Goal: Information Seeking & Learning: Compare options

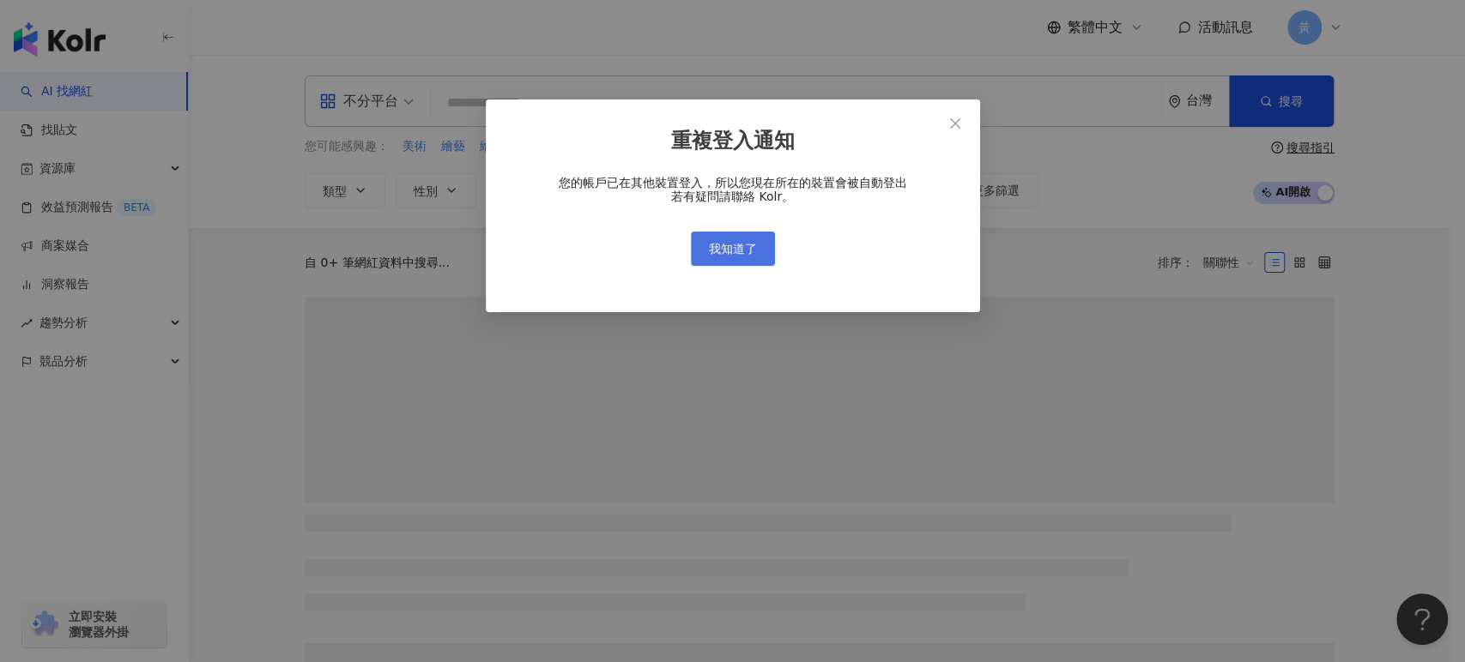
click at [714, 253] on span "我知道了" at bounding box center [733, 249] width 48 height 14
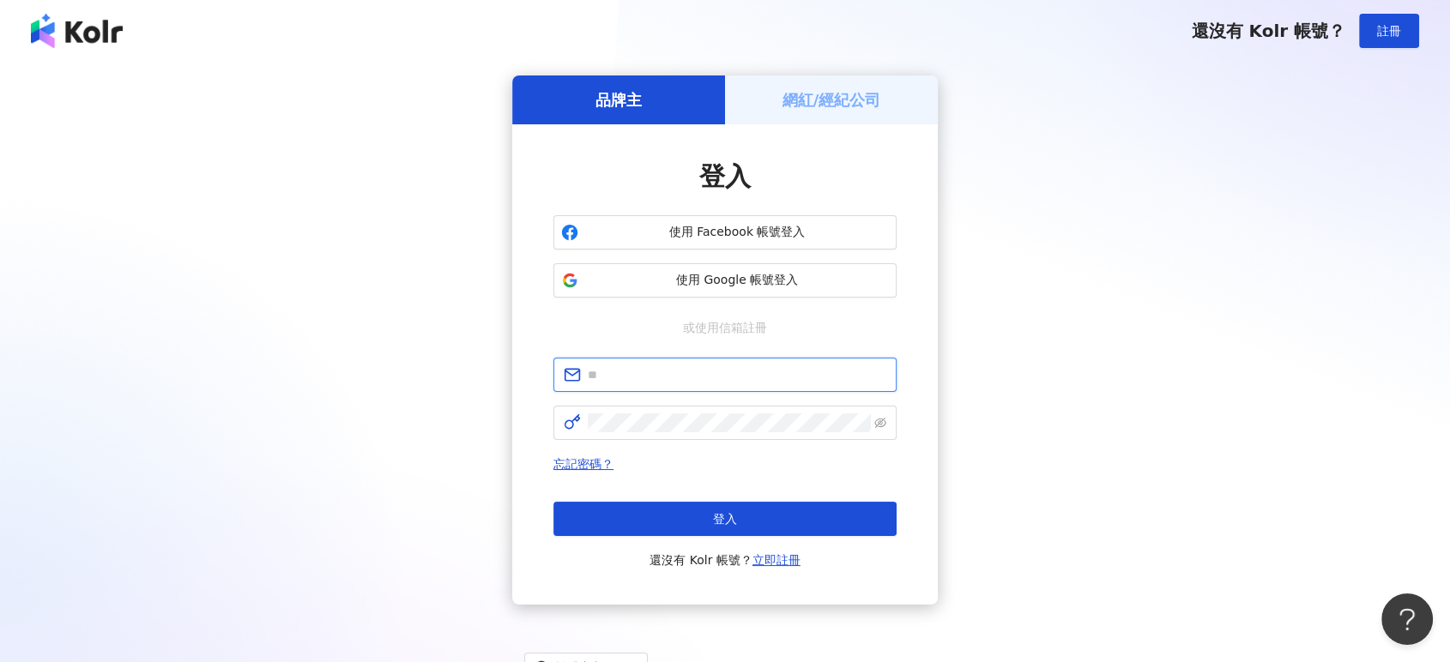
type input "**********"
drag, startPoint x: 679, startPoint y: 521, endPoint x: 672, endPoint y: 536, distance: 16.9
click at [672, 536] on div "登入 還沒有 Kolr 帳號？ 立即註冊" at bounding box center [724, 536] width 343 height 69
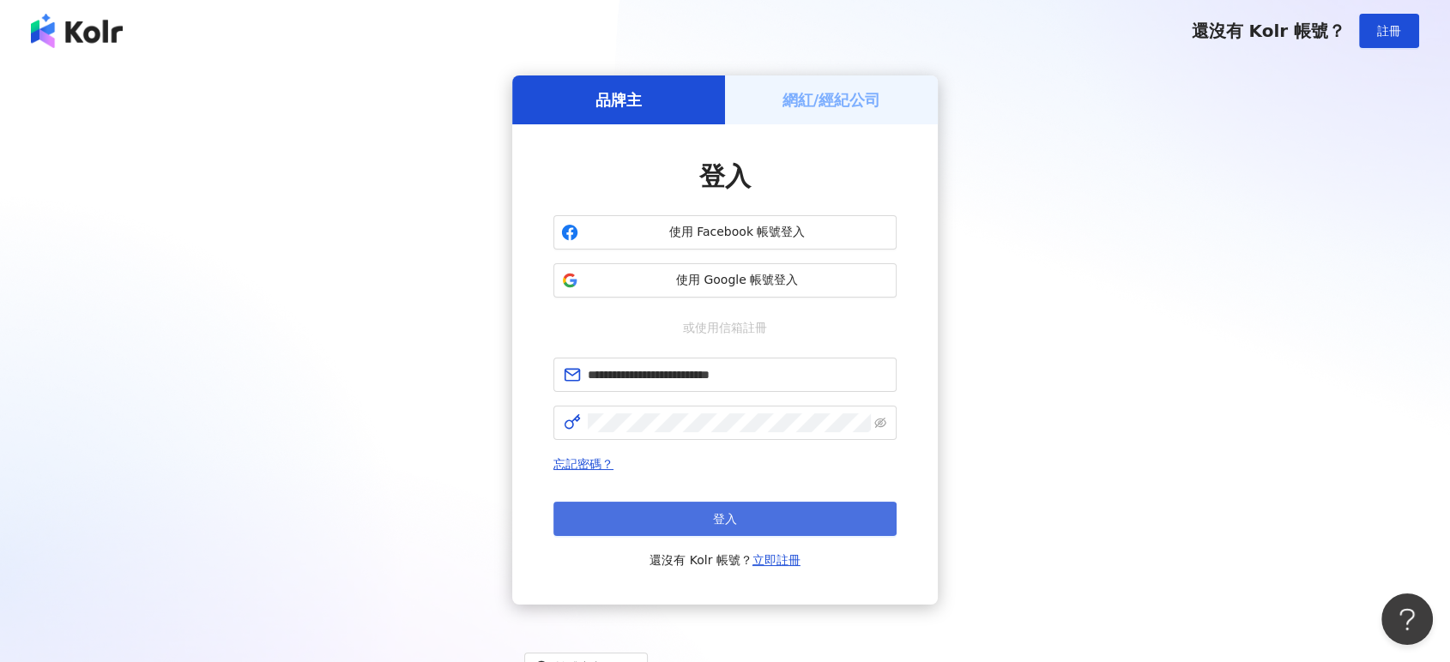
click at [613, 506] on button "登入" at bounding box center [724, 519] width 343 height 34
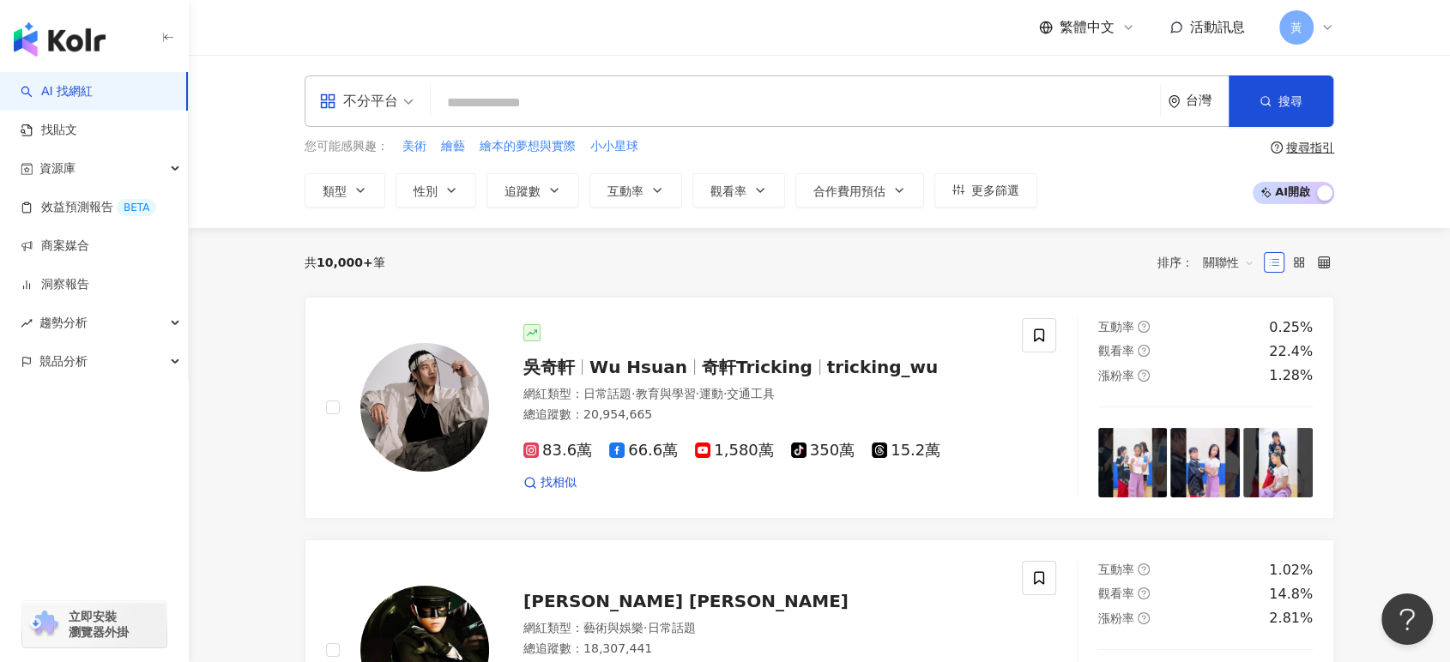
click at [602, 87] on span at bounding box center [796, 103] width 716 height 33
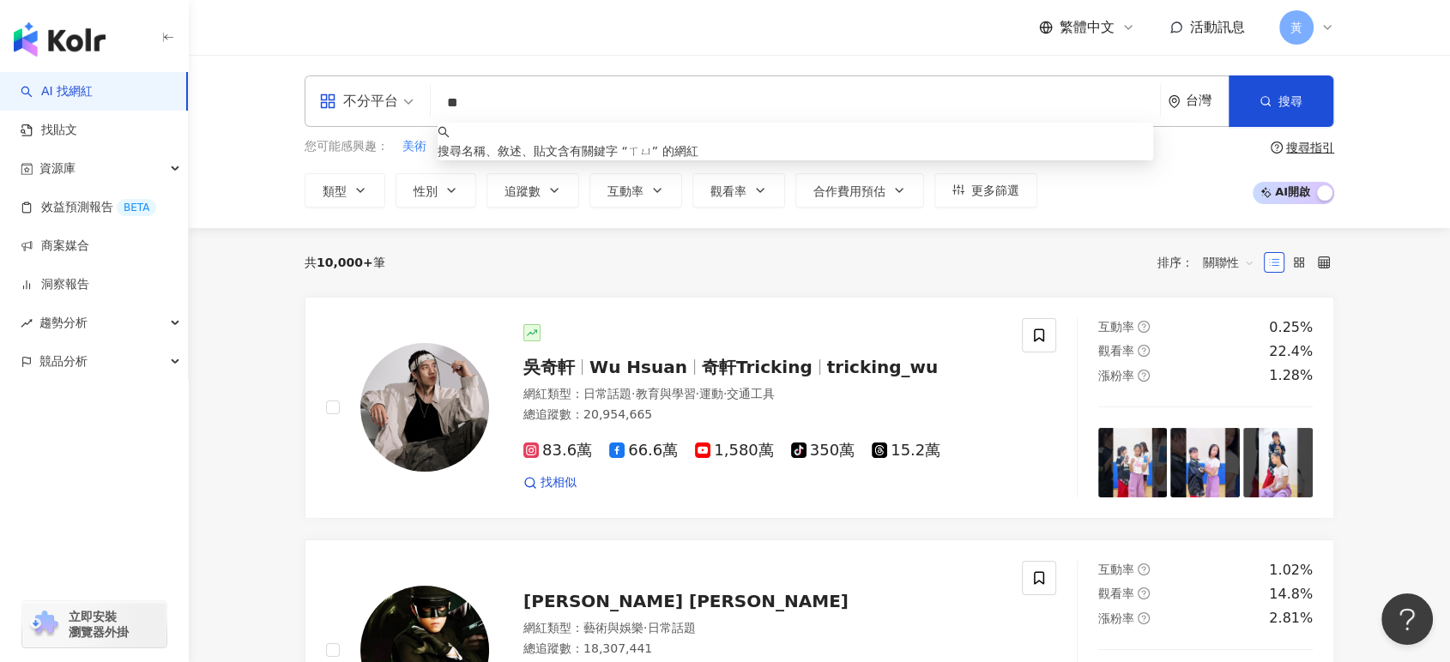
type input "*"
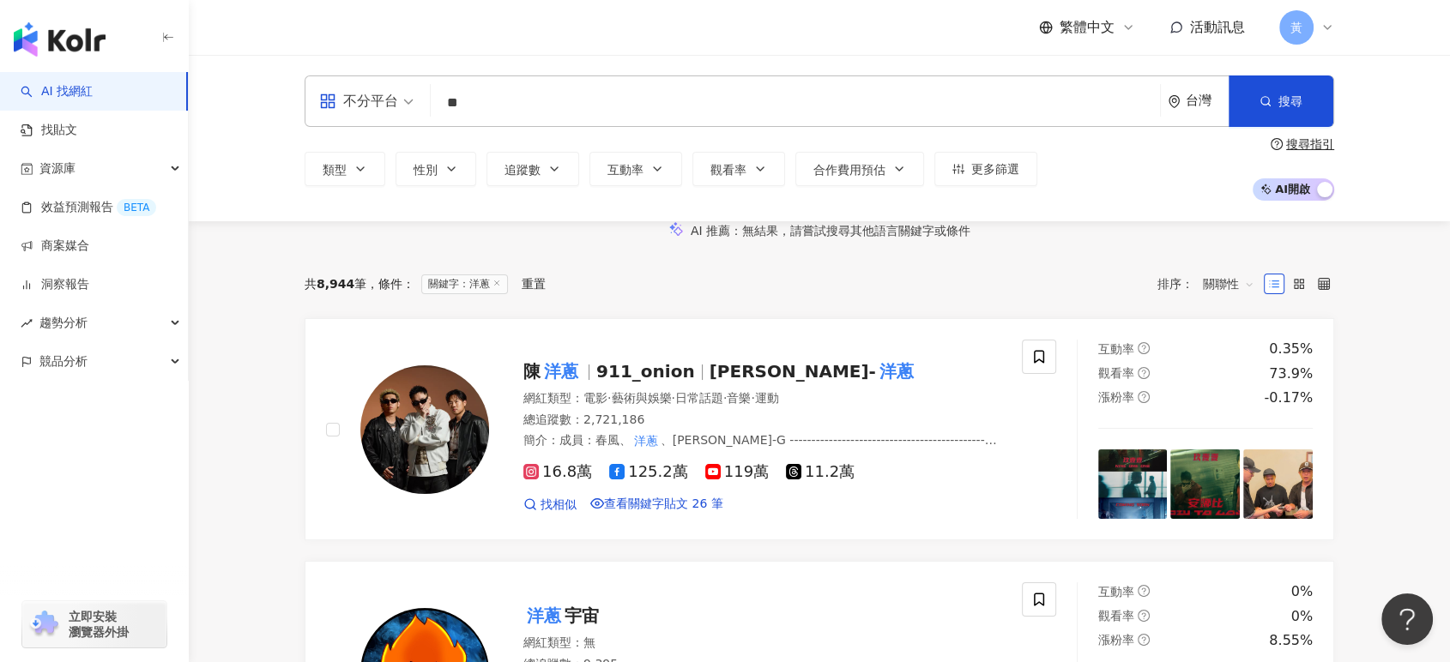
click at [510, 89] on input "**" at bounding box center [796, 103] width 716 height 33
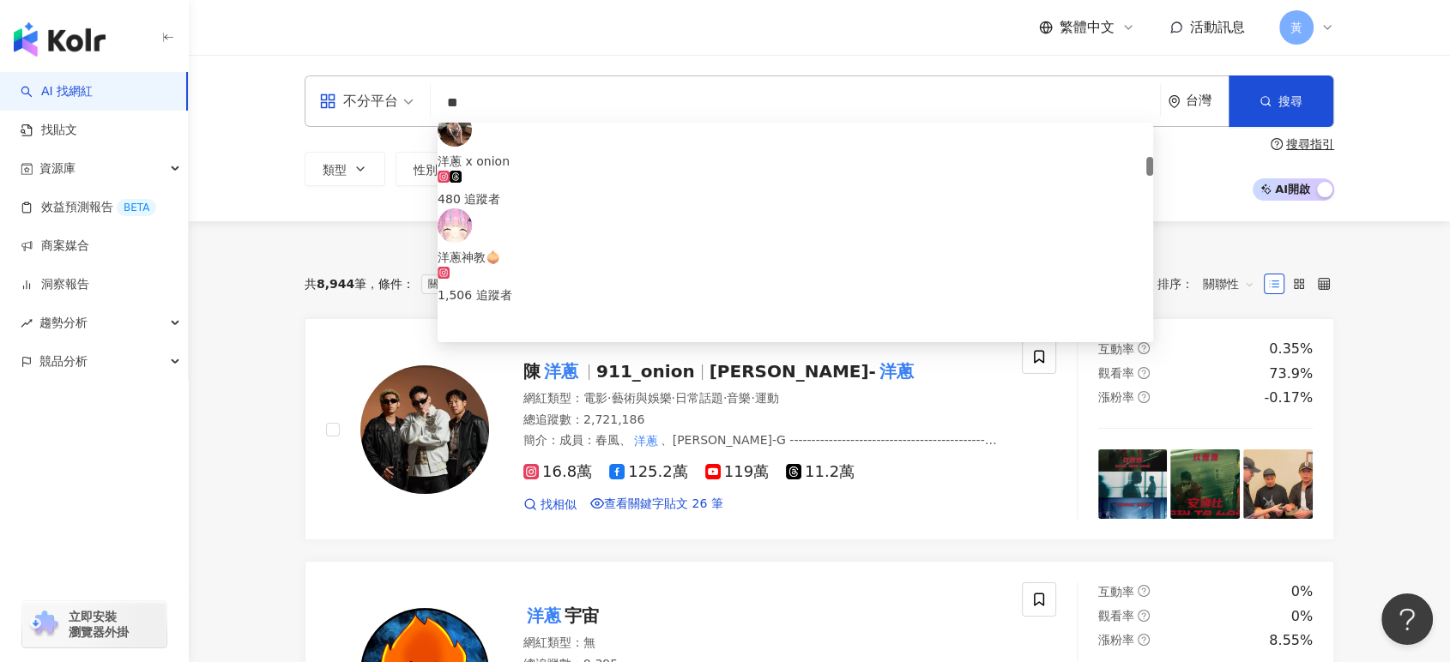
scroll to position [286, 0]
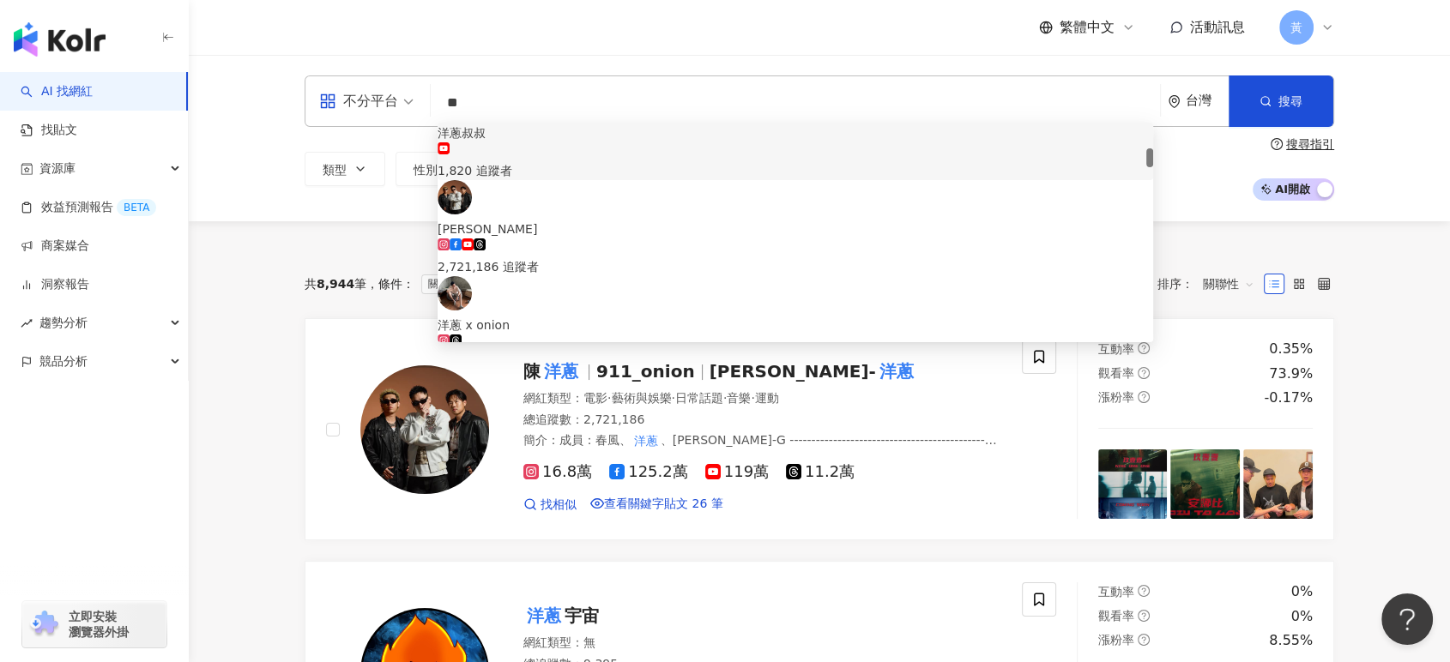
type input "*"
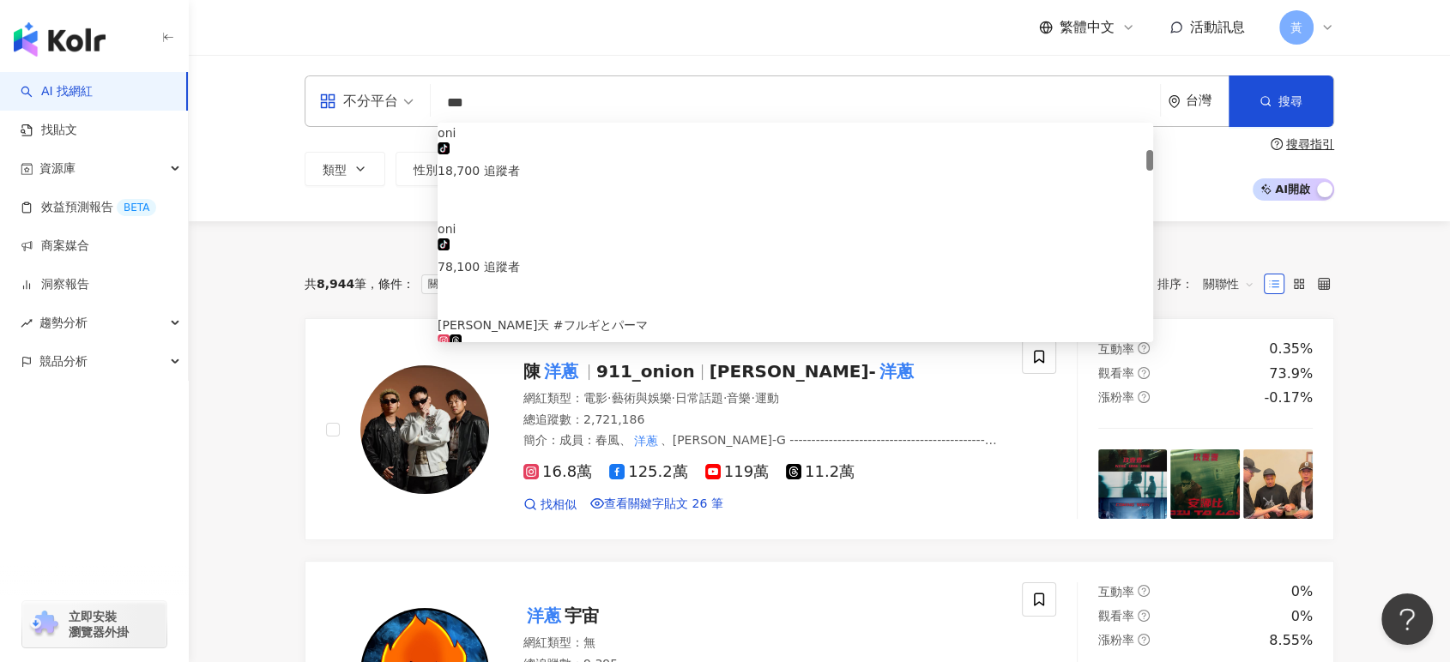
scroll to position [476, 0]
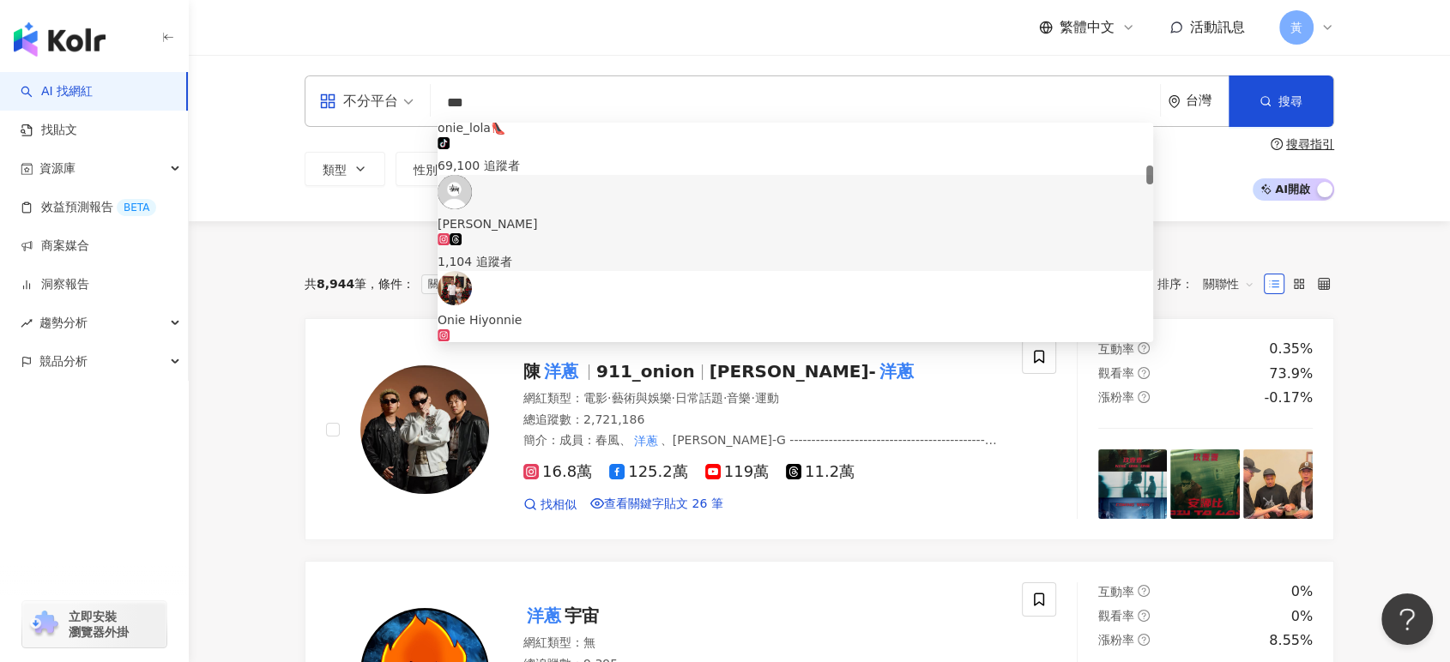
drag, startPoint x: 489, startPoint y: 108, endPoint x: 323, endPoint y: 108, distance: 166.4
click at [323, 108] on div "不分平台 *** 台灣 搜尋 cd19a835-d124-48bb-b82c-2876acc2df08 4f59cc91-0085-445e-ac38-f15…" at bounding box center [820, 101] width 1030 height 51
paste input "**********"
type input "**********"
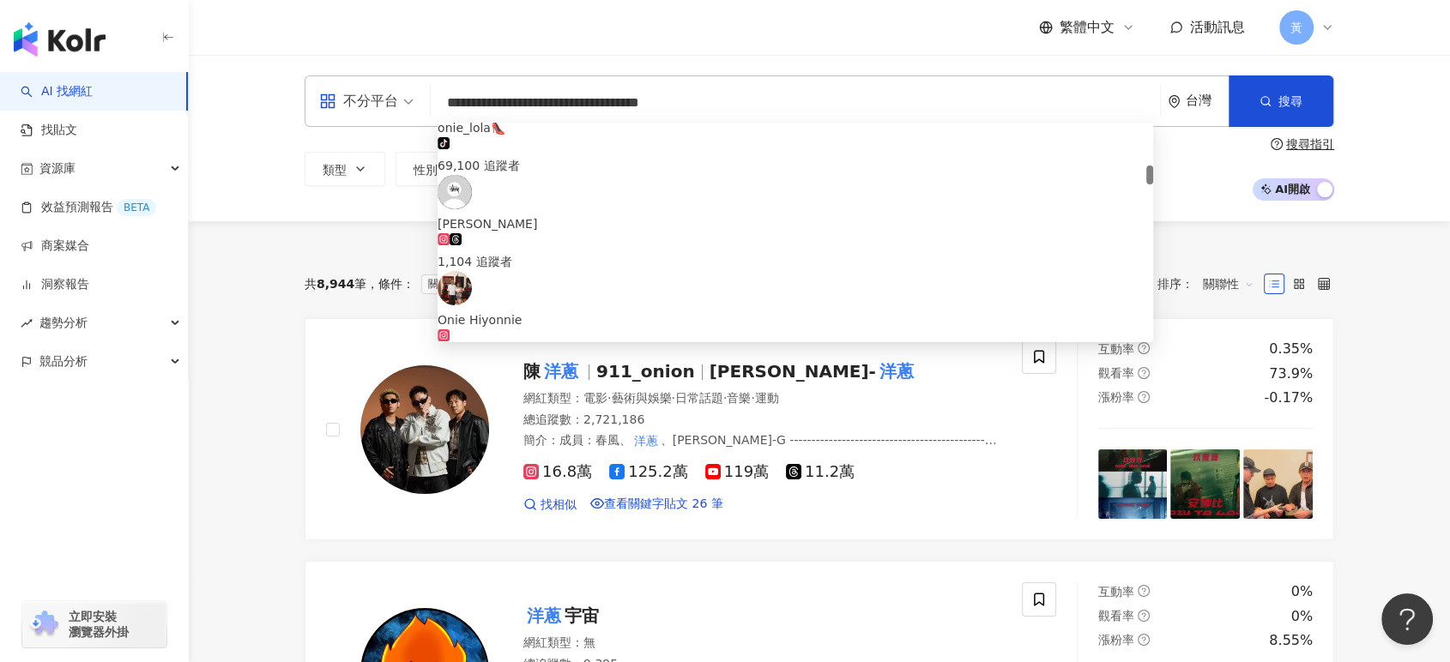
scroll to position [0, 0]
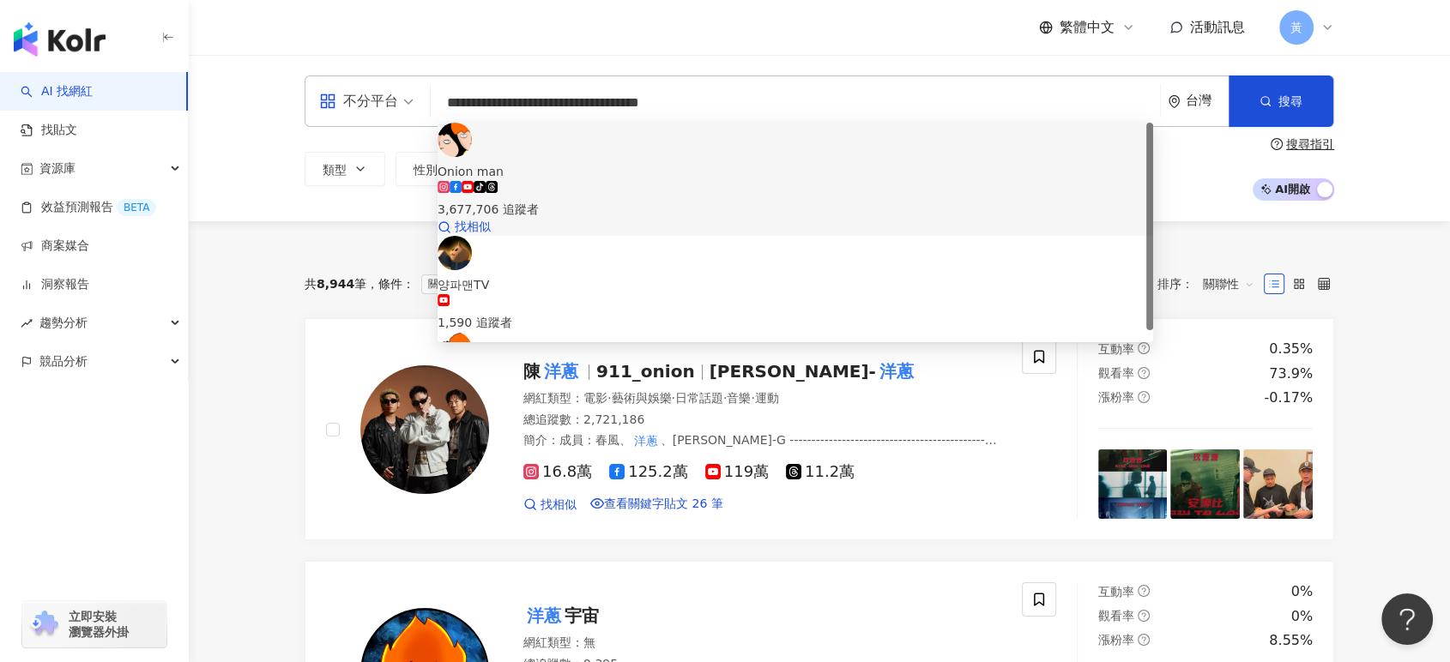
click at [724, 181] on div "tiktok-icon 3,677,706 追蹤者" at bounding box center [796, 200] width 716 height 38
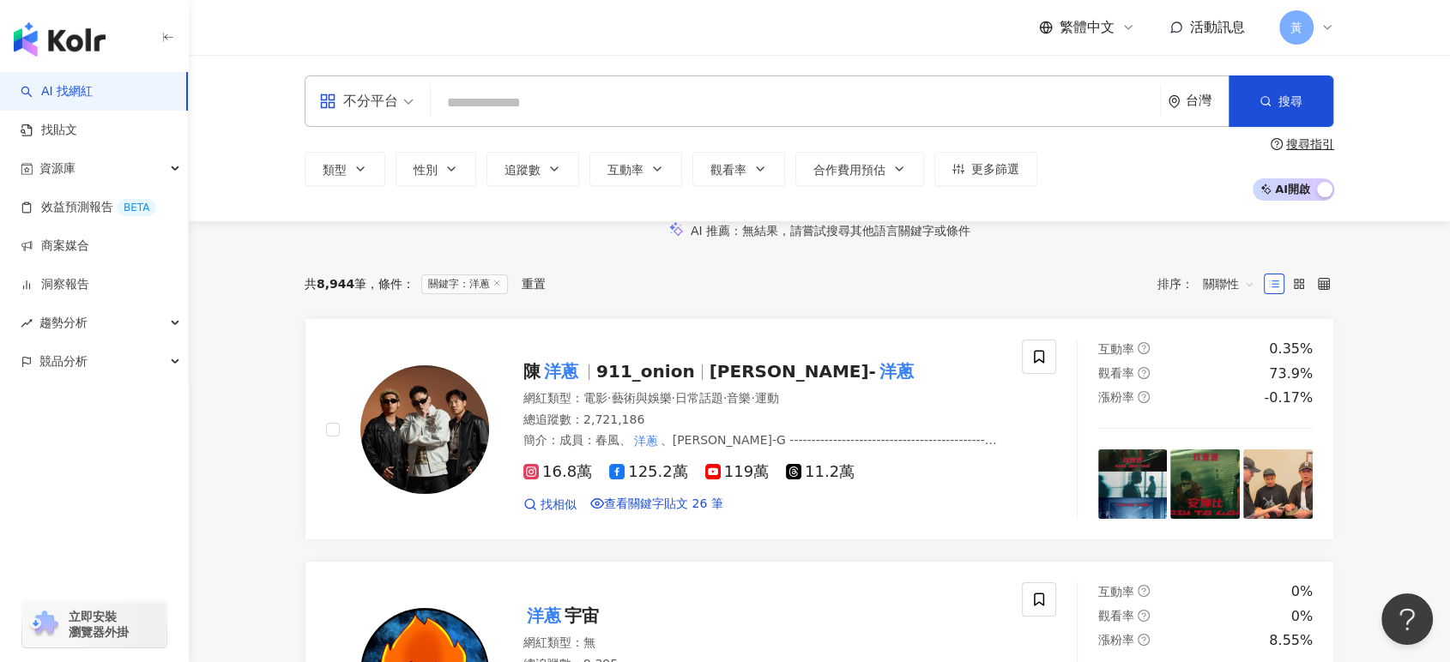
paste input "**********"
type input "**********"
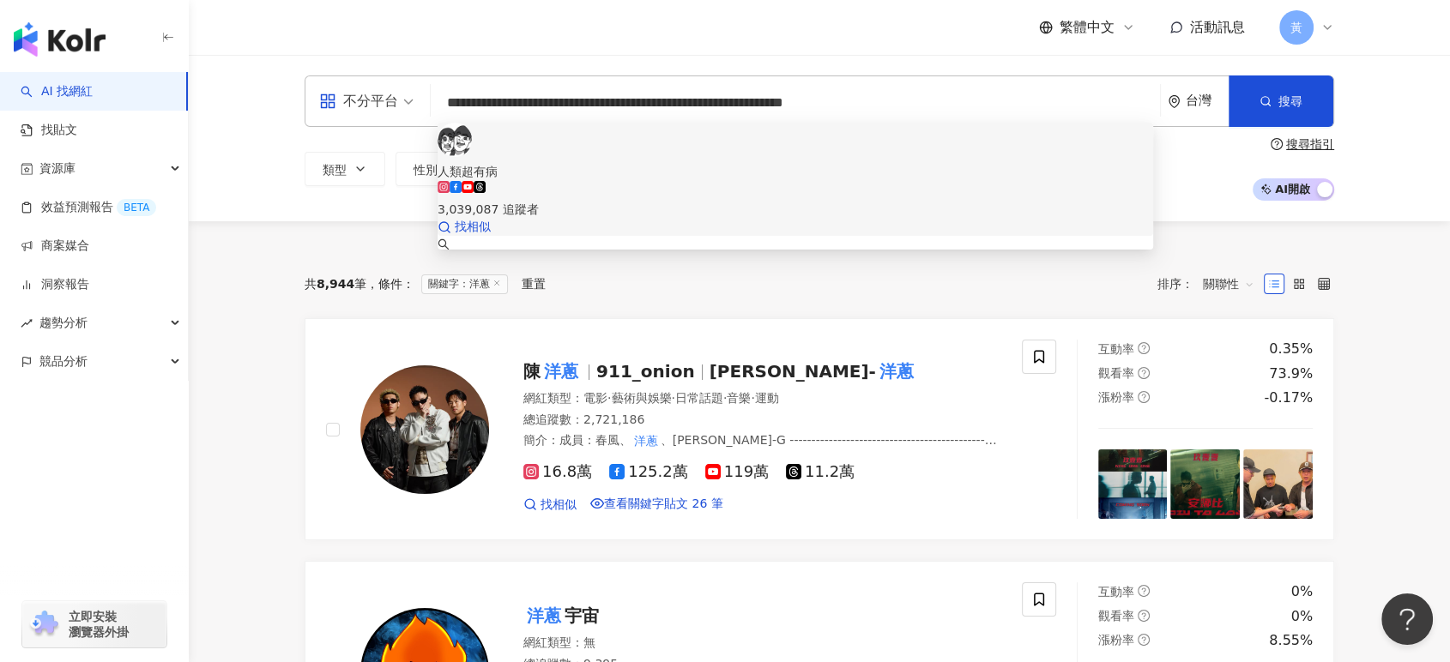
click at [616, 200] on div "3,039,087 追蹤者" at bounding box center [796, 209] width 716 height 19
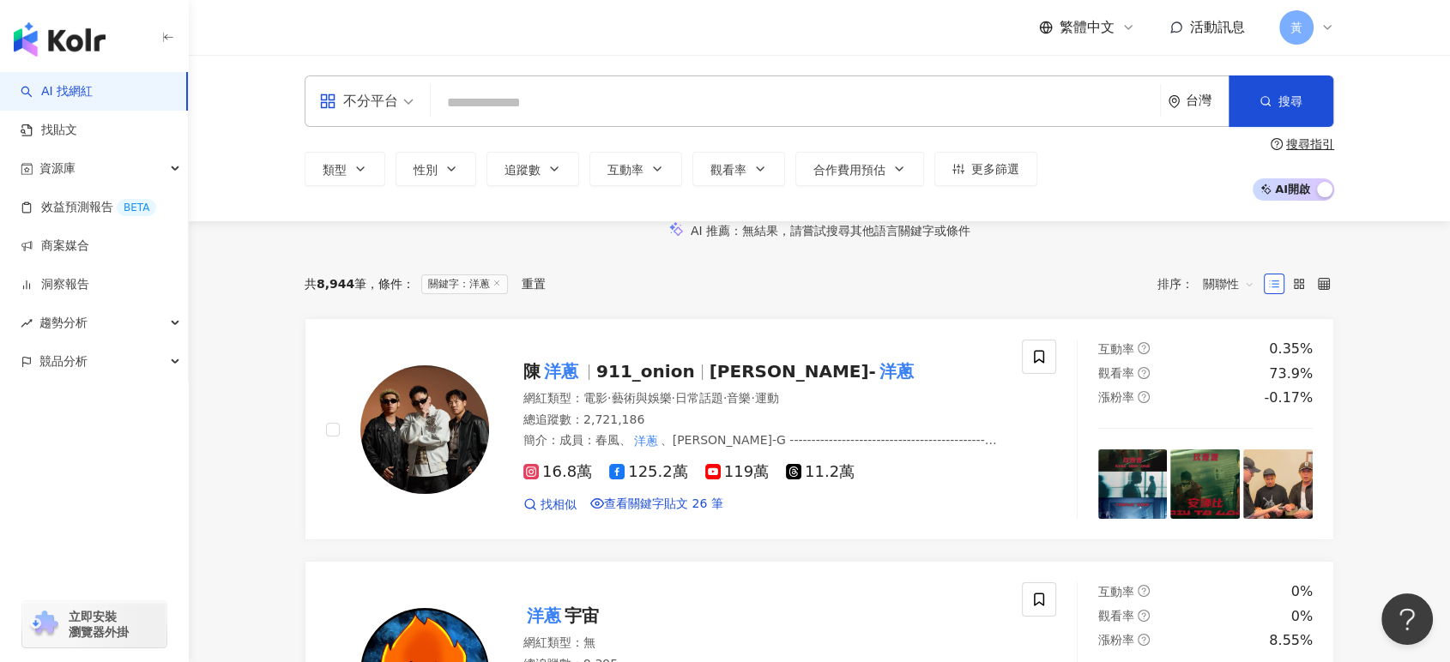
paste input "**********"
type input "**********"
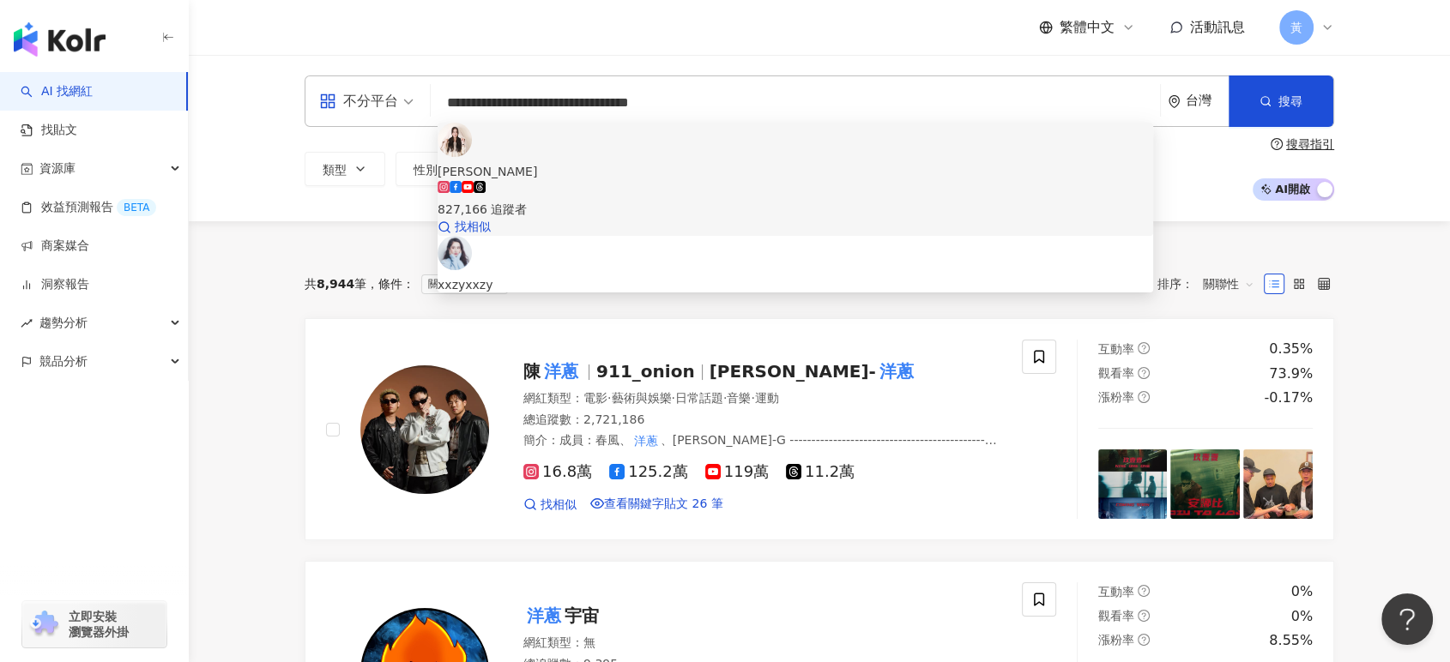
click at [662, 181] on div "827,166 追蹤者" at bounding box center [796, 200] width 716 height 38
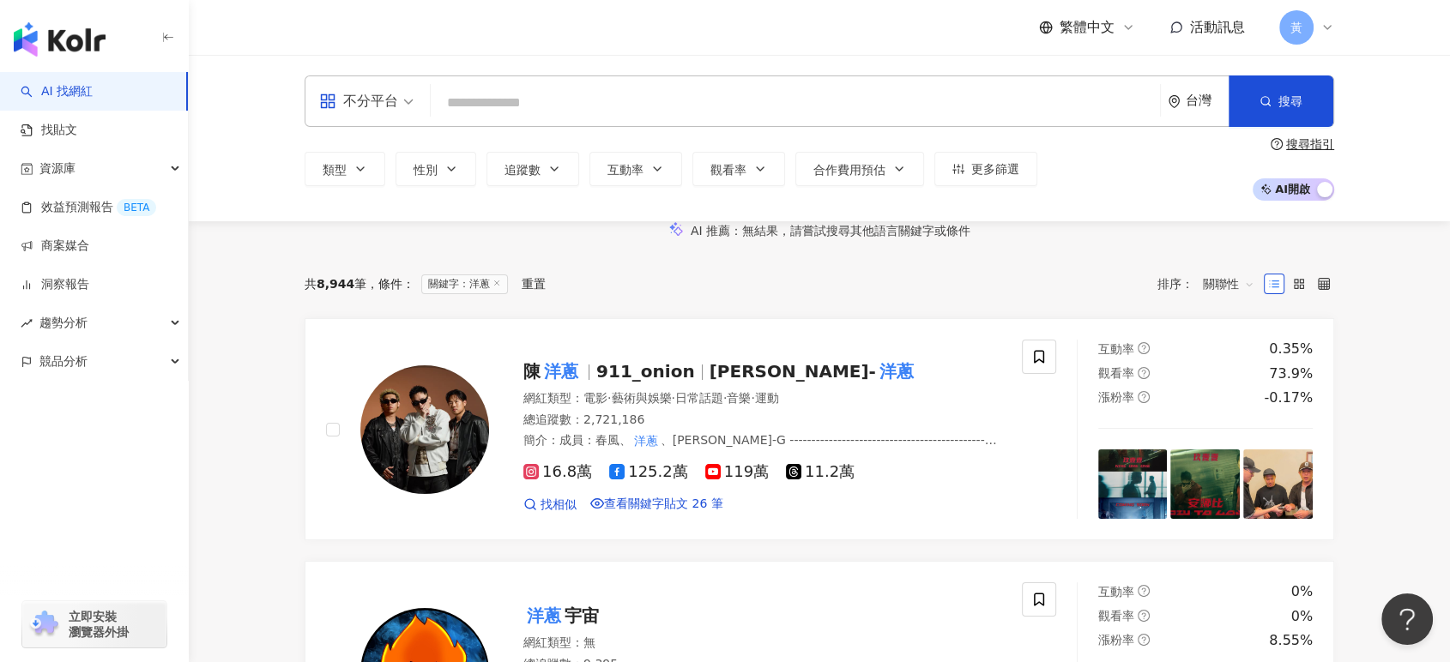
paste input "**********"
type input "**********"
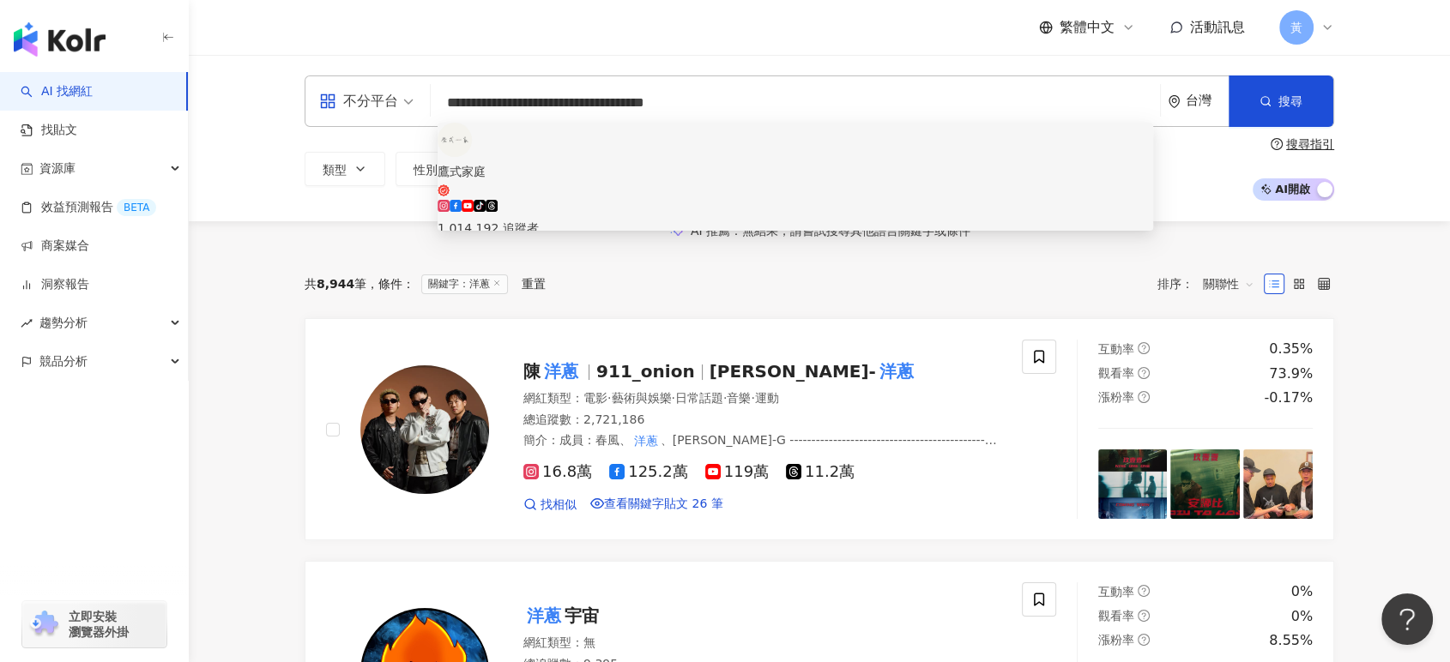
click at [689, 200] on div "tiktok-icon 1,014,192 追蹤者" at bounding box center [796, 219] width 716 height 38
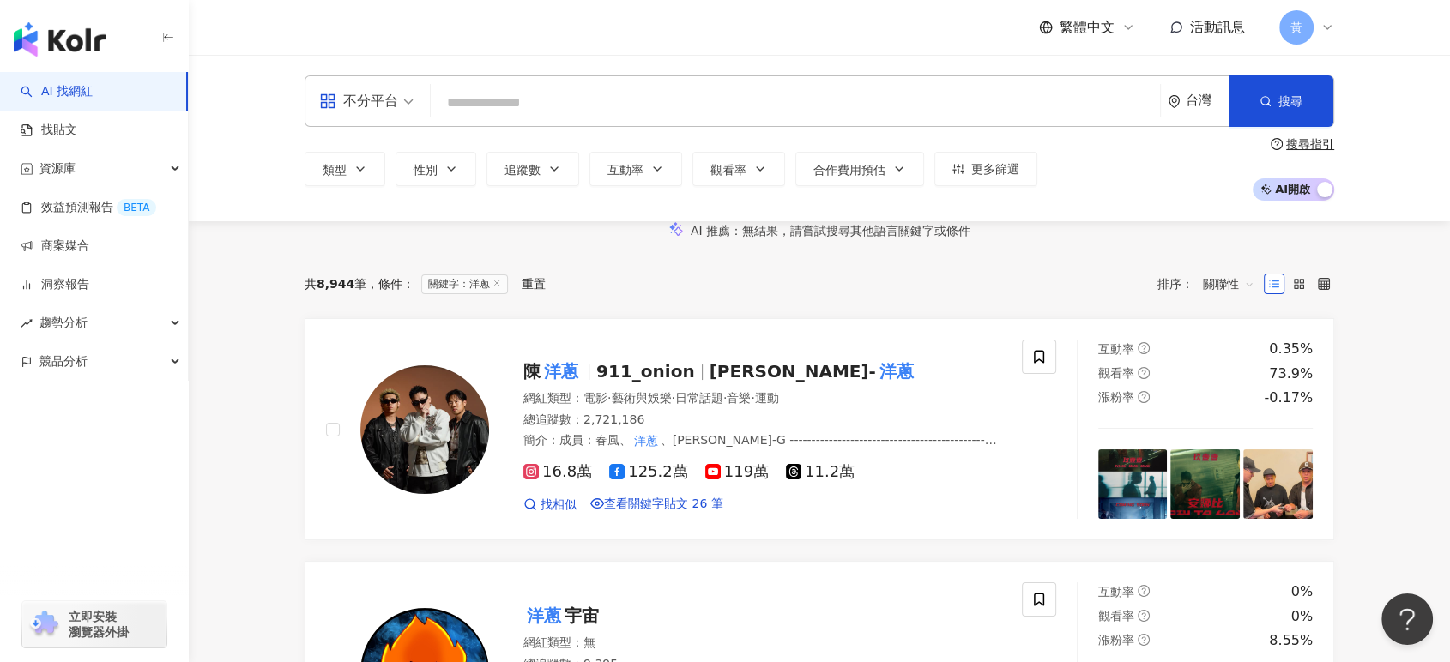
paste input "**********"
click at [631, 95] on input "**********" at bounding box center [796, 103] width 716 height 33
paste input "**********"
click at [631, 95] on input "**********" at bounding box center [796, 103] width 716 height 33
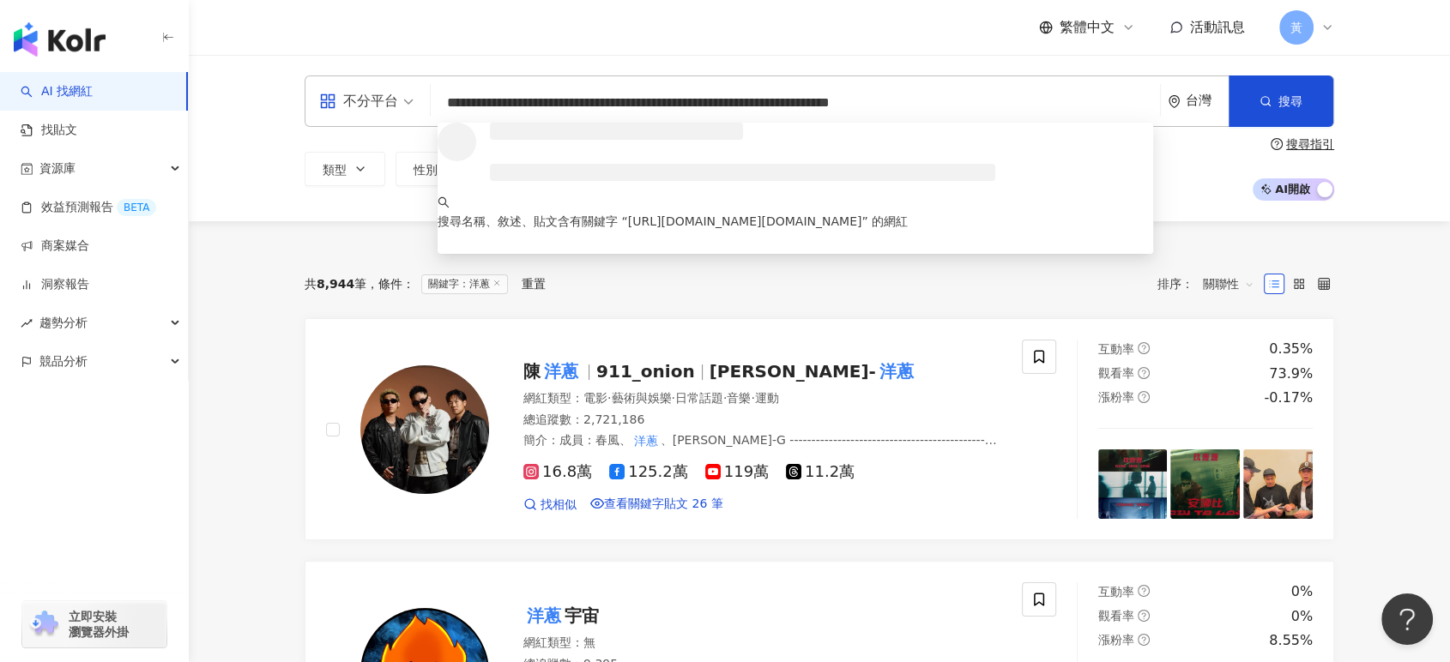
click at [631, 95] on input "**********" at bounding box center [796, 103] width 716 height 33
paste input "search"
type input "**********"
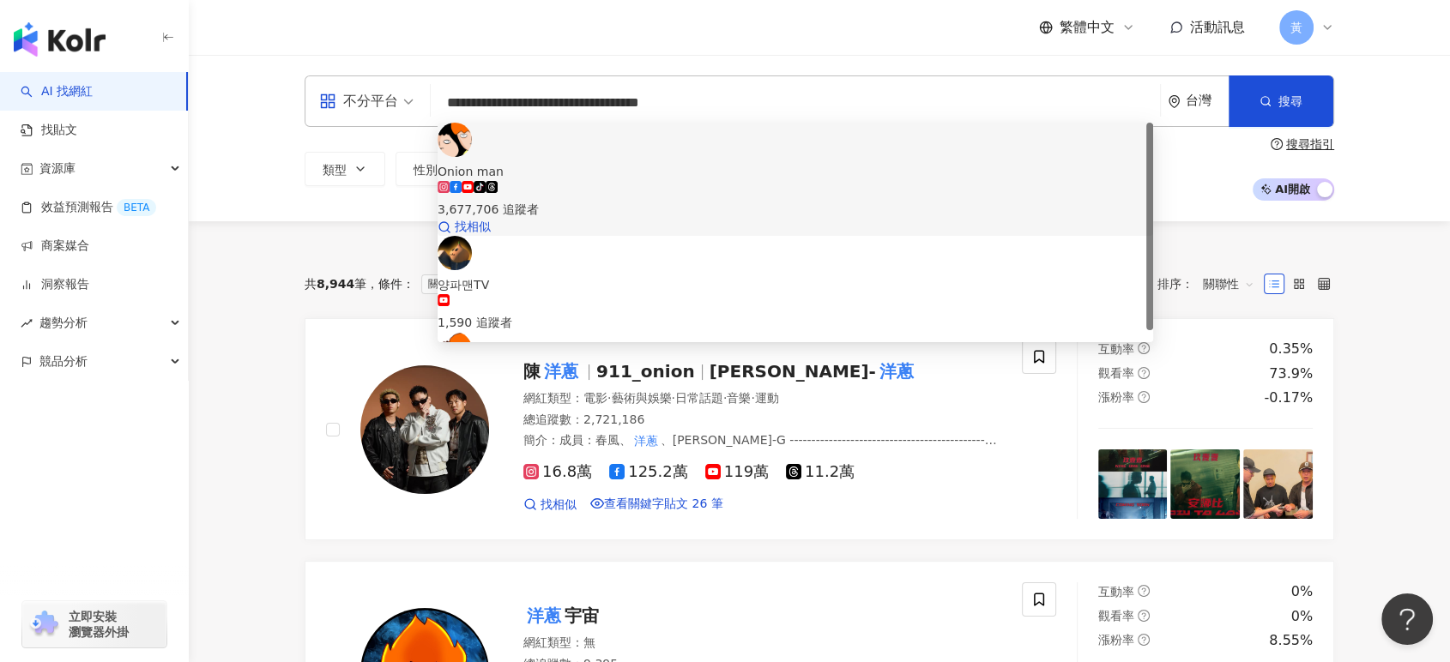
click at [606, 200] on div "3,677,706 追蹤者" at bounding box center [796, 209] width 716 height 19
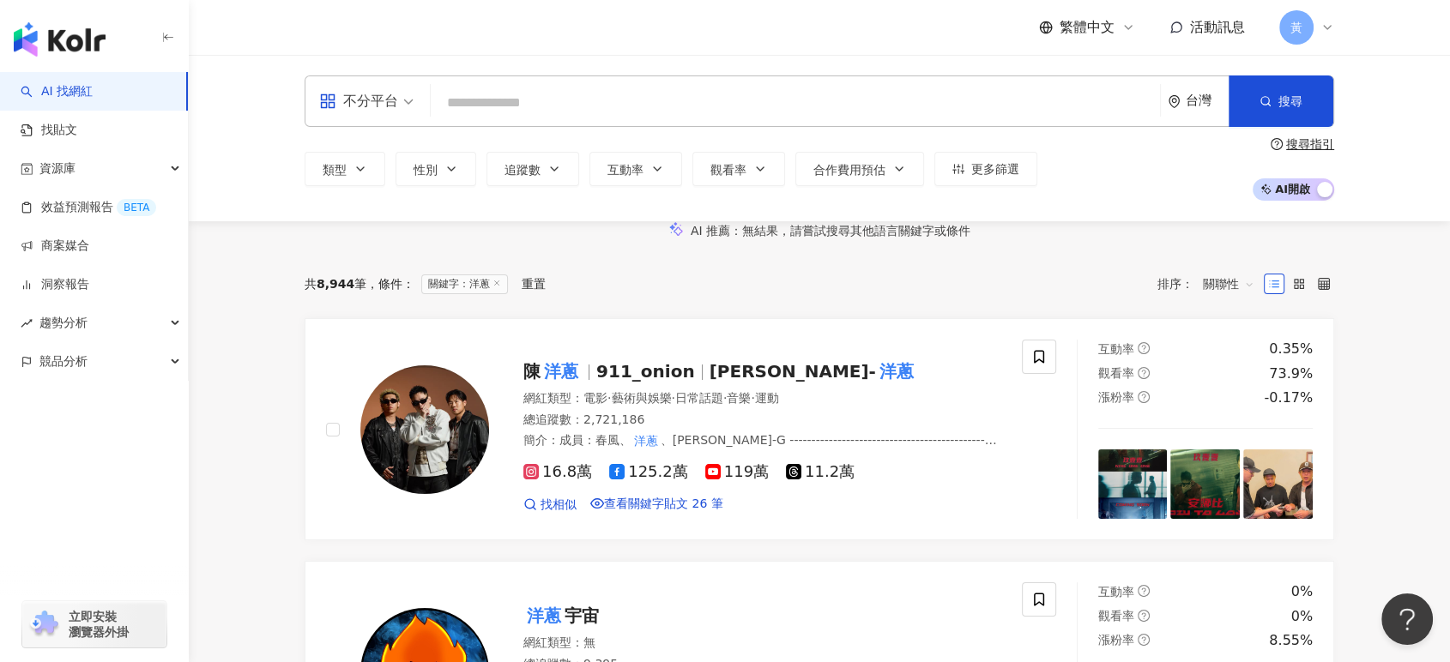
click at [380, 106] on div "不分平台" at bounding box center [358, 101] width 79 height 27
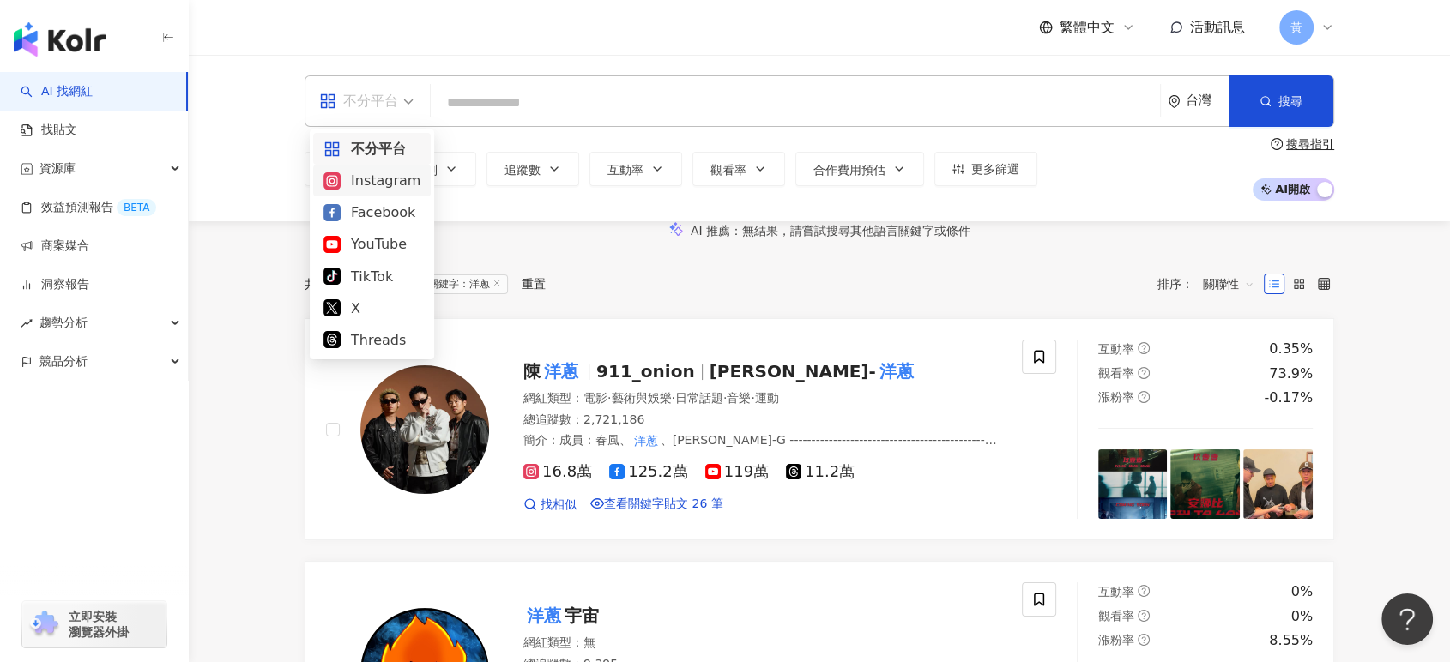
click at [390, 177] on div "Instagram" at bounding box center [371, 180] width 97 height 21
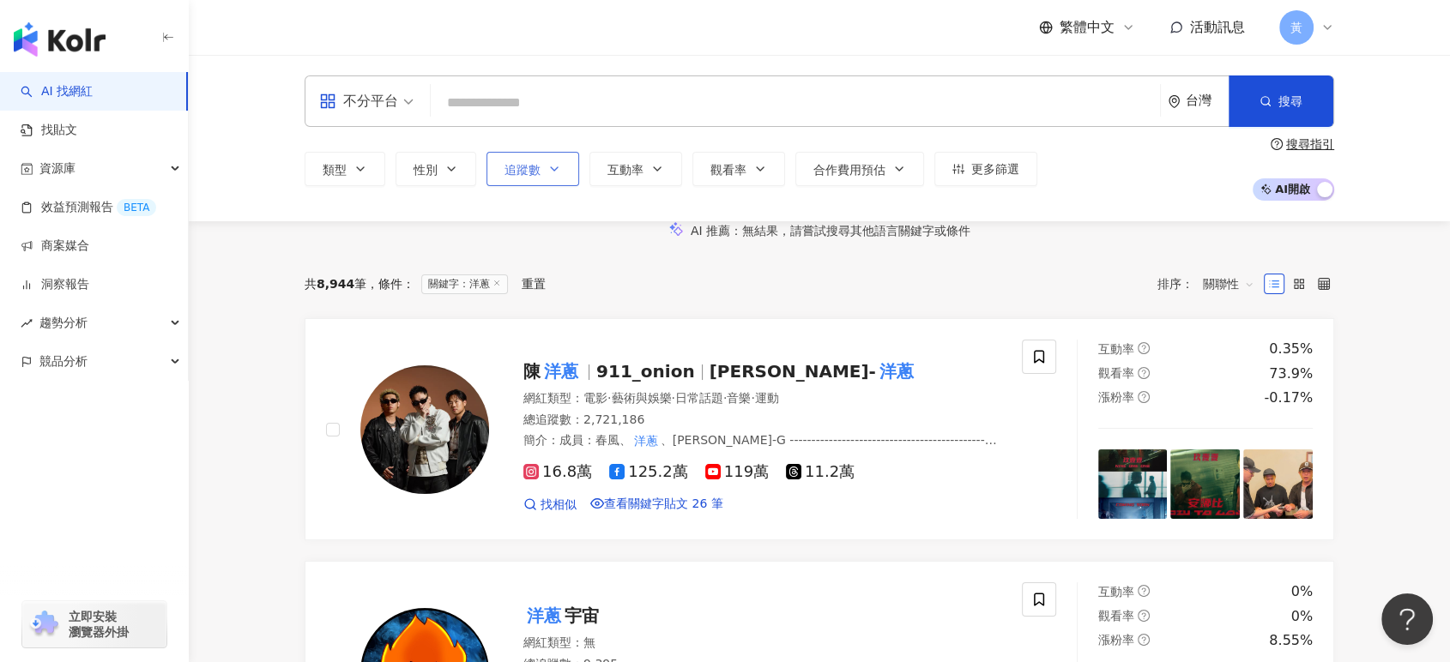
click at [563, 172] on button "追蹤數" at bounding box center [532, 169] width 93 height 34
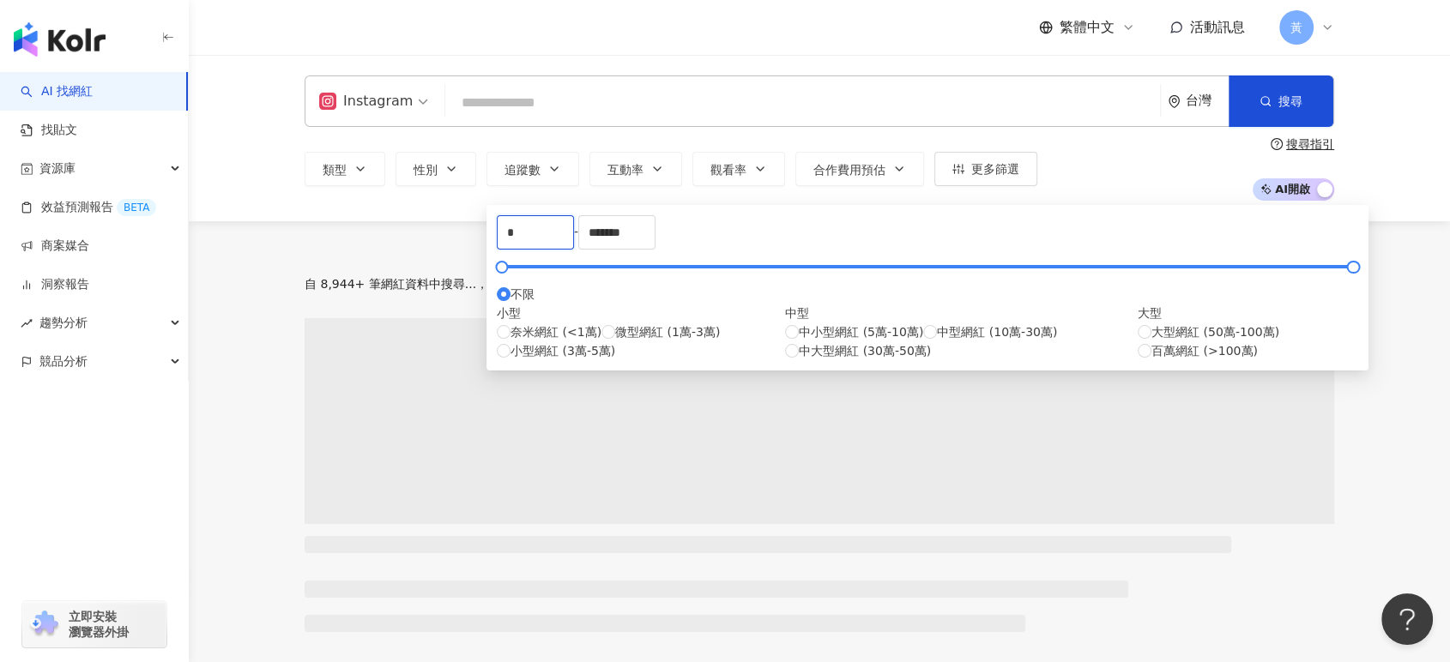
drag, startPoint x: 559, startPoint y: 245, endPoint x: 472, endPoint y: 239, distance: 86.9
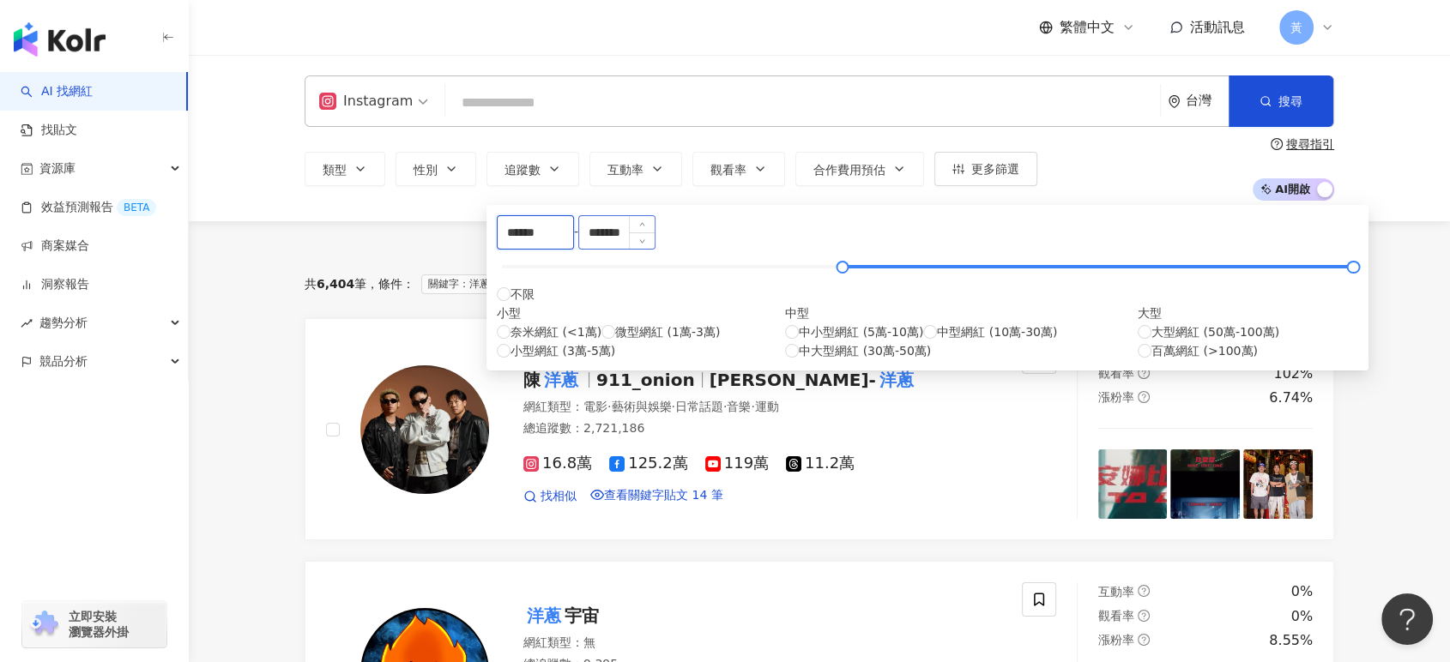
type input "******"
drag, startPoint x: 798, startPoint y: 248, endPoint x: 706, endPoint y: 251, distance: 91.8
click at [706, 251] on div "****** - ******* 不限 小型 奈米網紅 (<1萬) 微型網紅 (1萬-3萬) 小型網紅 (3萬-5萬) 中型 中小型網紅 (5萬-10萬) 中…" at bounding box center [927, 287] width 861 height 145
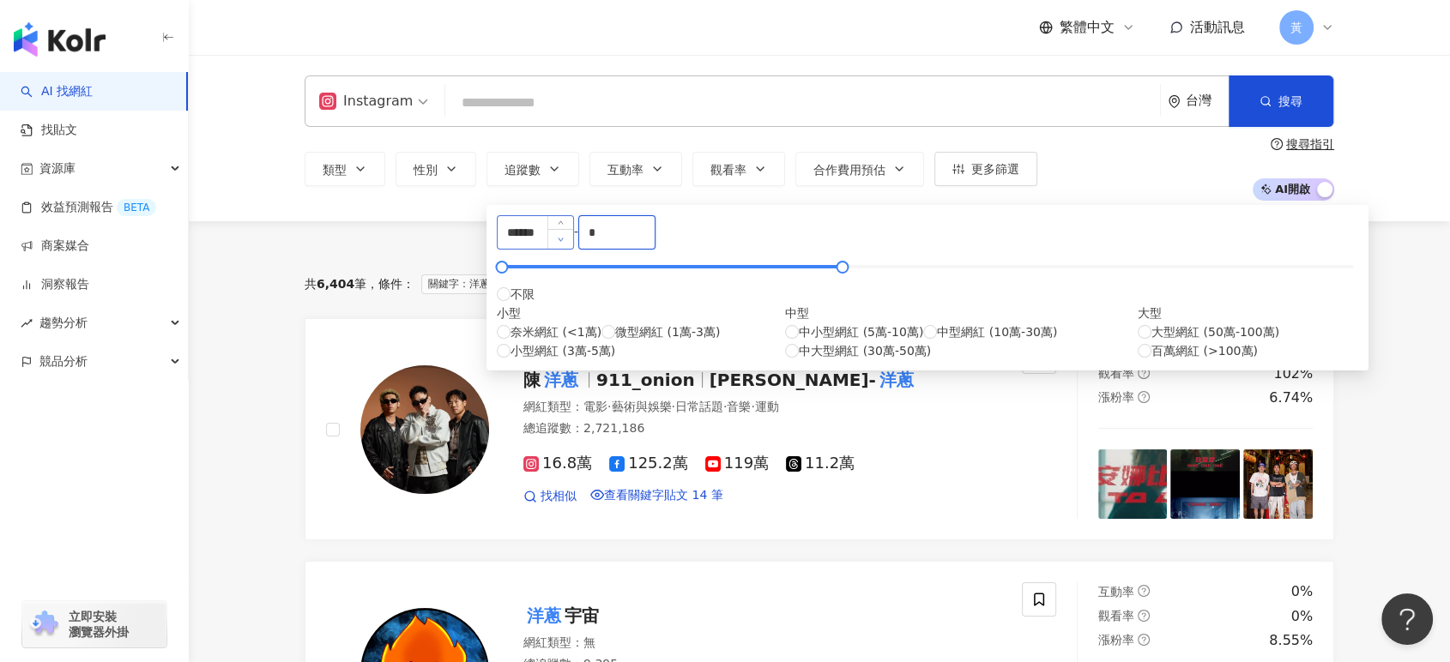
type input "*"
type input "******"
click at [1185, 184] on div "類型 性別 追蹤數 互動率 觀看率 合作費用預估 更多篩選 ****** - ****** 不限 小型 奈米網紅 (<1萬) 微型網紅 (1萬-3萬) 小型網…" at bounding box center [820, 168] width 1030 height 63
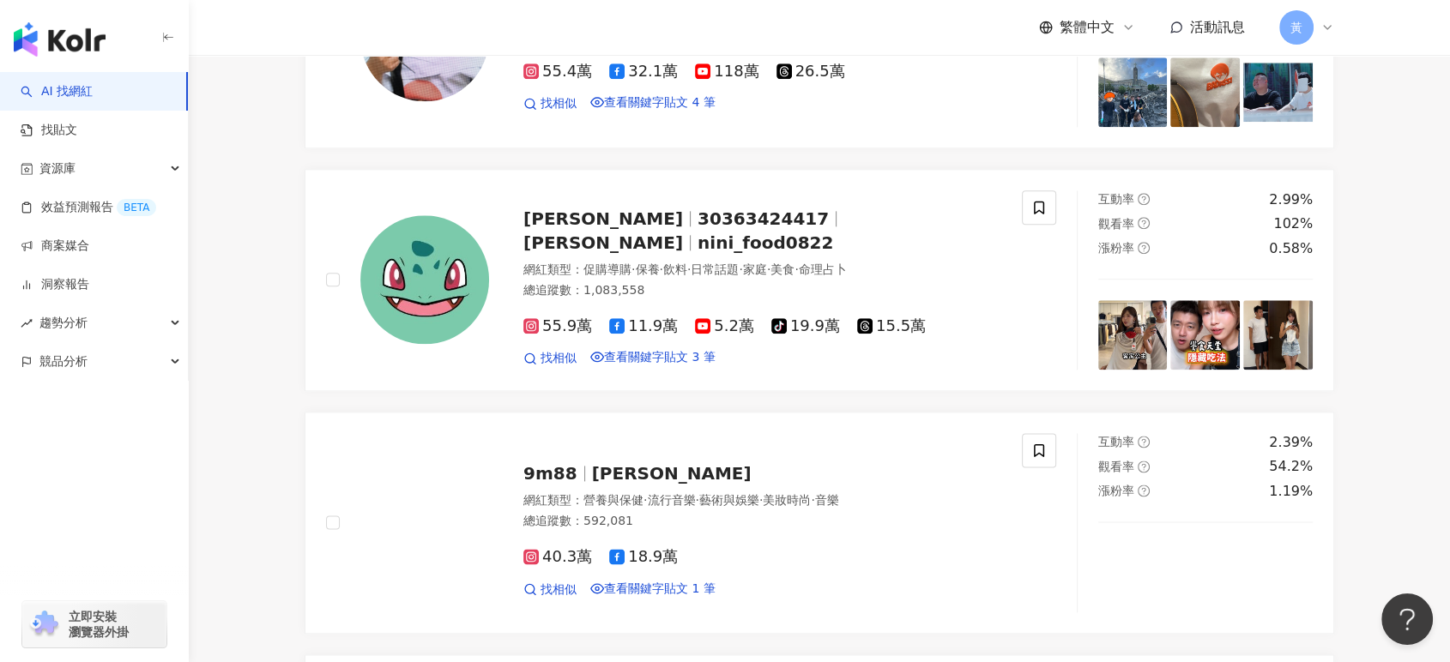
scroll to position [2097, 0]
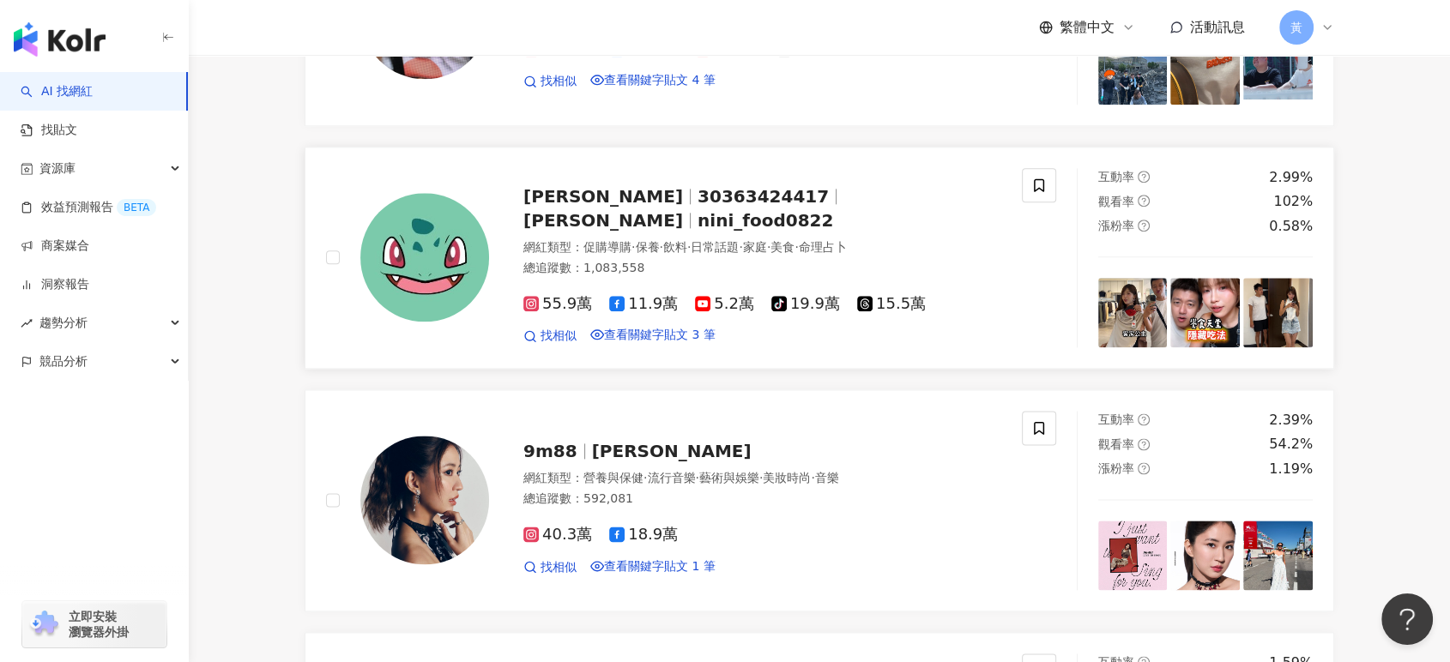
click at [821, 231] on span "nini_food0822" at bounding box center [766, 220] width 136 height 21
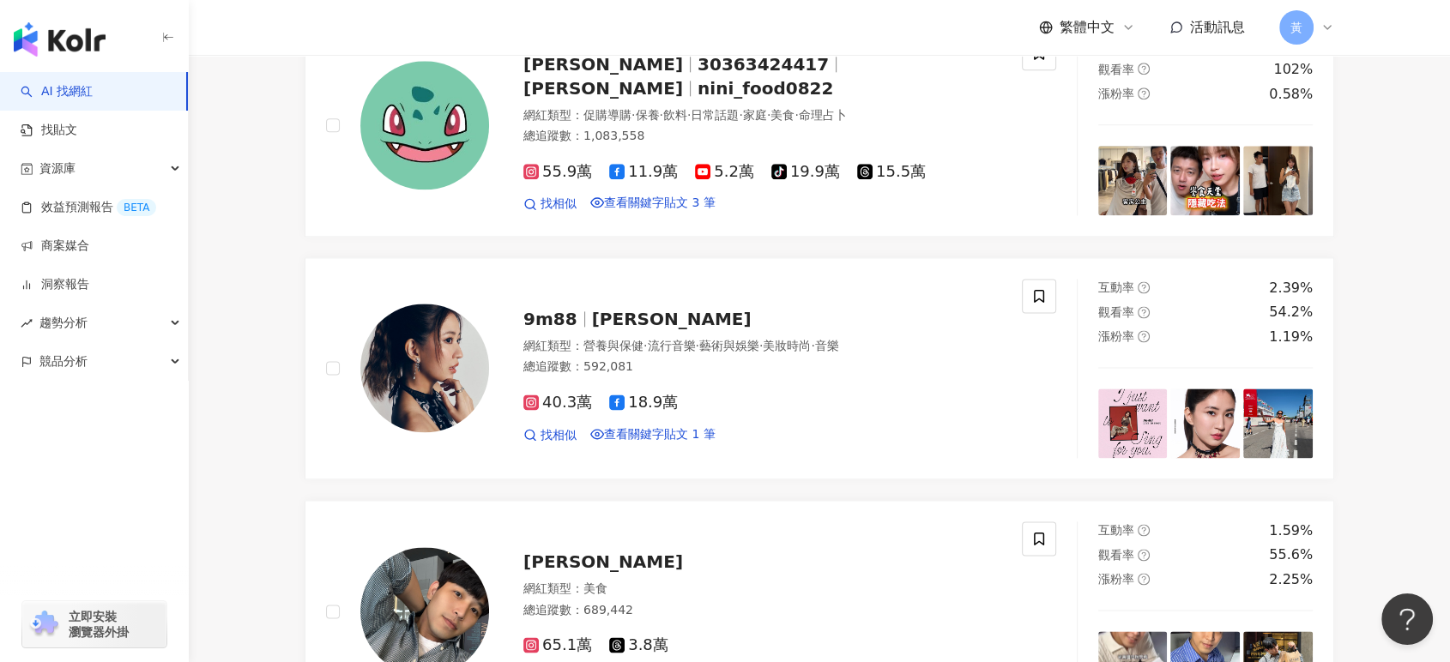
scroll to position [2192, 0]
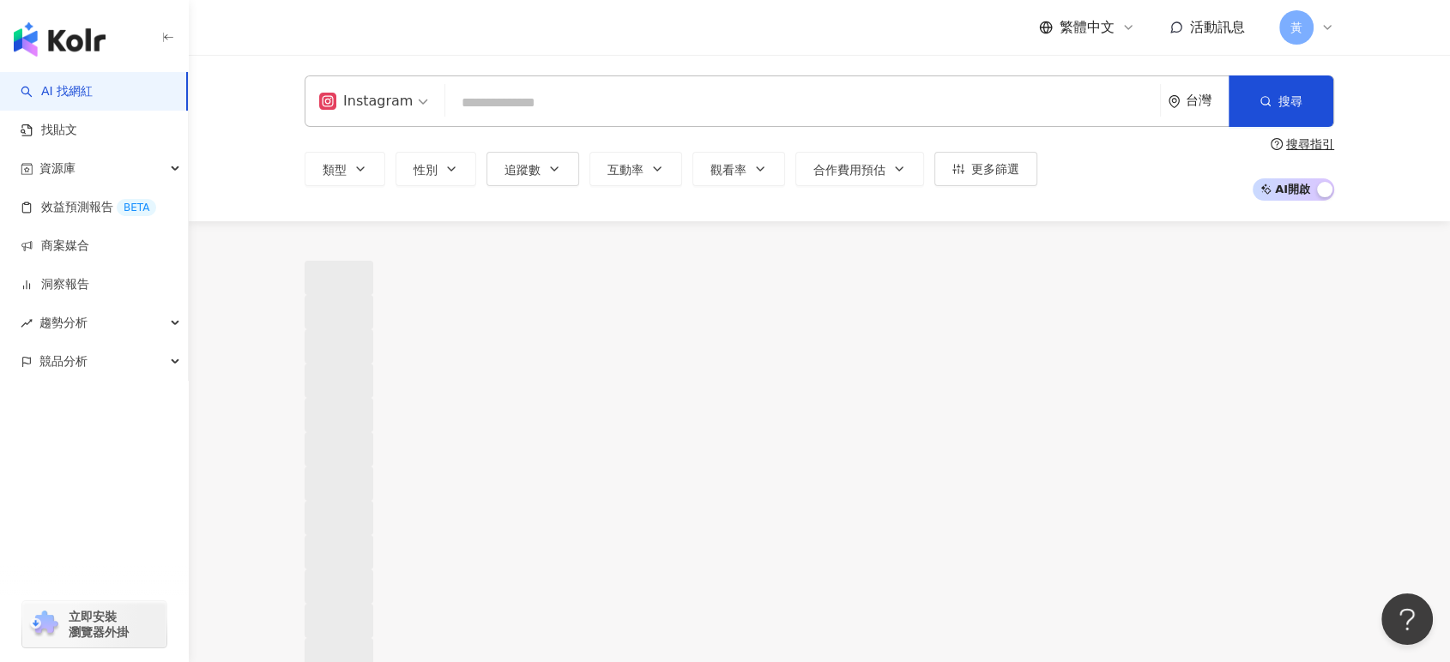
click at [525, 99] on input "search" at bounding box center [802, 103] width 701 height 33
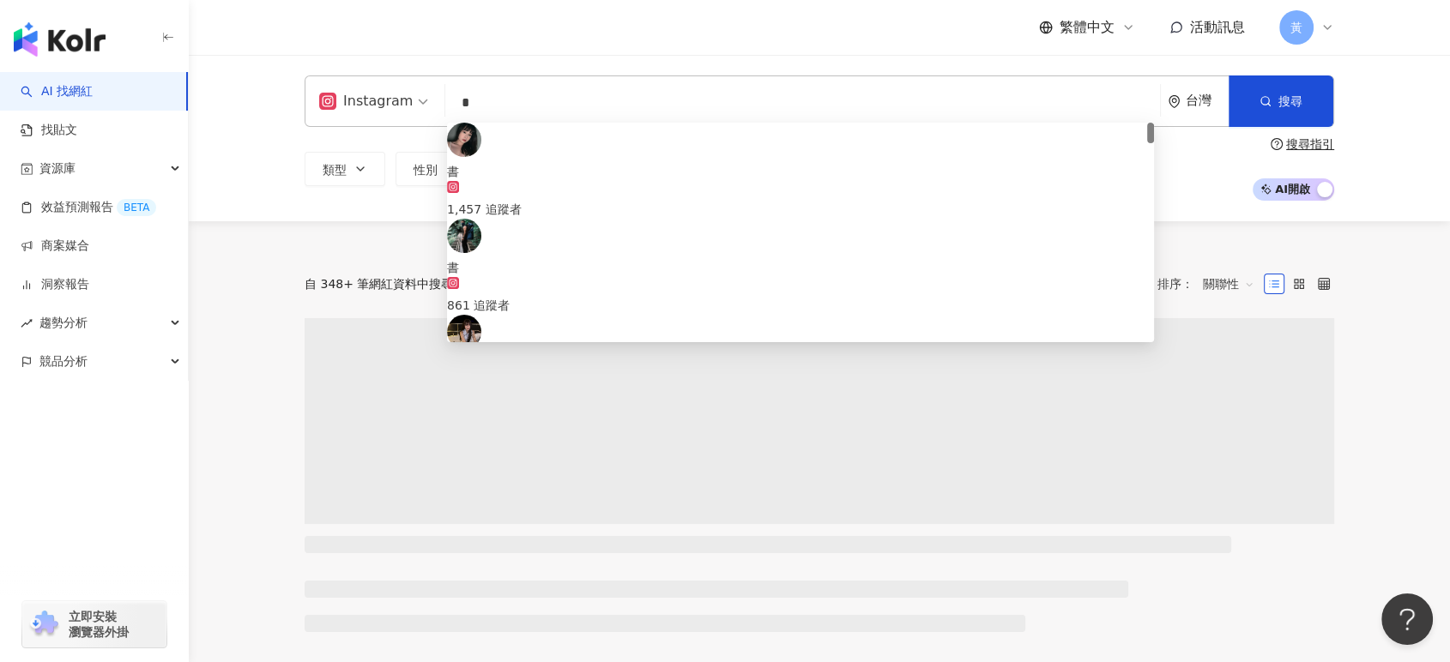
type input "*"
click at [221, 106] on div "Instagram * 台灣 搜尋 d9fc4c5c-7d55-4376-b5ff-4d7690ba6959 書 1,457 追蹤者 書 861 追蹤者 書 …" at bounding box center [819, 138] width 1261 height 166
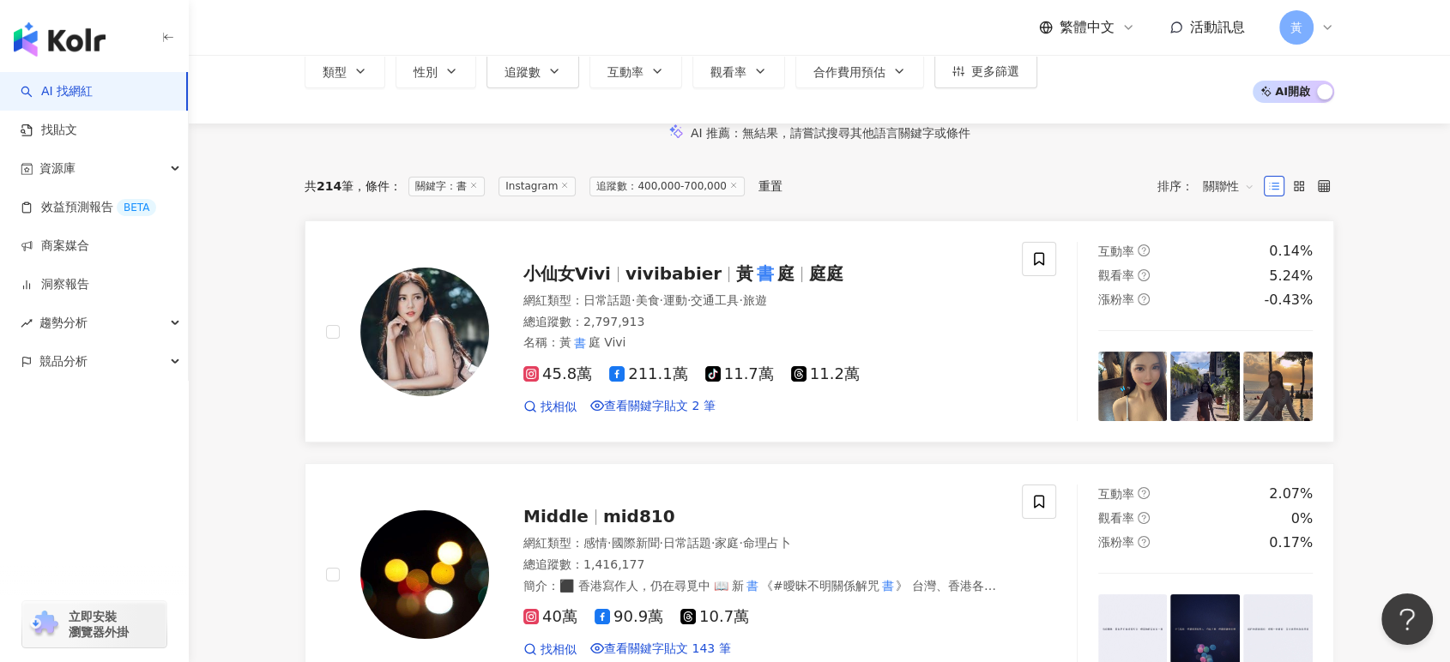
scroll to position [95, 0]
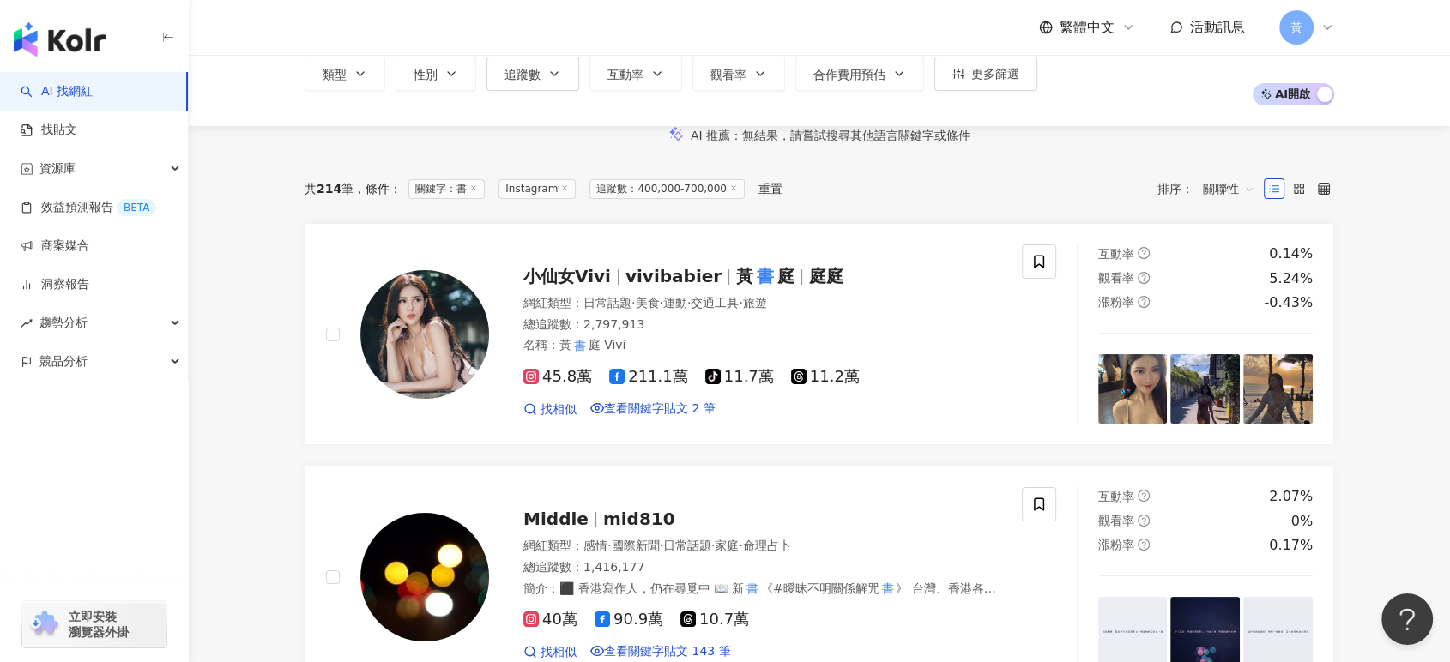
click at [1225, 202] on span "關聯性" at bounding box center [1228, 188] width 51 height 27
click at [1218, 310] on div "追蹤數" at bounding box center [1228, 302] width 43 height 19
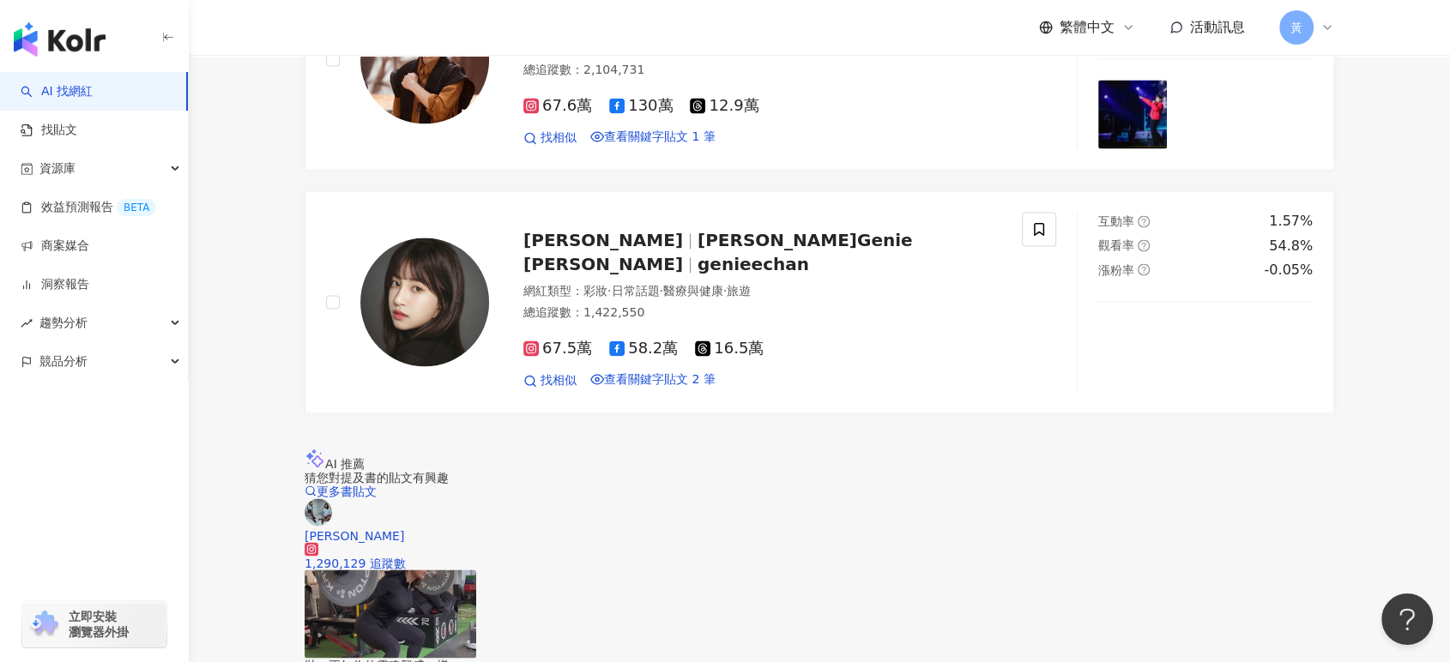
scroll to position [3145, 0]
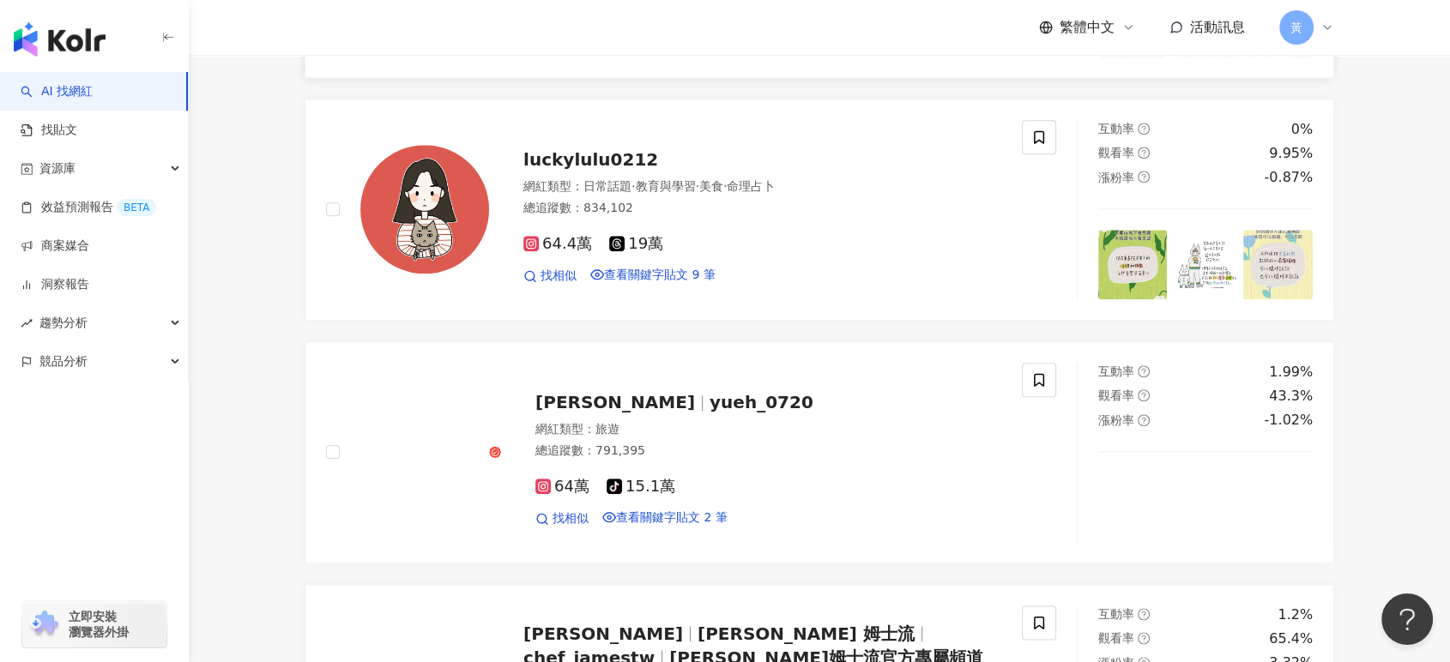
scroll to position [1906, 0]
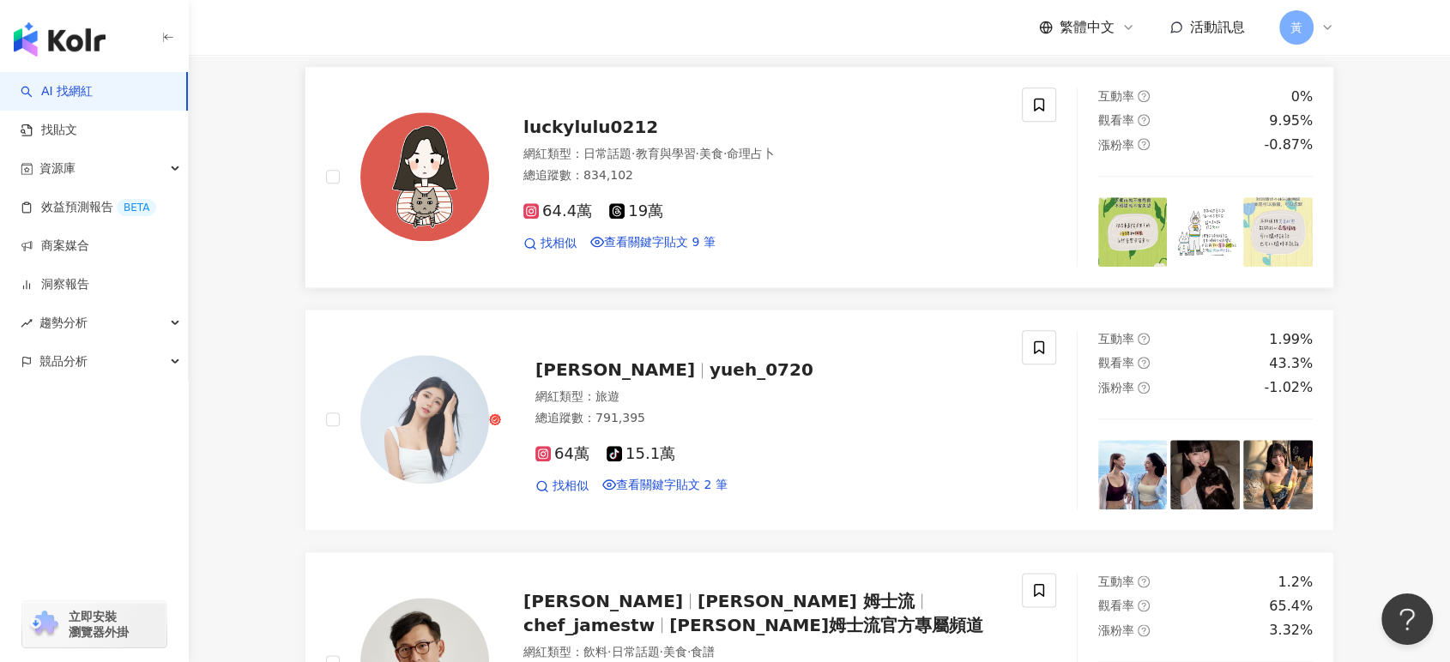
click at [588, 137] on span "luckylulu0212" at bounding box center [590, 127] width 135 height 21
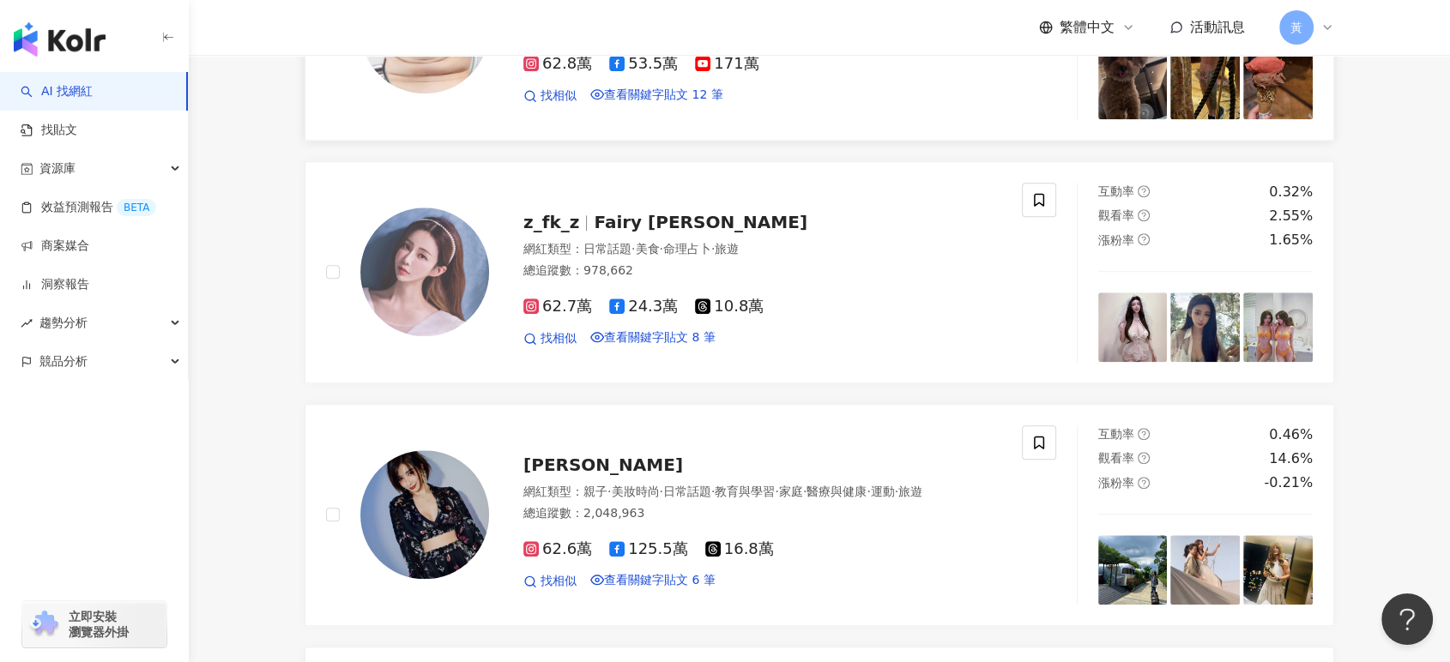
scroll to position [1716, 0]
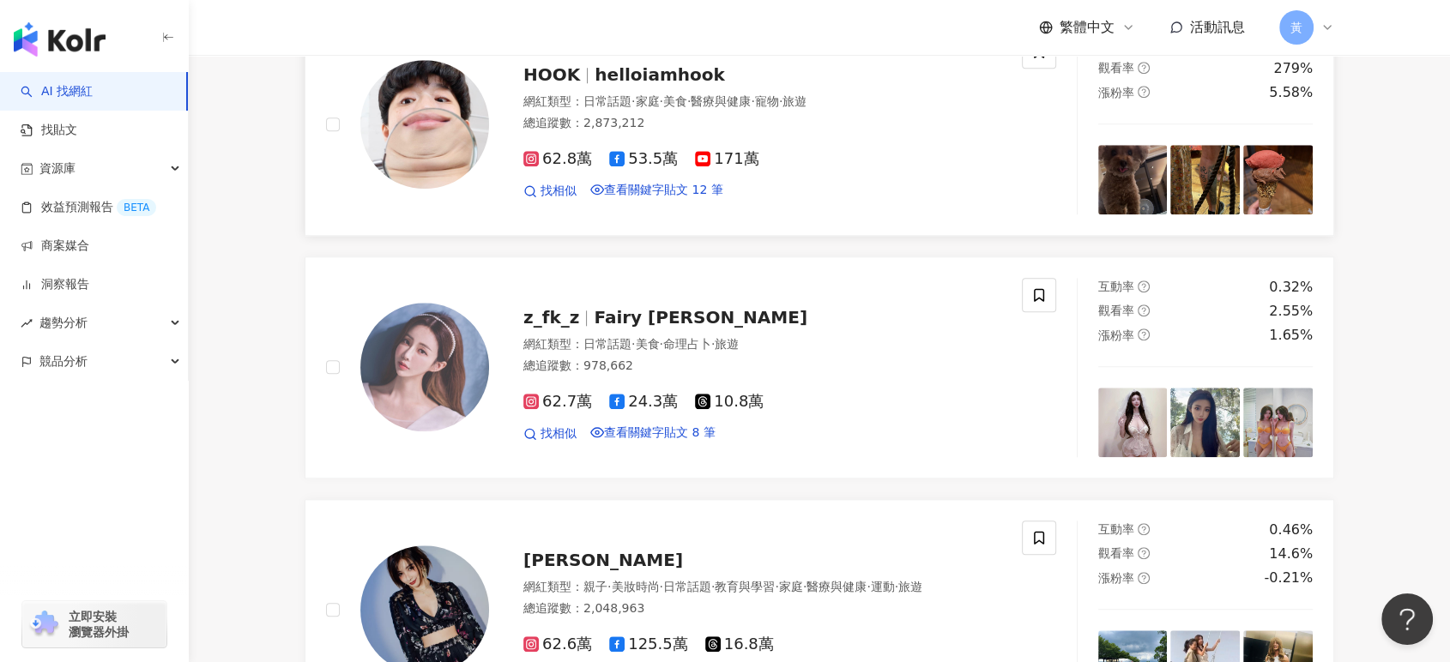
click at [607, 85] on span "helloiamhook" at bounding box center [660, 74] width 130 height 21
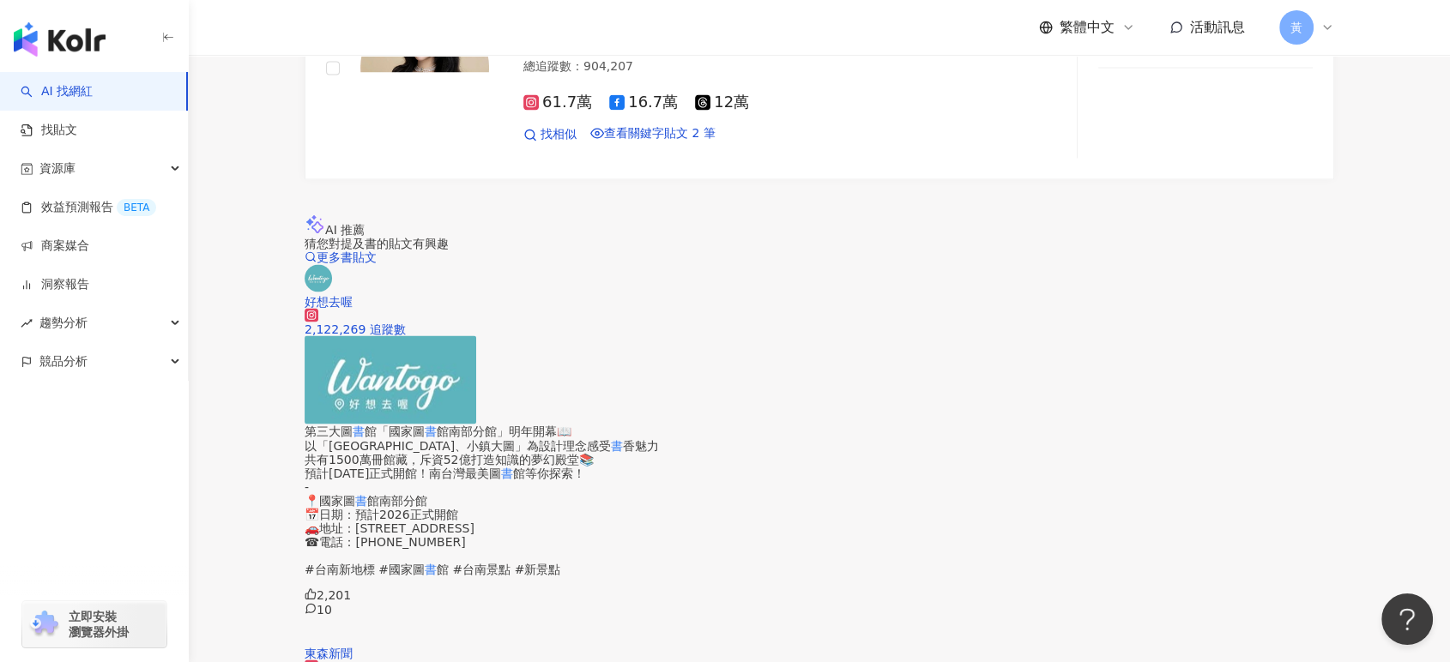
scroll to position [3145, 0]
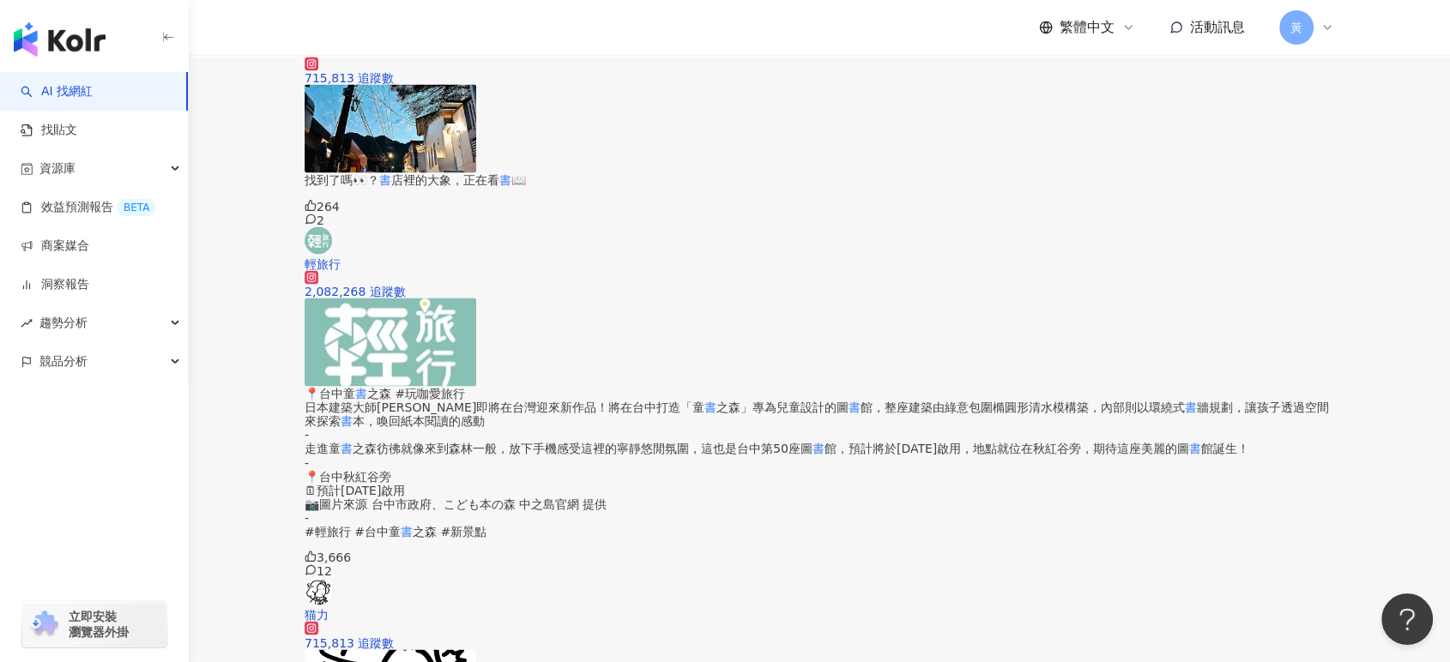
scroll to position [3241, 0]
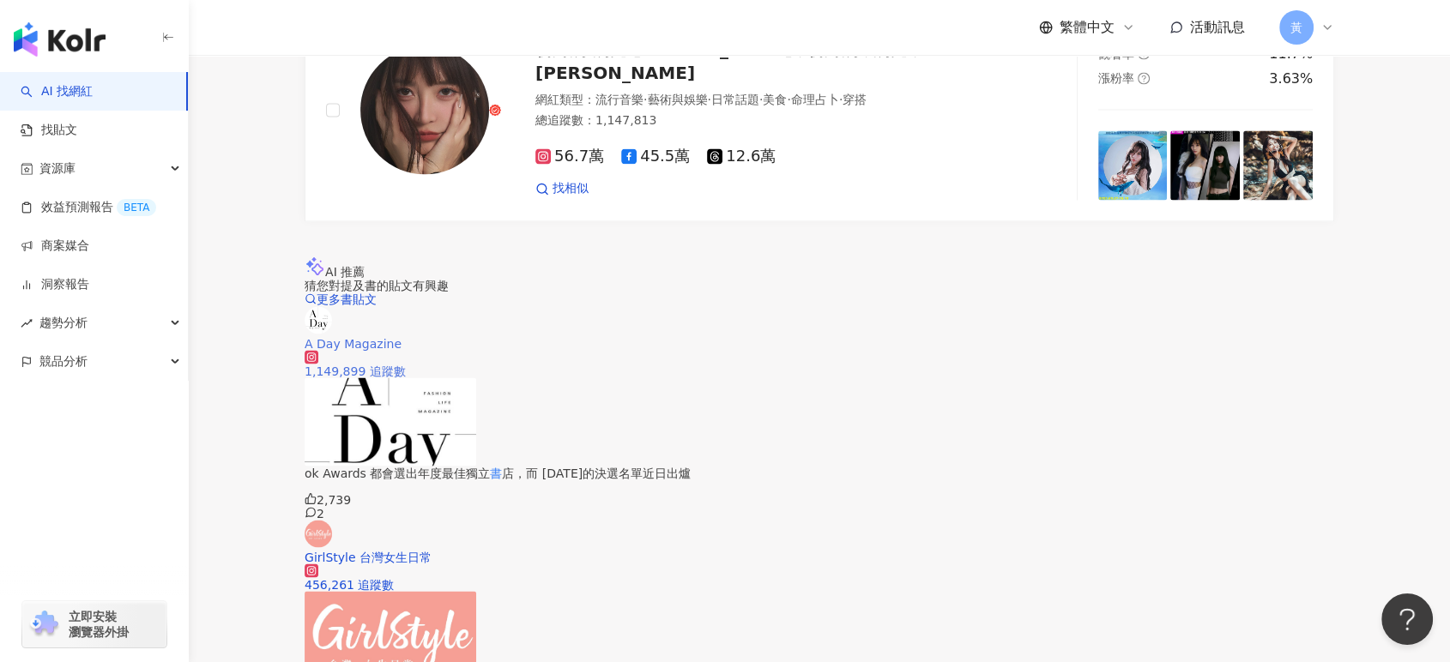
scroll to position [3231, 0]
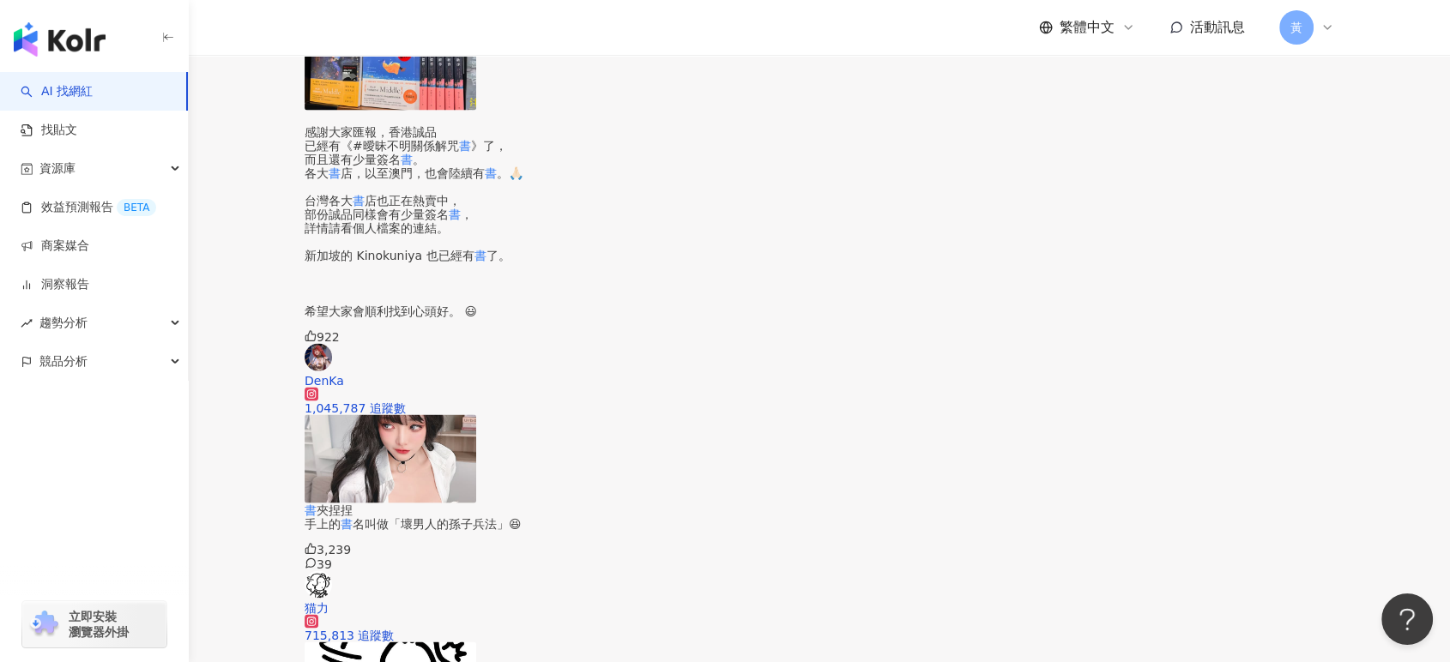
scroll to position [3305, 0]
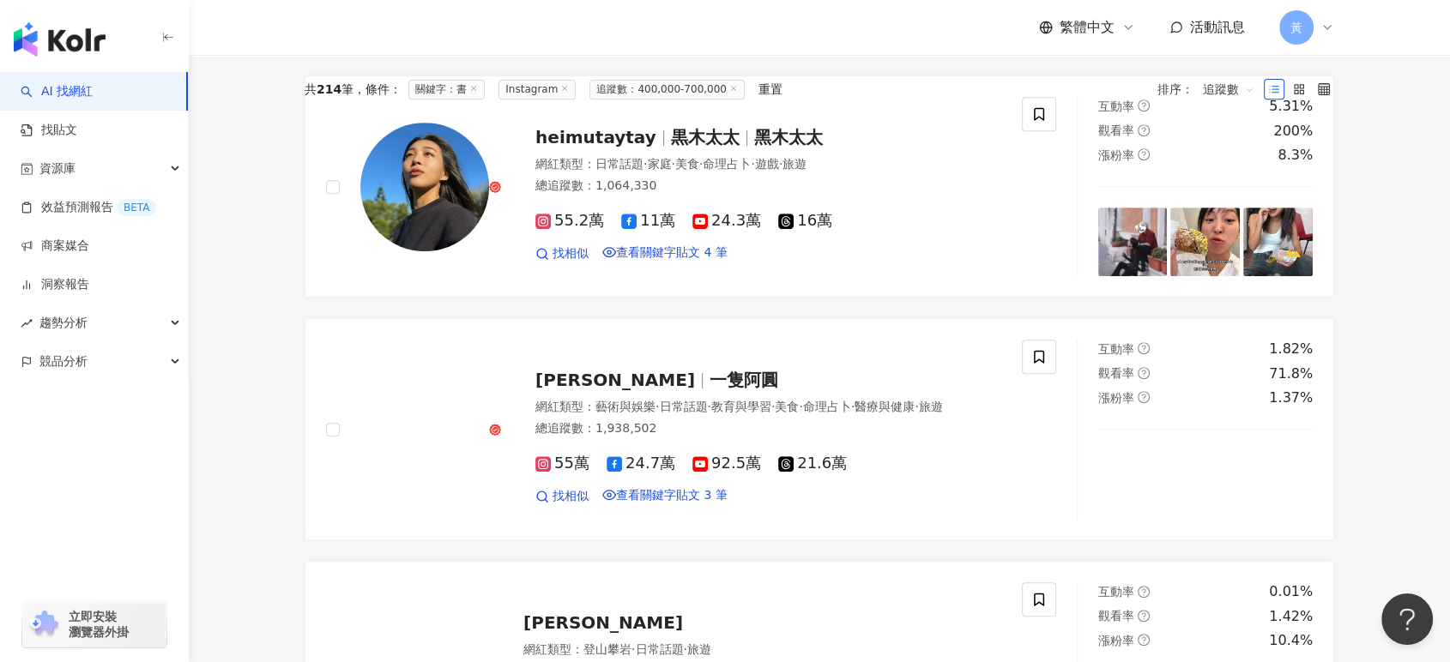
scroll to position [0, 0]
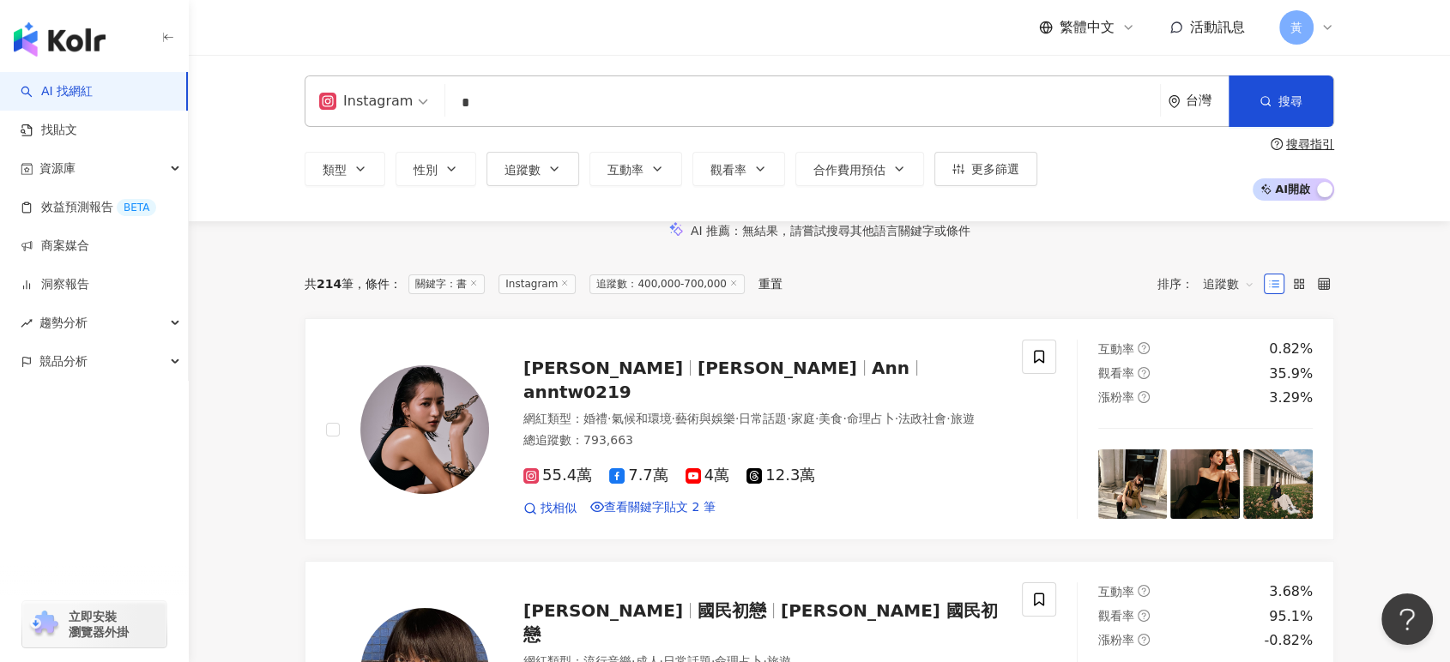
click at [535, 98] on input "*" at bounding box center [802, 103] width 701 height 33
type input "**"
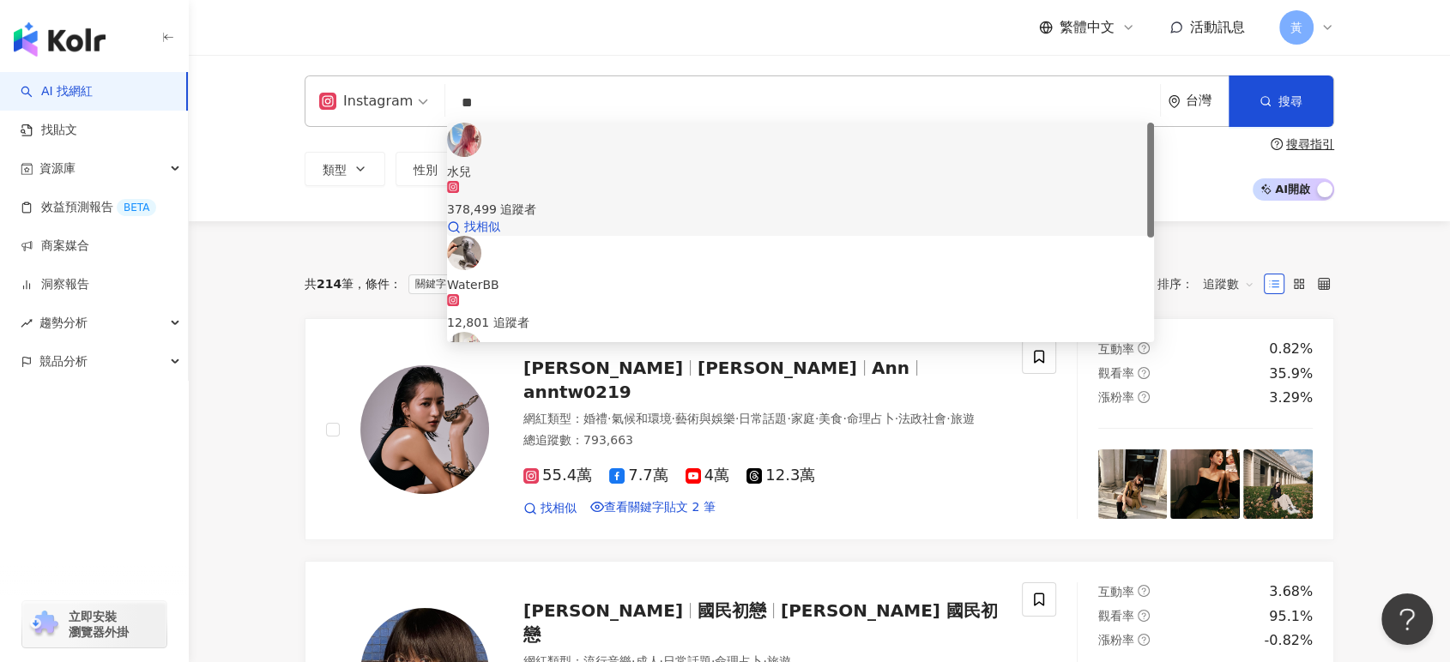
click at [600, 162] on span "水兒" at bounding box center [800, 171] width 707 height 19
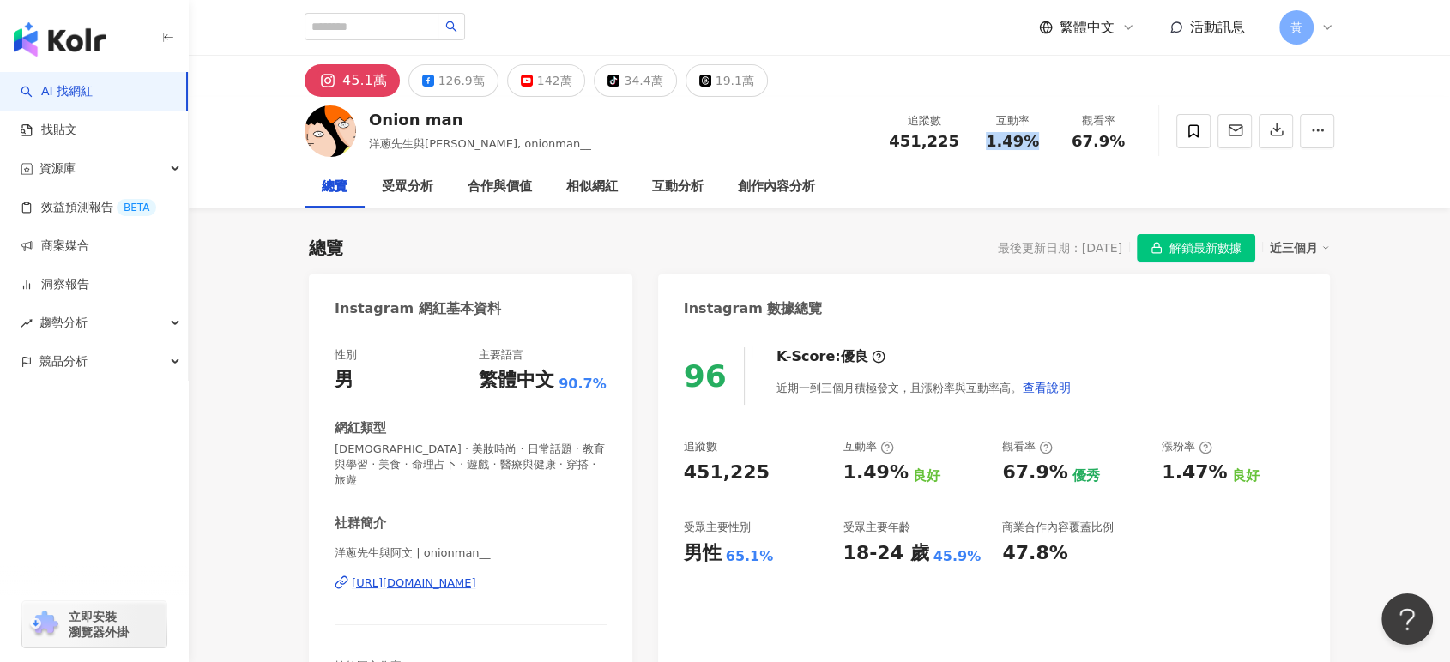
drag, startPoint x: 988, startPoint y: 143, endPoint x: 1032, endPoint y: 148, distance: 44.0
click at [1032, 148] on span "1.49%" at bounding box center [1012, 141] width 53 height 17
copy span "1.49%"
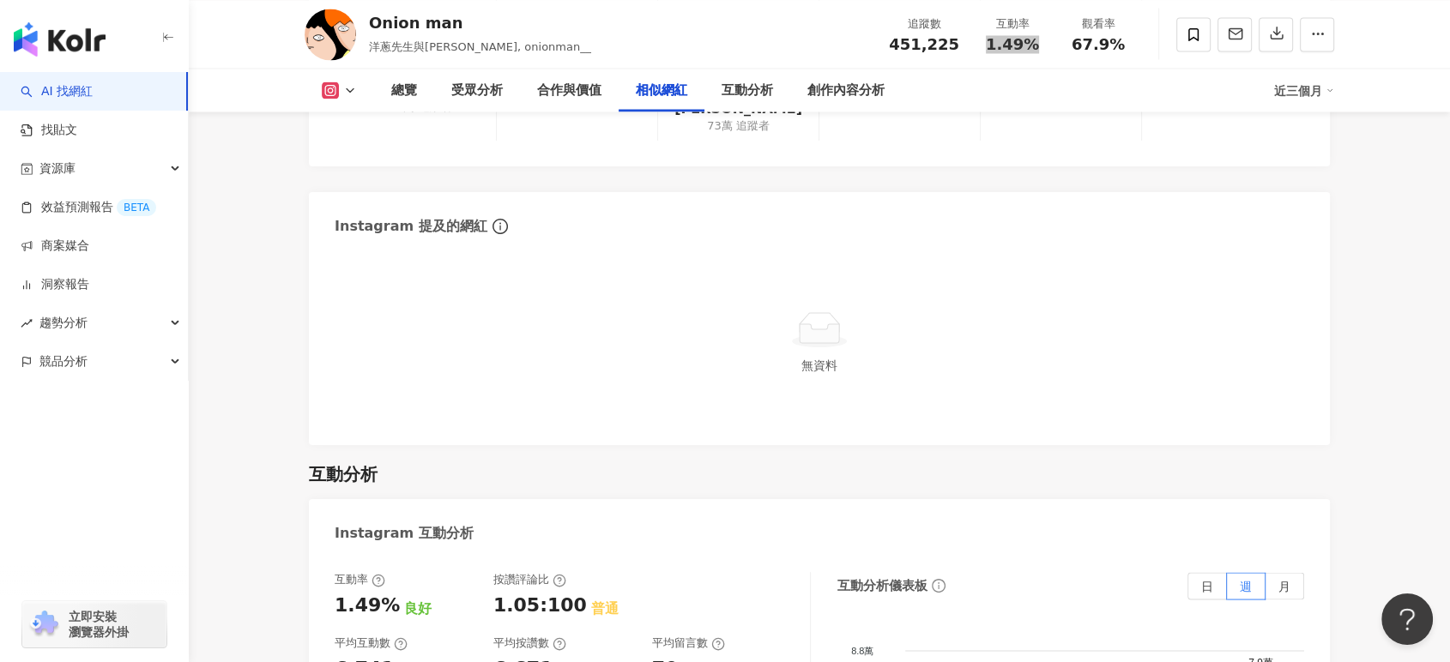
scroll to position [3527, 0]
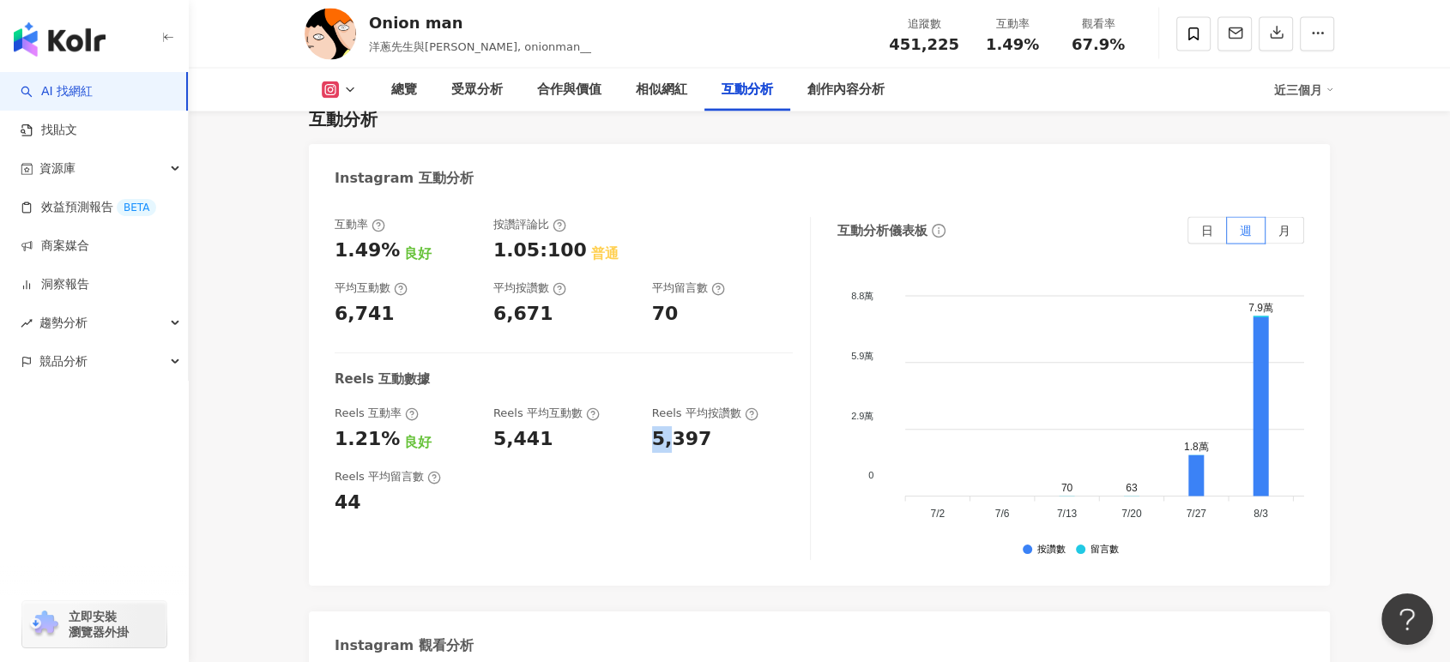
drag, startPoint x: 693, startPoint y: 359, endPoint x: 674, endPoint y: 370, distance: 22.3
click at [674, 426] on div "5,397" at bounding box center [682, 439] width 60 height 27
click at [668, 383] on div "互動率 1.49% 良好 按讚評論比 1.05:100 普通 平均互動數 6,741 平均按讚數 6,671 平均留言數 70 Reels 互動數據 Reel…" at bounding box center [573, 388] width 476 height 343
click at [661, 426] on div "5,397" at bounding box center [682, 439] width 60 height 27
drag, startPoint x: 649, startPoint y: 359, endPoint x: 714, endPoint y: 359, distance: 64.3
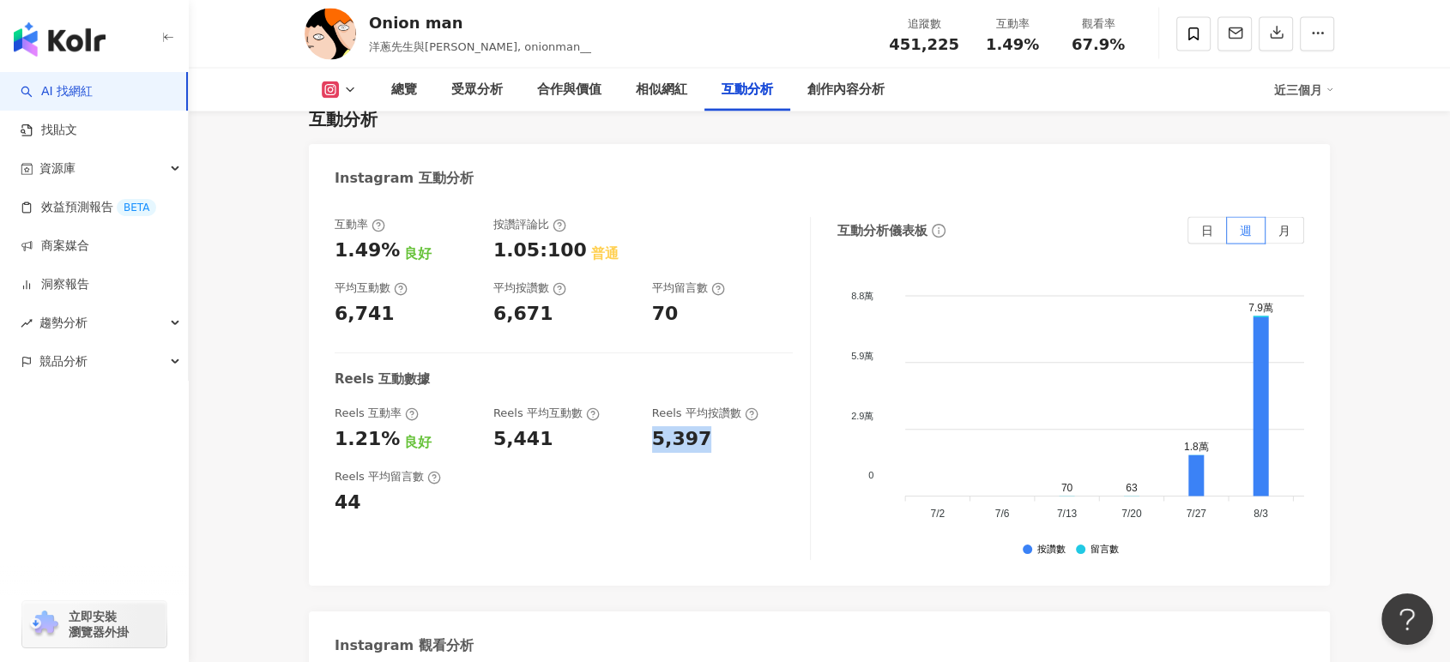
click at [714, 406] on div "Reels 互動率 1.21% 良好 Reels 平均互動數 5,441 Reels 平均按讚數 5,397" at bounding box center [564, 429] width 458 height 46
copy div "5,397"
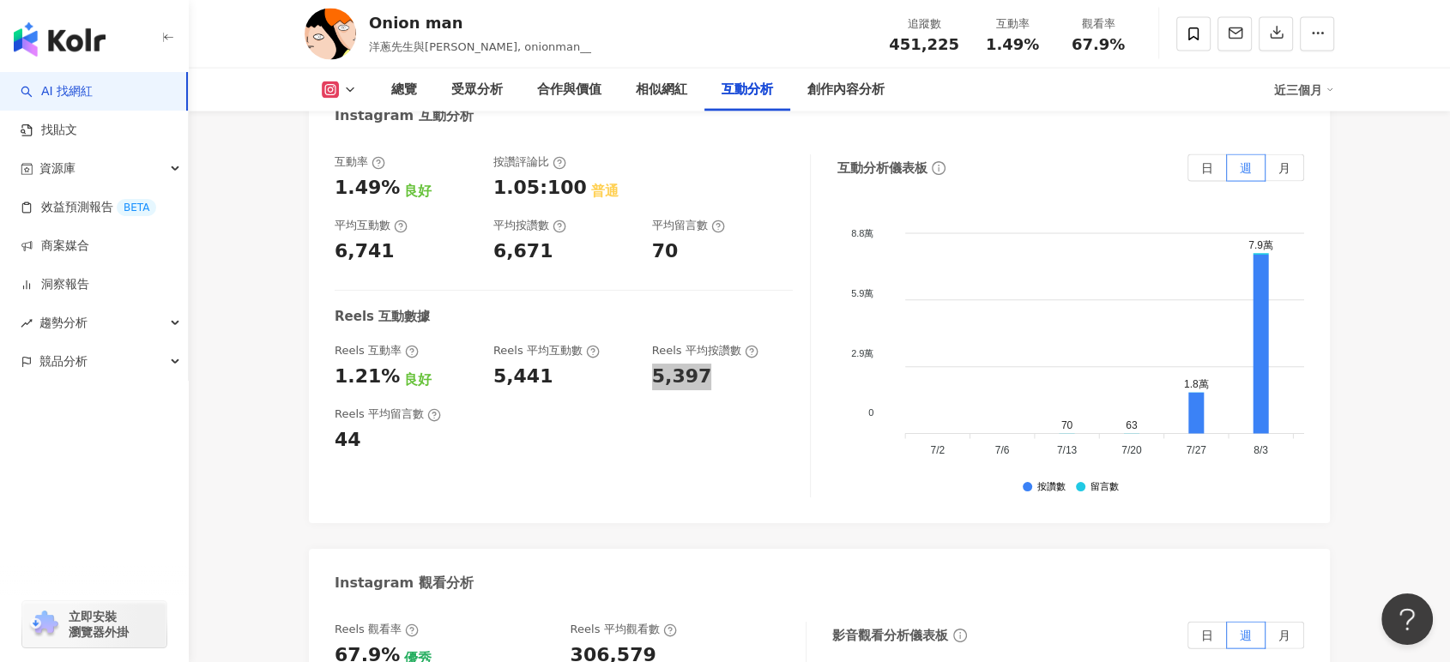
scroll to position [3622, 0]
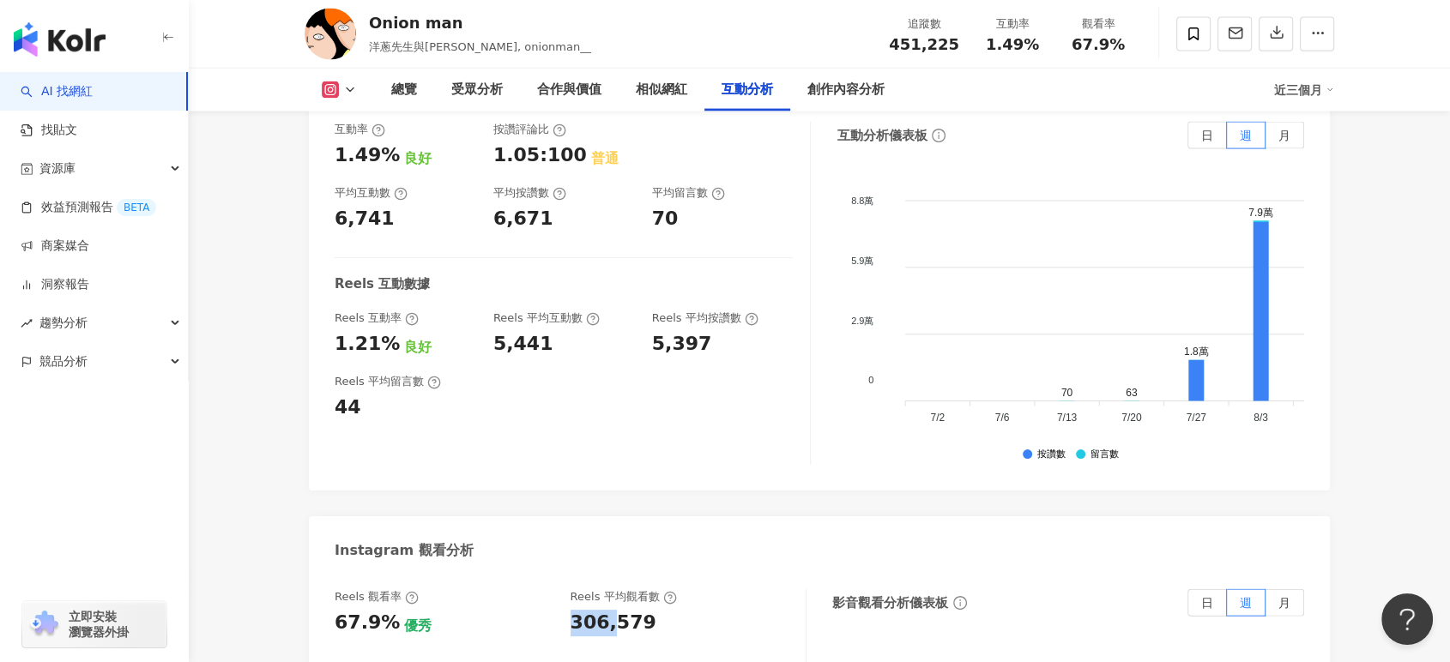
drag, startPoint x: 652, startPoint y: 545, endPoint x: 611, endPoint y: 566, distance: 46.4
click at [590, 610] on div "306,579" at bounding box center [614, 623] width 86 height 27
drag, startPoint x: 555, startPoint y: 541, endPoint x: 643, endPoint y: 542, distance: 88.4
click at [643, 589] on div "Reels 觀看率 67.9% 優秀 Reels 平均觀看數 306,579" at bounding box center [562, 612] width 454 height 46
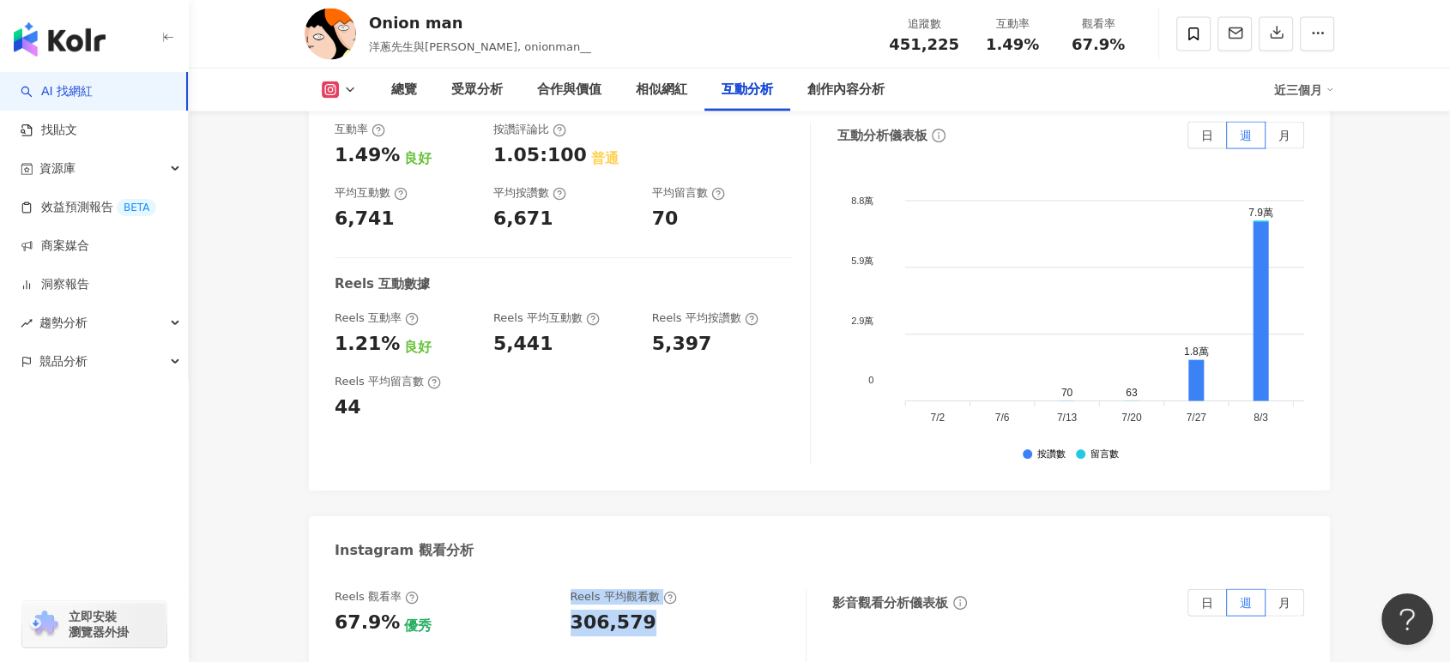
click at [643, 610] on div "306,579" at bounding box center [680, 623] width 219 height 27
drag, startPoint x: 572, startPoint y: 547, endPoint x: 645, endPoint y: 547, distance: 72.9
click at [645, 610] on div "306,579" at bounding box center [680, 623] width 219 height 27
copy div "306,579"
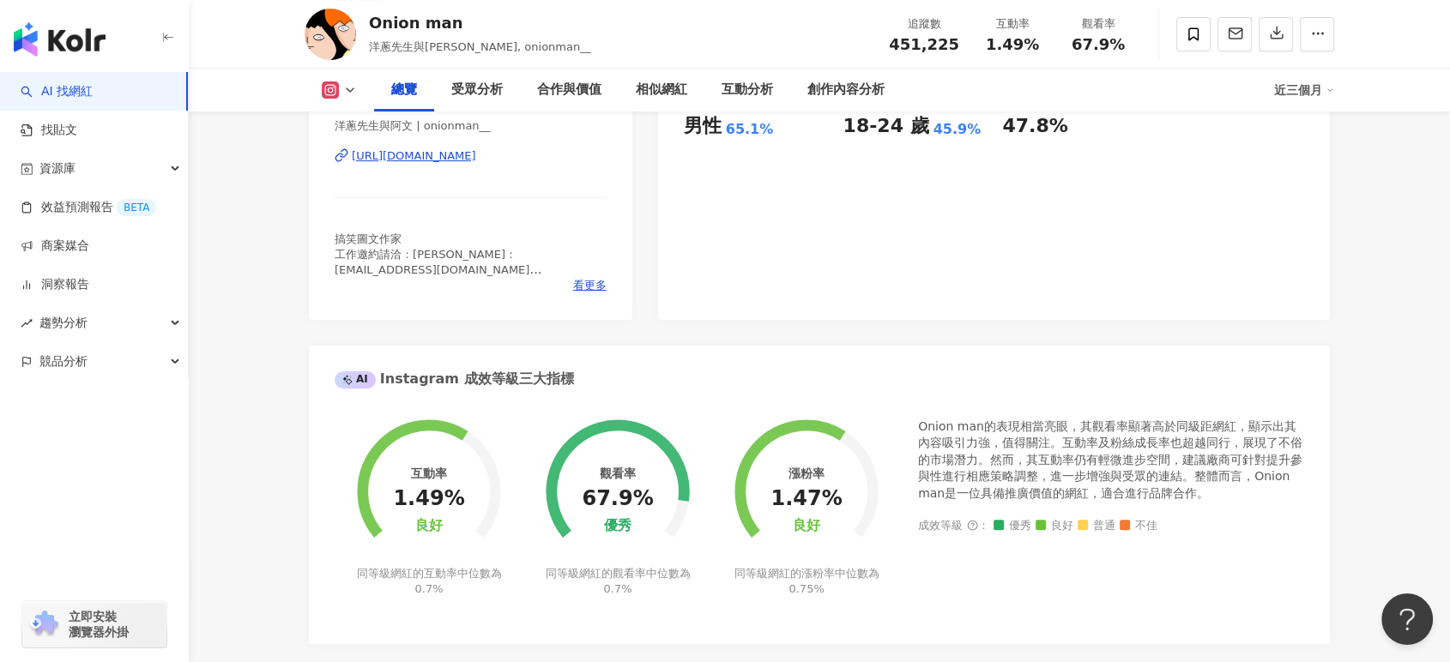
scroll to position [286, 0]
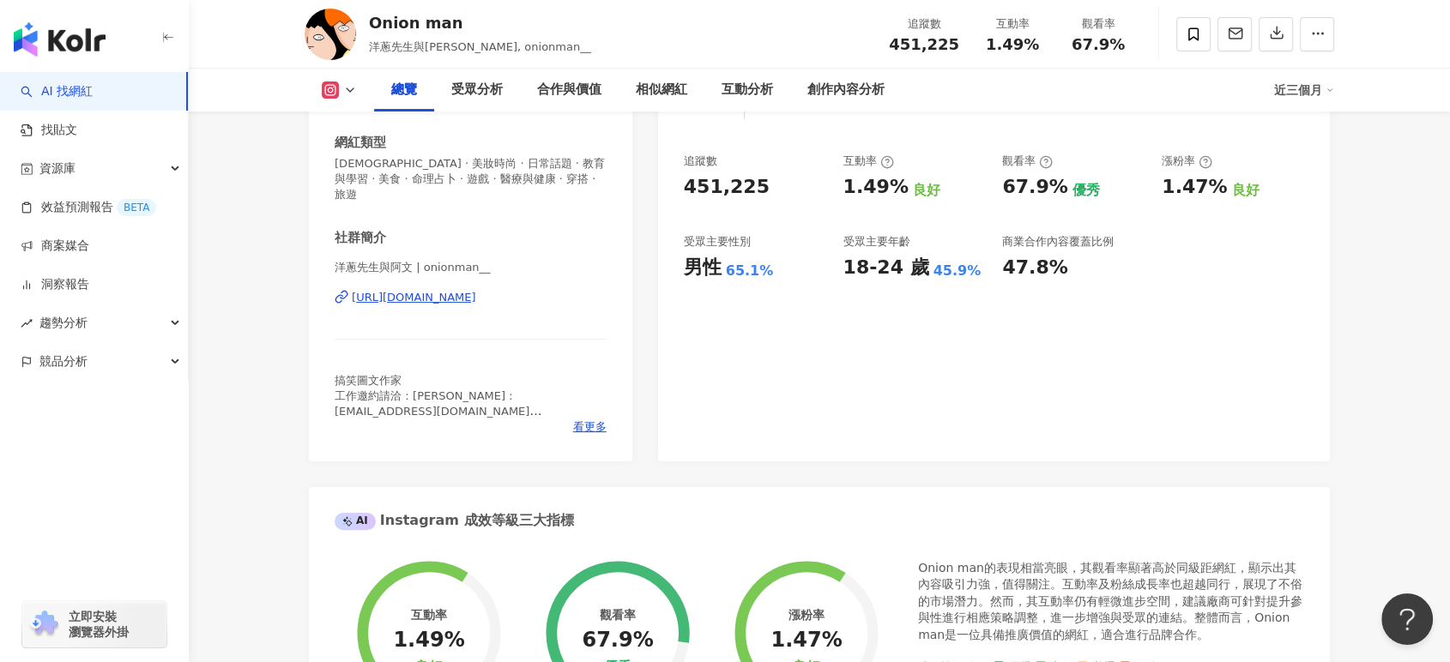
click at [439, 290] on div "https://www.instagram.com/onionman__/" at bounding box center [414, 297] width 124 height 15
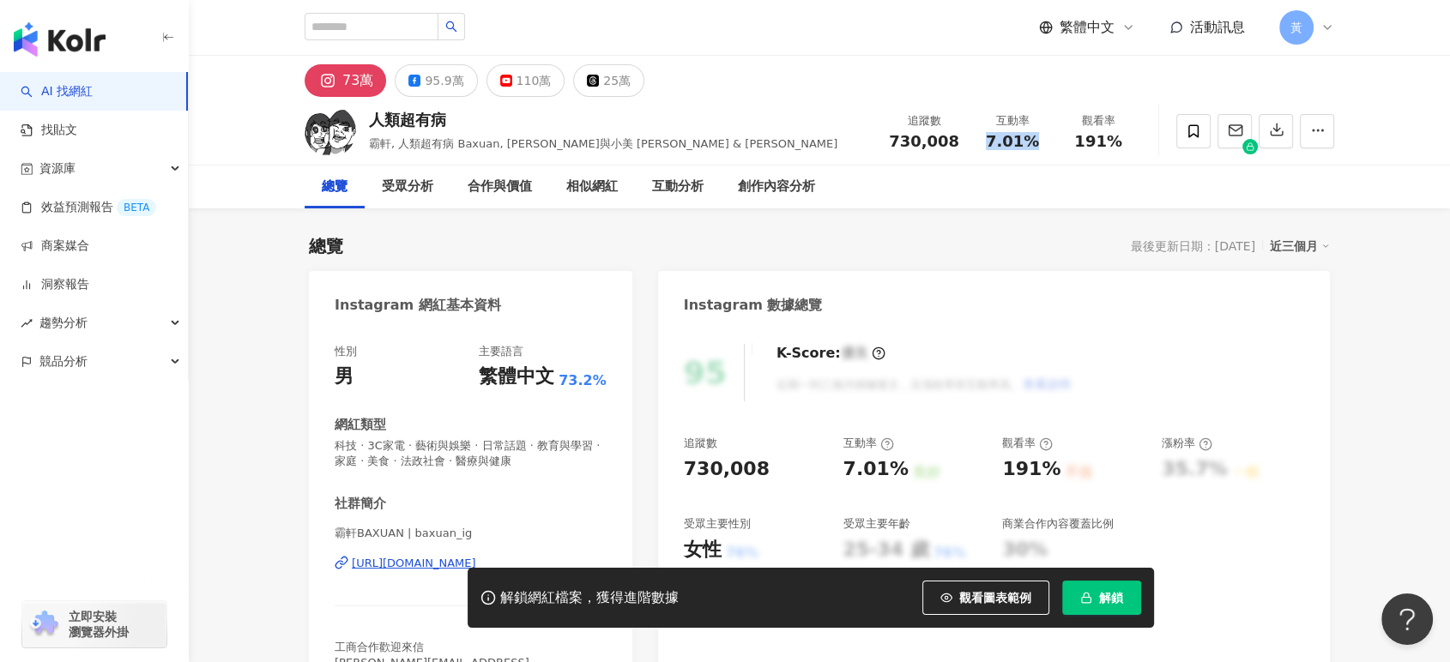
drag, startPoint x: 1002, startPoint y: 144, endPoint x: 1037, endPoint y: 142, distance: 35.3
click at [1037, 142] on div "7.01%" at bounding box center [1012, 141] width 65 height 17
drag, startPoint x: 1100, startPoint y: 588, endPoint x: 438, endPoint y: 463, distance: 673.1
click at [1100, 588] on button "解鎖" at bounding box center [1101, 598] width 79 height 34
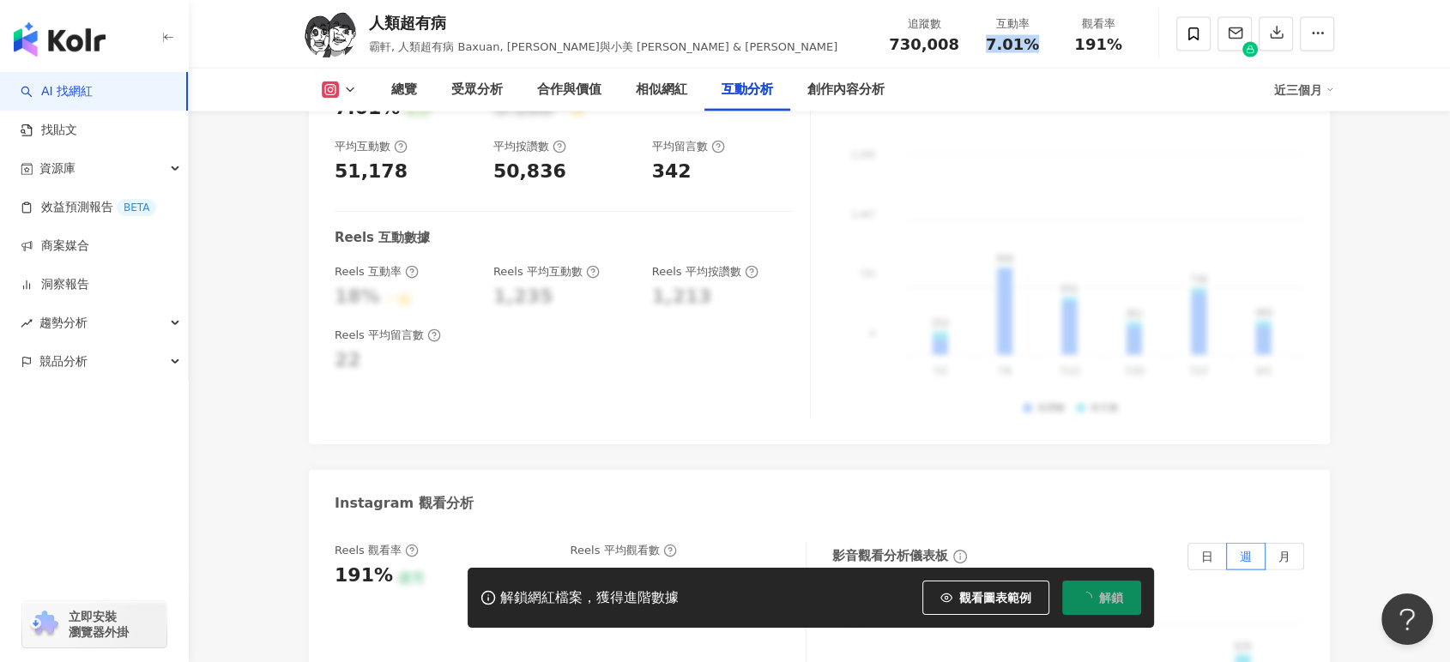
scroll to position [3718, 0]
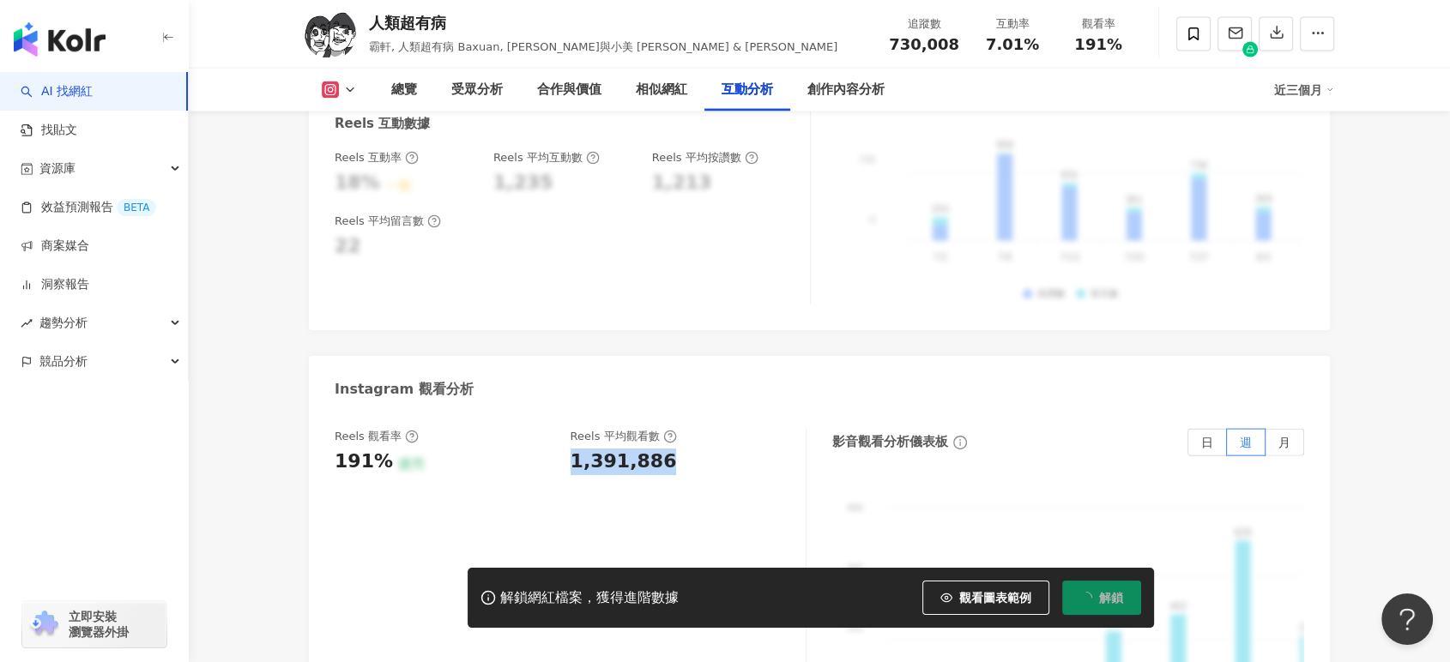
drag, startPoint x: 568, startPoint y: 371, endPoint x: 665, endPoint y: 381, distance: 97.4
click at [665, 429] on div "Reels 觀看率 191% 優秀 Reels 平均觀看數 1,391,886" at bounding box center [562, 452] width 454 height 46
copy div "1,391,886"
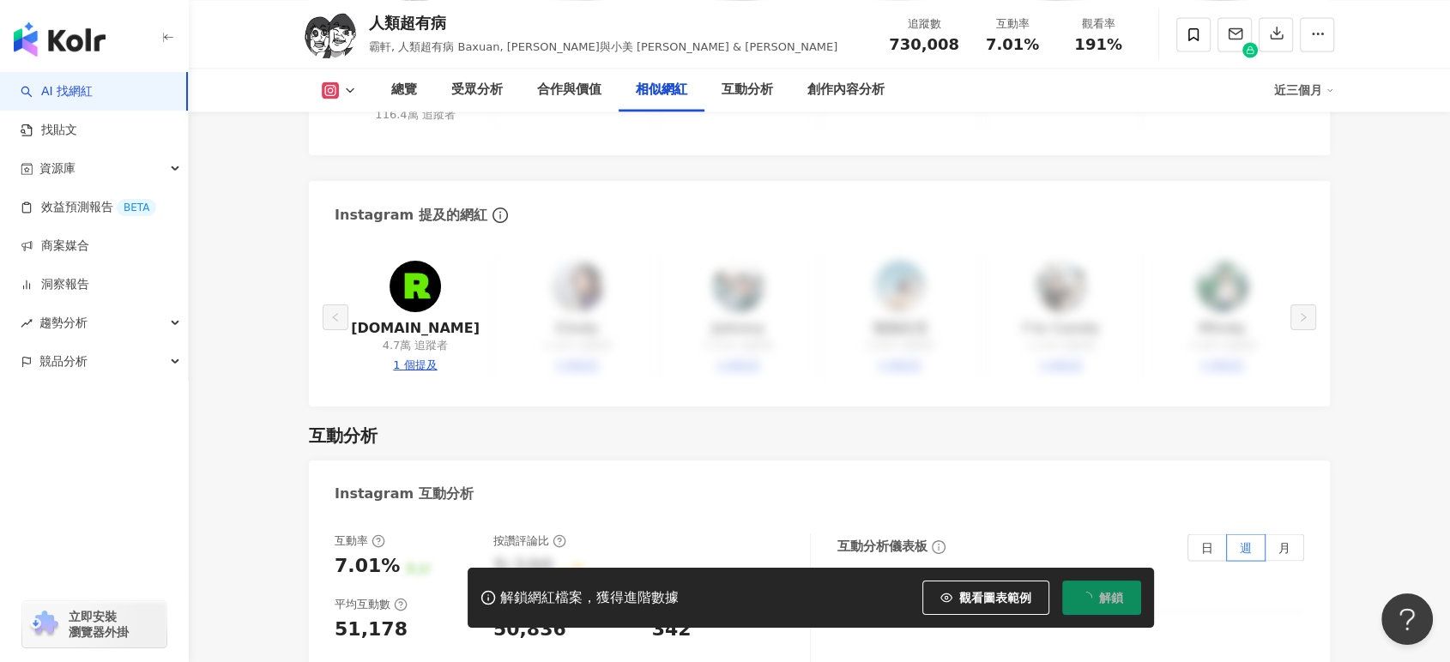
scroll to position [3336, 0]
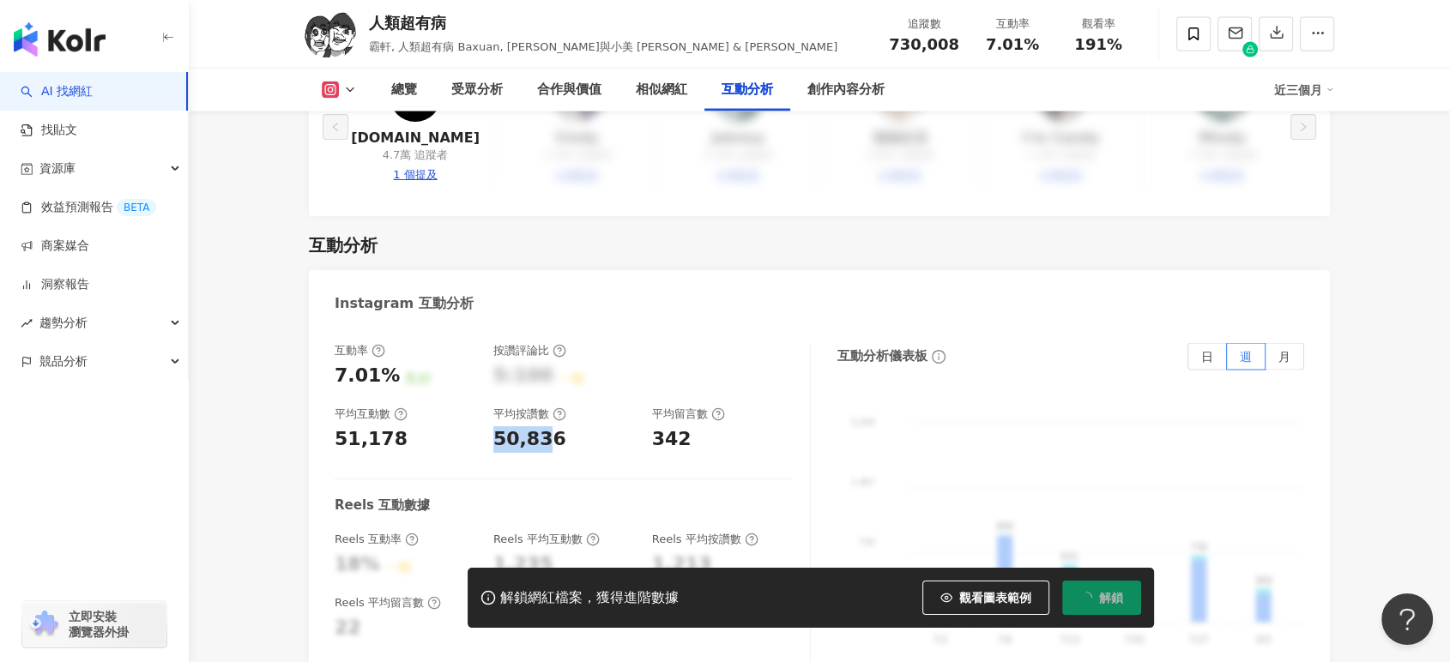
drag, startPoint x: 522, startPoint y: 347, endPoint x: 540, endPoint y: 353, distance: 19.0
click at [540, 353] on div "互動率 7.01% 良好 按讚評論比 5:100 一般 平均互動數 51,178 平均按讚數 50,836 平均留言數 342" at bounding box center [564, 398] width 458 height 110
copy div "50,83"
click at [525, 371] on div "互動率 7.01% 良好 按讚評論比 5:100 一般 平均互動數 51,178 平均按讚數 50,836 平均留言數 342 Reels 互動數據 Reel…" at bounding box center [573, 514] width 476 height 343
click at [525, 372] on div "互動率 7.01% 良好 按讚評論比 5:100 一般 平均互動數 51,178 平均按讚數 50,836 平均留言數 342 Reels 互動數據 Reel…" at bounding box center [573, 514] width 476 height 343
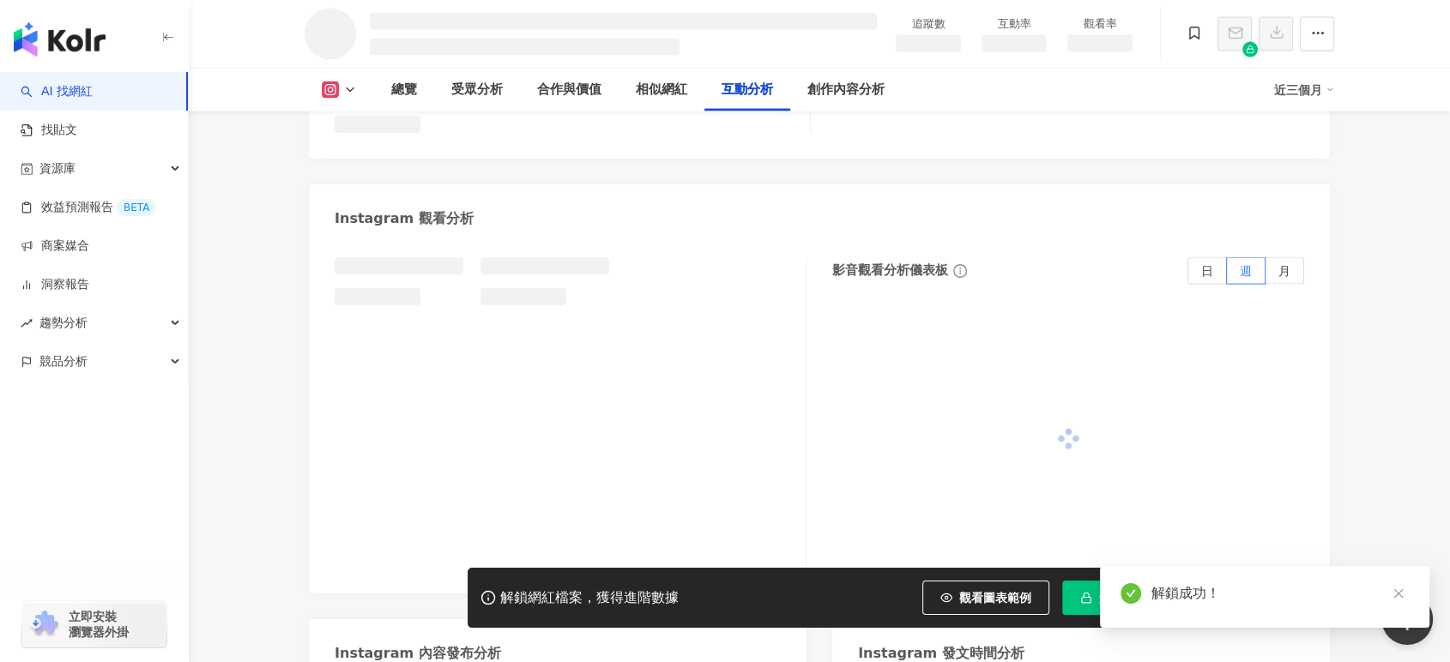
scroll to position [3339, 0]
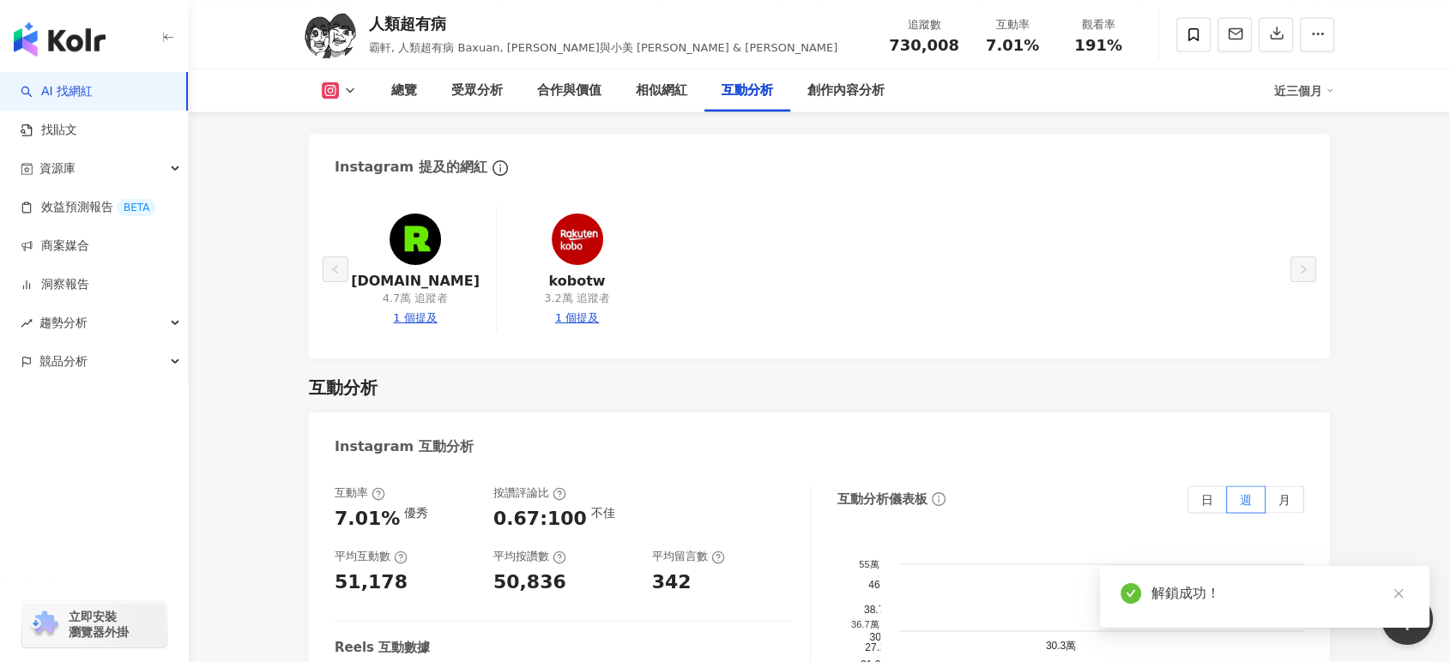
scroll to position [3373, 0]
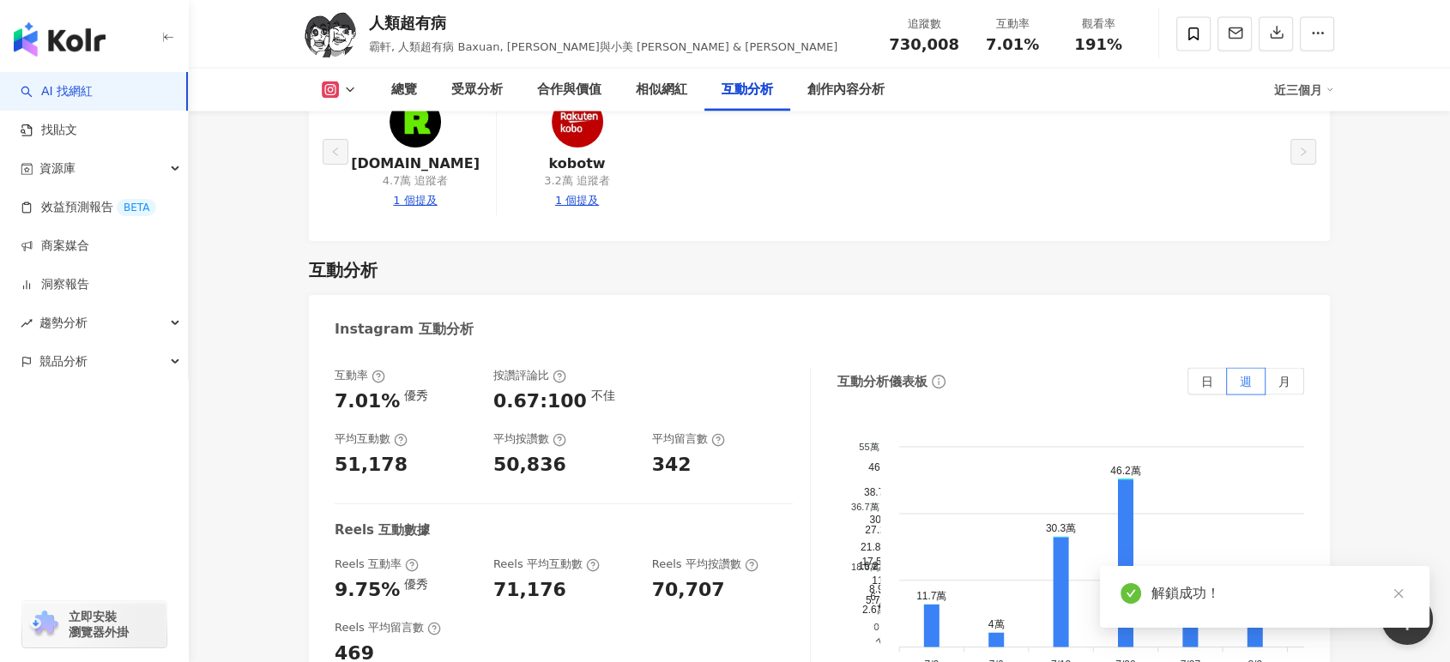
drag, startPoint x: 492, startPoint y: 354, endPoint x: 575, endPoint y: 356, distance: 82.4
click at [575, 452] on div "50,836" at bounding box center [564, 465] width 142 height 27
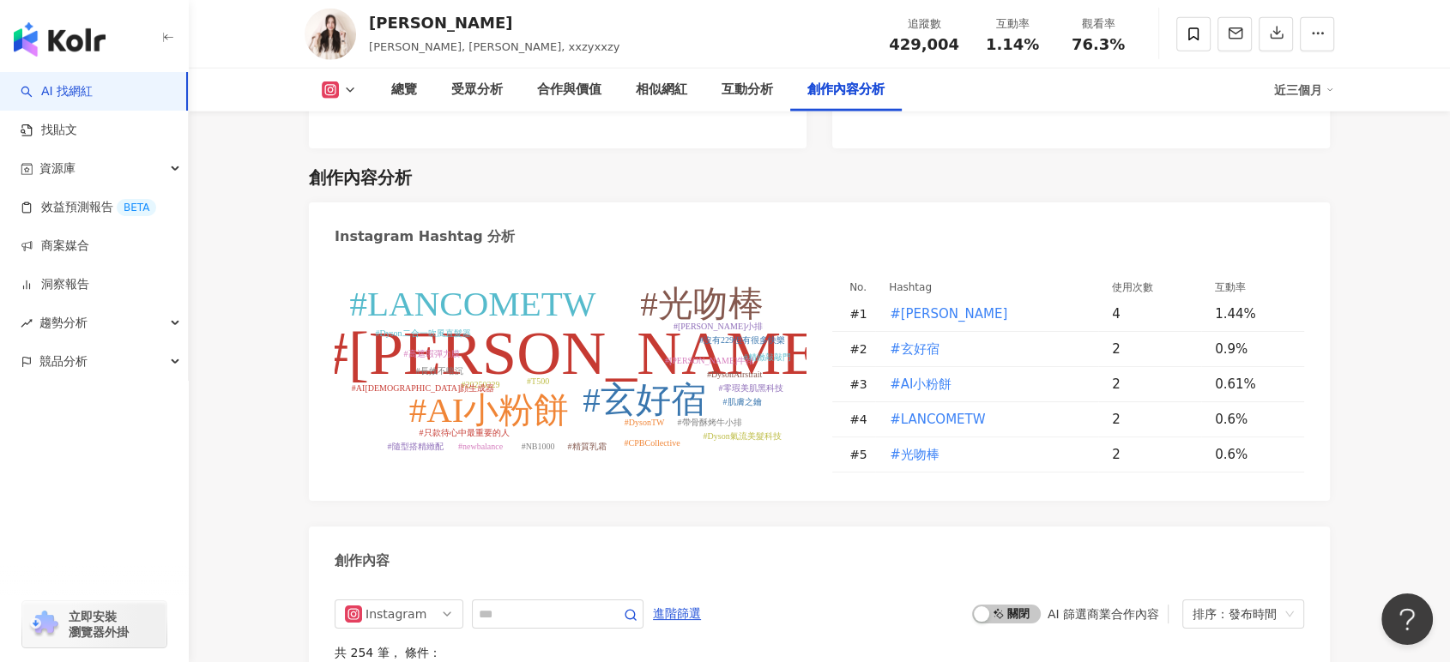
scroll to position [4422, 0]
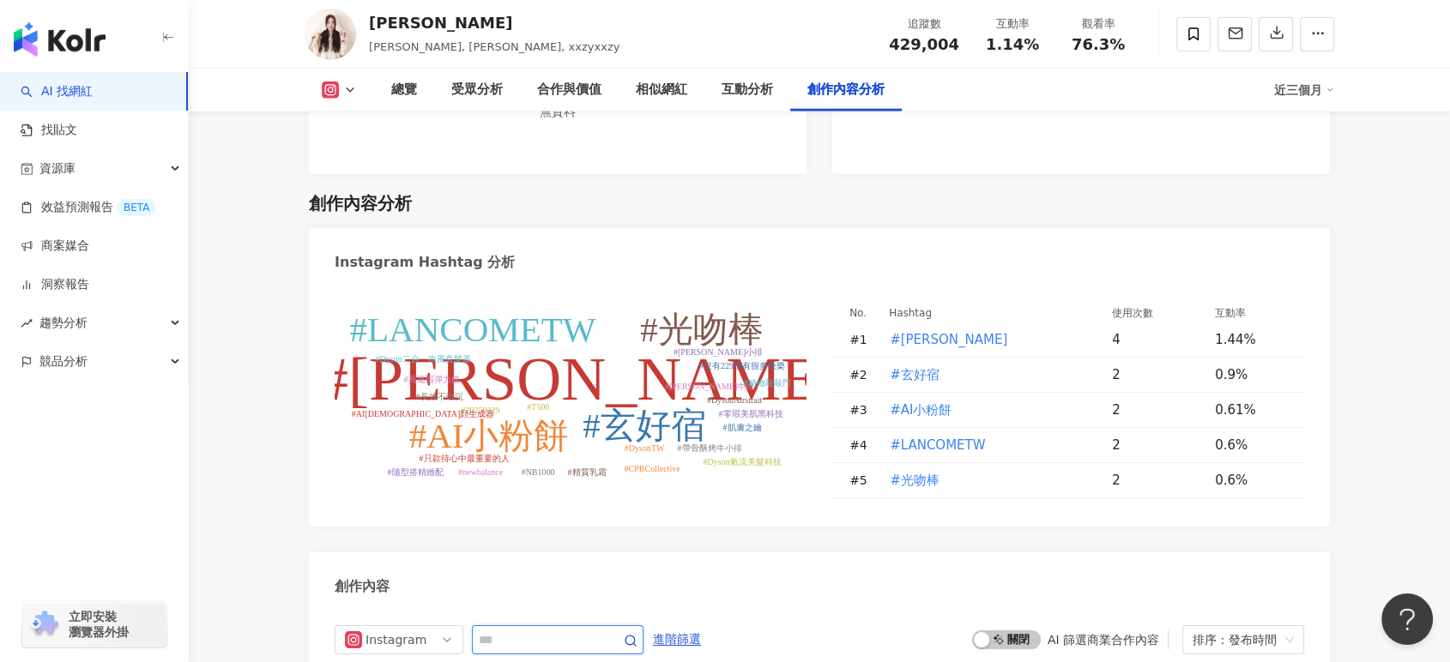
click at [534, 630] on input "text" at bounding box center [539, 640] width 120 height 21
type input "***"
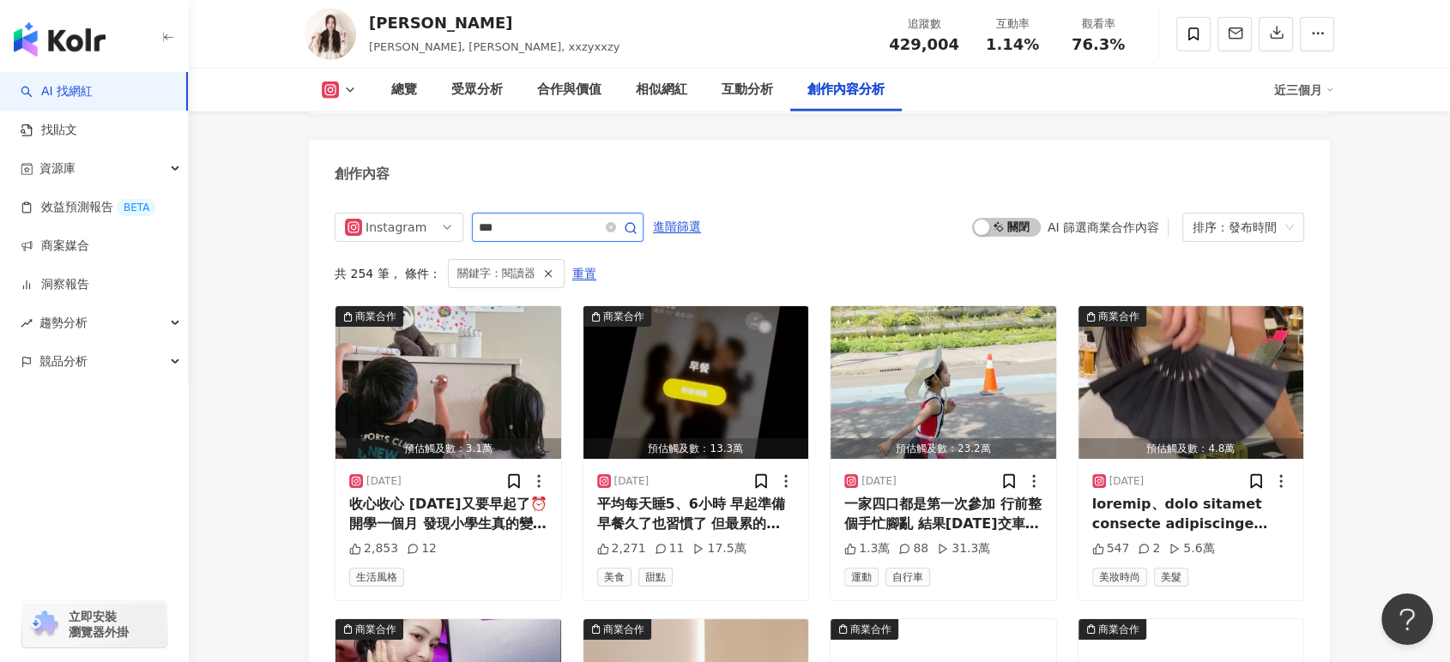
scroll to position [4784, 0]
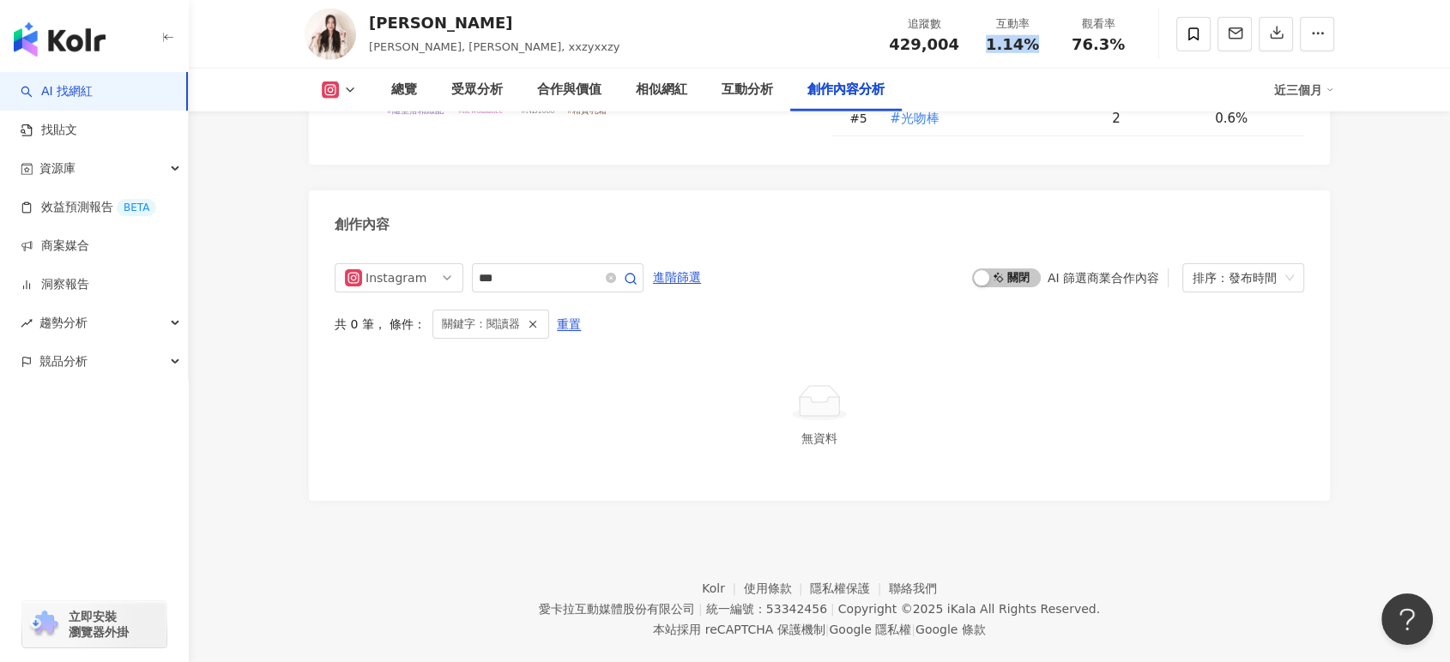
drag, startPoint x: 988, startPoint y: 44, endPoint x: 1051, endPoint y: 39, distance: 62.8
click at [1051, 39] on div "互動率 1.14%" at bounding box center [1012, 33] width 86 height 37
copy span "1.14%"
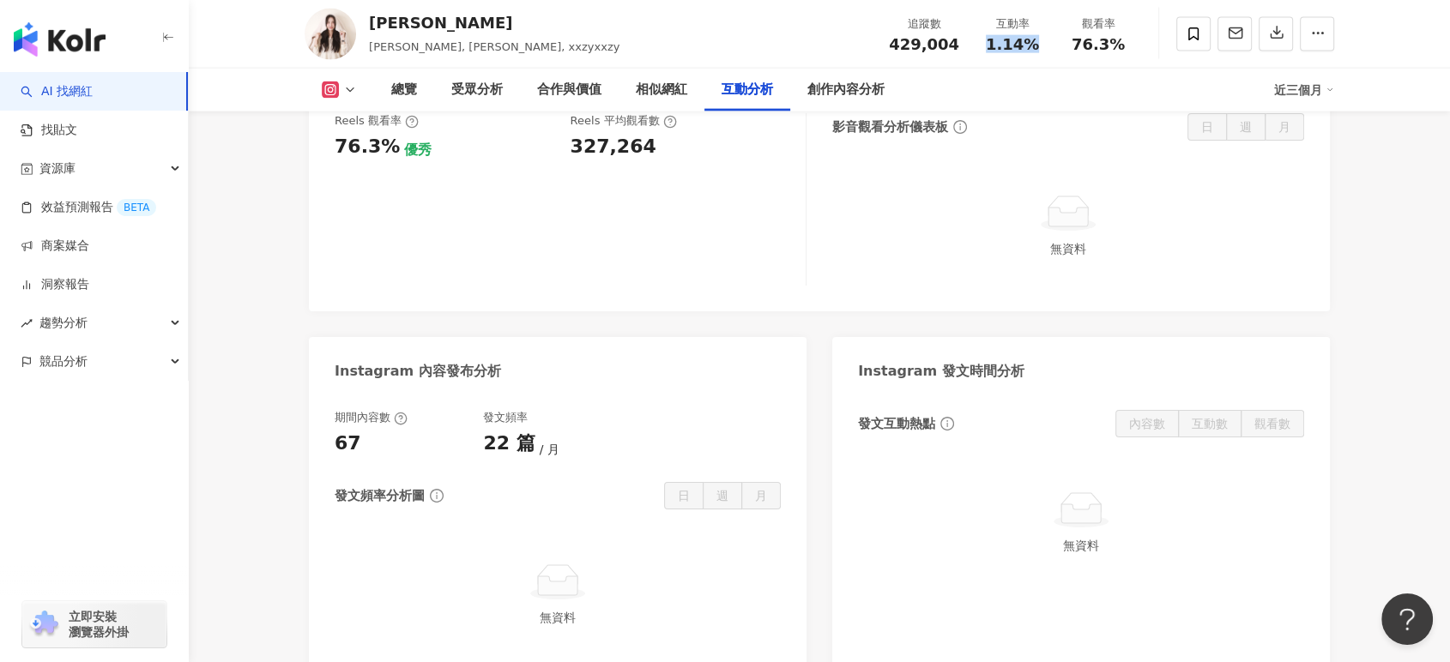
scroll to position [3831, 0]
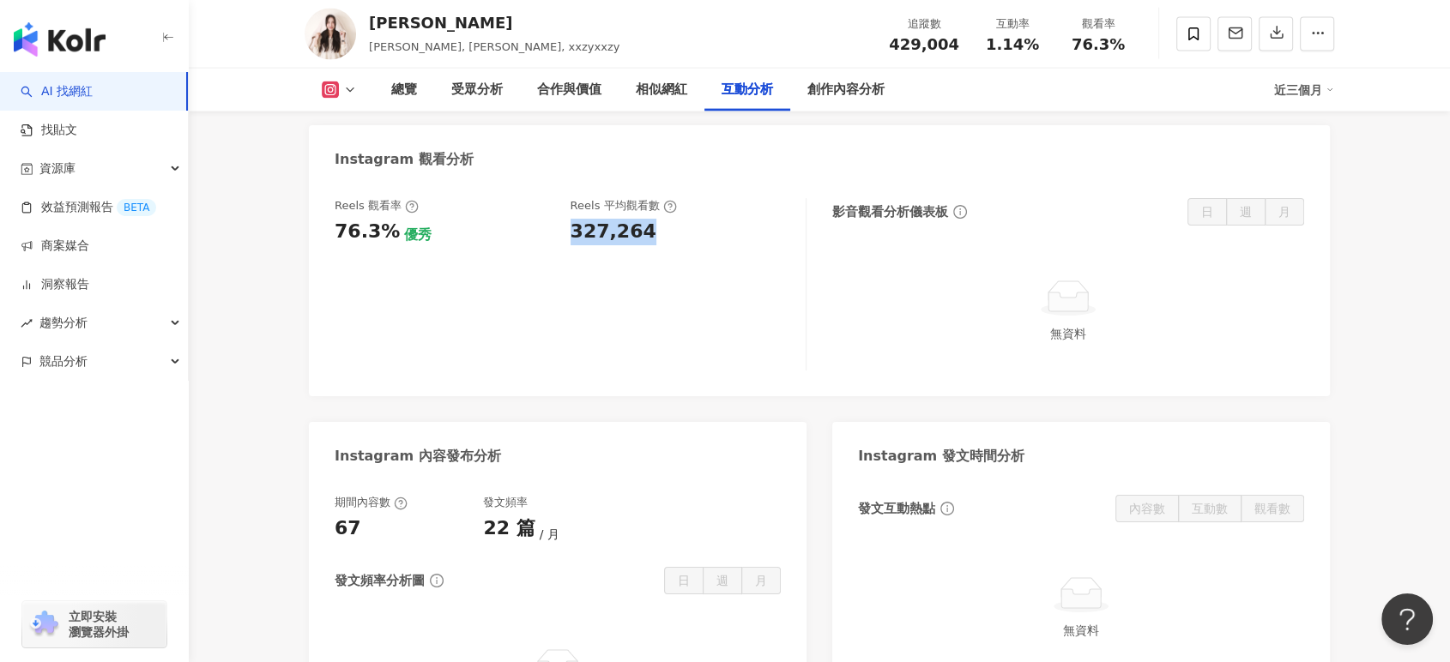
drag, startPoint x: 571, startPoint y: 203, endPoint x: 645, endPoint y: 205, distance: 74.7
click at [645, 219] on div "327,264" at bounding box center [680, 232] width 219 height 27
copy div "327,264"
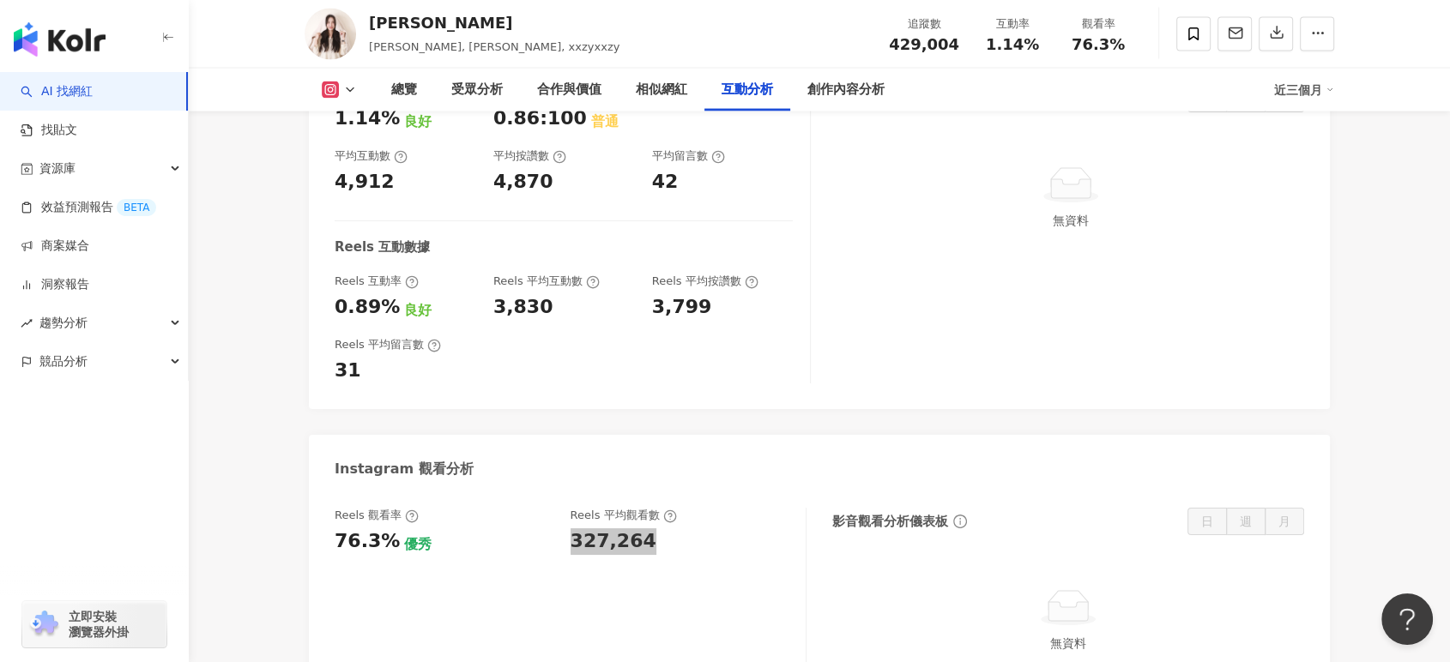
scroll to position [3355, 0]
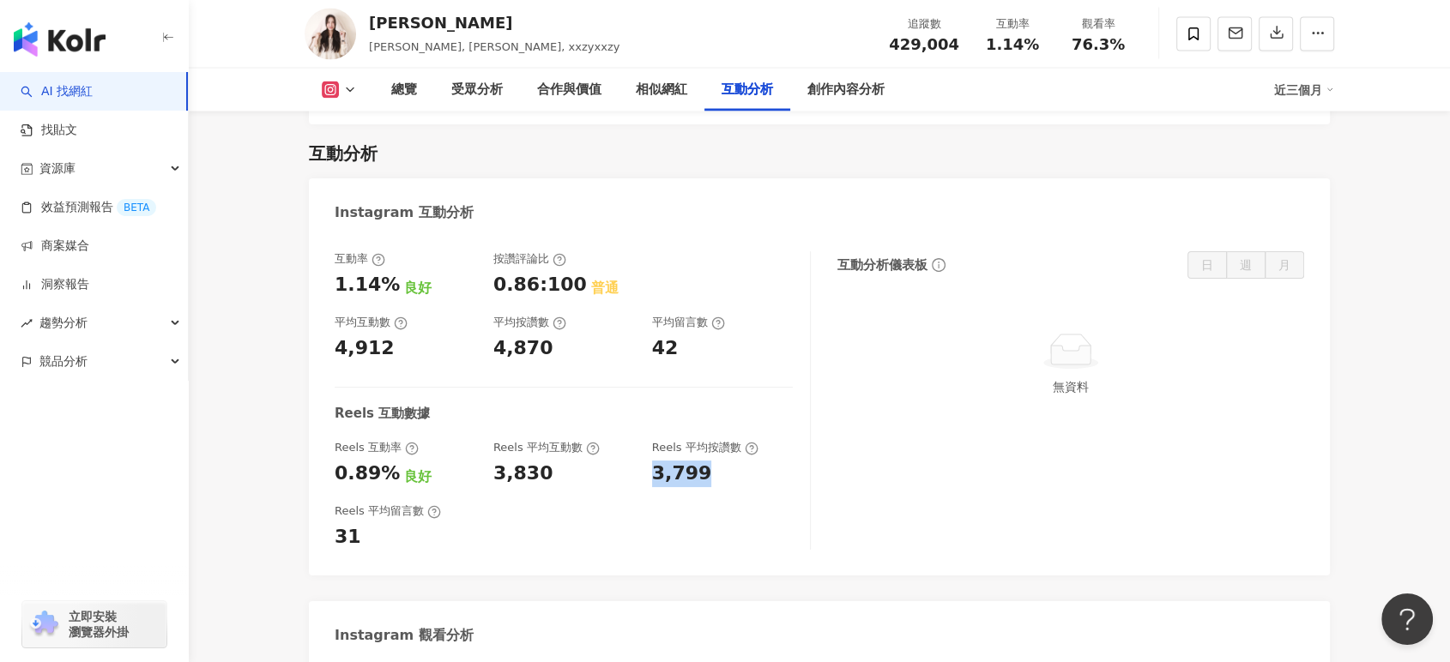
drag, startPoint x: 704, startPoint y: 448, endPoint x: 721, endPoint y: 446, distance: 16.4
click at [721, 446] on div "Reels 互動率 0.89% 良好 Reels 平均互動數 3,830 Reels 平均按讚數 3,799" at bounding box center [564, 463] width 458 height 46
copy div "3,799"
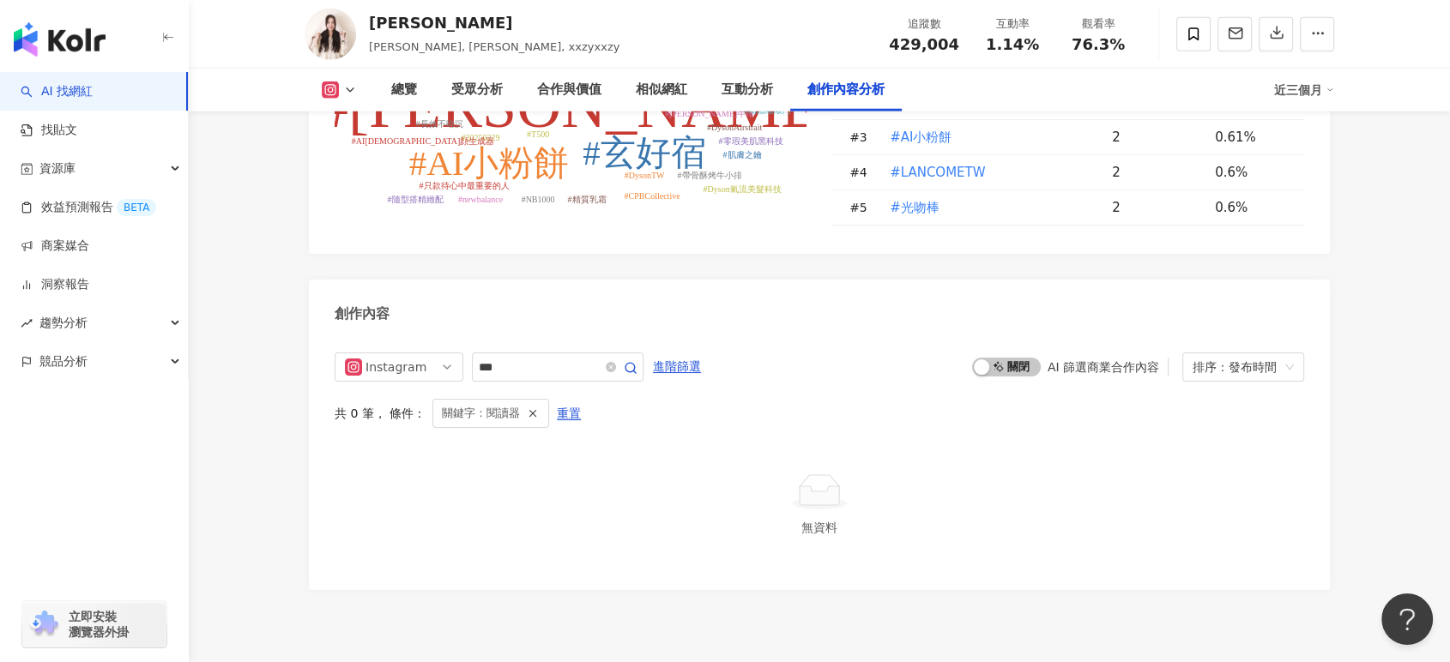
scroll to position [4784, 0]
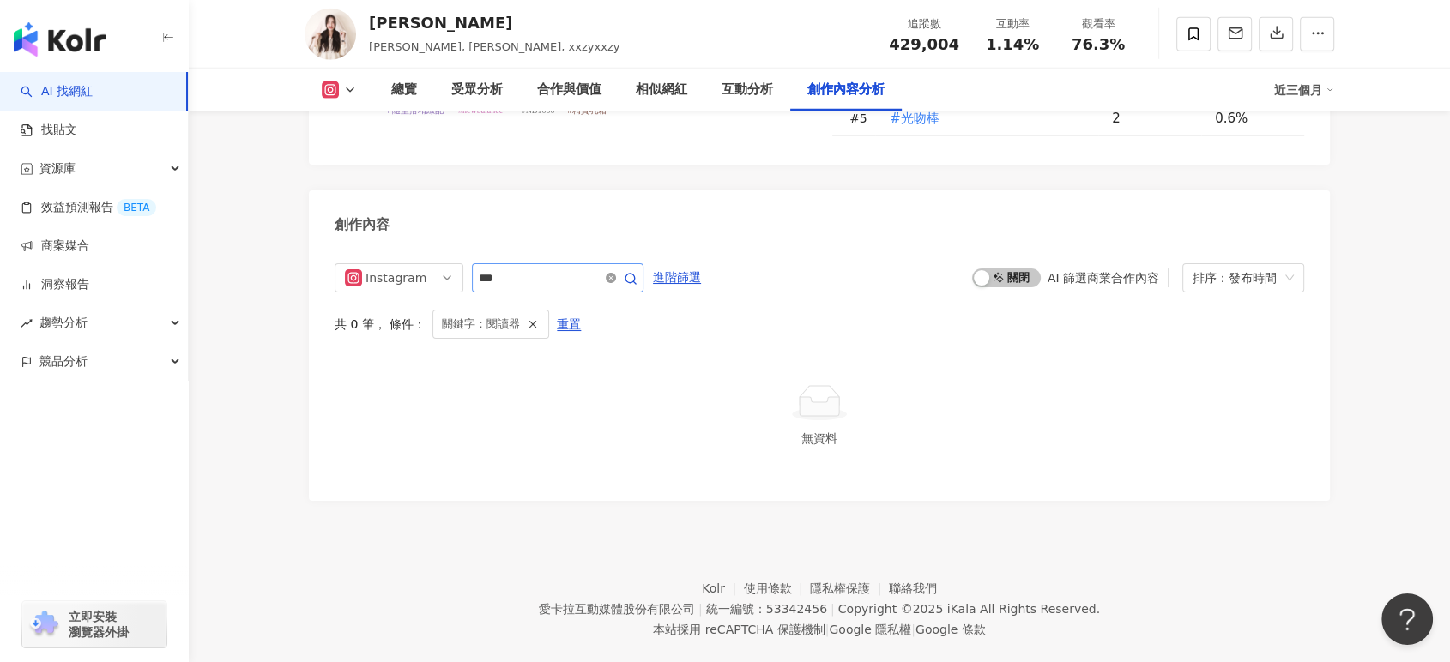
click at [616, 273] on icon "close-circle" at bounding box center [611, 278] width 10 height 10
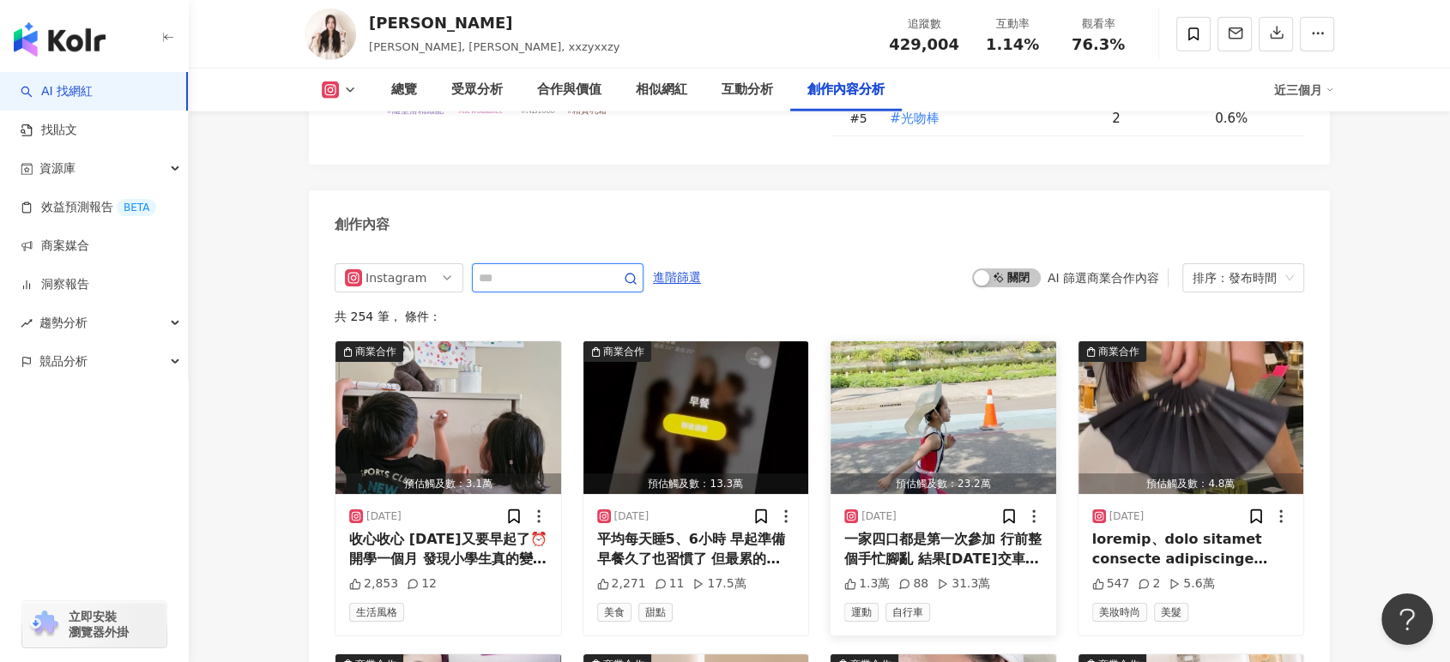
scroll to position [4835, 0]
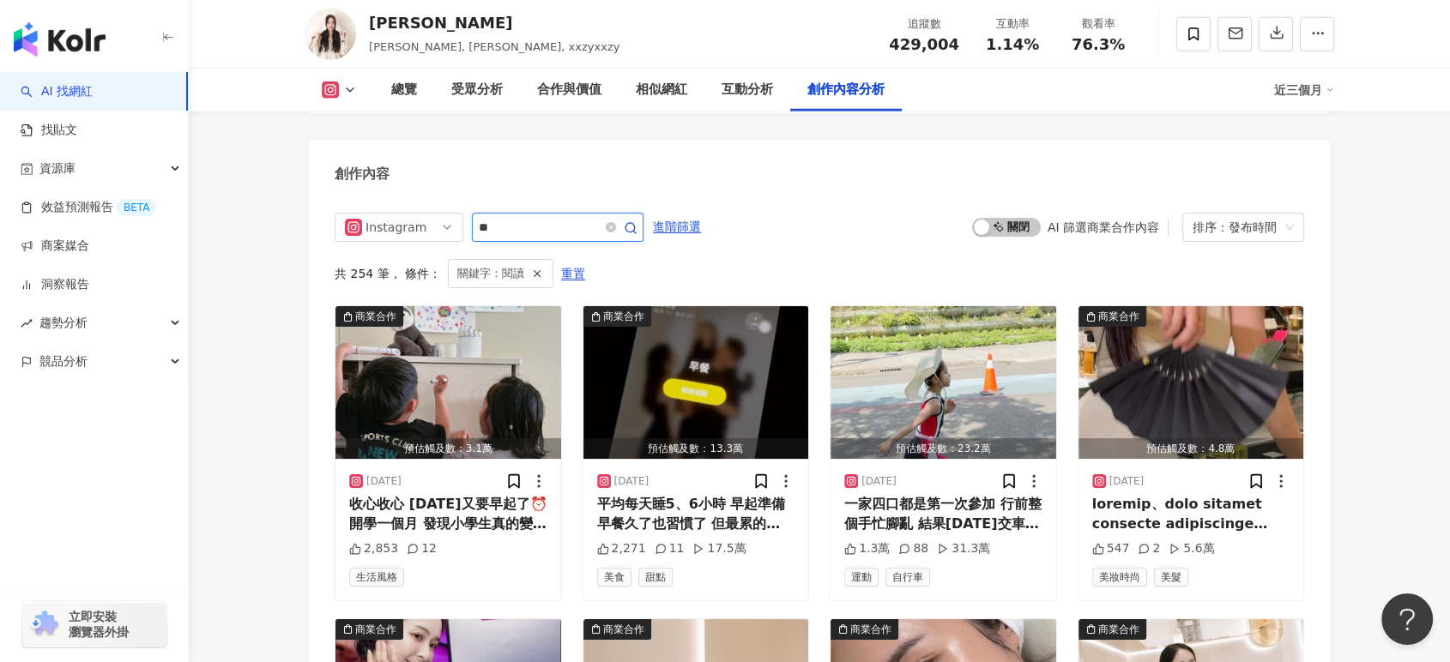
scroll to position [4784, 0]
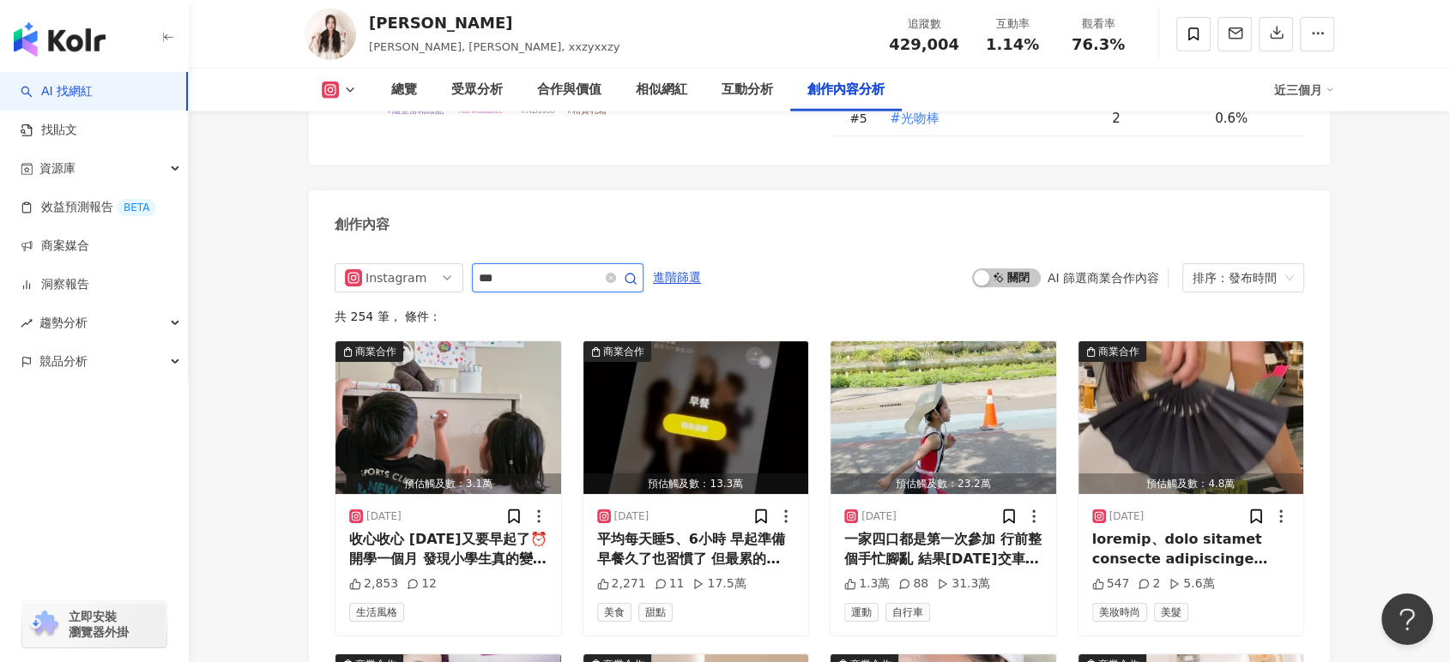
scroll to position [4835, 0]
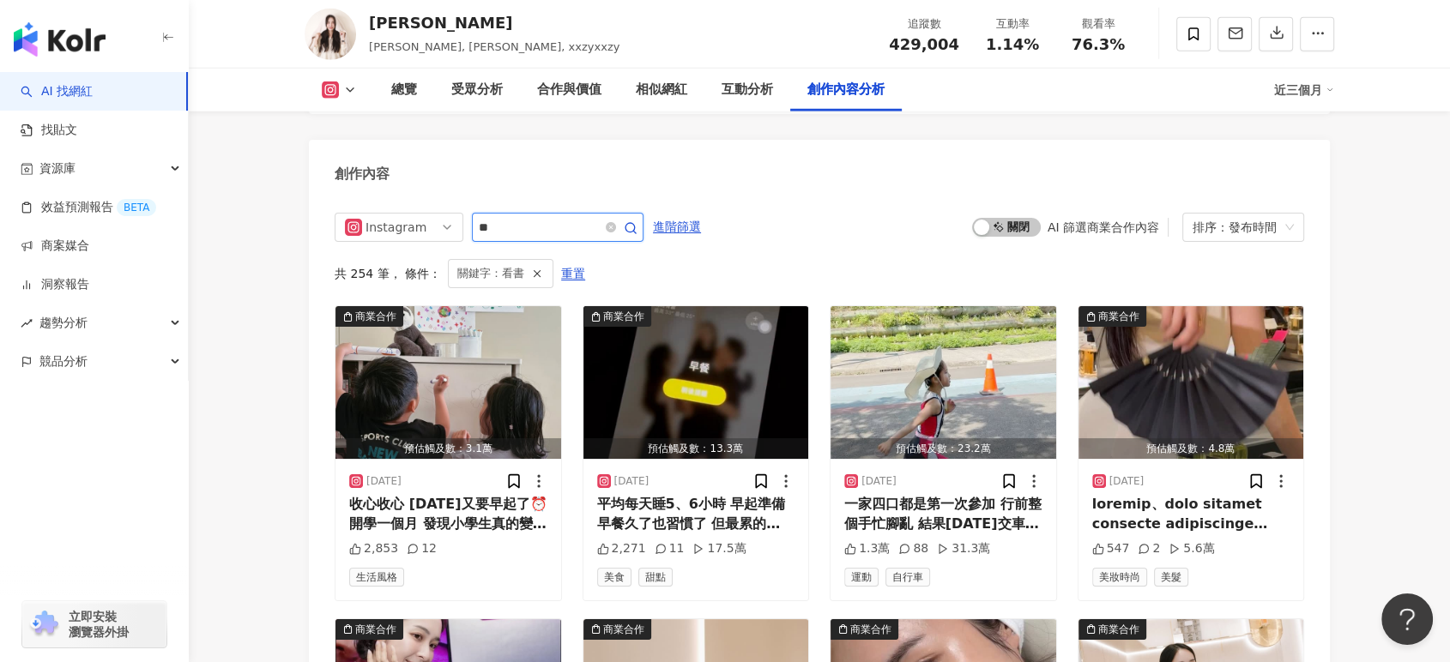
scroll to position [4784, 0]
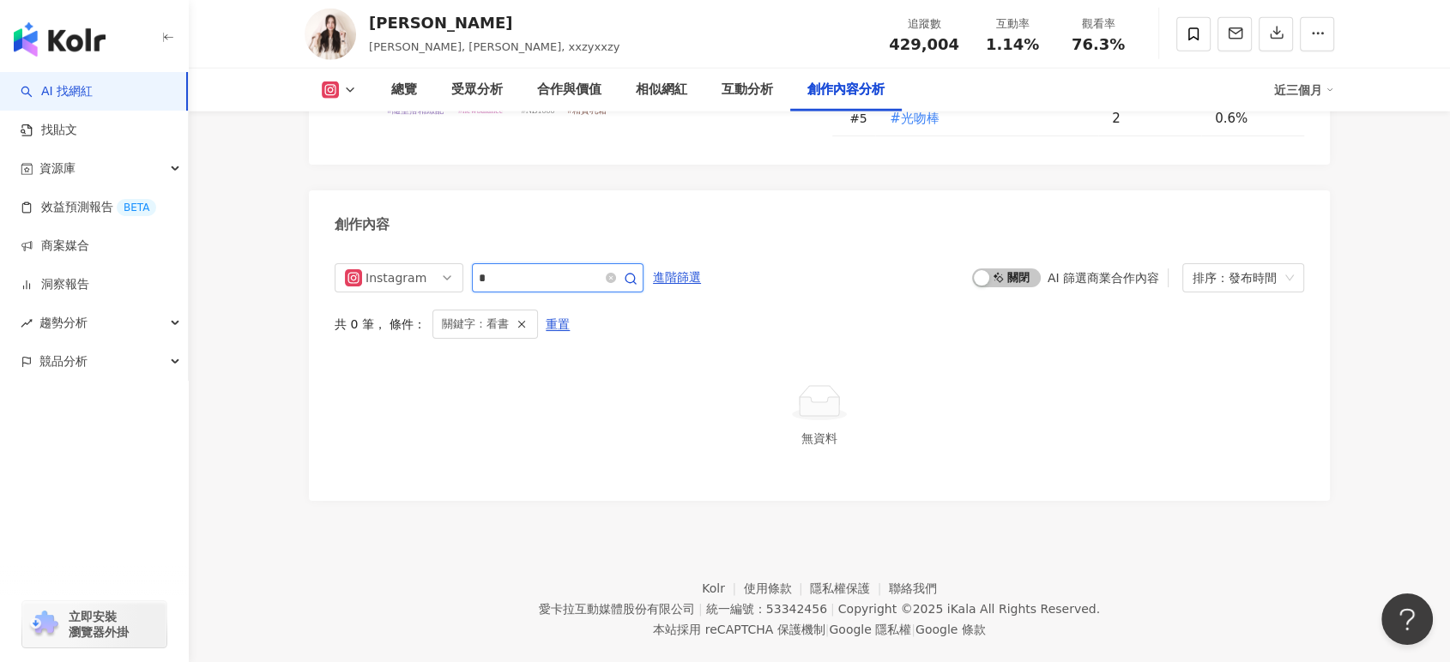
type input "*"
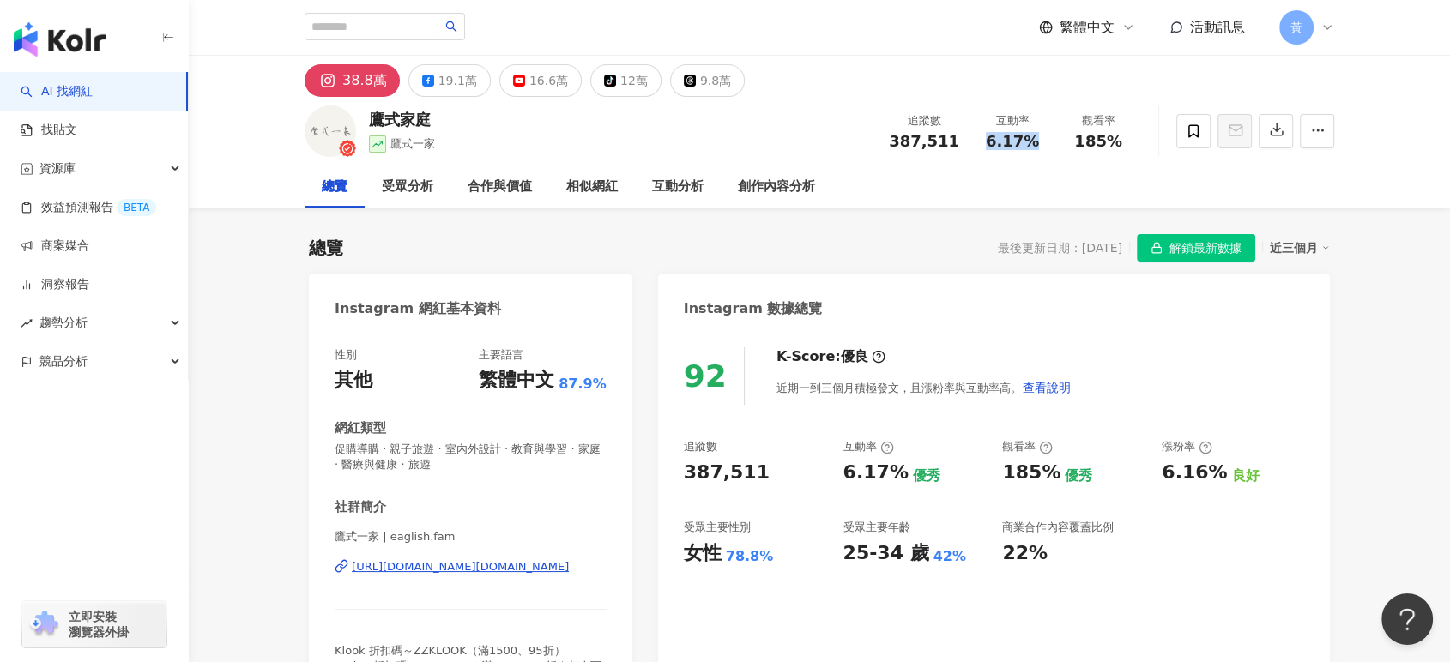
drag, startPoint x: 994, startPoint y: 143, endPoint x: 1043, endPoint y: 143, distance: 49.8
click at [1043, 143] on div "6.17%" at bounding box center [1012, 141] width 65 height 17
copy span "6.17%"
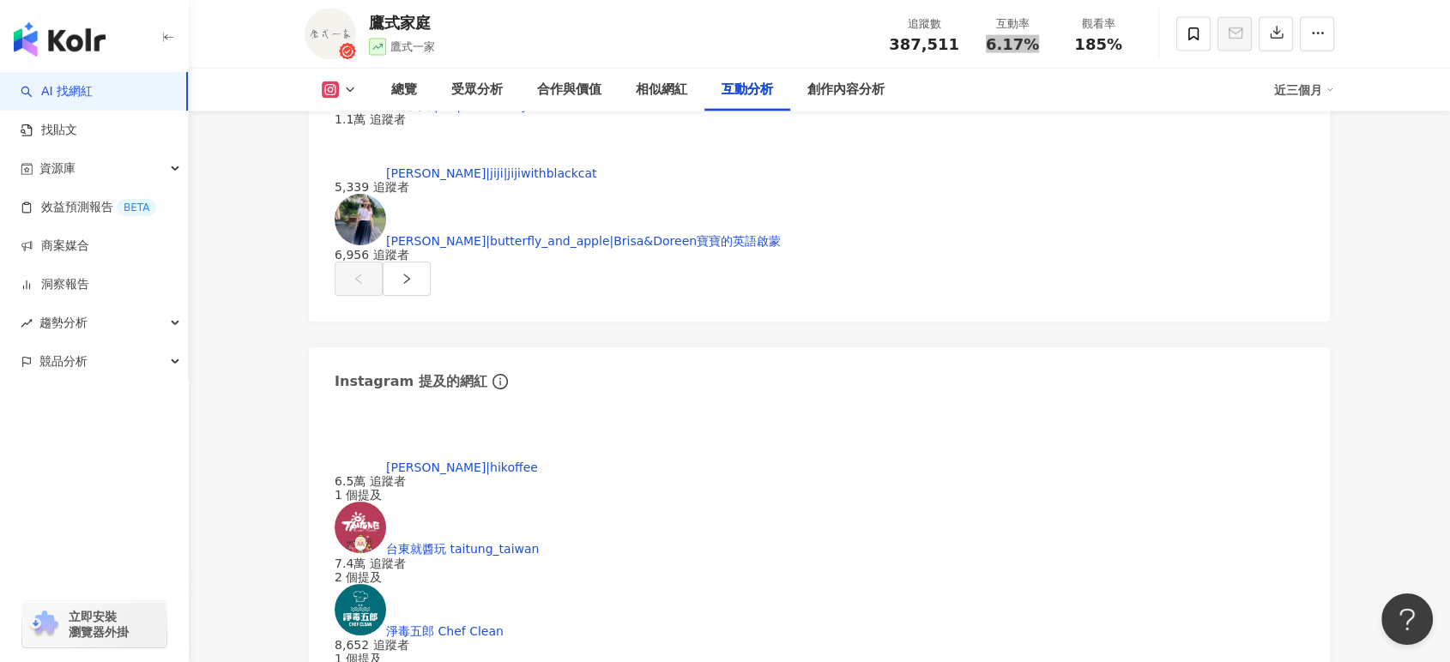
scroll to position [3718, 0]
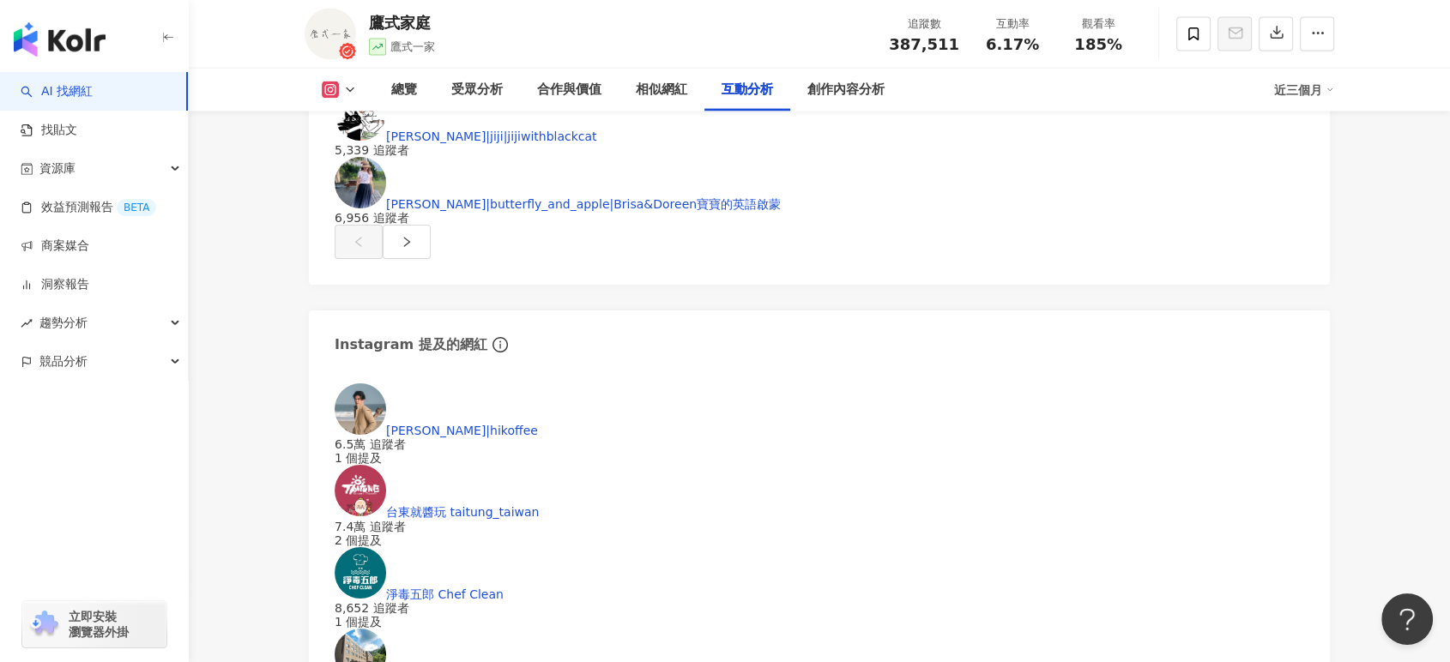
drag, startPoint x: 600, startPoint y: 464, endPoint x: 662, endPoint y: 458, distance: 62.9
drag, startPoint x: 569, startPoint y: 460, endPoint x: 665, endPoint y: 458, distance: 96.1
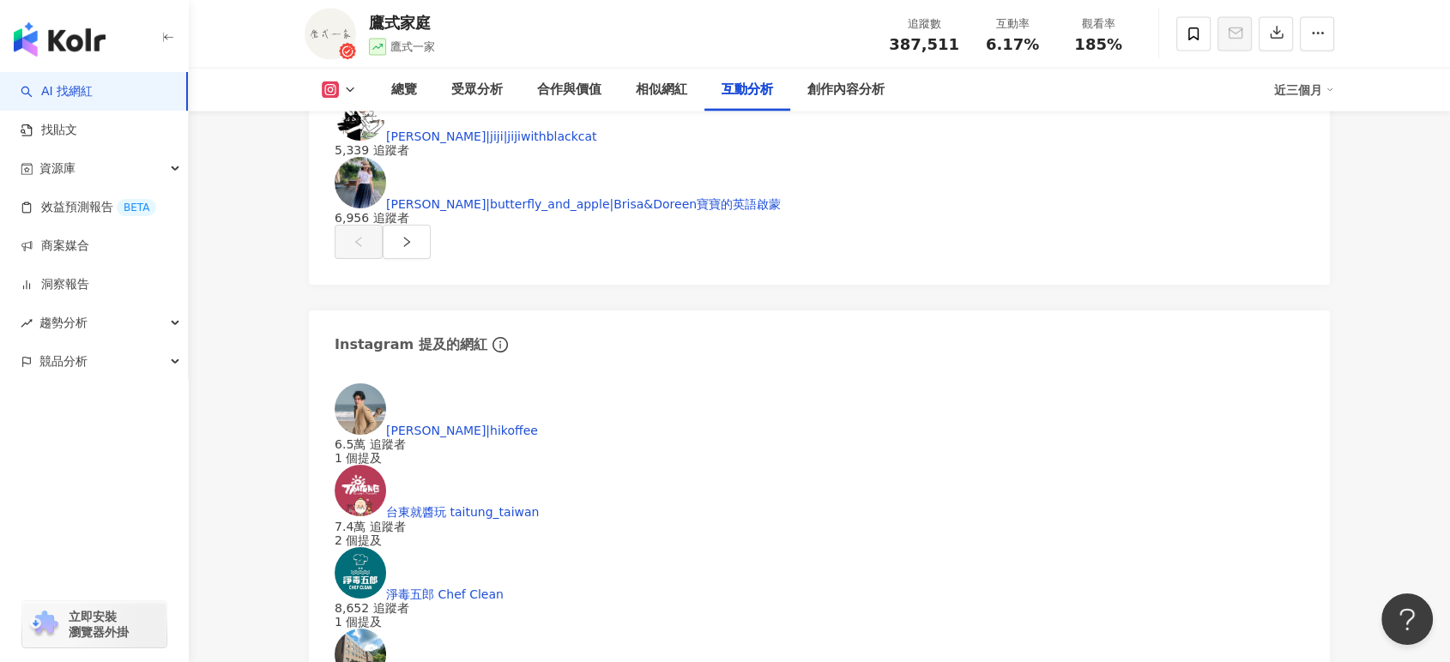
copy div "717,737"
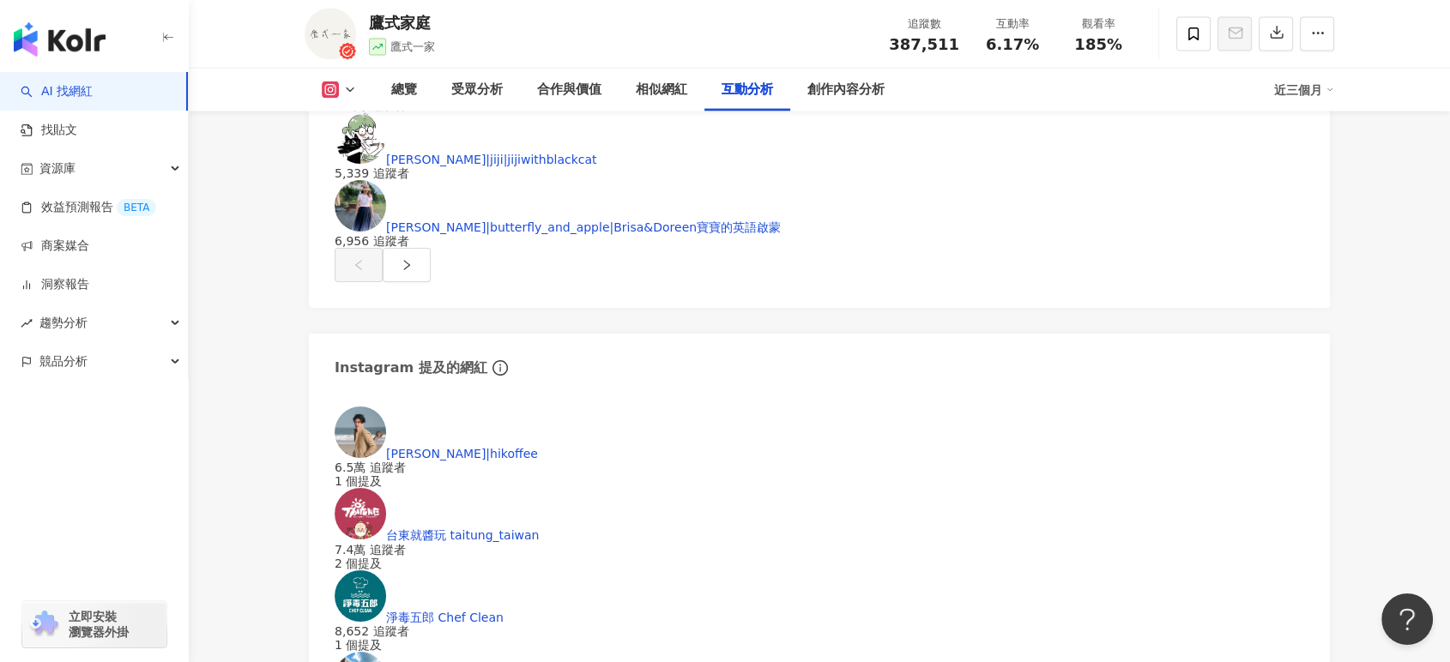
scroll to position [3622, 0]
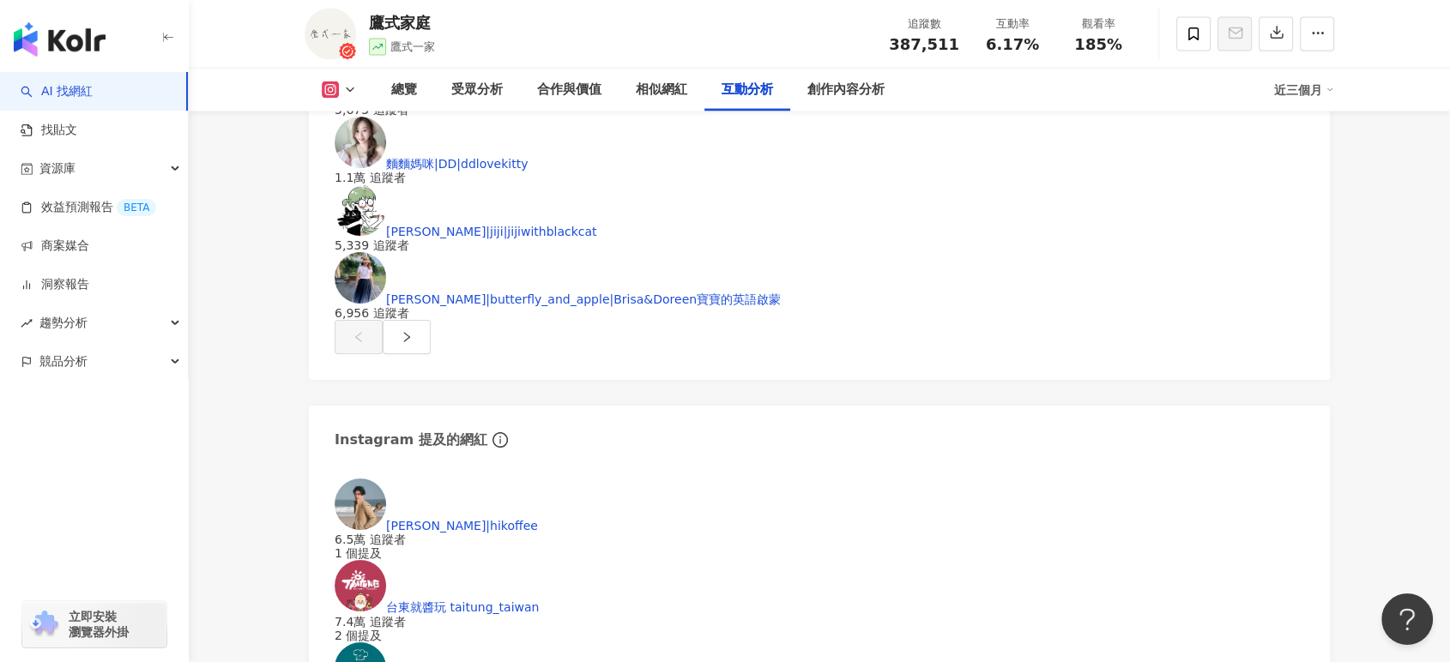
drag, startPoint x: 692, startPoint y: 281, endPoint x: 731, endPoint y: 282, distance: 38.6
copy div "18,434"
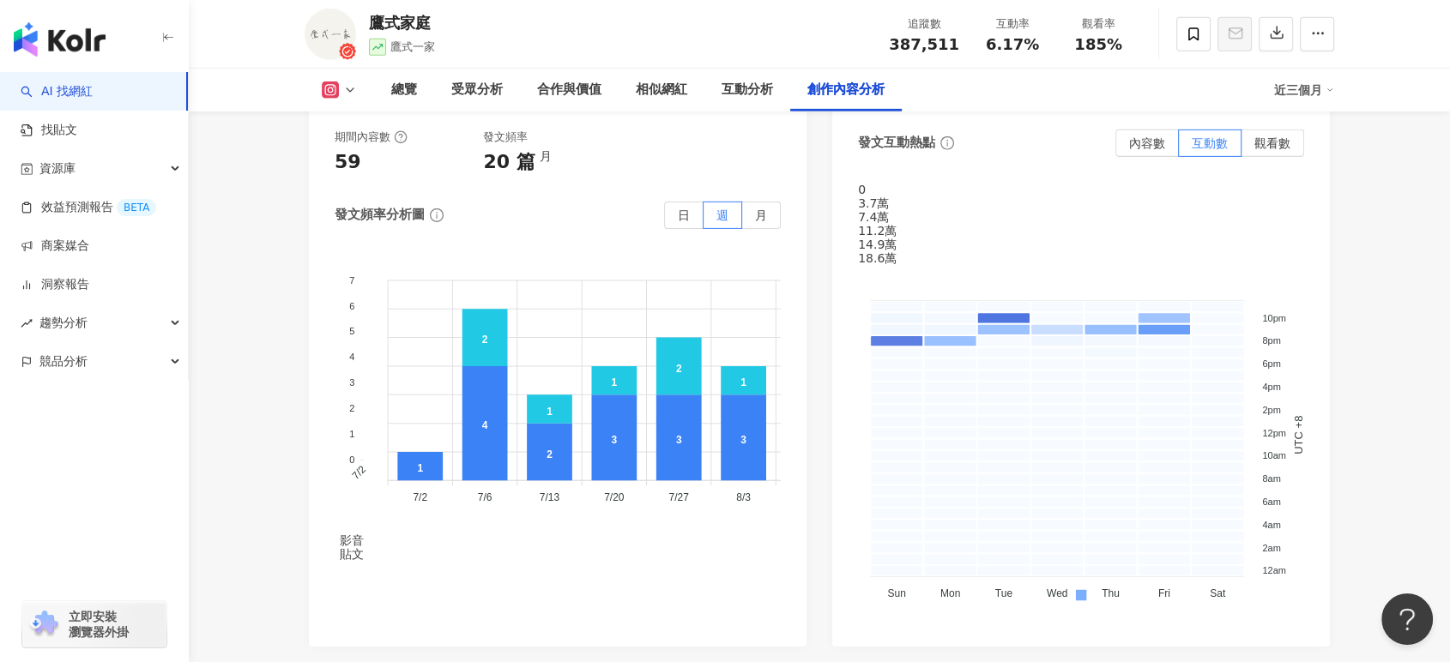
scroll to position [5264, 0]
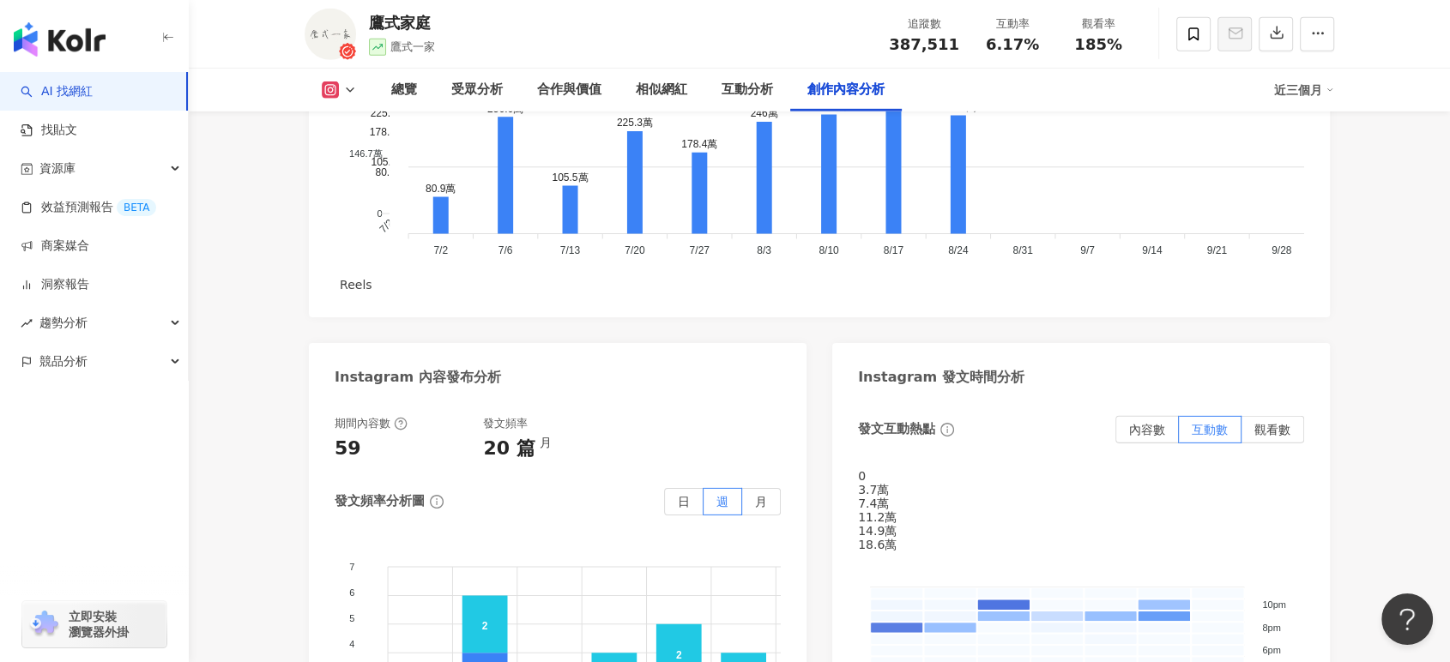
type input "*"
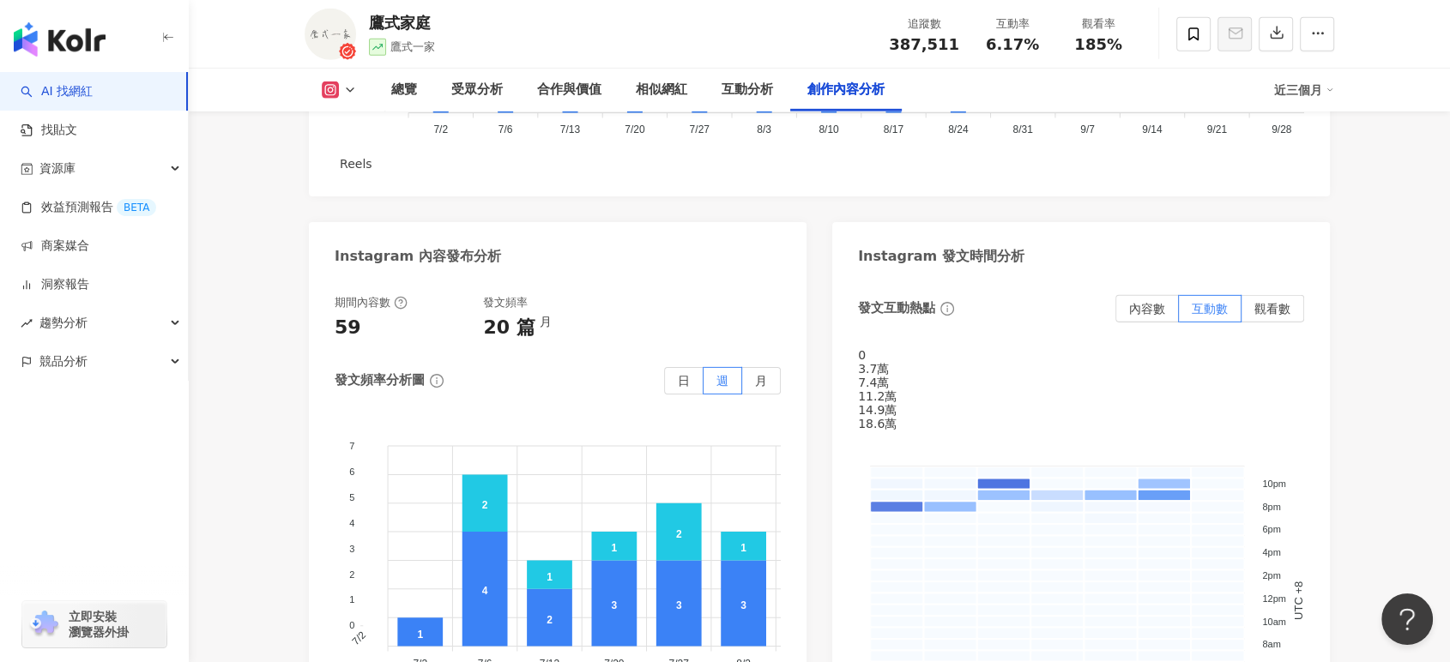
scroll to position [5427, 0]
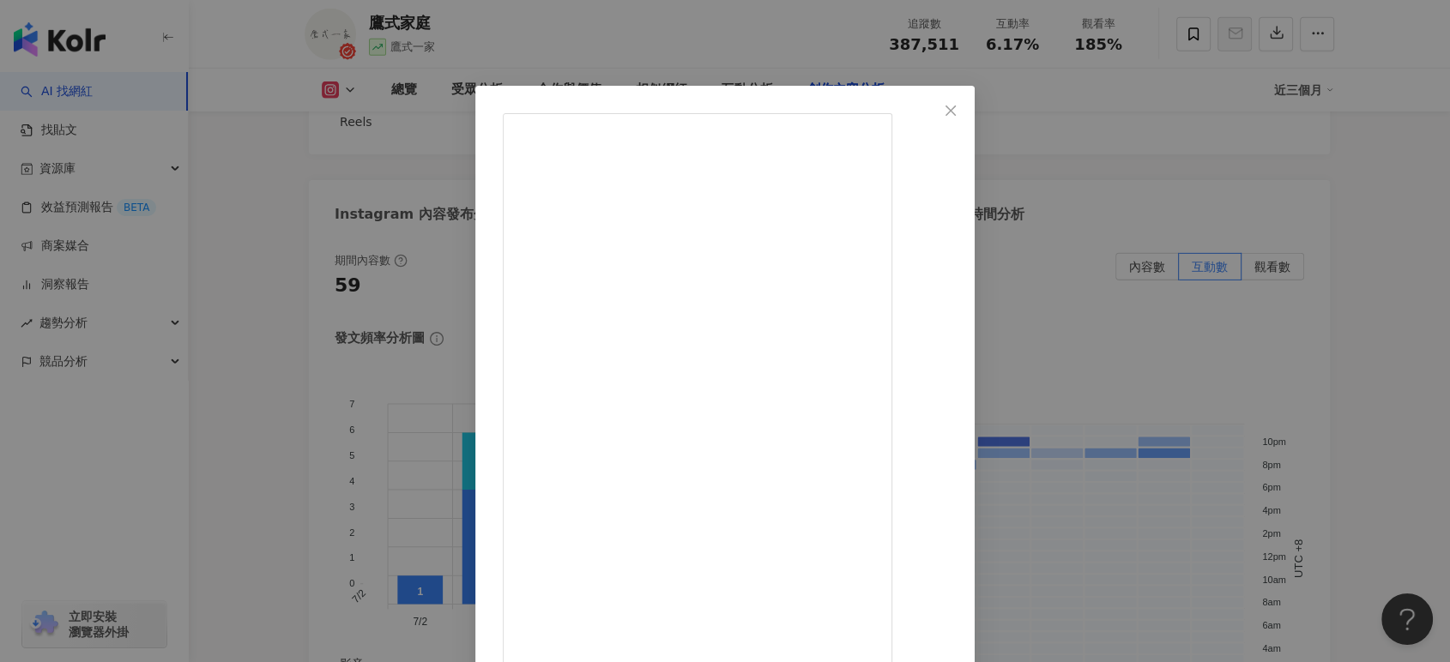
scroll to position [95, 0]
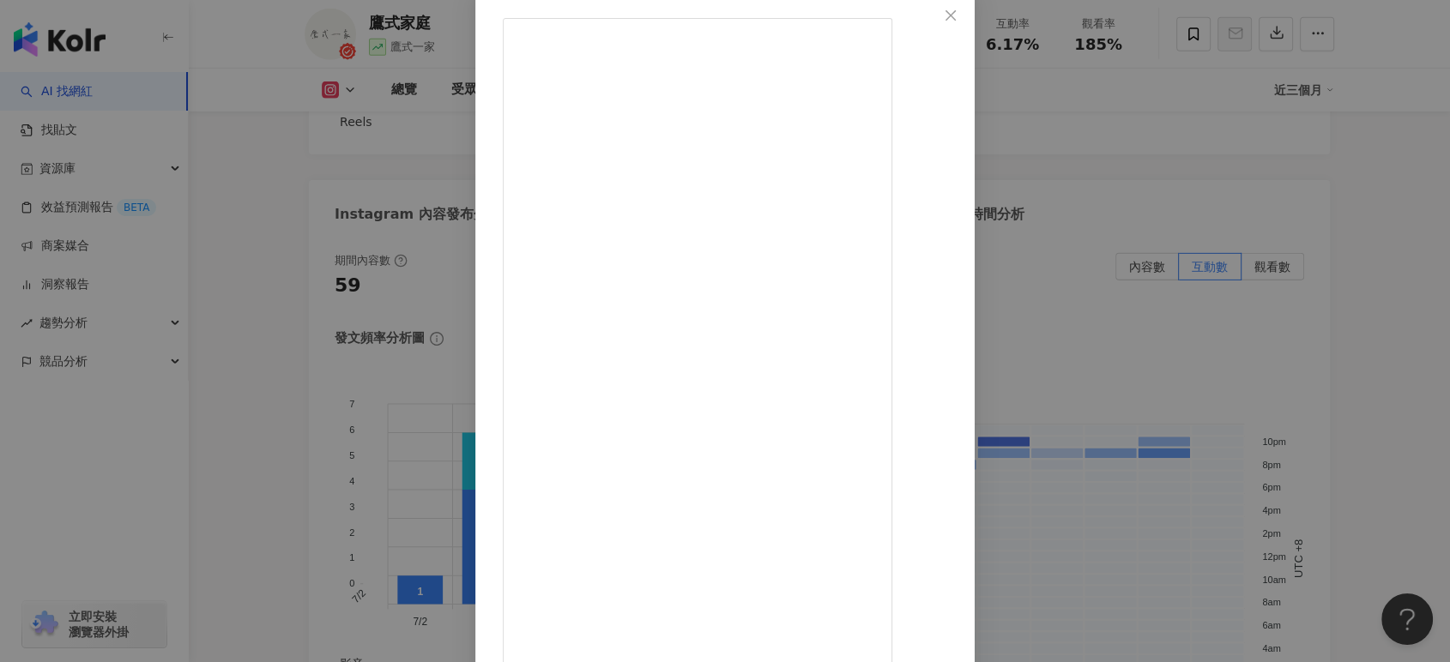
click at [1386, 360] on div "鷹式家庭 2025/9/18 2萬 61 58.6萬 查看原始貼文" at bounding box center [725, 331] width 1450 height 662
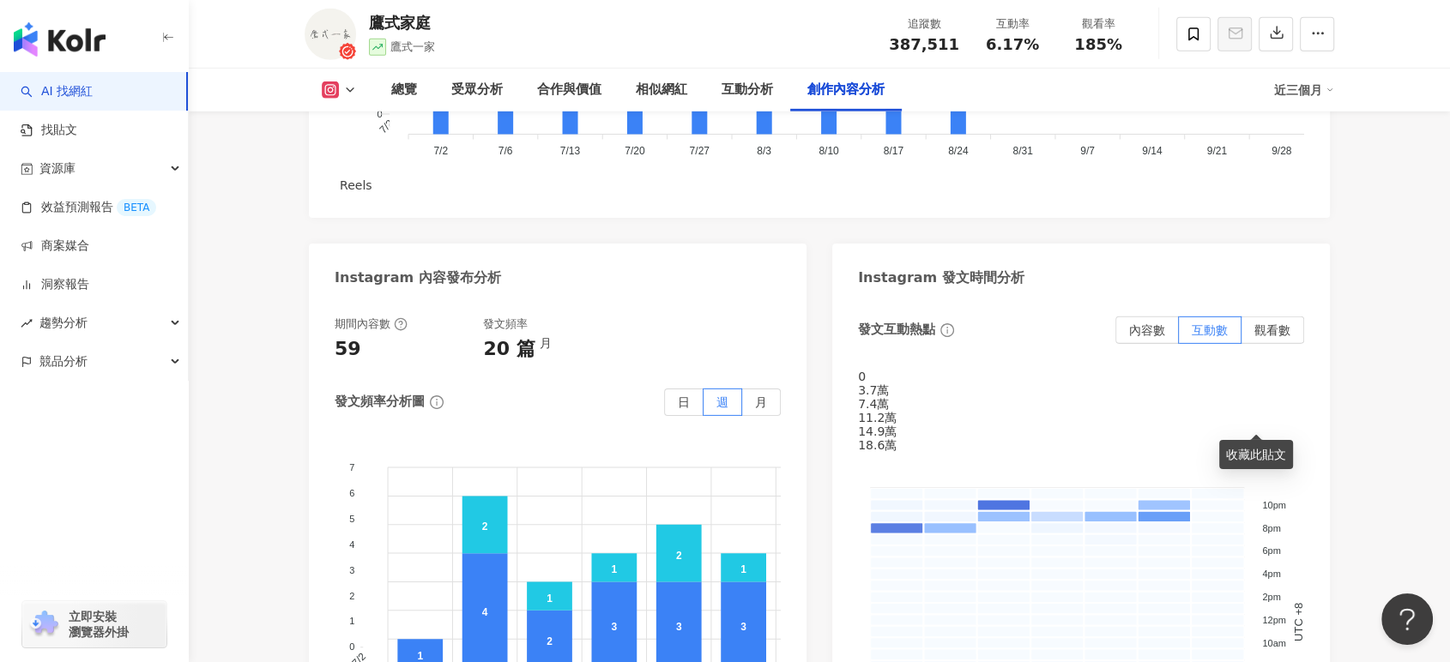
scroll to position [5332, 0]
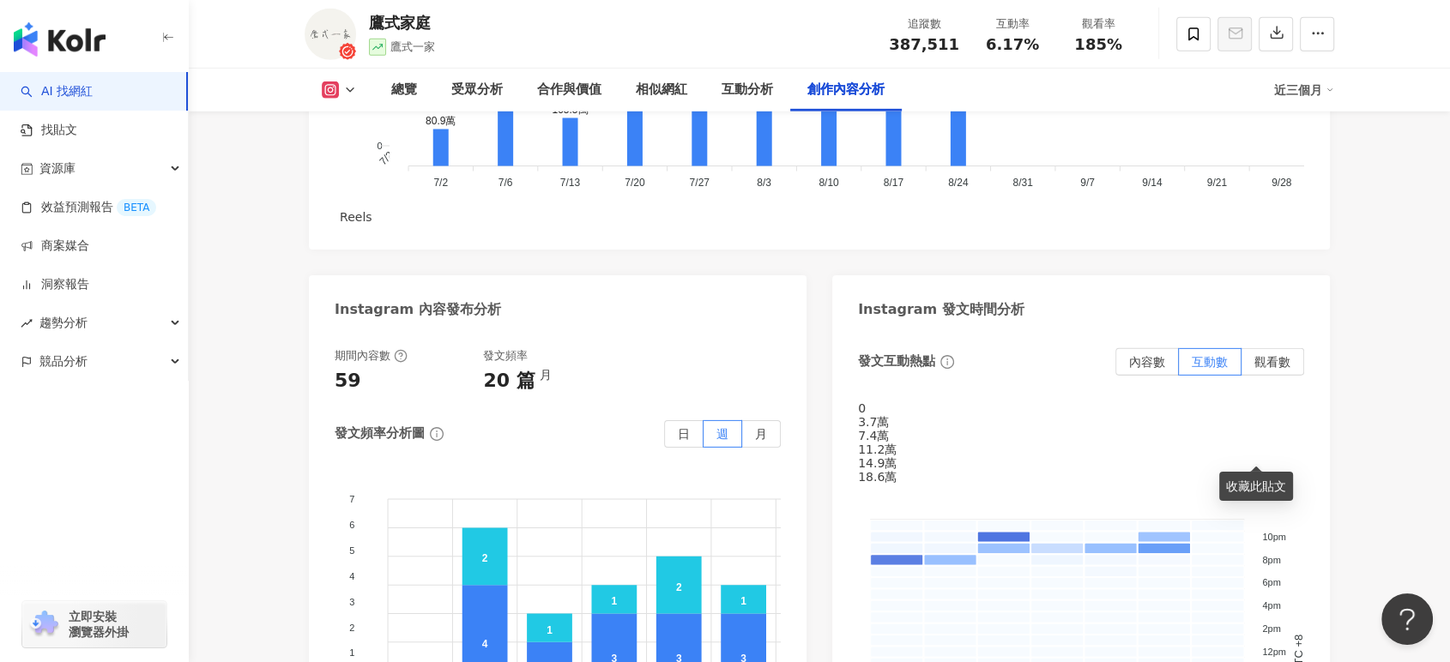
type input "*"
type input "***"
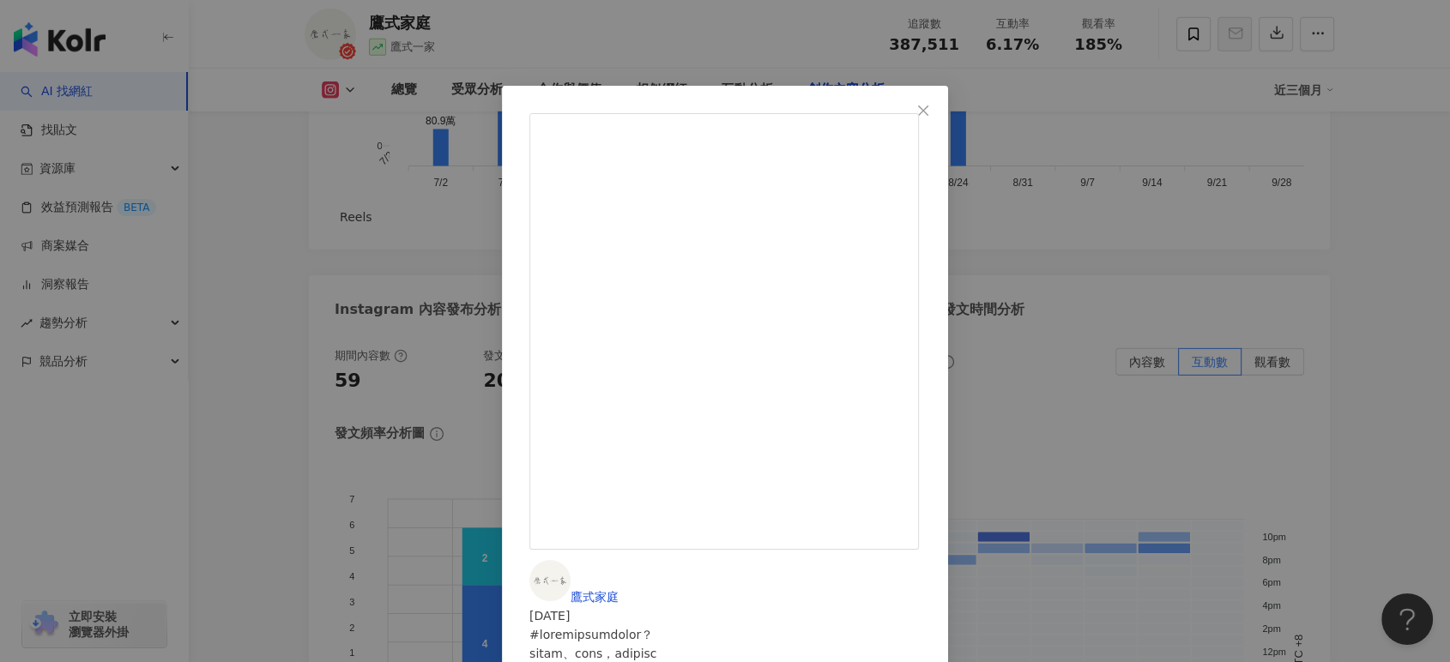
scroll to position [95, 0]
click at [1254, 362] on div "鷹式家庭 2025/2/4 8,587 13 查看原始貼文" at bounding box center [725, 331] width 1450 height 662
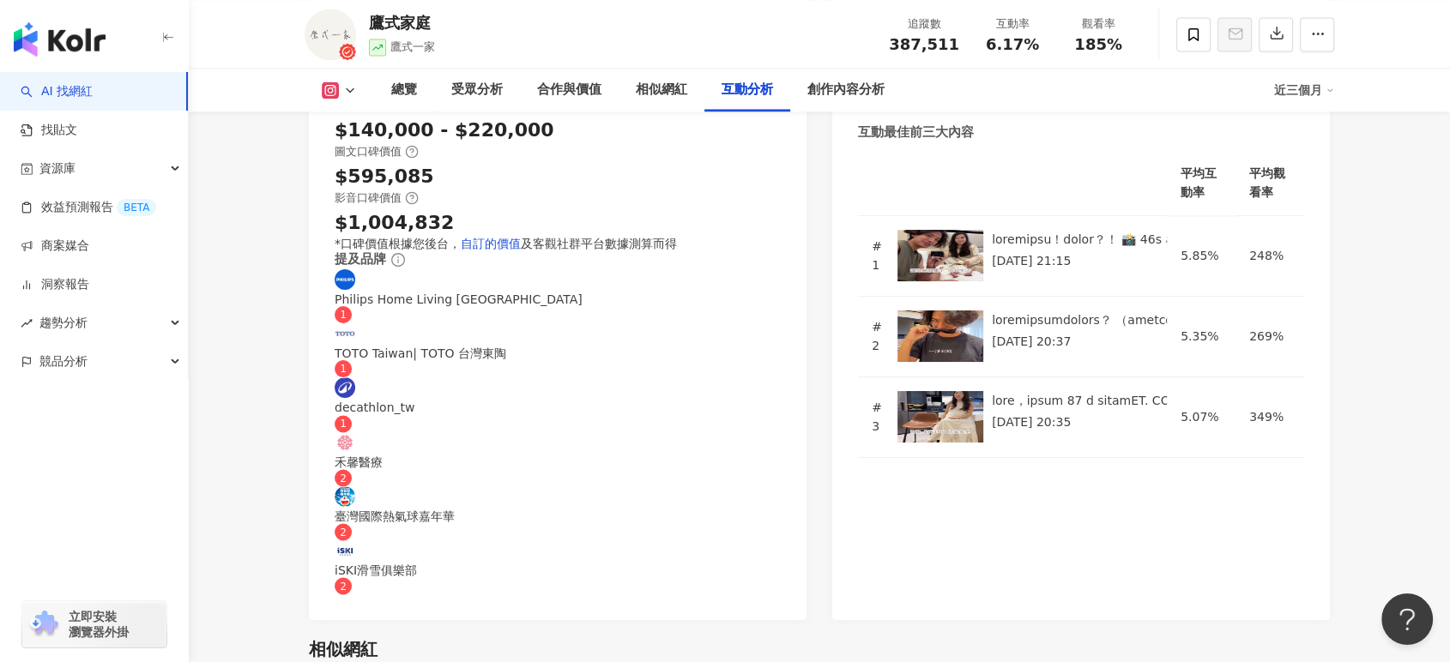
scroll to position [2377, 0]
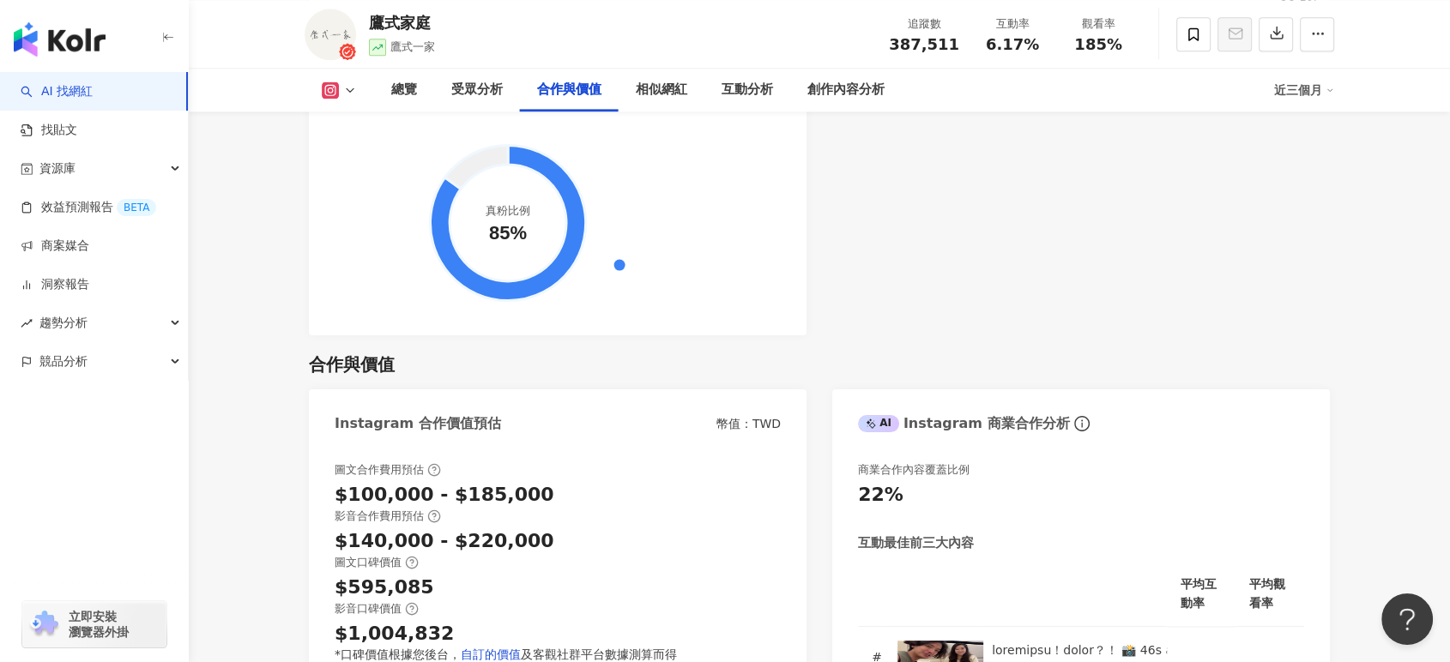
click at [93, 94] on link "AI 找網紅" at bounding box center [57, 91] width 72 height 17
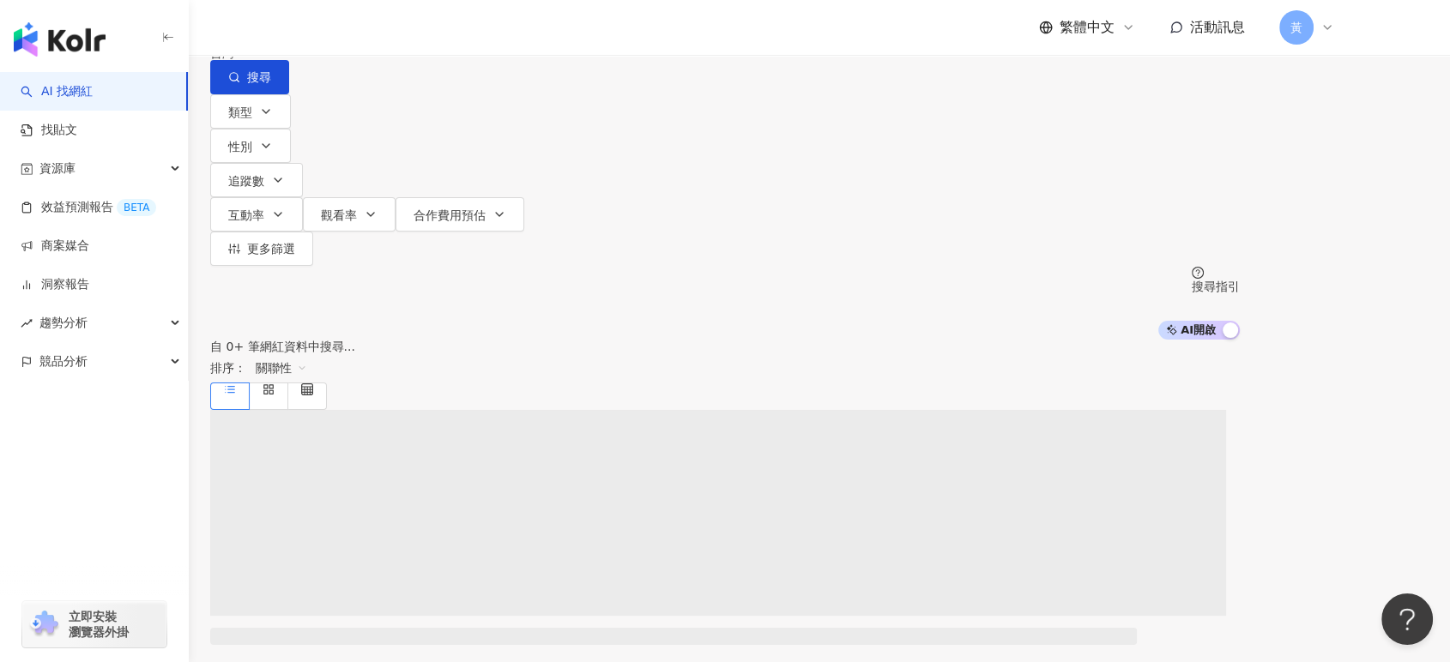
click at [460, 33] on input "search" at bounding box center [390, 16] width 139 height 33
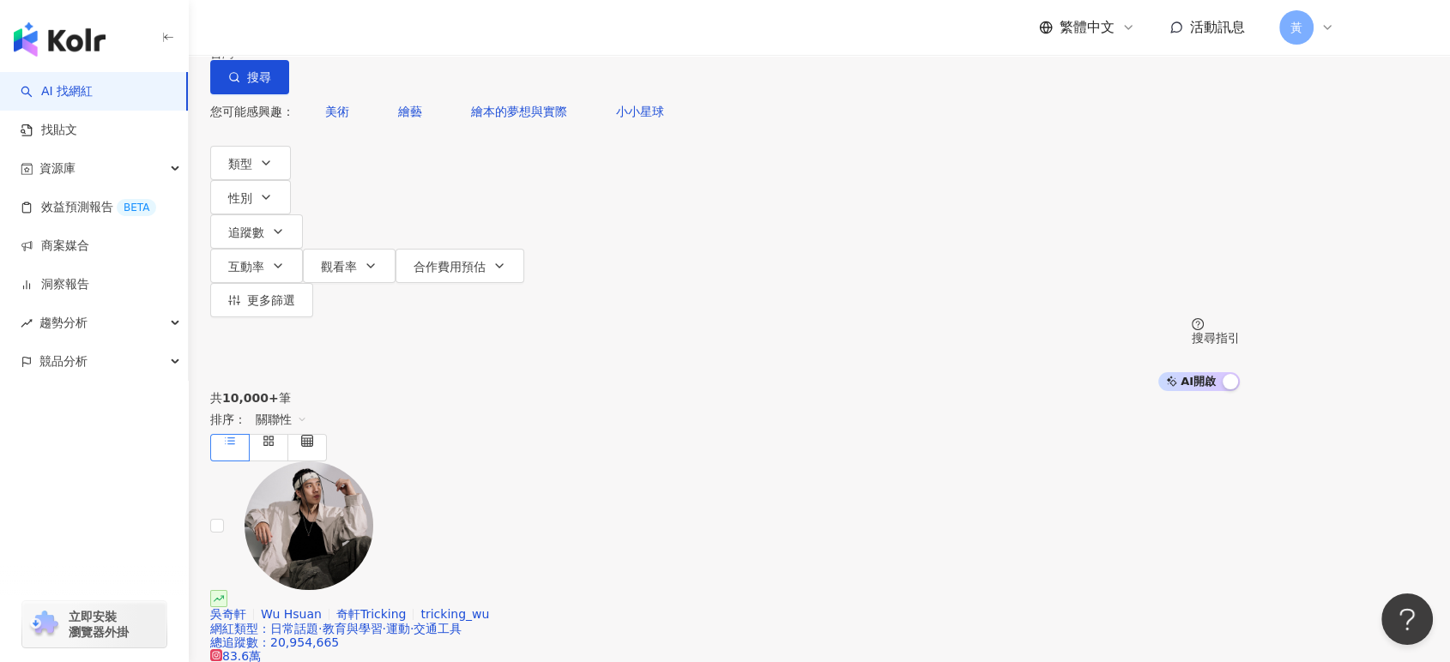
type input "**"
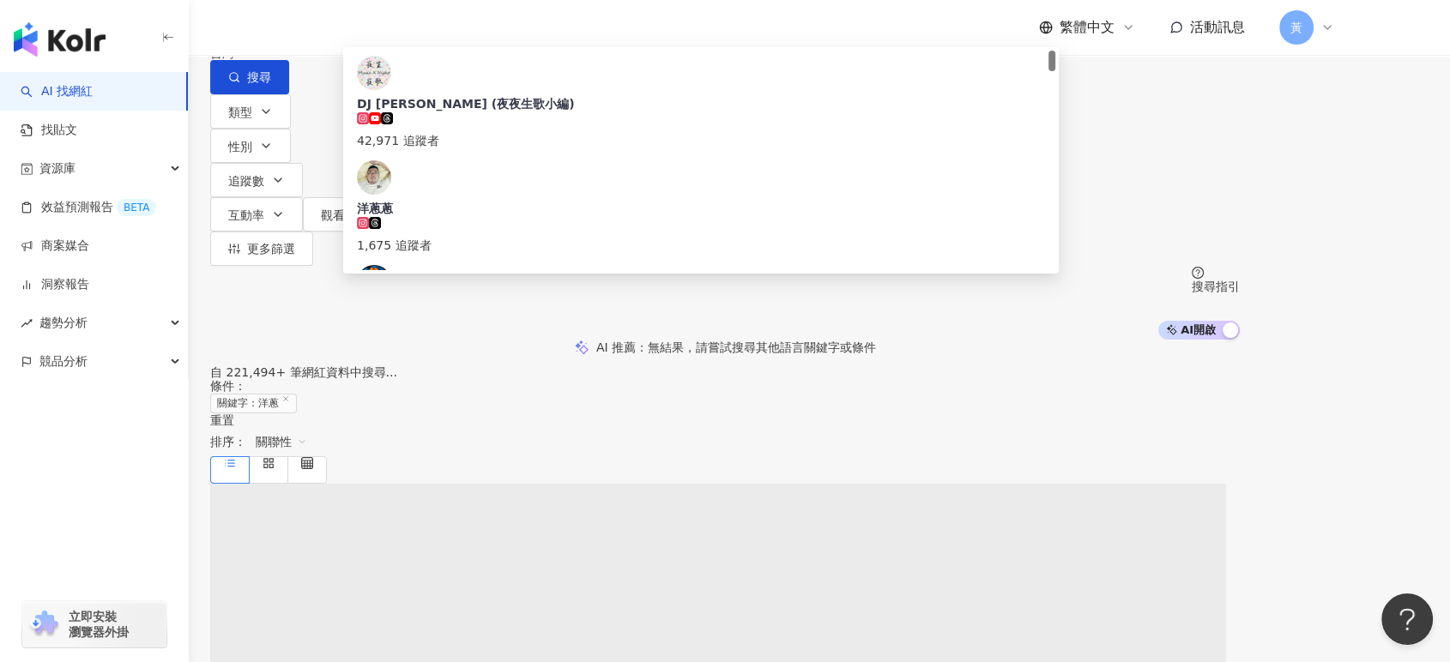
click at [553, 305] on span "洋蔥宇宙" at bounding box center [701, 313] width 688 height 17
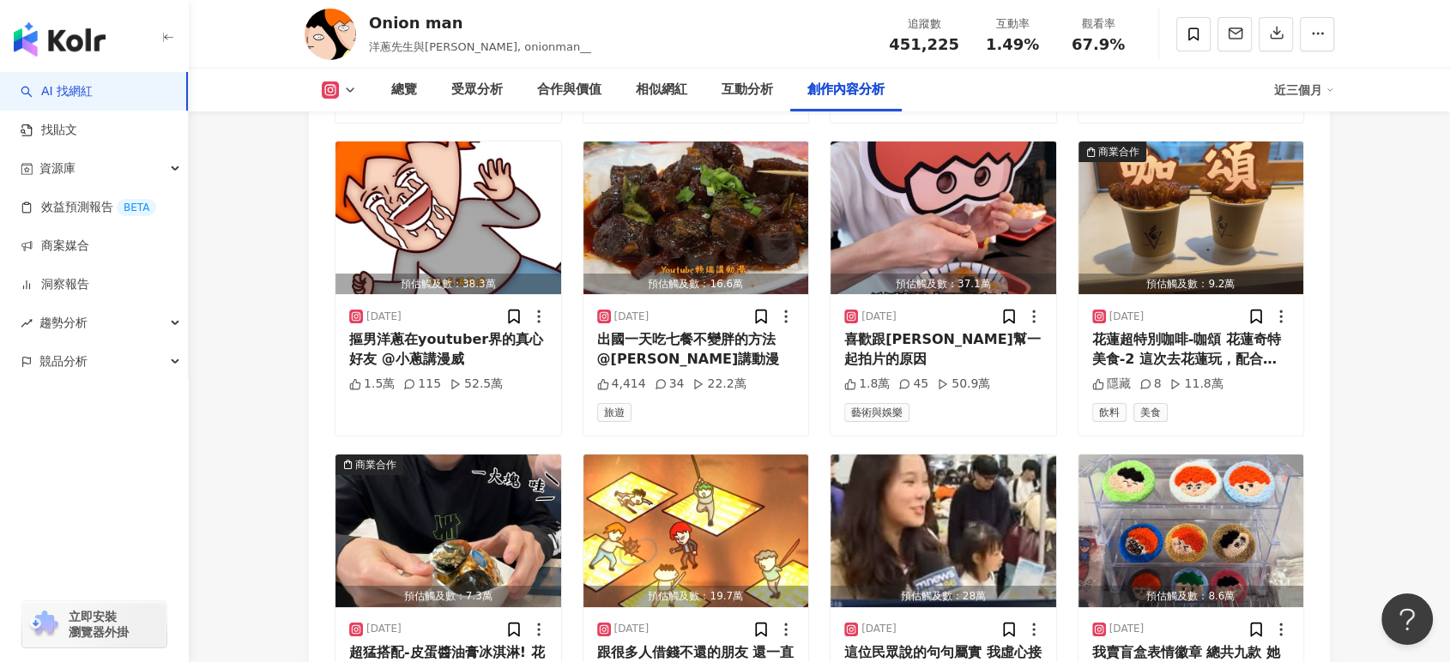
scroll to position [5540, 0]
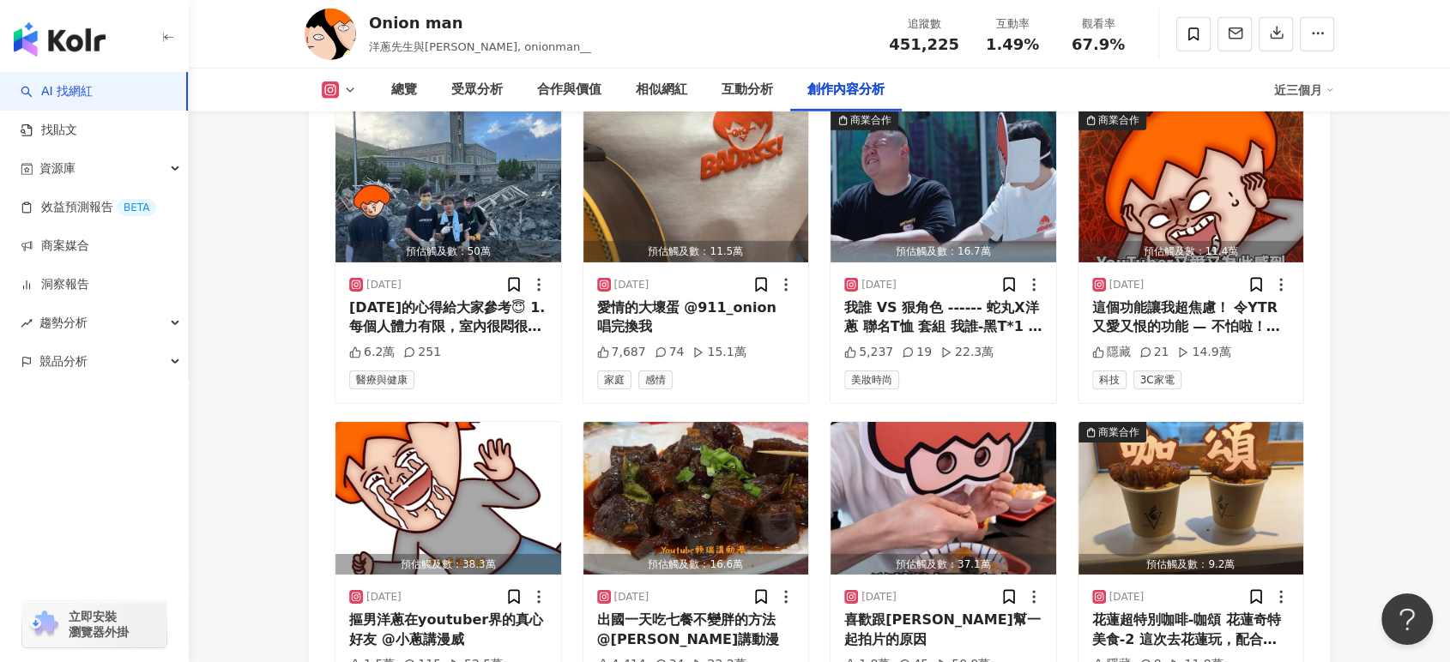
click at [550, 57] on input "text" at bounding box center [539, 46] width 120 height 21
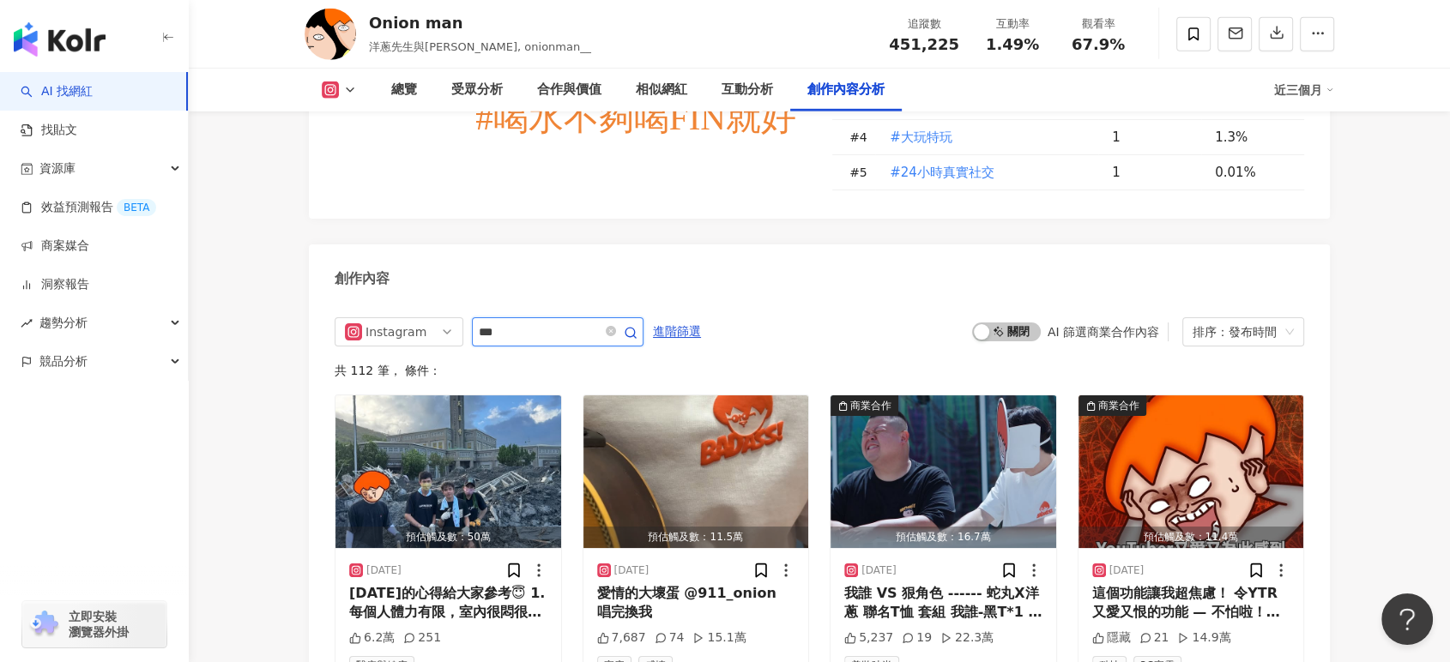
type input "***"
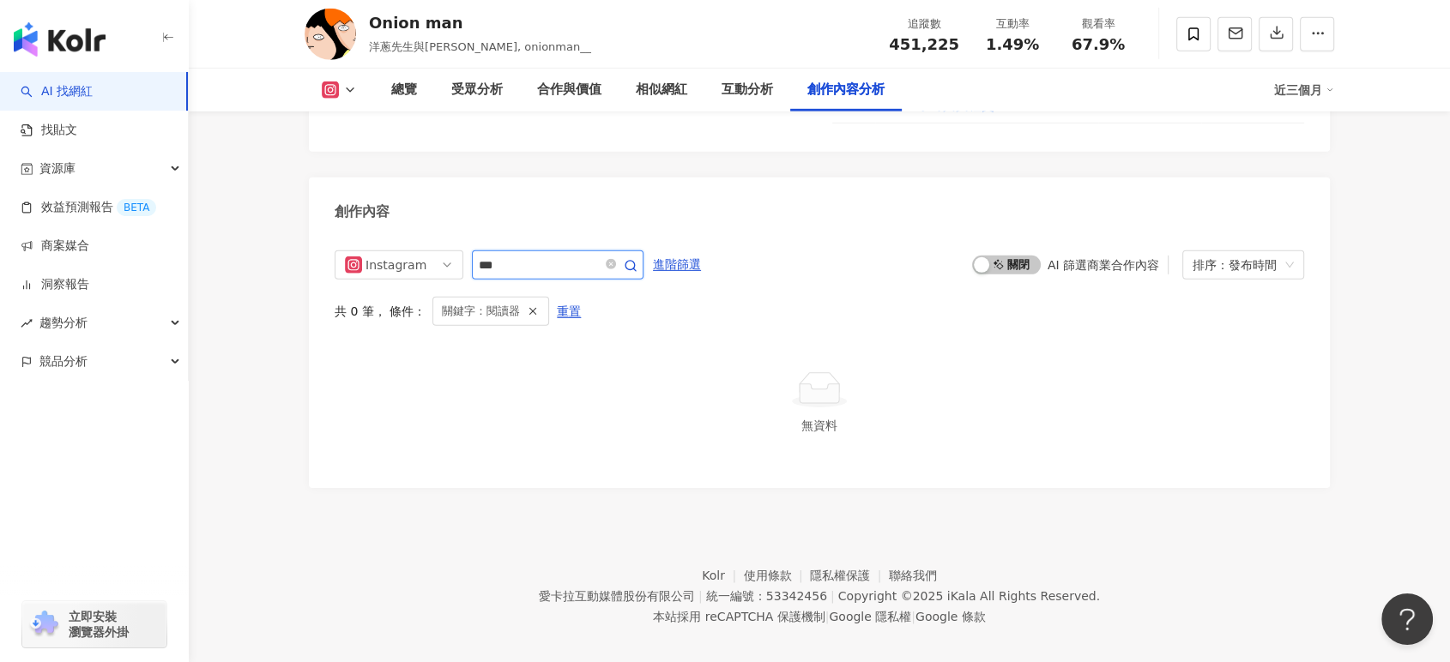
scroll to position [5271, 0]
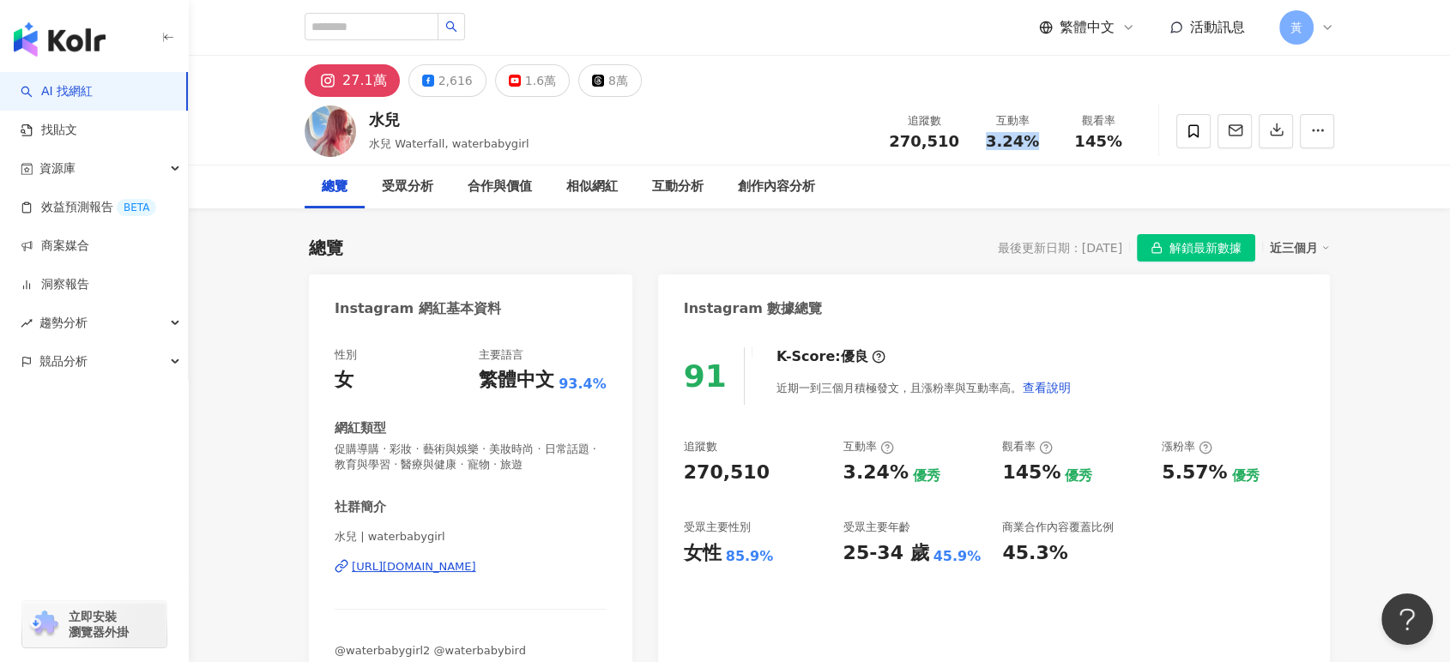
drag, startPoint x: 986, startPoint y: 142, endPoint x: 1043, endPoint y: 147, distance: 57.7
click at [1043, 147] on div "3.24%" at bounding box center [1012, 141] width 65 height 17
copy span "3.24%"
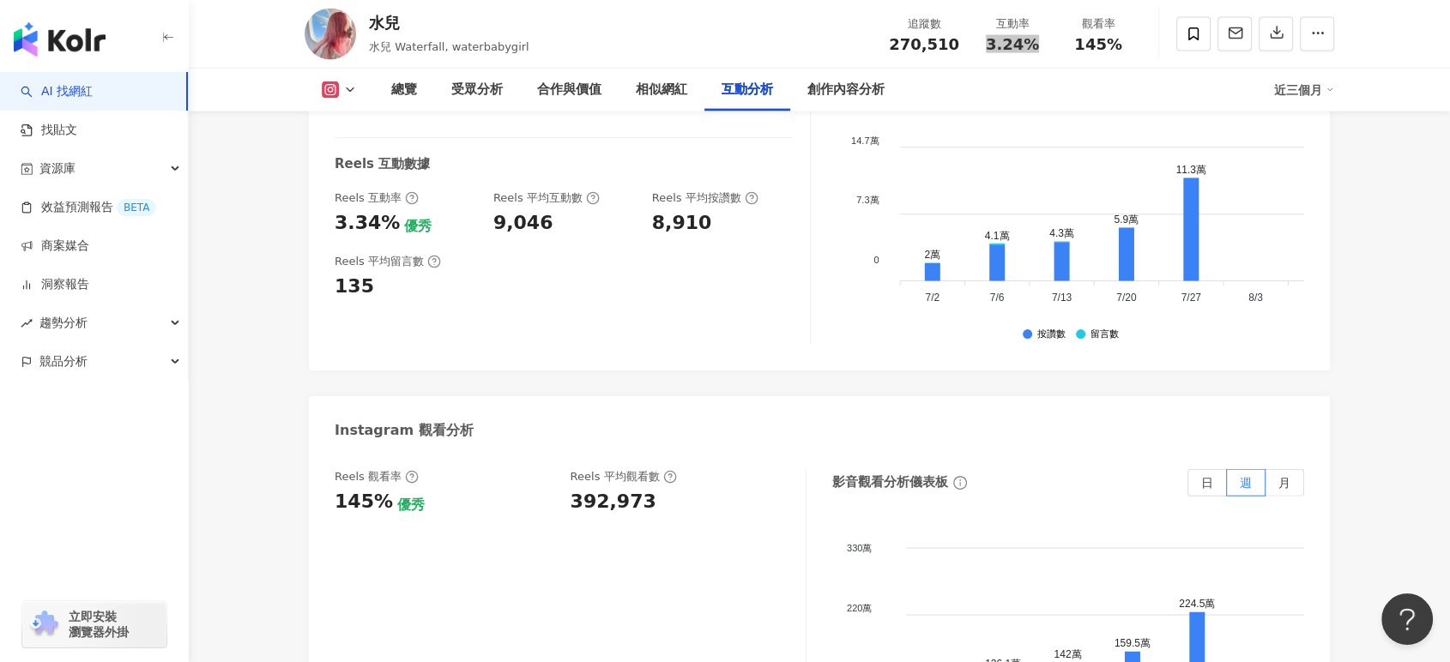
scroll to position [3718, 0]
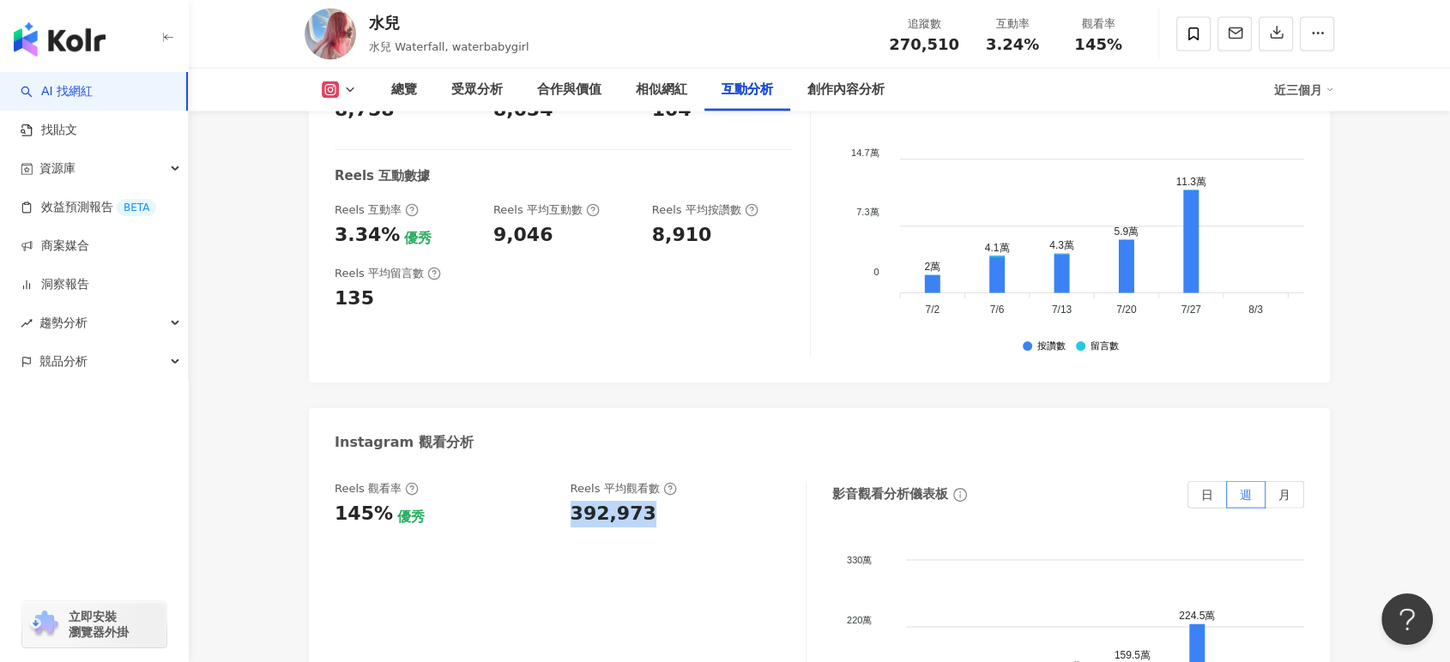
drag, startPoint x: 573, startPoint y: 449, endPoint x: 673, endPoint y: 453, distance: 99.6
click at [673, 501] on div "392,973" at bounding box center [680, 514] width 219 height 27
copy div "392,973"
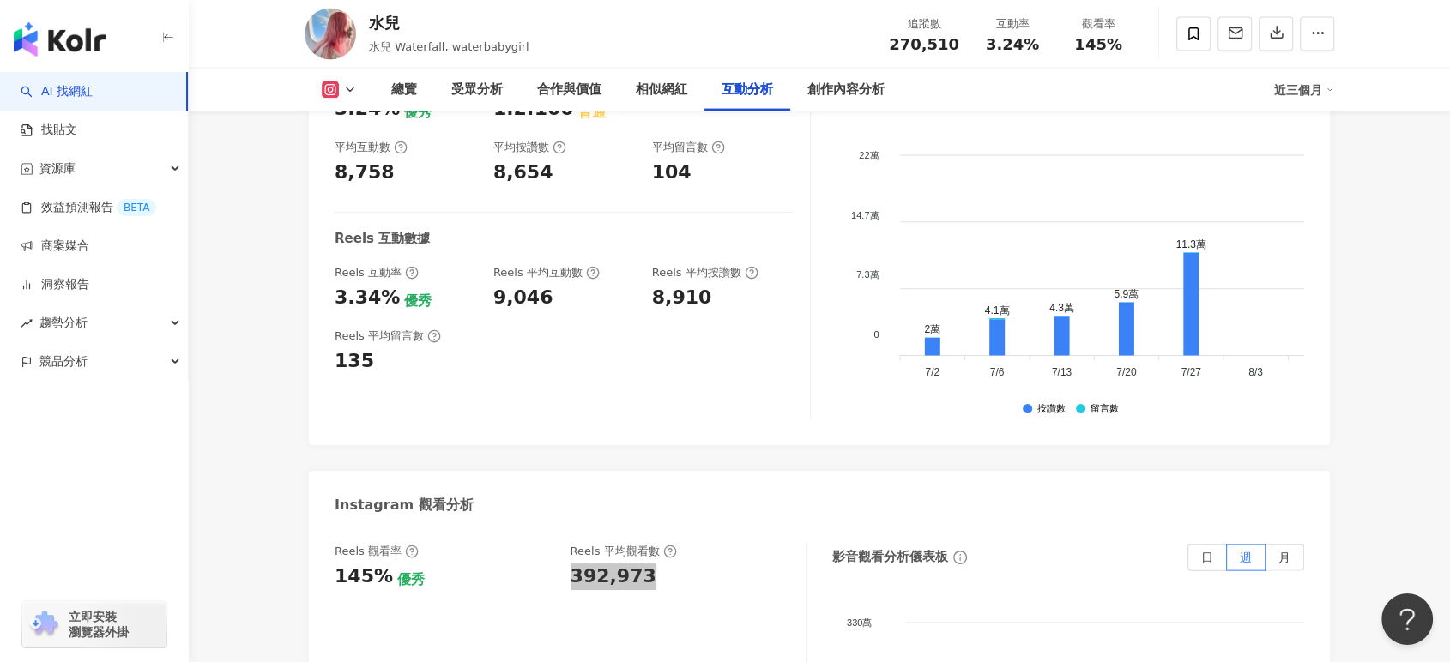
scroll to position [3622, 0]
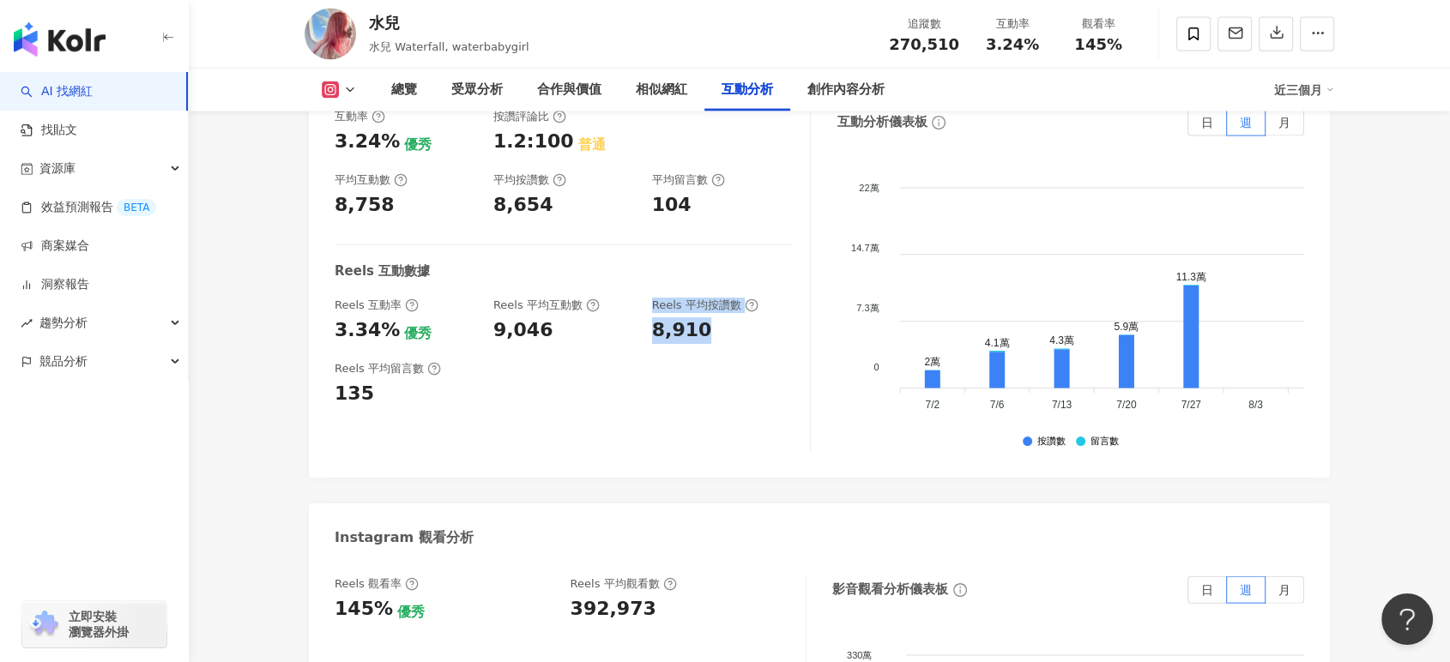
drag, startPoint x: 690, startPoint y: 269, endPoint x: 708, endPoint y: 268, distance: 18.0
click at [708, 298] on div "Reels 互動率 3.34% 優秀 Reels 平均互動數 9,046 Reels 平均按讚數 8,910" at bounding box center [564, 321] width 458 height 46
click at [708, 317] on div "8,910" at bounding box center [723, 330] width 142 height 27
drag, startPoint x: 648, startPoint y: 268, endPoint x: 701, endPoint y: 269, distance: 53.2
click at [701, 298] on div "Reels 互動率 3.34% 優秀 Reels 平均互動數 9,046 Reels 平均按讚數 8,910" at bounding box center [564, 321] width 458 height 46
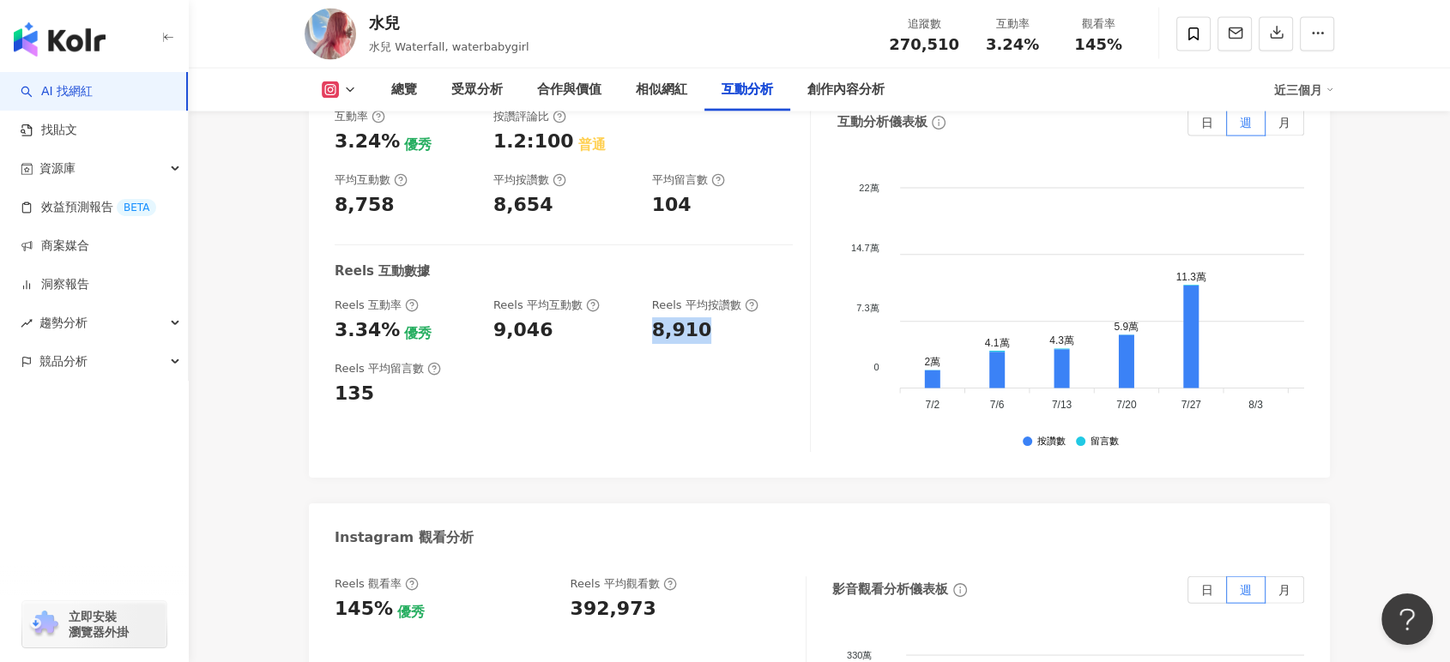
copy div "8,910"
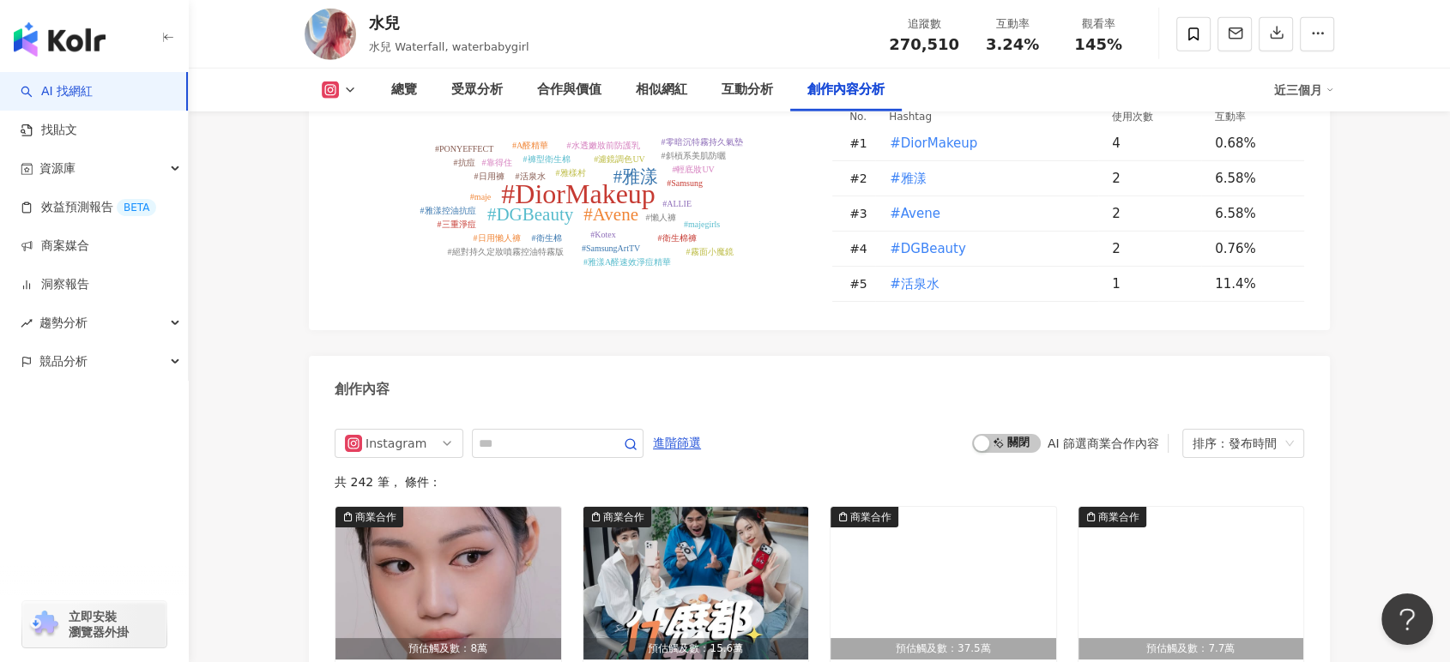
scroll to position [5243, 0]
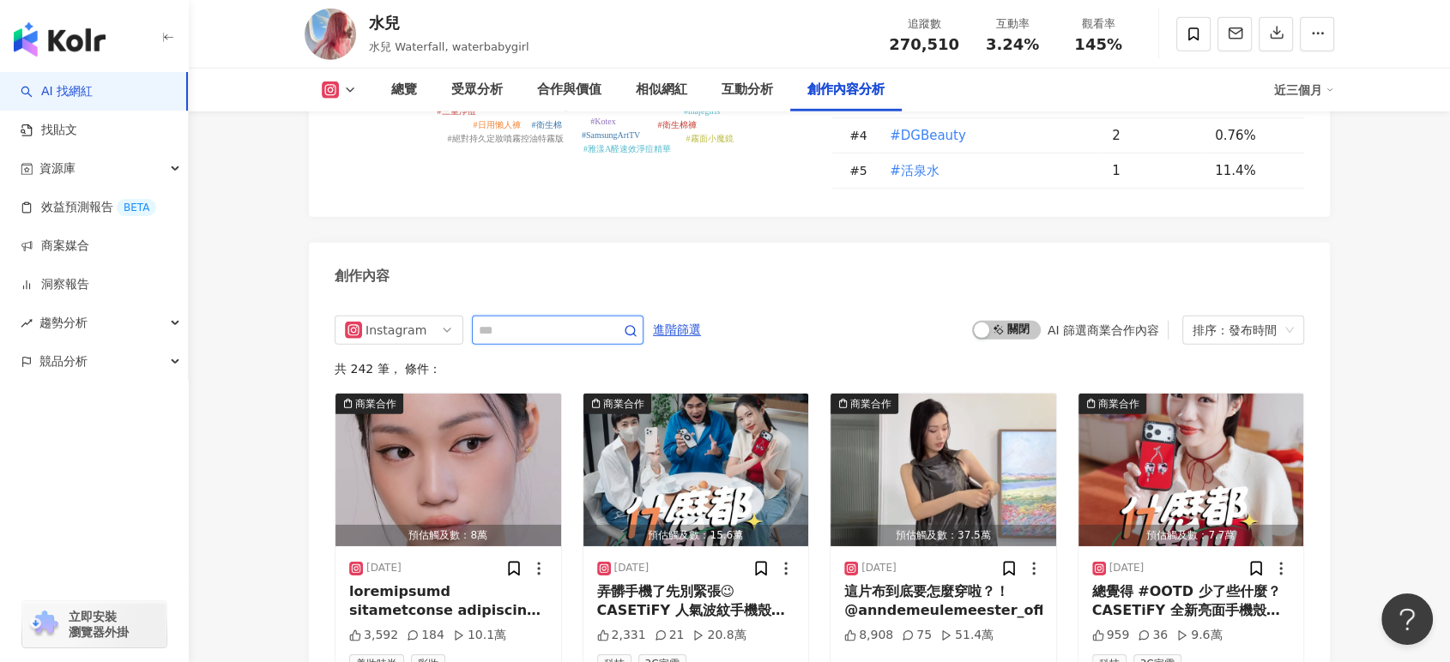
click at [516, 320] on input "text" at bounding box center [539, 330] width 120 height 21
type input "***"
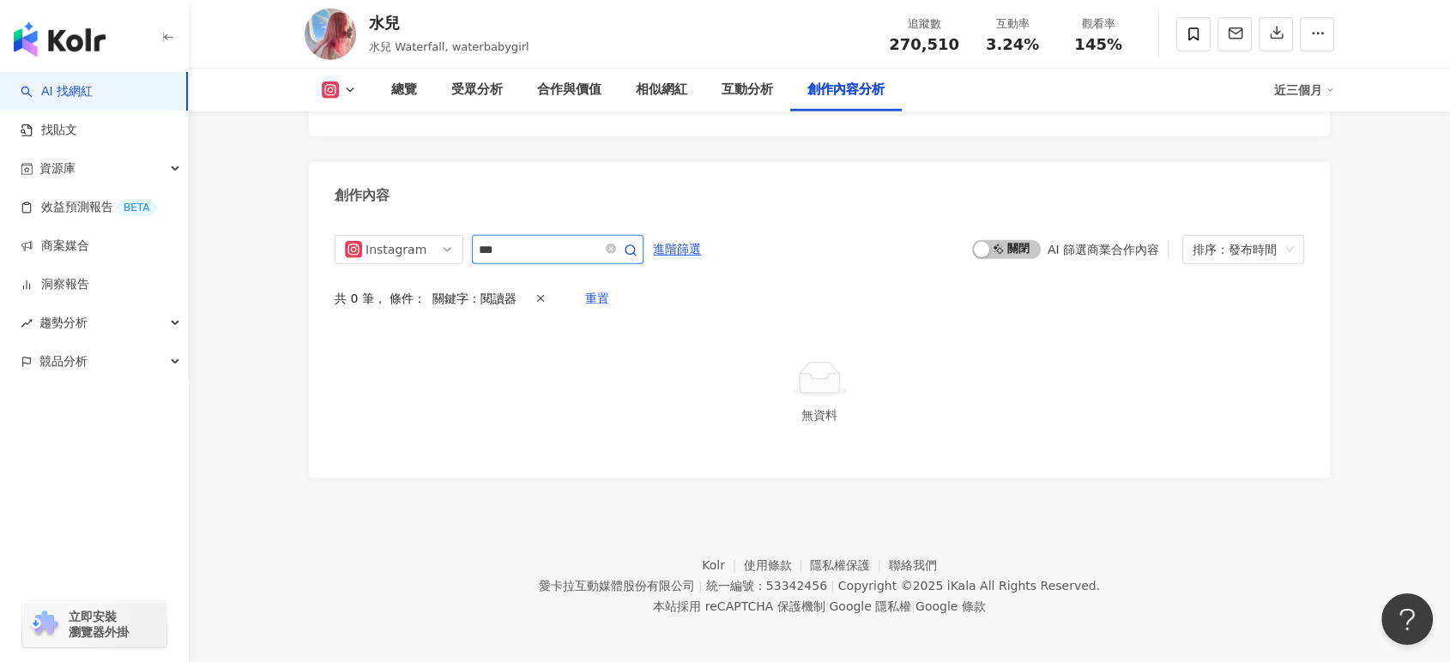
scroll to position [5273, 0]
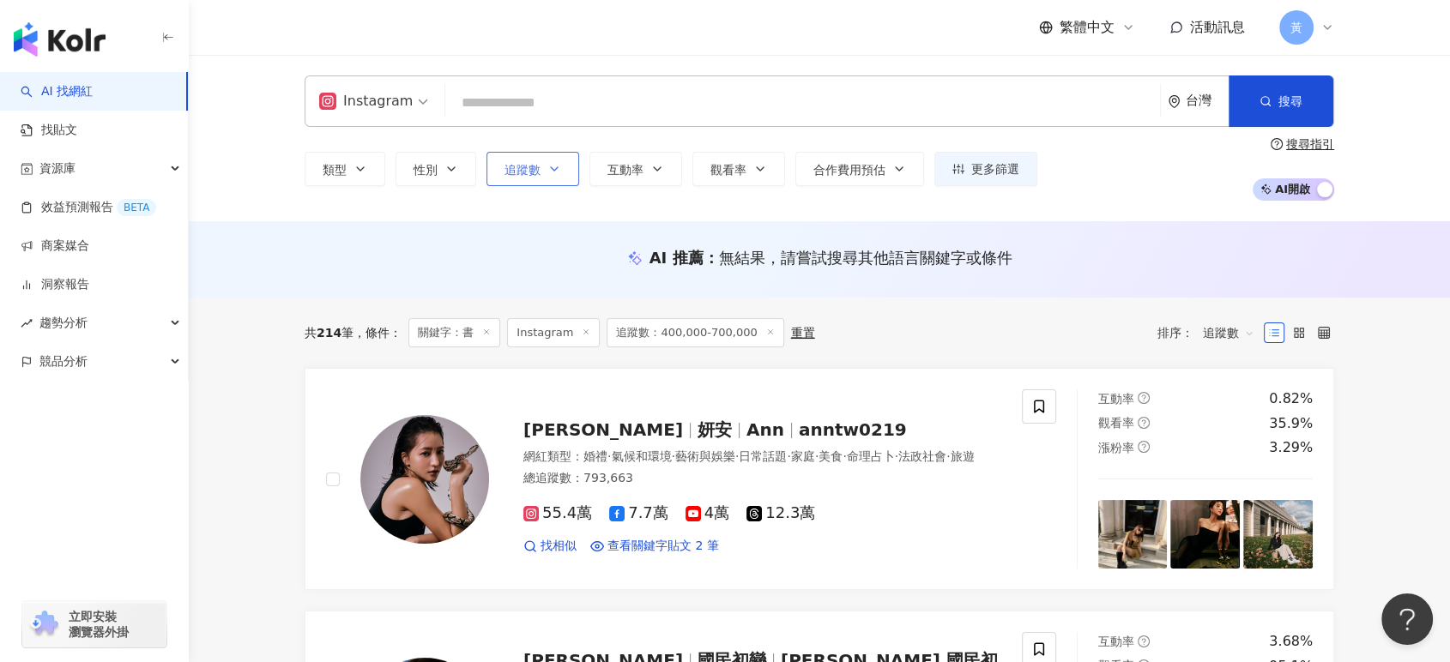
click at [515, 163] on span "追蹤數" at bounding box center [522, 170] width 36 height 14
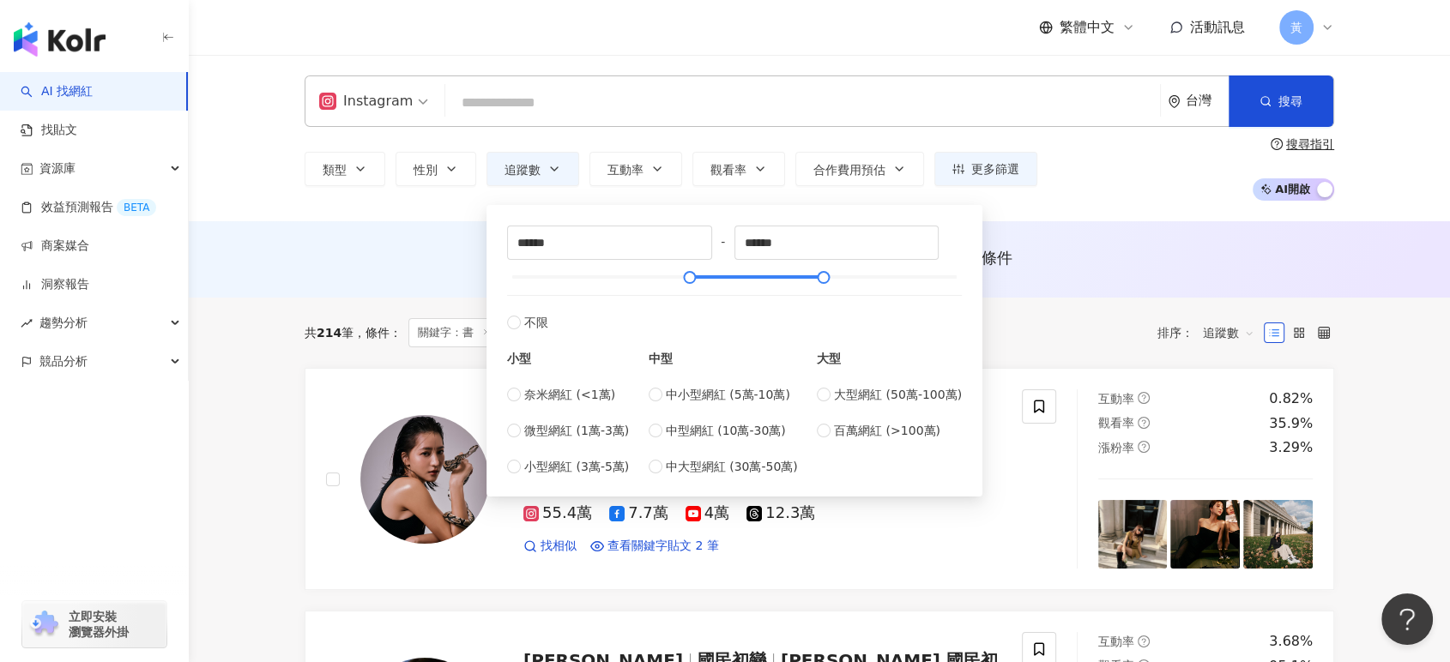
click at [573, 112] on input "search" at bounding box center [802, 103] width 701 height 33
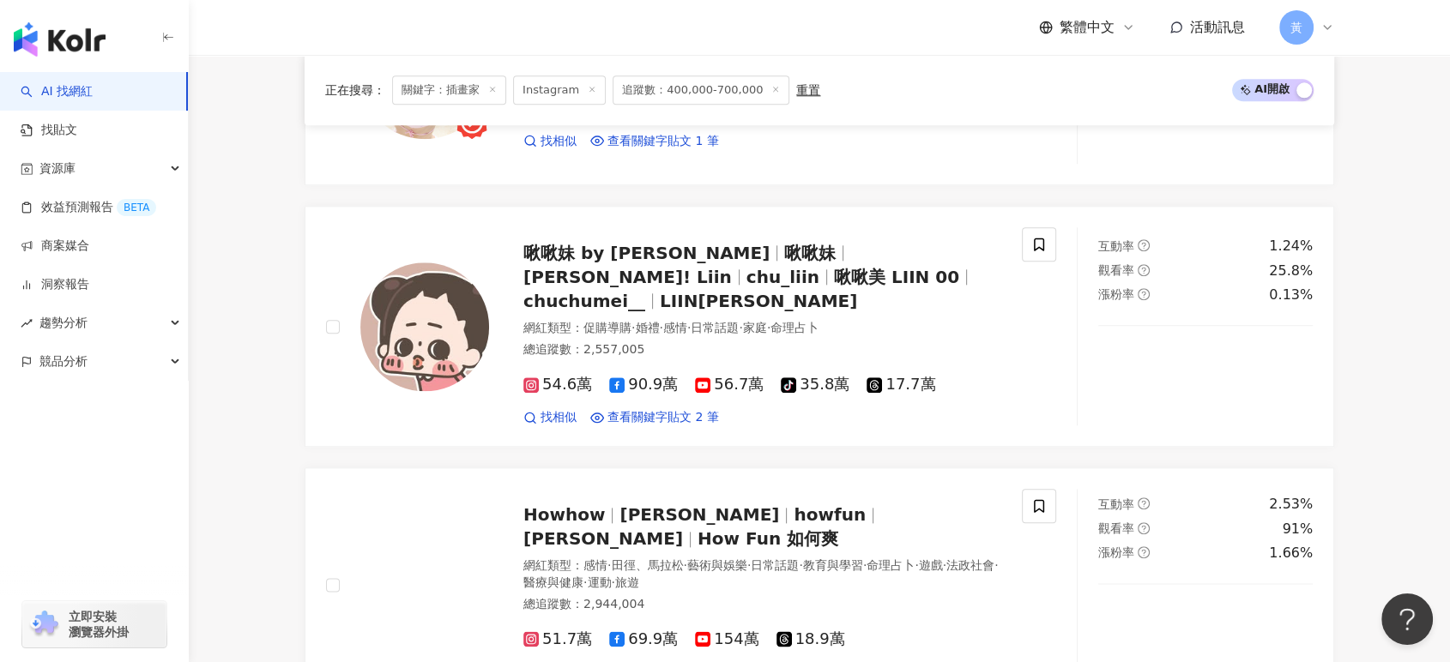
scroll to position [1918, 0]
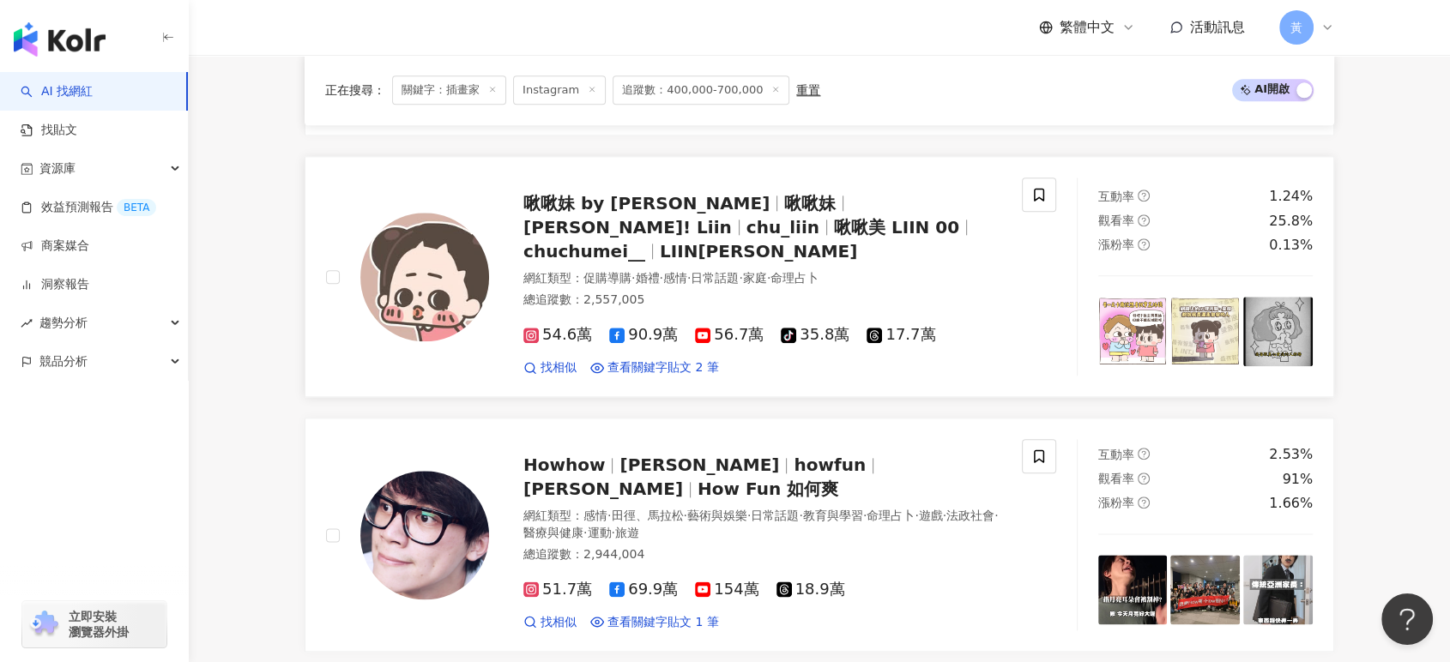
click at [645, 241] on span "chuchumei__" at bounding box center [584, 251] width 122 height 21
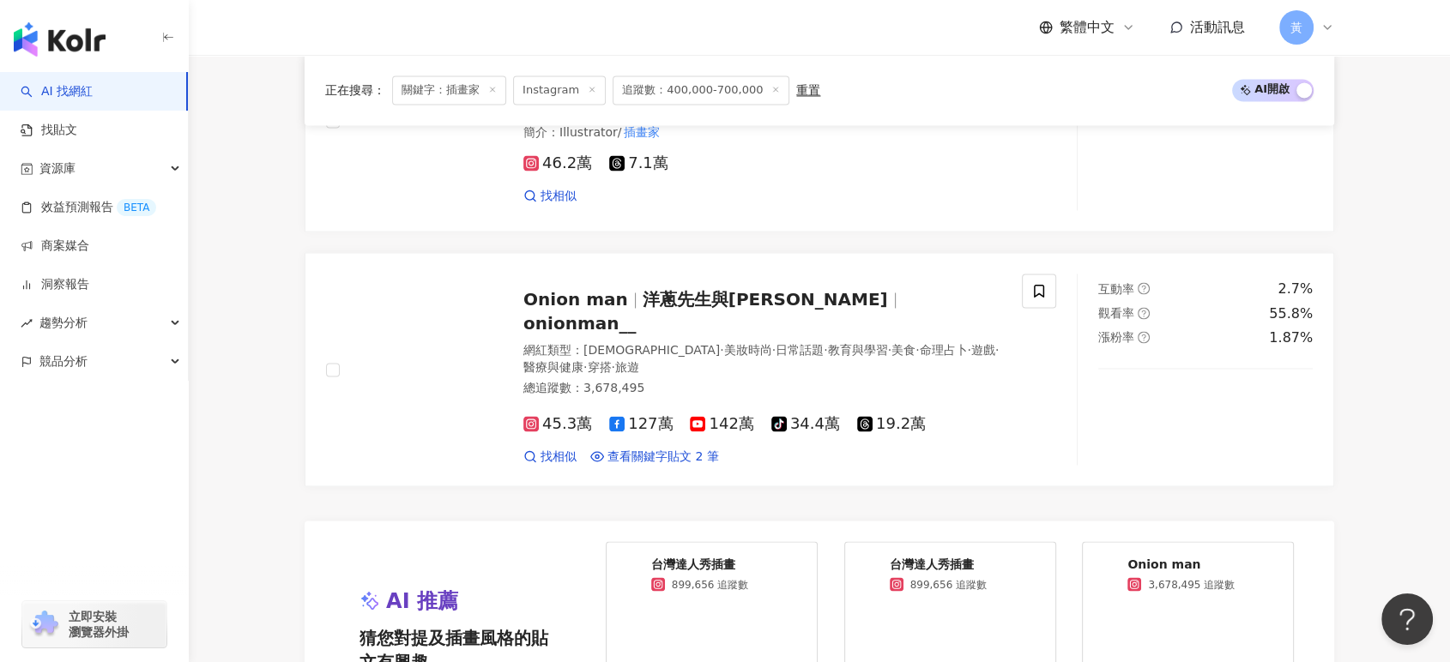
scroll to position [3062, 0]
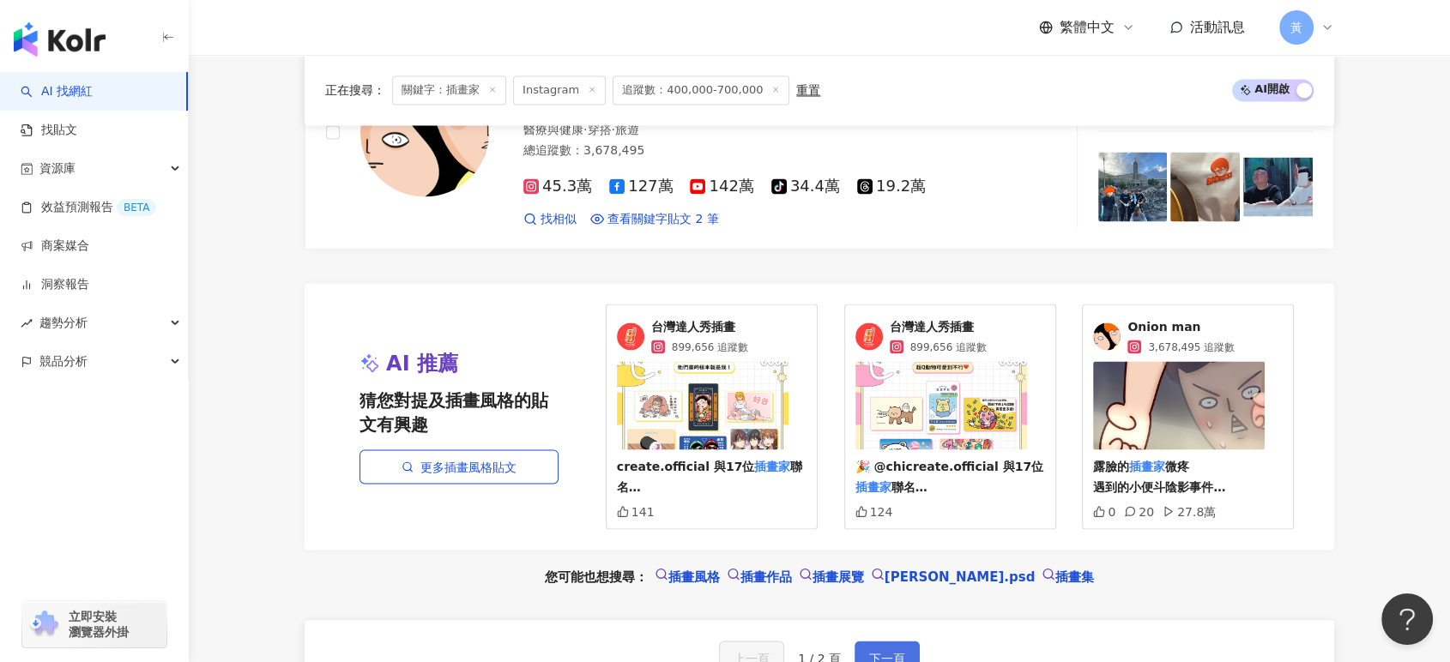
click at [898, 651] on span "下一頁" at bounding box center [887, 658] width 36 height 14
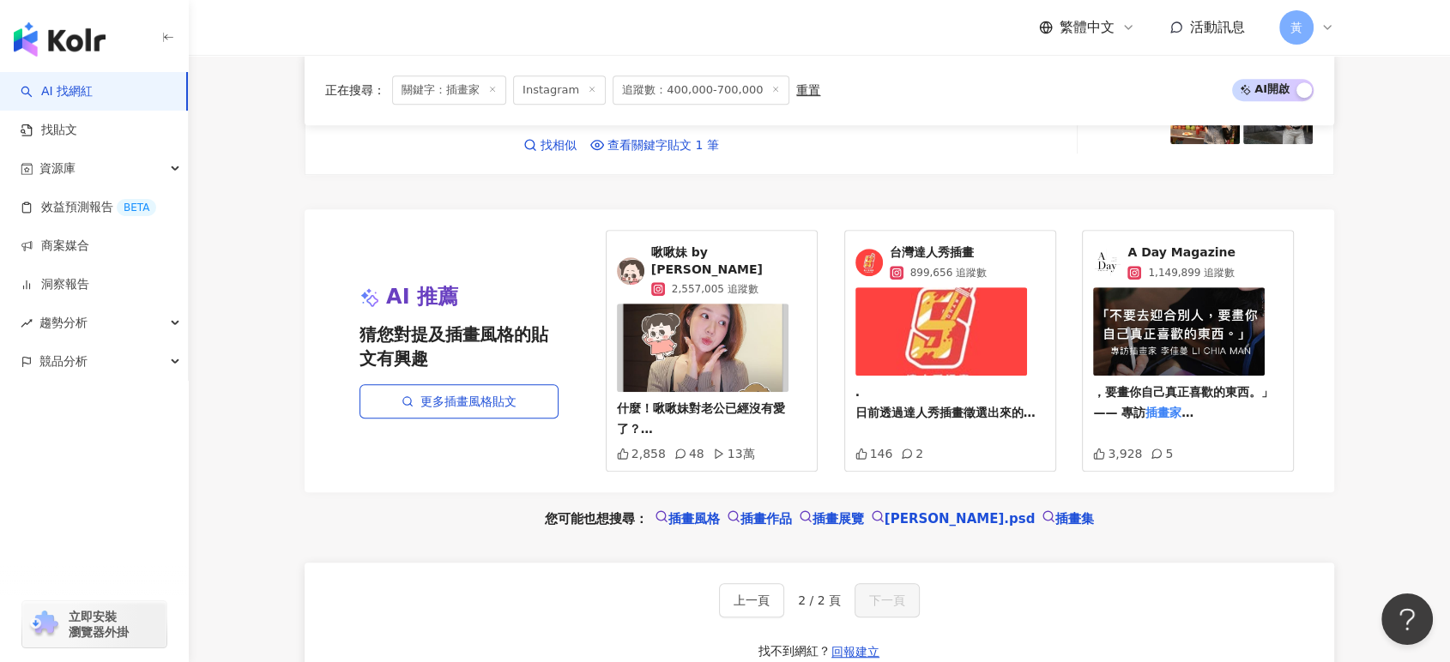
scroll to position [953, 0]
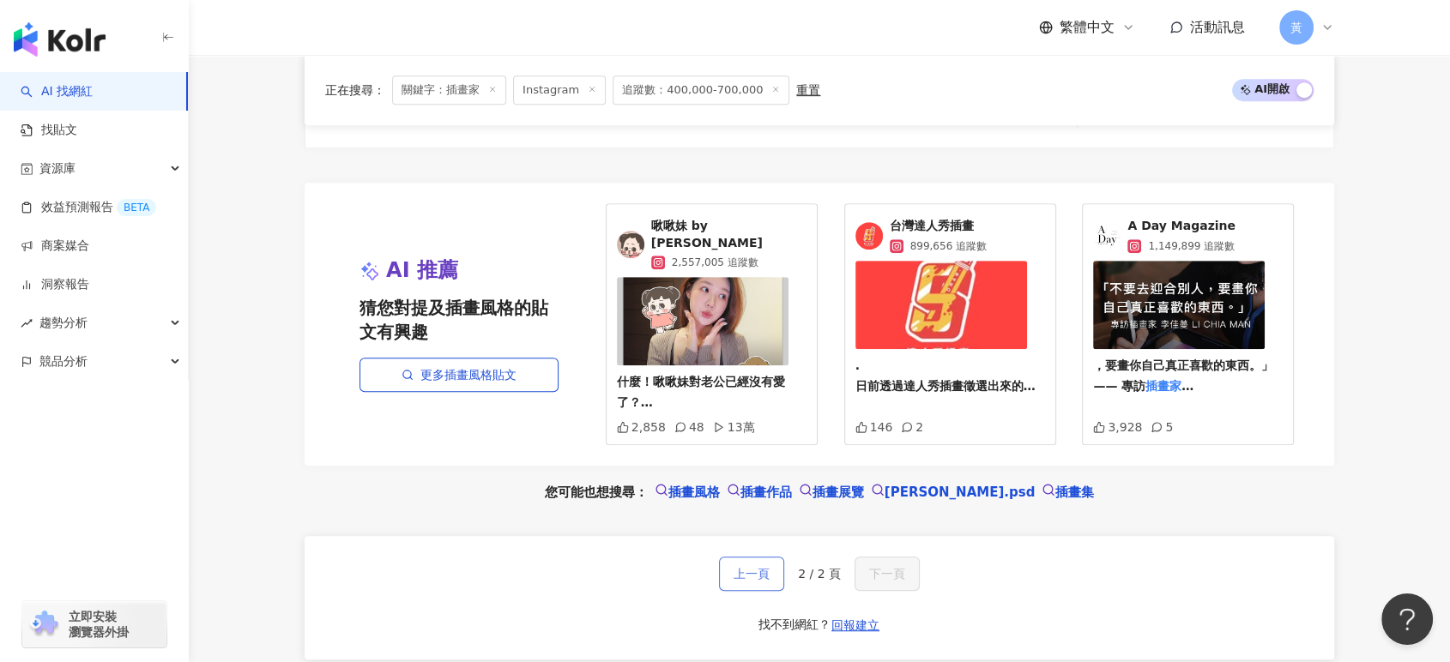
click at [722, 571] on button "上一頁" at bounding box center [751, 574] width 65 height 34
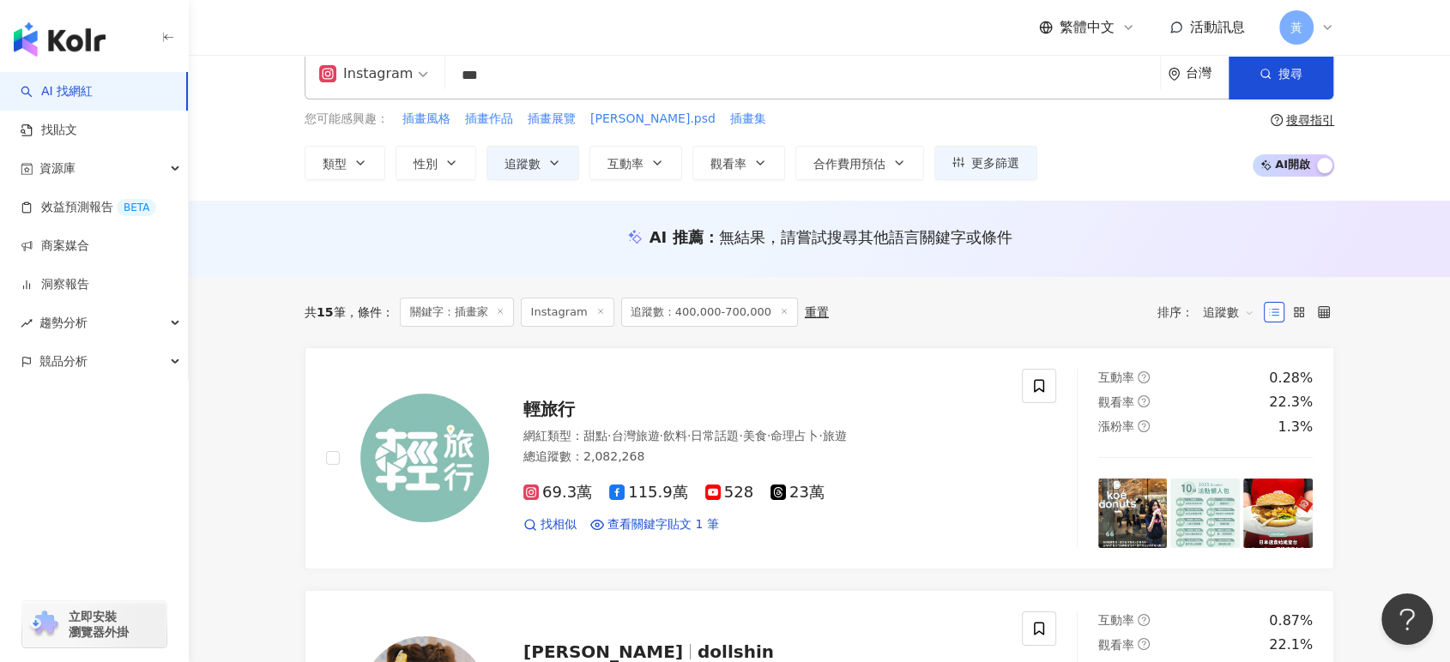
scroll to position [0, 0]
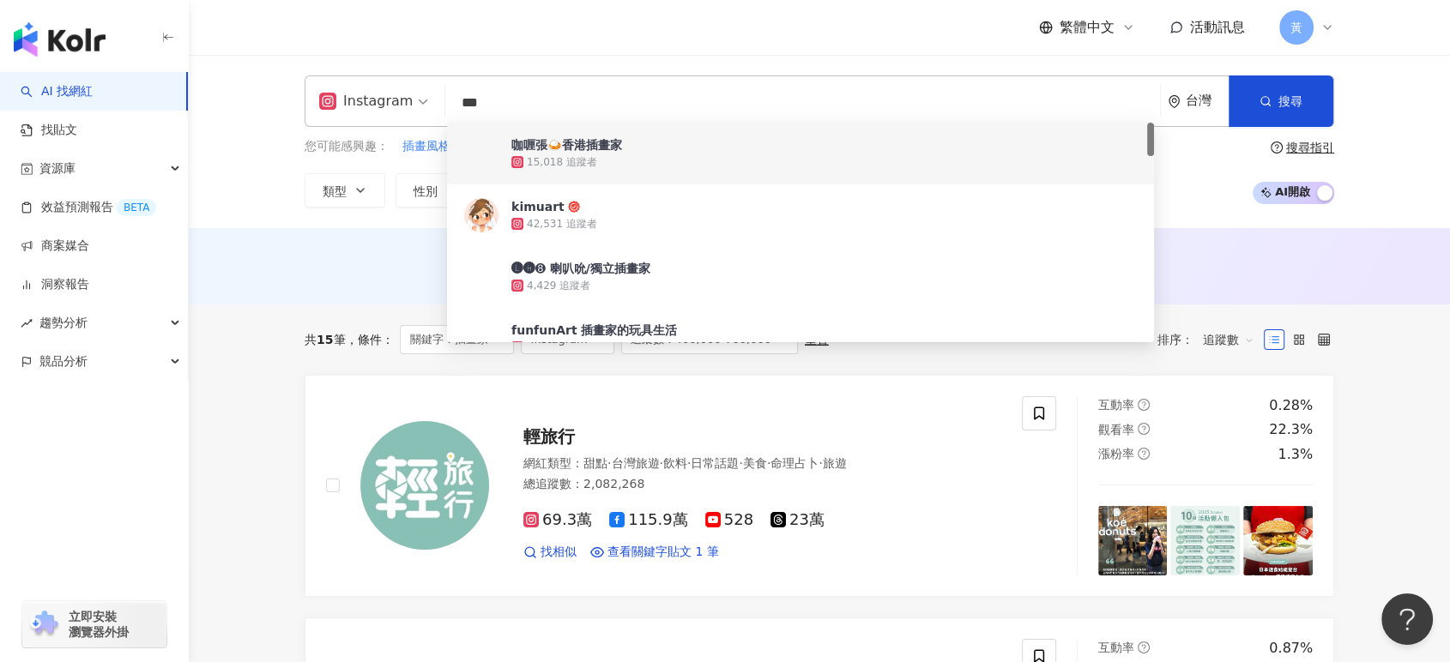
paste input "**********"
drag, startPoint x: 527, startPoint y: 105, endPoint x: 420, endPoint y: 112, distance: 106.7
click at [420, 112] on div "Instagram *** 台灣 搜尋 18af72e1-4a5a-4963-9275-6d02b0edac75 e9091e6e-0651-4e4e-8fd…" at bounding box center [820, 101] width 1030 height 51
type input "**********"
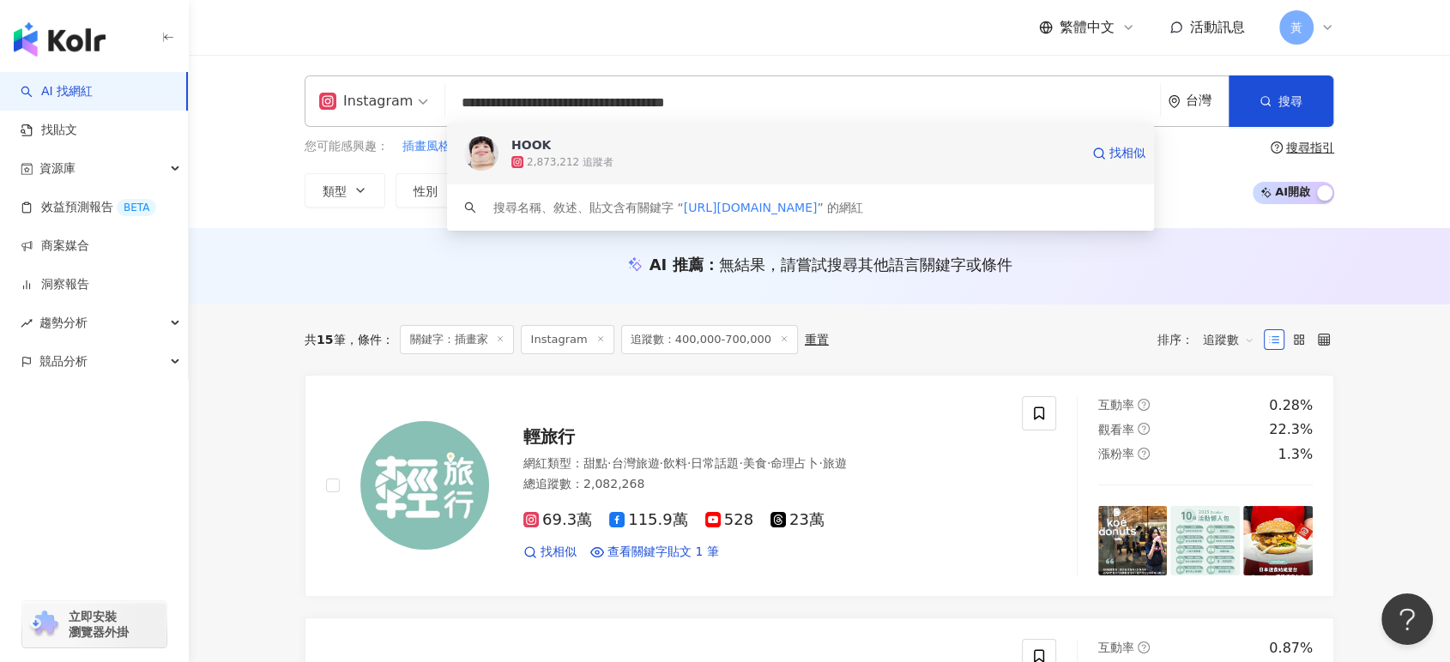
click at [601, 145] on span "HOOK" at bounding box center [795, 144] width 568 height 17
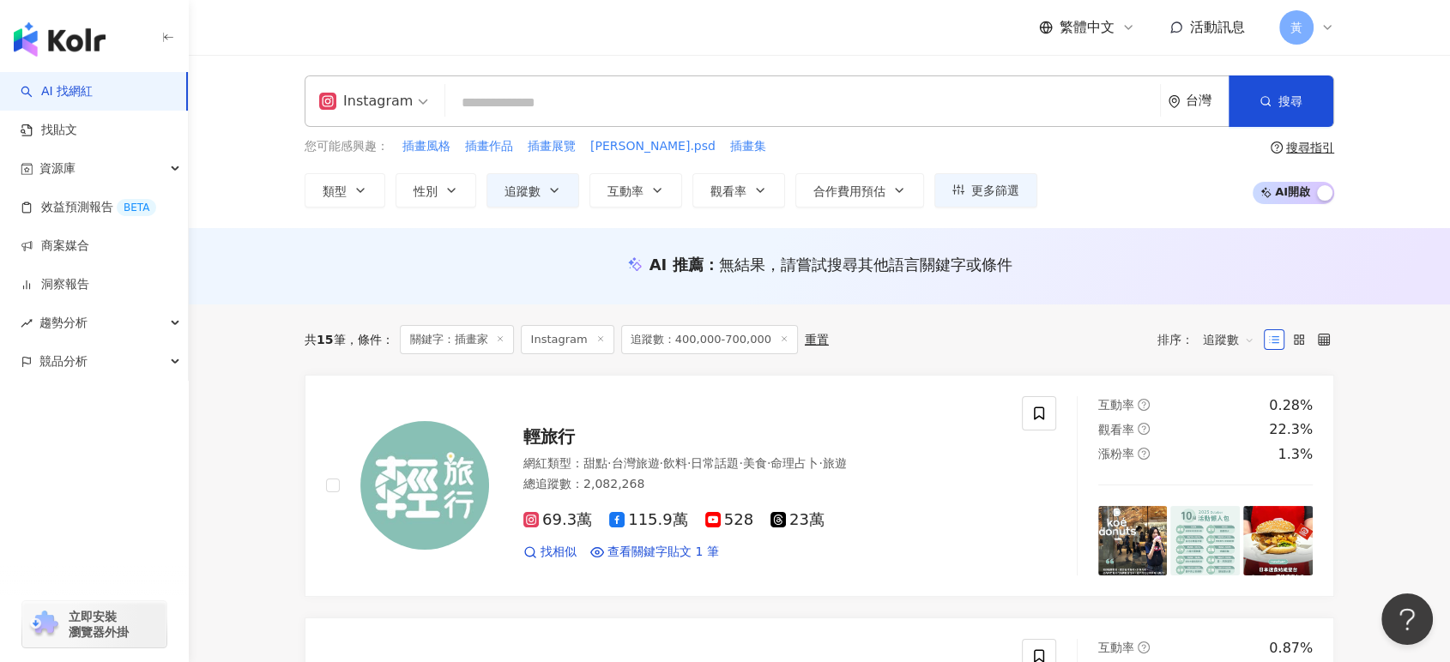
click at [625, 122] on div "Instagram 台灣 搜尋 4fac7938-0b24-43f5-8d1c-7d085a7ebfd1 HOOK 2,873,212 追蹤者 搜尋名稱、敘述…" at bounding box center [820, 101] width 1030 height 51
click at [326, 177] on button "類型" at bounding box center [345, 190] width 81 height 34
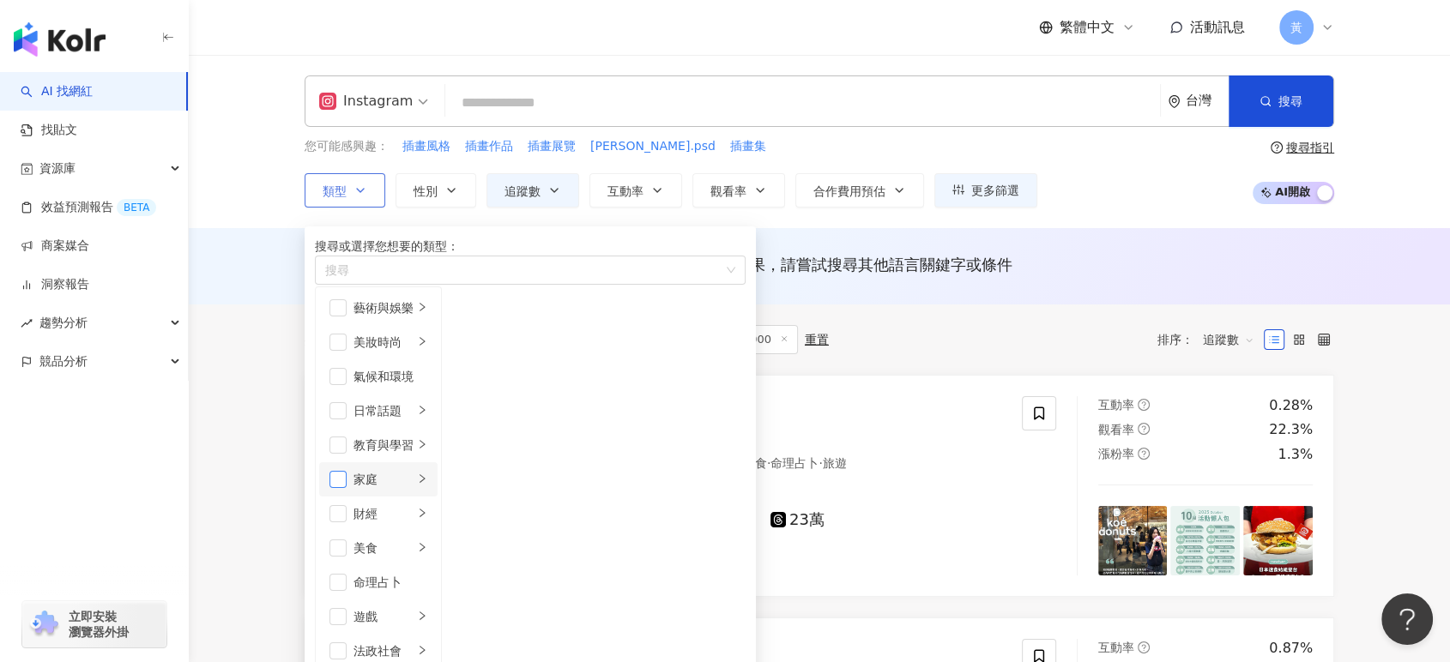
click at [340, 488] on span "button" at bounding box center [337, 479] width 17 height 17
click at [244, 98] on div "Instagram 台灣 搜尋 4fac7938-0b24-43f5-8d1c-7d085a7ebfd1 HOOK 2,873,212 追蹤者 搜尋名稱、敘述…" at bounding box center [819, 141] width 1261 height 173
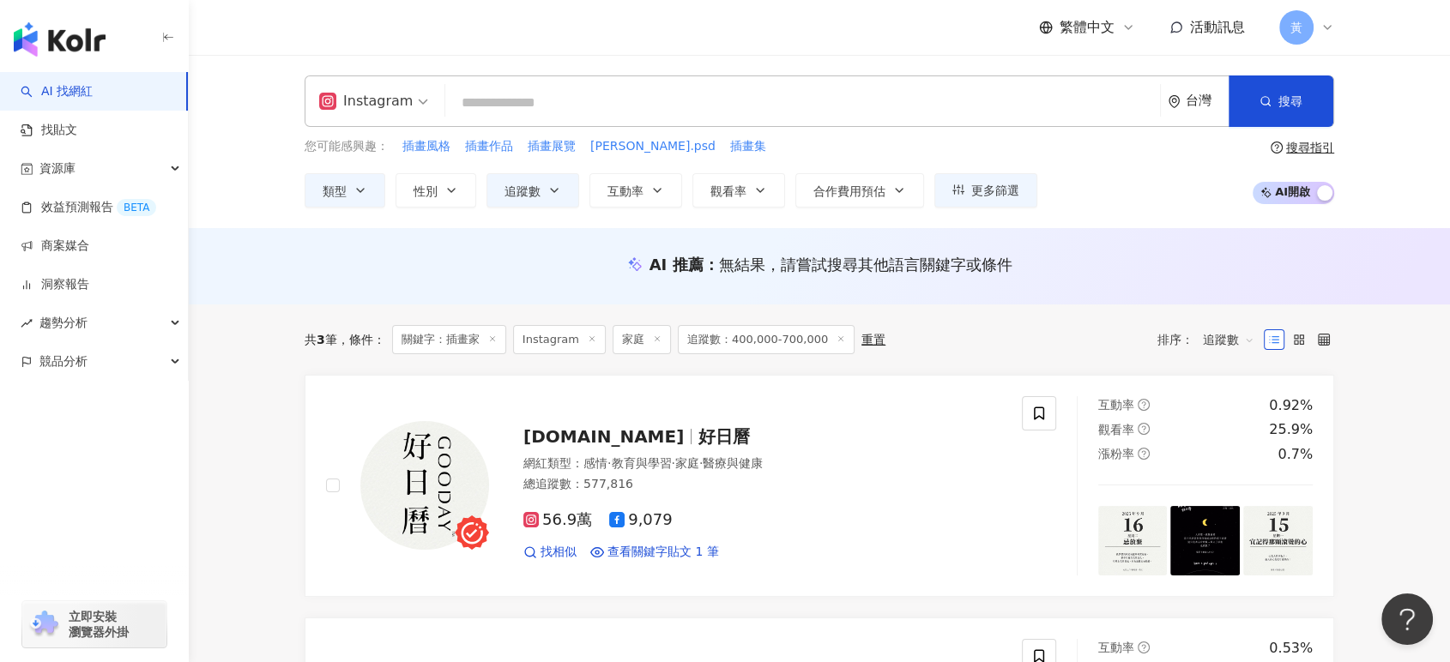
click at [494, 337] on line at bounding box center [492, 338] width 4 height 4
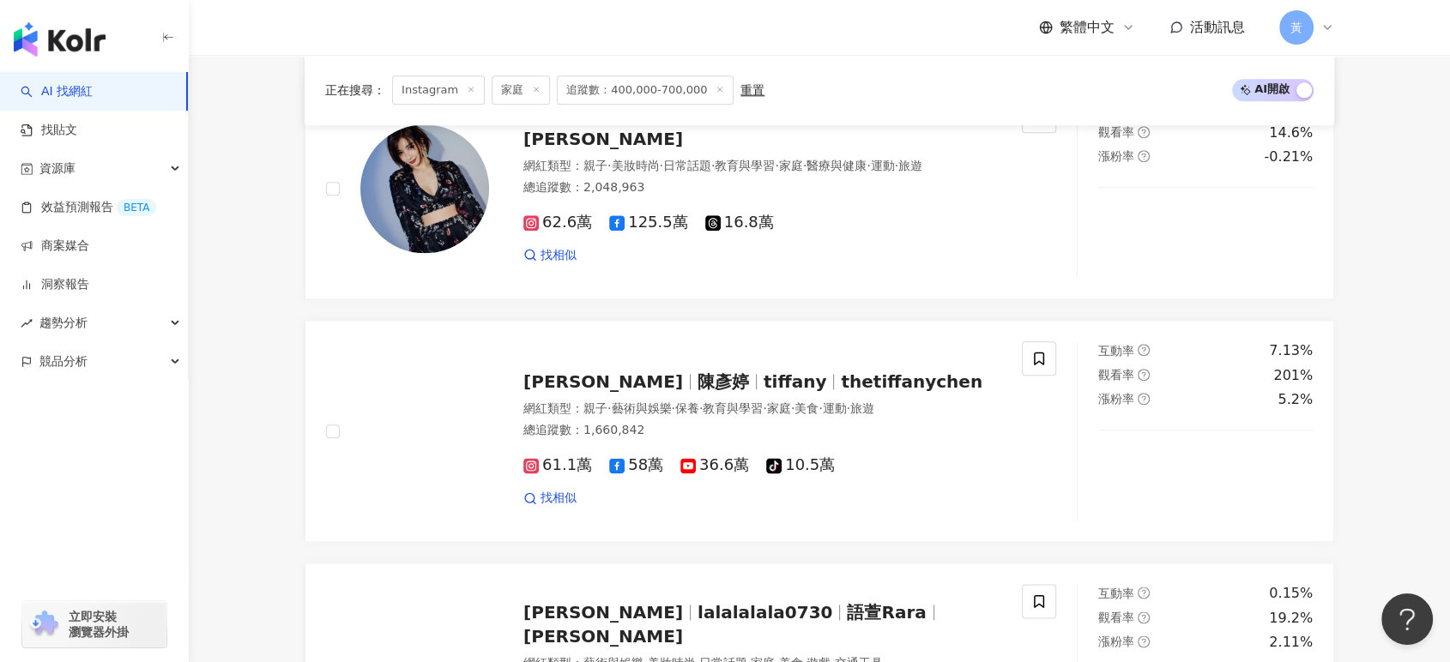
scroll to position [2002, 0]
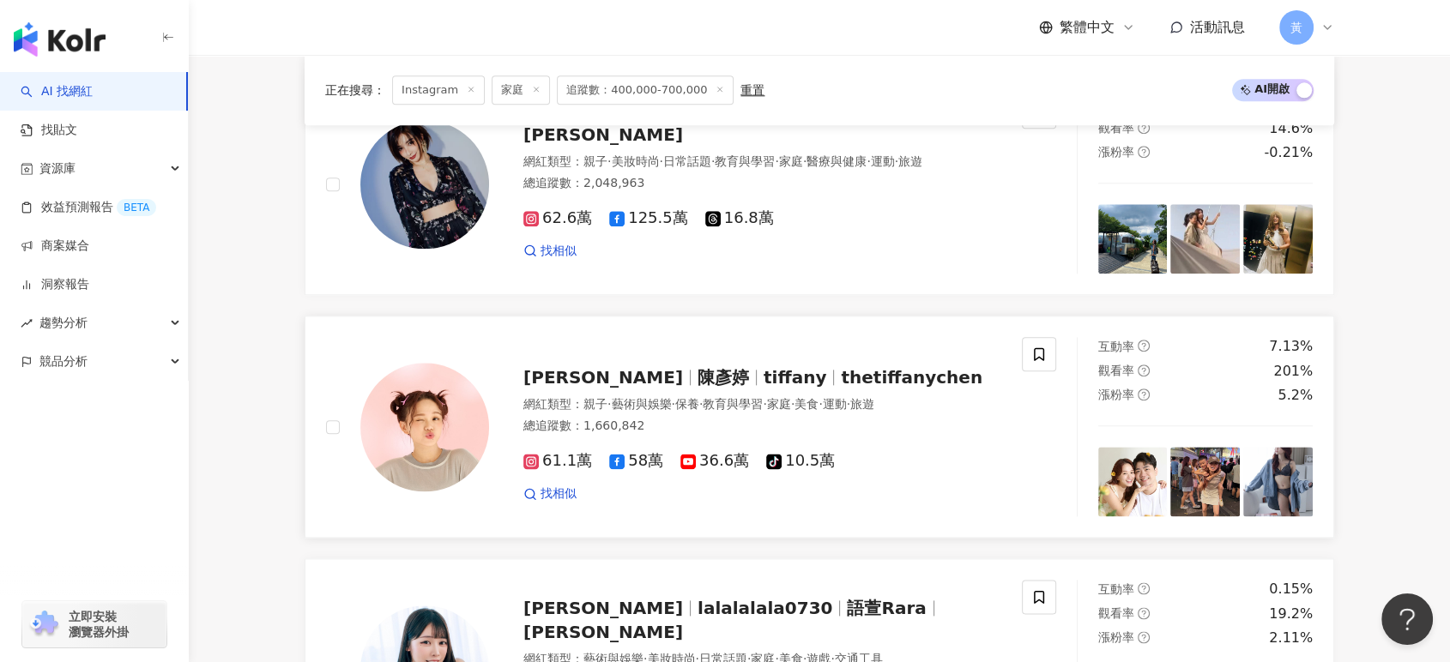
click at [560, 367] on span "陳彥婷 tiffany" at bounding box center [603, 377] width 160 height 21
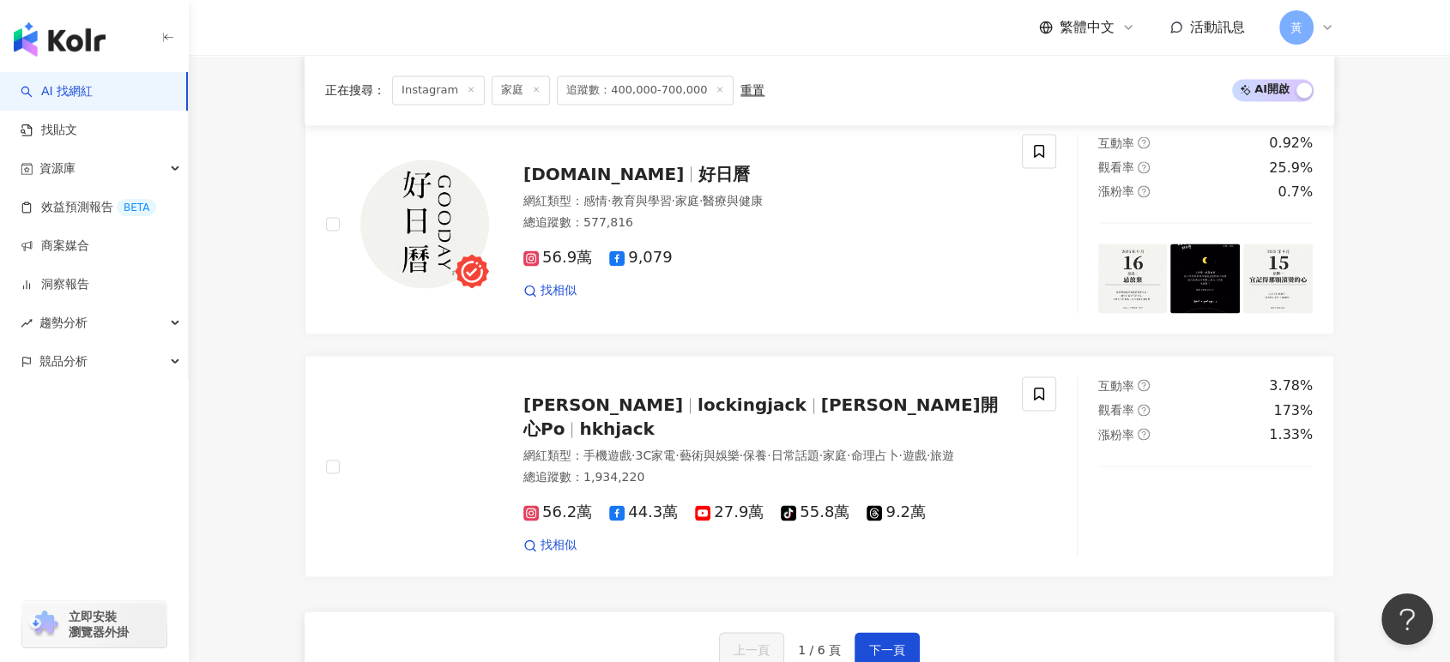
scroll to position [2860, 0]
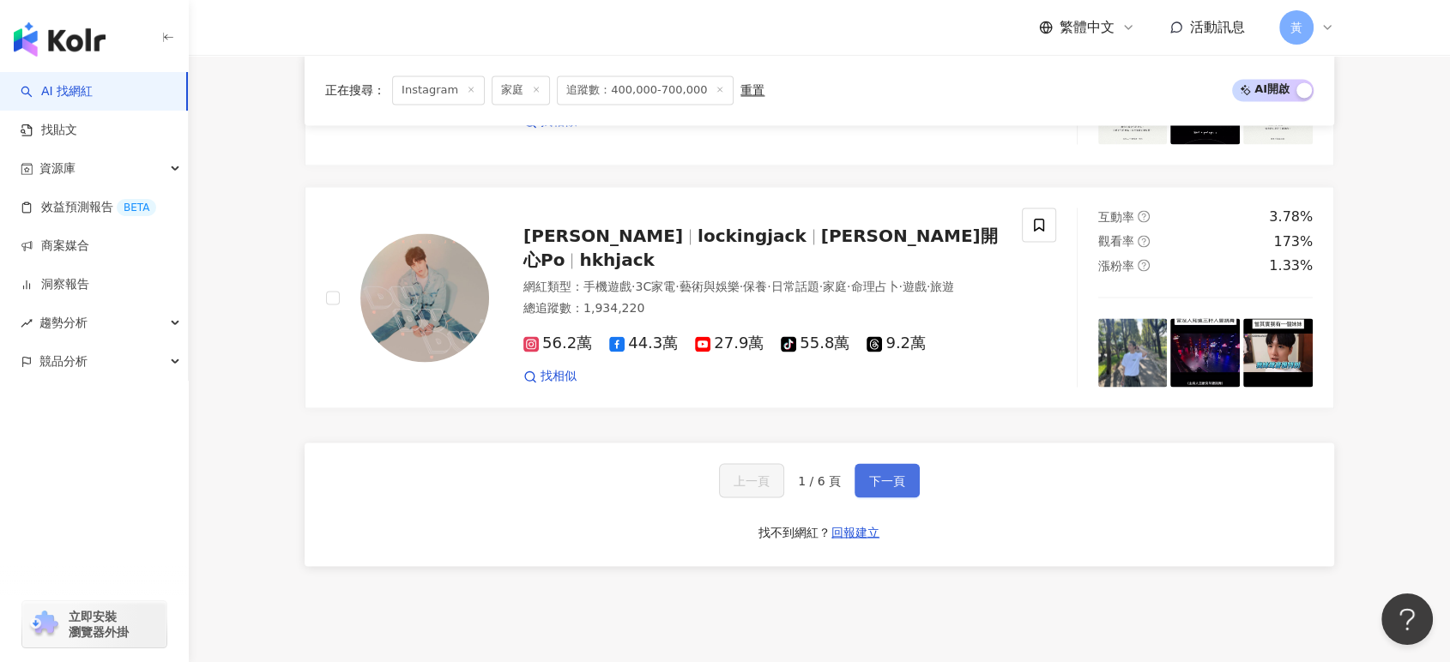
click at [879, 474] on span "下一頁" at bounding box center [887, 481] width 36 height 14
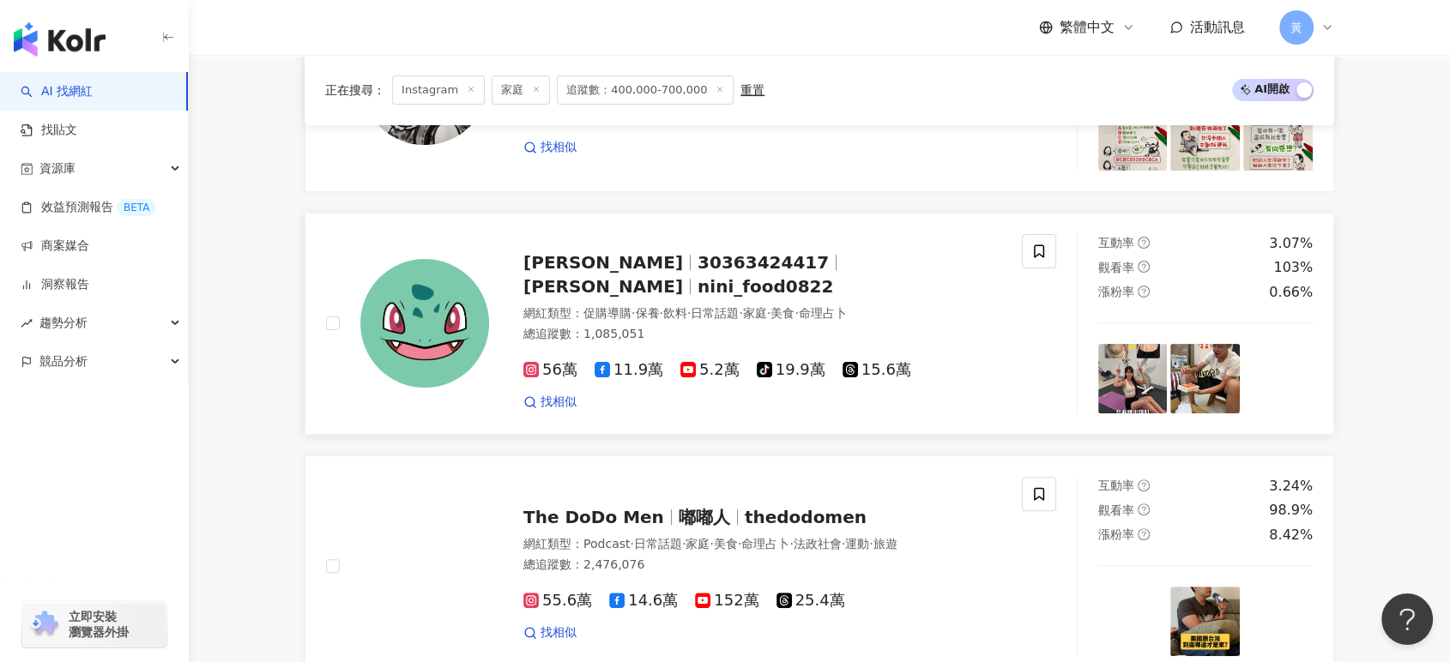
scroll to position [381, 0]
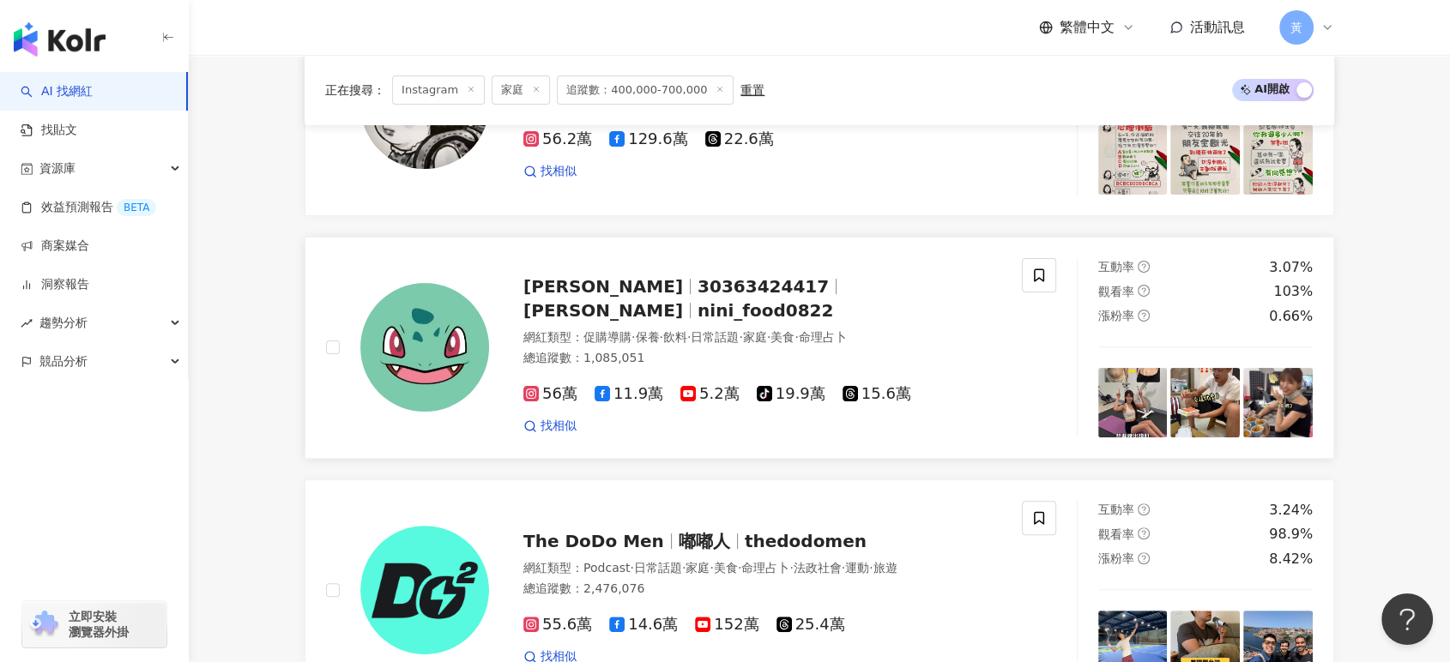
click at [698, 297] on span "30363424417" at bounding box center [763, 286] width 131 height 21
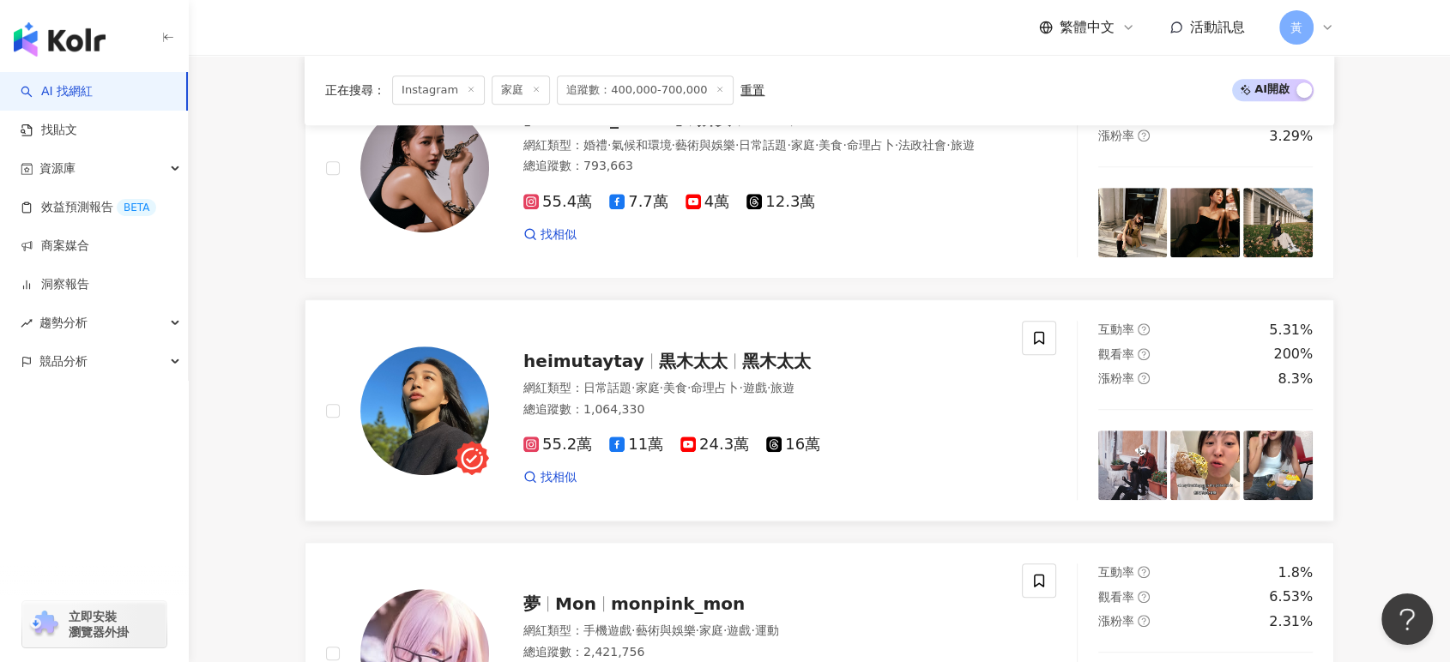
scroll to position [1334, 0]
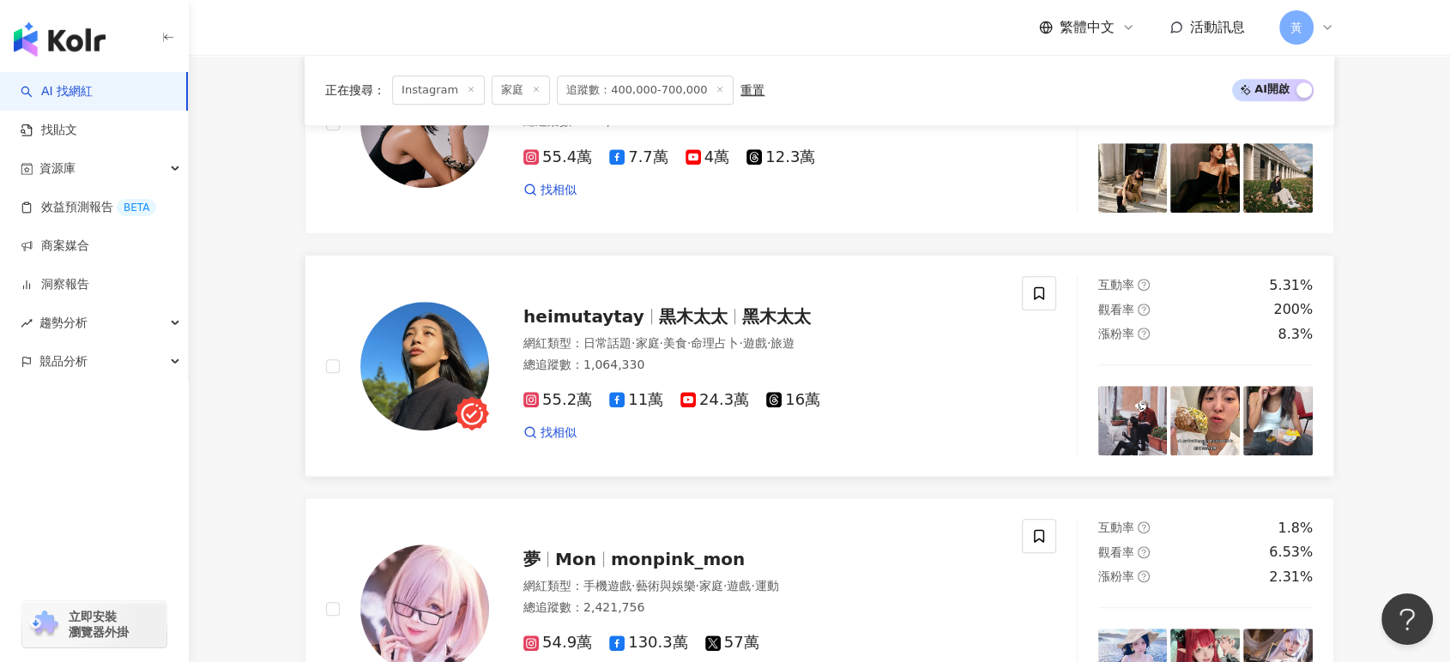
click at [711, 321] on span "黒木太太" at bounding box center [693, 316] width 69 height 21
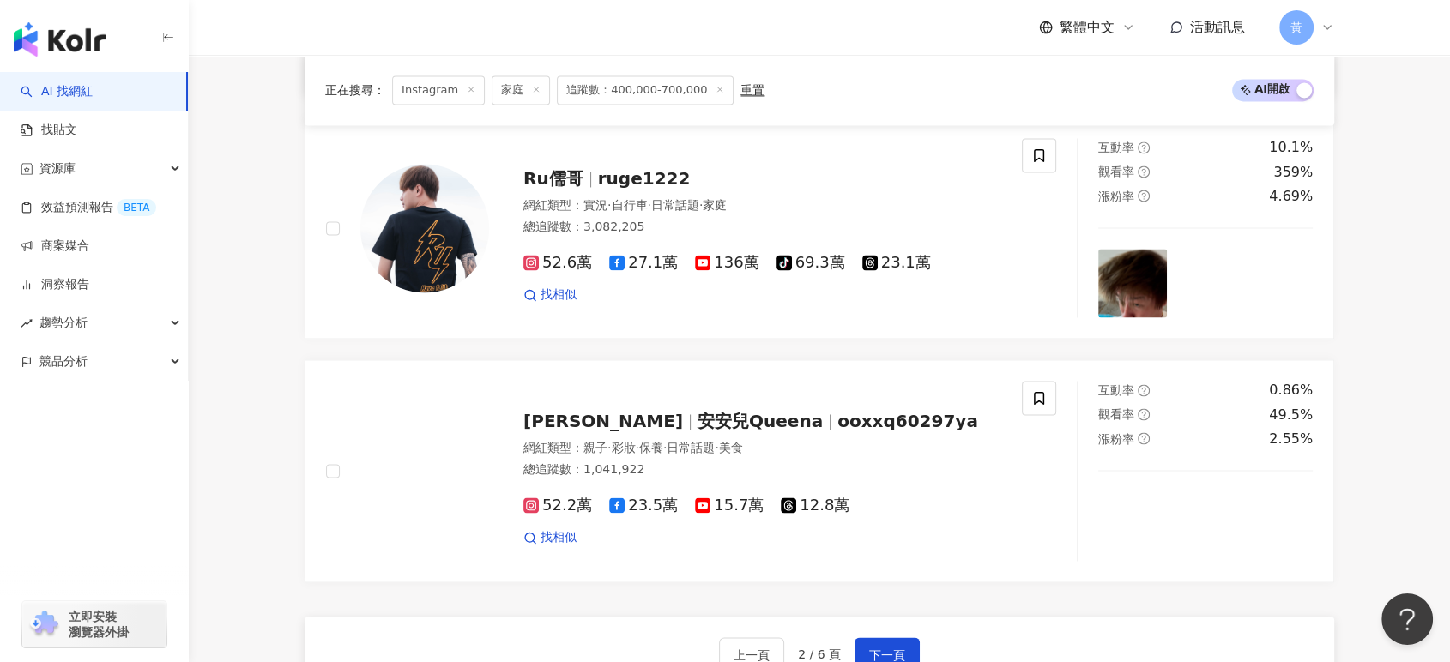
scroll to position [2860, 0]
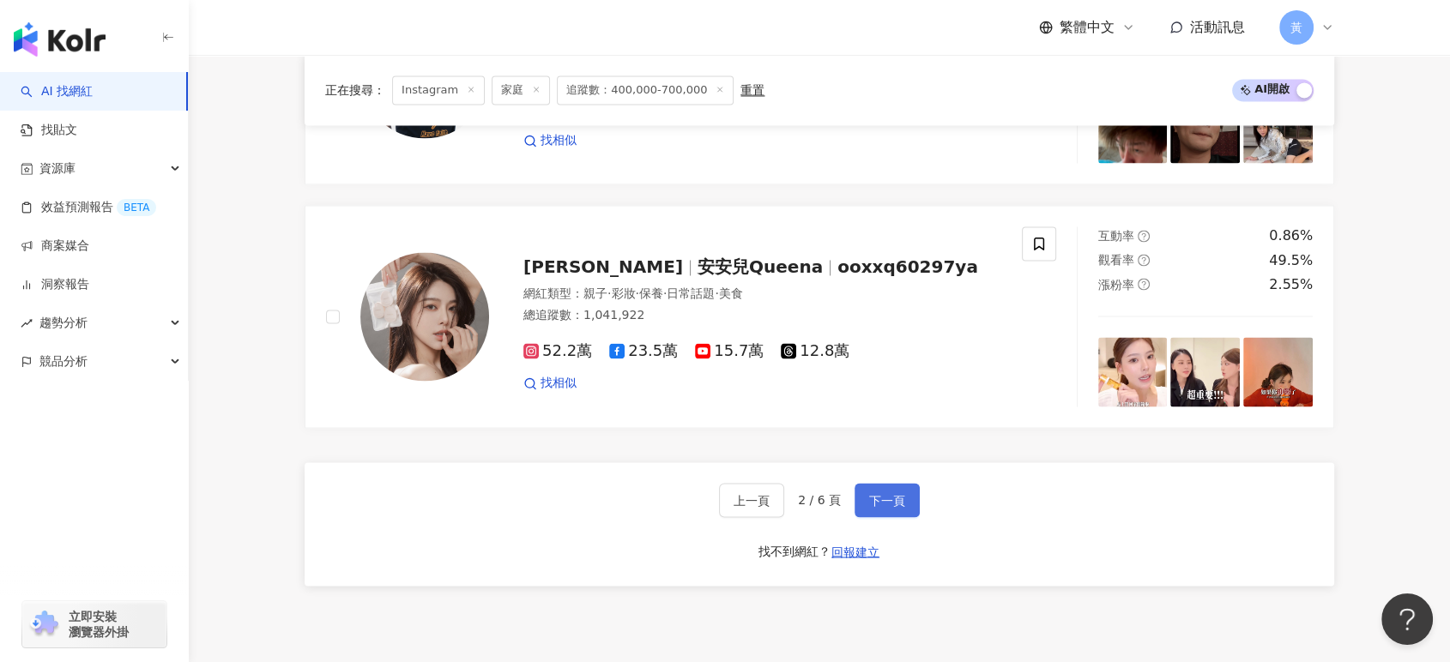
click at [894, 493] on span "下一頁" at bounding box center [887, 500] width 36 height 14
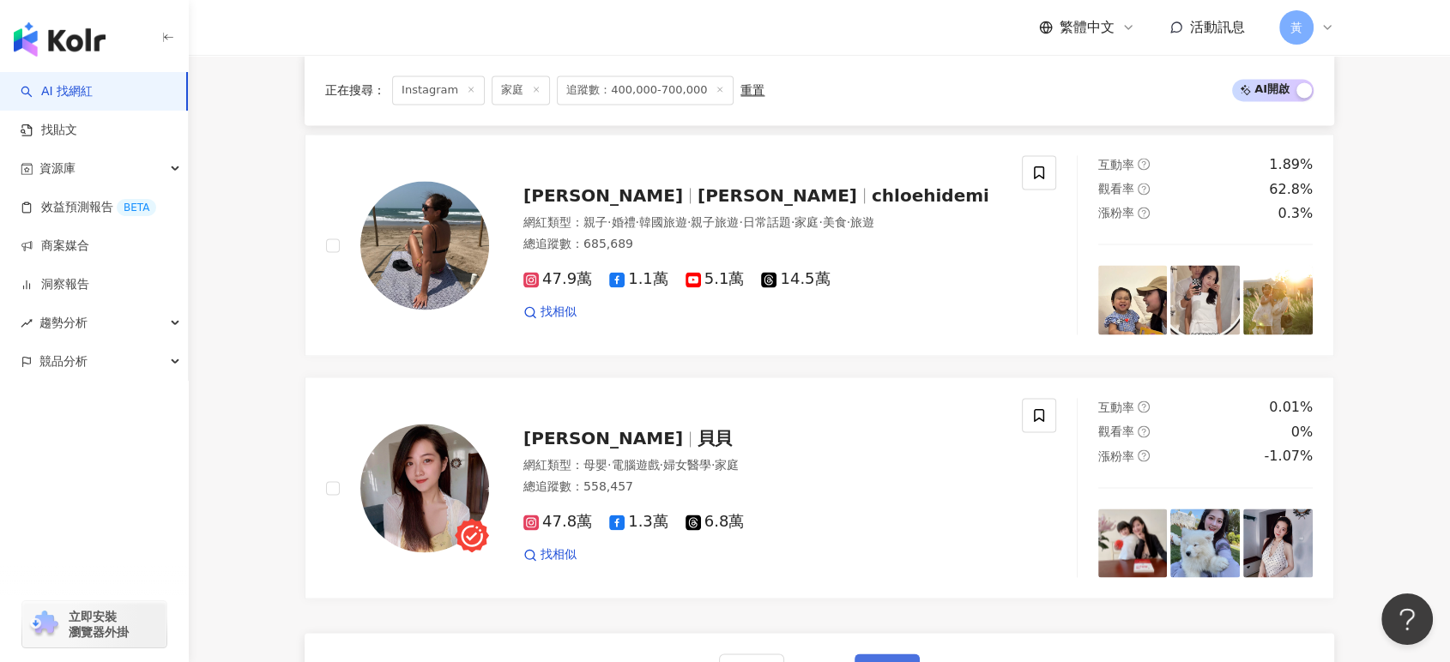
scroll to position [2764, 0]
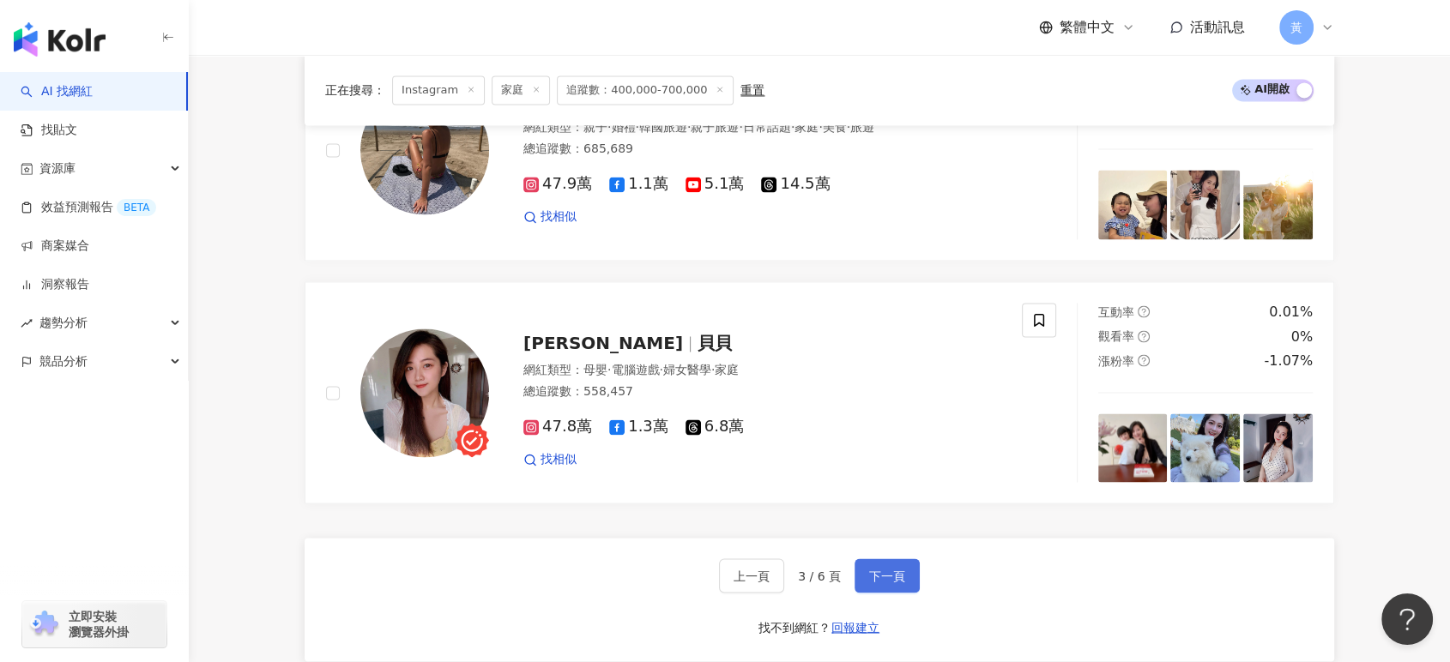
click at [882, 576] on span "下一頁" at bounding box center [887, 576] width 36 height 14
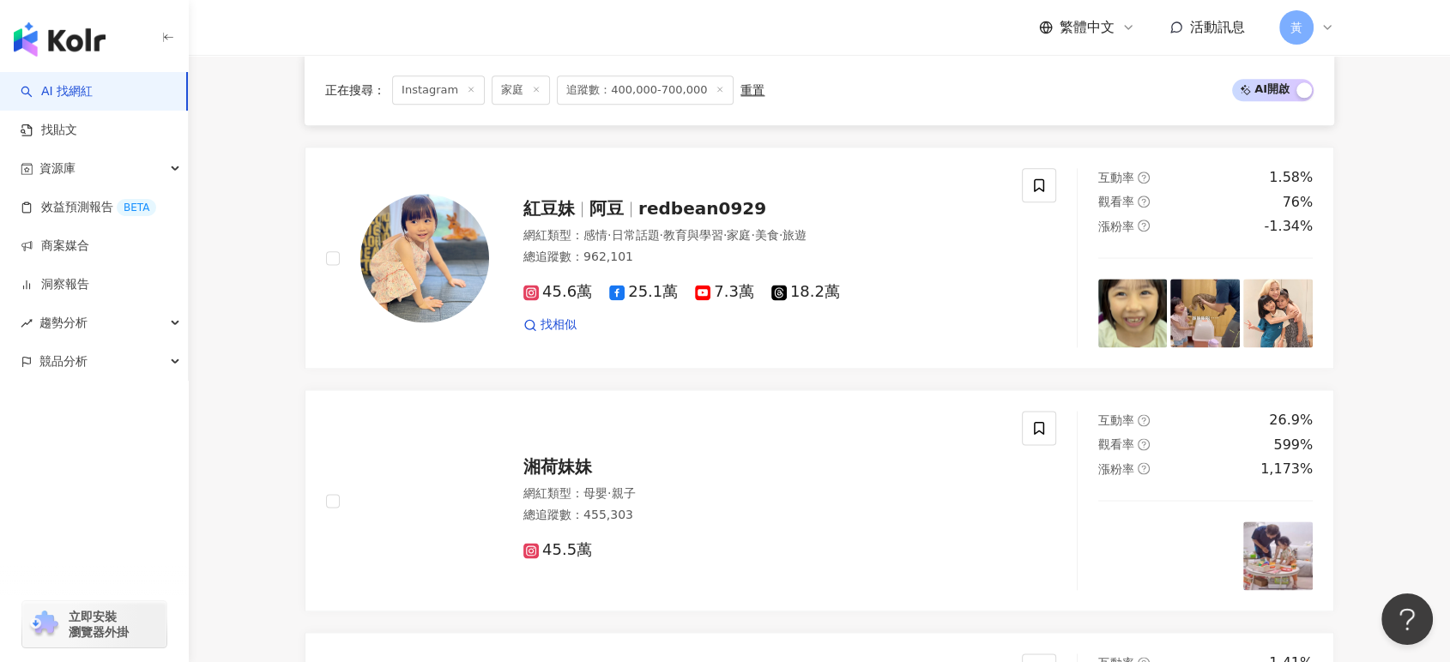
scroll to position [2192, 0]
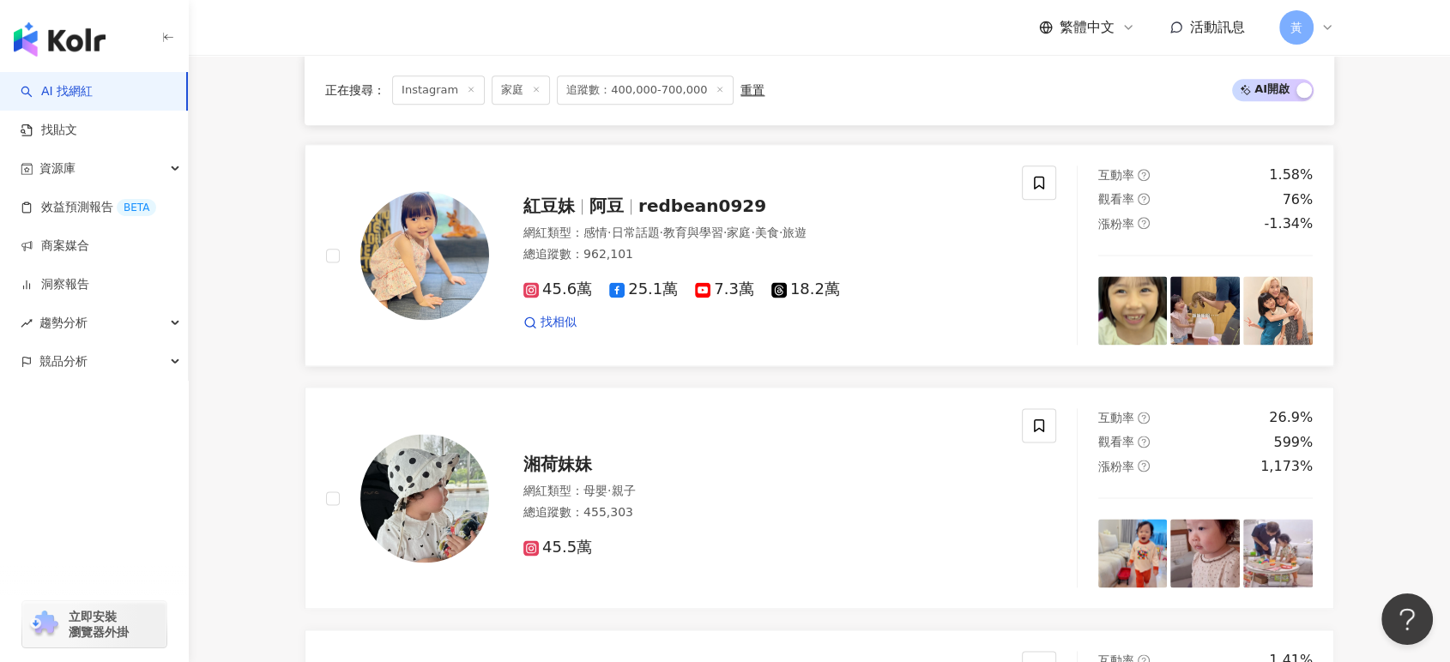
click at [586, 196] on span "紅豆妹" at bounding box center [556, 206] width 66 height 21
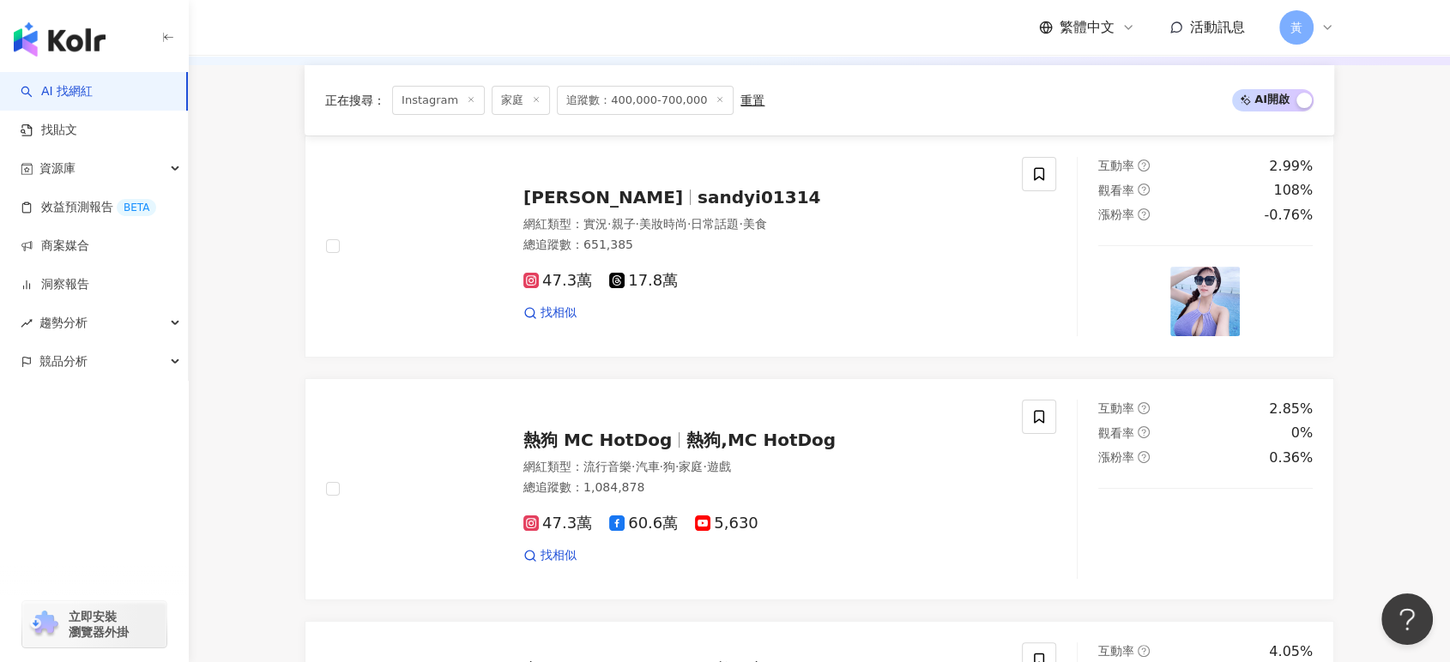
scroll to position [0, 0]
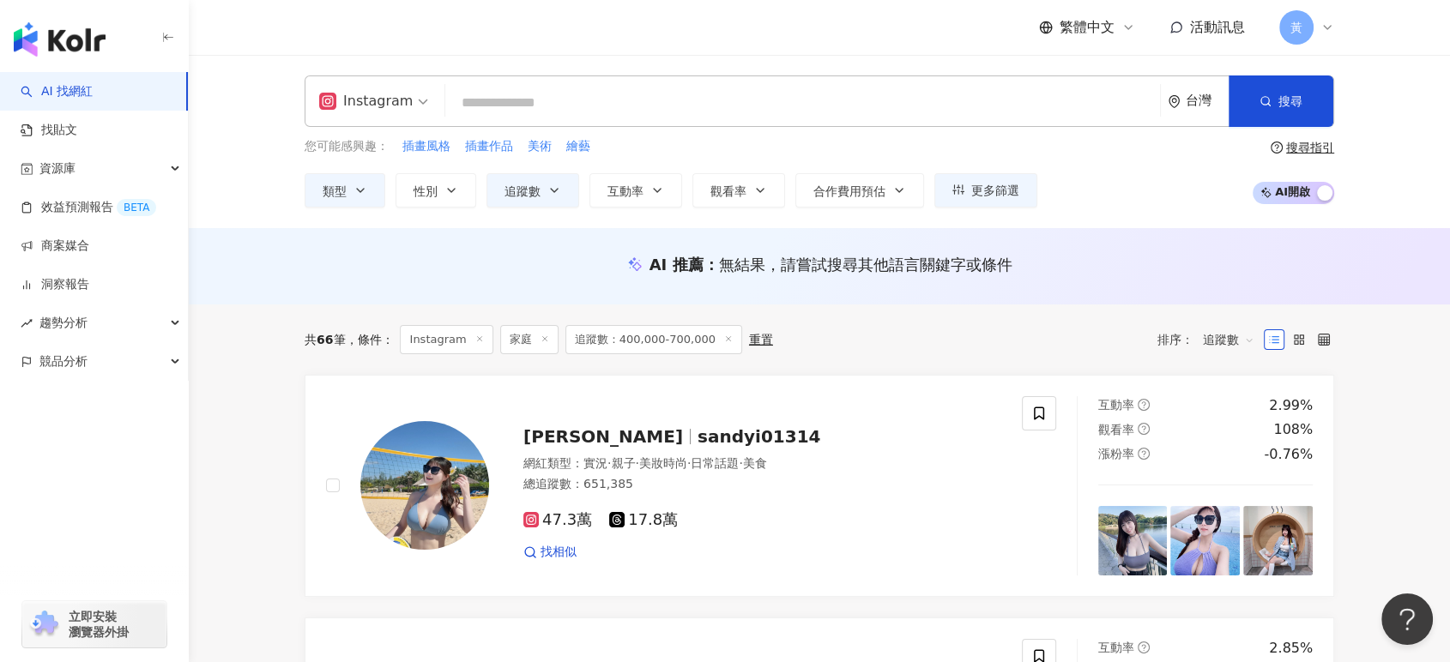
drag, startPoint x: 535, startPoint y: 88, endPoint x: 529, endPoint y: 107, distance: 20.6
click at [535, 88] on input "search" at bounding box center [802, 103] width 701 height 33
click at [529, 108] on input "search" at bounding box center [802, 103] width 701 height 33
paste input "**********"
type input "**********"
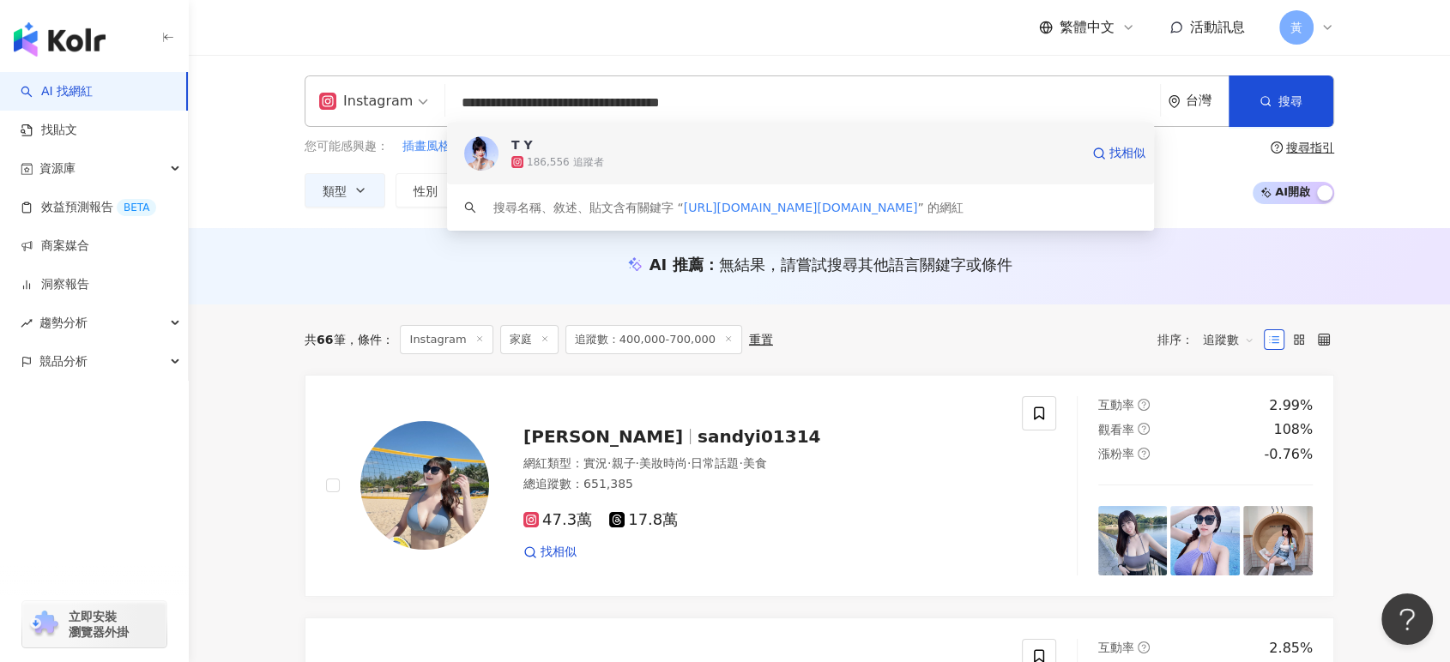
click at [583, 151] on span "T Y" at bounding box center [795, 144] width 568 height 17
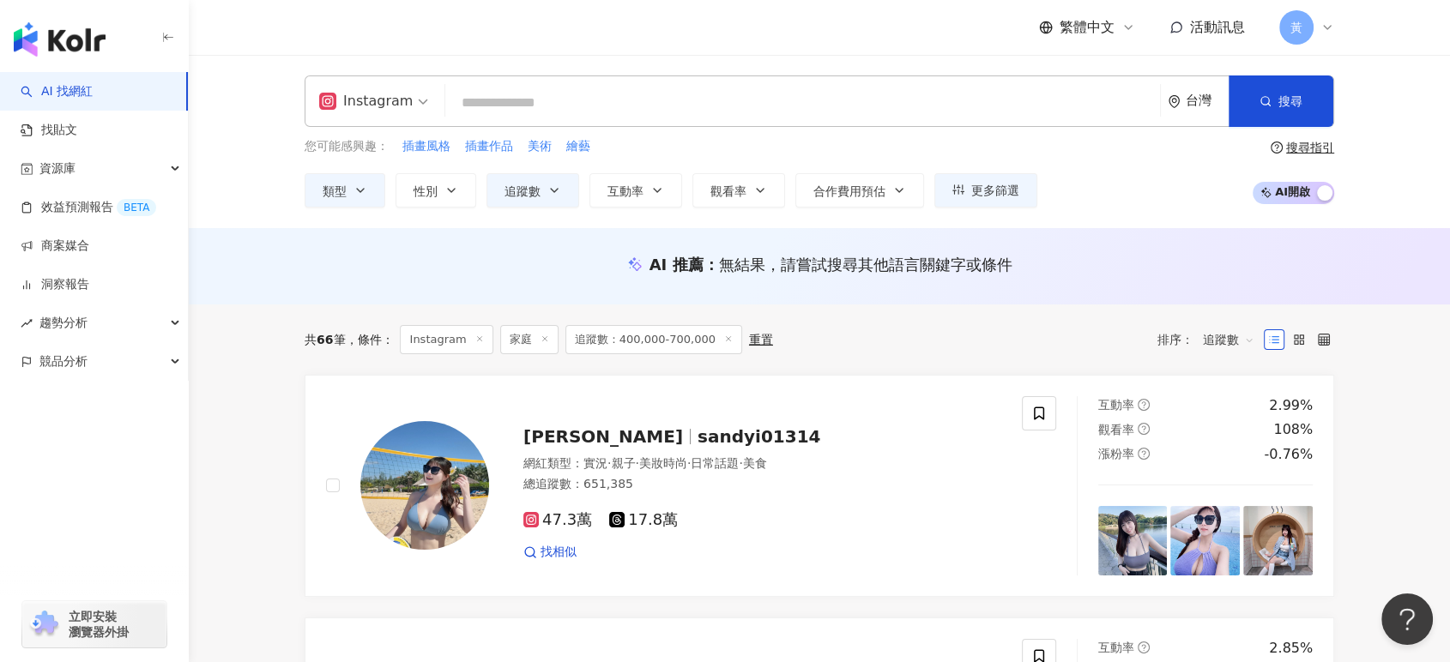
paste input "**********"
type input "**********"
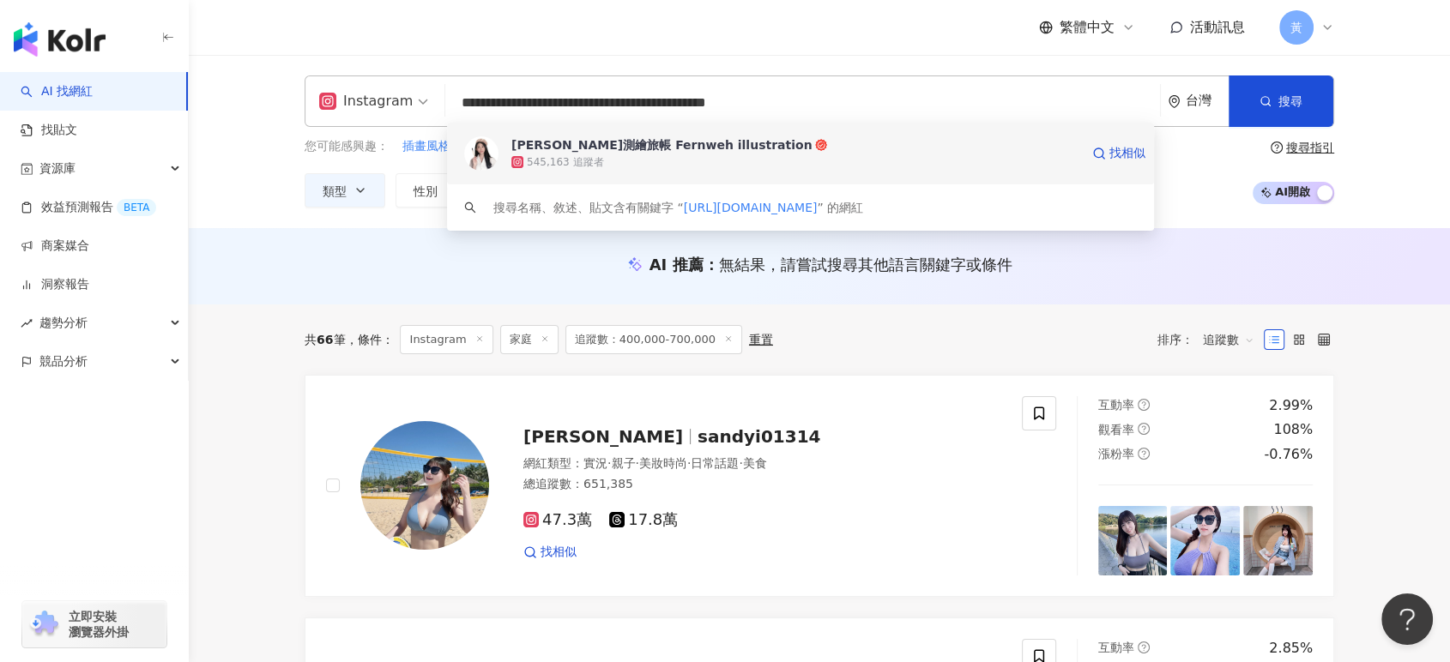
click at [553, 158] on div "545,163 追蹤者" at bounding box center [565, 162] width 76 height 15
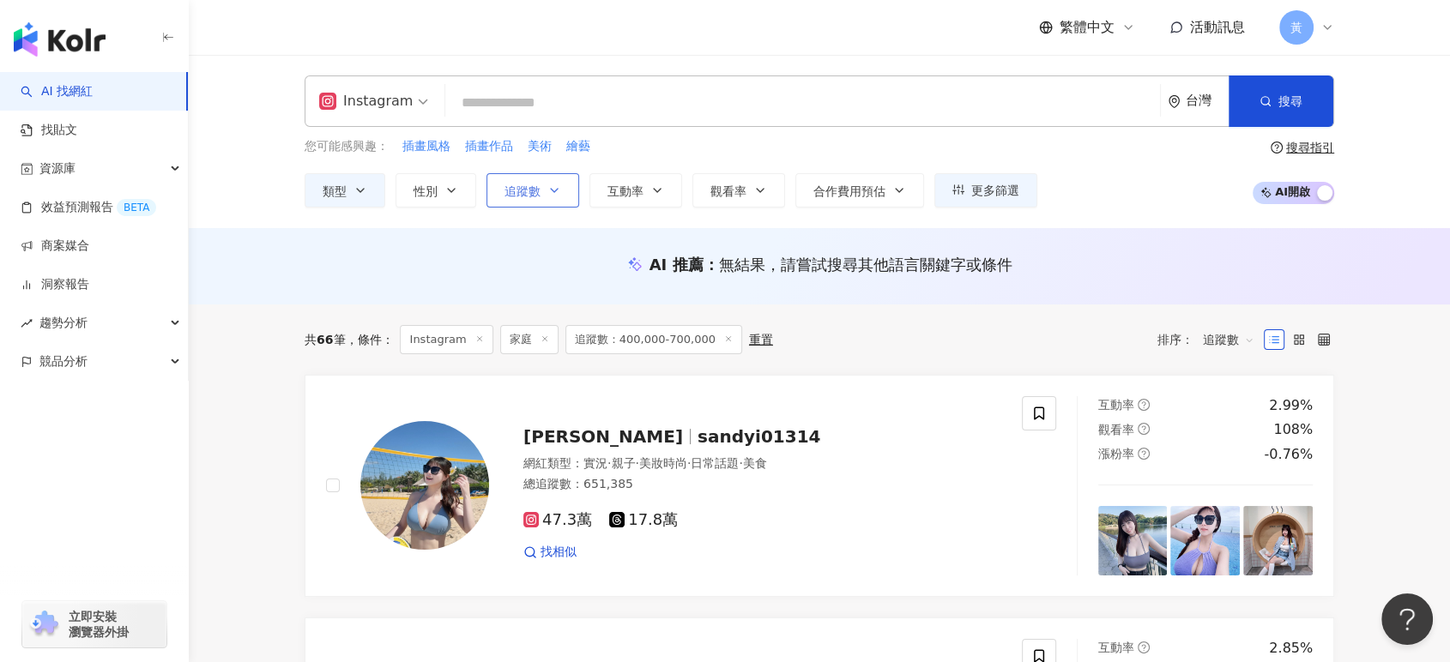
click at [541, 201] on button "追蹤數" at bounding box center [532, 190] width 93 height 34
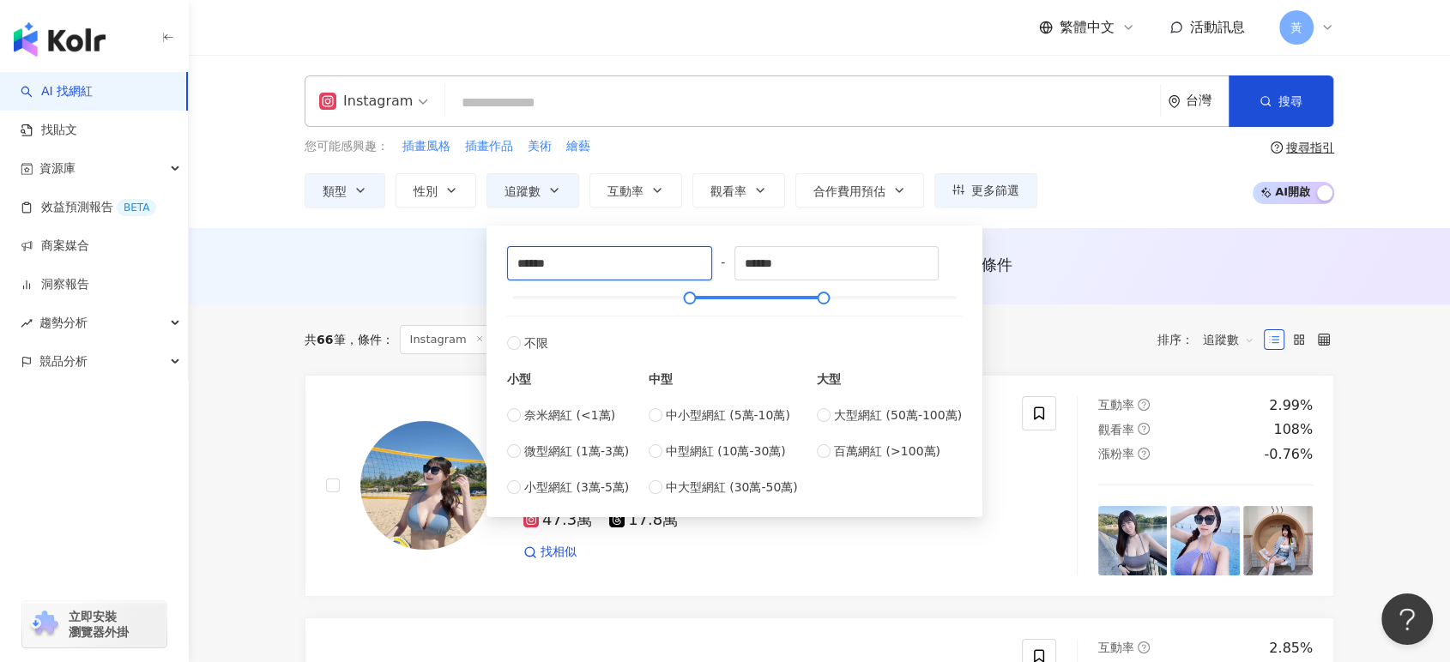
drag, startPoint x: 575, startPoint y: 266, endPoint x: 436, endPoint y: 273, distance: 139.2
type input "*****"
drag, startPoint x: 817, startPoint y: 253, endPoint x: 694, endPoint y: 266, distance: 123.4
click at [694, 266] on div "***** - ****** 不限 小型 奈米網紅 (<1萬) 微型網紅 (1萬-3萬) 小型網紅 (3萬-5萬) 中型 中小型網紅 (5萬-10萬) 中型網…" at bounding box center [734, 371] width 455 height 251
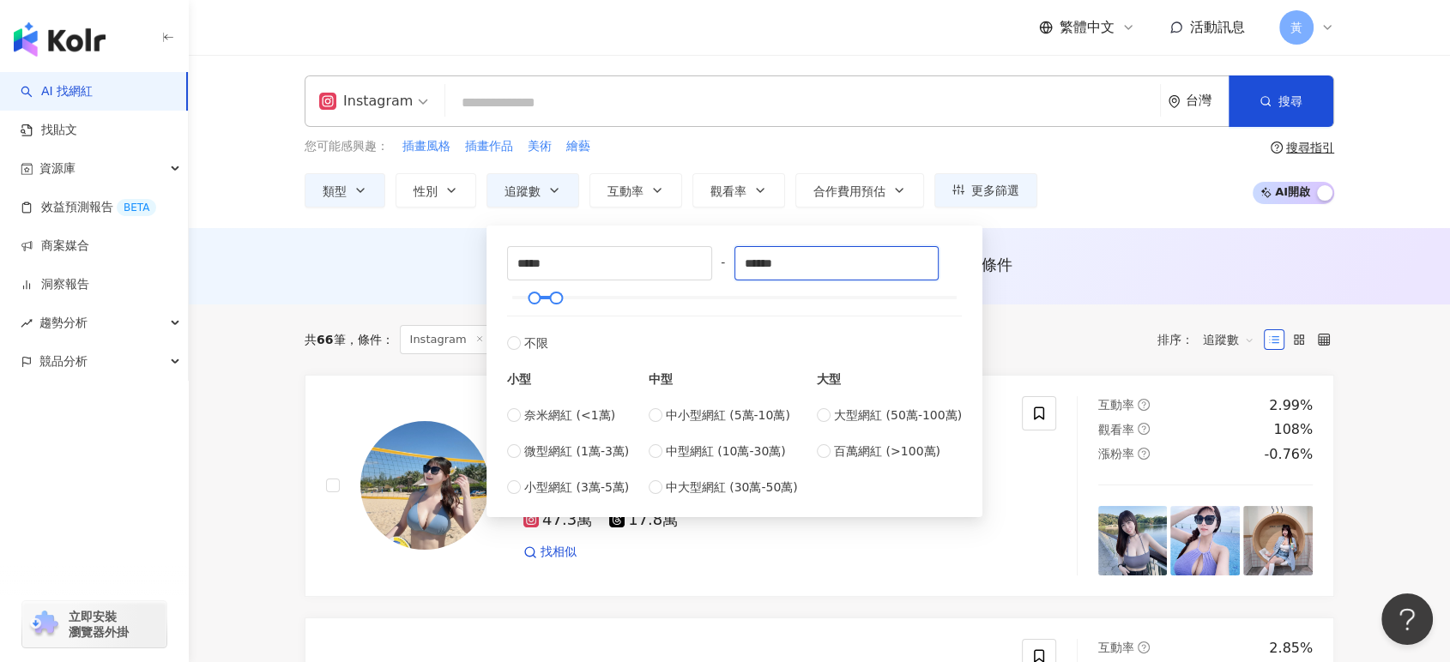
type input "******"
click at [1093, 171] on div "您可能感興趣： 插畫風格 插畫作品 美術 繪藝 類型 性別 追蹤數 互動率 觀看率 合作費用預估 更多篩選 ***** - ****** 不限 小型 奈米網紅…" at bounding box center [820, 172] width 1030 height 70
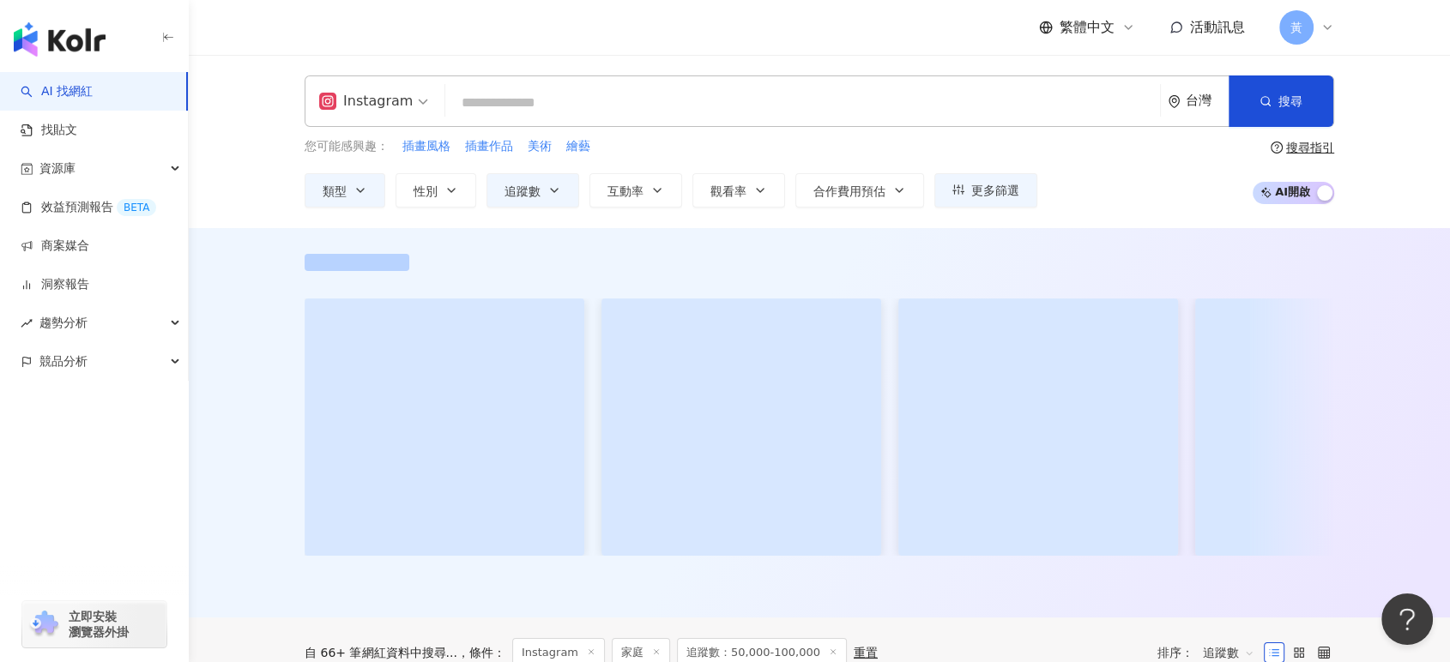
click at [683, 77] on div "Instagram 台灣 搜尋 b51481fa-6c45-4d82-9150-5d90f3d564d0 愛麗絲測繪旅帳 Fernweh illustrati…" at bounding box center [820, 101] width 1030 height 51
click at [670, 94] on input "search" at bounding box center [802, 103] width 701 height 33
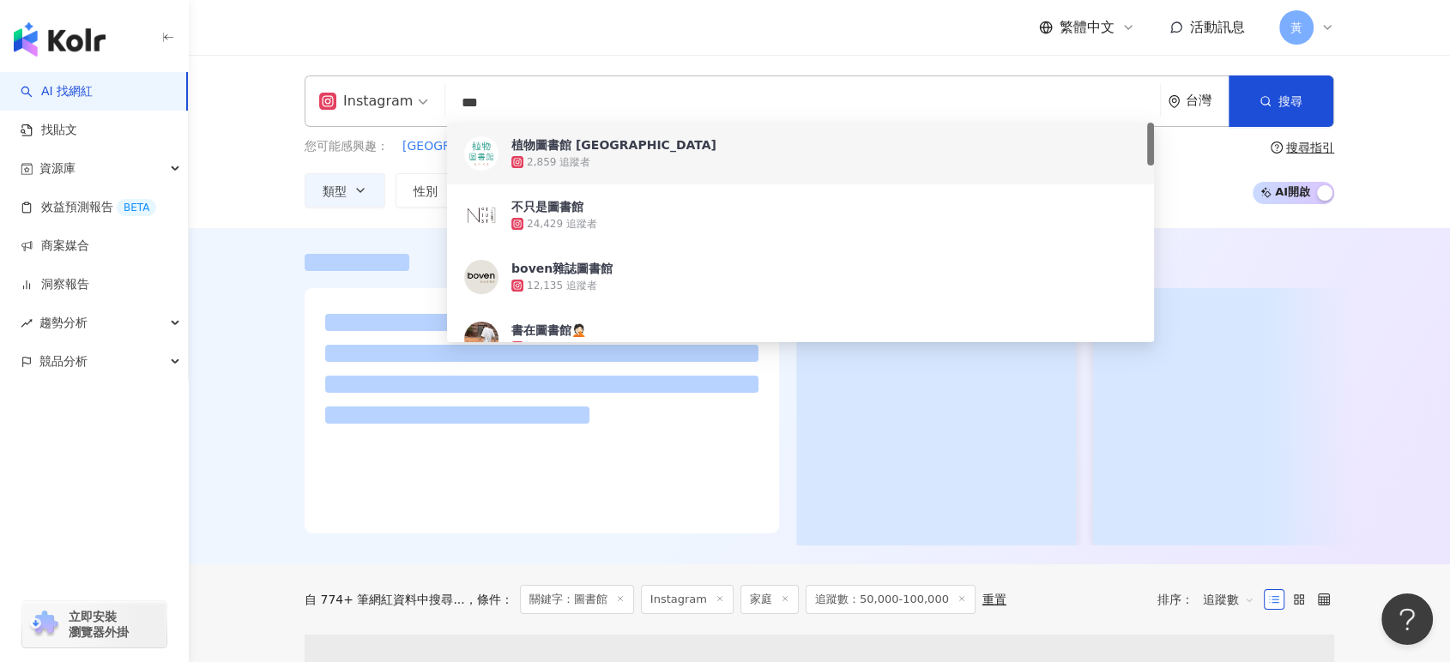
type input "***"
click at [227, 119] on div "Instagram *** 台灣 搜尋 c7edac38-c4fb-4528-a8f4-cdfd38776540 27de71ed-3876-4bdb-a4a…" at bounding box center [819, 141] width 1261 height 173
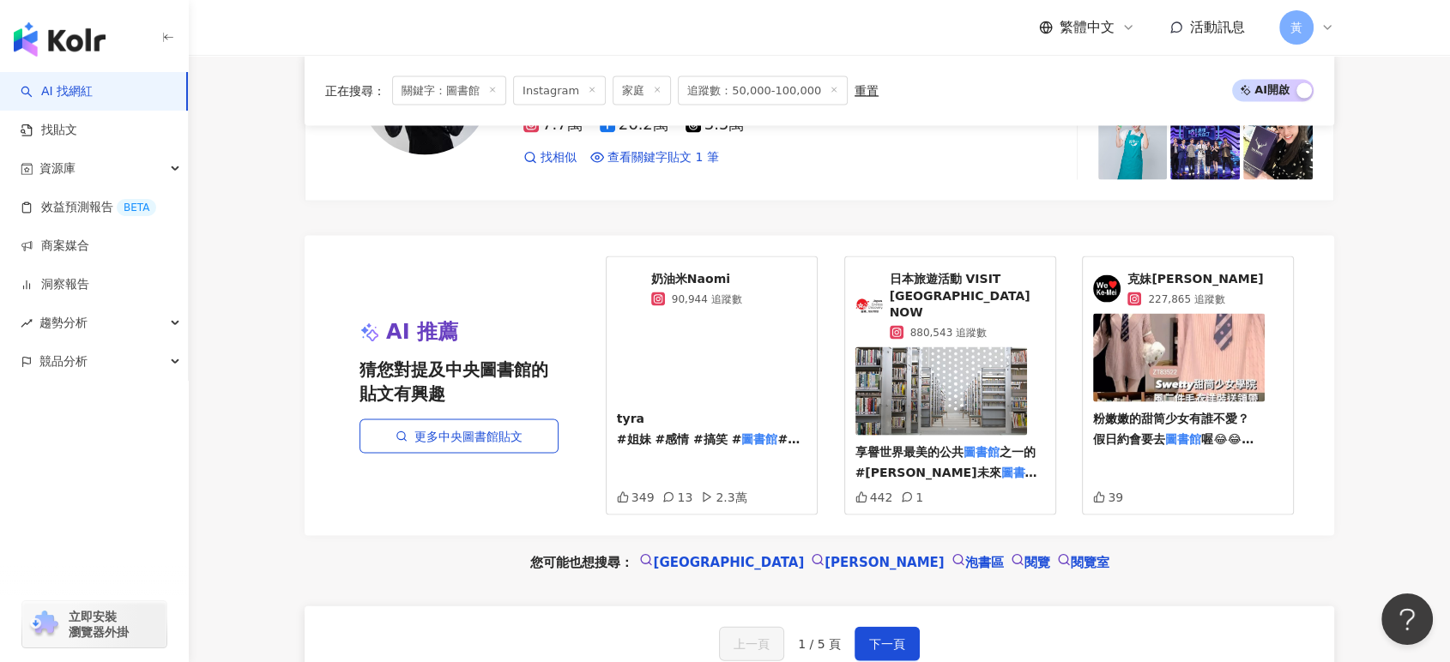
scroll to position [3492, 0]
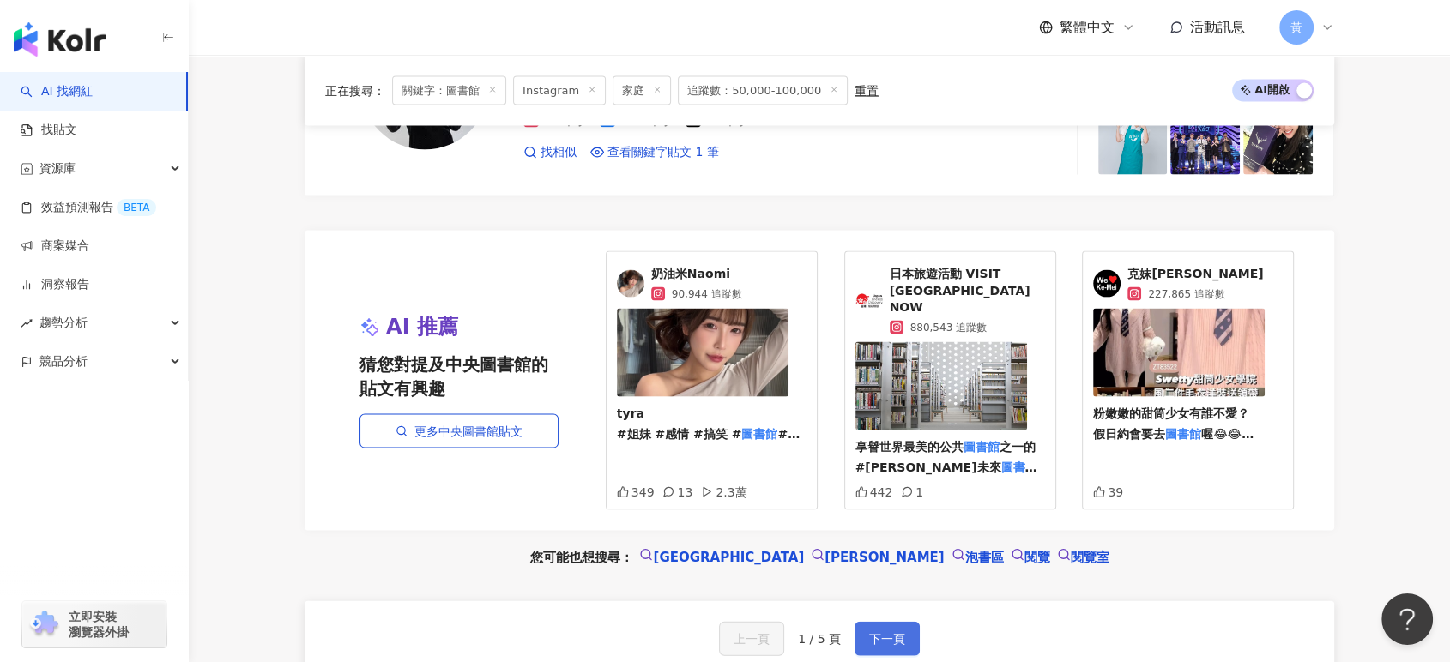
click at [891, 632] on span "下一頁" at bounding box center [887, 639] width 36 height 14
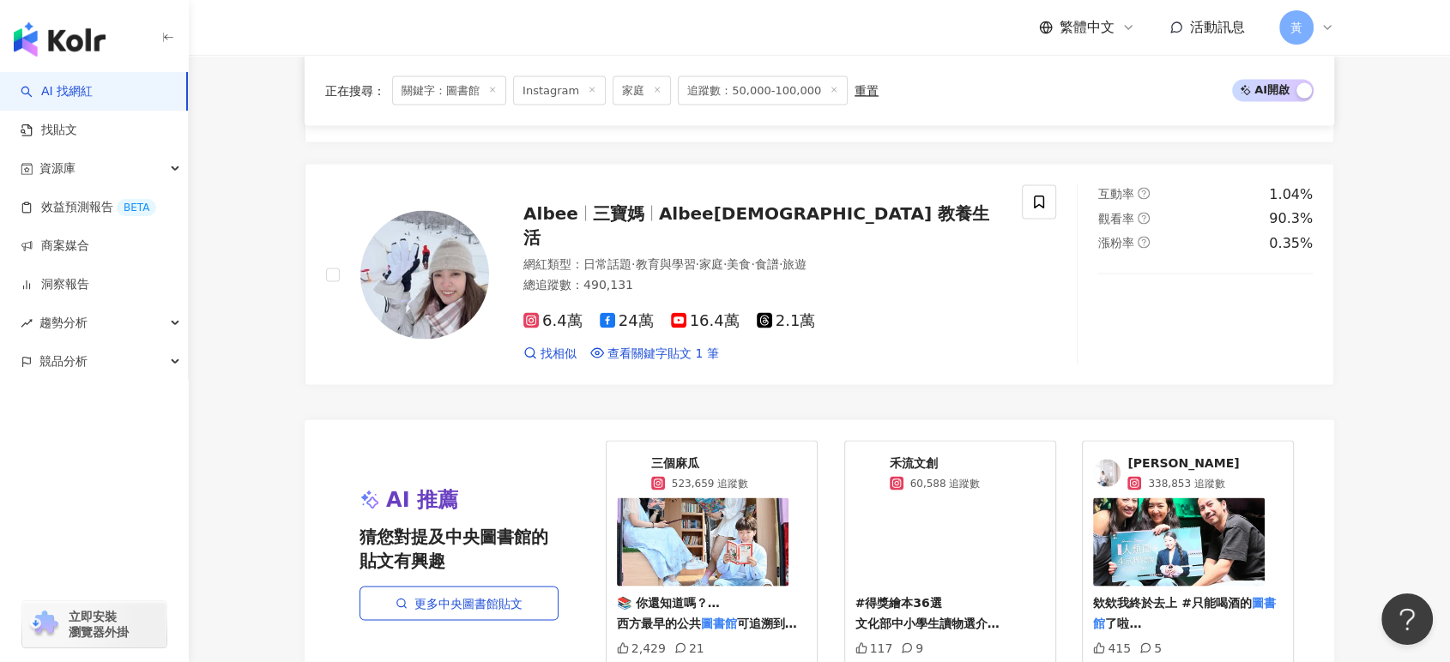
scroll to position [3432, 0]
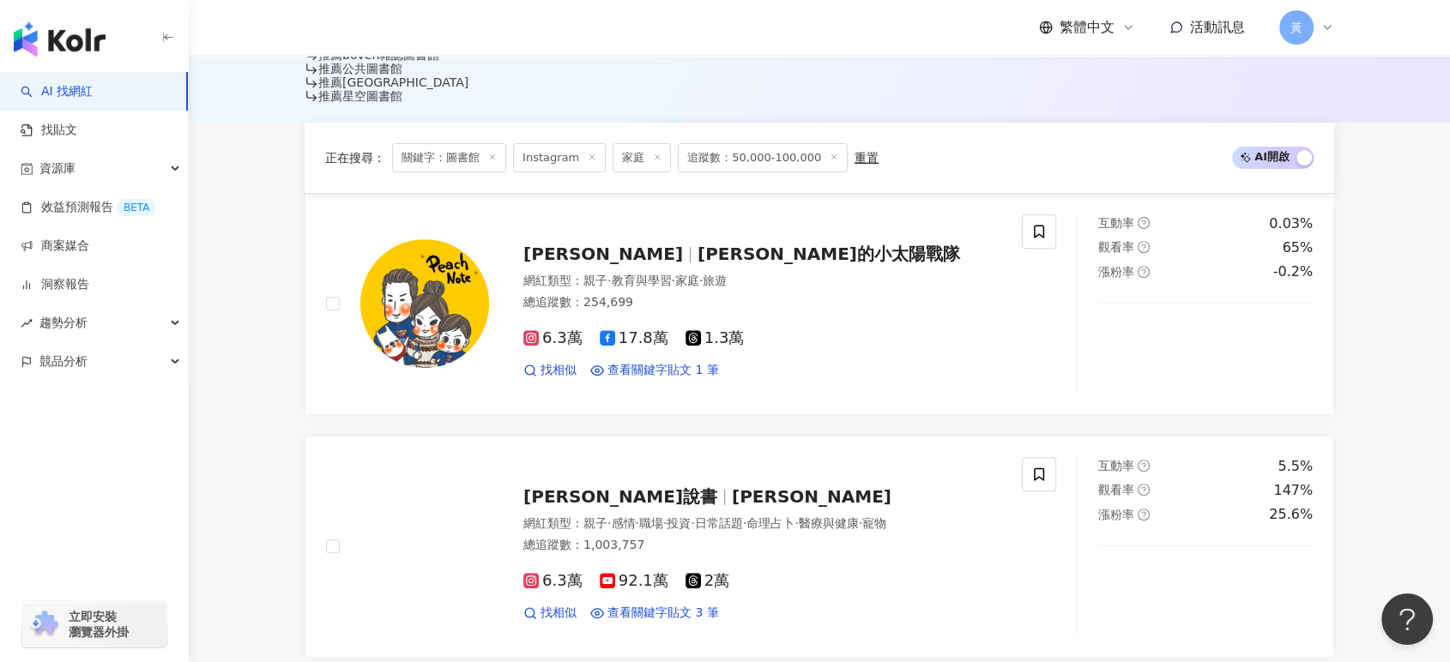
scroll to position [571, 0]
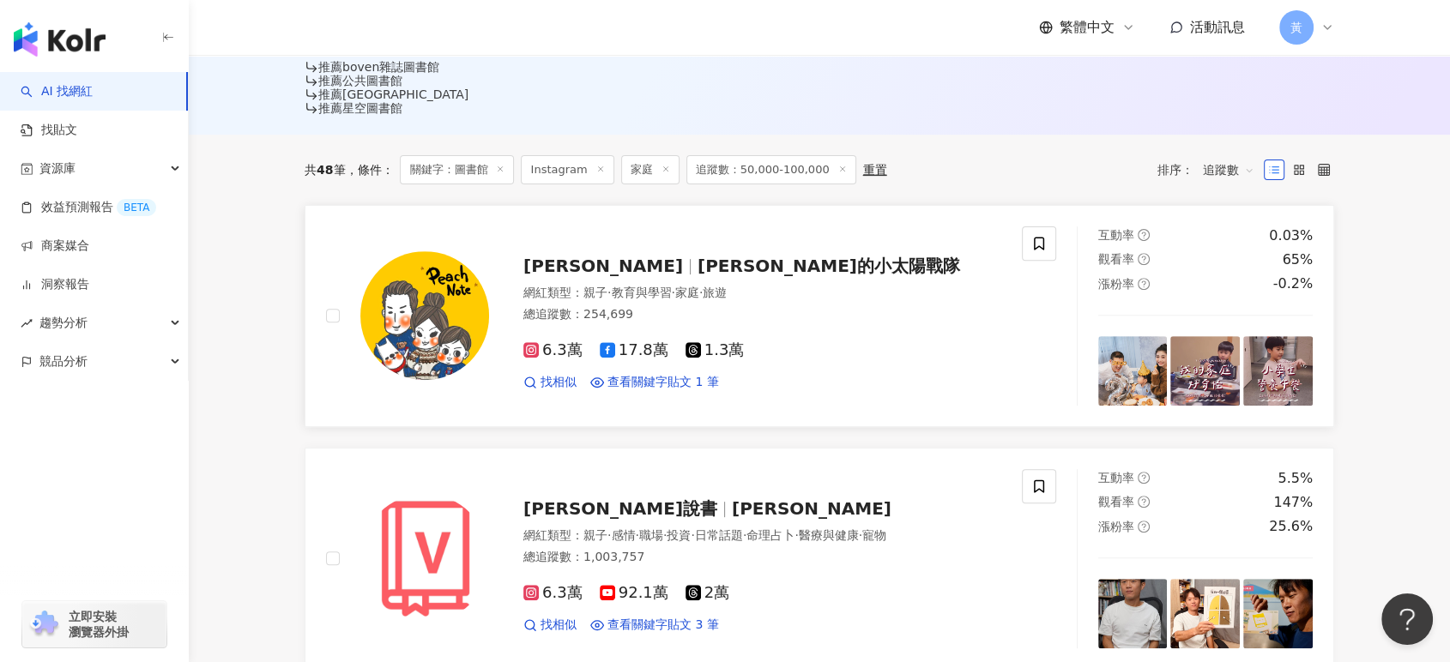
click at [626, 285] on div "網紅類型 ： 親子 · 教育與學習 · 家庭 · 旅遊 總追蹤數 ： 254,699" at bounding box center [762, 306] width 478 height 42
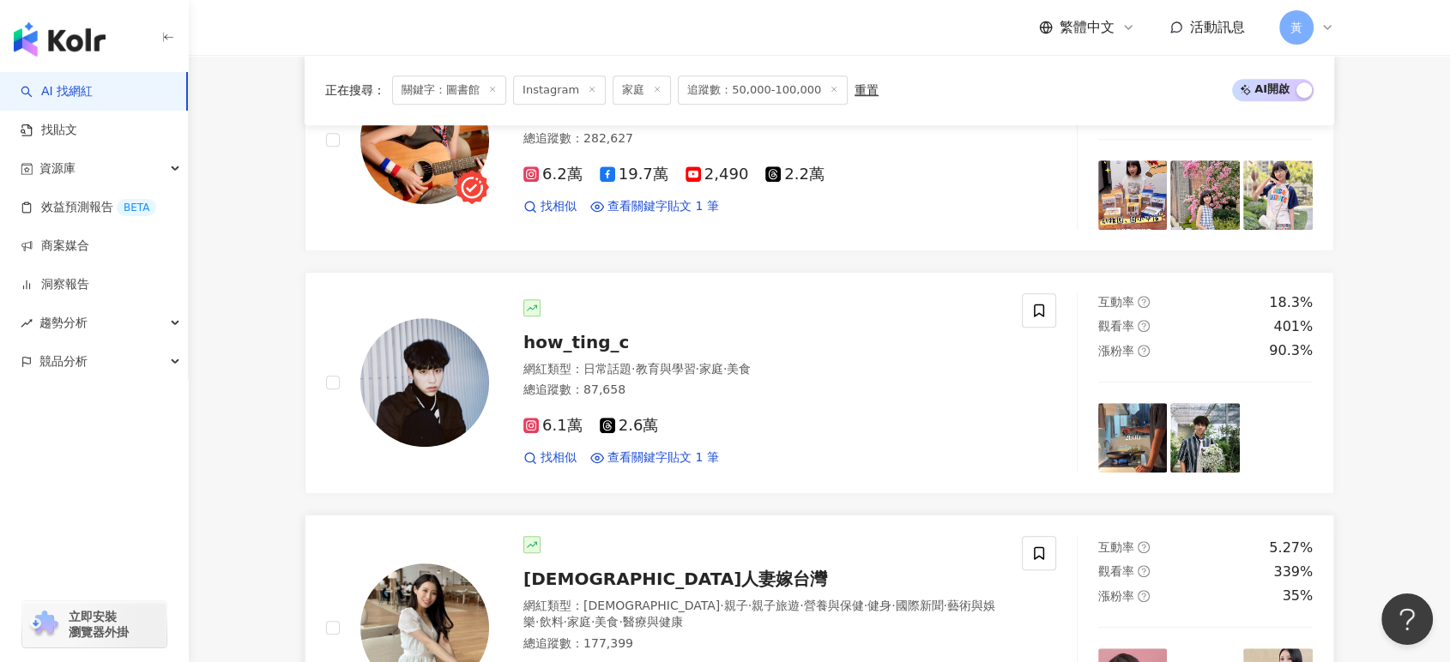
scroll to position [1334, 0]
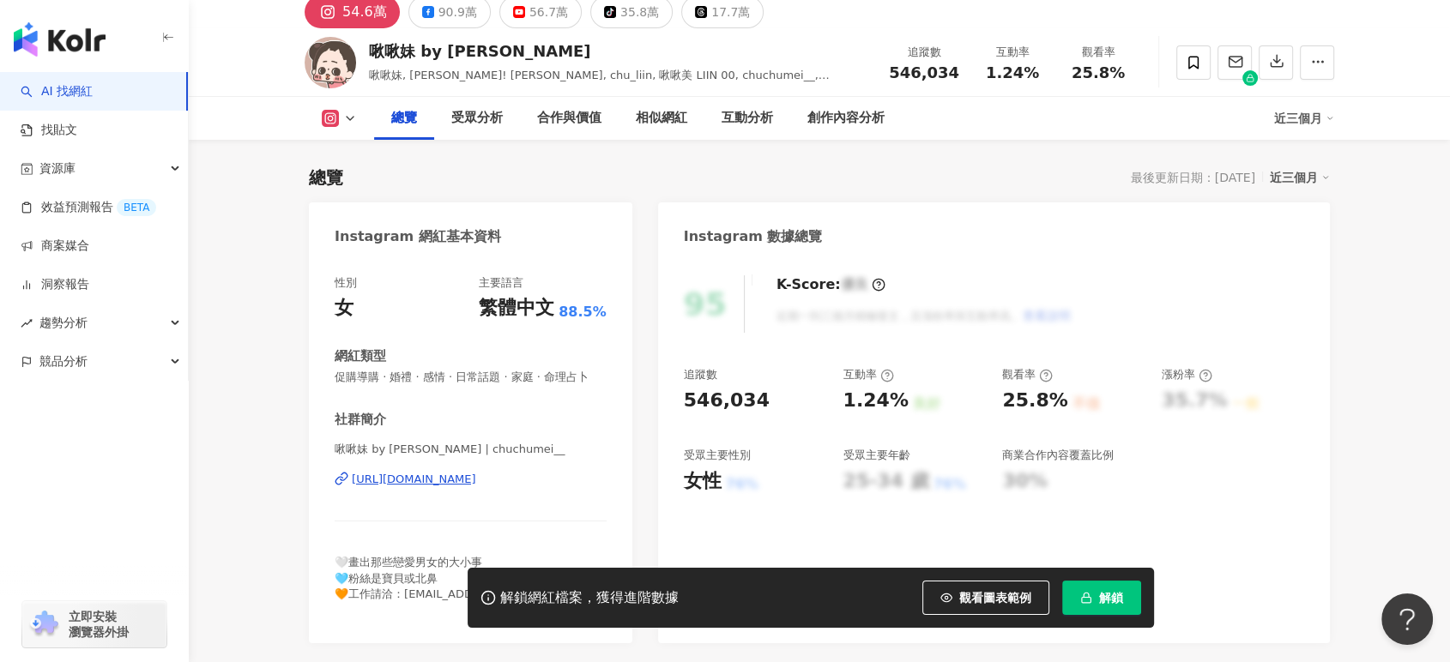
scroll to position [190, 0]
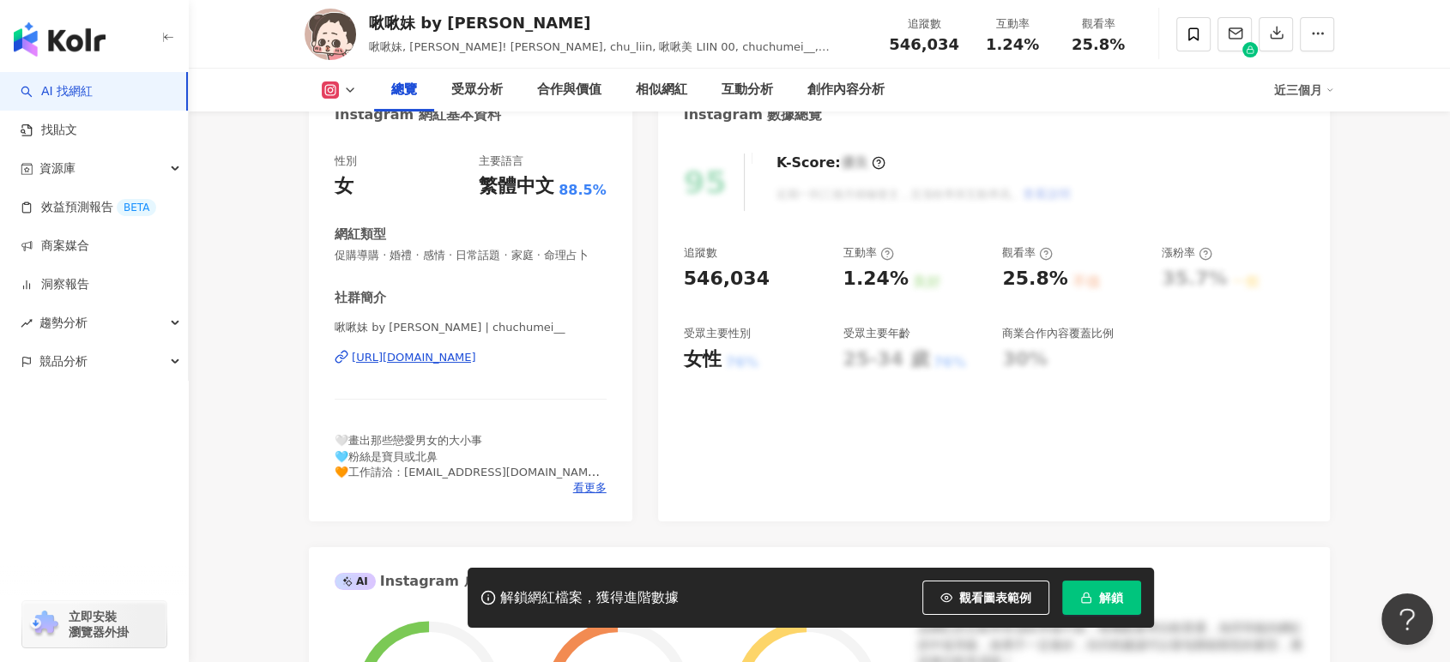
click at [470, 365] on div "[URL][DOMAIN_NAME]" at bounding box center [414, 357] width 124 height 15
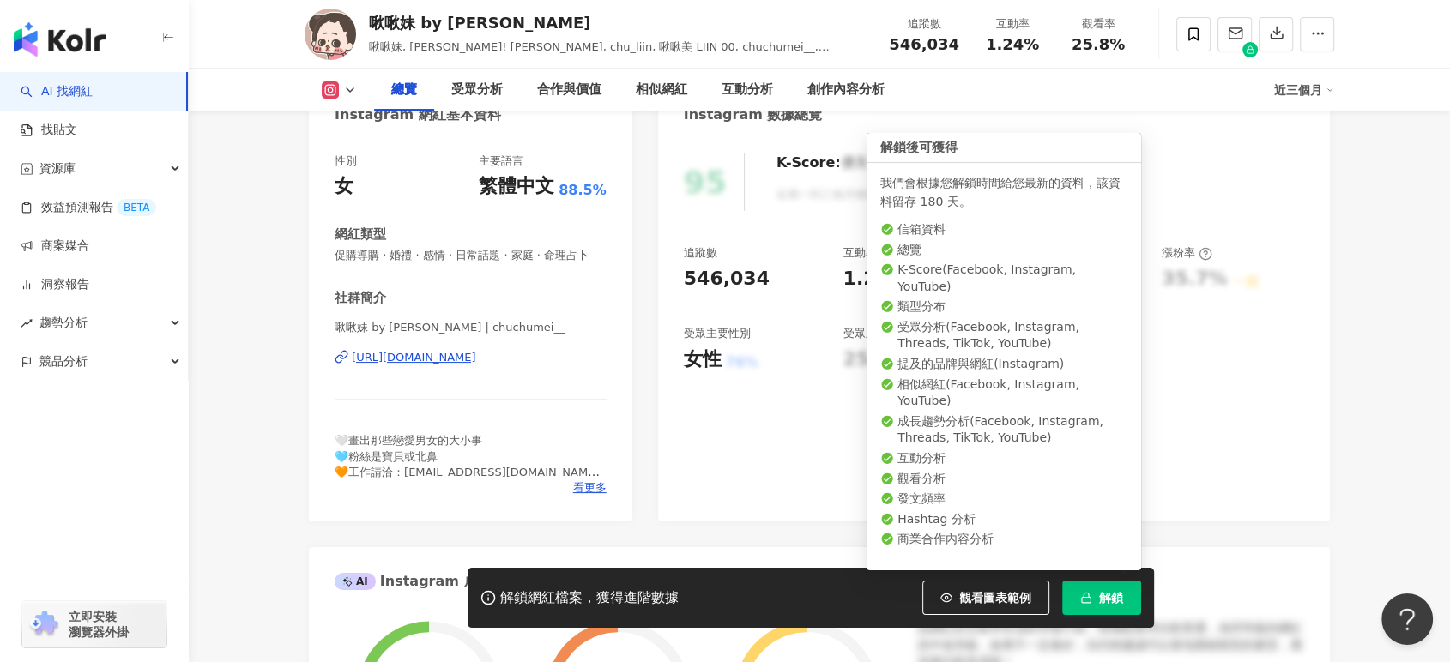
click at [1110, 602] on span "解鎖" at bounding box center [1111, 598] width 24 height 14
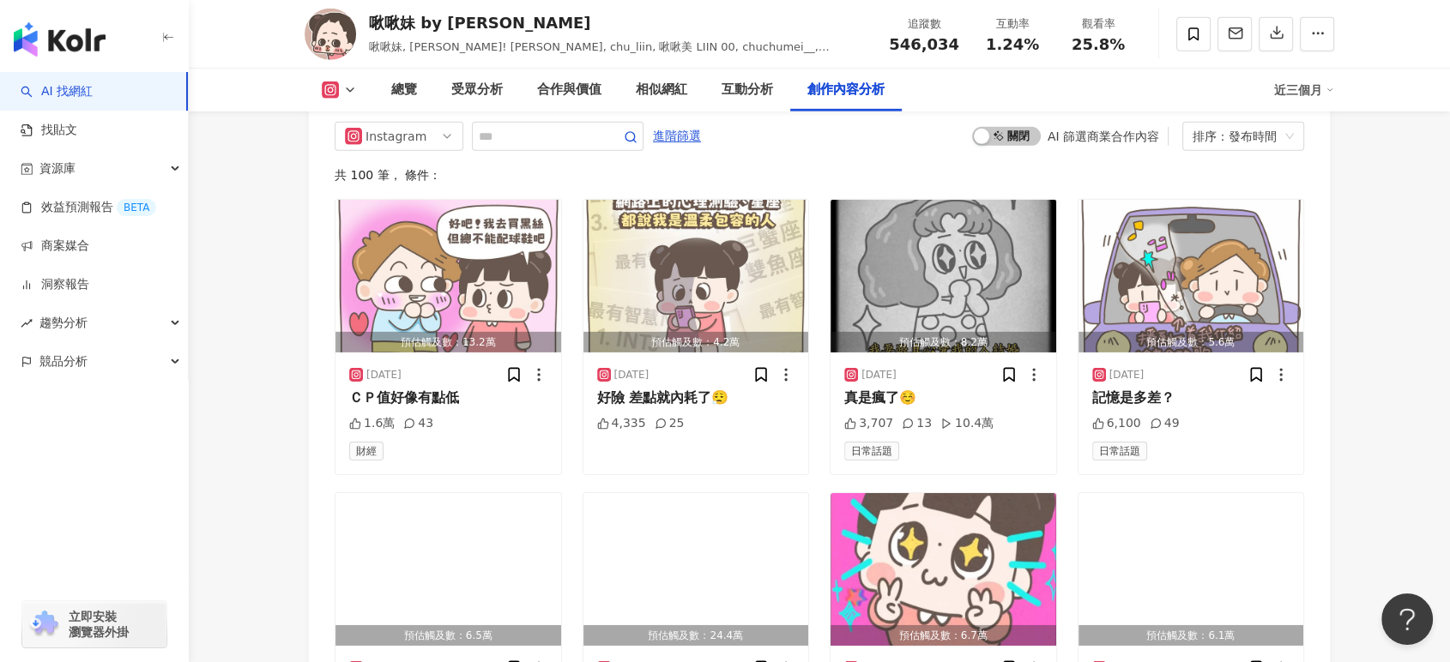
scroll to position [5022, 0]
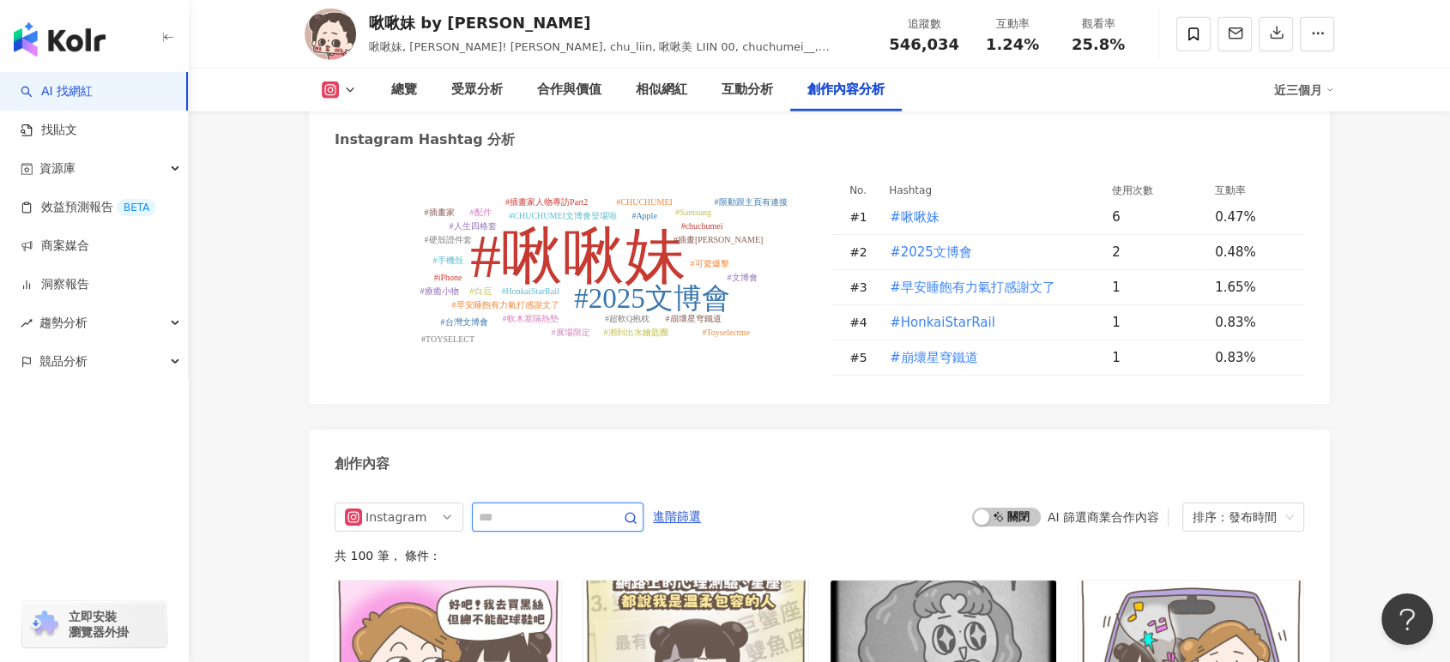
click at [510, 507] on input "text" at bounding box center [539, 517] width 120 height 21
type input "*"
type input "***"
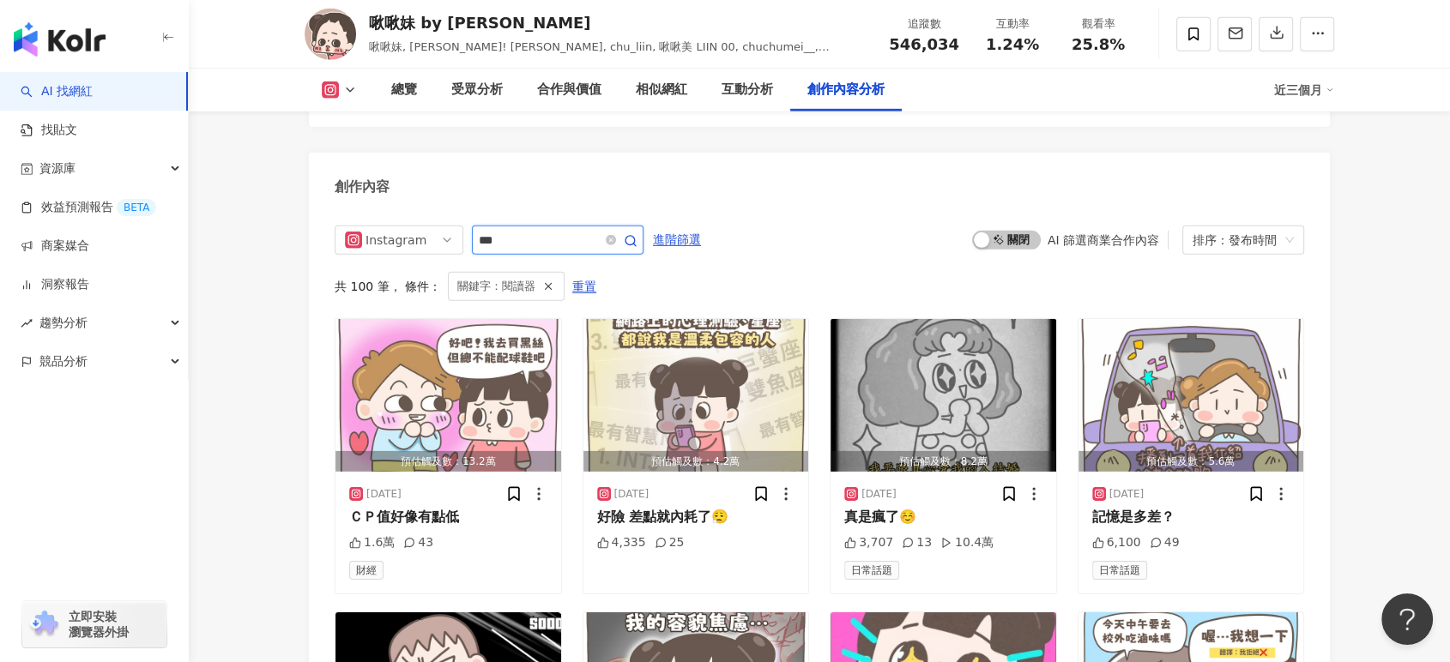
scroll to position [5248, 0]
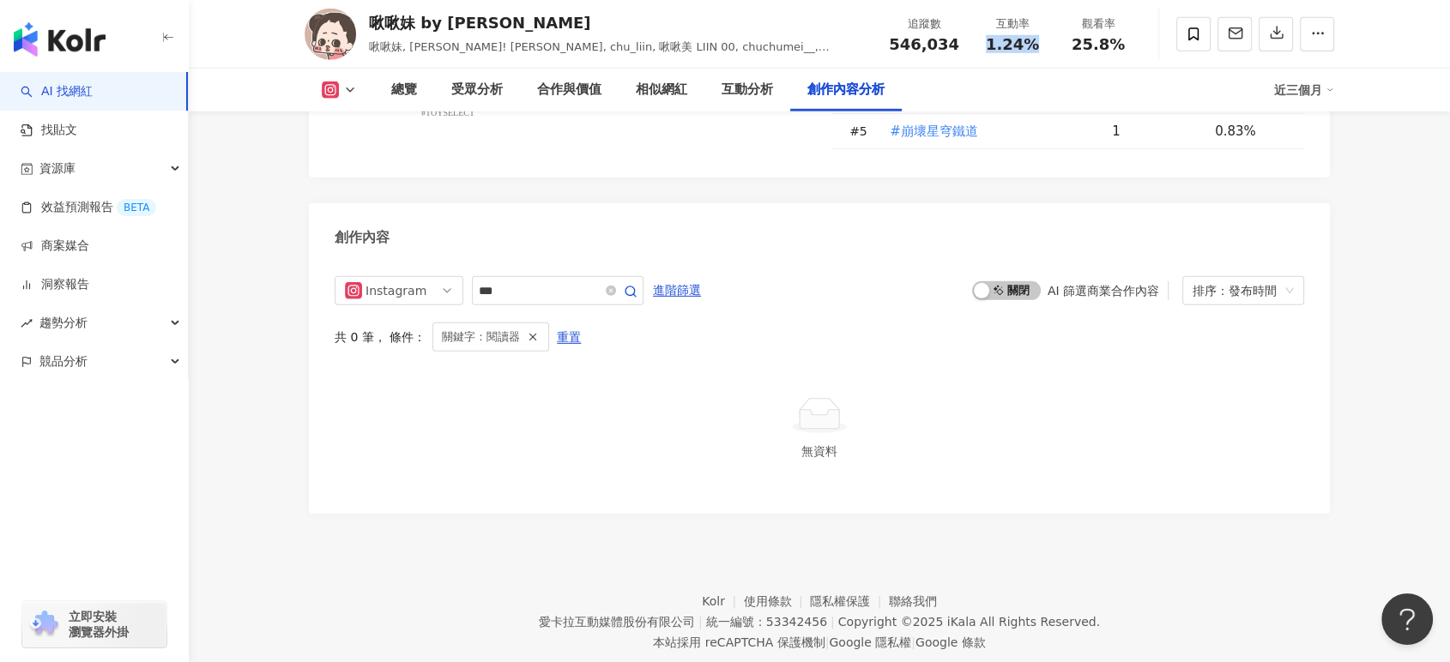
drag, startPoint x: 981, startPoint y: 48, endPoint x: 1025, endPoint y: 60, distance: 46.2
click at [1025, 60] on div "啾啾妹 by LIIN 啾啾妹, CHU! Liin, chu_liin, 啾啾美 LIIN 00, chuchumei__, LIIN零零 追蹤數 546,…" at bounding box center [819, 34] width 1098 height 68
copy span "1.24%"
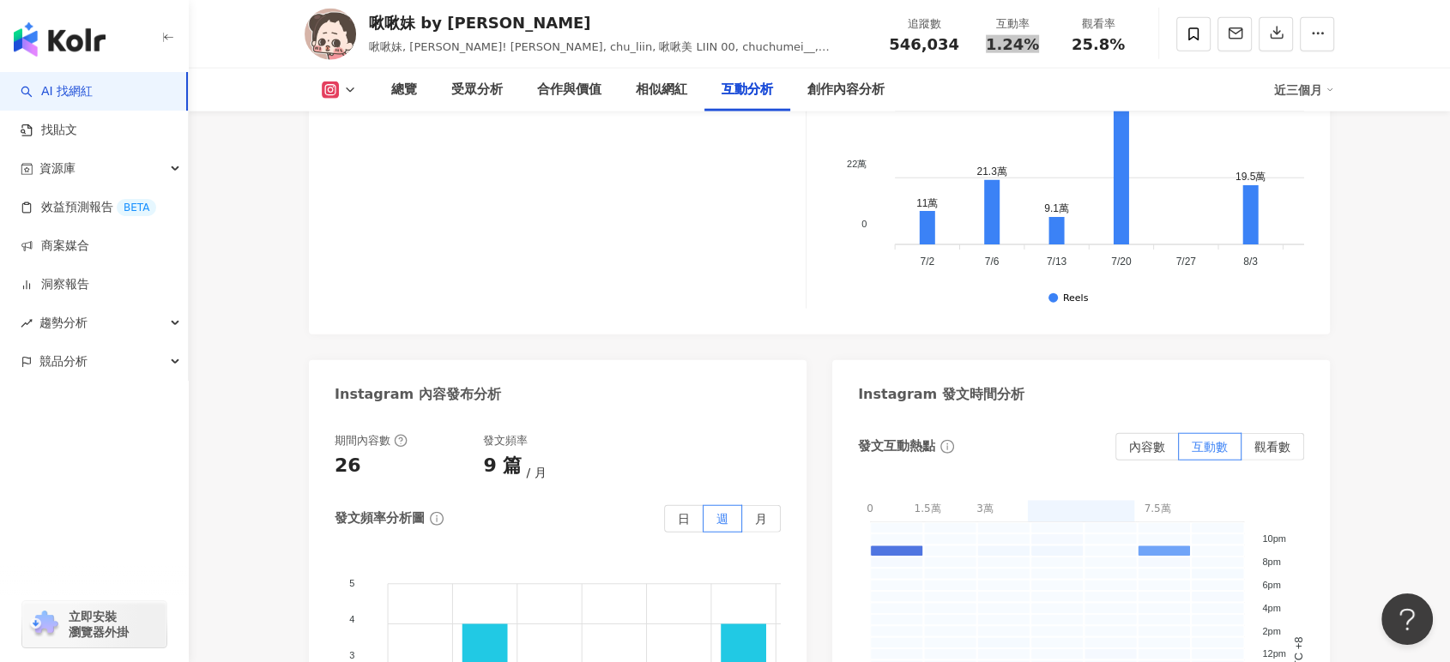
scroll to position [3913, 0]
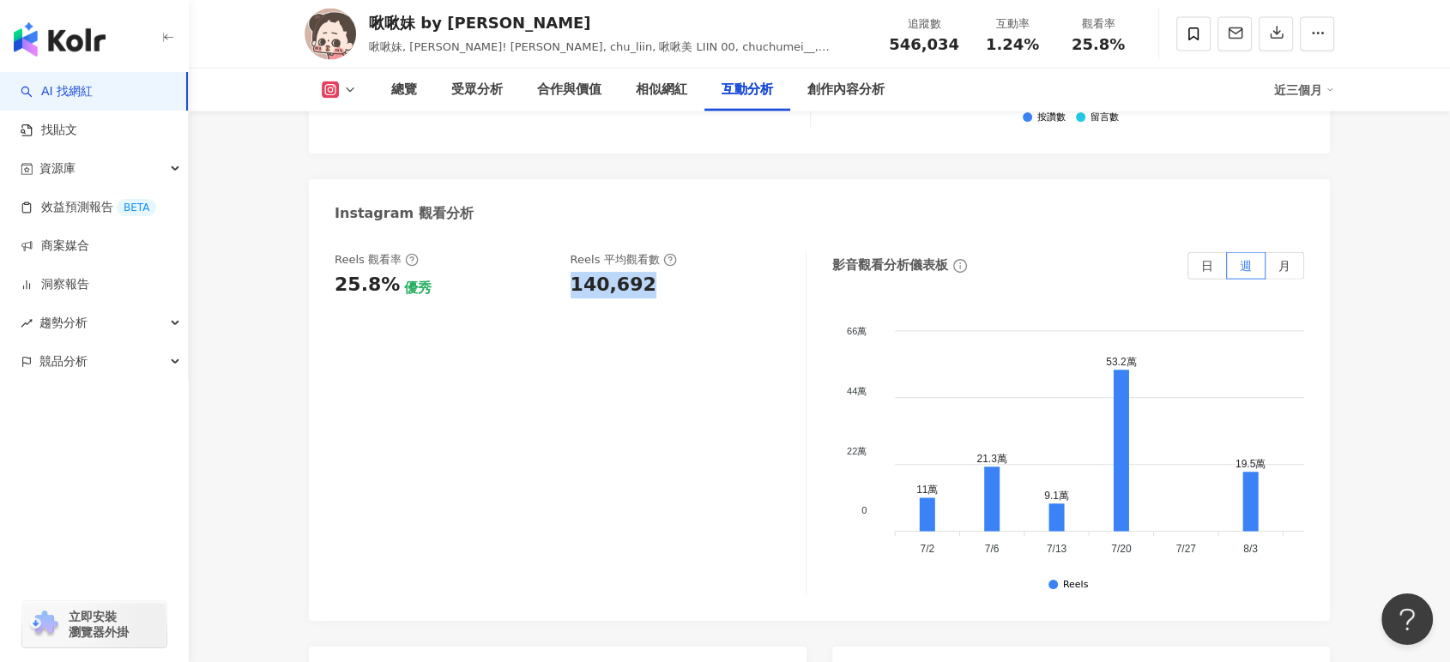
drag, startPoint x: 572, startPoint y: 235, endPoint x: 641, endPoint y: 233, distance: 68.7
click at [641, 272] on div "140,692" at bounding box center [614, 285] width 86 height 27
copy div "140,692"
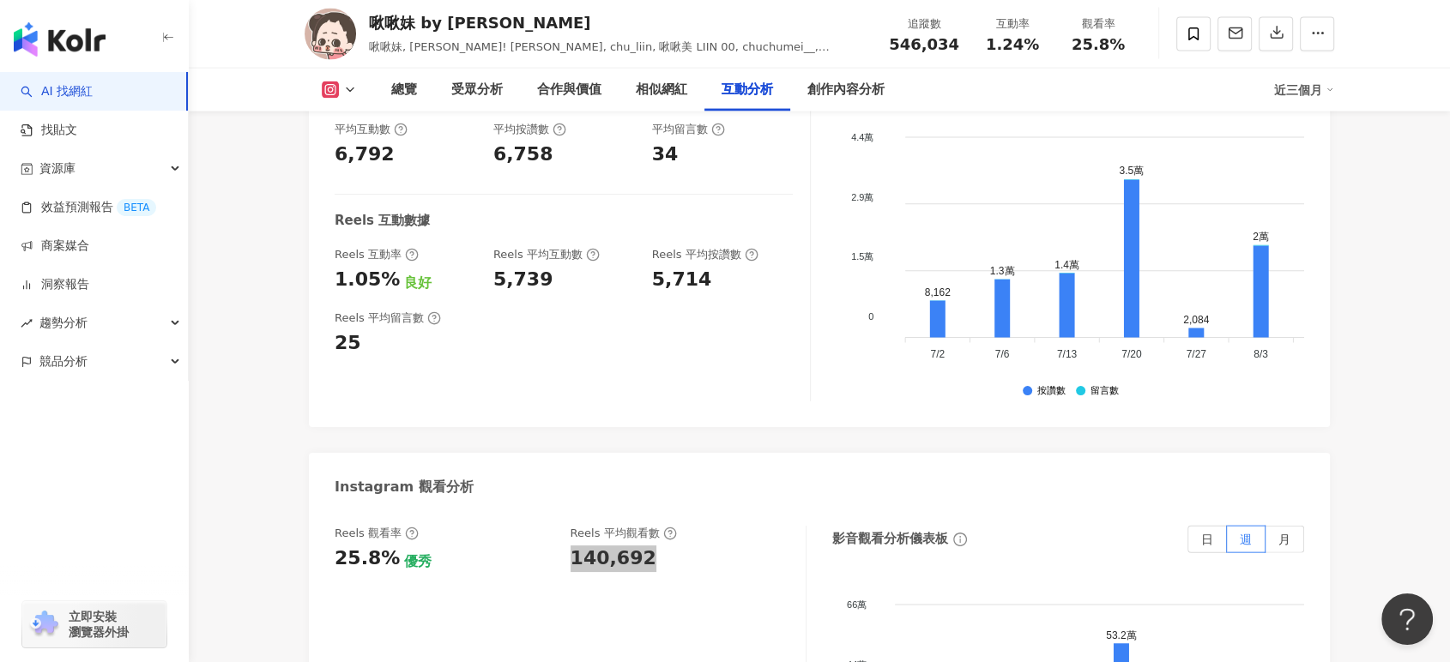
scroll to position [3627, 0]
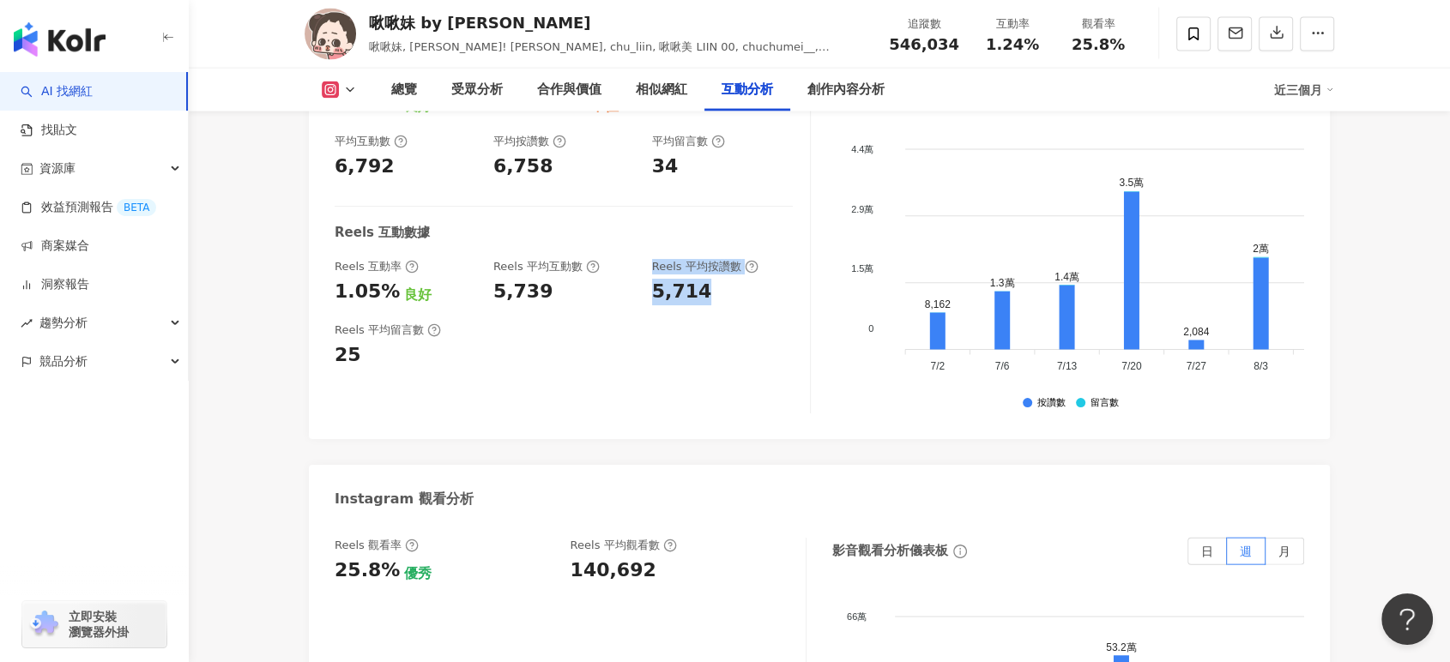
drag, startPoint x: 638, startPoint y: 239, endPoint x: 711, endPoint y: 241, distance: 73.0
click at [711, 259] on div "Reels 互動率 1.05% 良好 Reels 平均互動數 5,739 Reels 平均按讚數 5,714" at bounding box center [564, 282] width 458 height 46
click at [711, 279] on div "5,714" at bounding box center [723, 292] width 142 height 27
drag, startPoint x: 654, startPoint y: 241, endPoint x: 707, endPoint y: 239, distance: 53.3
click at [707, 279] on div "5,714" at bounding box center [723, 292] width 142 height 27
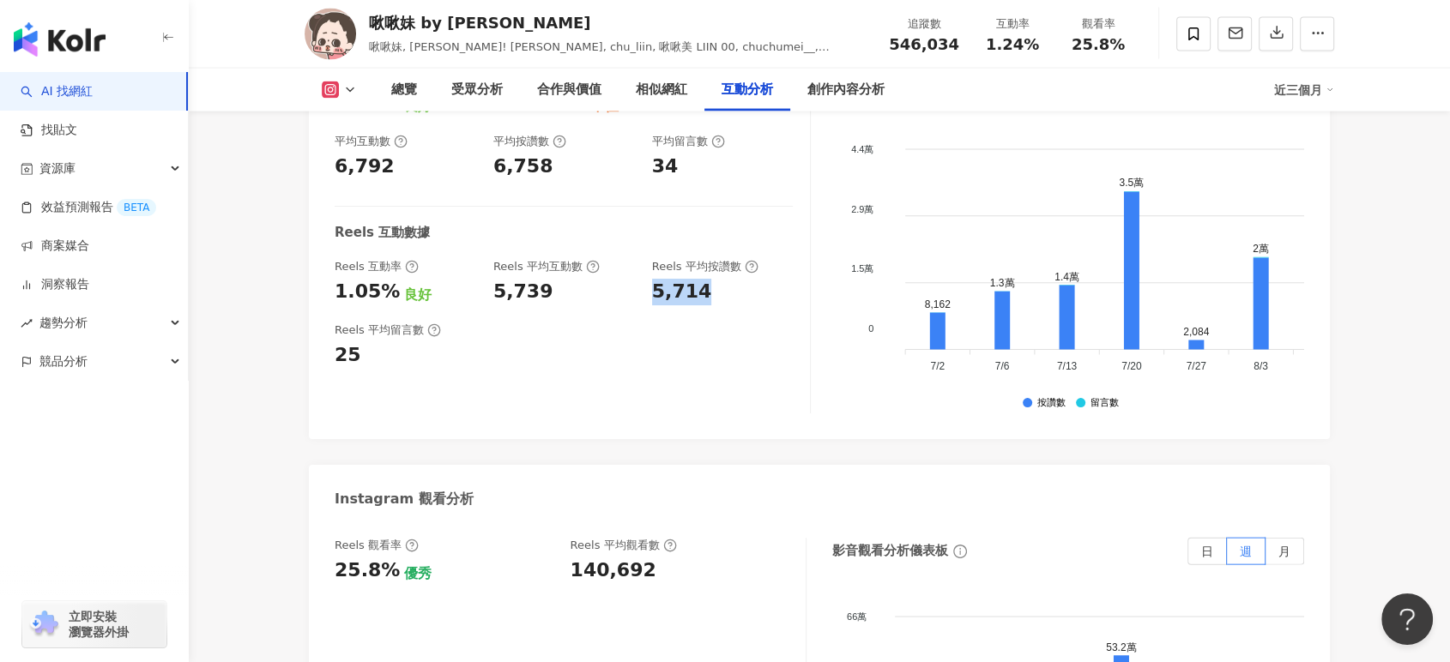
copy div "5,714"
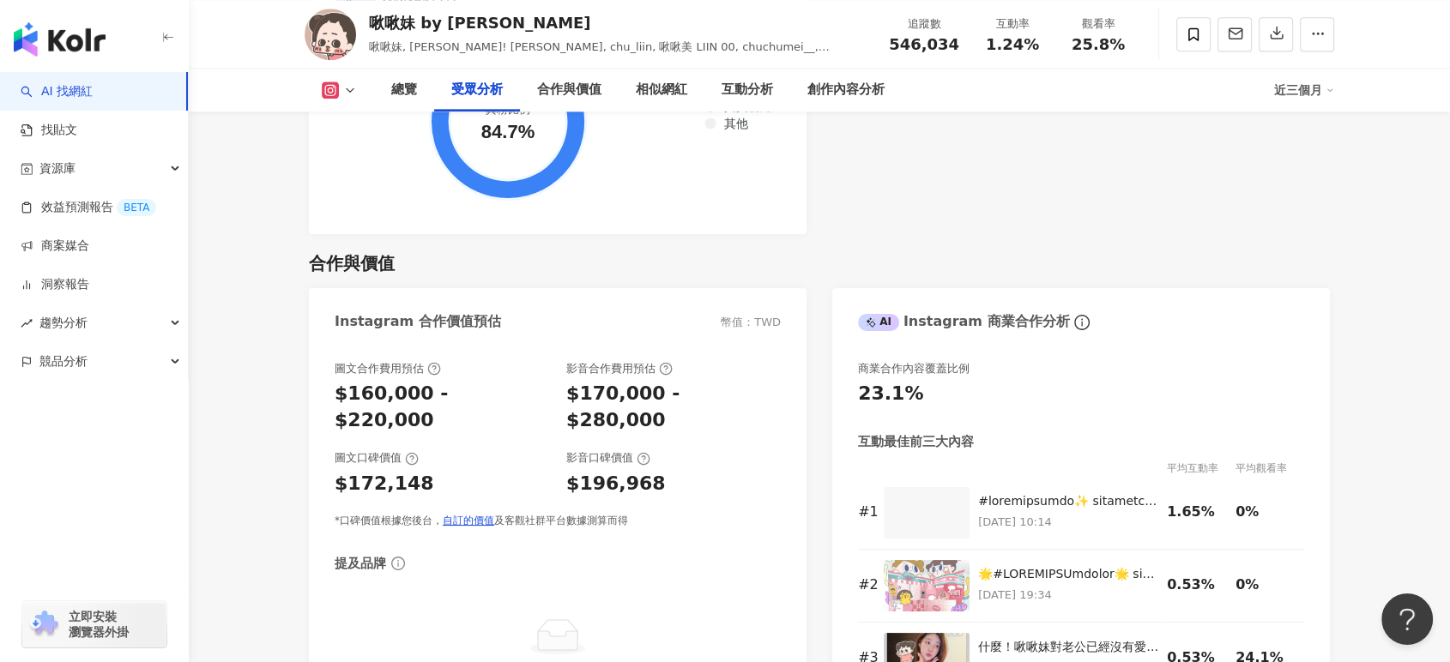
scroll to position [2197, 0]
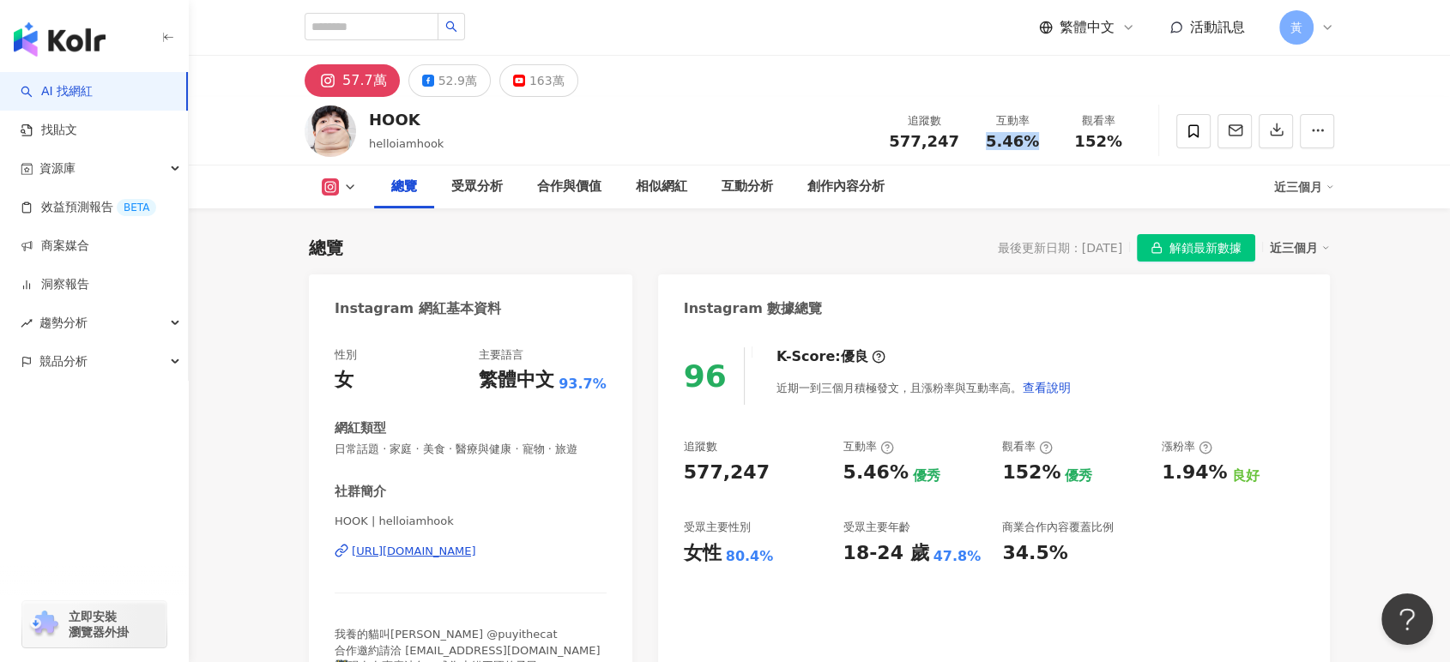
drag, startPoint x: 983, startPoint y: 142, endPoint x: 1045, endPoint y: 145, distance: 61.8
click at [1045, 145] on div "互動率 5.46%" at bounding box center [1012, 130] width 86 height 37
copy span "5.46%"
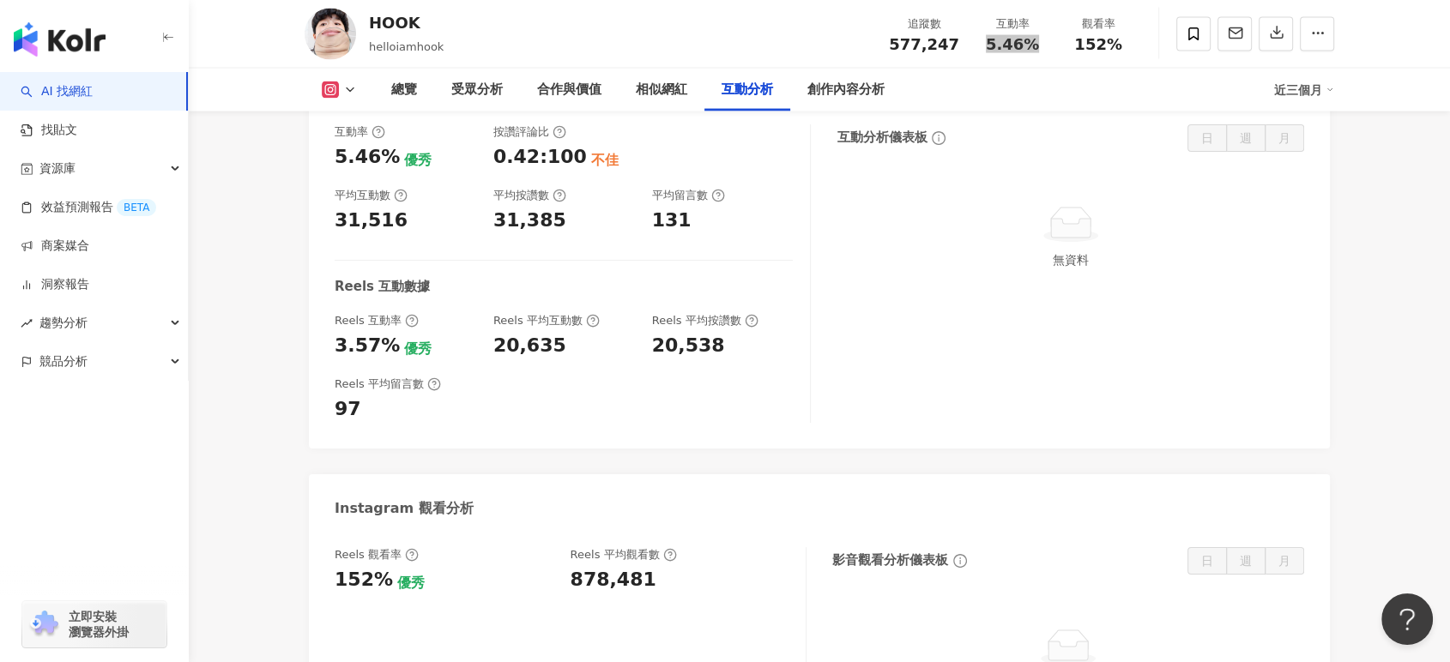
scroll to position [3813, 0]
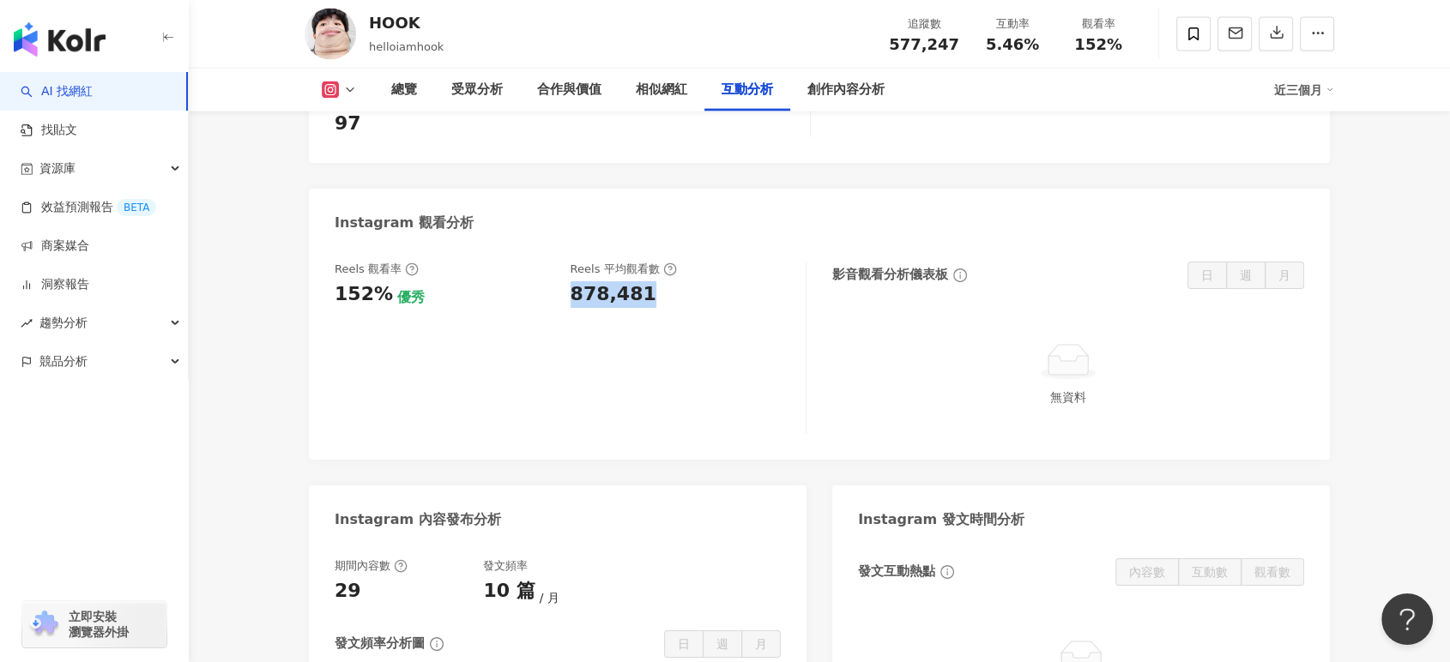
copy div "878,481"
drag, startPoint x: 571, startPoint y: 184, endPoint x: 640, endPoint y: 178, distance: 69.7
click at [640, 262] on div "Reels 觀看率 152% 優秀 [PERSON_NAME] 平均觀看數 878,481" at bounding box center [562, 285] width 454 height 46
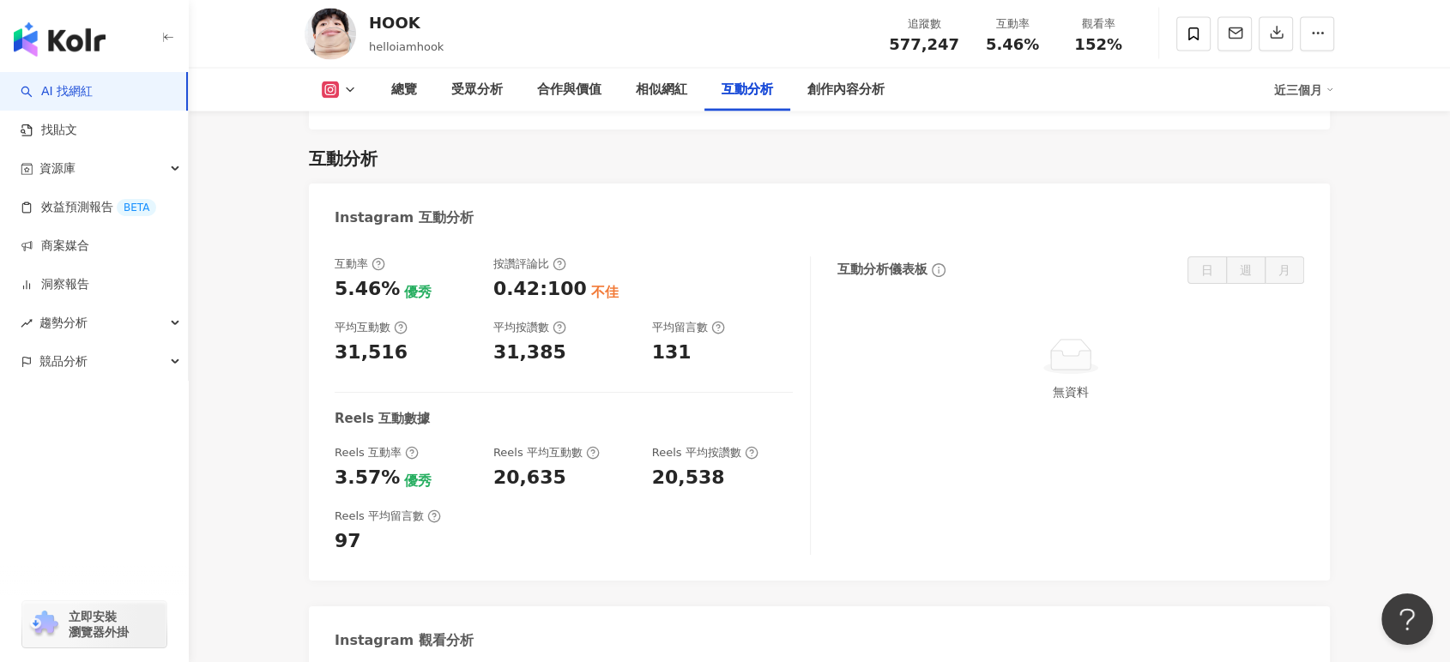
scroll to position [3336, 0]
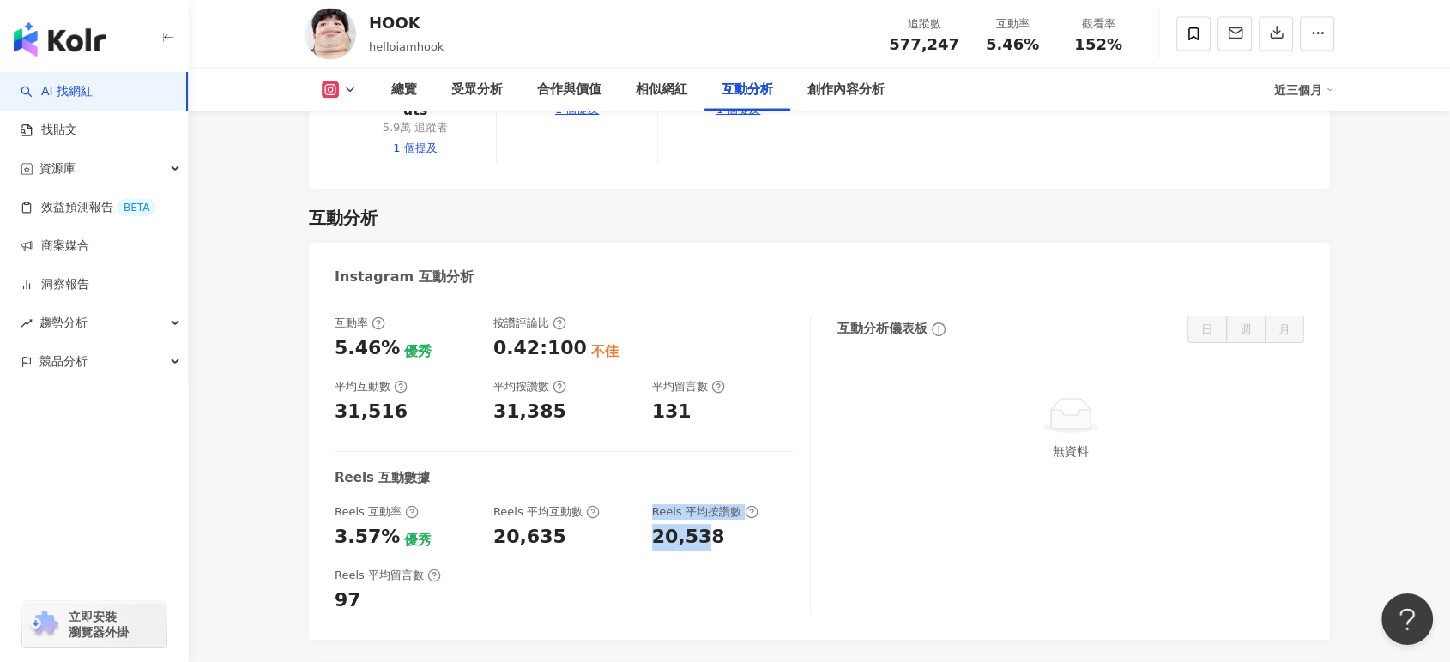
drag, startPoint x: 639, startPoint y: 412, endPoint x: 704, endPoint y: 408, distance: 64.4
click at [704, 504] on div "Reels 互動率 3.57% 優秀 Reels 平均互動數 20,635 Reels 平均按讚數 20,538" at bounding box center [564, 527] width 458 height 46
click at [652, 524] on div "20,538" at bounding box center [688, 537] width 73 height 27
drag, startPoint x: 652, startPoint y: 407, endPoint x: 728, endPoint y: 410, distance: 76.4
click at [728, 524] on div "20,538" at bounding box center [723, 537] width 142 height 27
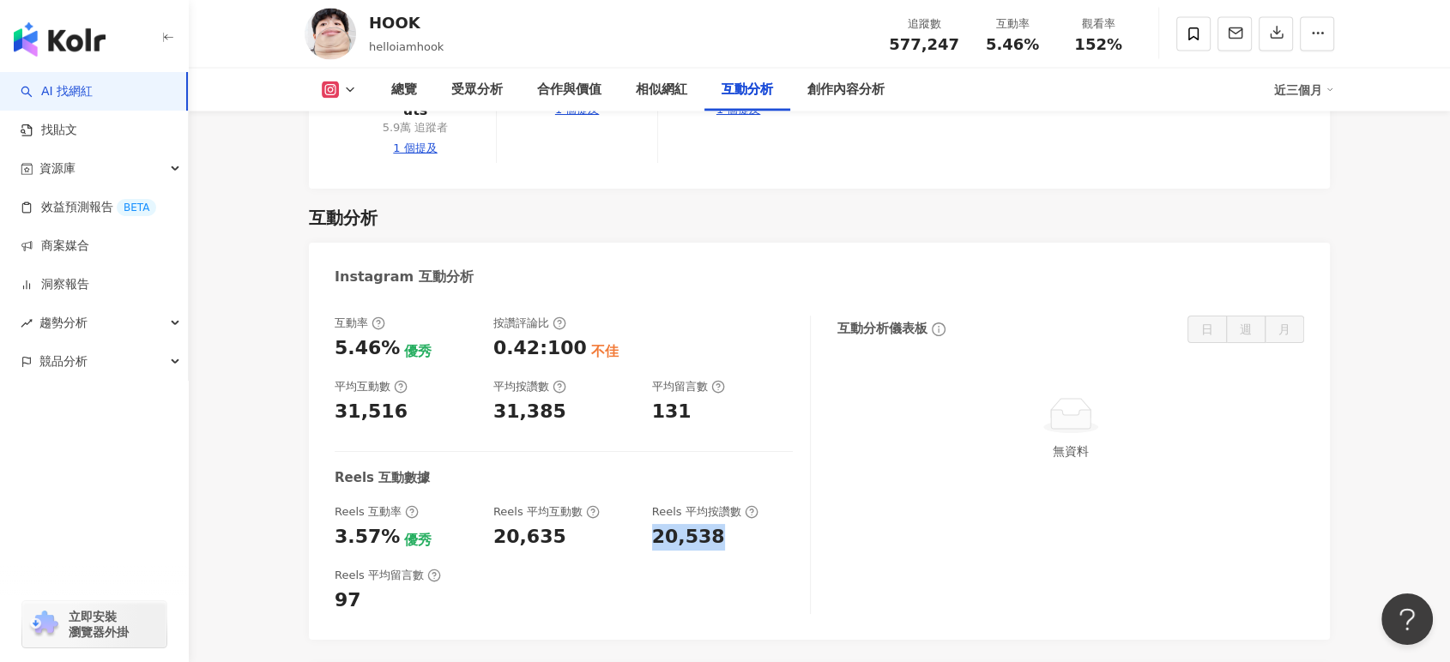
copy div "20,538"
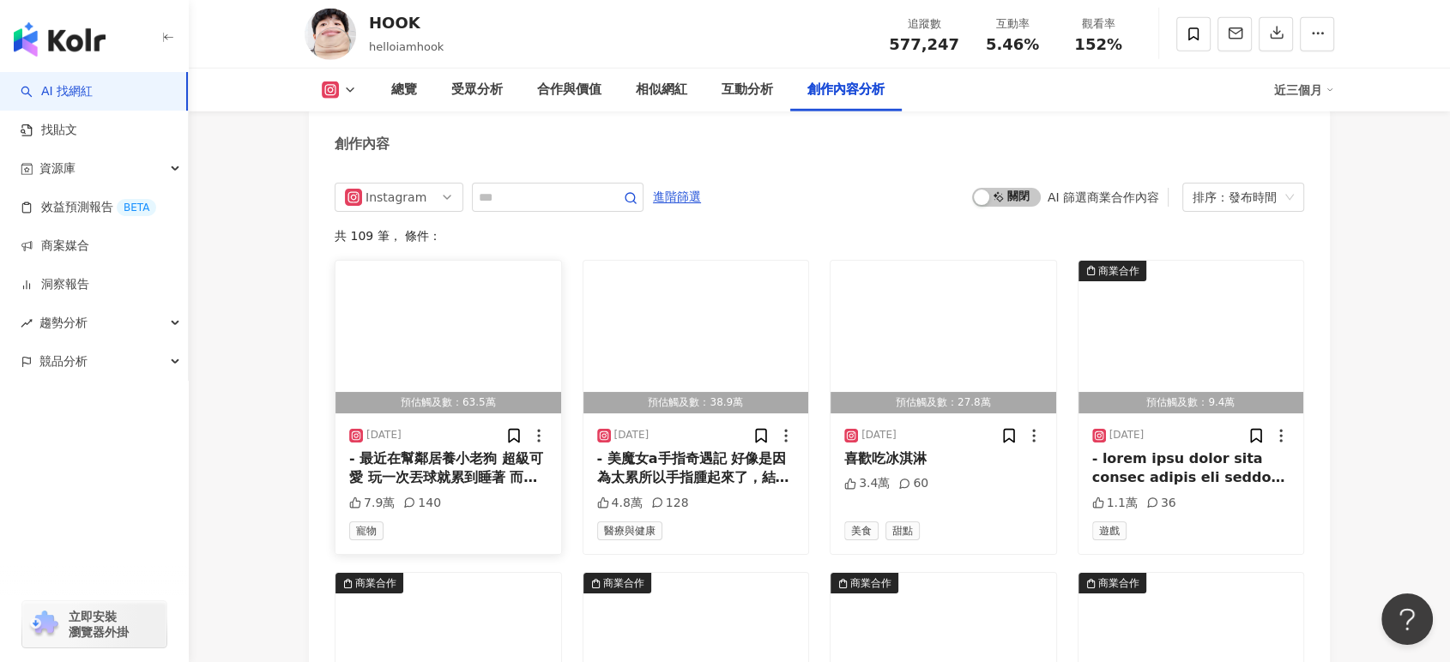
scroll to position [4529, 0]
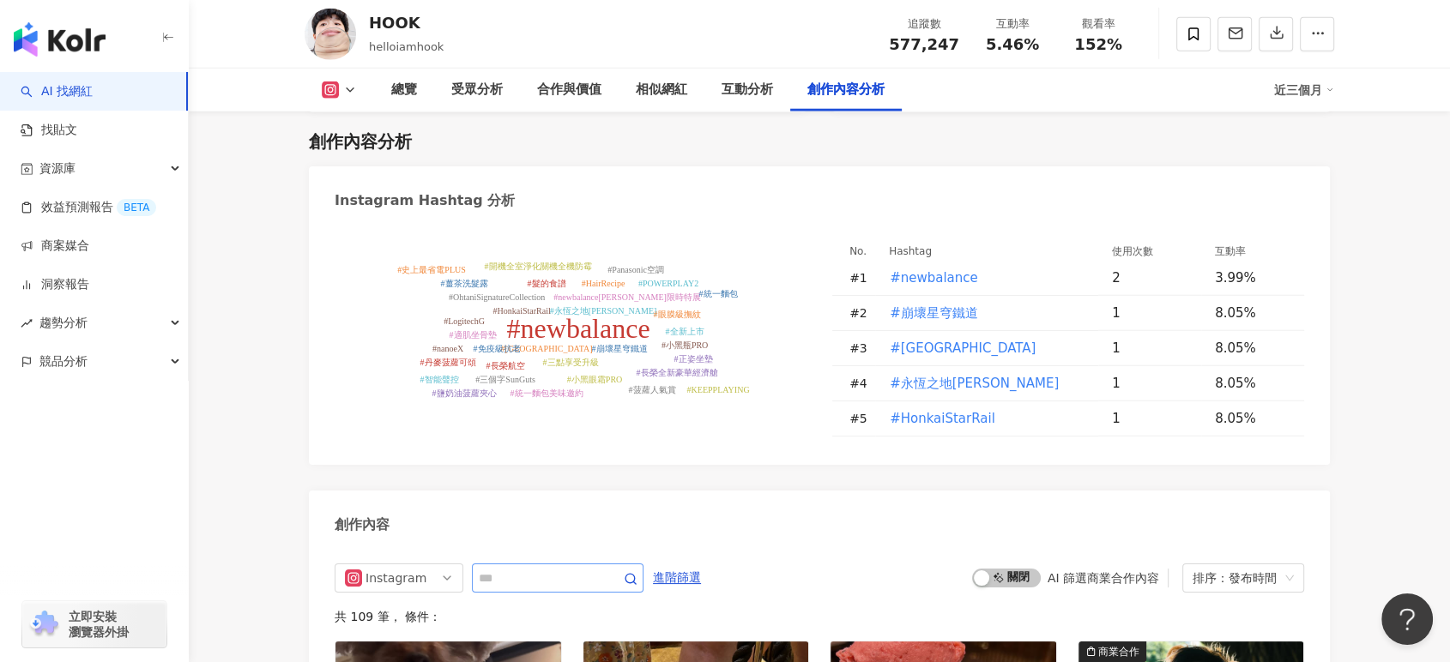
click at [525, 564] on span at bounding box center [558, 578] width 172 height 29
type input "*"
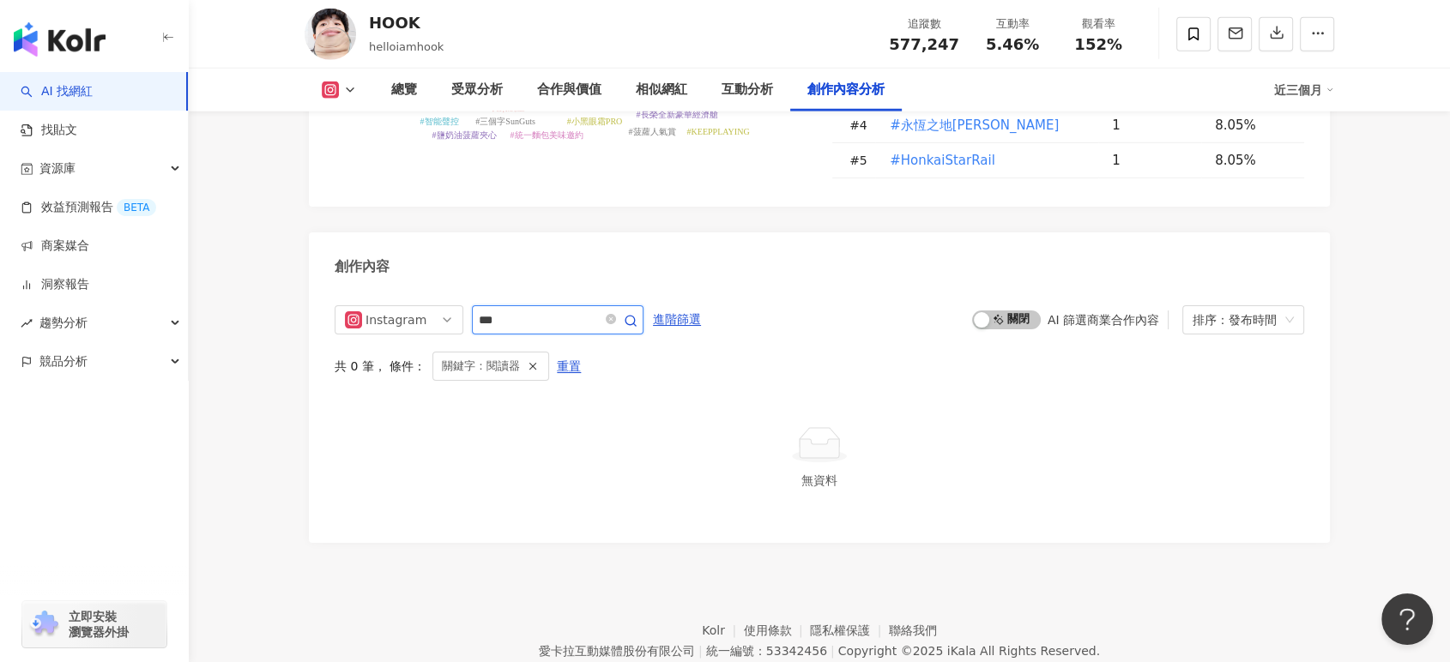
scroll to position [4737, 0]
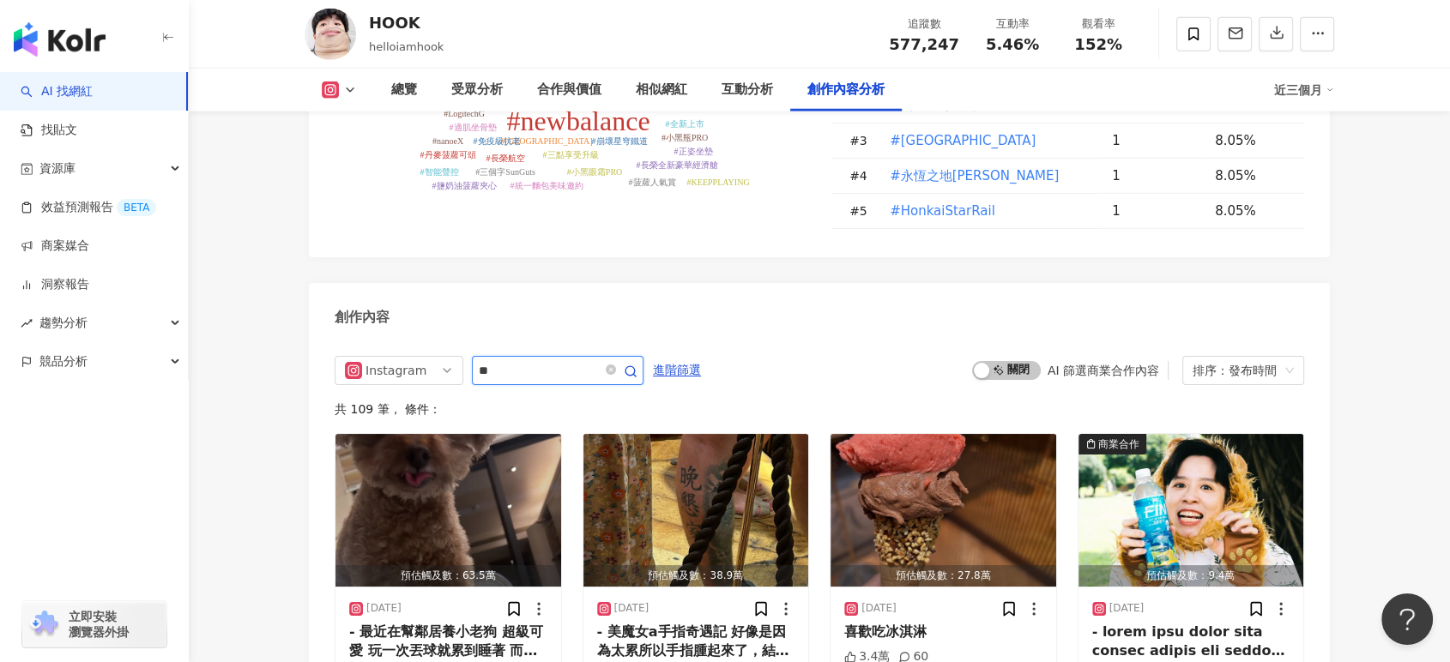
scroll to position [4787, 0]
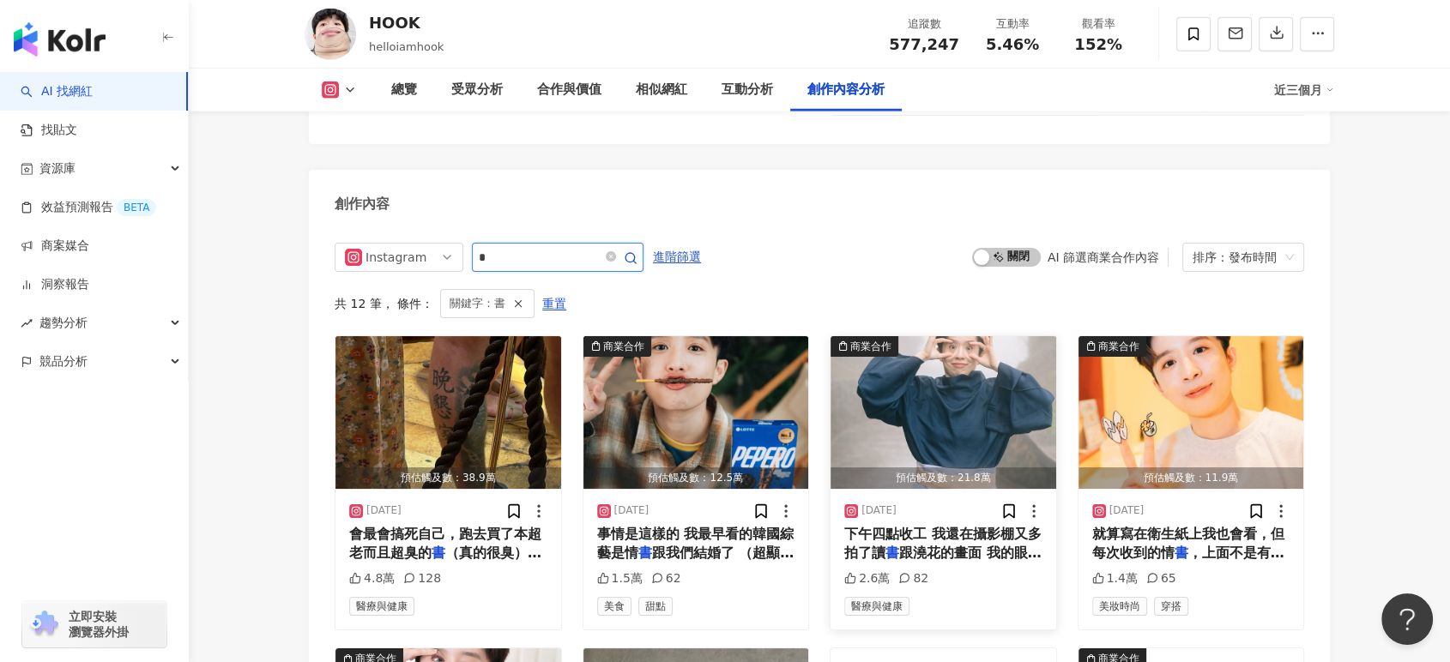
scroll to position [4883, 0]
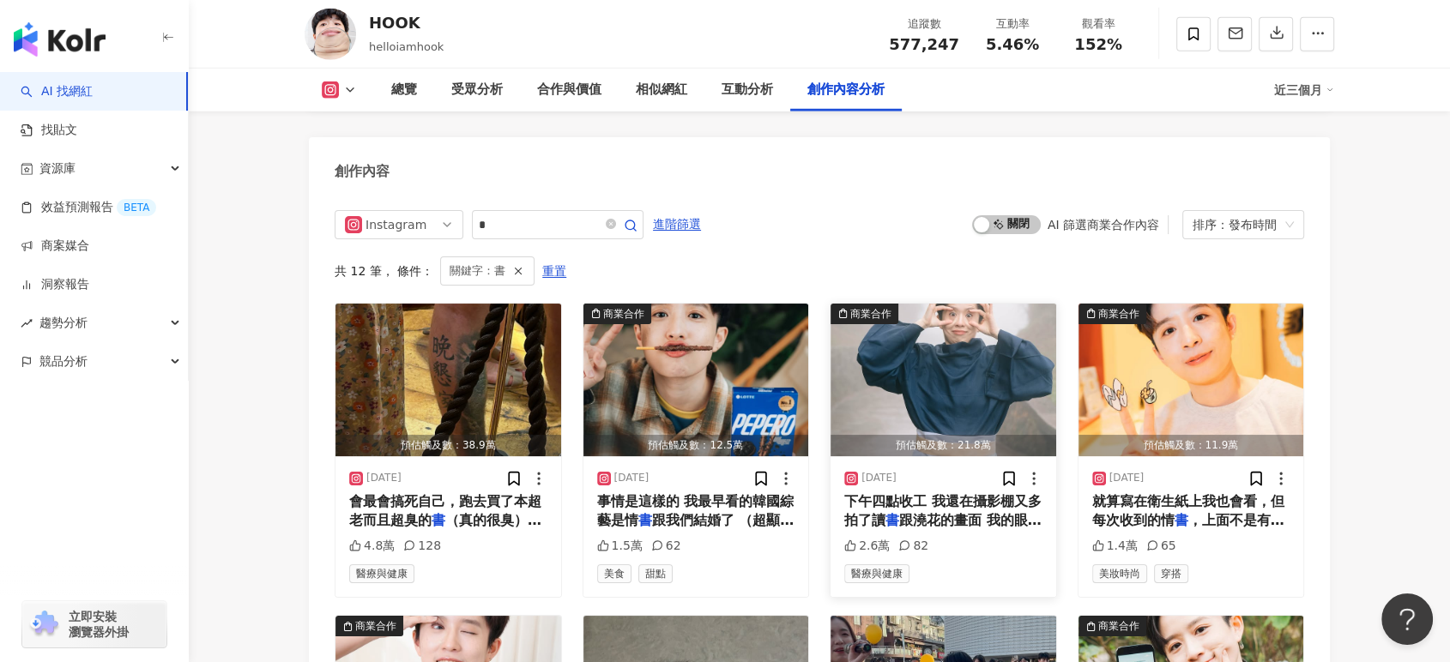
click at [925, 512] on span "跟澆花的畫面 我的眼睛 還是水晶" at bounding box center [942, 529] width 197 height 35
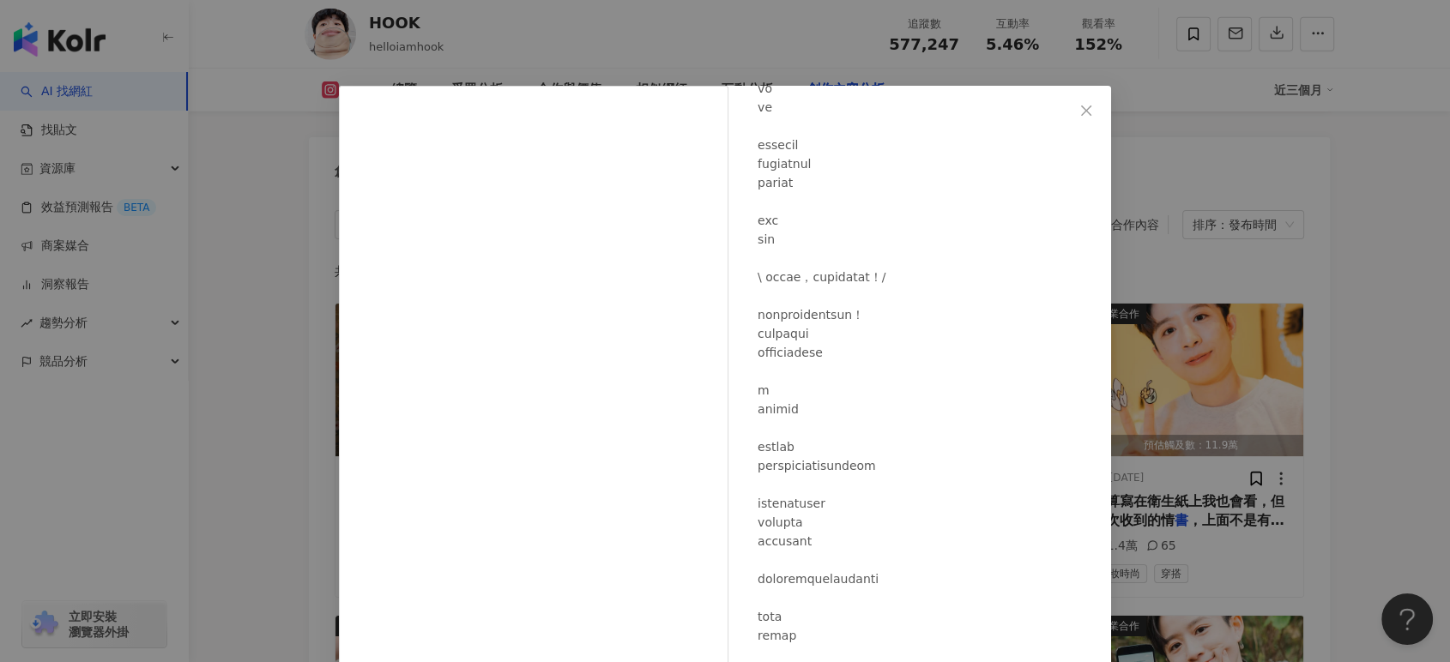
scroll to position [571, 0]
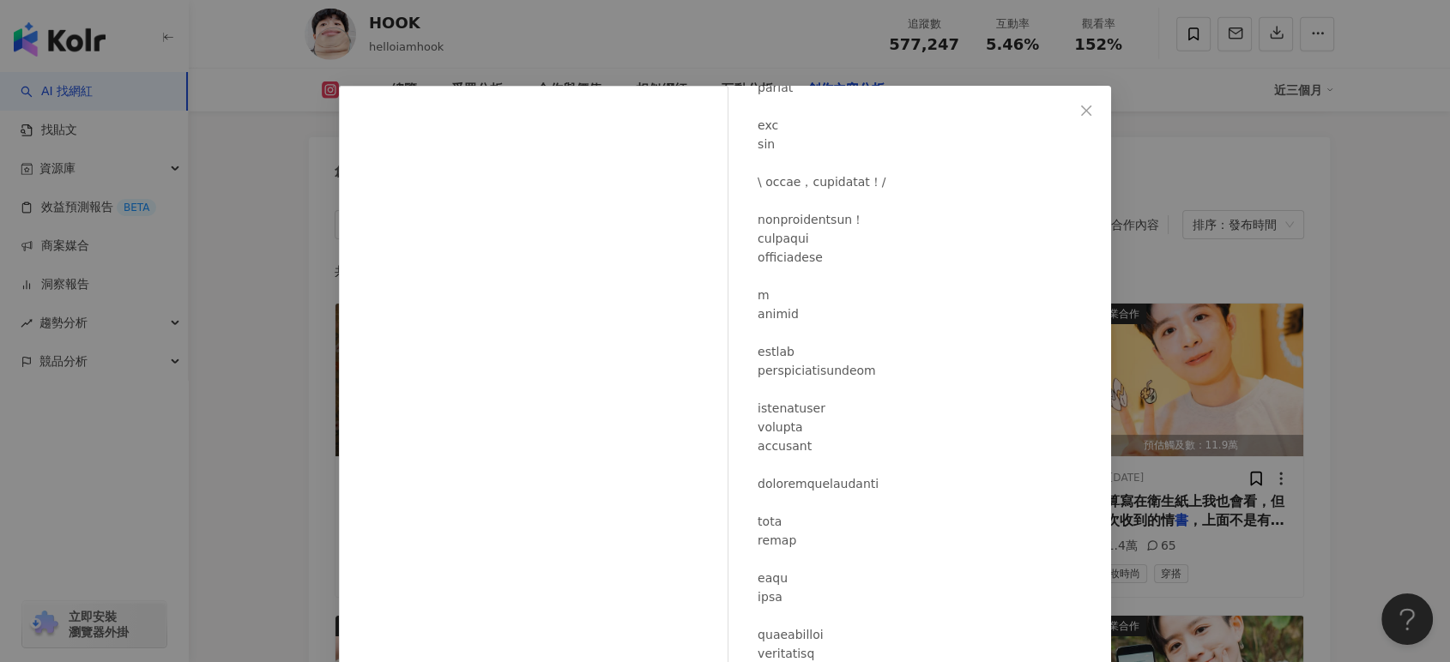
click at [1413, 307] on div "HOOK [DATE] 2.6萬 82 查看原始貼文" at bounding box center [725, 331] width 1450 height 662
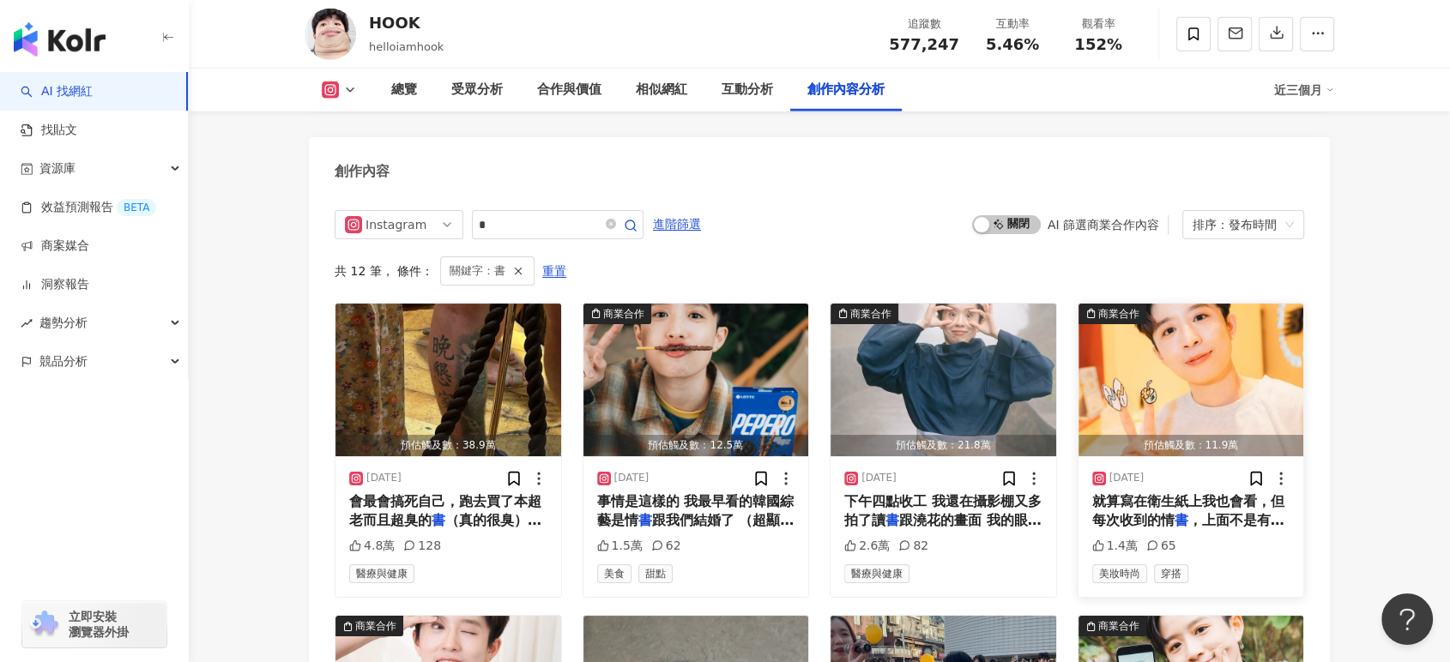
click at [1187, 512] on span "，上面不是有小貓就是有巨人，偶爾外面還" at bounding box center [1188, 529] width 192 height 35
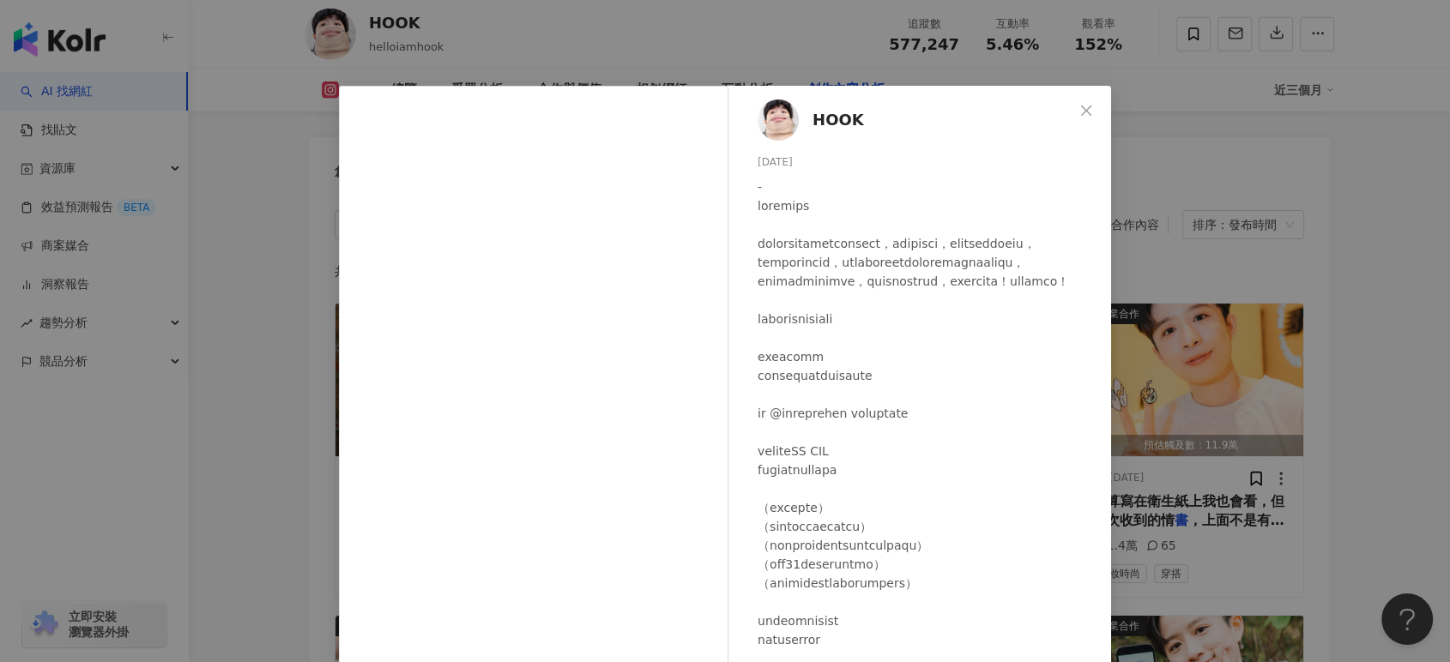
click at [1329, 418] on div "HOOK [DATE] 1.4萬 65 查看原始貼文" at bounding box center [725, 331] width 1450 height 662
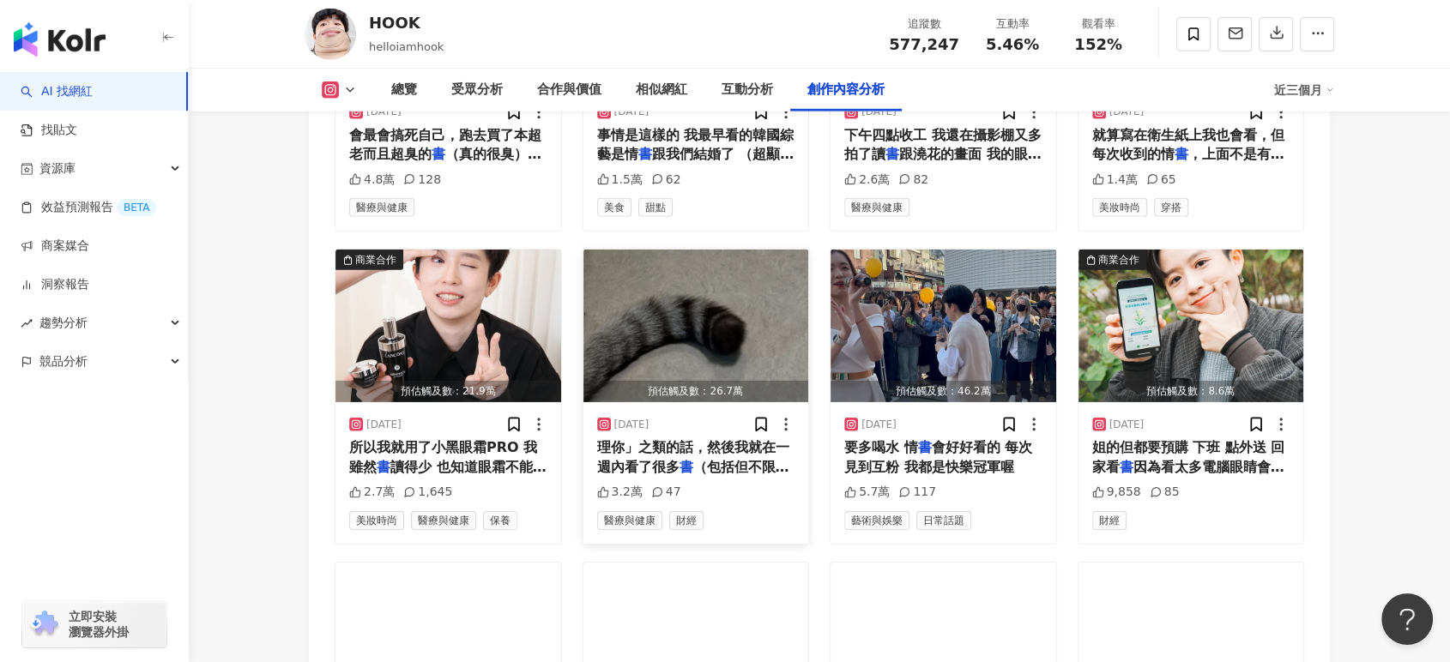
scroll to position [5360, 0]
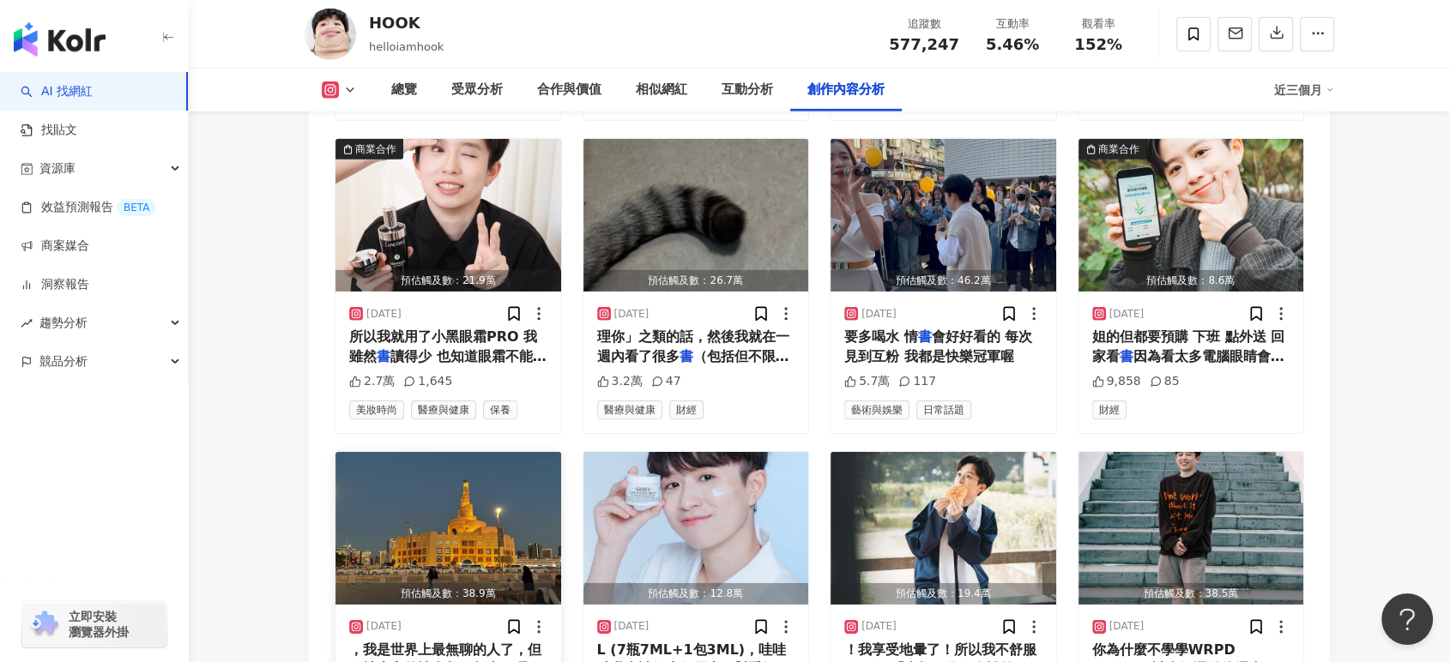
click at [396, 642] on span "，我是世界上最無聊的人了，但又被大家的情" at bounding box center [445, 659] width 192 height 35
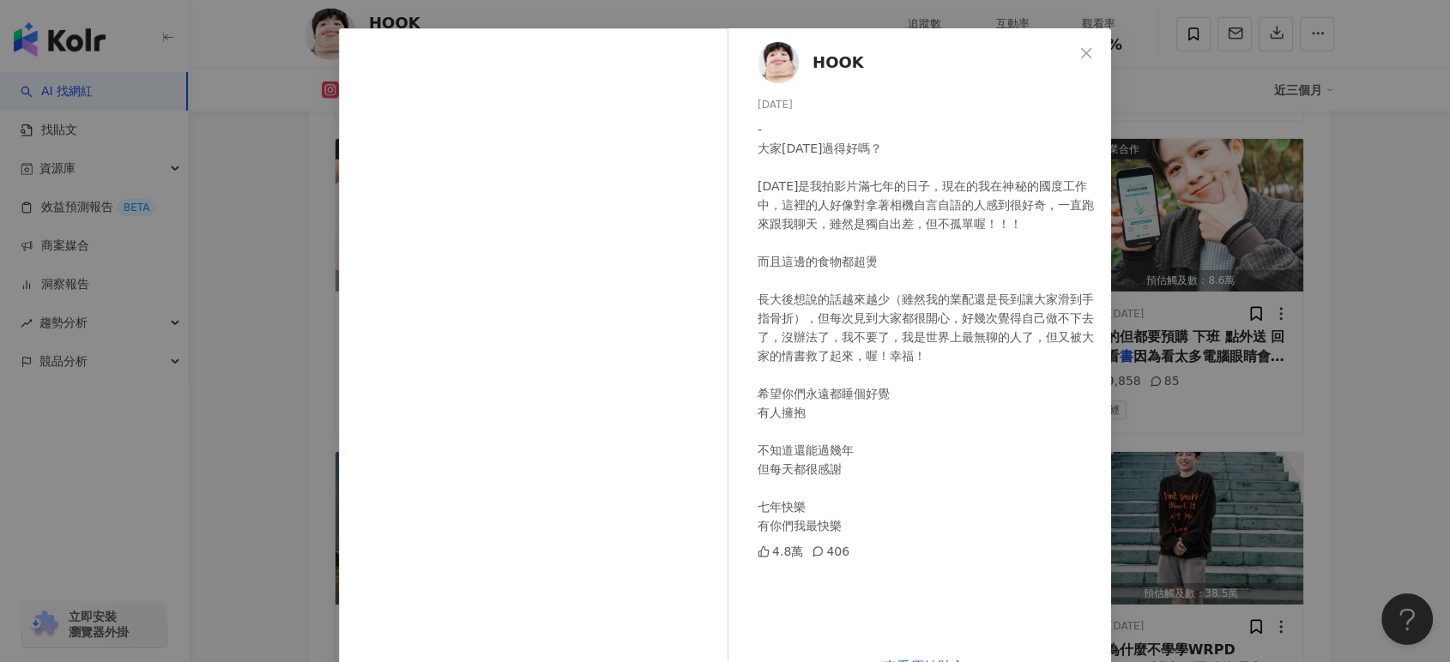
scroll to position [106, 0]
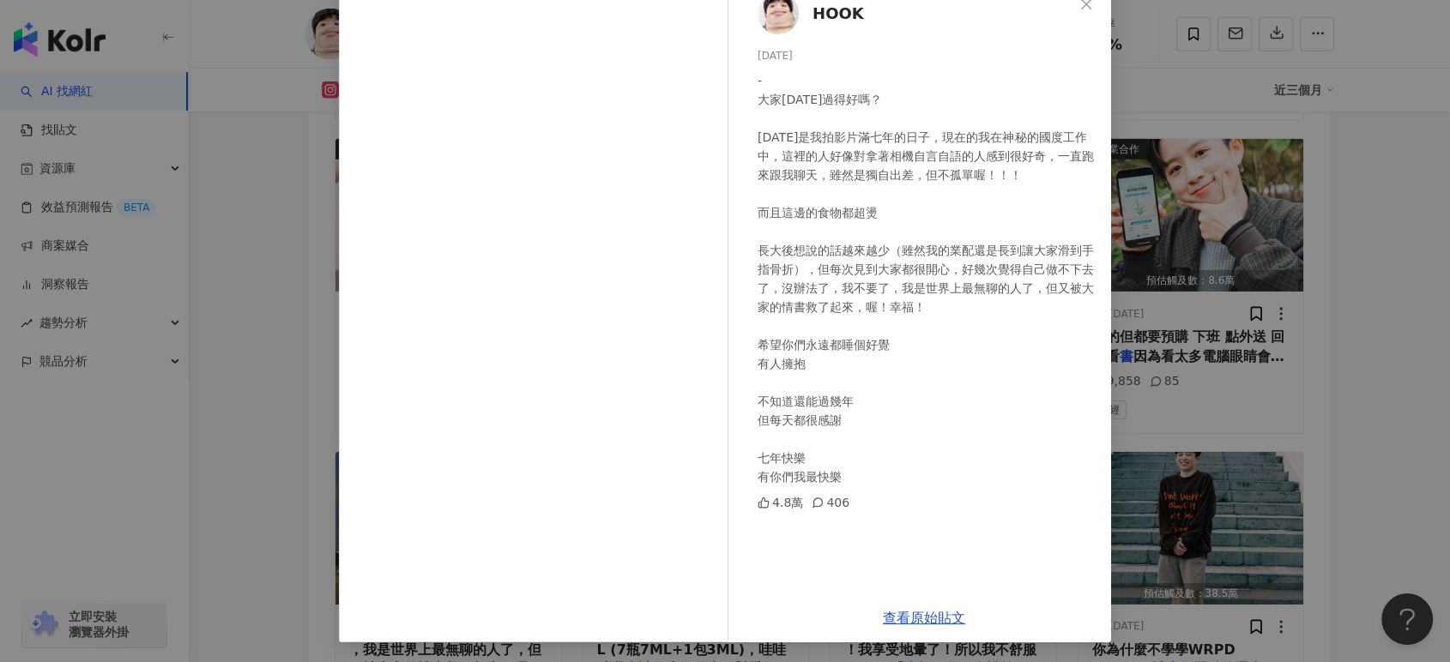
click at [1290, 355] on div "HOOK [DATE] - 大家[DATE]過得好嗎？ [DATE]是我拍影片滿七年的日子，現在的我在神秘的國度工作中，這裡的人好像對拿著相機自言自語的人感到…" at bounding box center [725, 331] width 1450 height 662
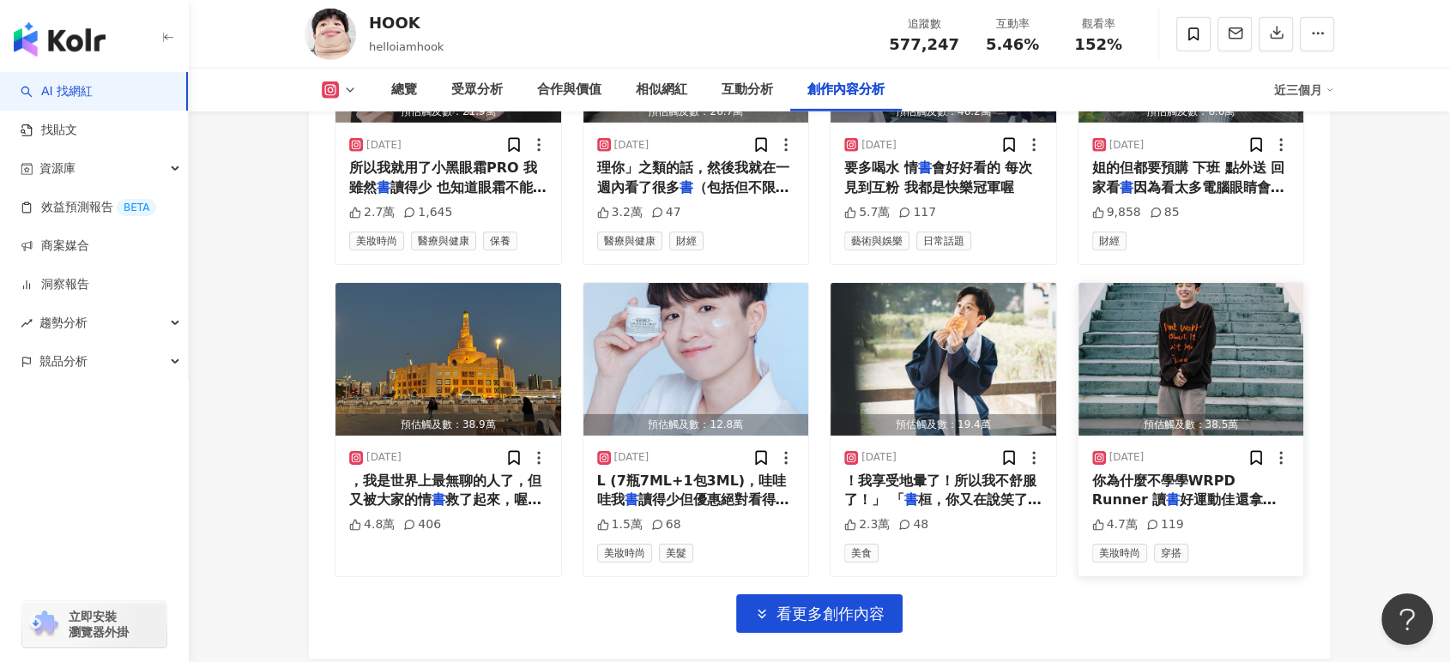
scroll to position [5550, 0]
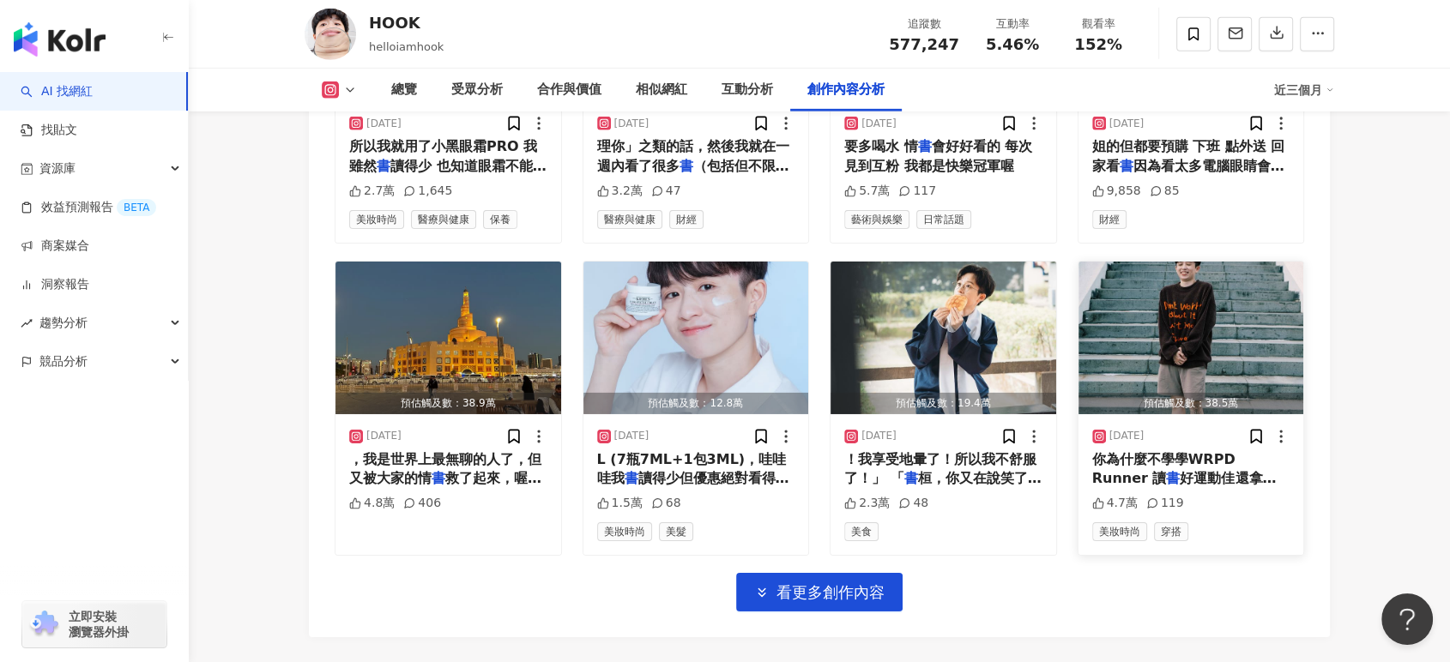
click at [1204, 470] on span "好運動佳還拿縣長獎 粉漂亮 喜歡 歡" at bounding box center [1184, 487] width 184 height 35
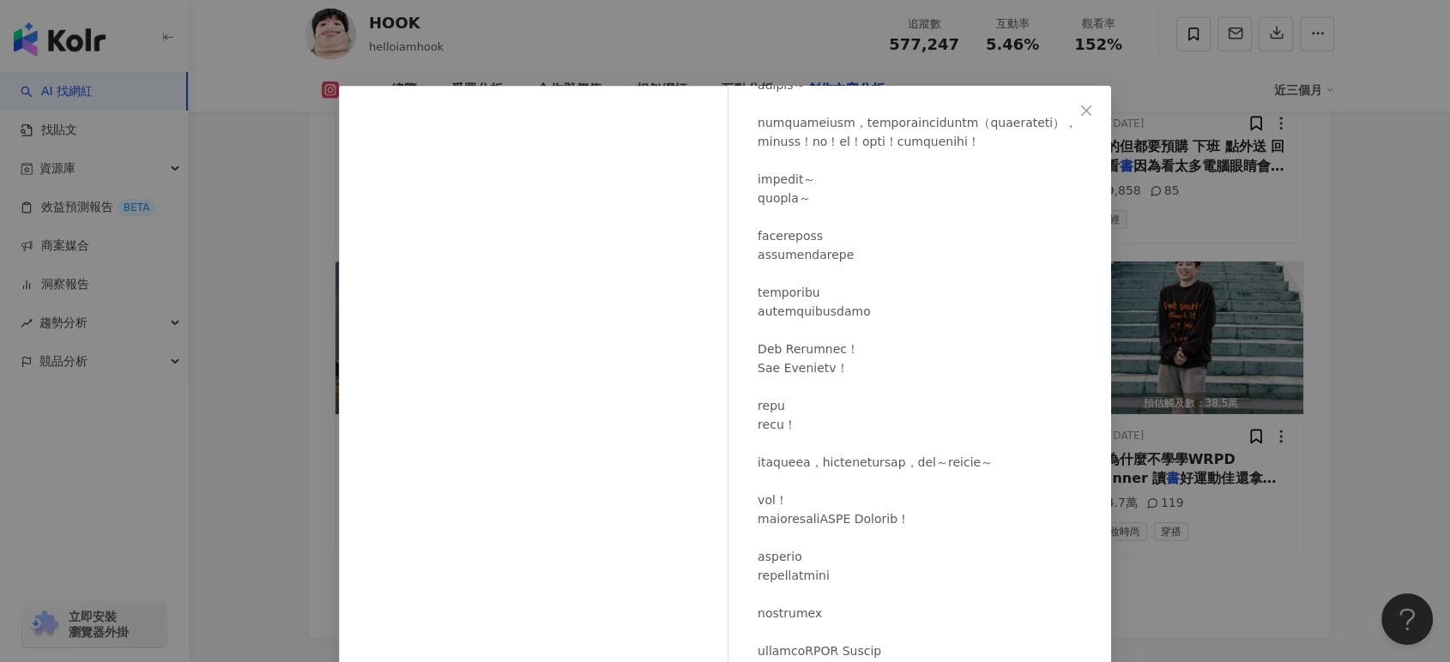
scroll to position [953, 0]
click at [1193, 433] on div "HOOK 2024/10/4 4.7萬 119 查看原始貼文" at bounding box center [725, 331] width 1450 height 662
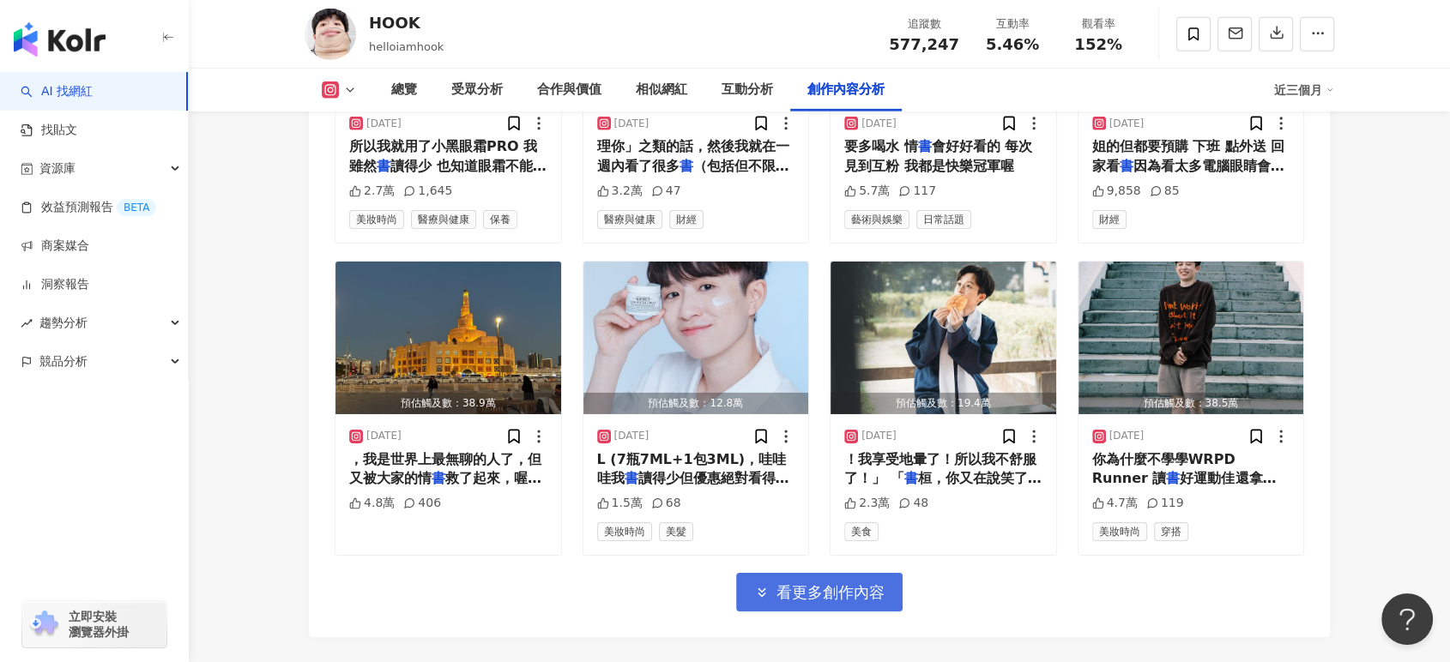
click at [887, 573] on button "看更多創作內容" at bounding box center [819, 592] width 166 height 39
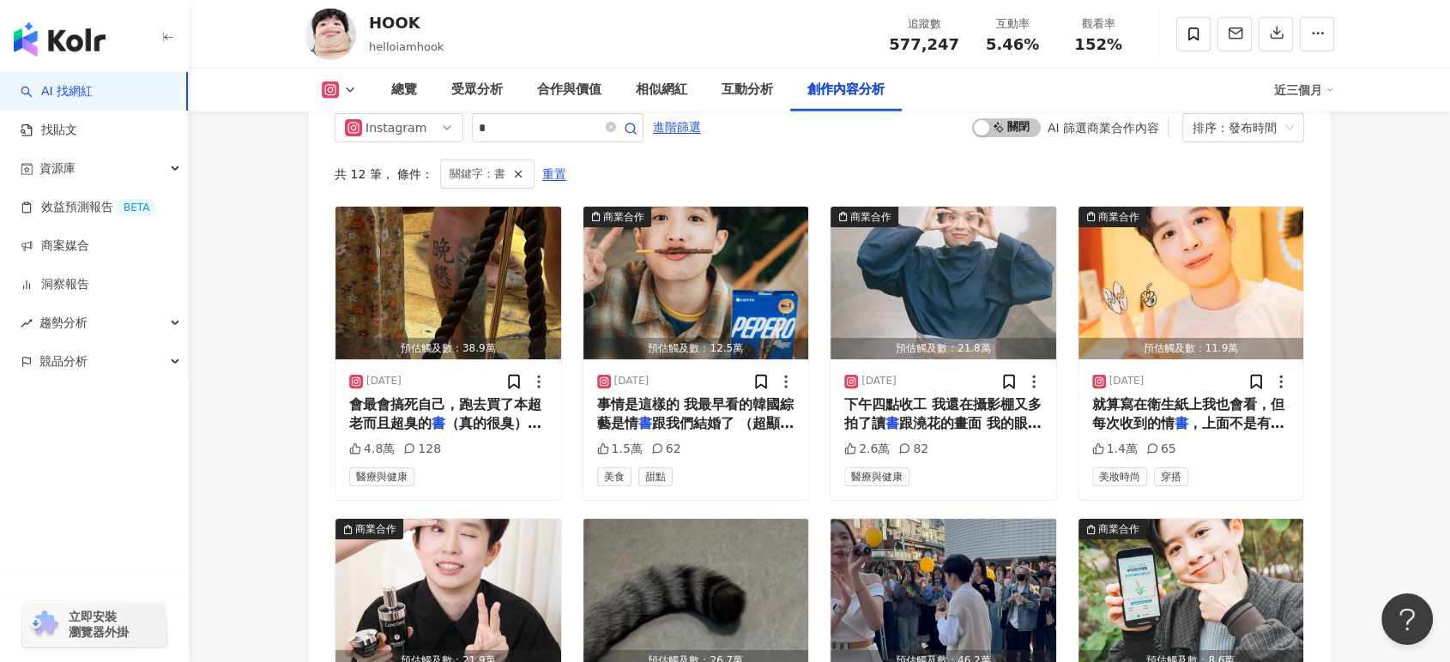
scroll to position [4775, 0]
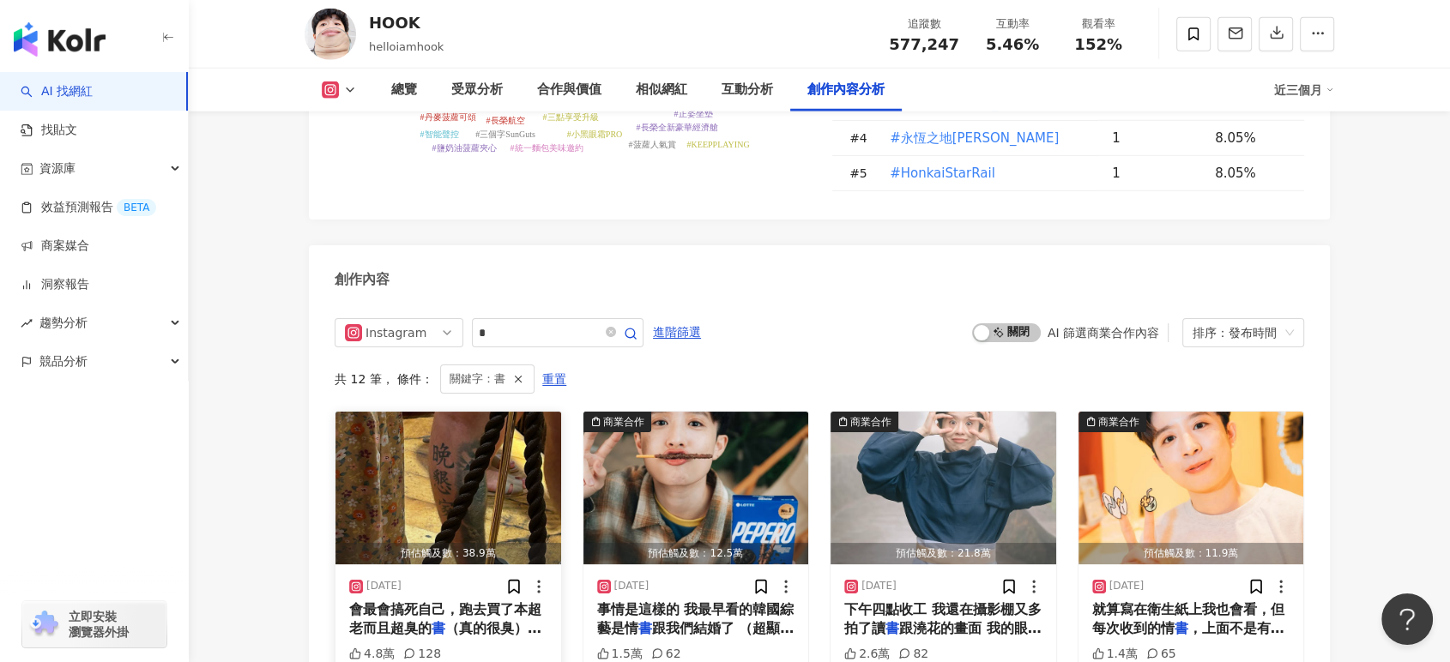
click at [425, 601] on span "會最會搞死自己，跑去買了本超老而且超臭的" at bounding box center [445, 618] width 192 height 35
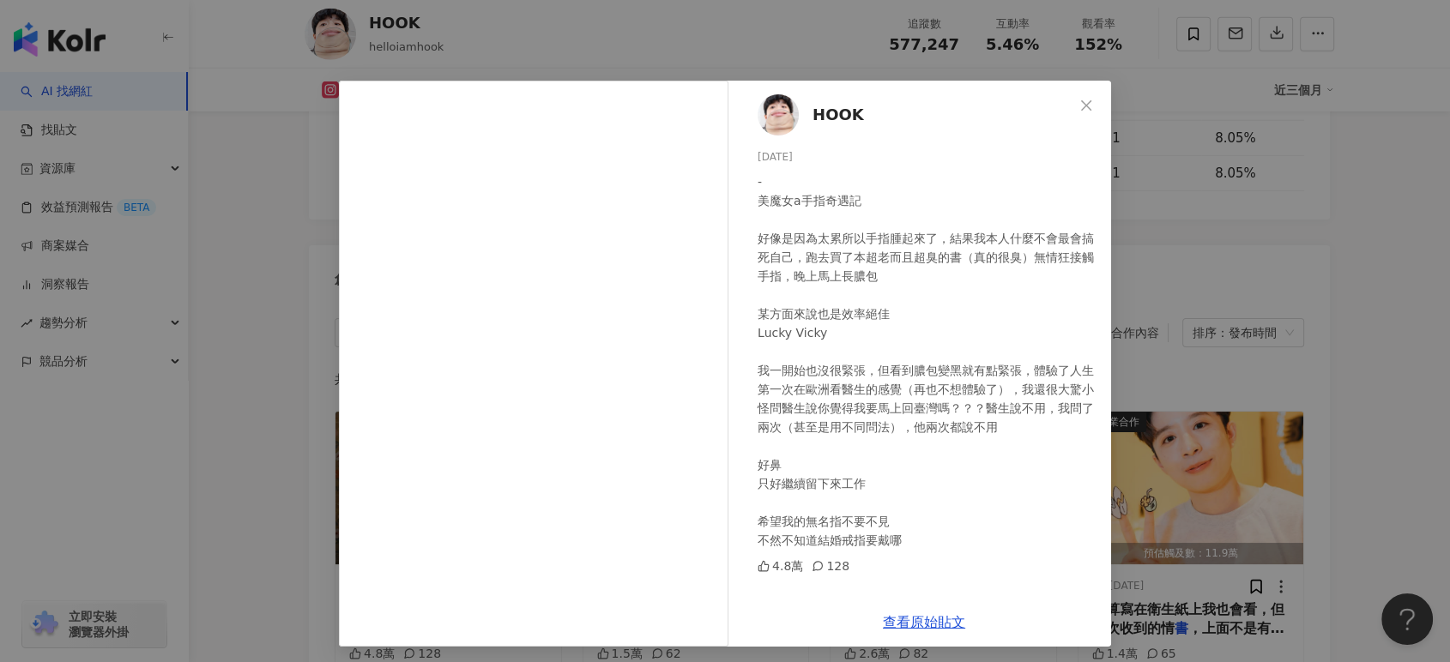
scroll to position [9, 0]
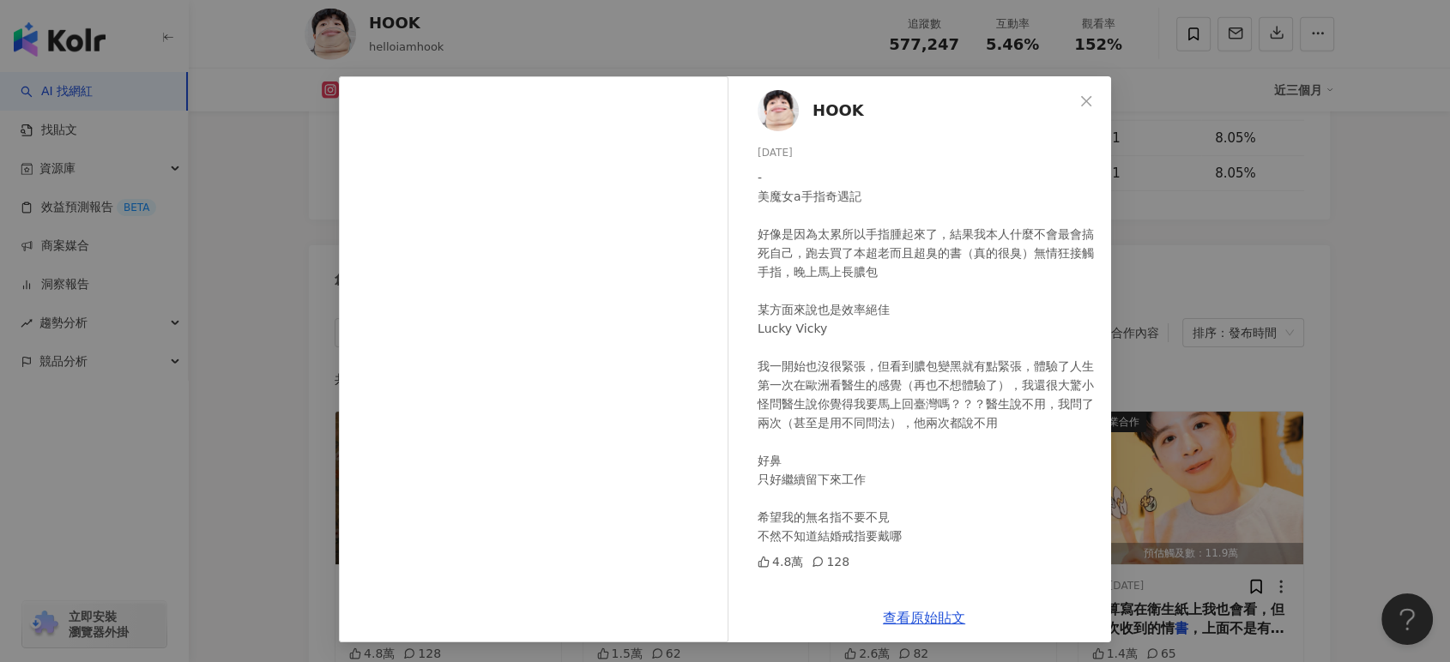
click at [1371, 348] on div "HOOK 2025/8/30 - 美魔女a手指奇遇記 好像是因為太累所以手指腫起來了，結果我本人什麼不會最會搞死自己，跑去買了本超老而且超臭的書（真的很臭）無…" at bounding box center [725, 331] width 1450 height 662
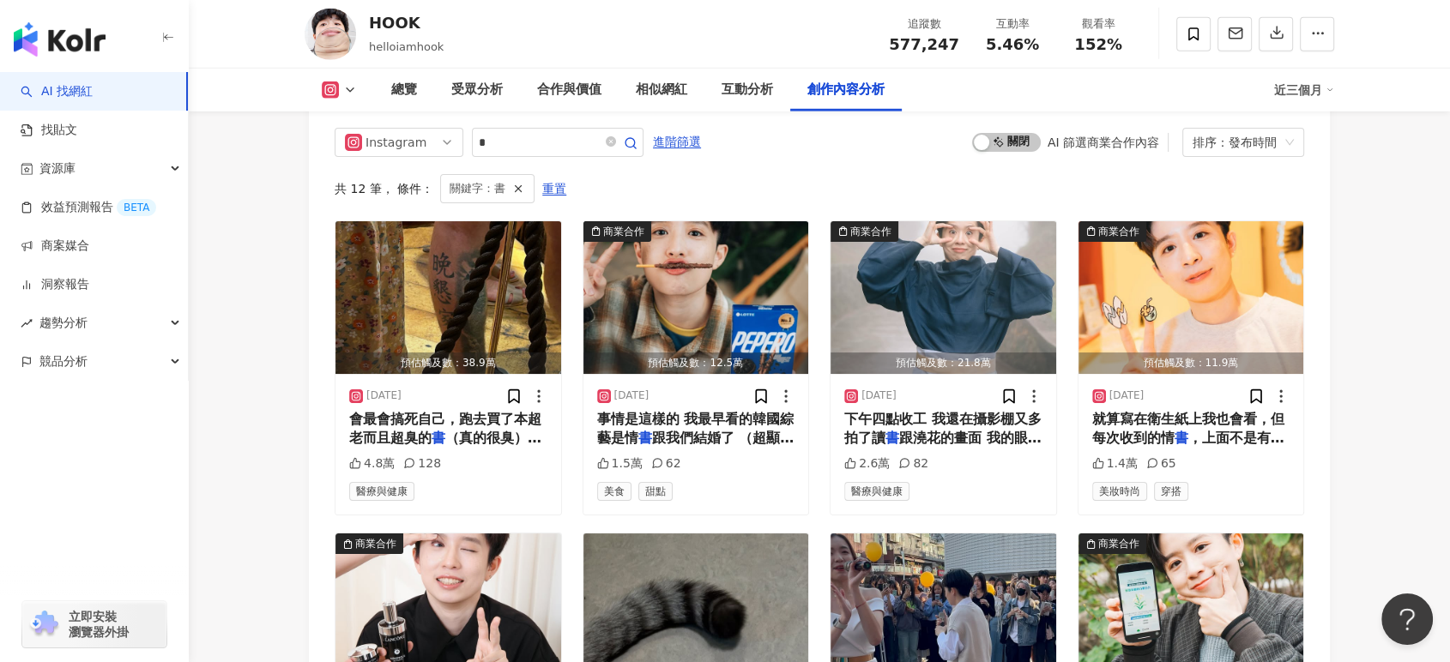
scroll to position [4870, 0]
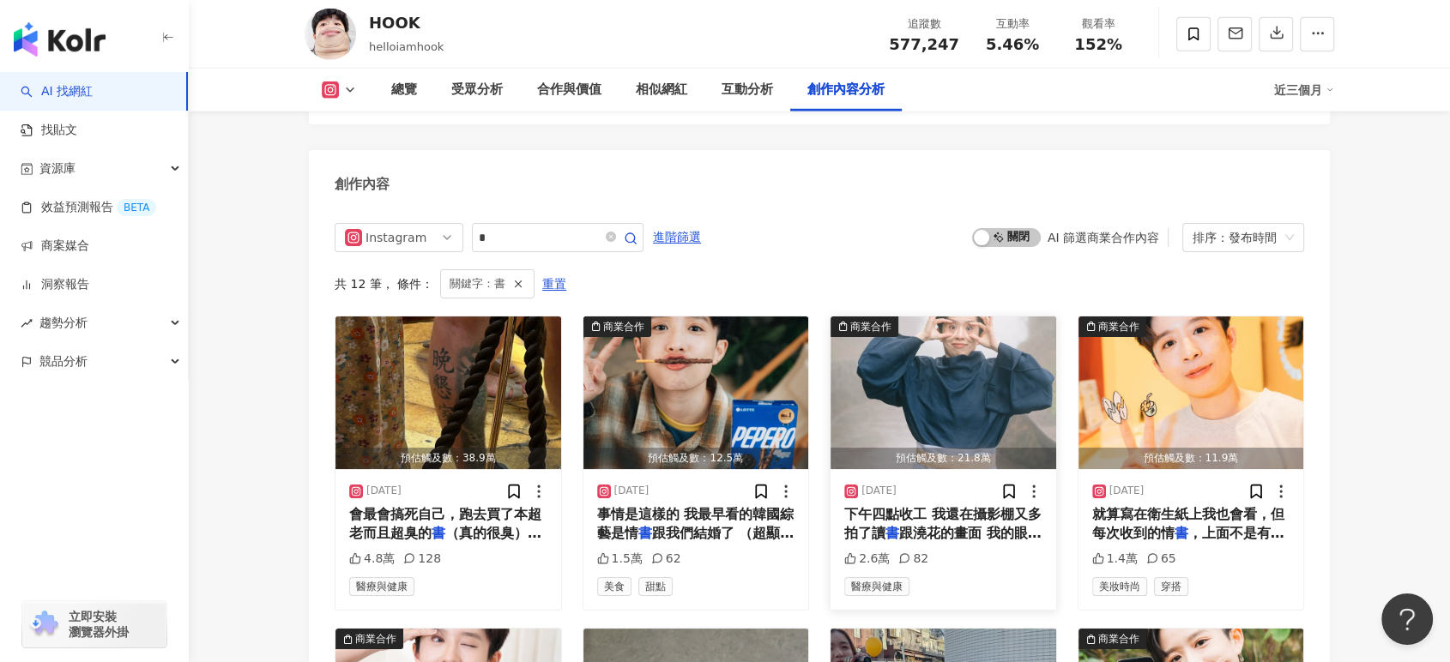
click at [898, 525] on span "跟澆花的畫面 我的眼睛 還是水晶" at bounding box center [942, 542] width 197 height 35
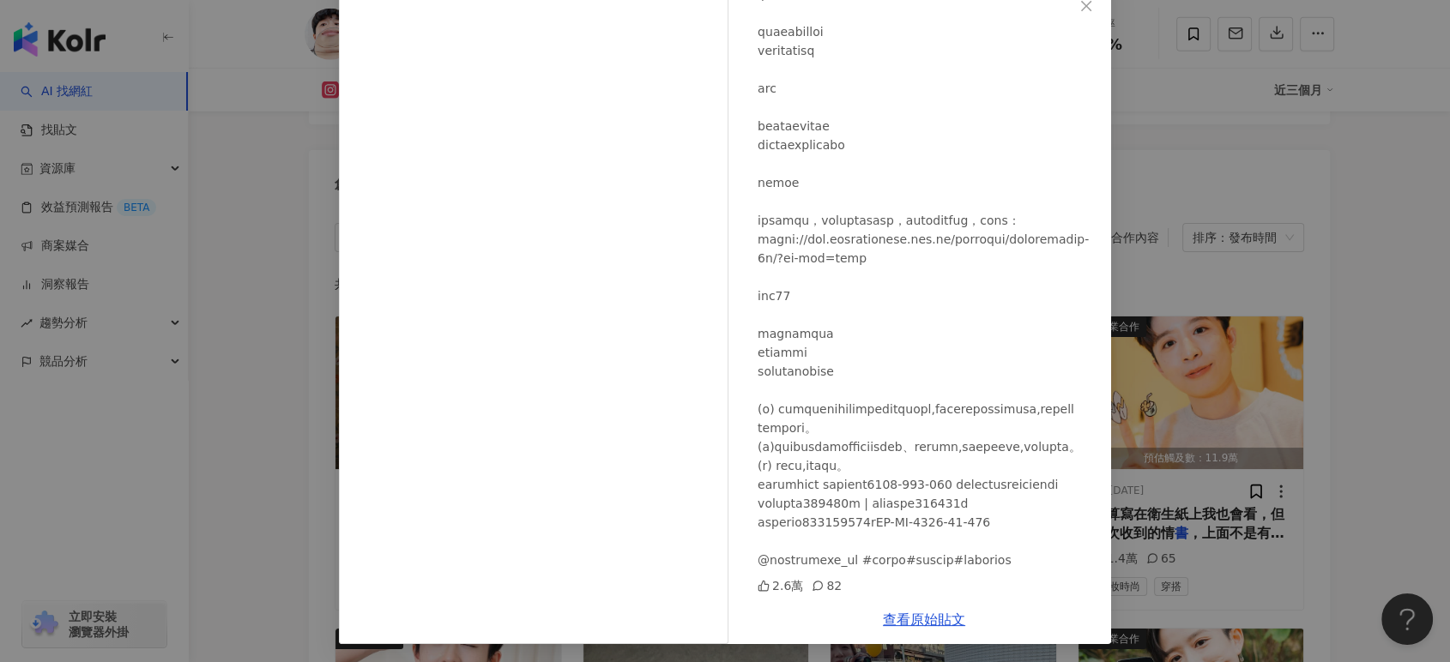
scroll to position [106, 0]
click at [888, 618] on link "查看原始貼文" at bounding box center [924, 618] width 82 height 16
click at [1329, 220] on div "HOOK 2025/4/23 2.6萬 82 查看原始貼文" at bounding box center [725, 331] width 1450 height 662
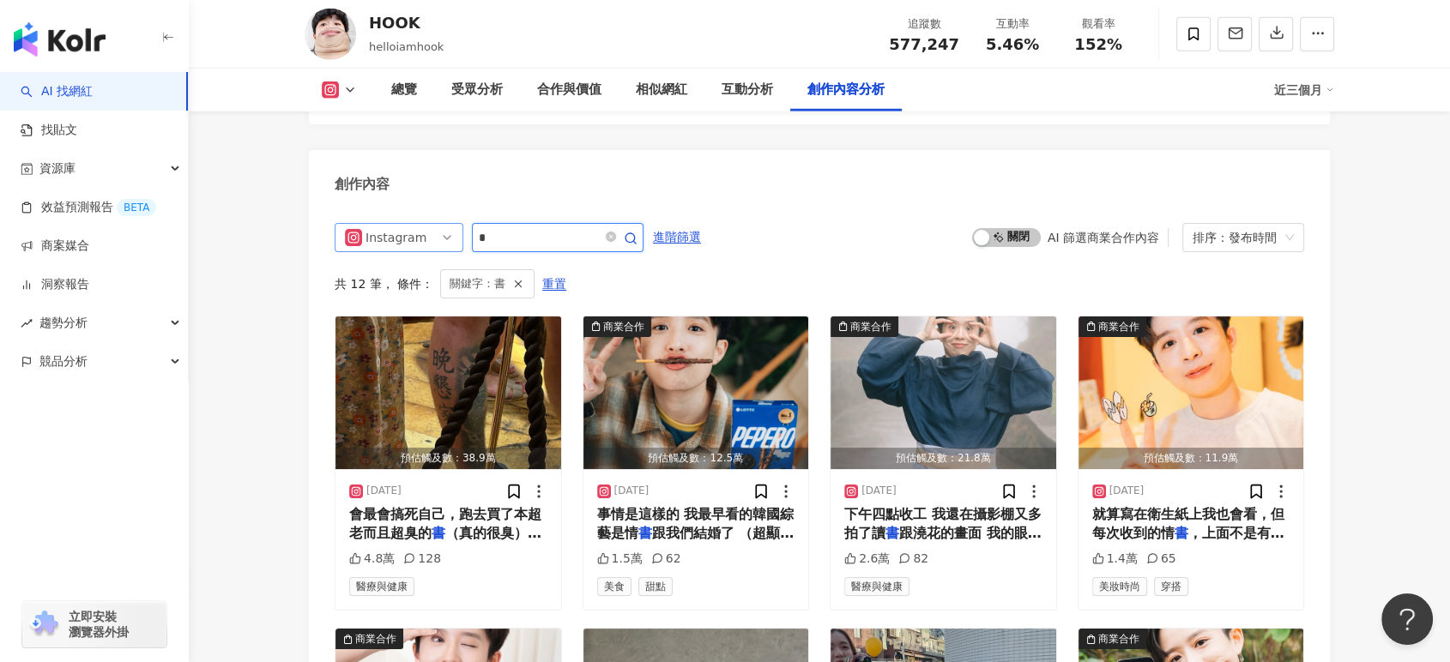
drag, startPoint x: 523, startPoint y: 124, endPoint x: 456, endPoint y: 119, distance: 67.1
click at [456, 223] on div "Instagram *" at bounding box center [489, 237] width 309 height 29
paste input "**"
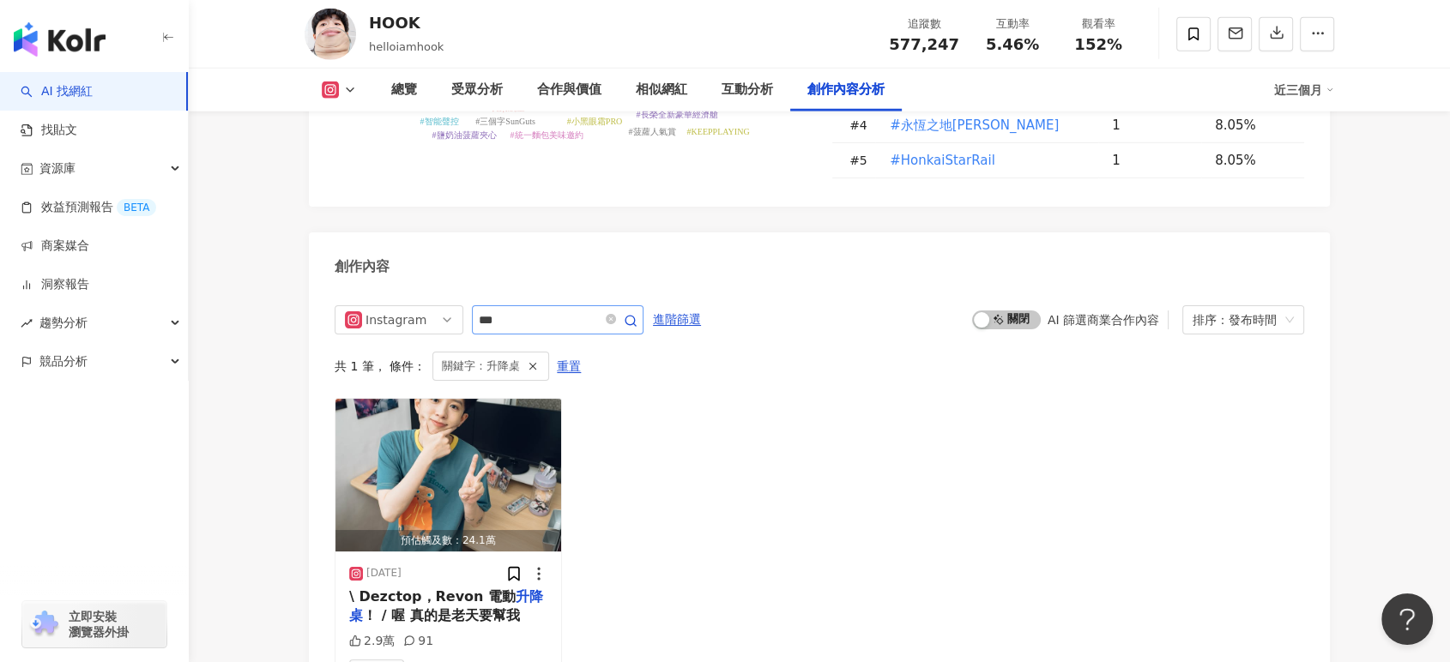
drag, startPoint x: 525, startPoint y: 178, endPoint x: 516, endPoint y: 203, distance: 27.1
click at [521, 288] on div "Instagram *** 進階篩選 啟動 關閉 AI 篩選商業合作內容 排序：發布時間 共 1 筆 ， 條件： 關鍵字：升降桌 重置 預估觸及數：24.1萬…" at bounding box center [819, 503] width 1021 height 431
click at [516, 310] on input "***" at bounding box center [539, 320] width 120 height 21
drag, startPoint x: 477, startPoint y: 196, endPoint x: 444, endPoint y: 195, distance: 32.6
click at [444, 305] on div "Instagram ***" at bounding box center [489, 319] width 309 height 29
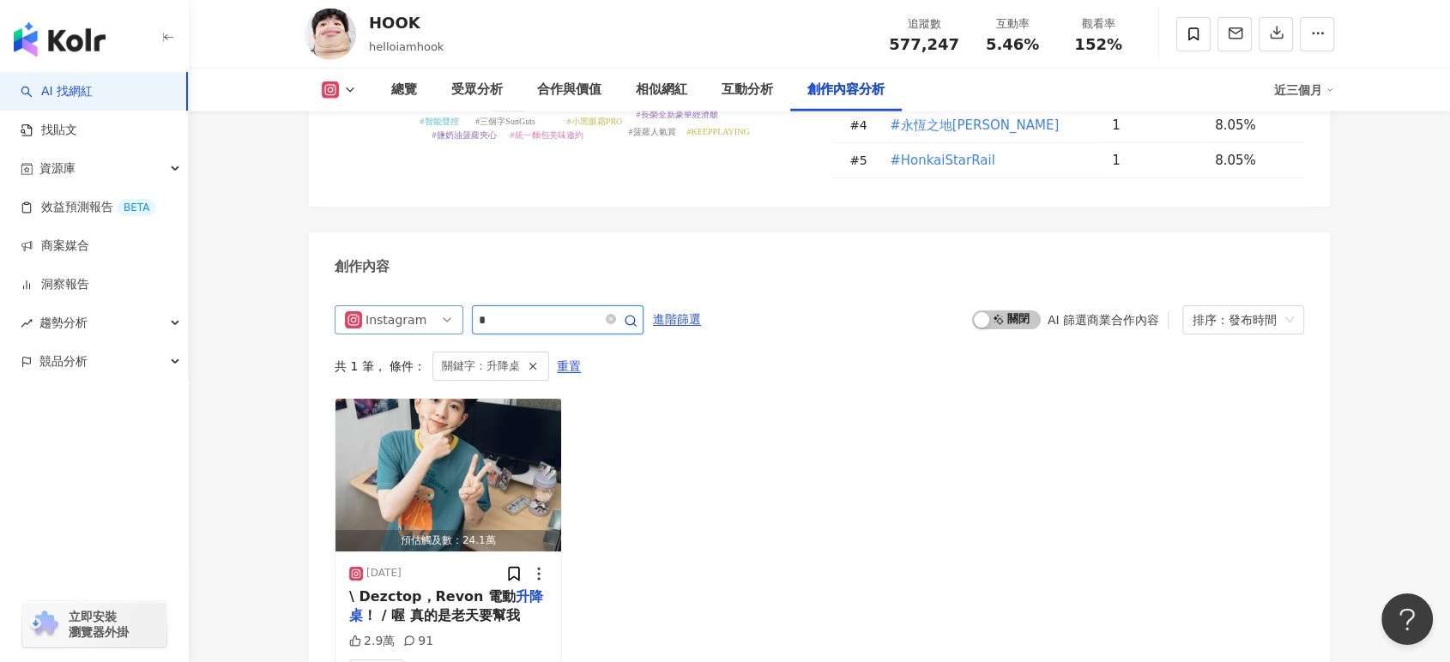
type input "*"
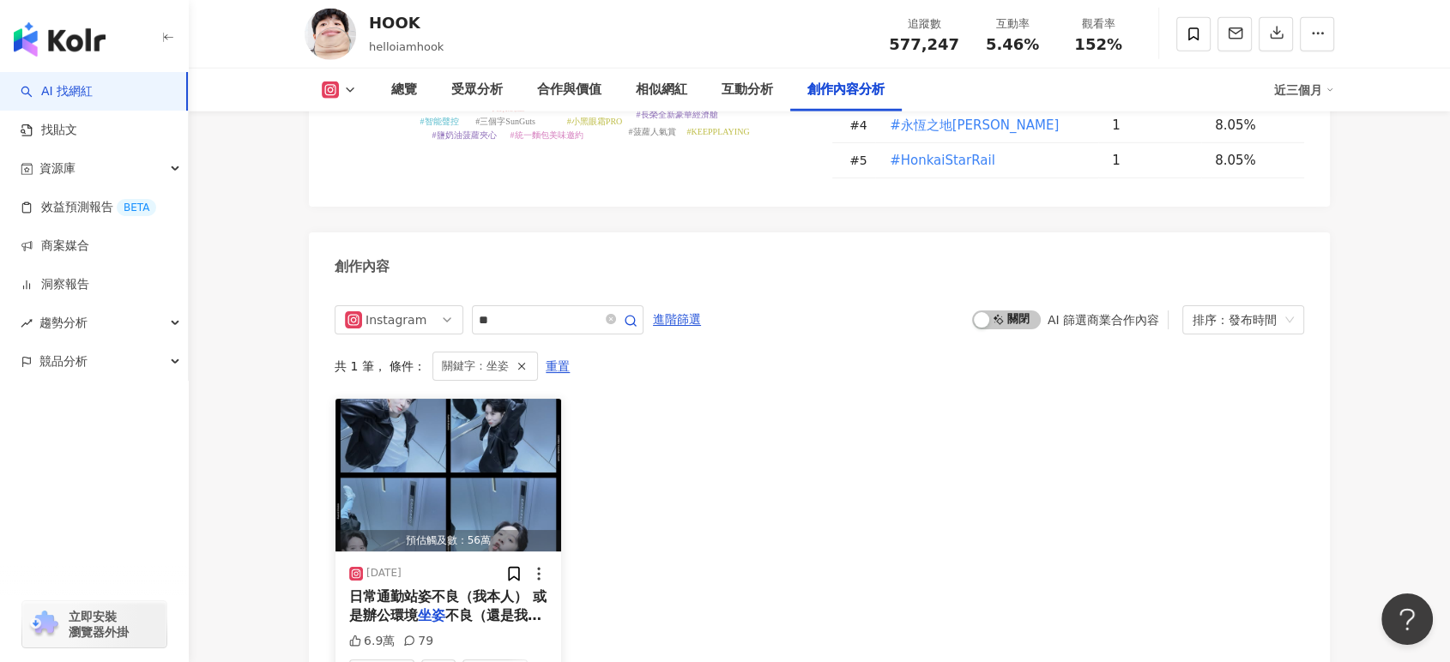
click at [441, 589] on span "日常通勤站姿不良（我本人） 或是辦公環境" at bounding box center [447, 606] width 197 height 35
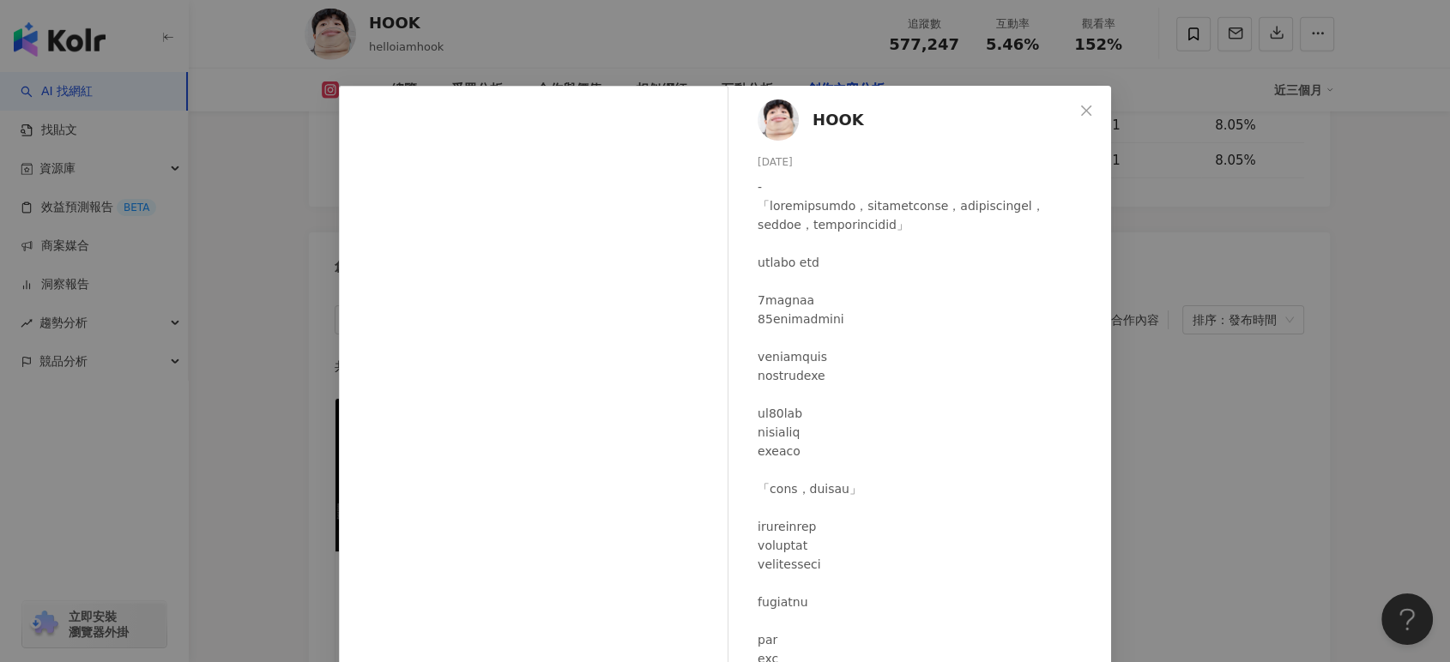
click at [529, 33] on div "HOOK 2025/2/20 6.9萬 79 查看原始貼文" at bounding box center [725, 331] width 1450 height 662
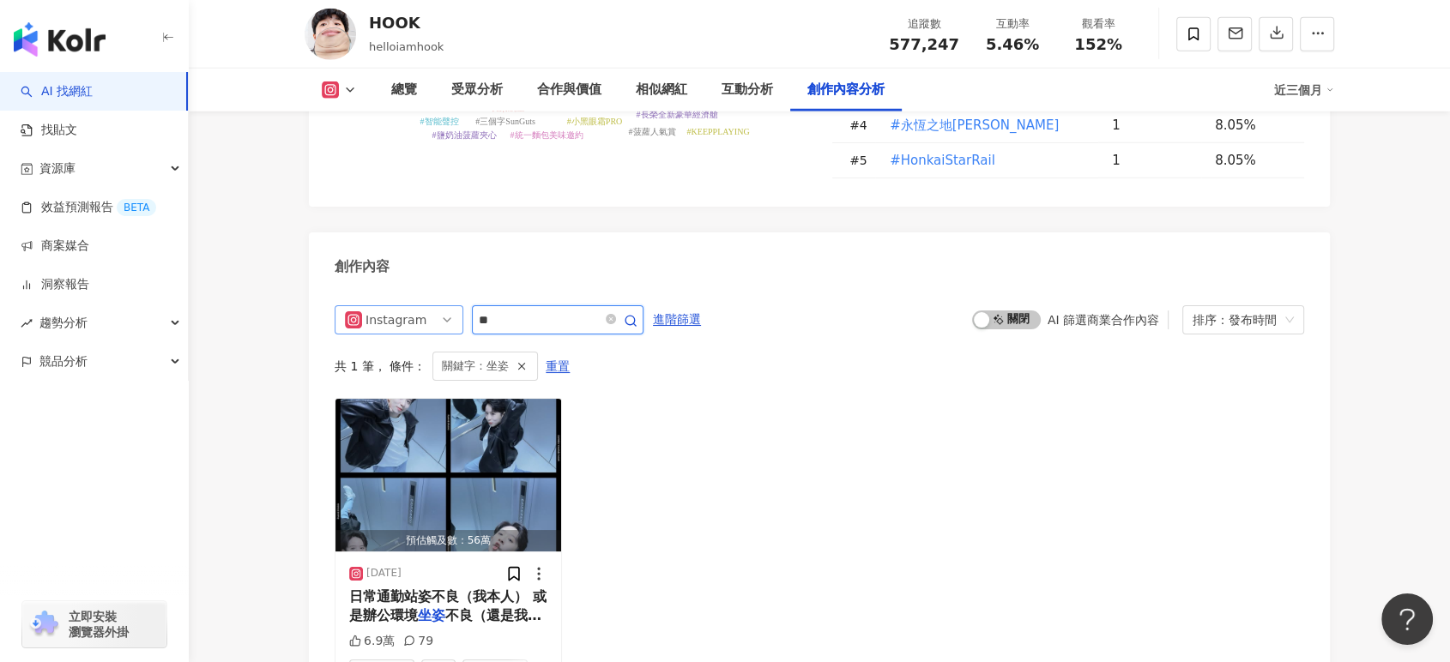
drag, startPoint x: 432, startPoint y: 189, endPoint x: 419, endPoint y: 189, distance: 13.7
click at [419, 305] on div "Instagram **" at bounding box center [489, 319] width 309 height 29
paste input "**"
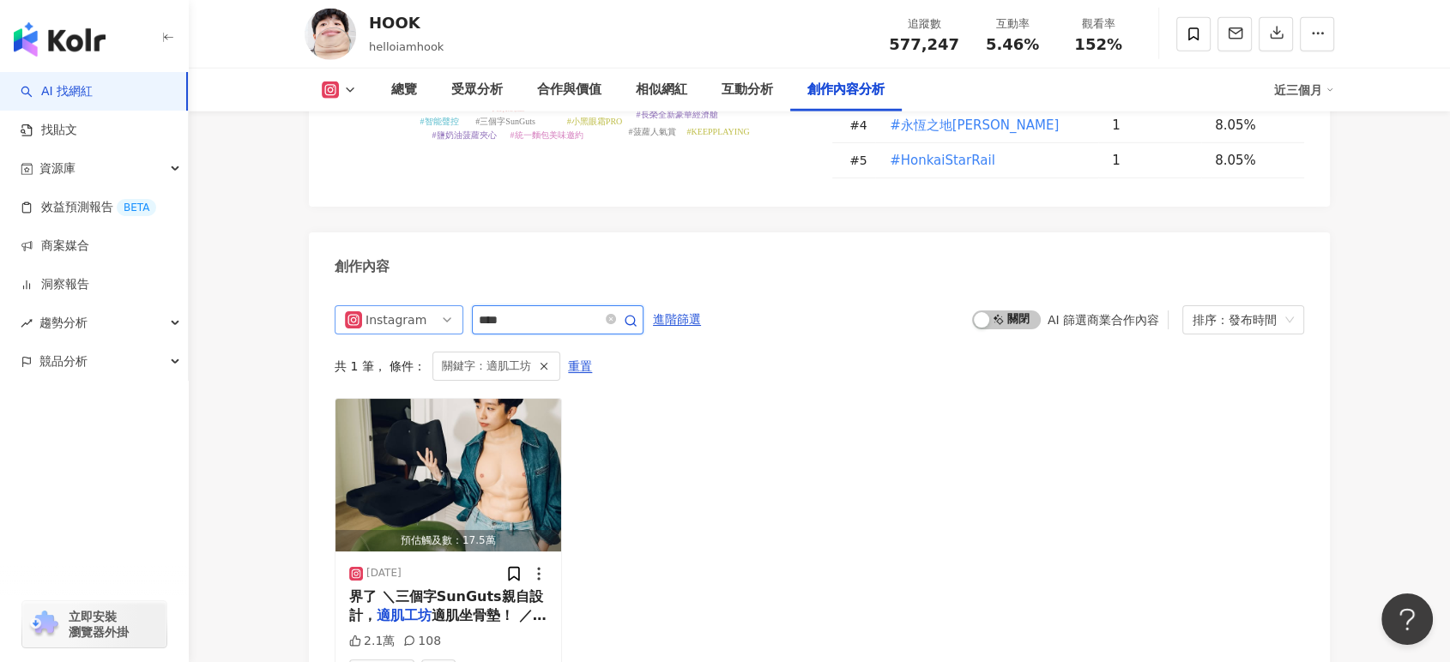
drag, startPoint x: 531, startPoint y: 196, endPoint x: 401, endPoint y: 190, distance: 130.5
click at [401, 305] on div "Instagram ****" at bounding box center [489, 319] width 309 height 29
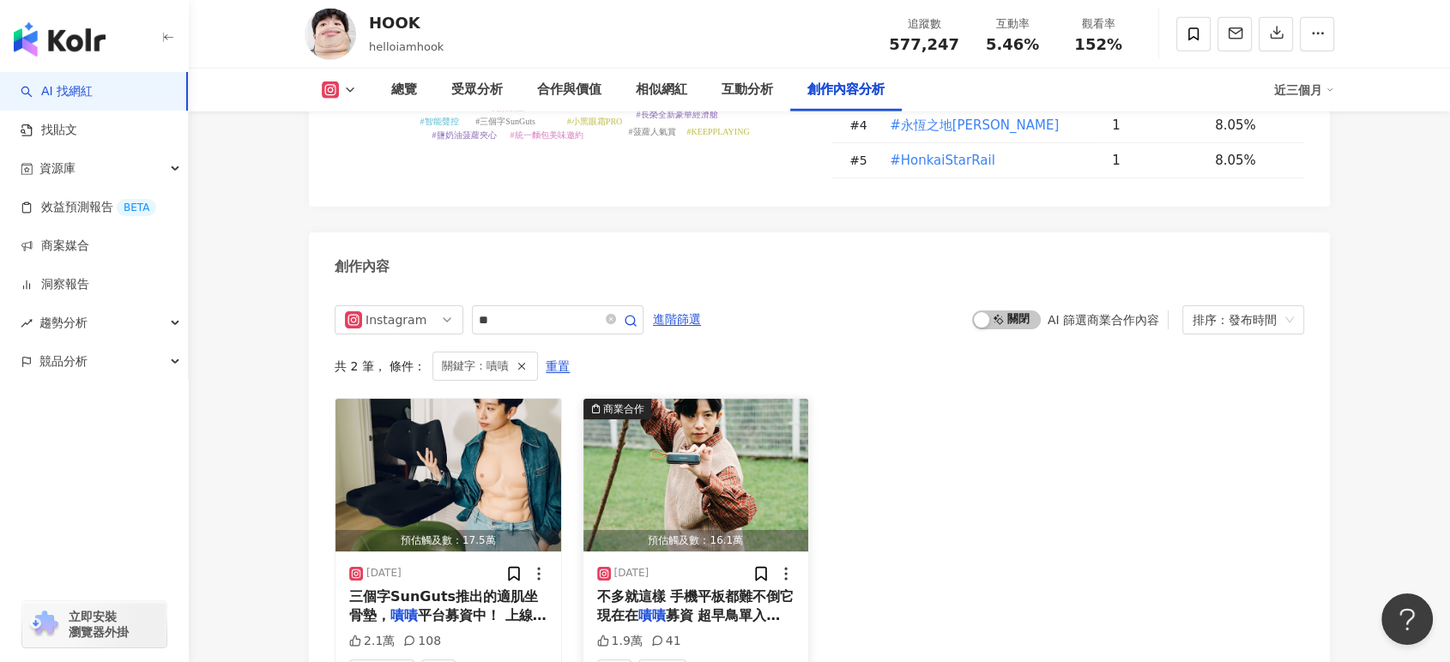
click at [677, 607] on span "募資 超早鳥單入$990 如果覺得" at bounding box center [689, 624] width 184 height 35
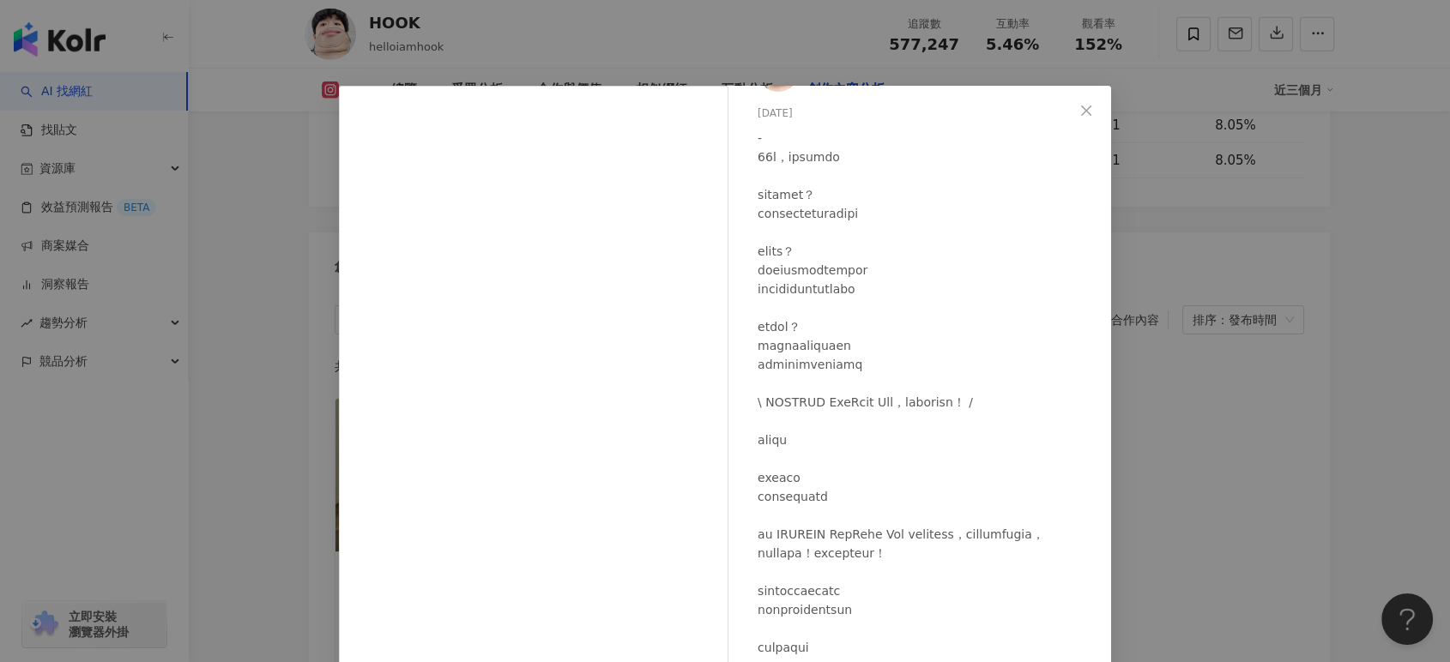
scroll to position [95, 0]
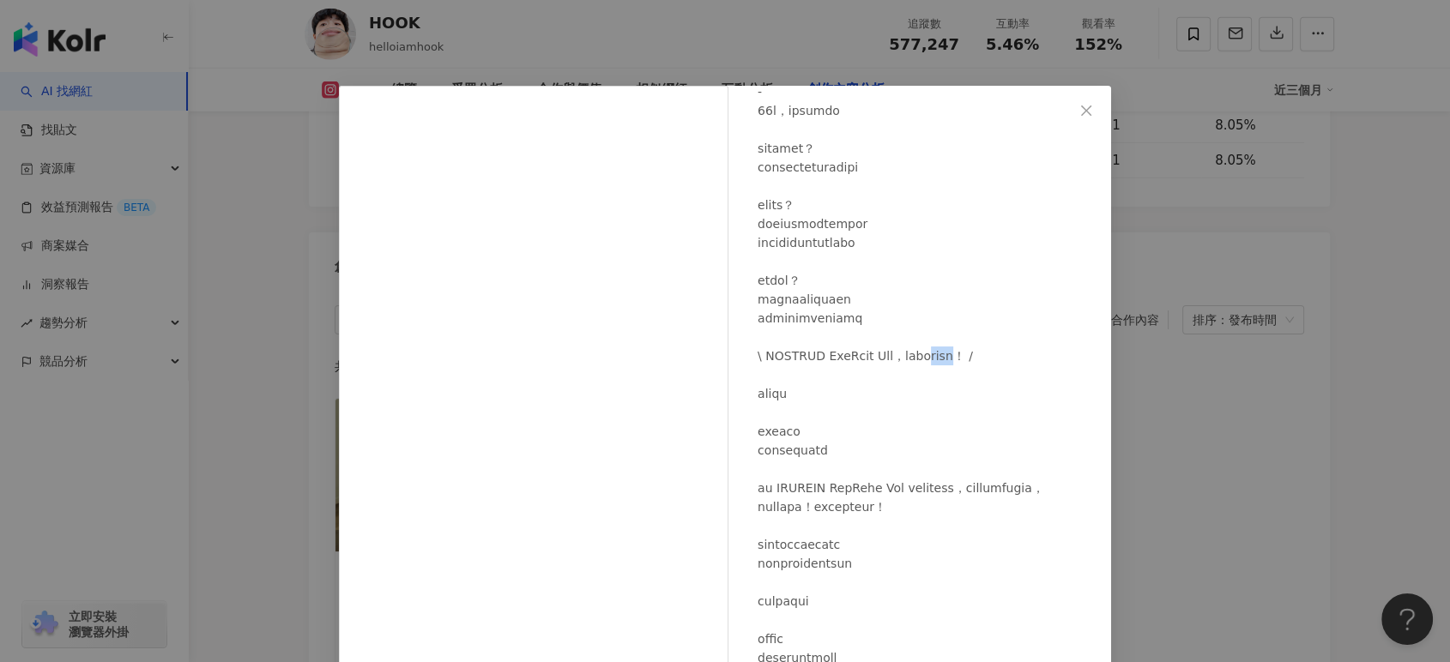
drag, startPoint x: 936, startPoint y: 356, endPoint x: 985, endPoint y: 354, distance: 48.9
drag, startPoint x: 755, startPoint y: 356, endPoint x: 801, endPoint y: 353, distance: 46.5
copy div "PHILIPS"
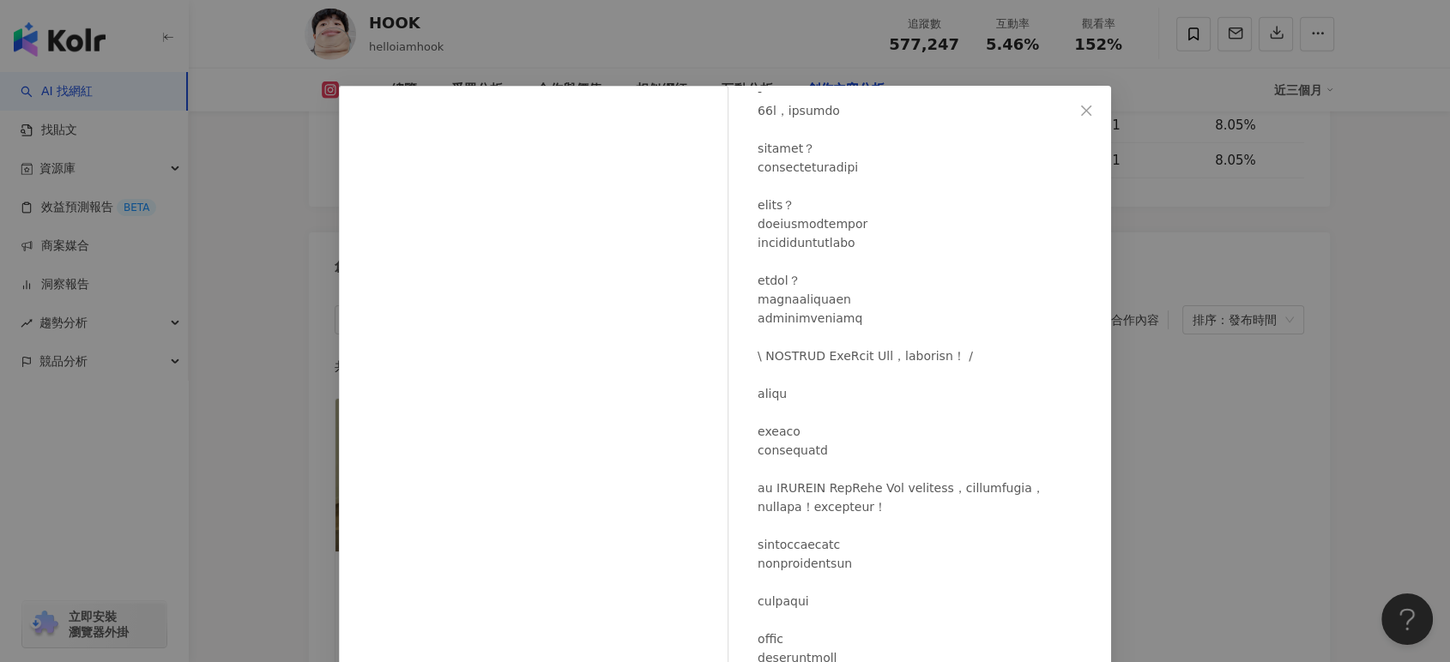
click at [1227, 381] on div "HOOK 2024/11/19 1.9萬 41 查看原始貼文" at bounding box center [725, 331] width 1450 height 662
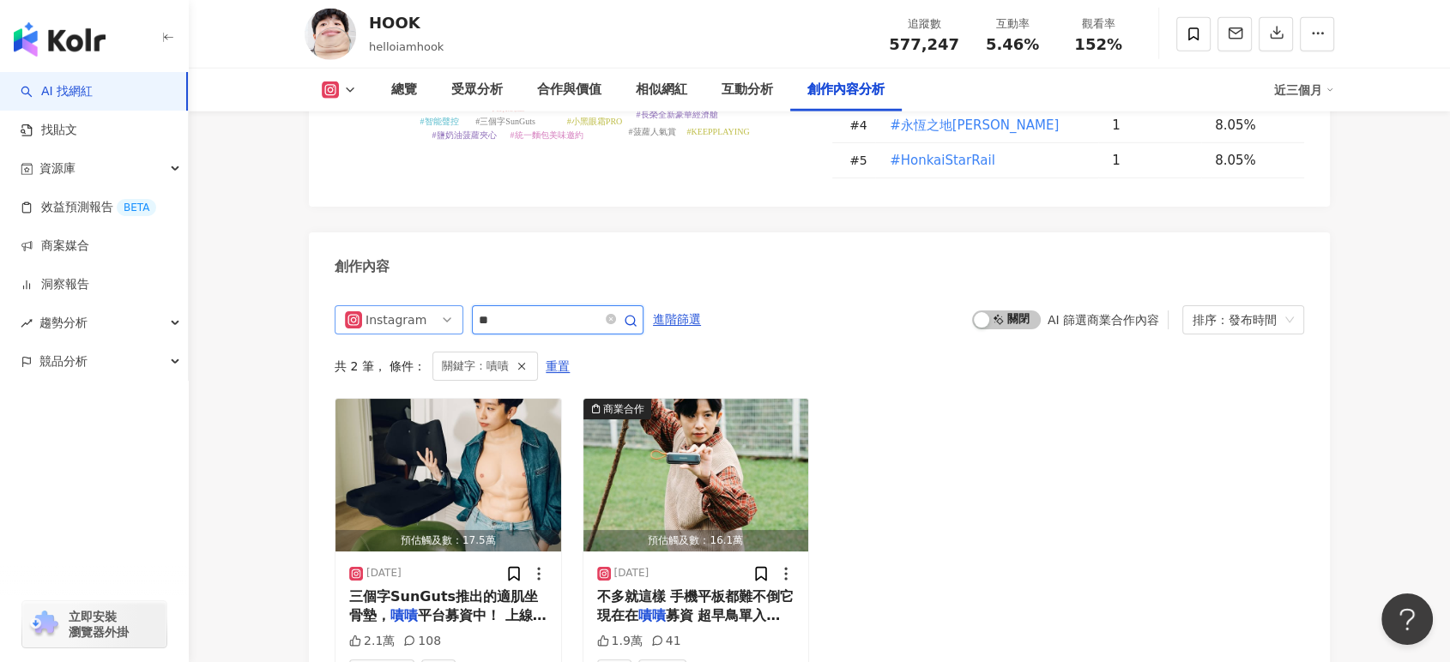
paste input "*****"
drag, startPoint x: 515, startPoint y: 196, endPoint x: 410, endPoint y: 200, distance: 104.8
click at [410, 305] on div "Instagram *******" at bounding box center [489, 319] width 309 height 29
click at [480, 310] on input "*******" at bounding box center [539, 320] width 120 height 21
click at [599, 310] on input "*******" at bounding box center [539, 320] width 120 height 21
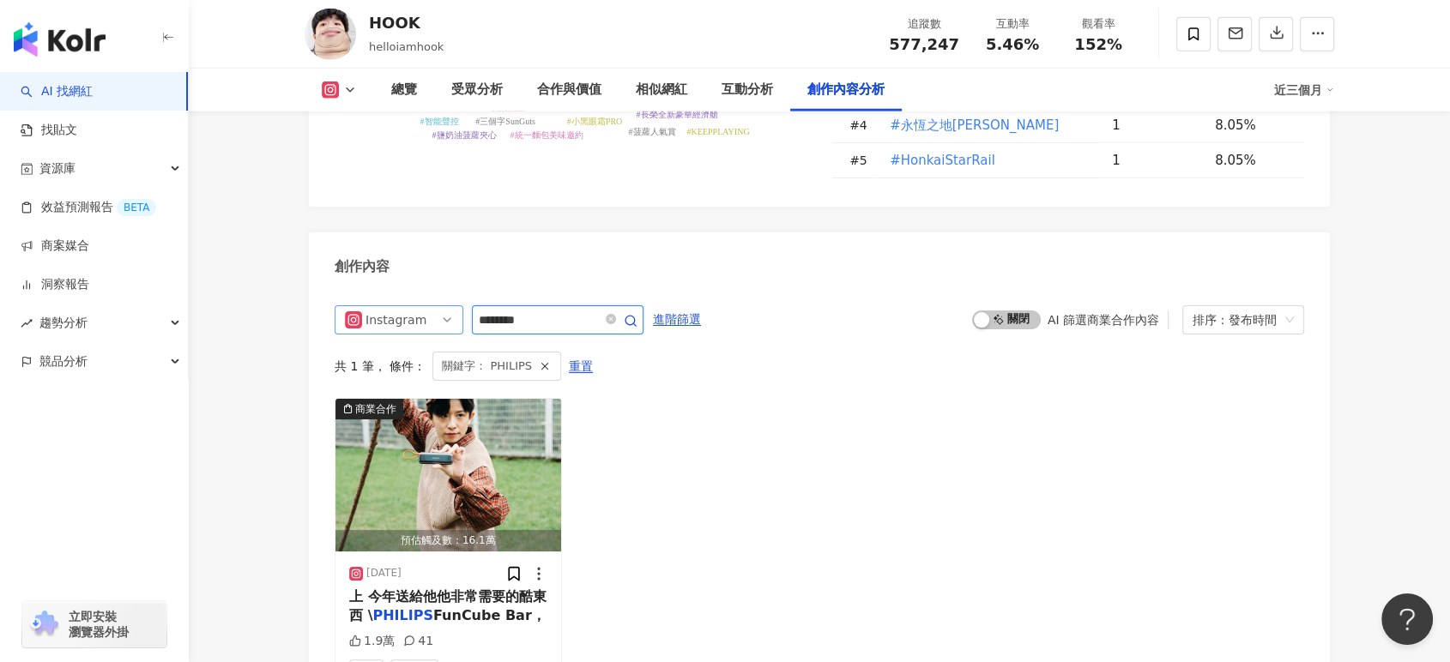
drag, startPoint x: 550, startPoint y: 203, endPoint x: 368, endPoint y: 206, distance: 181.9
click at [368, 305] on div "Instagram *******" at bounding box center [489, 319] width 309 height 29
paste input "text"
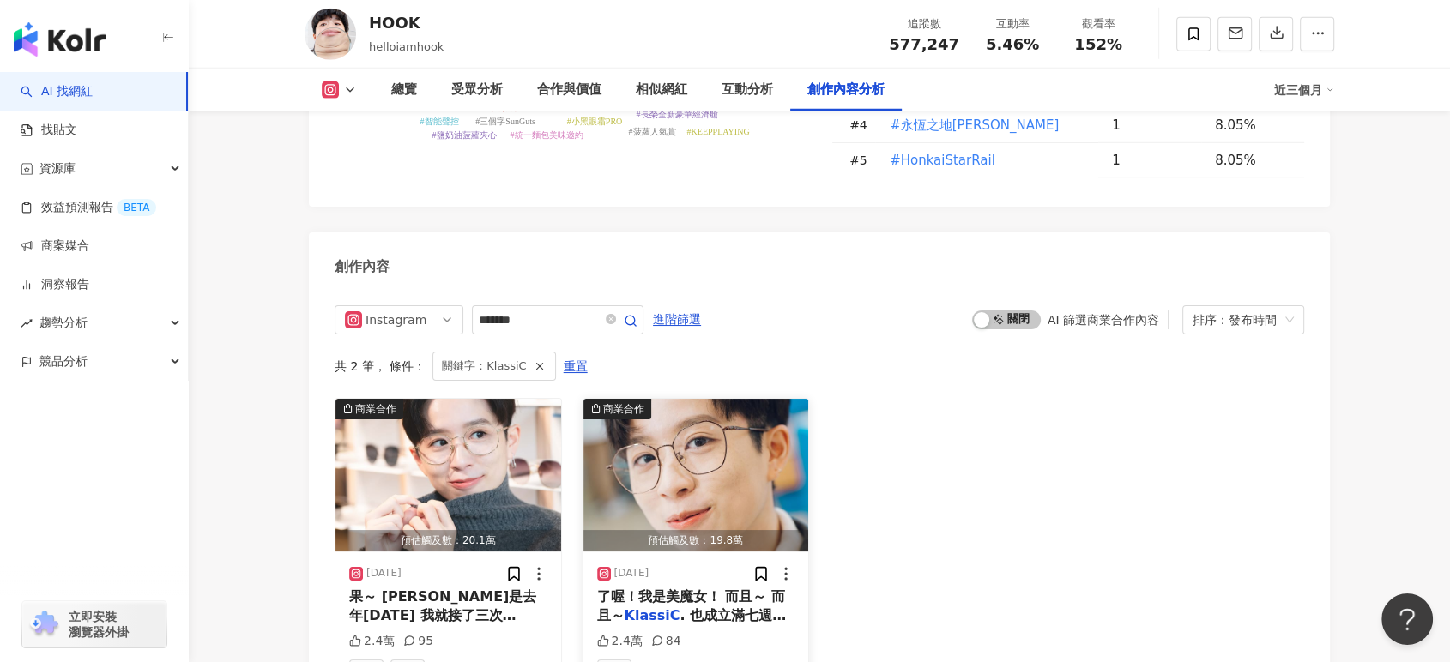
click at [702, 607] on span ". 也成立滿七週年了！" at bounding box center [692, 624] width 190 height 35
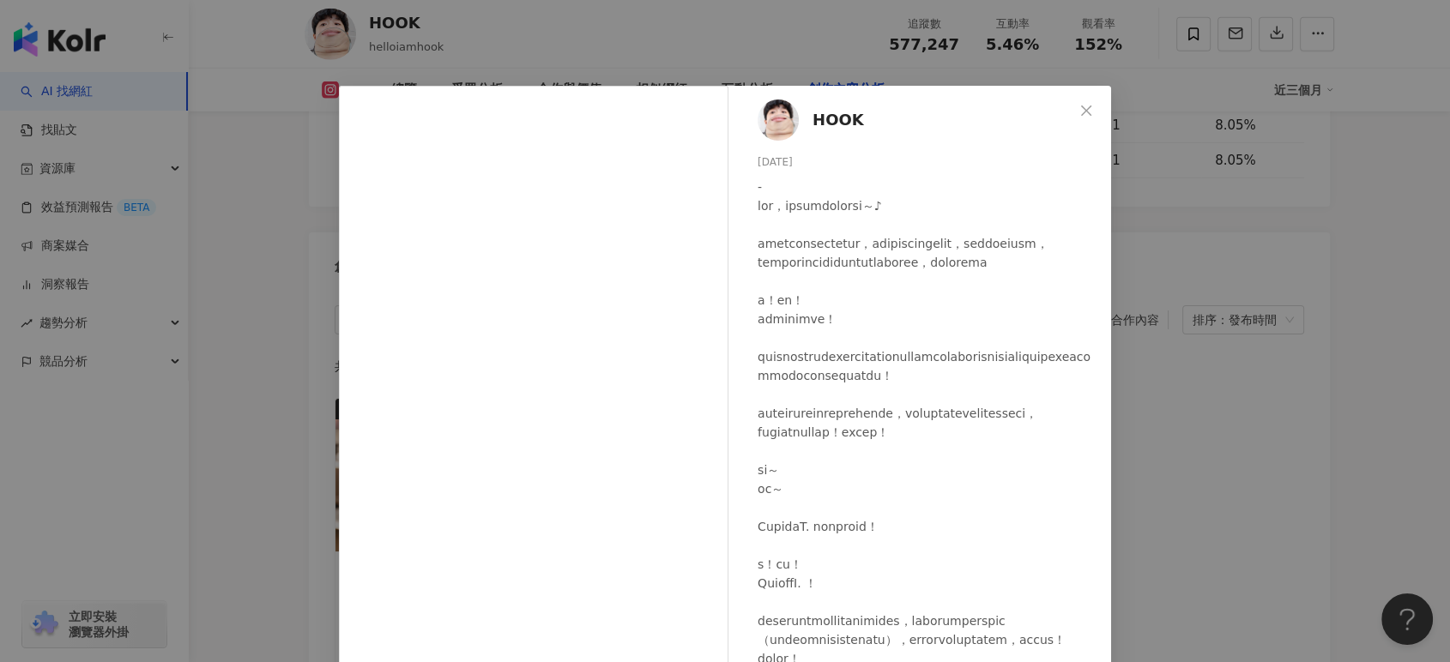
click at [1174, 356] on div "HOOK 2024/11/7 2.4萬 84 查看原始貼文" at bounding box center [725, 331] width 1450 height 662
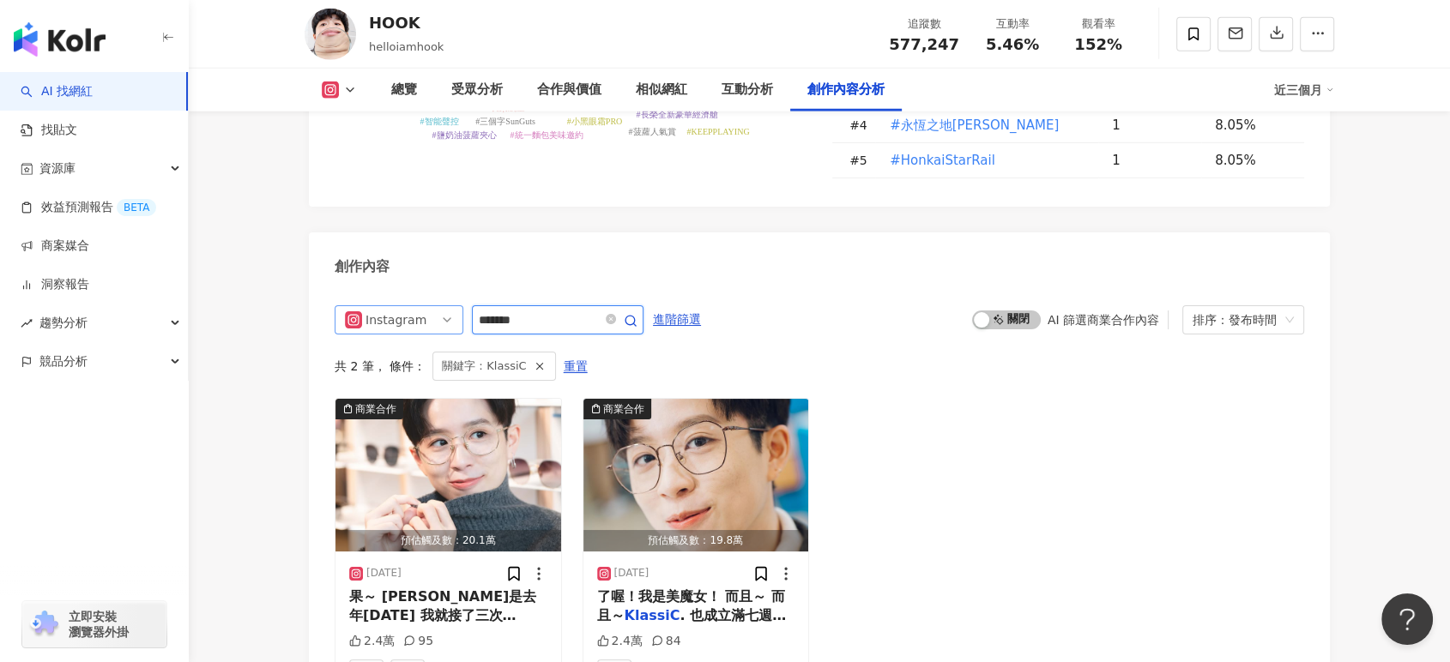
drag, startPoint x: 535, startPoint y: 203, endPoint x: 383, endPoint y: 196, distance: 152.9
click at [383, 305] on div "Instagram *******" at bounding box center [489, 319] width 309 height 29
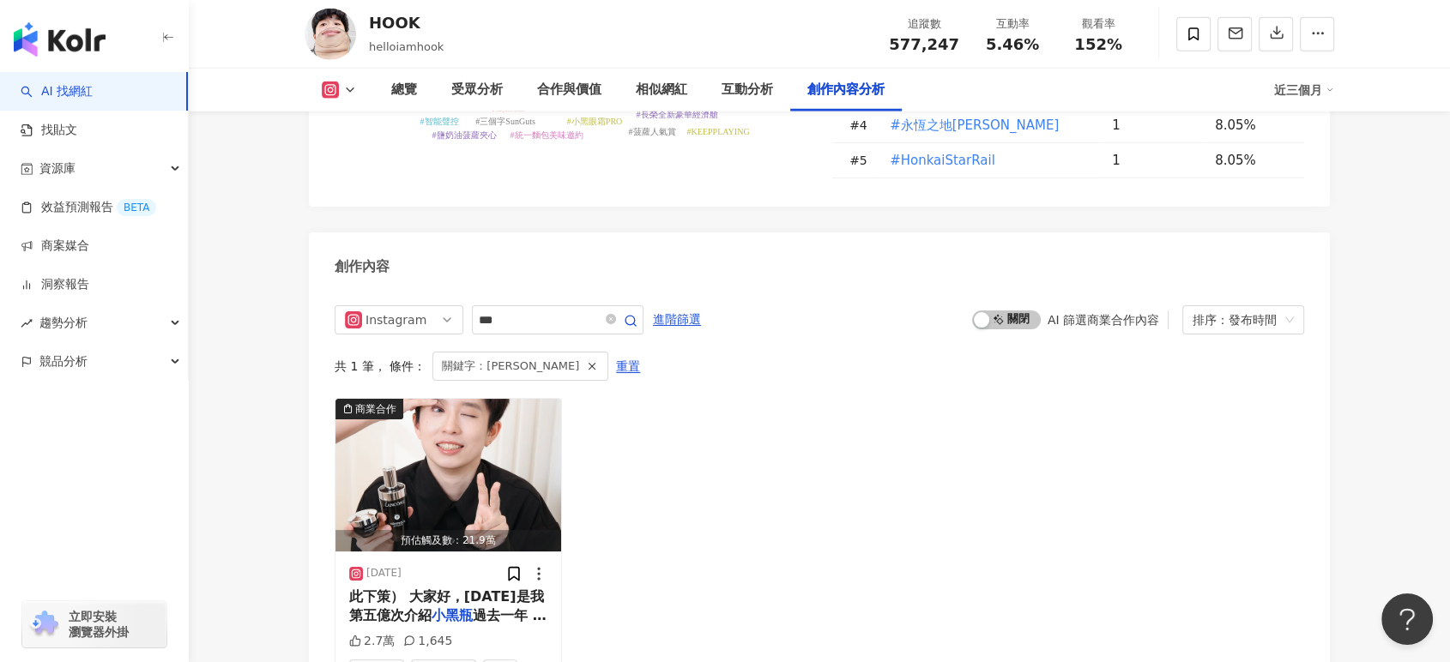
click at [1290, 92] on div "近三個月" at bounding box center [1304, 89] width 60 height 27
click at [1315, 156] on link "近六個月" at bounding box center [1312, 162] width 48 height 19
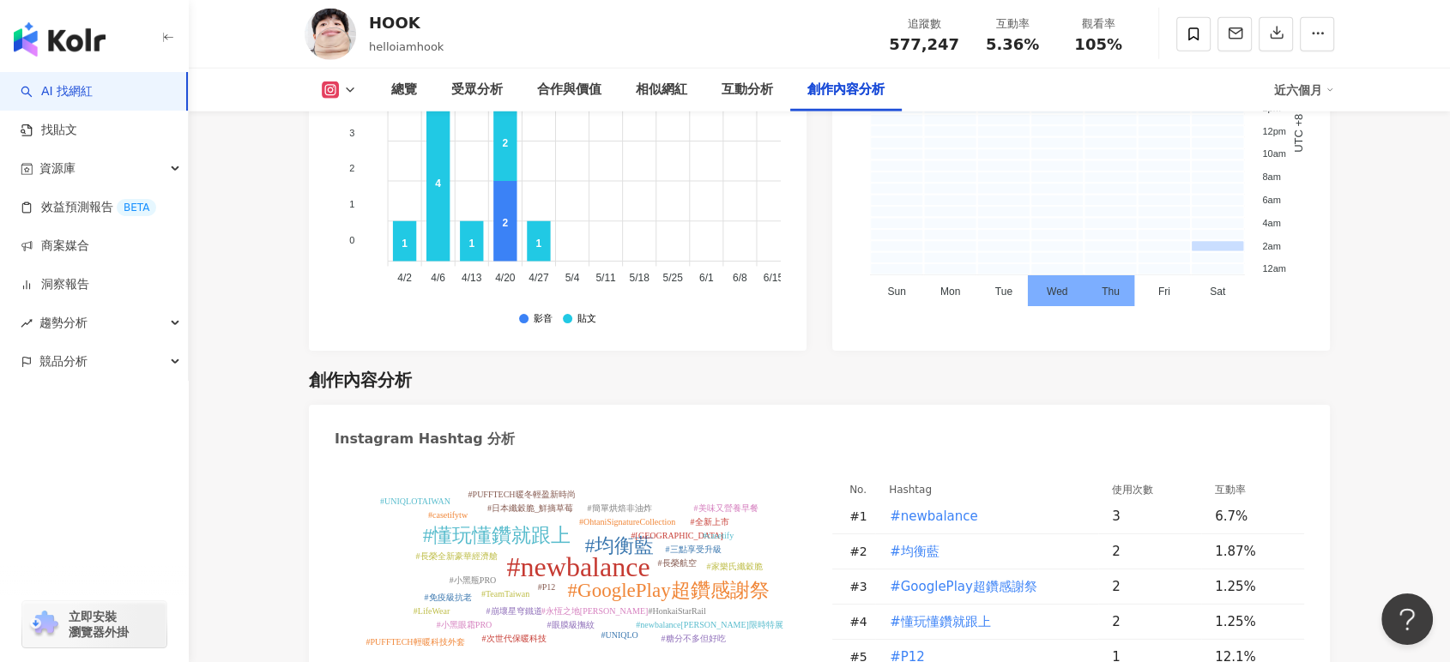
scroll to position [5297, 0]
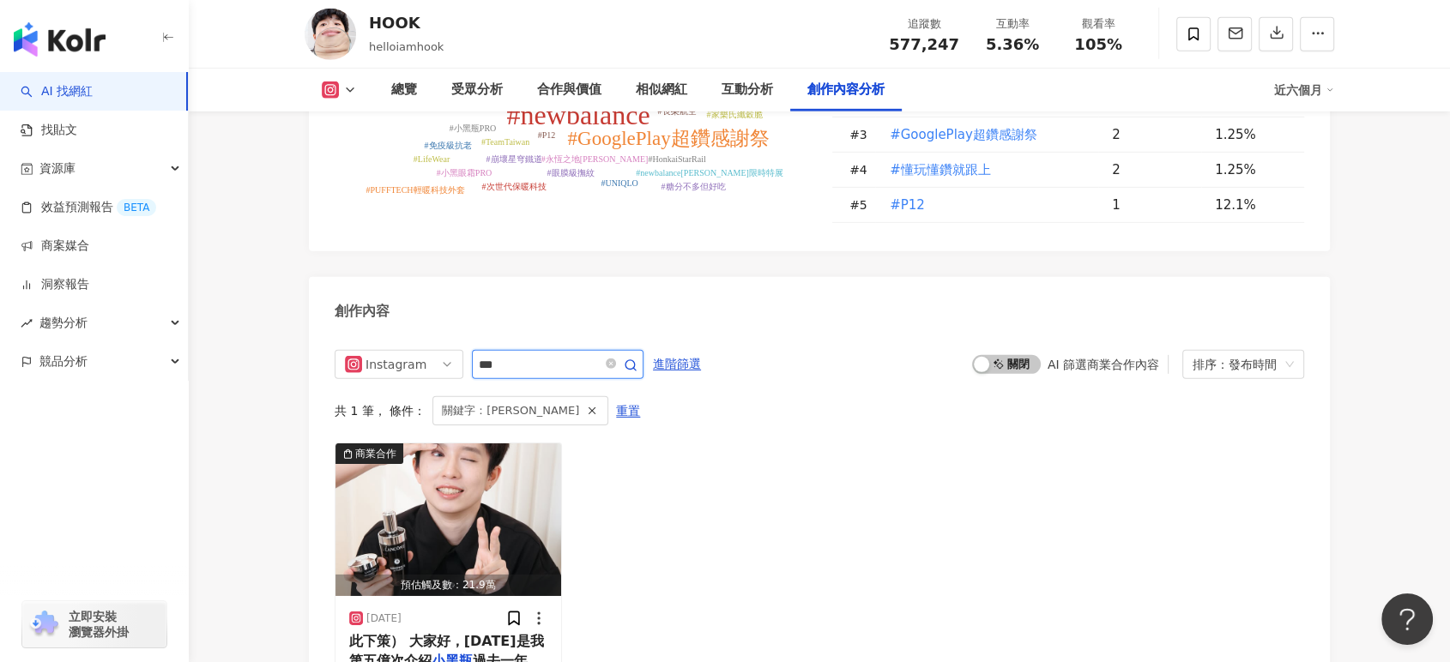
click at [637, 359] on icon "button" at bounding box center [631, 366] width 14 height 14
click at [701, 350] on span "進階篩選" at bounding box center [677, 363] width 48 height 27
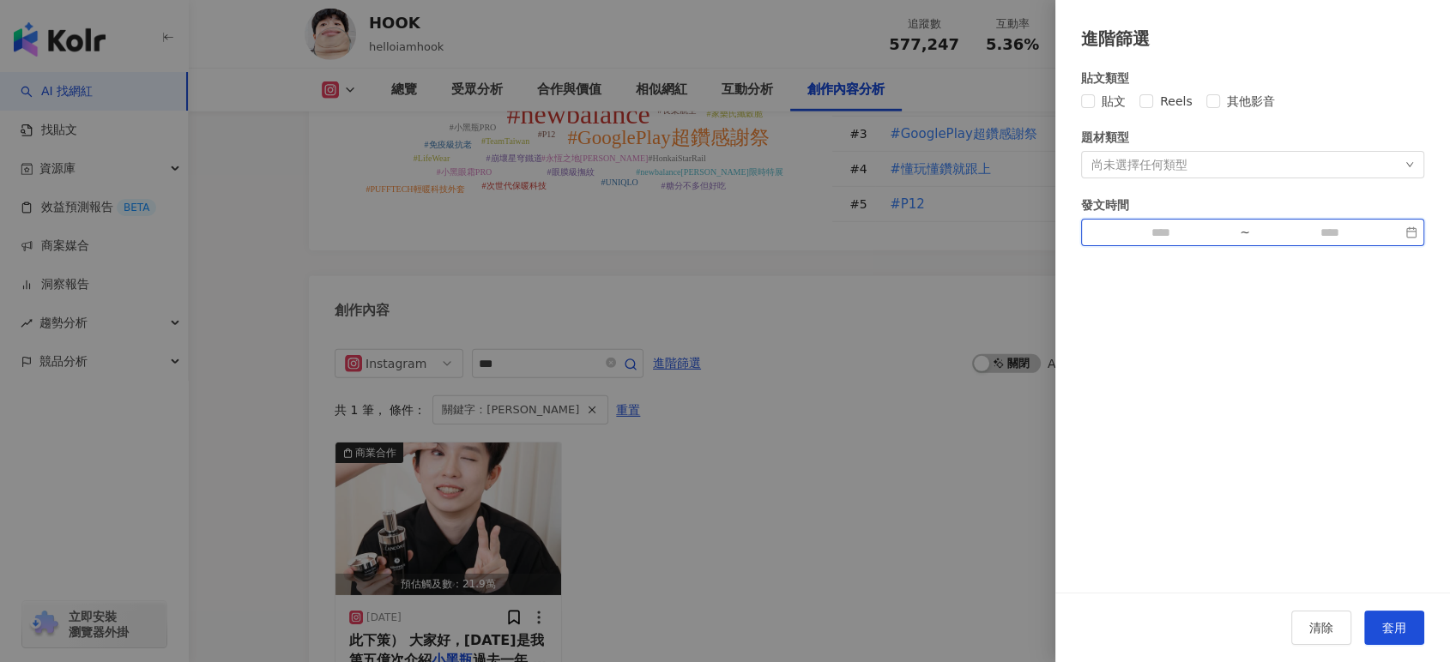
click at [1180, 224] on input at bounding box center [1160, 232] width 145 height 19
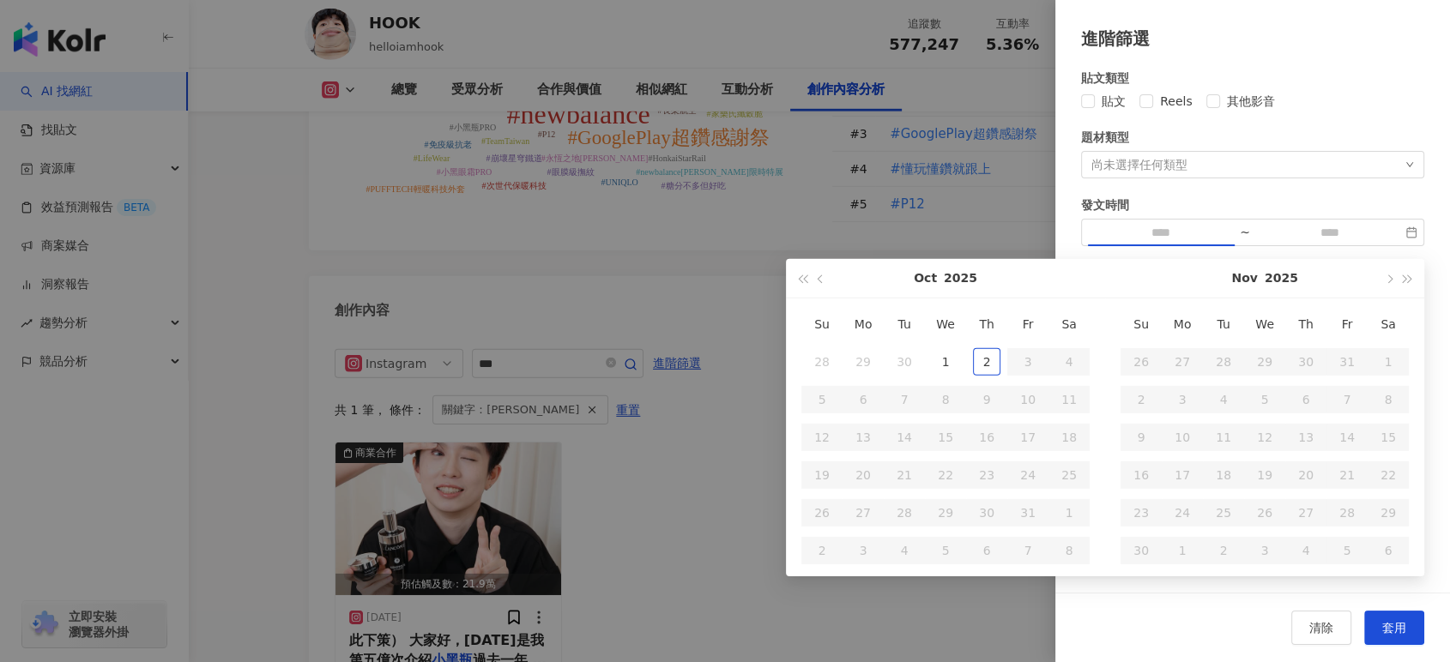
click at [921, 215] on div at bounding box center [725, 331] width 1450 height 662
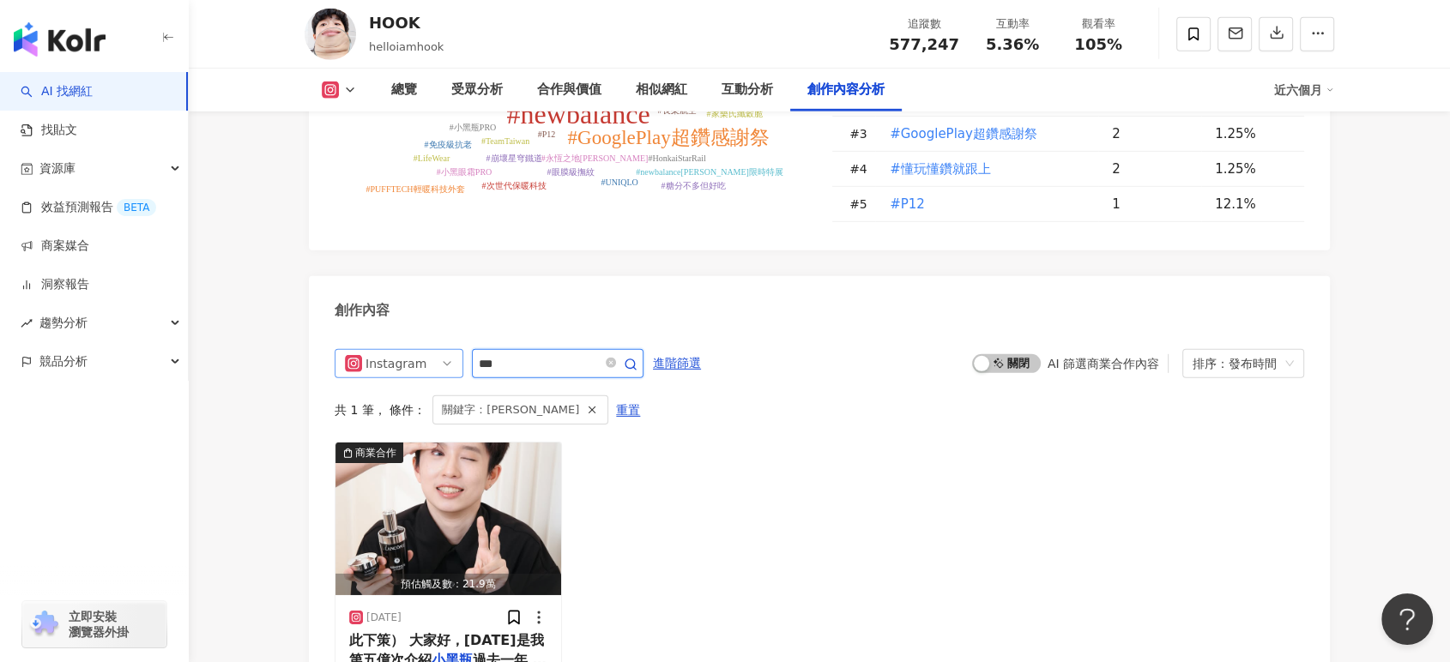
paste input "********"
drag, startPoint x: 515, startPoint y: 202, endPoint x: 455, endPoint y: 202, distance: 60.1
click at [455, 349] on div "Instagram ***" at bounding box center [489, 363] width 309 height 29
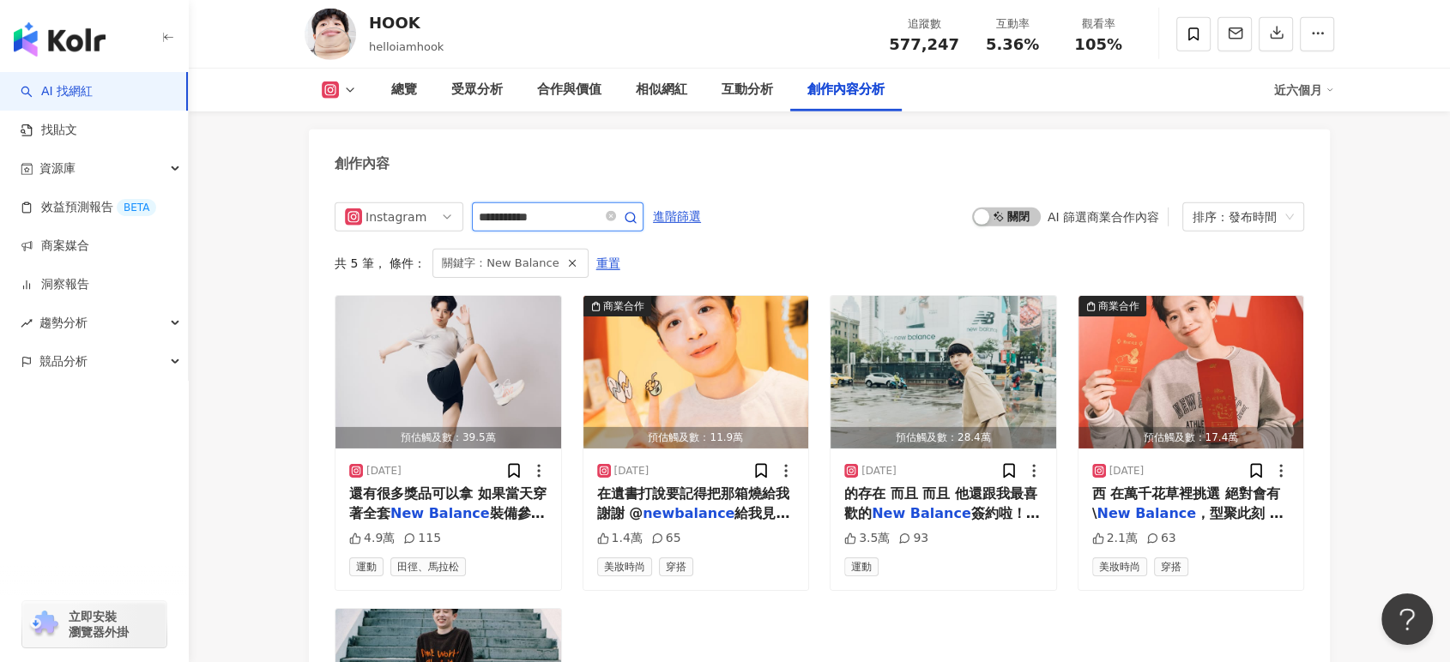
scroll to position [5488, 0]
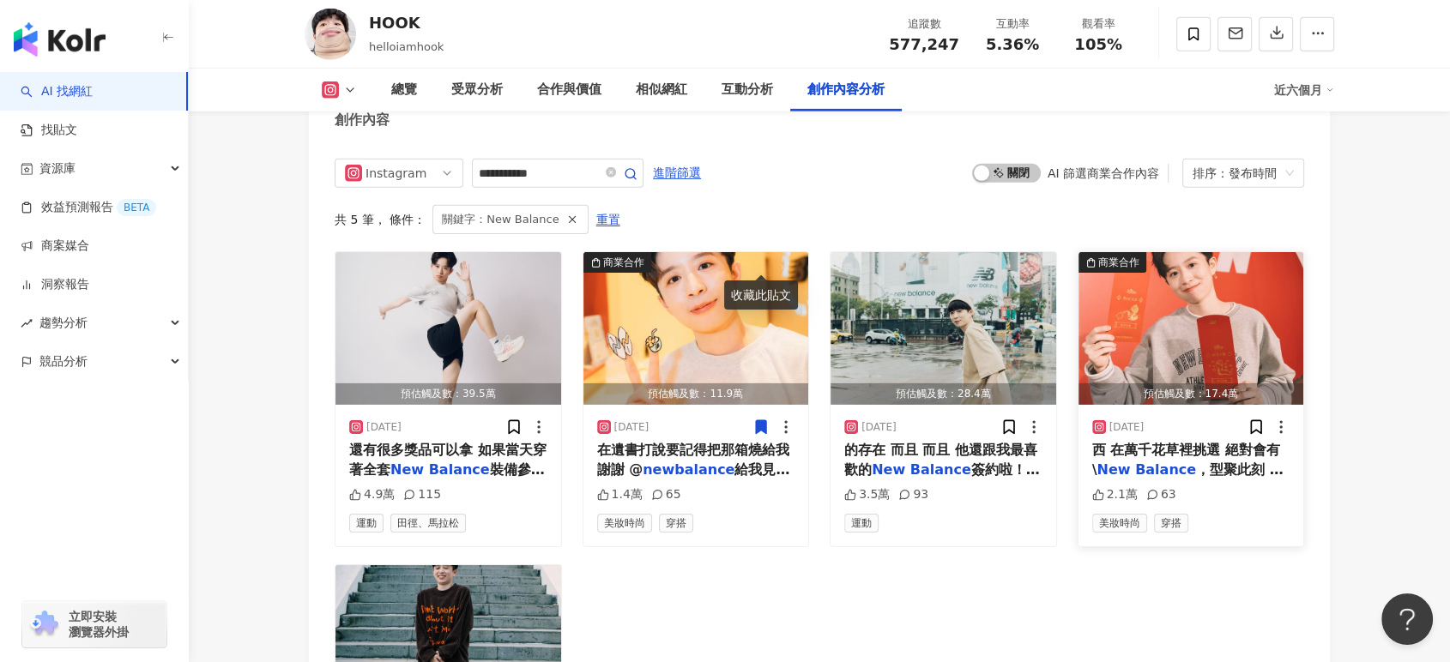
click at [1123, 442] on span "西 在萬千花草裡挑選 絕對會有 \" at bounding box center [1186, 459] width 188 height 35
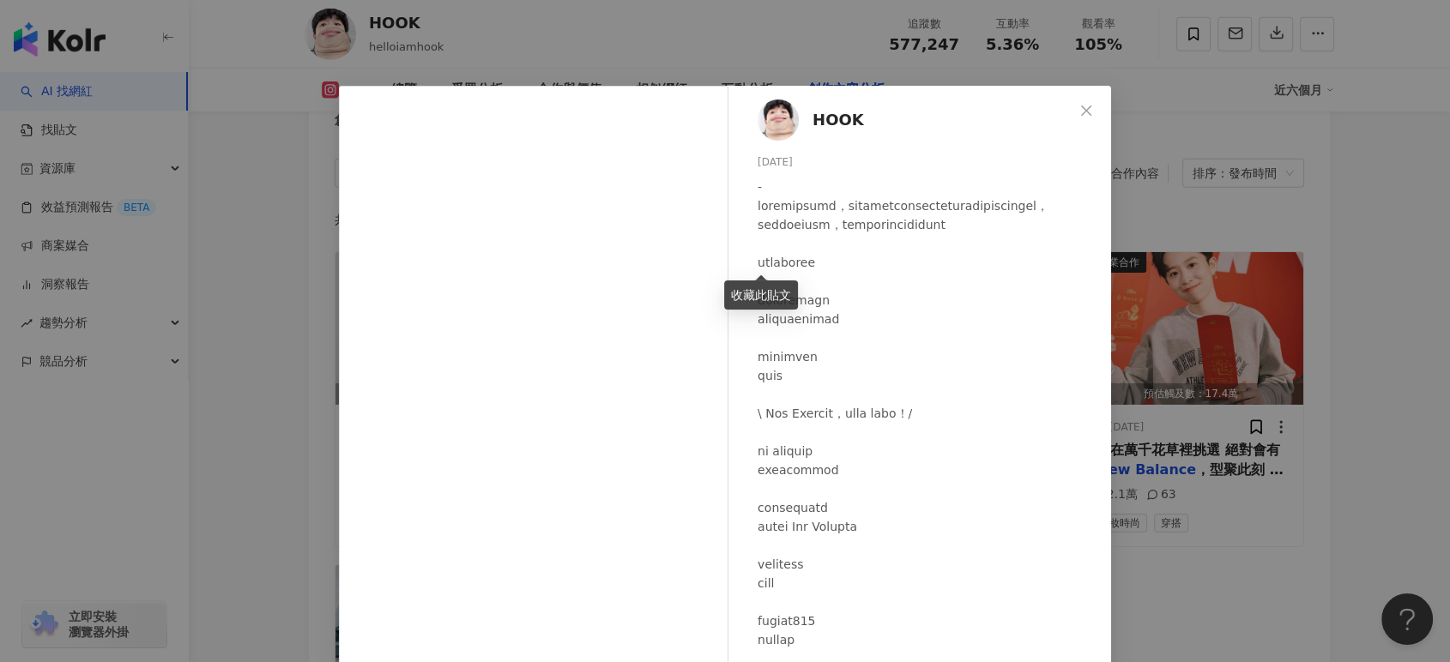
click at [1244, 442] on div "HOOK 2025/1/9 2.1萬 63 查看原始貼文" at bounding box center [725, 331] width 1450 height 662
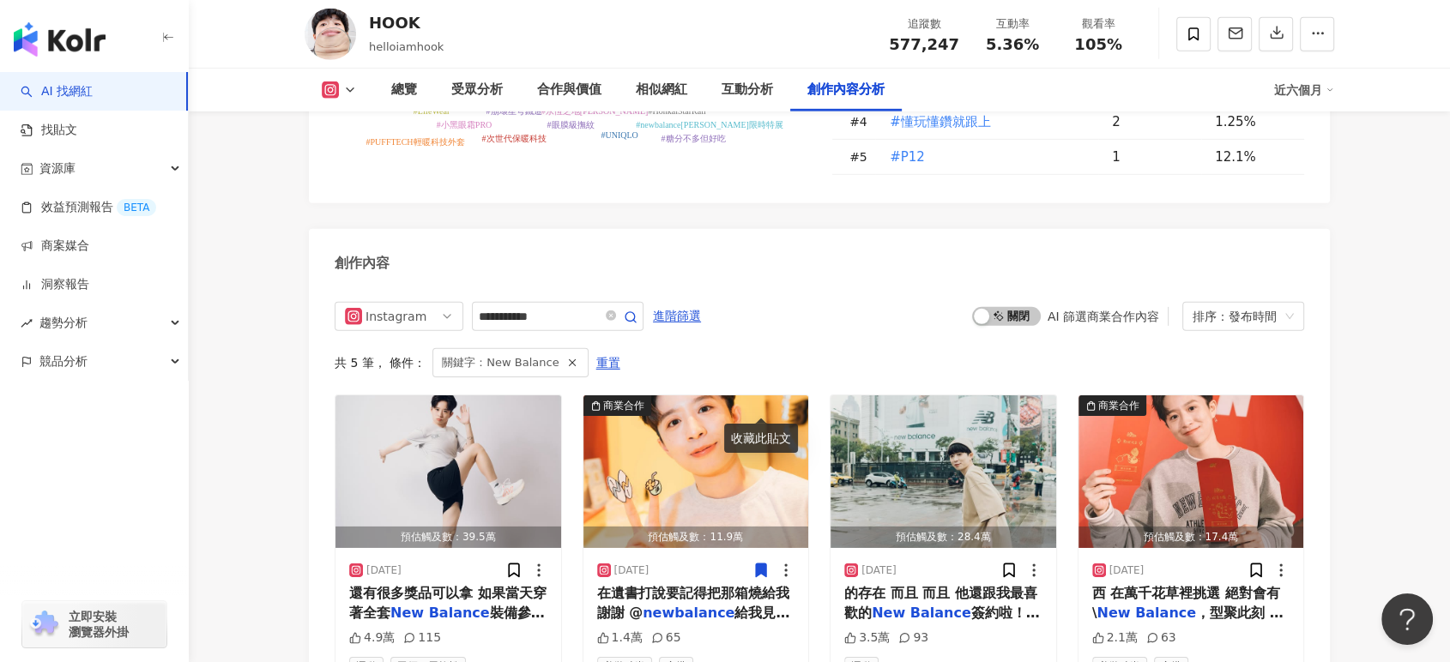
scroll to position [5203, 0]
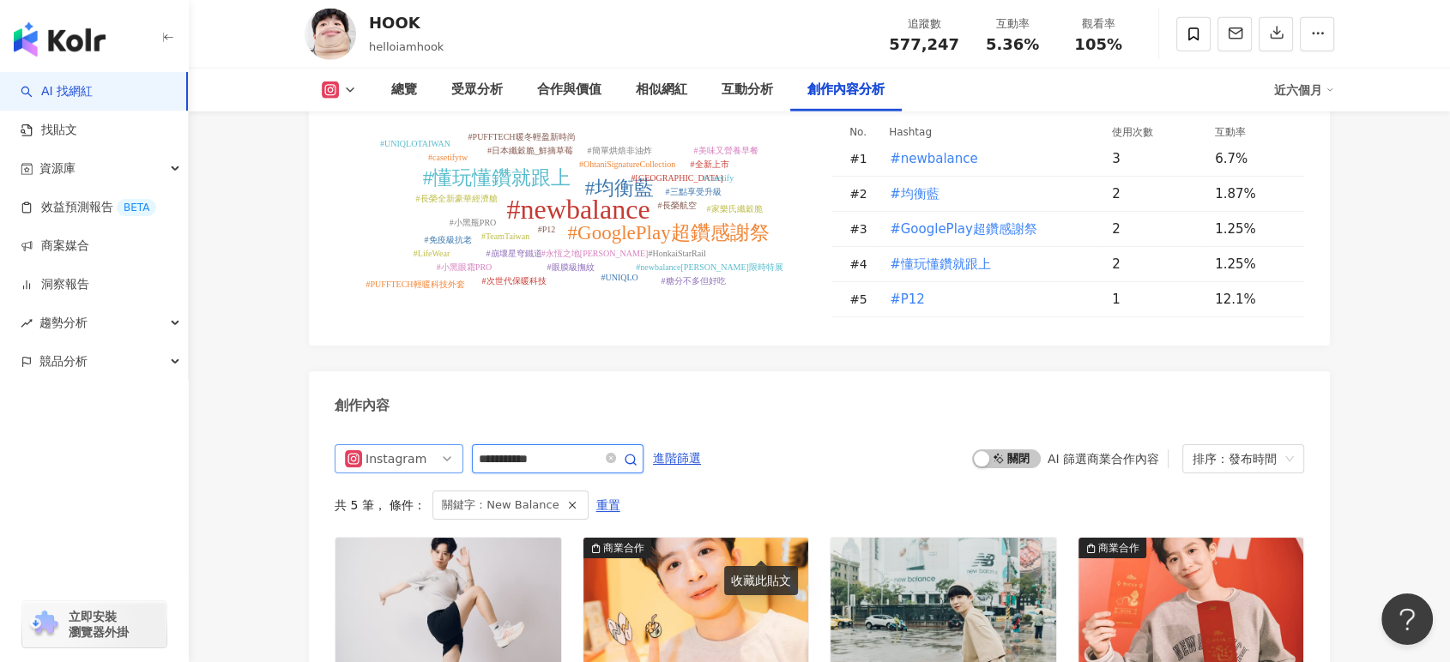
drag, startPoint x: 580, startPoint y: 289, endPoint x: 346, endPoint y: 281, distance: 234.4
click at [346, 444] on div "**********" at bounding box center [489, 458] width 309 height 29
paste input "text"
type input "****"
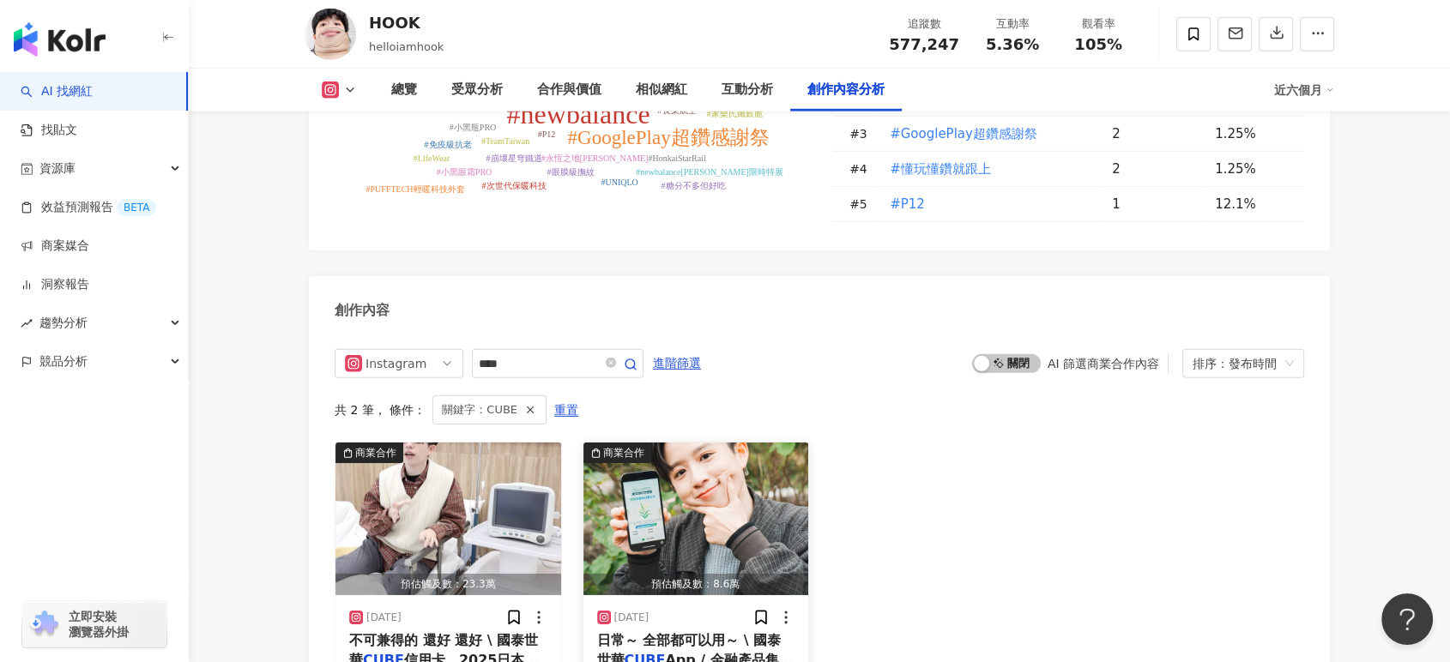
click at [690, 648] on span "App / 金融產品集中往" at bounding box center [695, 669] width 196 height 35
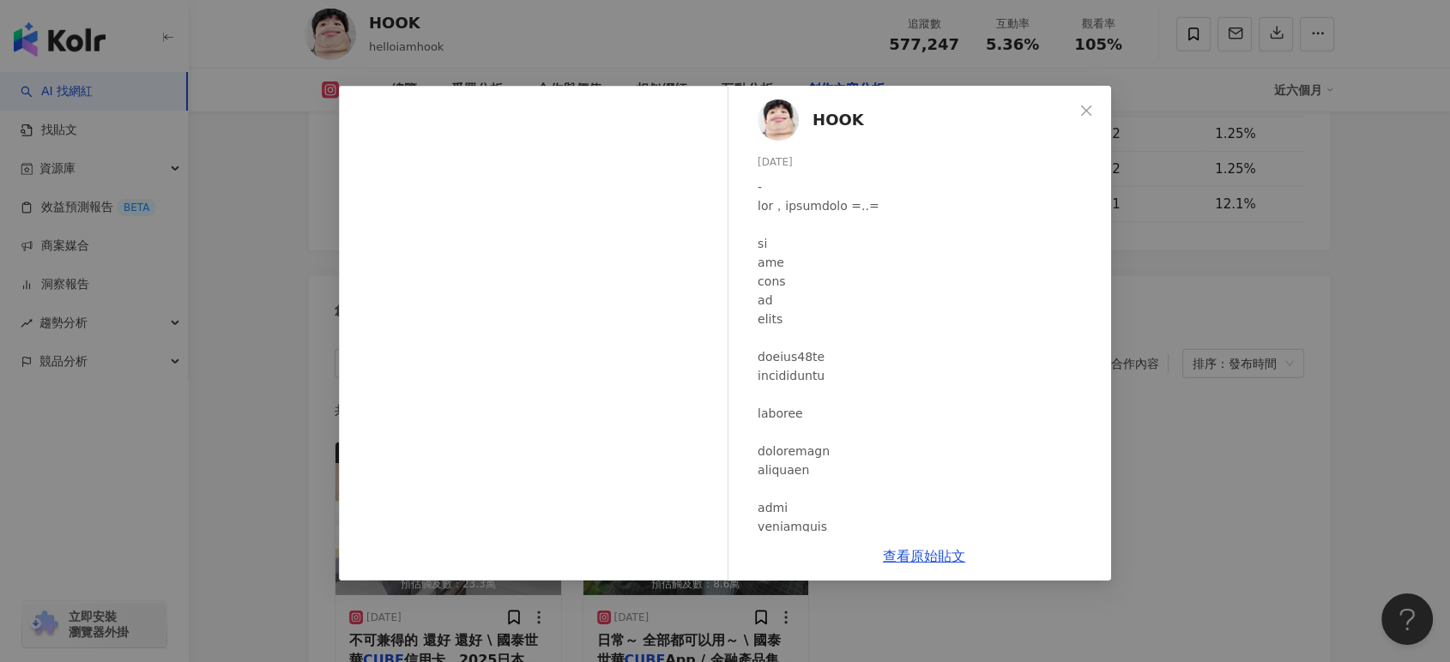
click at [1205, 383] on div "HOOK 2025/1/22 9,858 85 查看原始貼文" at bounding box center [725, 331] width 1450 height 662
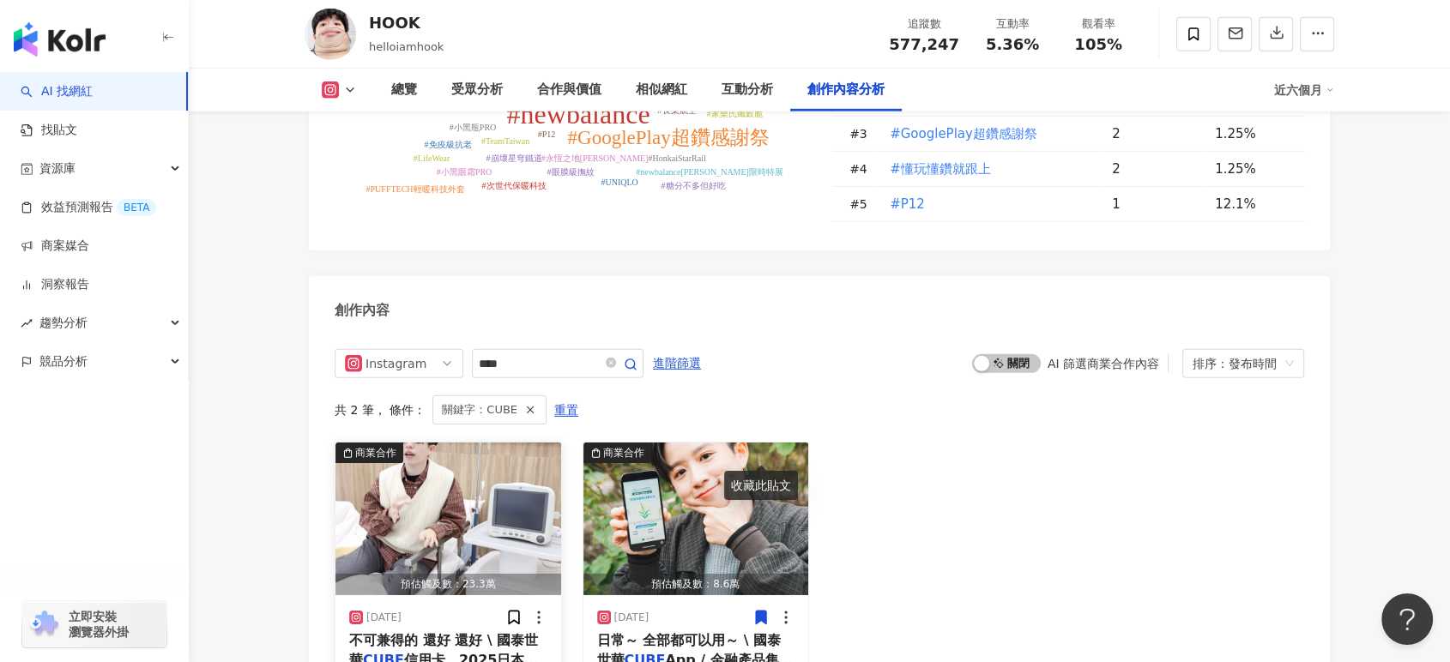
click at [450, 648] on span "信用卡，2025日本賞！ /" at bounding box center [443, 669] width 189 height 35
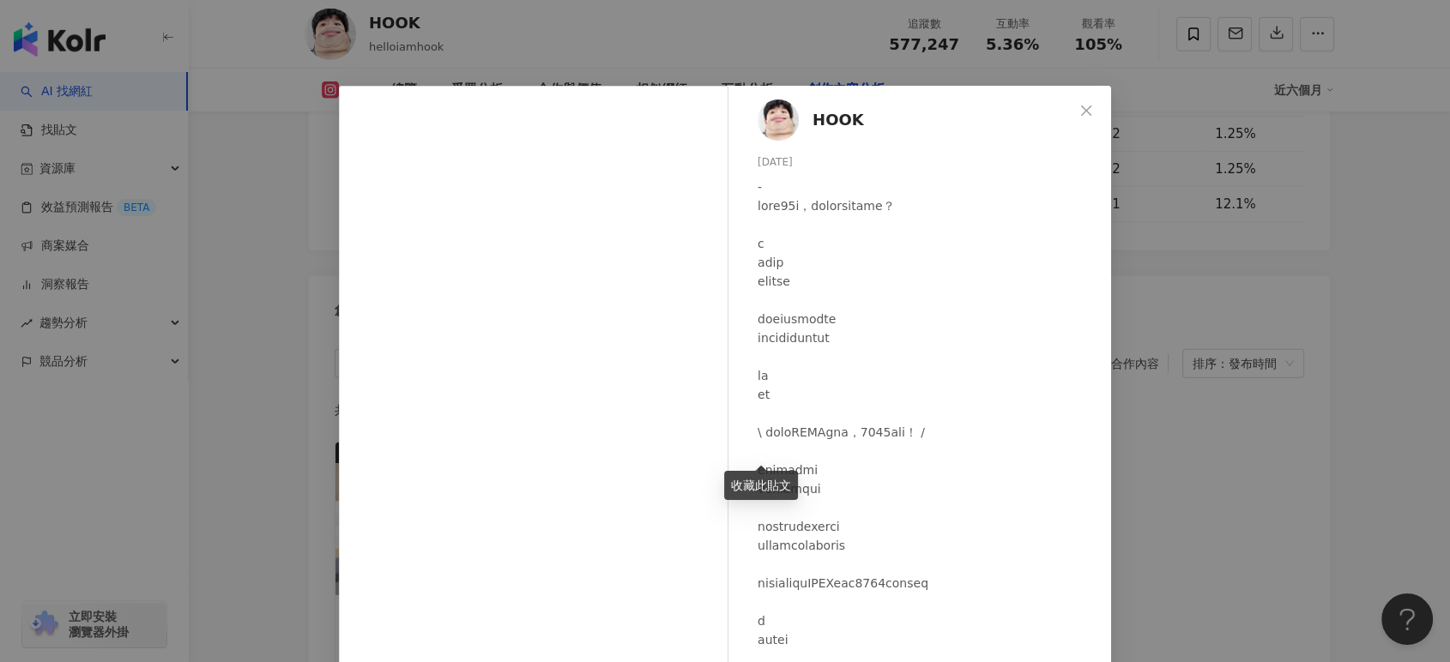
click at [1154, 424] on div "HOOK 2025/3/28 1萬 103 31.6萬 查看原始貼文" at bounding box center [725, 331] width 1450 height 662
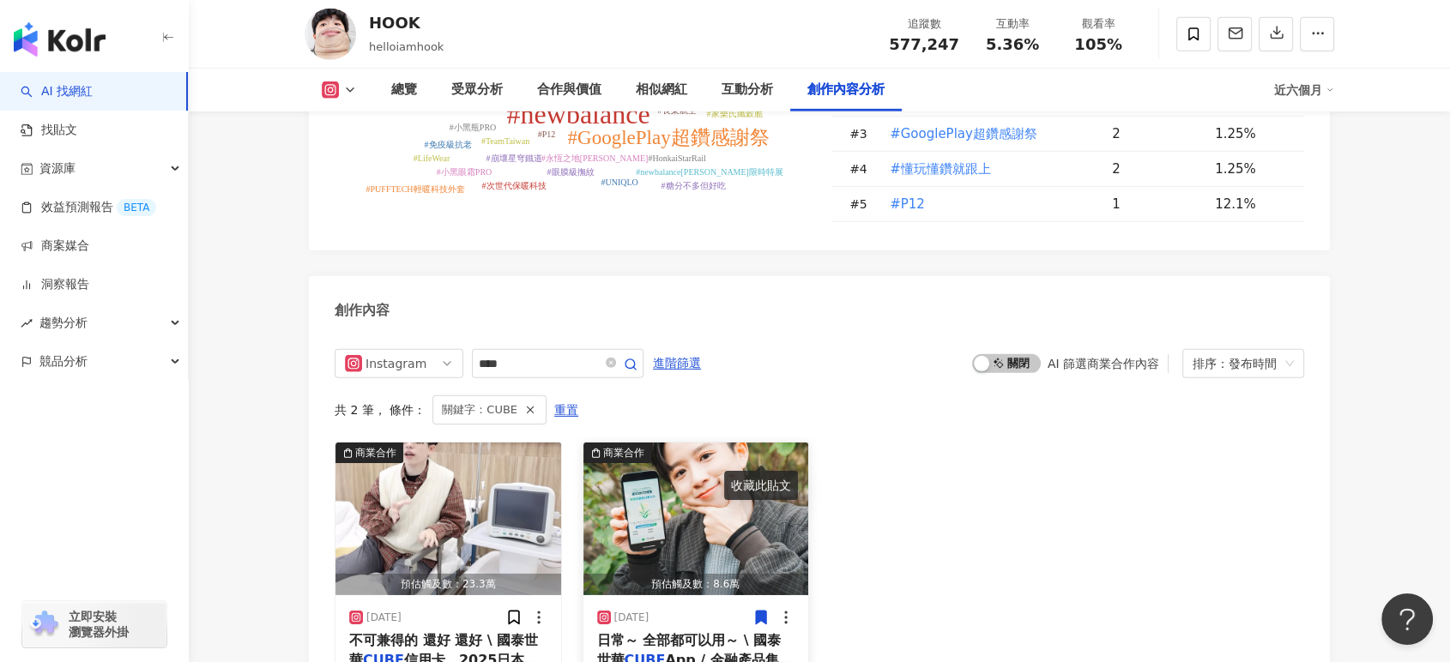
click at [735, 632] on span "日常～ 全部都可以用～ \ 國泰世華" at bounding box center [689, 649] width 184 height 35
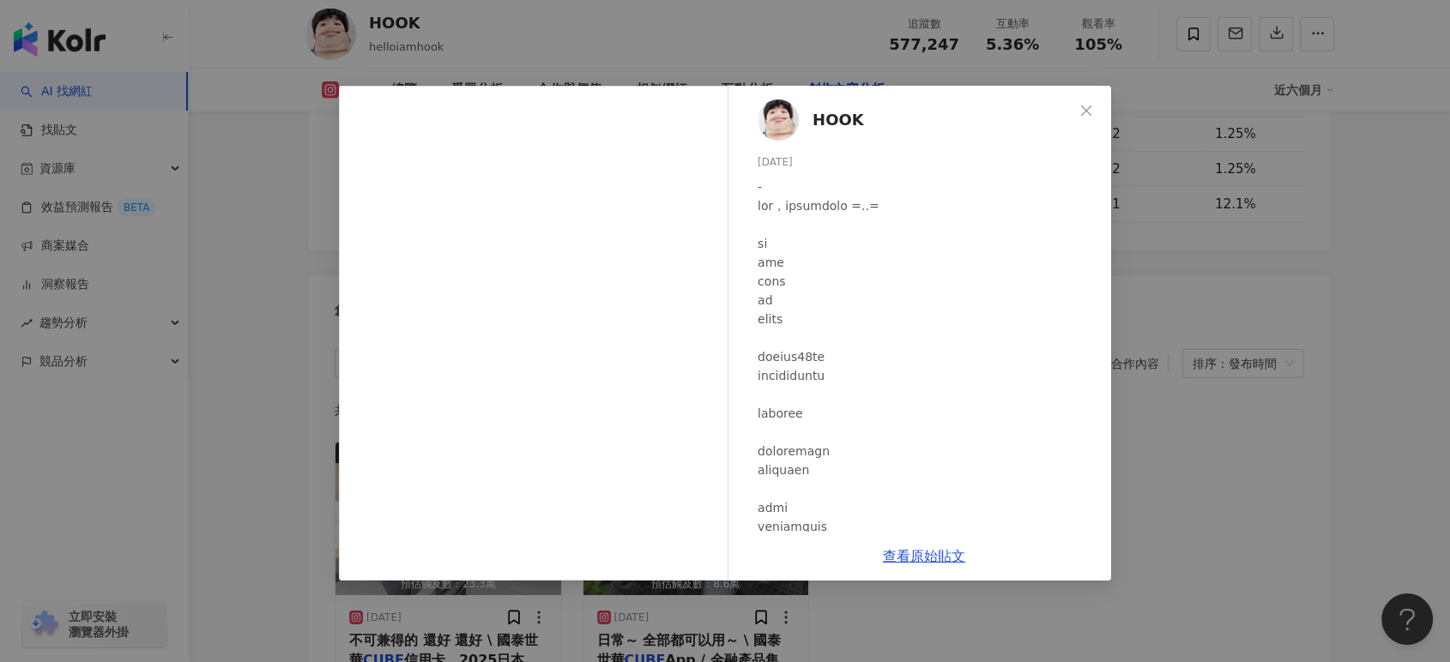
click at [969, 555] on div "查看原始貼文" at bounding box center [924, 556] width 374 height 49
click at [960, 555] on link "查看原始貼文" at bounding box center [924, 556] width 82 height 16
click at [697, 76] on div "HOOK 2025/1/22 9,858 85 查看原始貼文" at bounding box center [725, 331] width 1450 height 662
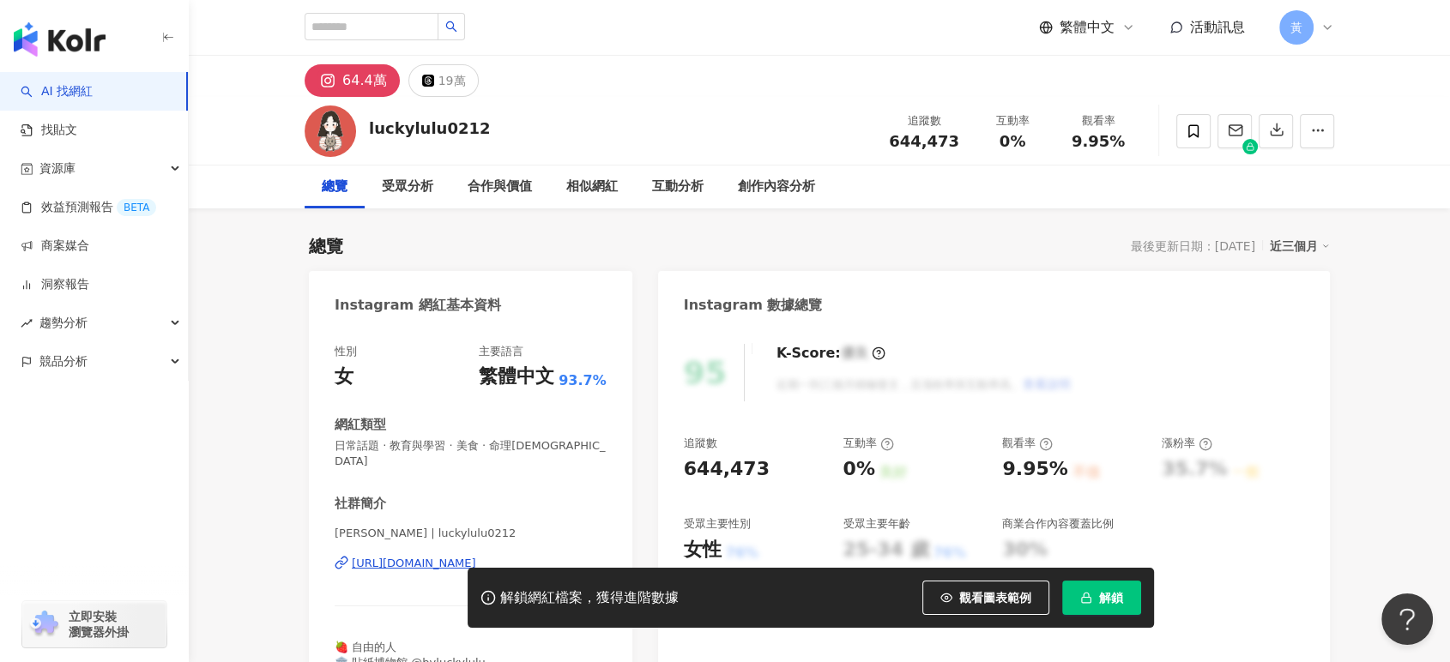
click at [387, 556] on div "[URL][DOMAIN_NAME]" at bounding box center [414, 563] width 124 height 15
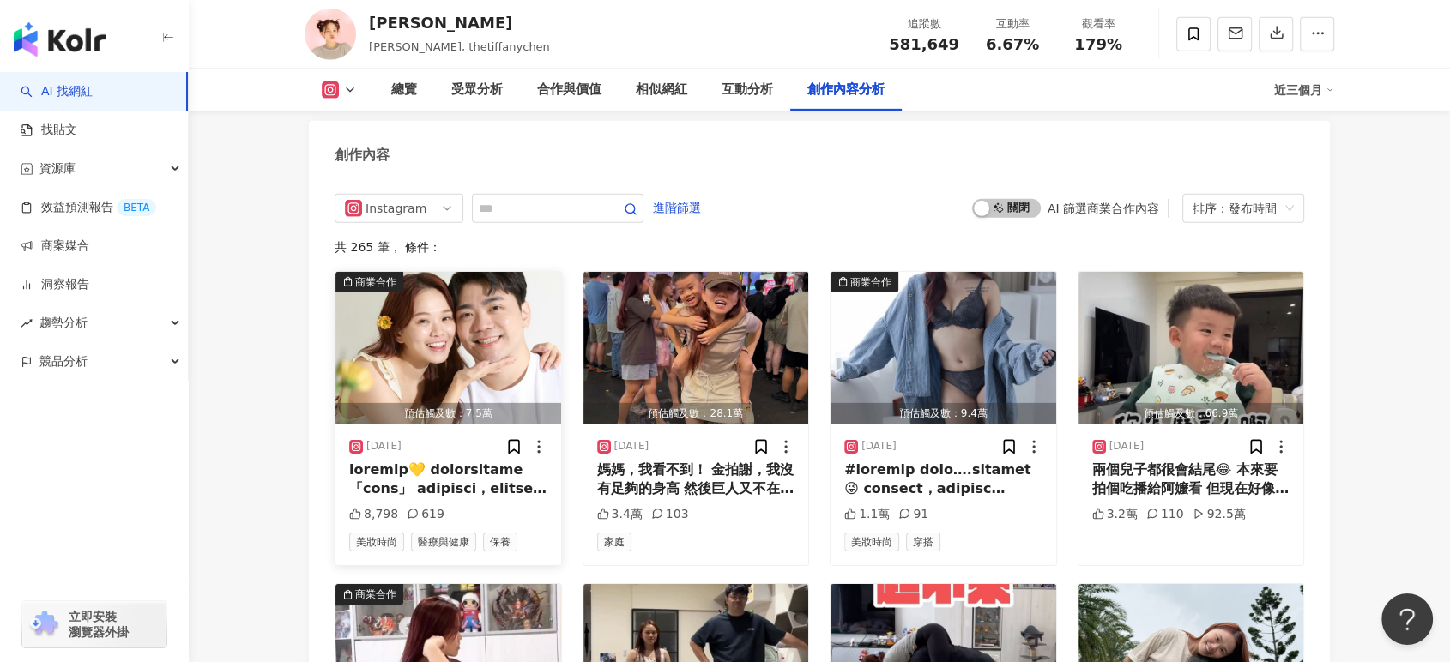
scroll to position [5166, 0]
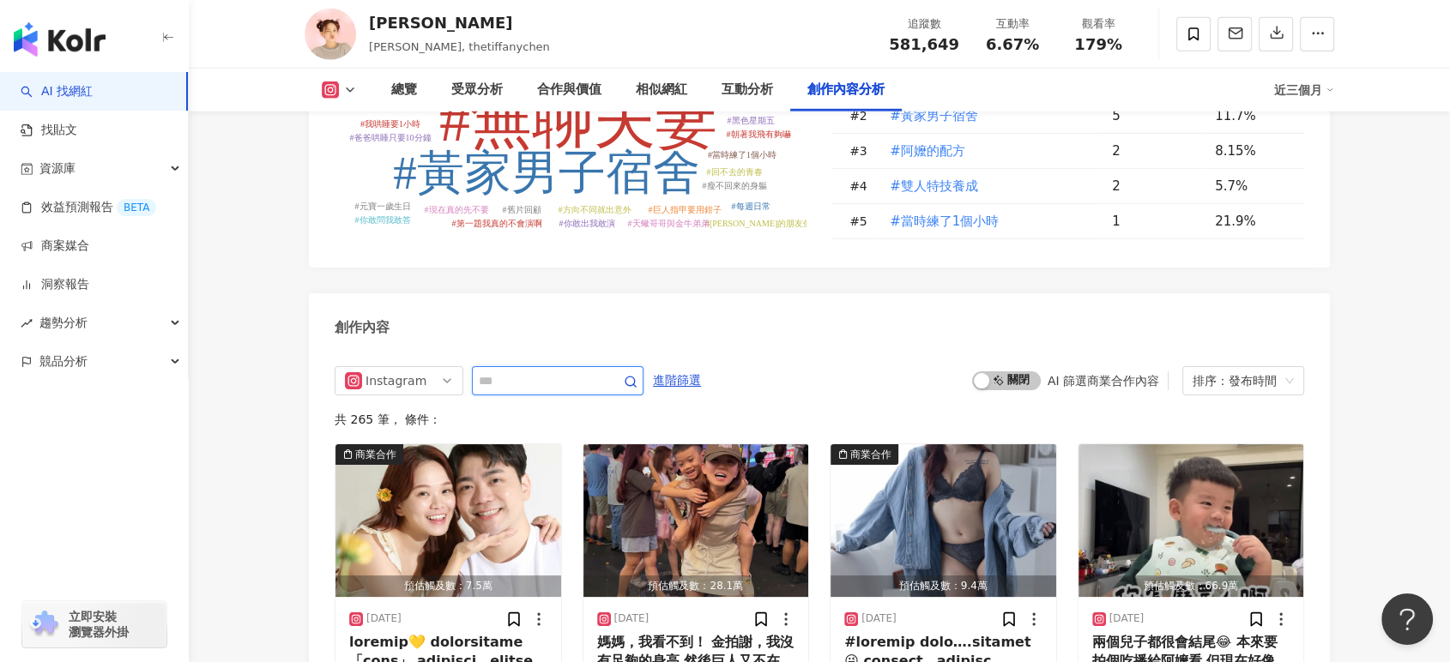
click at [503, 371] on input "text" at bounding box center [539, 381] width 120 height 21
click at [504, 371] on input "text" at bounding box center [539, 381] width 120 height 21
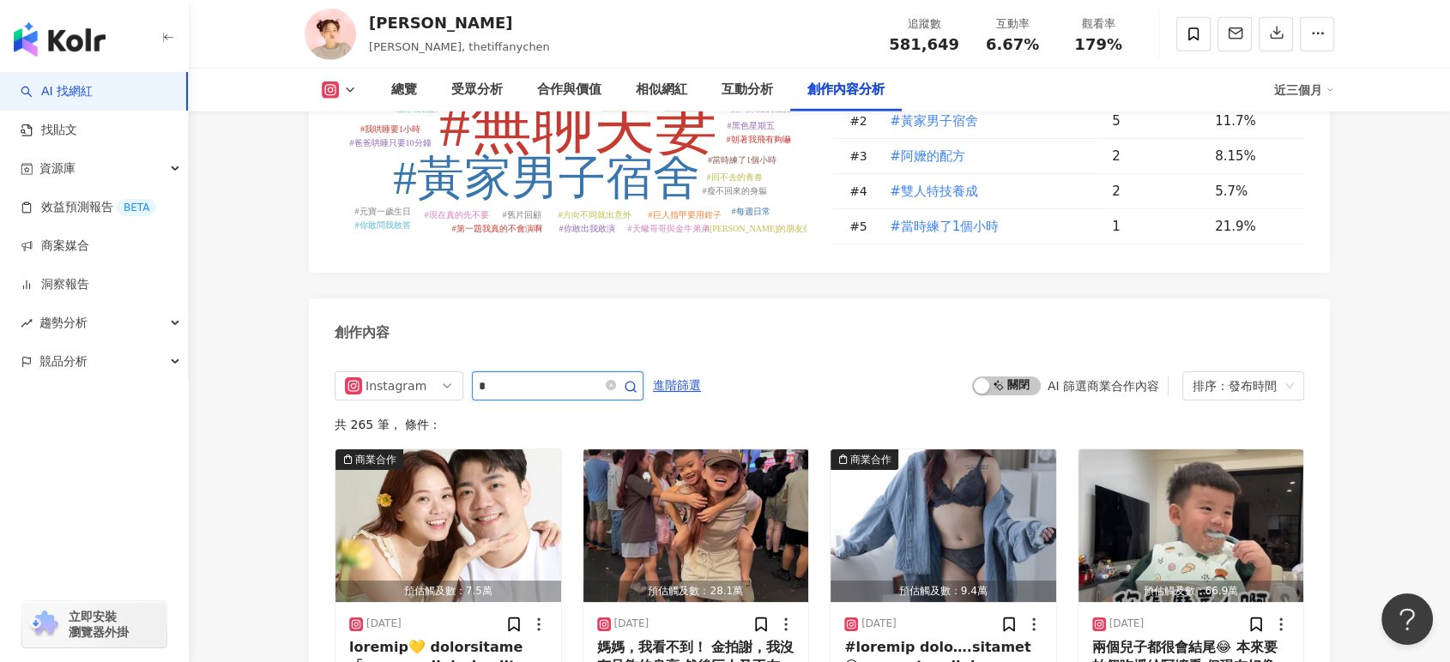
type input "*"
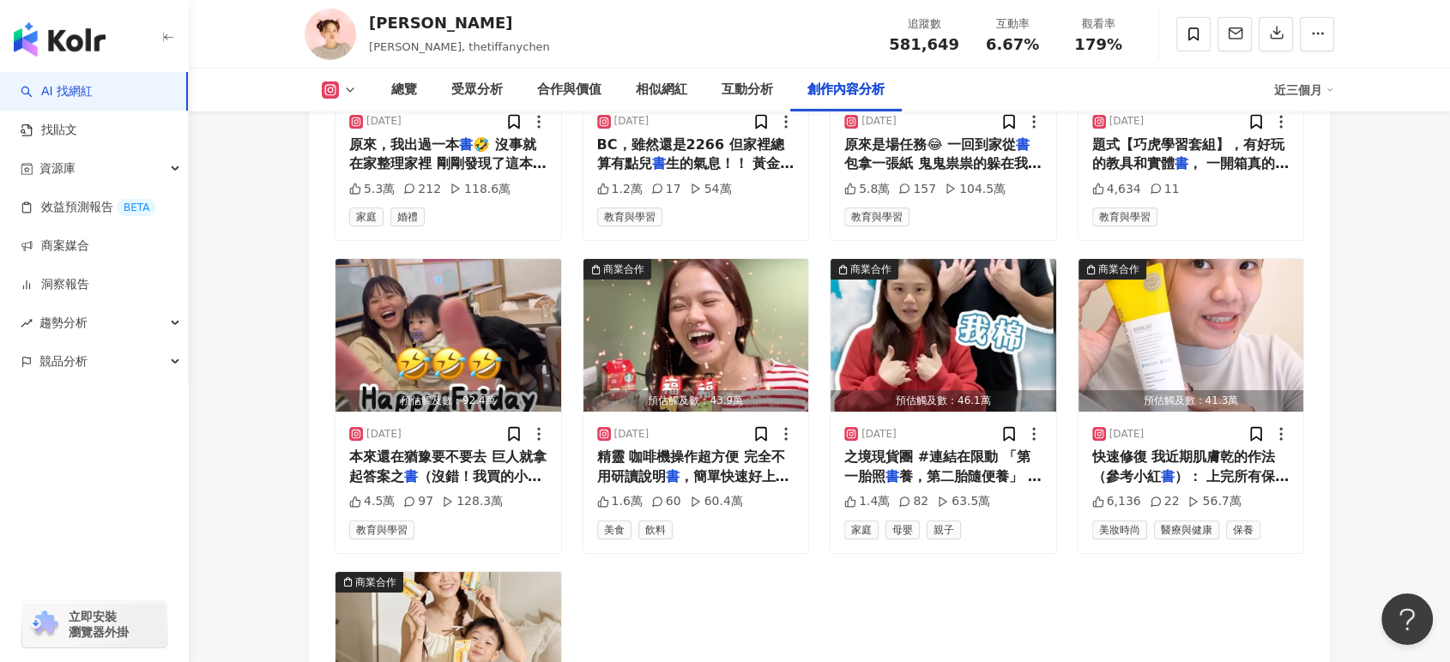
scroll to position [5774, 0]
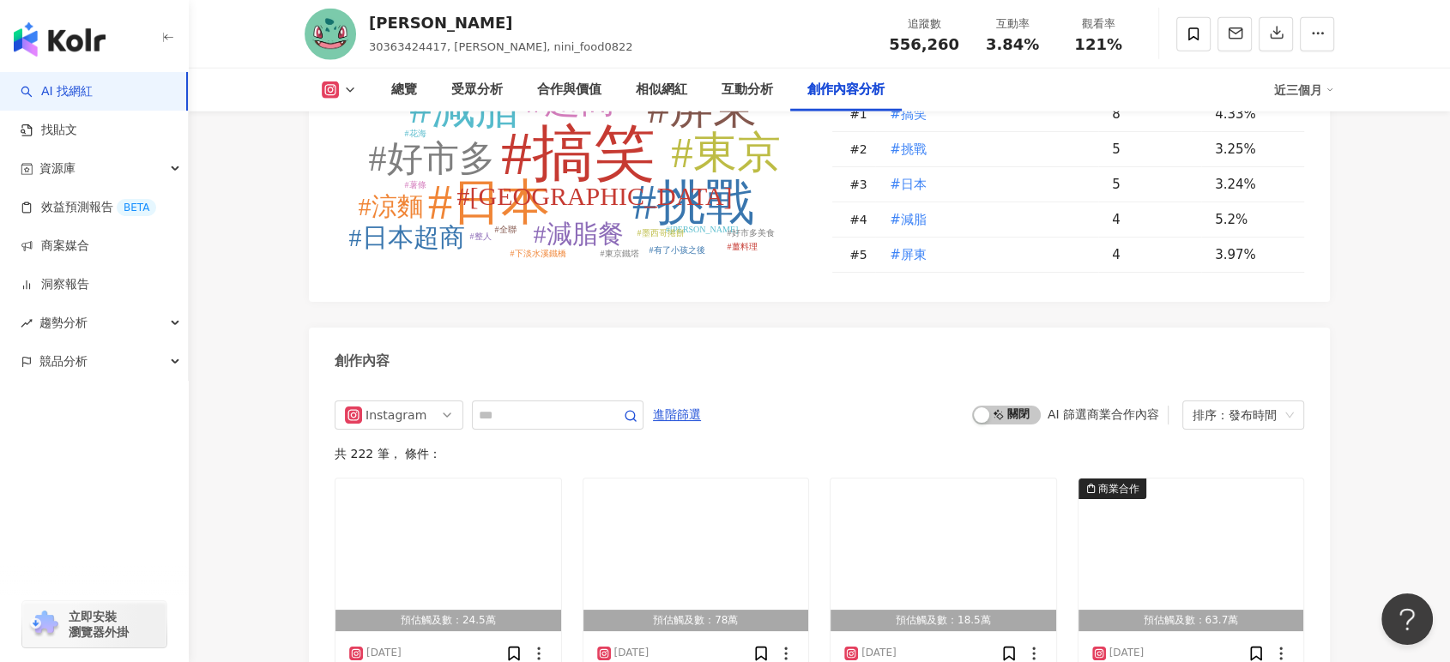
scroll to position [4576, 0]
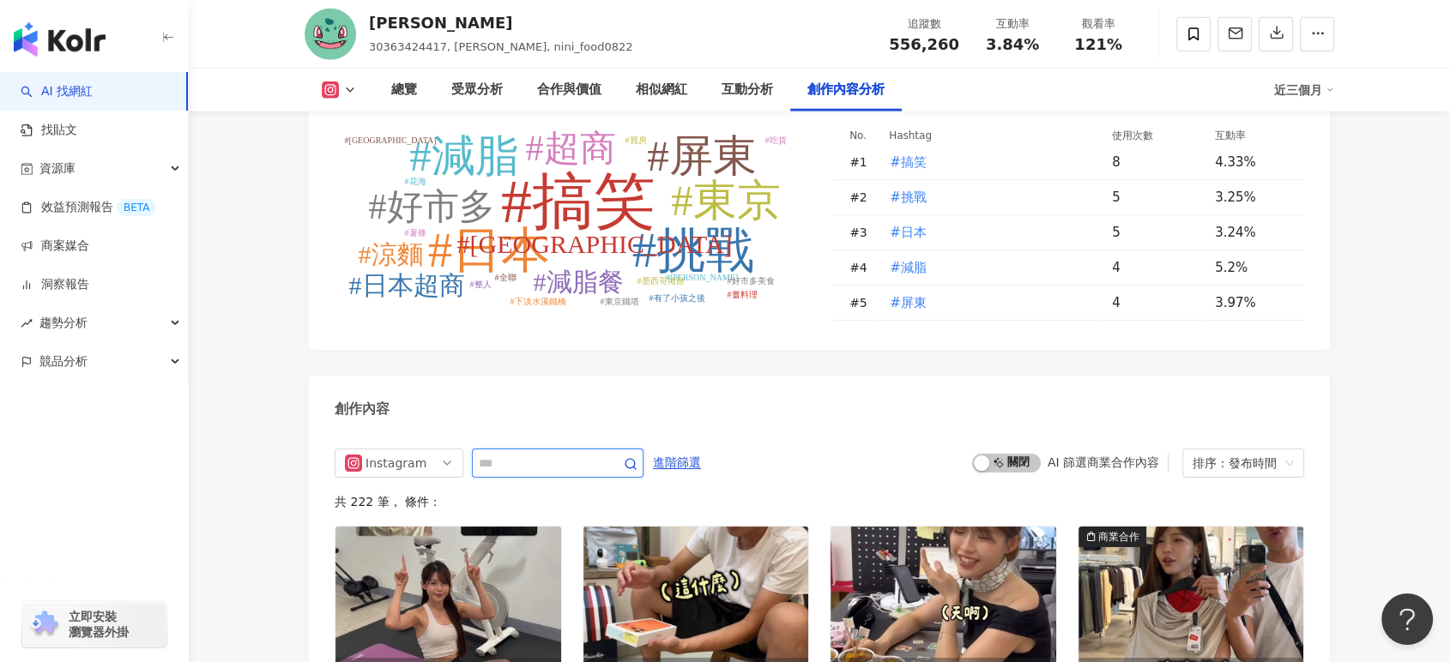
click at [499, 453] on input "text" at bounding box center [539, 463] width 120 height 21
type input "*"
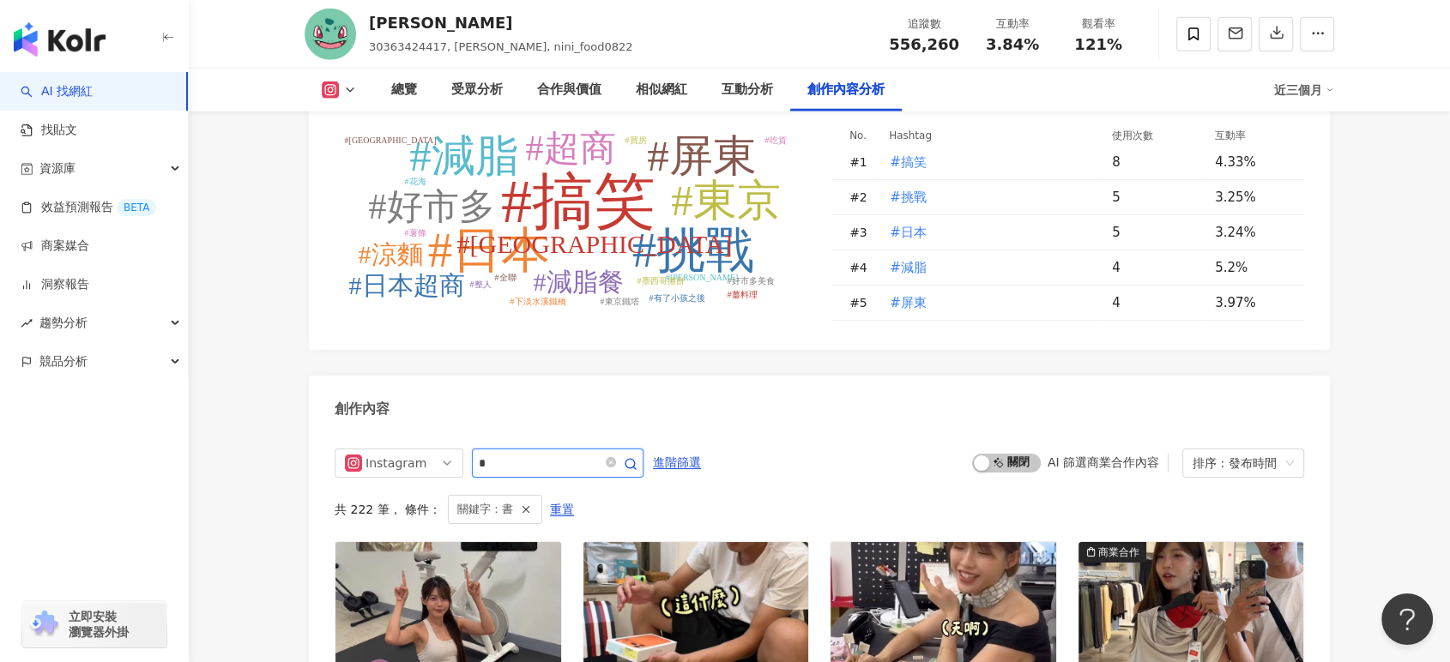
scroll to position [4795, 0]
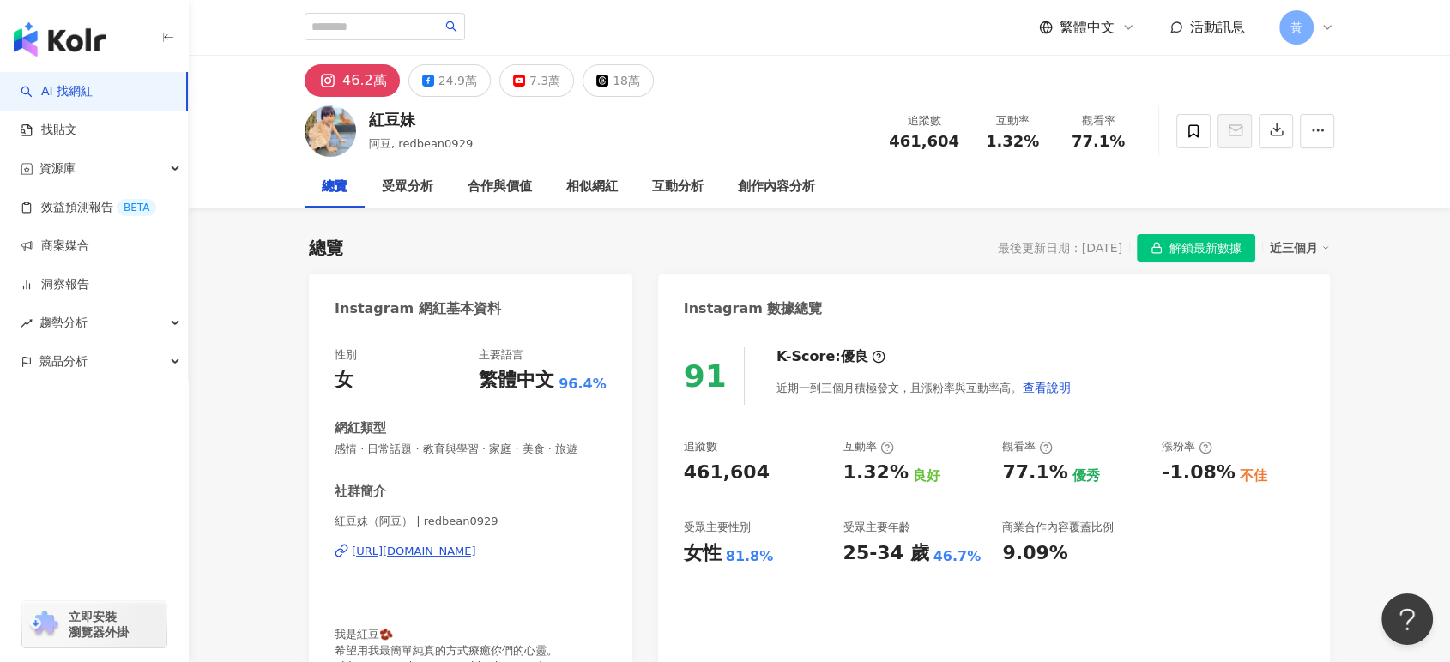
click at [462, 554] on div "[URL][DOMAIN_NAME]" at bounding box center [414, 551] width 124 height 15
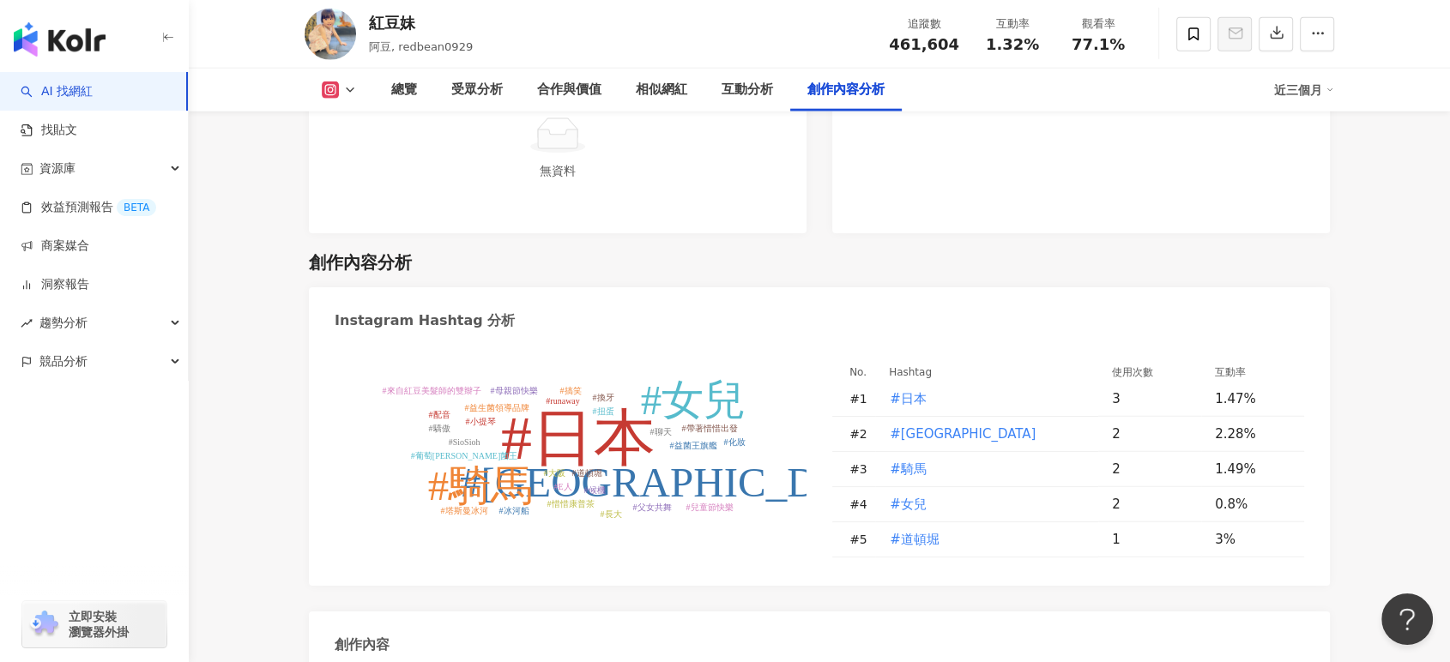
scroll to position [4480, 0]
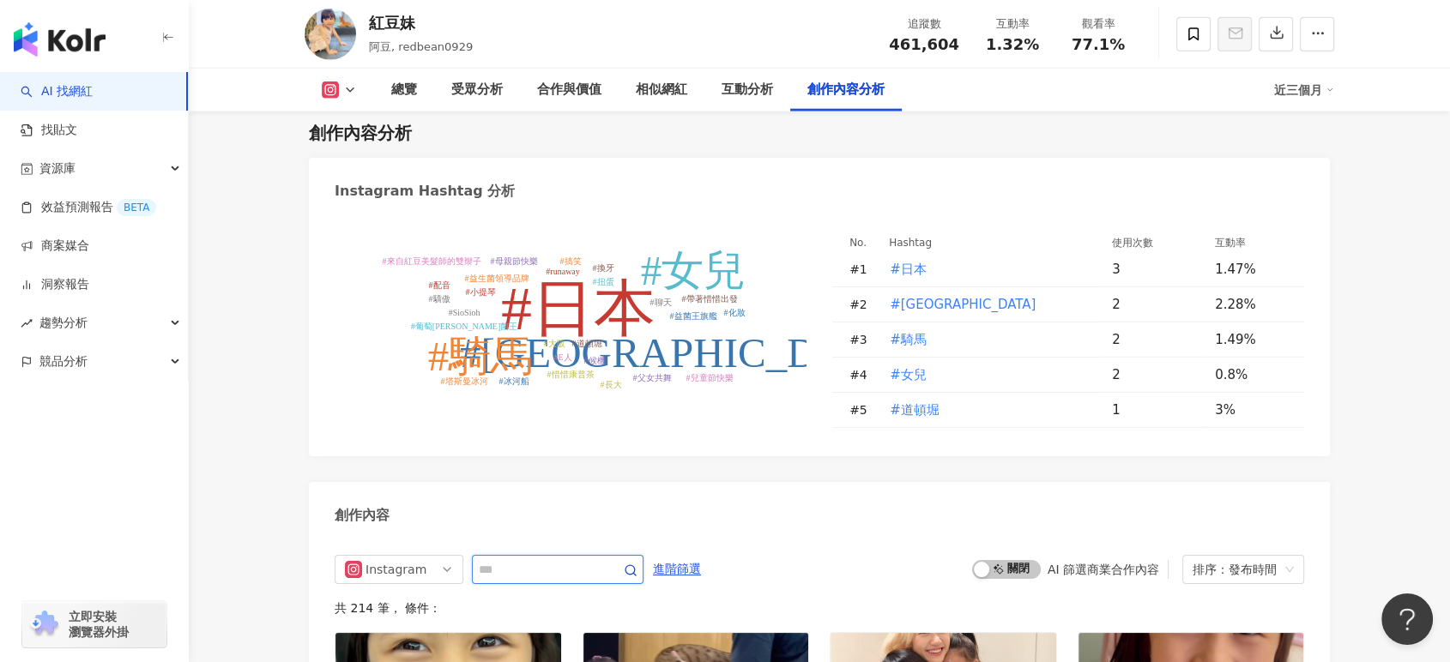
click at [497, 559] on input "text" at bounding box center [539, 569] width 120 height 21
type input "*"
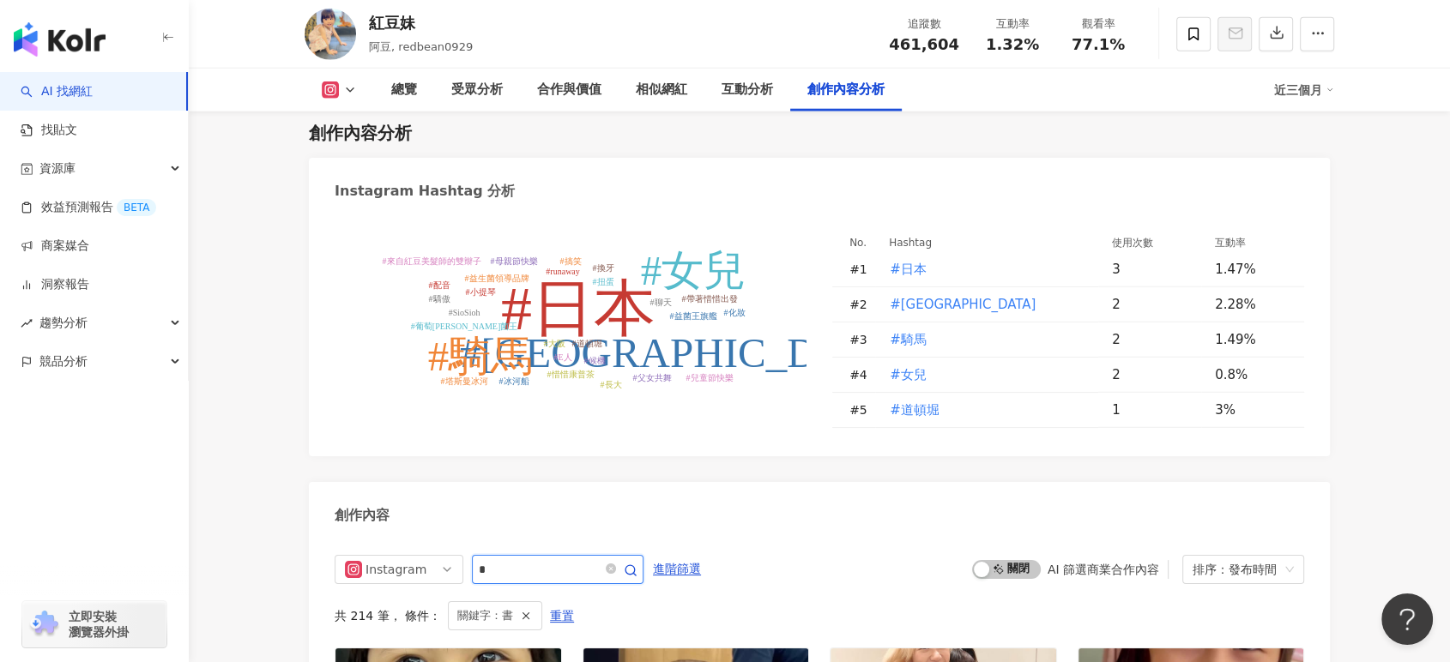
scroll to position [4769, 0]
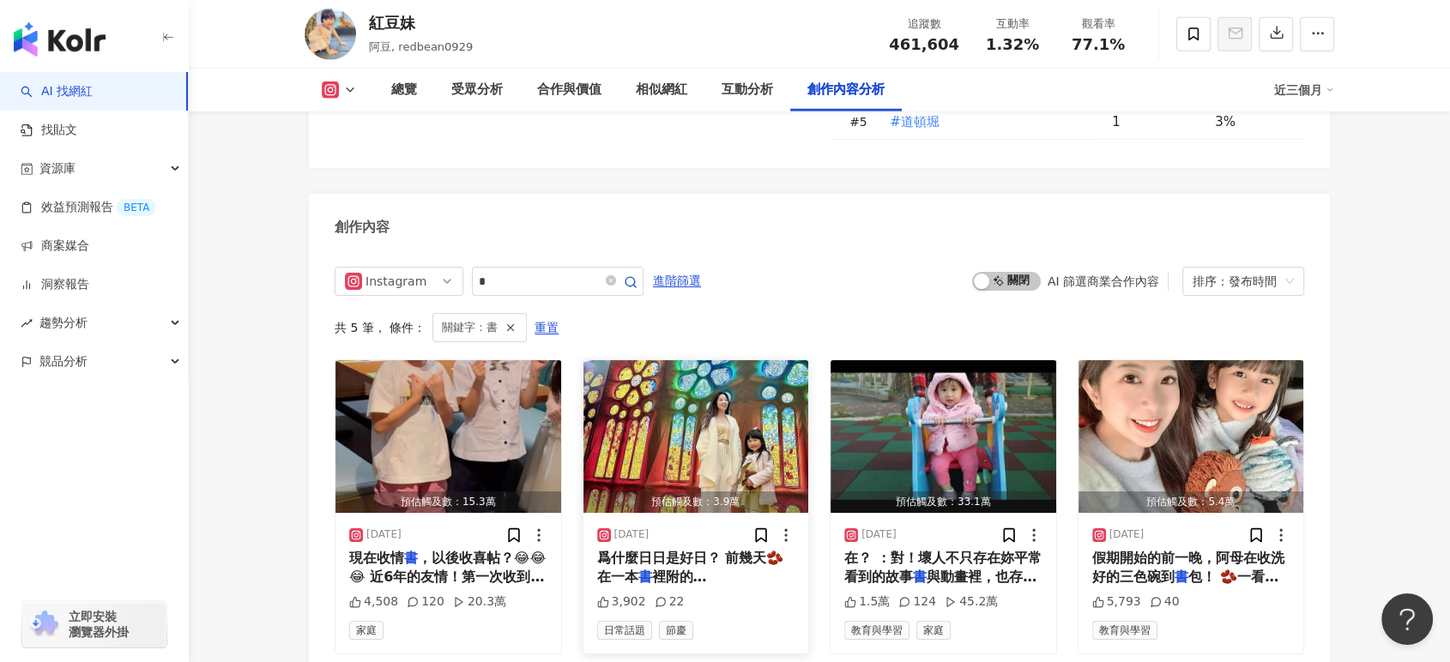
click at [708, 550] on span "爲什麼日日是好日？ 前幾天🫘在一本" at bounding box center [690, 567] width 187 height 35
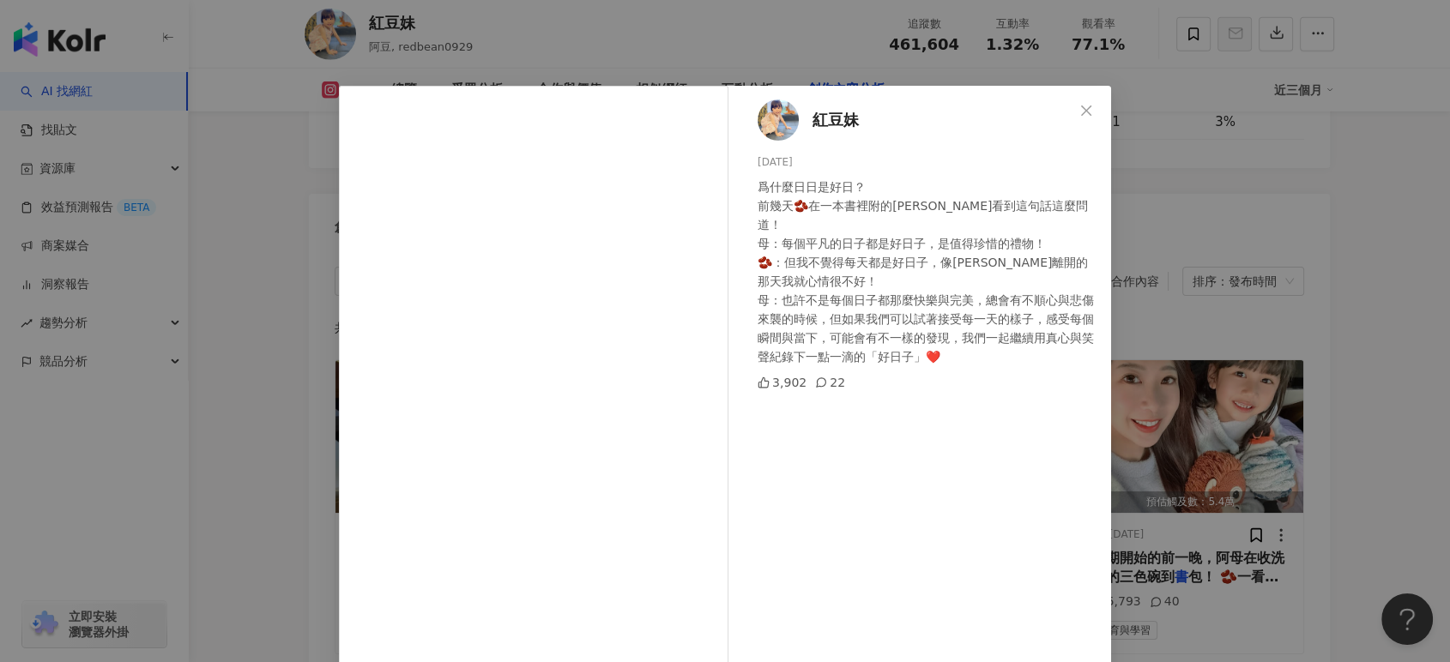
click at [1304, 379] on div "紅豆妹 [DATE] 爲什麼日日是好日？ 前幾天🫘在一本書裡附的[PERSON_NAME]看到這句話這麼問道！ 母：每個平凡的日子都是好日子，是值得珍惜的禮物…" at bounding box center [725, 331] width 1450 height 662
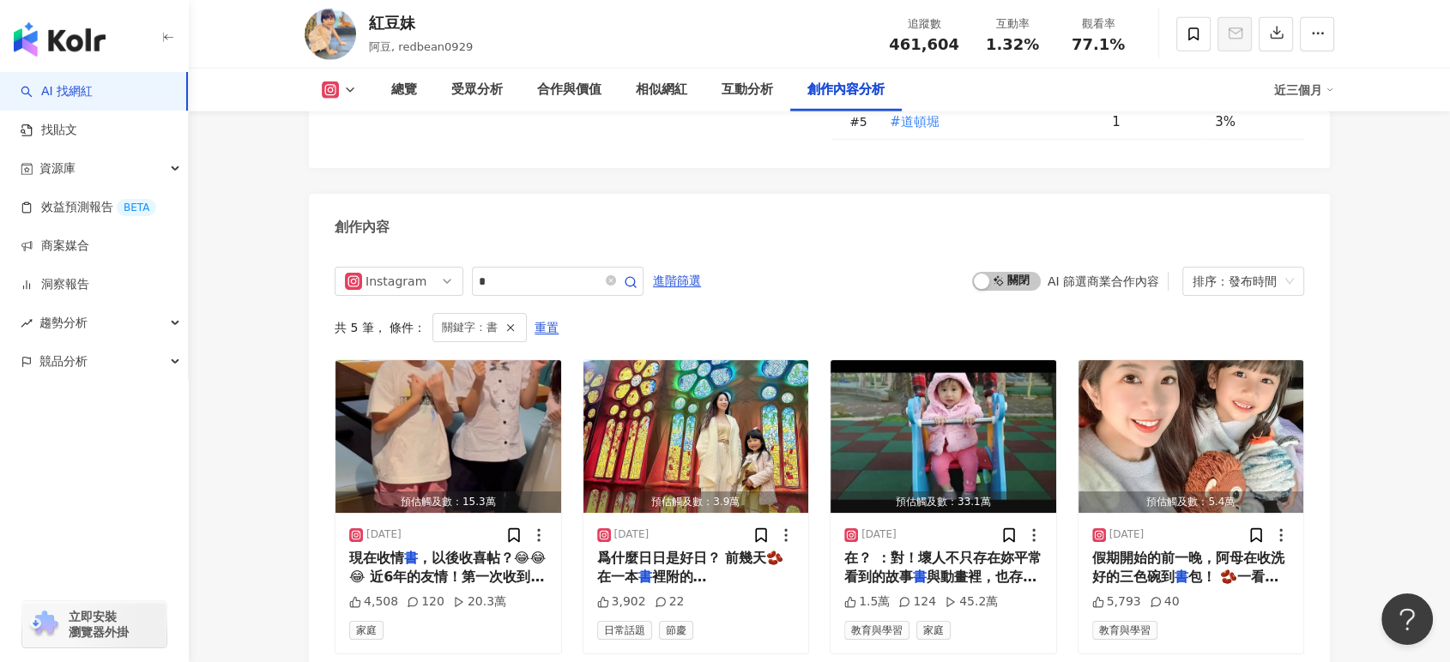
scroll to position [4864, 0]
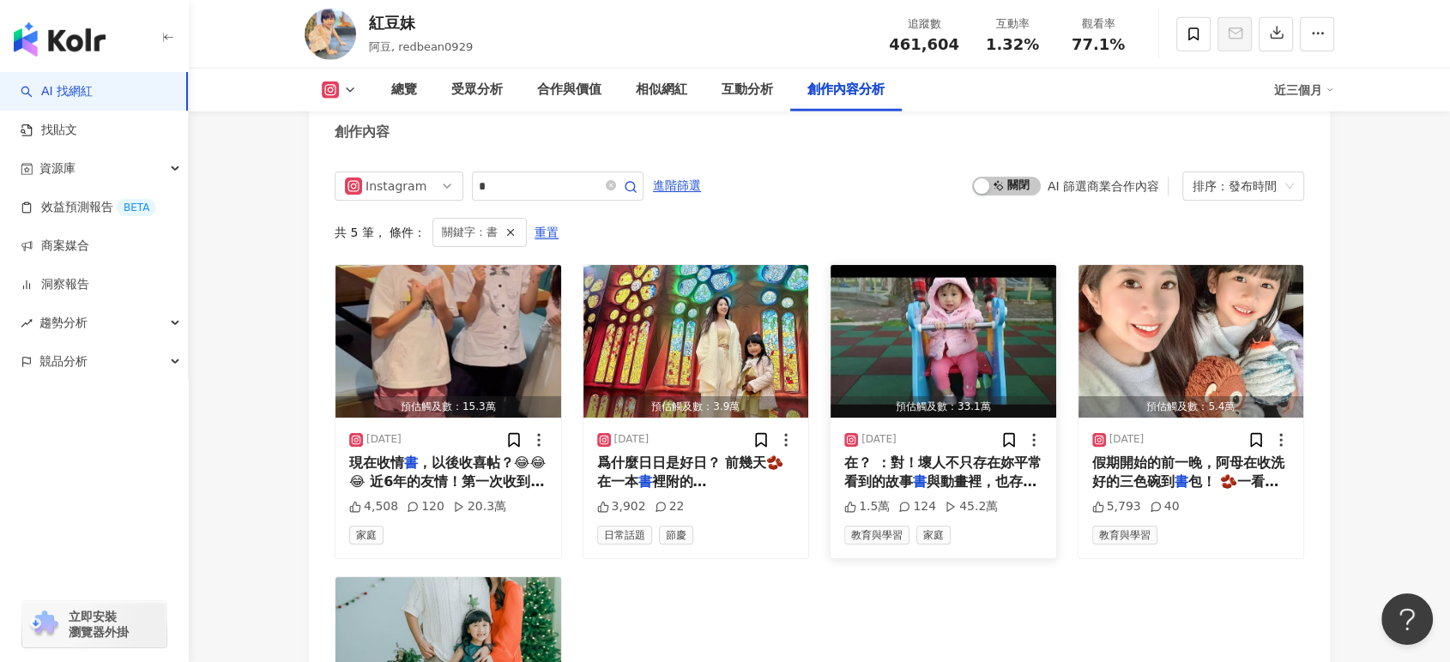
click at [1025, 474] on span "與動畫裡，也存在這個真實世界裡。 我們" at bounding box center [940, 491] width 192 height 35
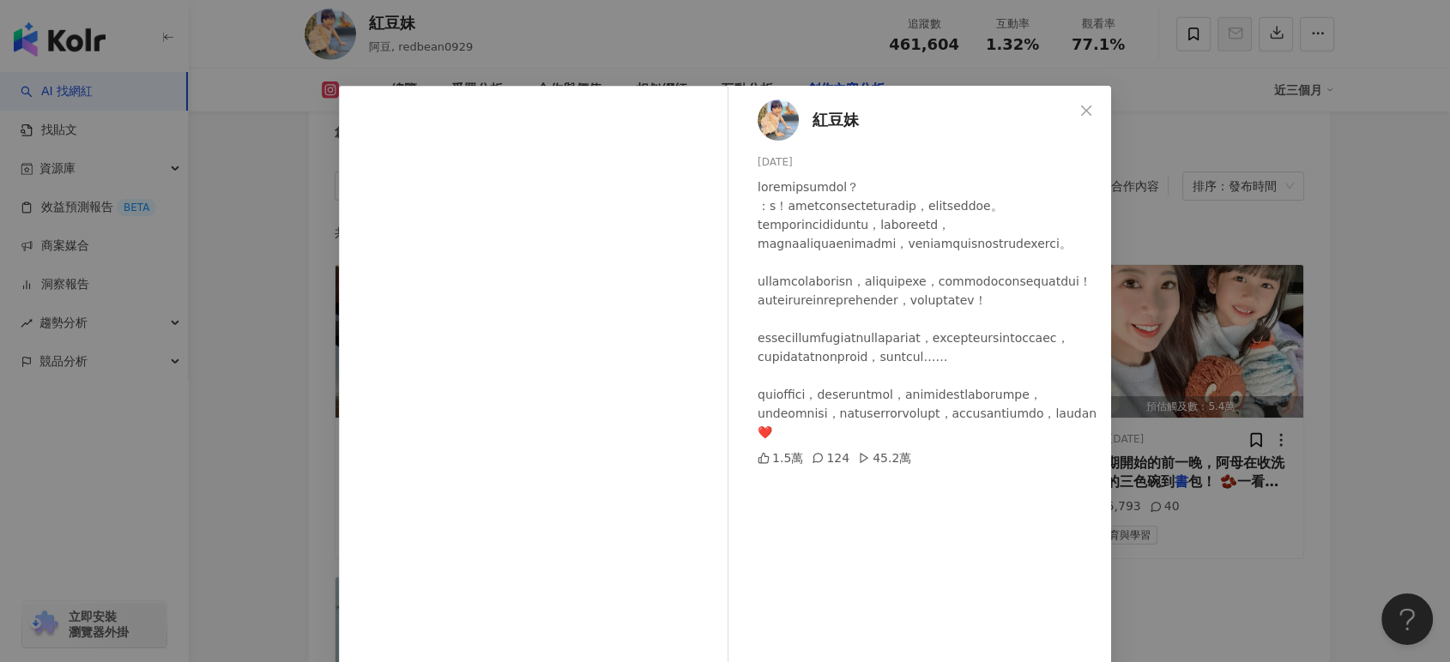
scroll to position [95, 0]
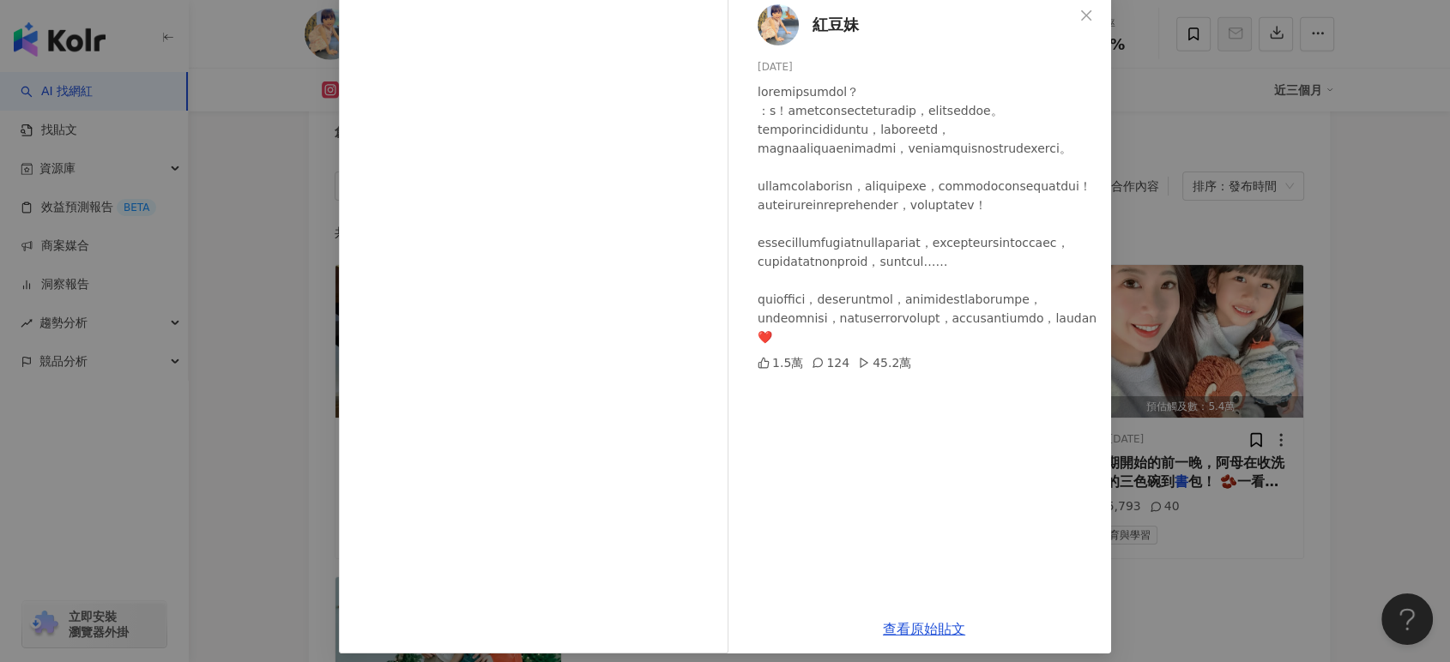
click at [1245, 491] on div "紅豆妹 [DATE] 1.5萬 124 45.2萬 查看原始貼文" at bounding box center [725, 331] width 1450 height 662
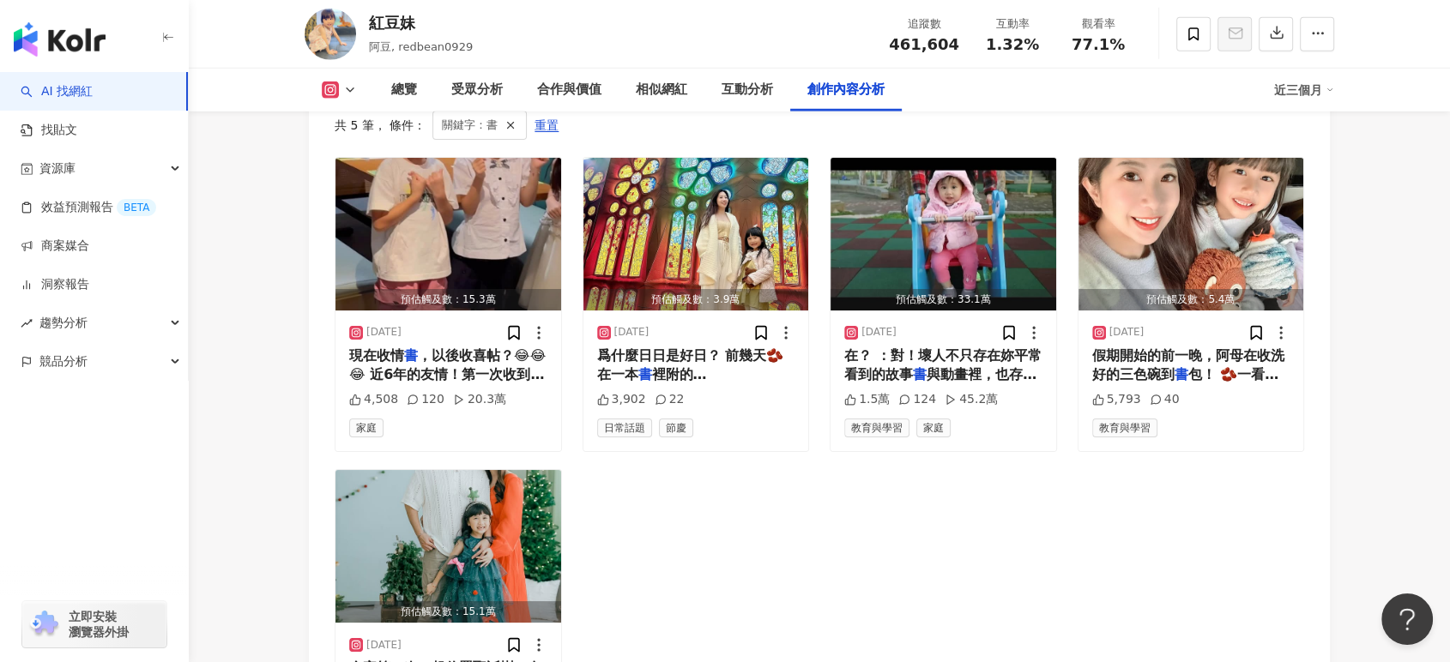
scroll to position [5054, 0]
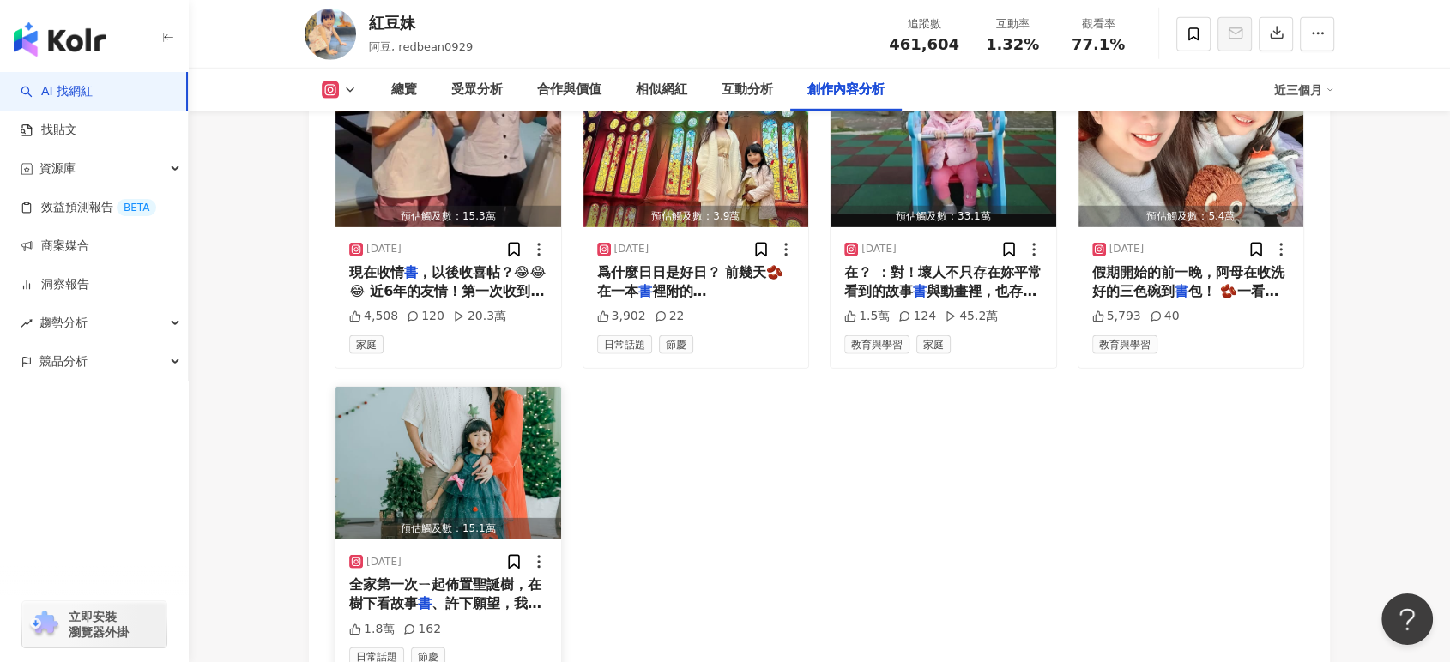
click at [515, 595] on span "、許下願望，我們就盡情地沉浸在屬於我們" at bounding box center [445, 612] width 192 height 35
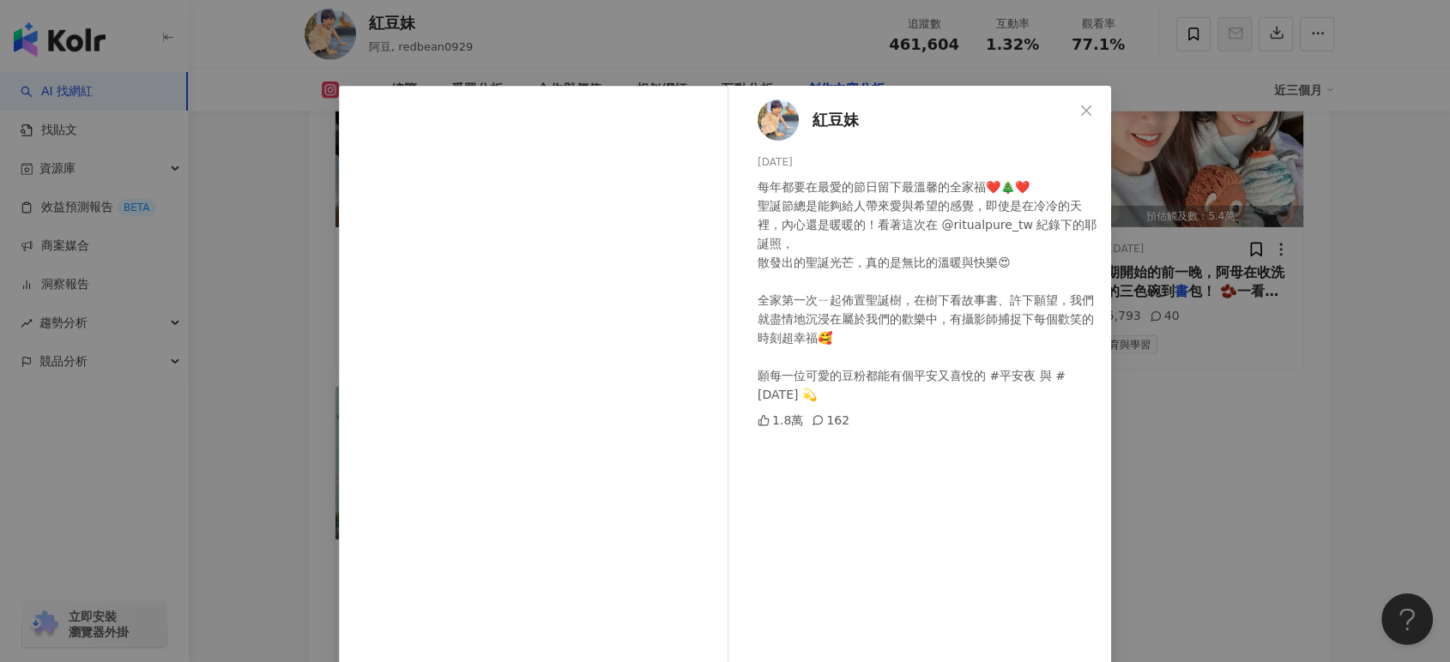
click at [1174, 490] on div "紅豆妹 [DATE] 每年都要在最愛的節日留下最溫馨的全家福❤️🎄❤️ 聖誕節總是能夠給人帶來愛與希望的感覺，即使是在冷冷的天裡，內心還是暖暖的！看著這次在 …" at bounding box center [725, 331] width 1450 height 662
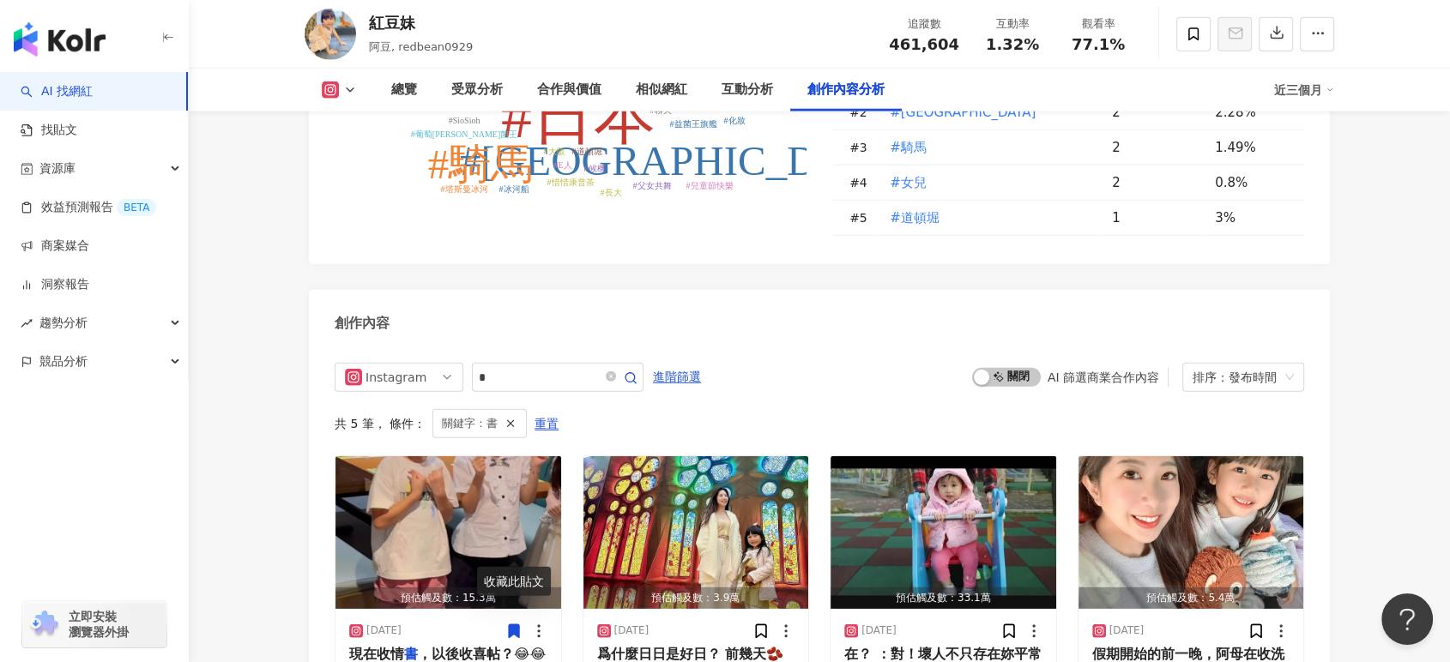
scroll to position [4671, 0]
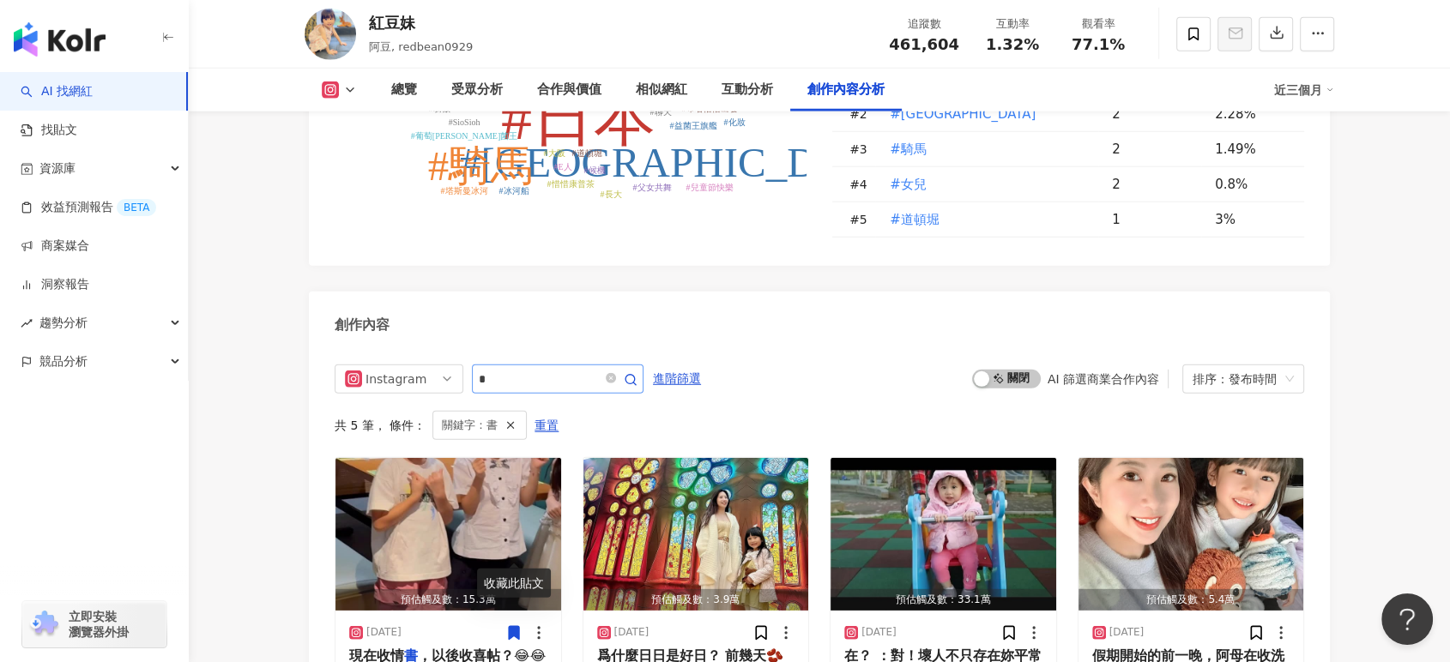
click at [513, 365] on span "*" at bounding box center [558, 379] width 172 height 29
click at [514, 369] on input "*" at bounding box center [539, 379] width 120 height 21
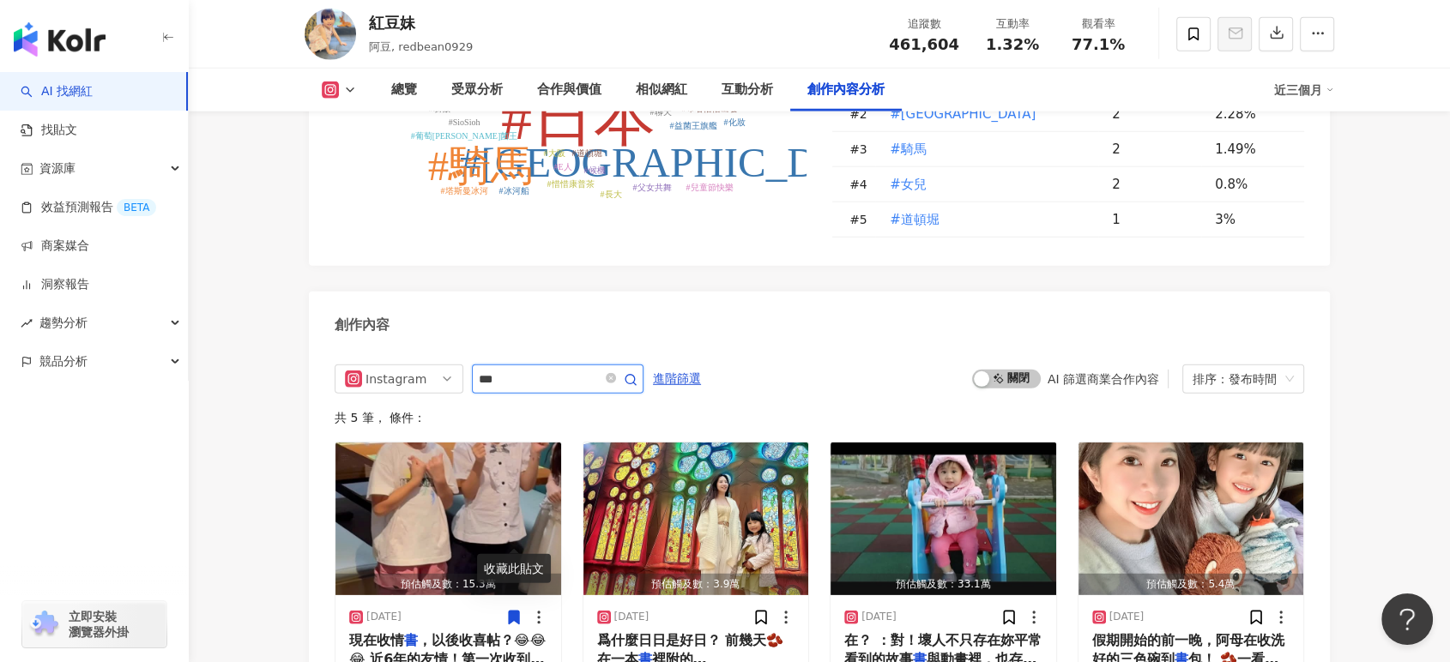
scroll to position [4769, 0]
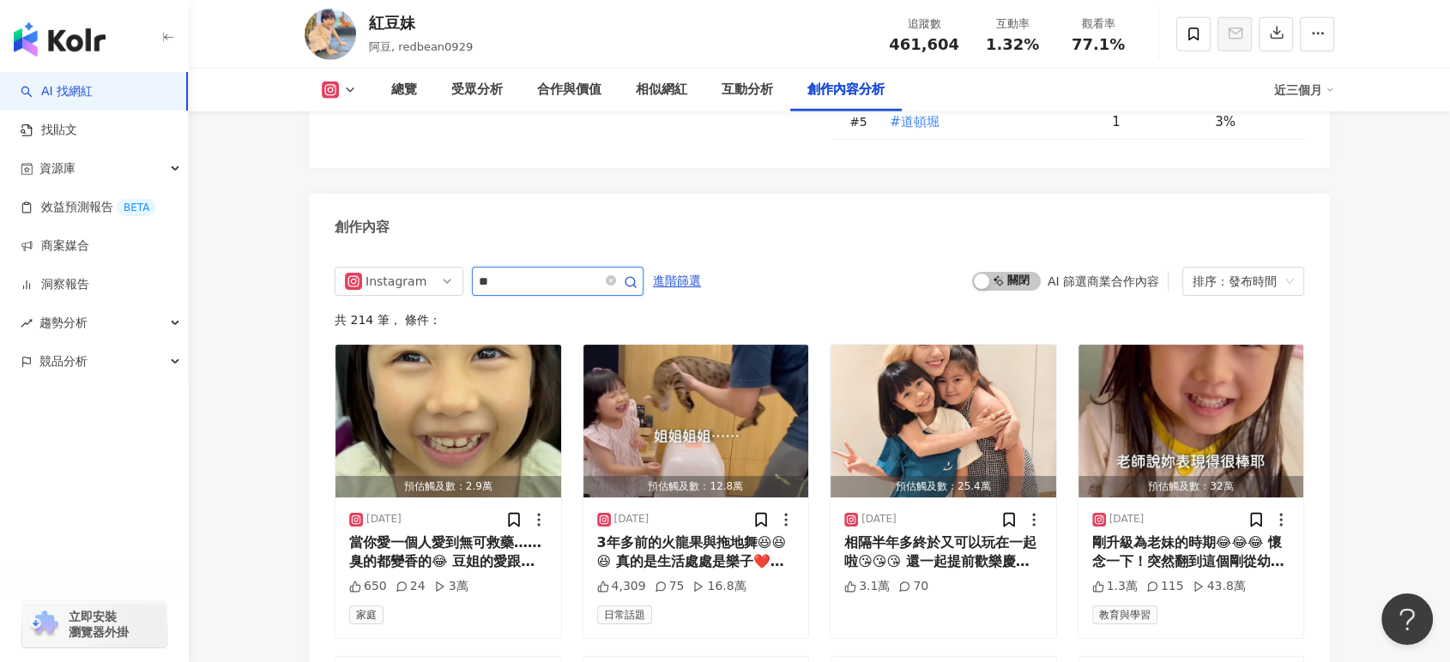
type input "*"
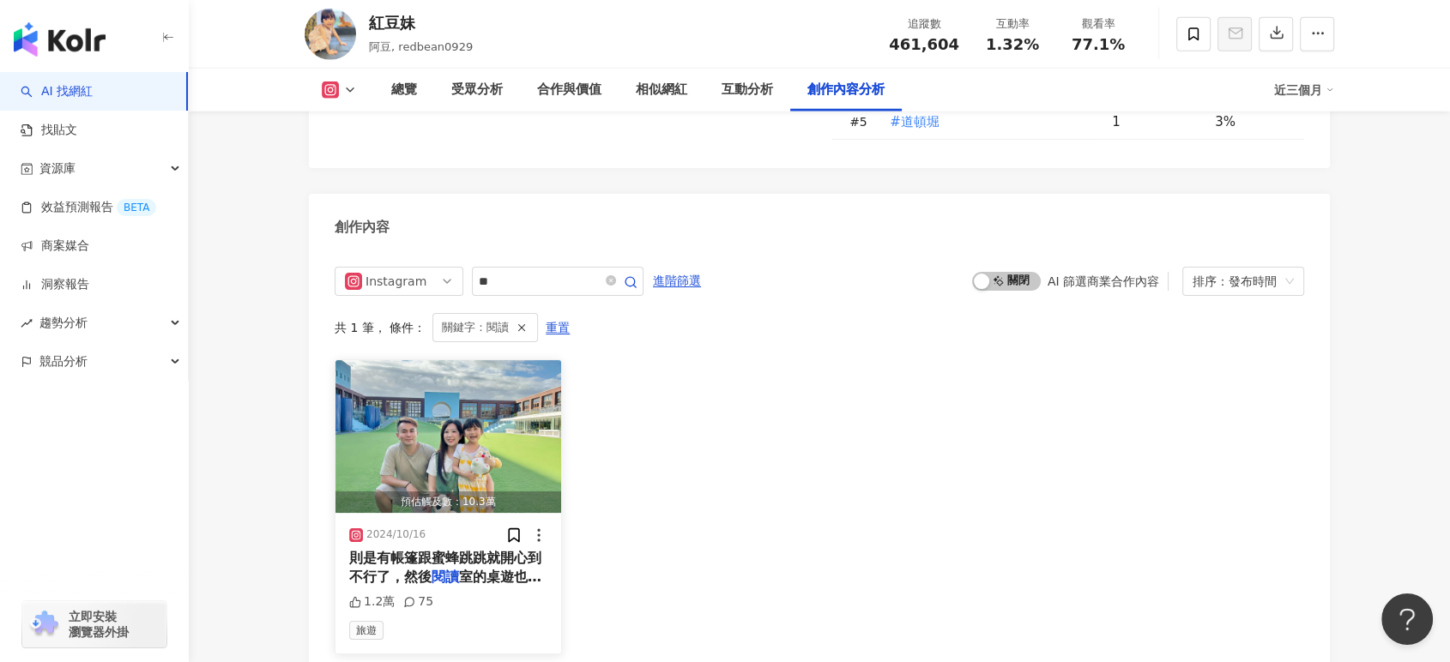
click at [512, 550] on span "則是有帳篷跟蜜蜂跳跳就開心到不行了，然後" at bounding box center [445, 567] width 192 height 35
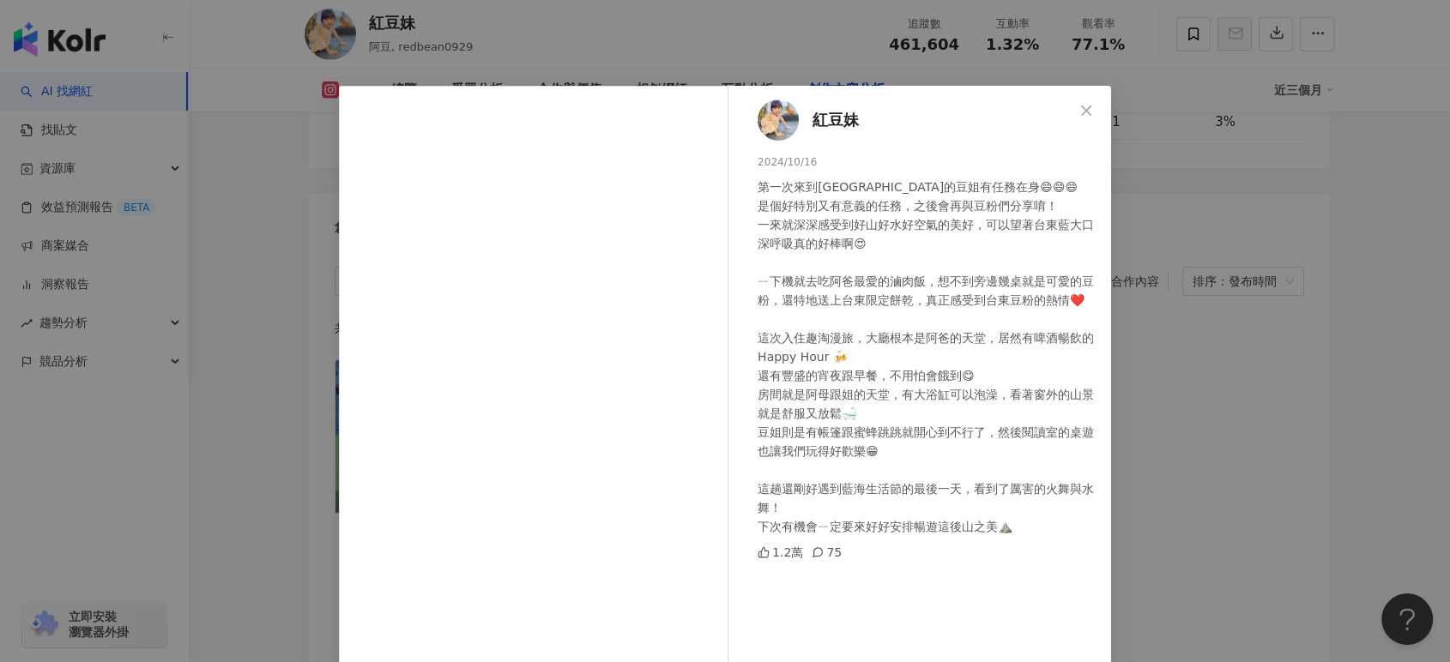
drag, startPoint x: 1211, startPoint y: 348, endPoint x: 1174, endPoint y: 353, distance: 38.0
click at [1211, 348] on div "紅豆妹 [DATE] 第一次來到台東的豆姐有任務在身😄😄😄 是個好特別又有意義的任務，之後會再與豆粉們分享唷！ 一來就深深感受到好山好水好空氣的美好，可以望著…" at bounding box center [725, 331] width 1450 height 662
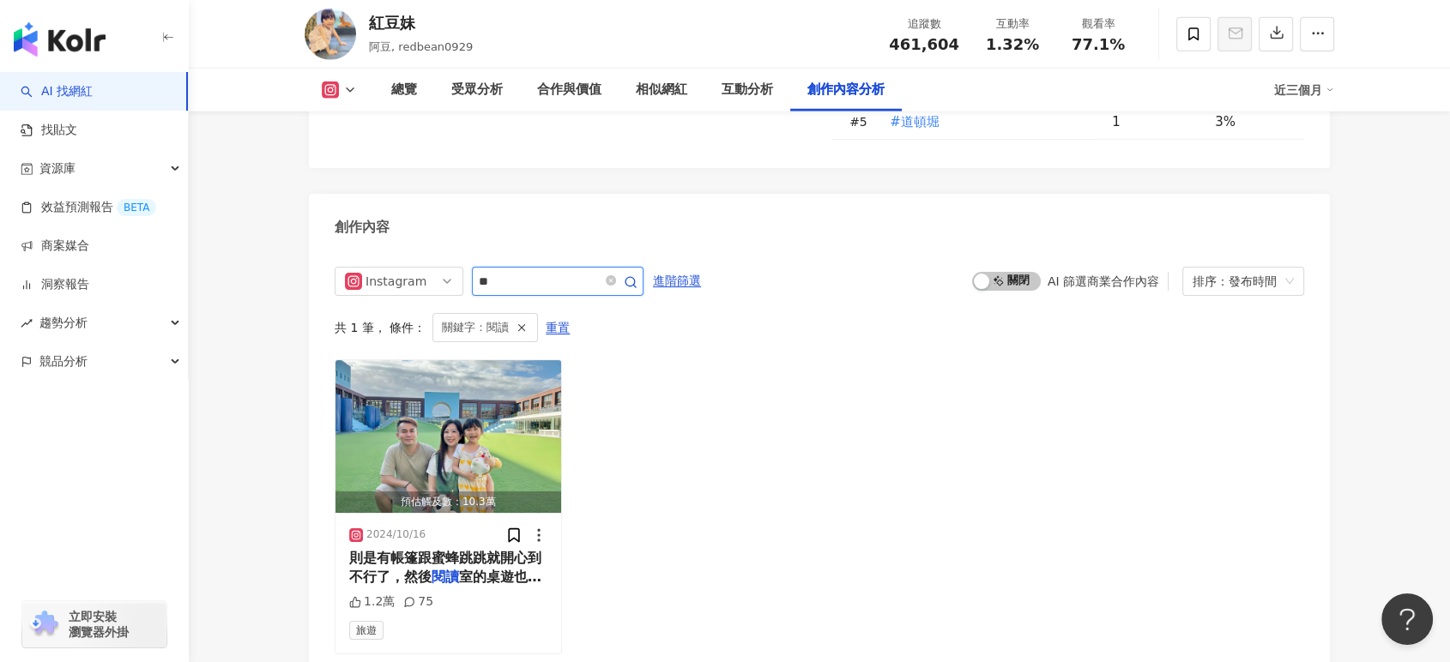
click at [528, 271] on input "**" at bounding box center [539, 281] width 120 height 21
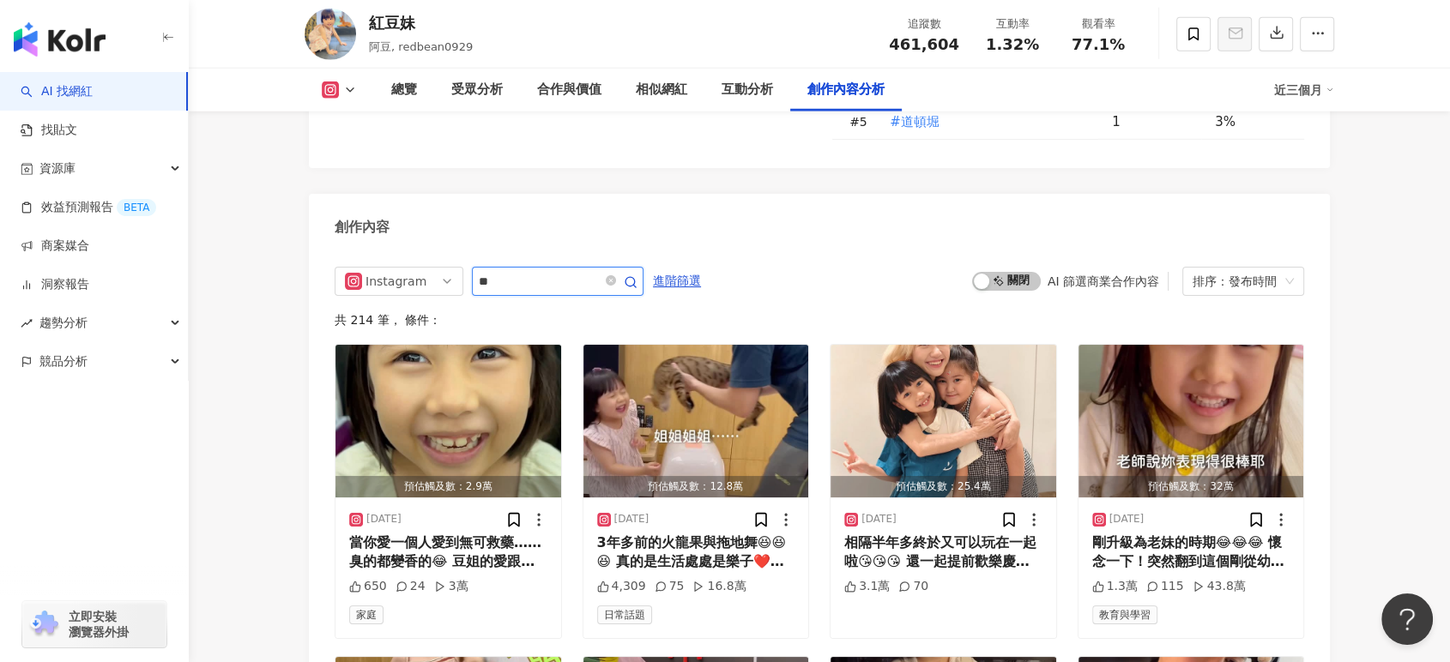
type input "*"
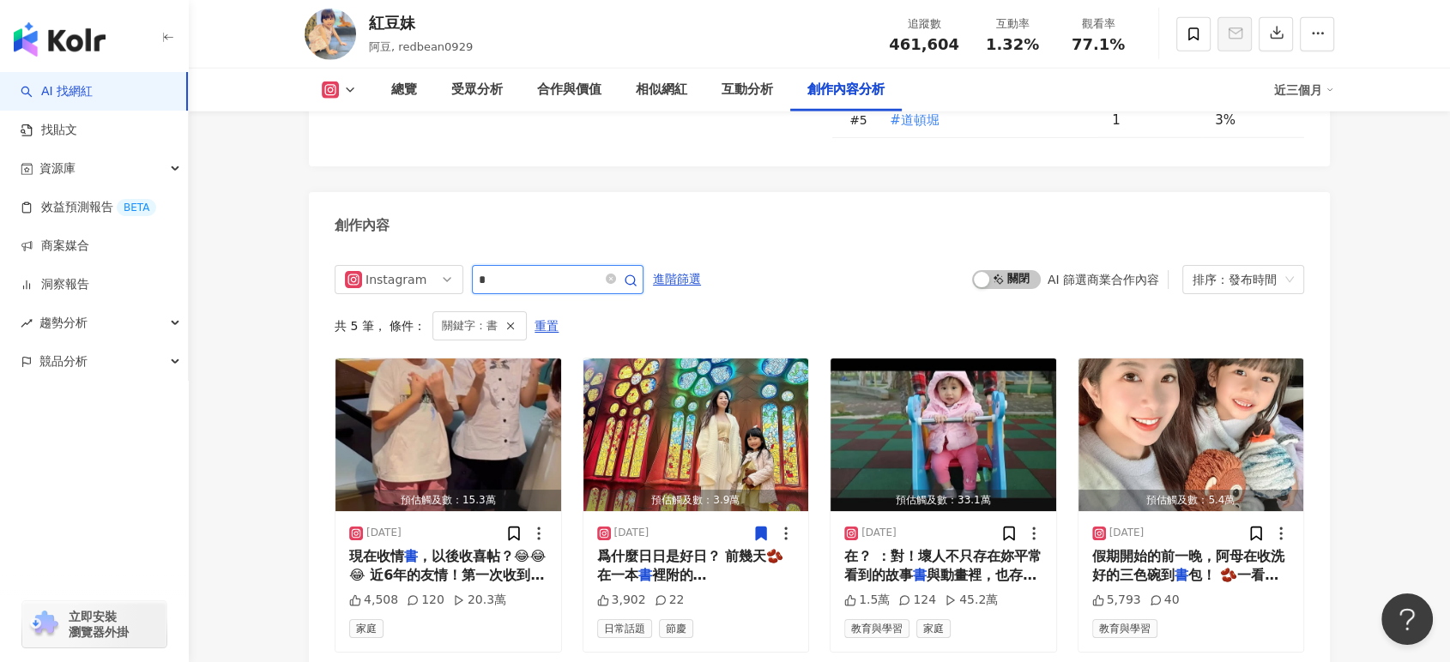
scroll to position [4769, 0]
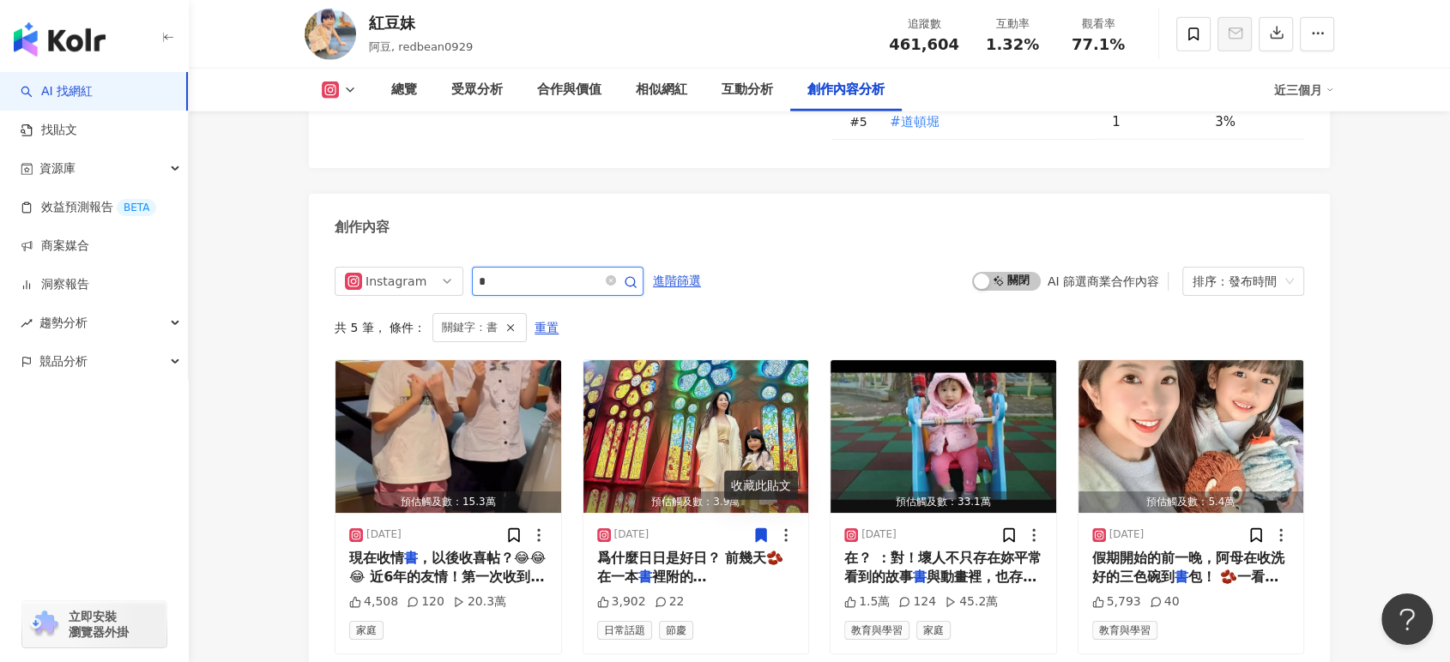
click at [522, 271] on input "*" at bounding box center [539, 281] width 120 height 21
type input "*"
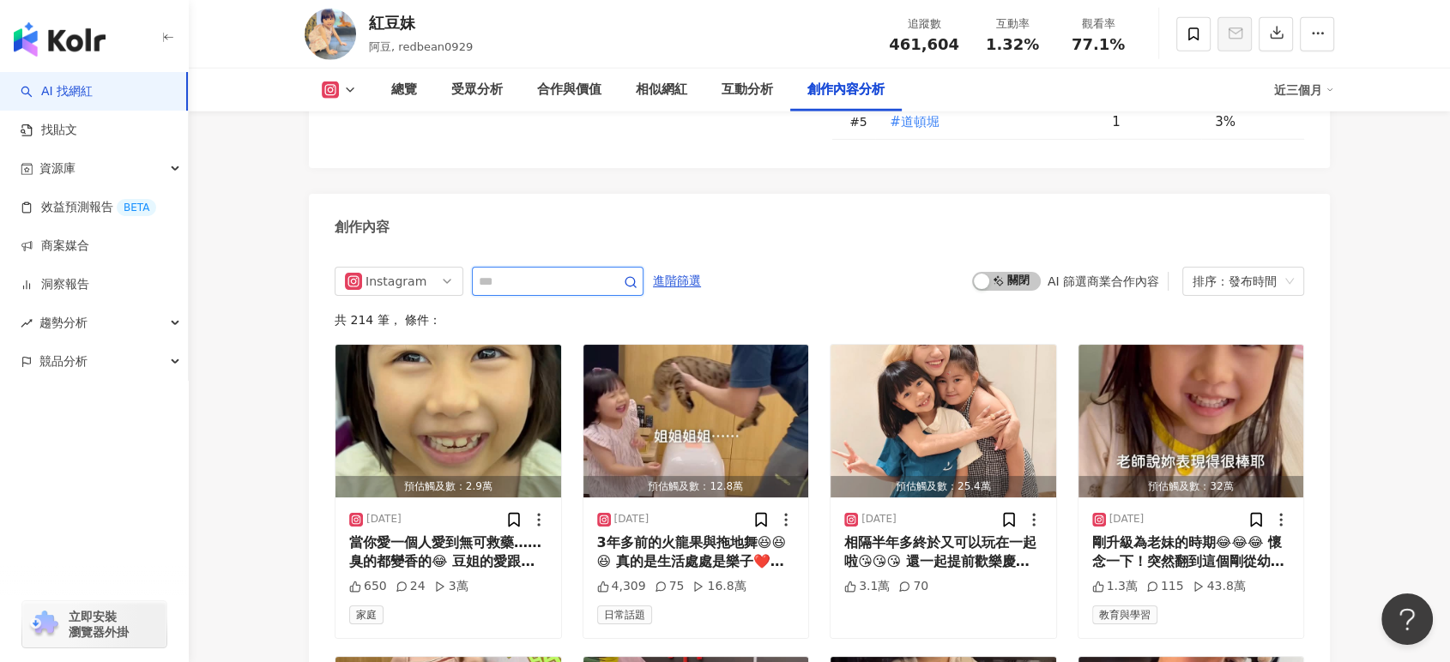
click at [498, 271] on input "text" at bounding box center [539, 281] width 120 height 21
type input "*"
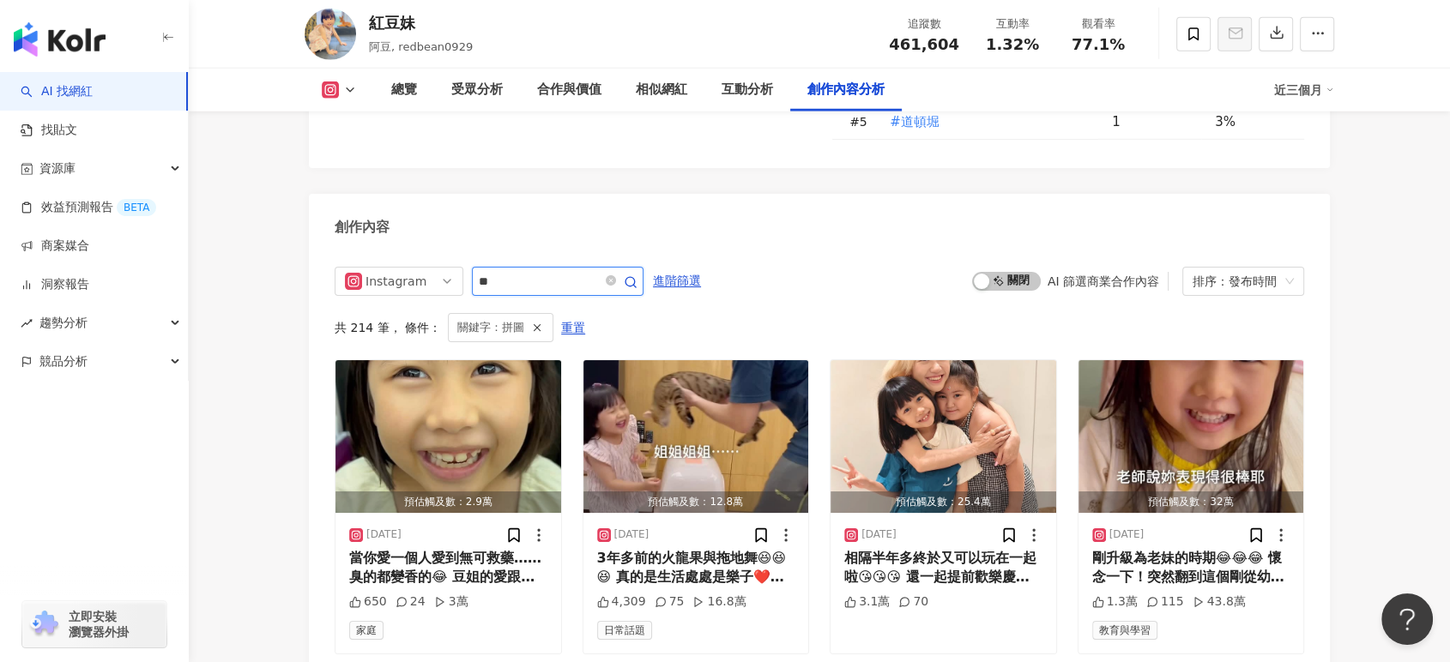
scroll to position [4718, 0]
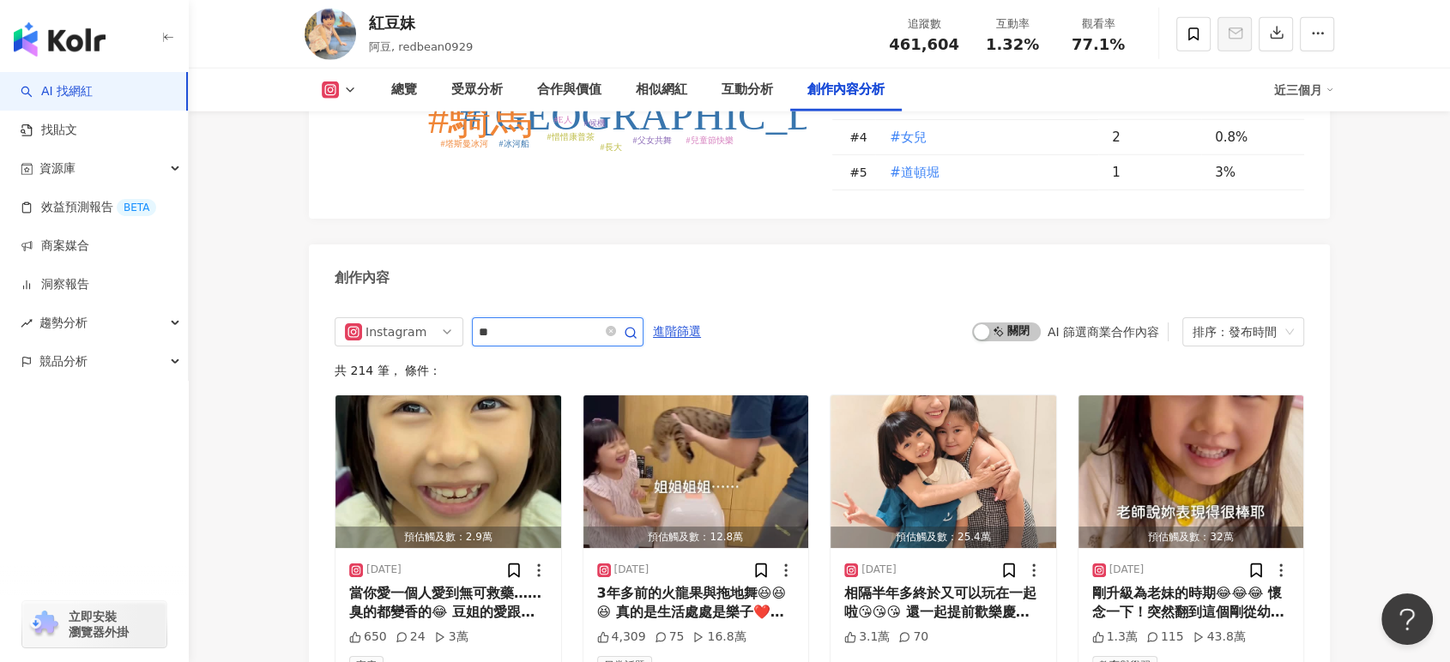
scroll to position [4769, 0]
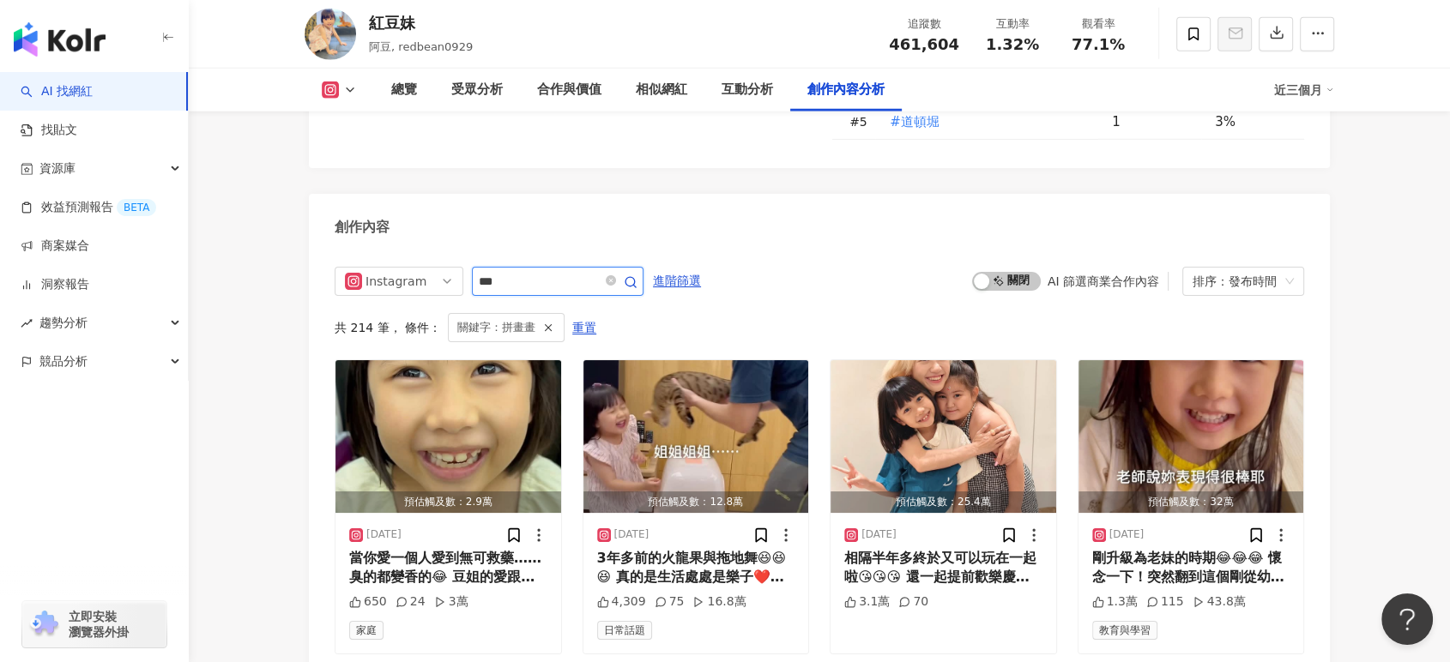
scroll to position [4718, 0]
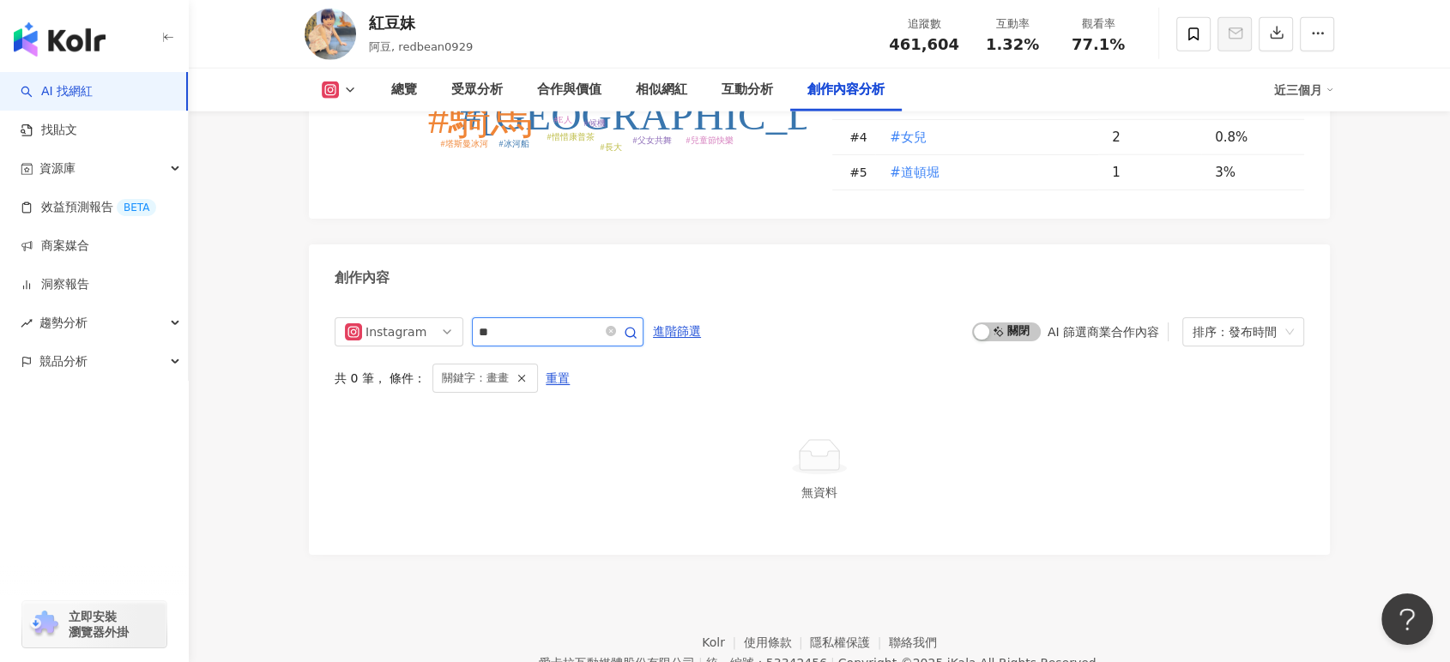
click at [563, 322] on input "**" at bounding box center [539, 332] width 120 height 21
type input "*"
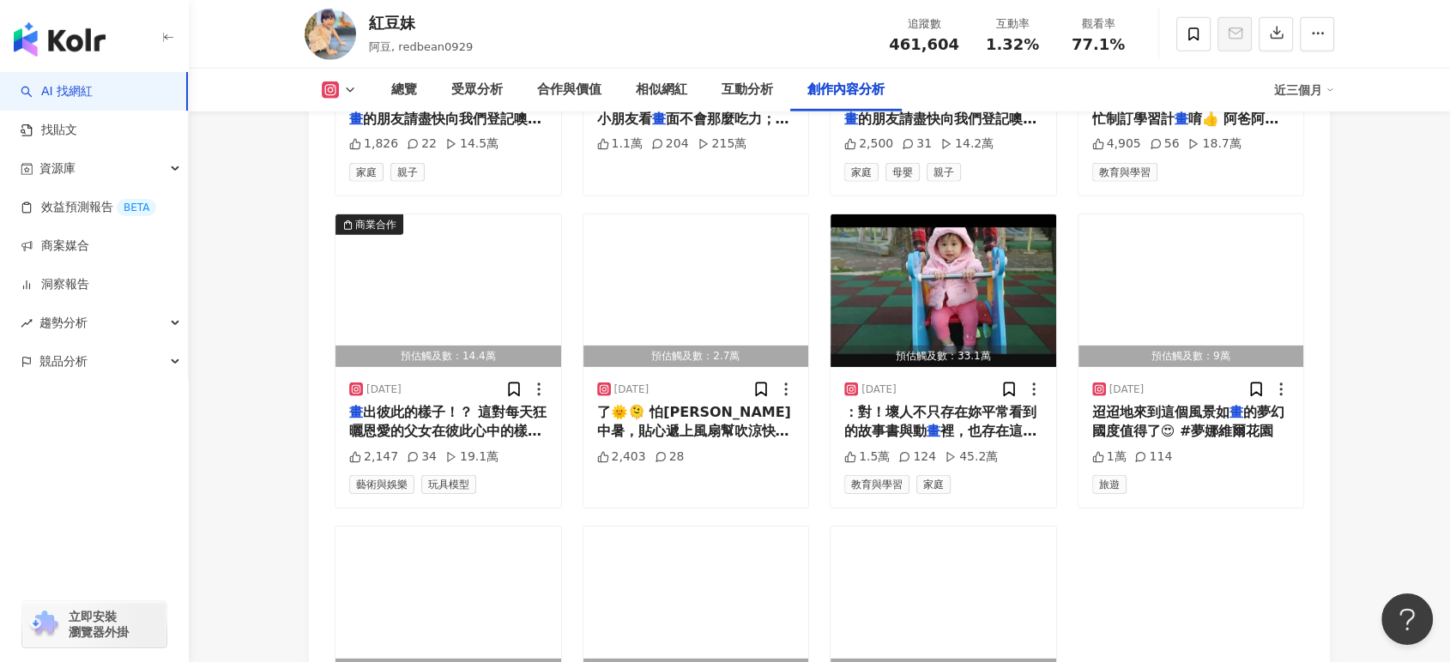
scroll to position [5340, 0]
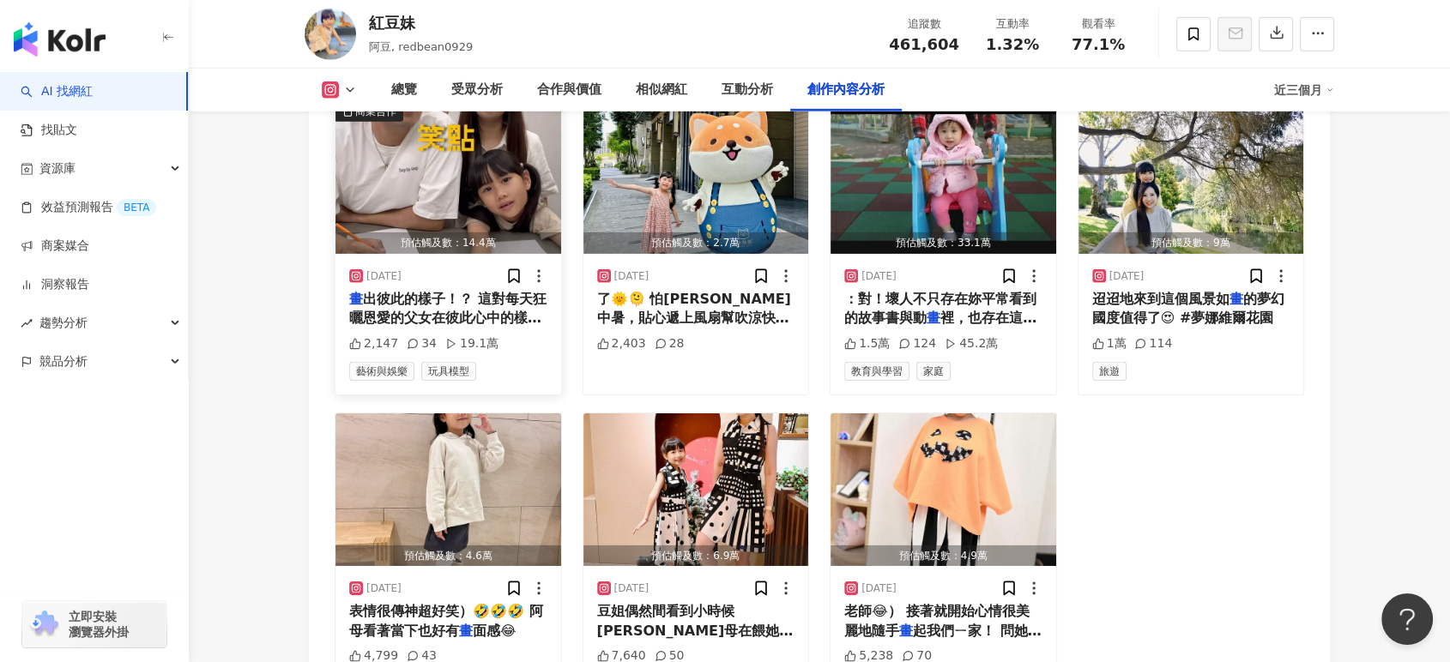
click at [469, 291] on span "出彼此的樣子！？ 這對每天狂曬恩愛的父女在彼此心中的樣子⋯⋯ 原來就像健達奇趣蛋推出的全新玩具系列—[PERSON_NAME]與熊🥚 阿母這才發現，現在的奇趣…" at bounding box center [463, 491] width 229 height 401
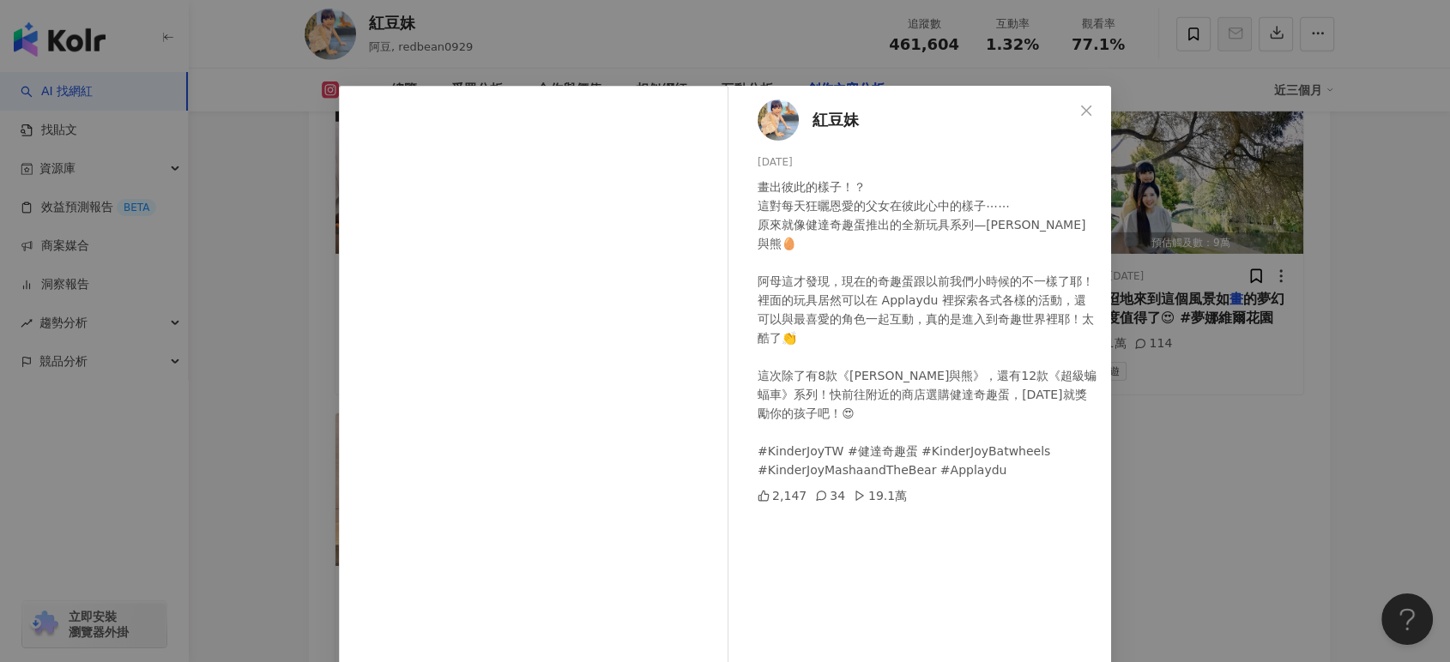
click at [1255, 426] on div "紅豆妹 [DATE] 畫出彼此的樣子！？ 這對每天狂曬恩愛的父女在彼此心中的樣子⋯⋯ 原來就像健達奇趣蛋推出的全新玩具系列—[PERSON_NAME]與熊🥚 …" at bounding box center [725, 331] width 1450 height 662
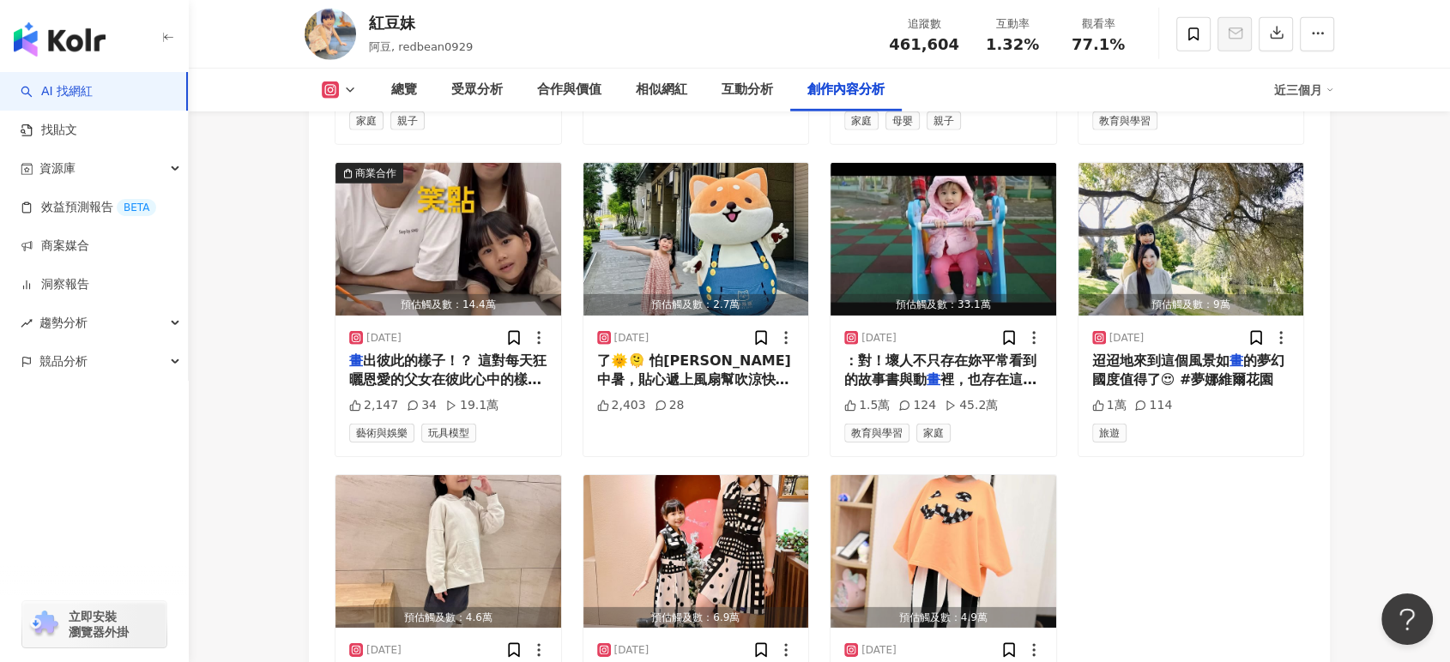
scroll to position [5245, 0]
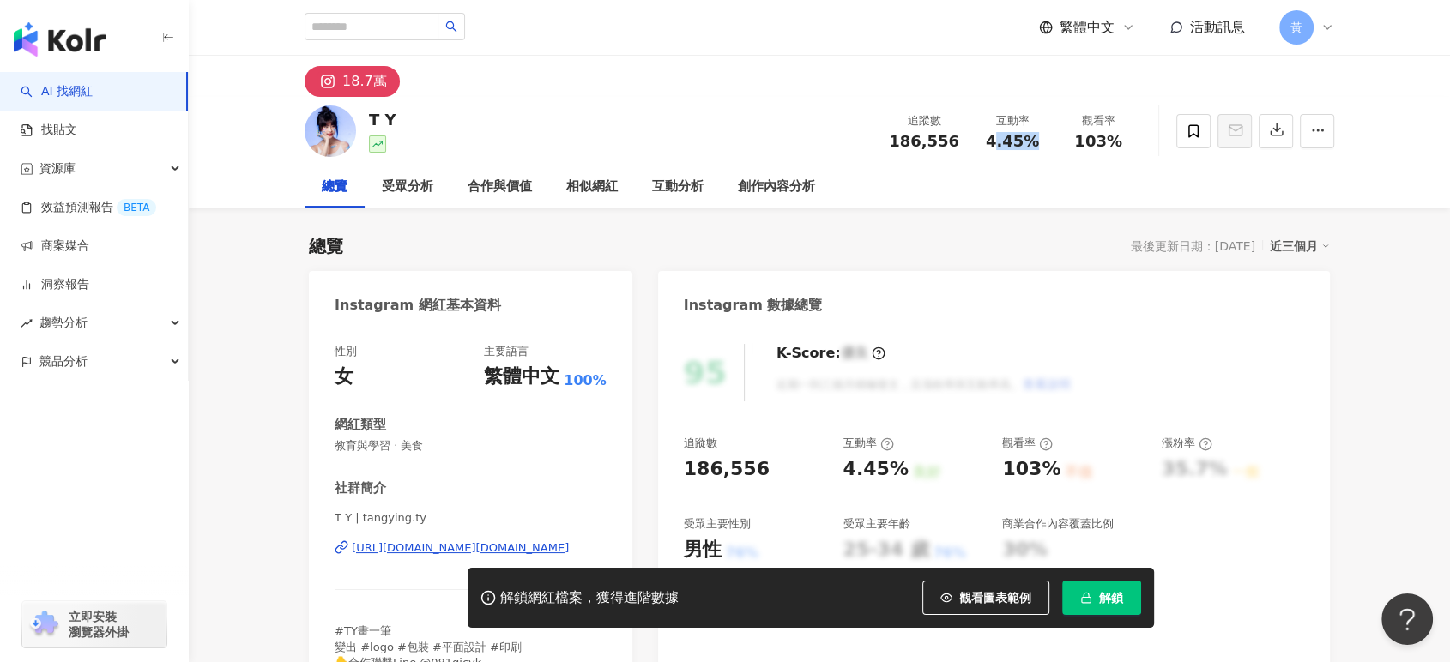
click at [1035, 140] on span "4.45%" at bounding box center [1012, 141] width 53 height 17
click at [1006, 173] on div "總覽 受眾分析 合作與價值 相似網紅 互動分析 創作內容分析" at bounding box center [820, 187] width 1030 height 43
click at [1042, 143] on div "4.45%" at bounding box center [1012, 141] width 65 height 17
copy span "4.45%"
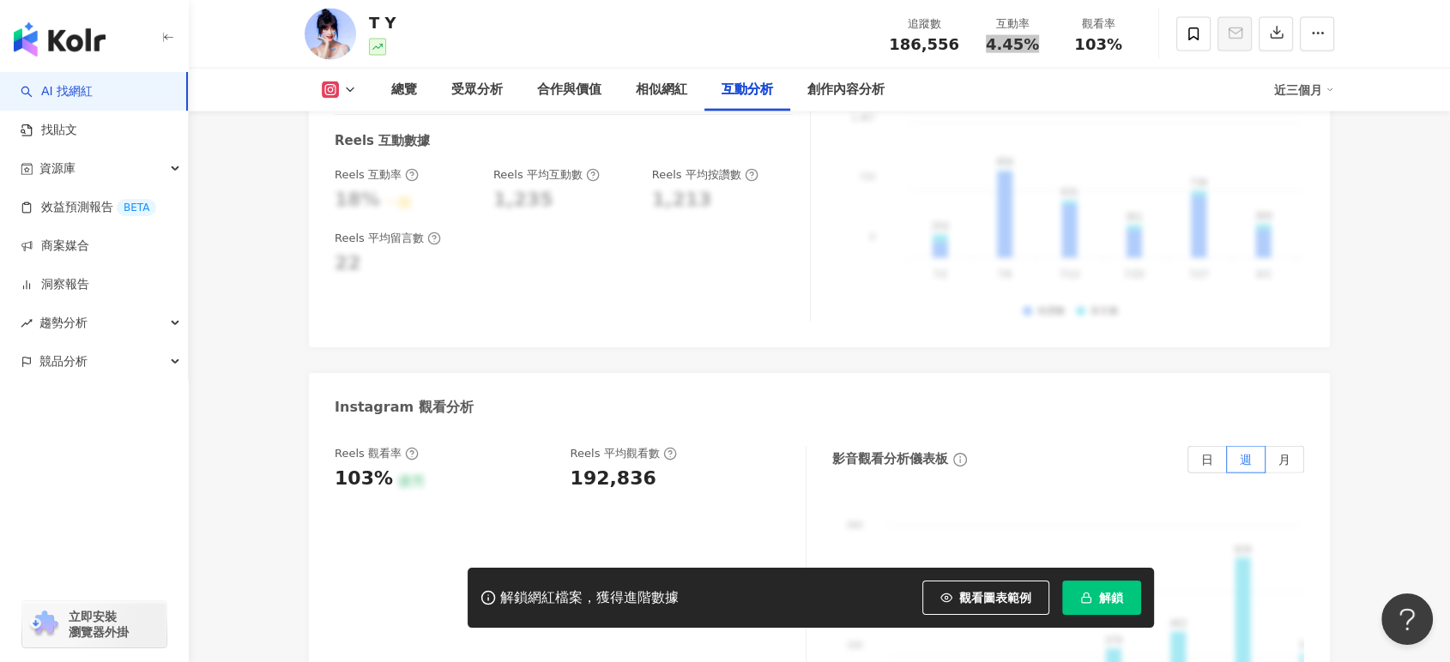
scroll to position [3813, 0]
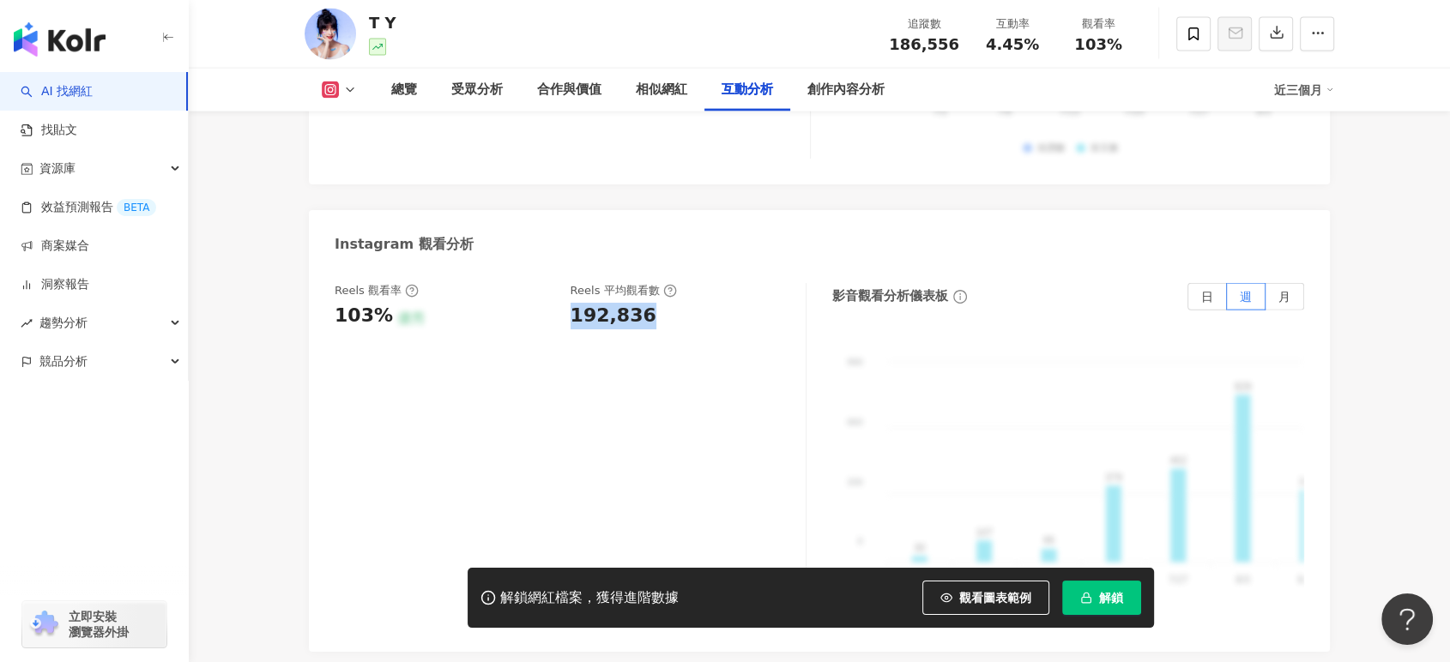
drag, startPoint x: 565, startPoint y: 289, endPoint x: 652, endPoint y: 292, distance: 86.7
click at [652, 292] on div "Reels 觀看率 103% 優秀 Reels 平均觀看數 192,836" at bounding box center [562, 306] width 454 height 46
copy div "192,836"
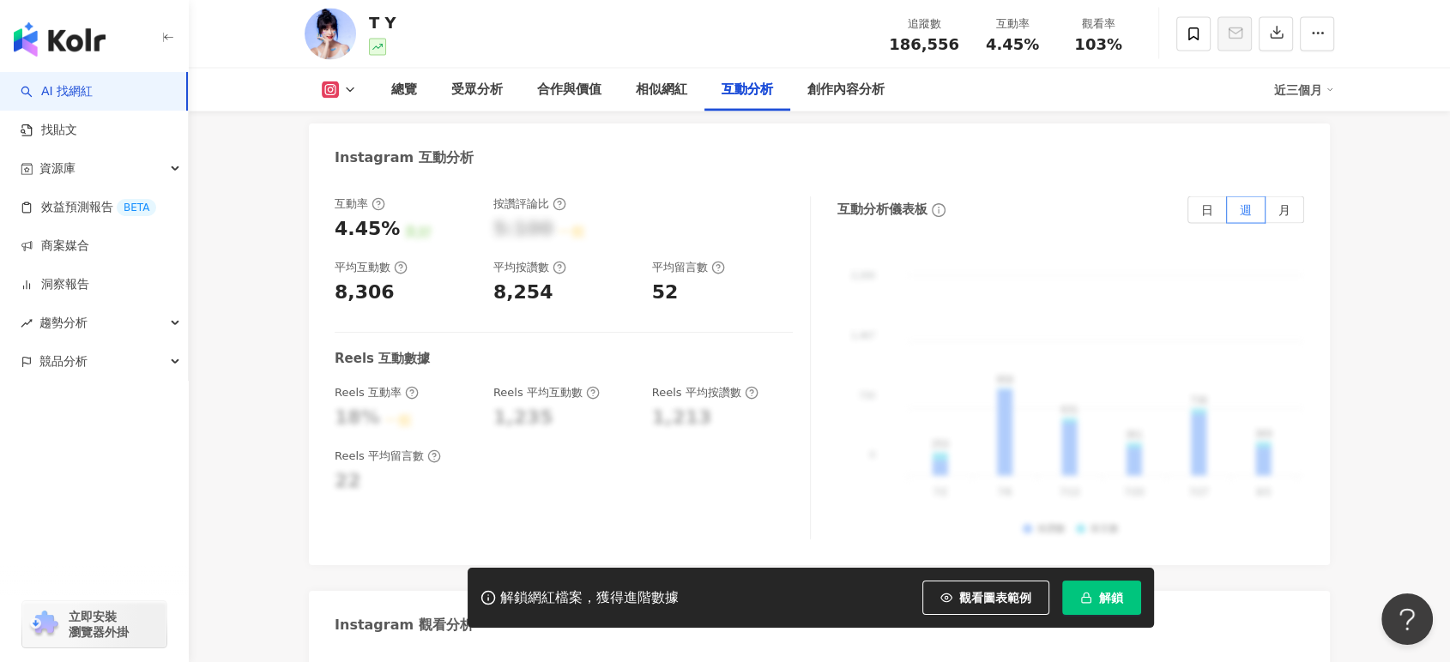
scroll to position [3336, 0]
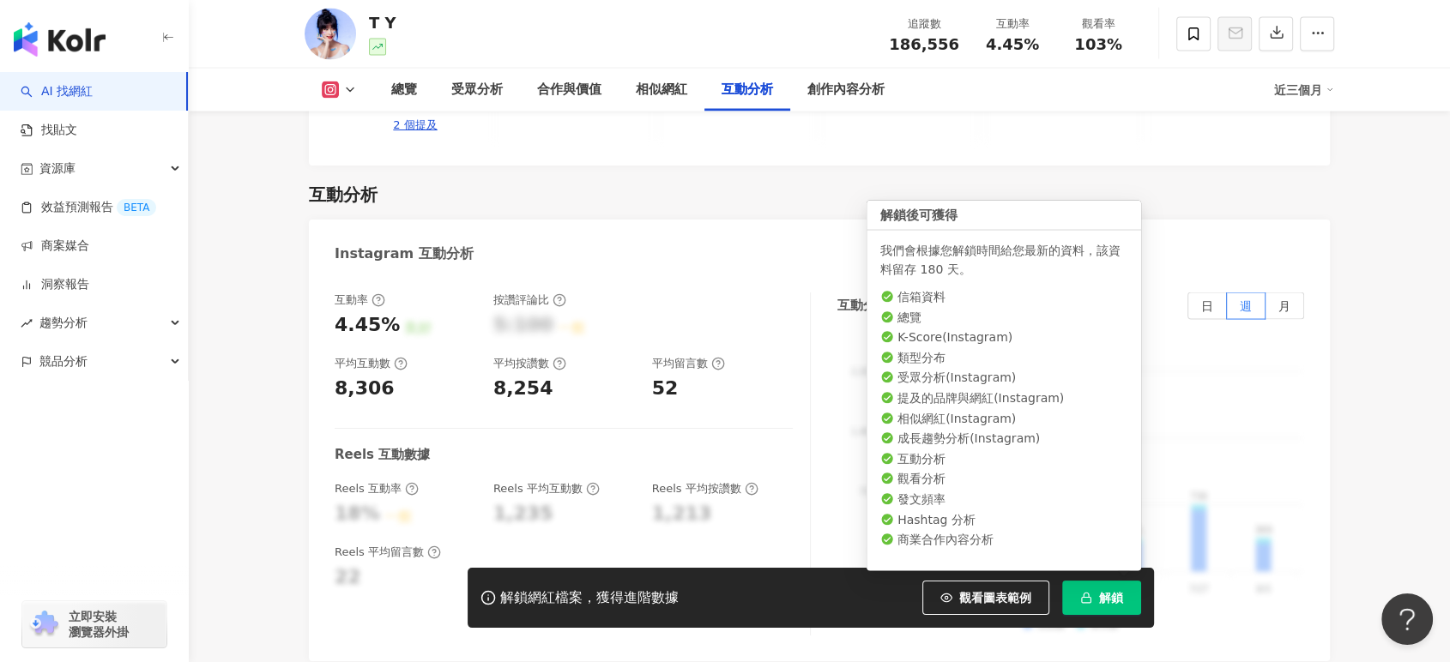
click at [1108, 594] on span "解鎖" at bounding box center [1111, 598] width 24 height 14
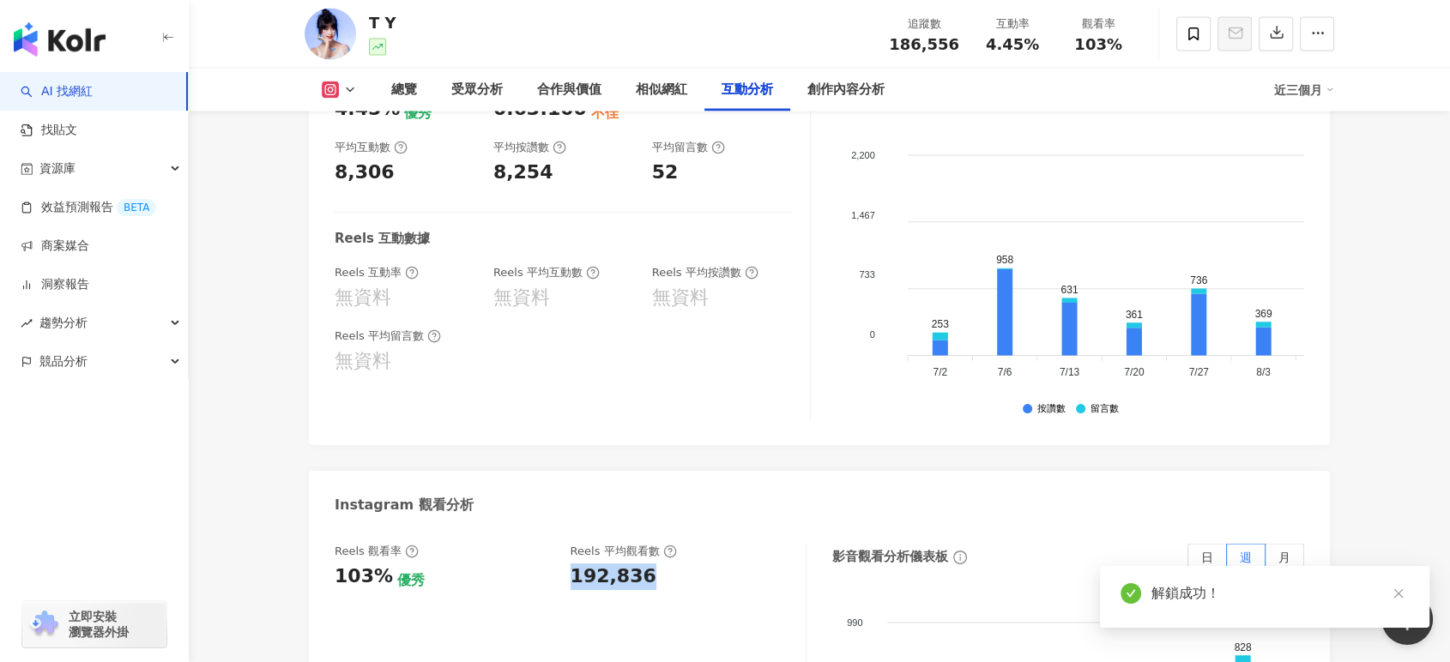
scroll to position [3108, 0]
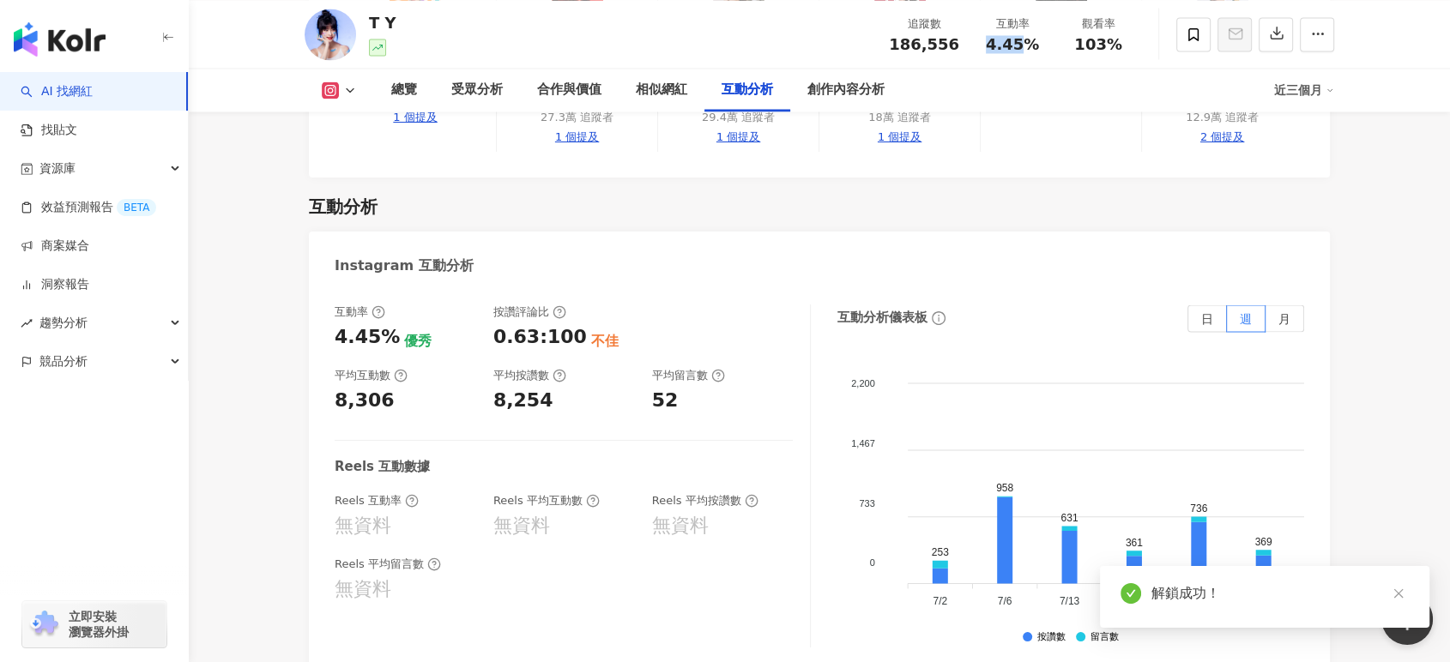
drag, startPoint x: 984, startPoint y: 41, endPoint x: 1430, endPoint y: 189, distance: 469.9
click at [1037, 44] on div "4.45%" at bounding box center [1012, 44] width 65 height 17
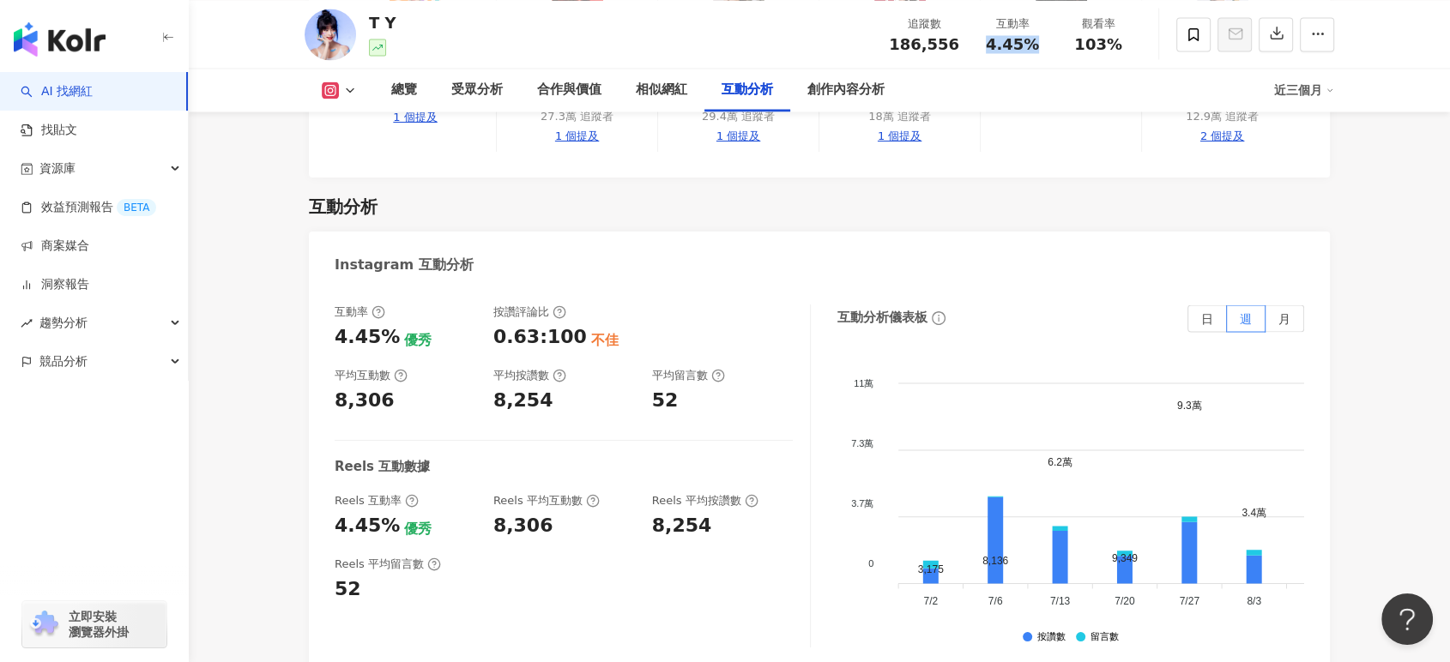
scroll to position [3374, 0]
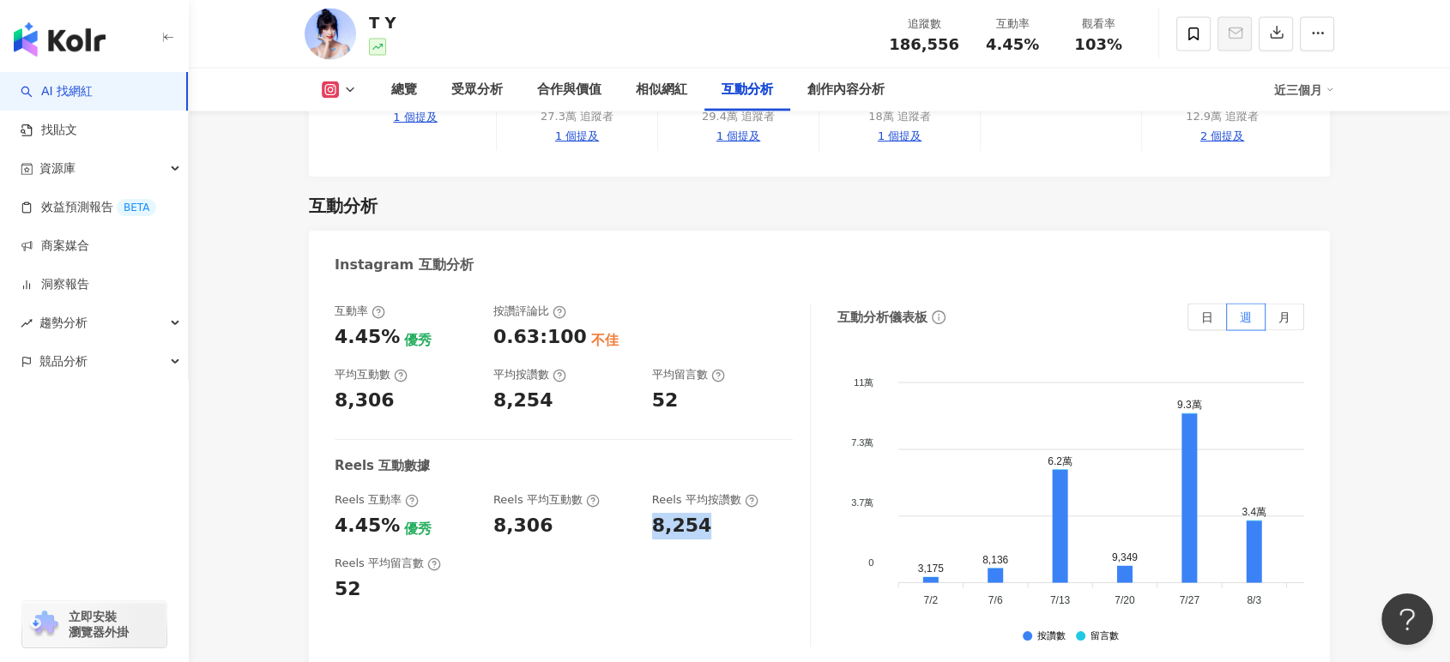
drag, startPoint x: 653, startPoint y: 485, endPoint x: 712, endPoint y: 482, distance: 59.3
click at [712, 513] on div "8,254" at bounding box center [723, 526] width 142 height 27
copy div "8,254"
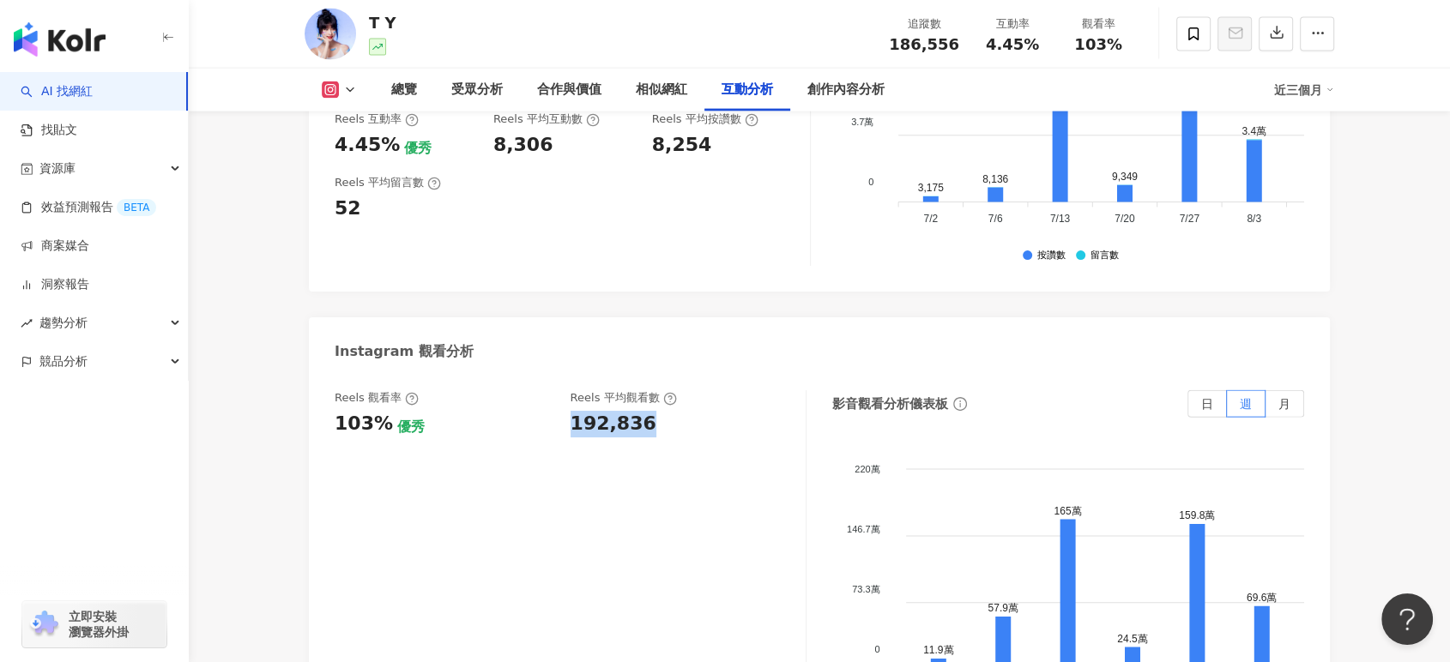
copy div "192,836"
drag, startPoint x: 569, startPoint y: 390, endPoint x: 645, endPoint y: 387, distance: 76.4
click at [645, 390] on div "Reels 觀看率 103% 優秀 Reels 平均觀看數 192,836" at bounding box center [562, 413] width 454 height 46
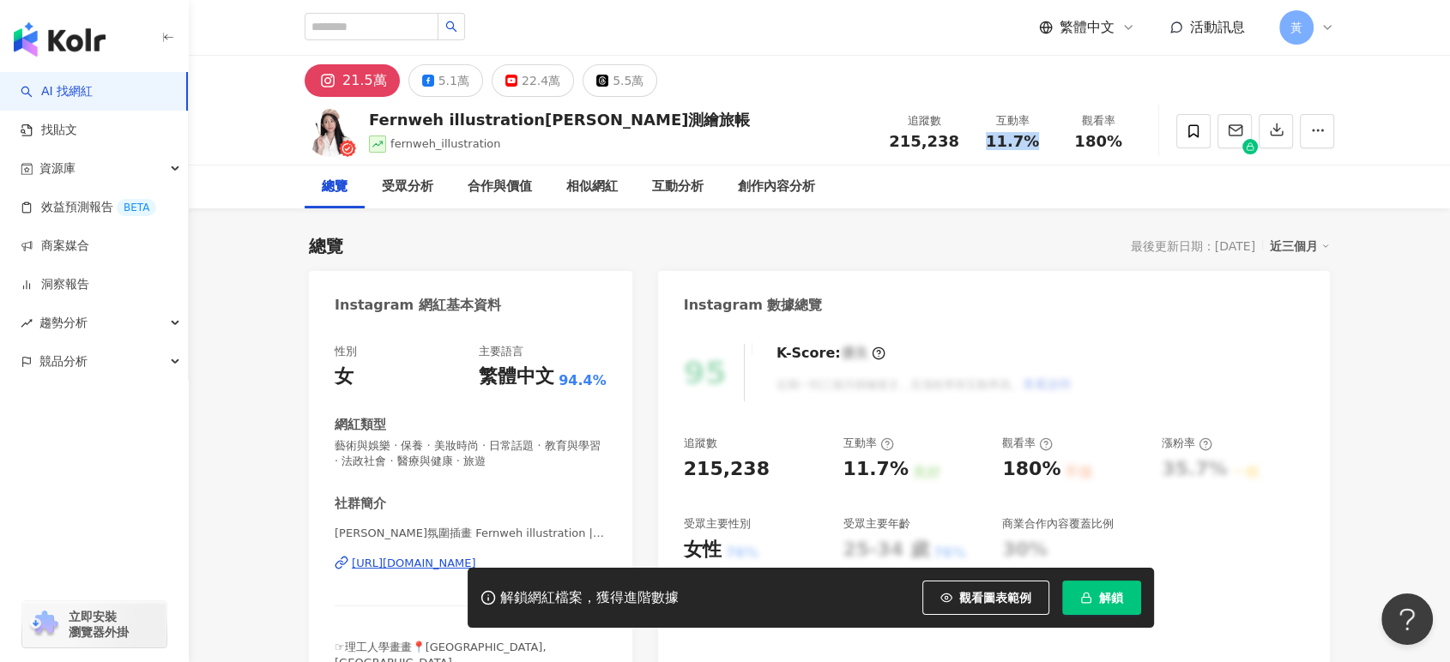
drag, startPoint x: 982, startPoint y: 148, endPoint x: 1042, endPoint y: 145, distance: 60.2
click at [1042, 145] on div "11.7%" at bounding box center [1012, 141] width 65 height 17
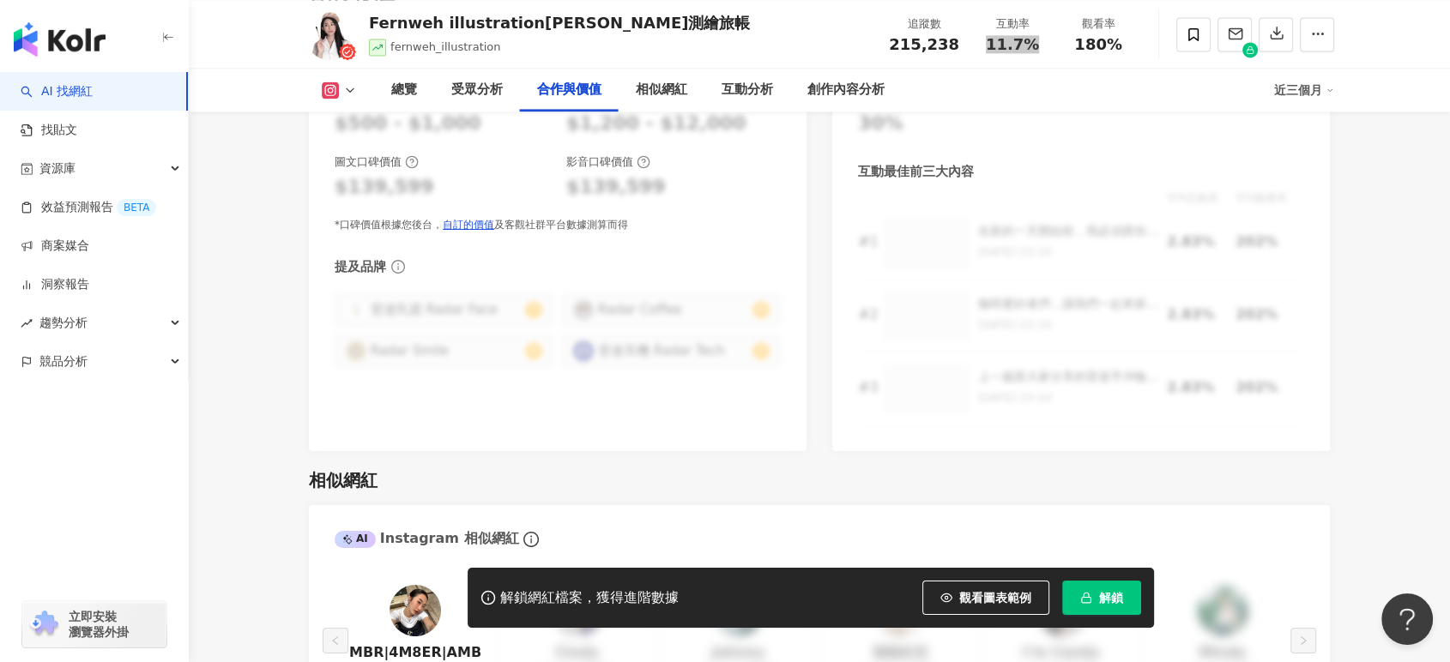
scroll to position [2669, 0]
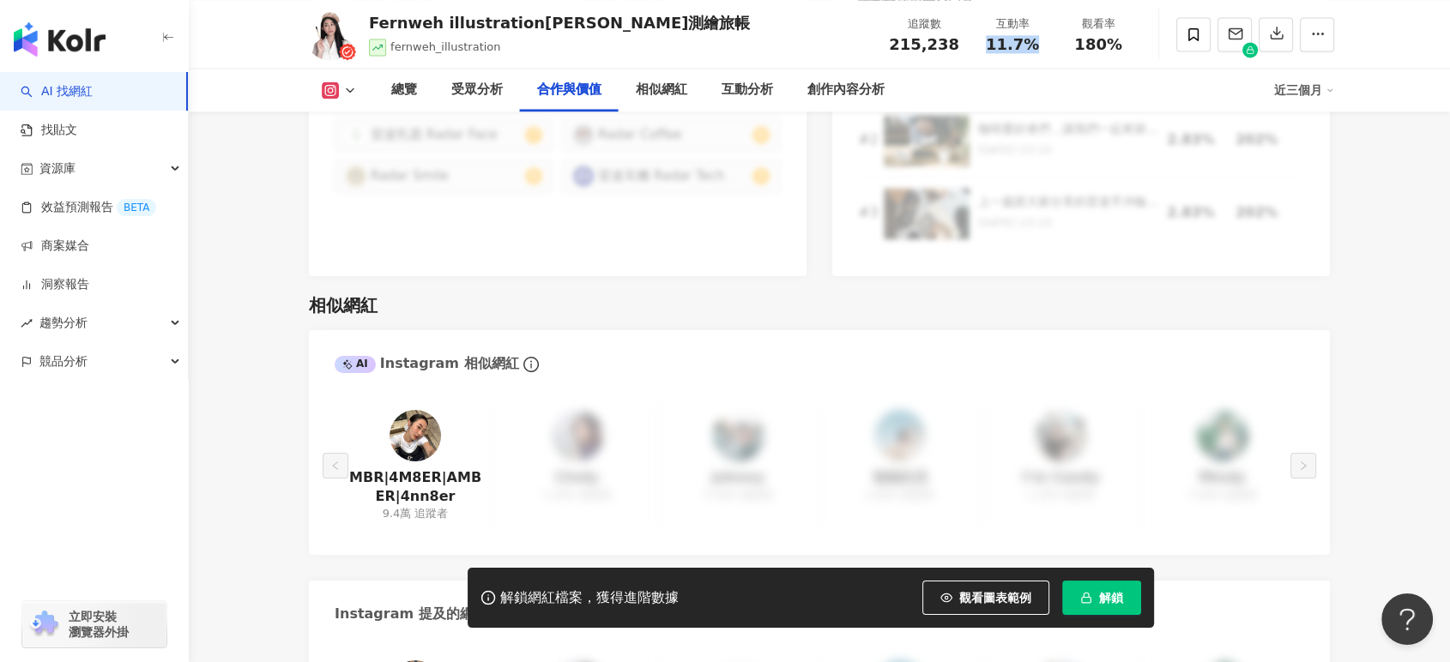
click at [1108, 595] on span "解鎖" at bounding box center [1111, 598] width 24 height 14
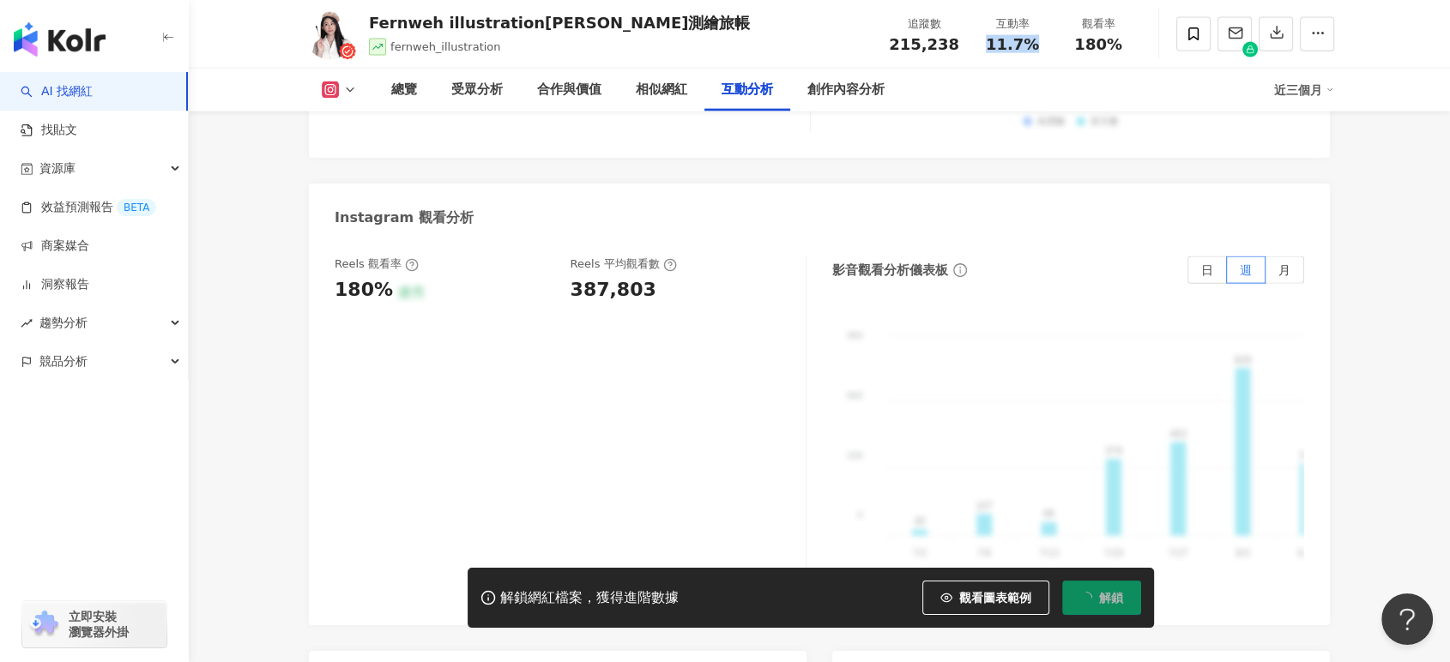
scroll to position [3622, 0]
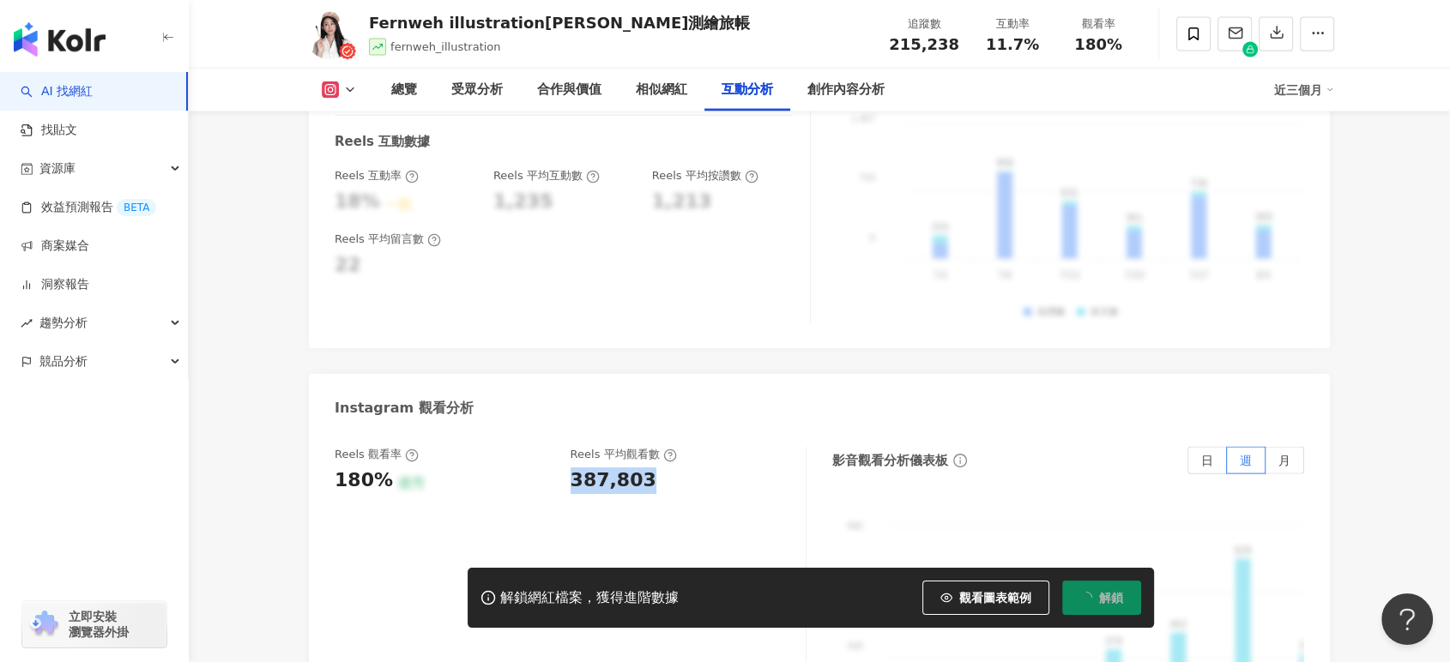
drag, startPoint x: 583, startPoint y: 457, endPoint x: 643, endPoint y: 452, distance: 60.3
click at [643, 468] on div "387,803" at bounding box center [680, 481] width 219 height 27
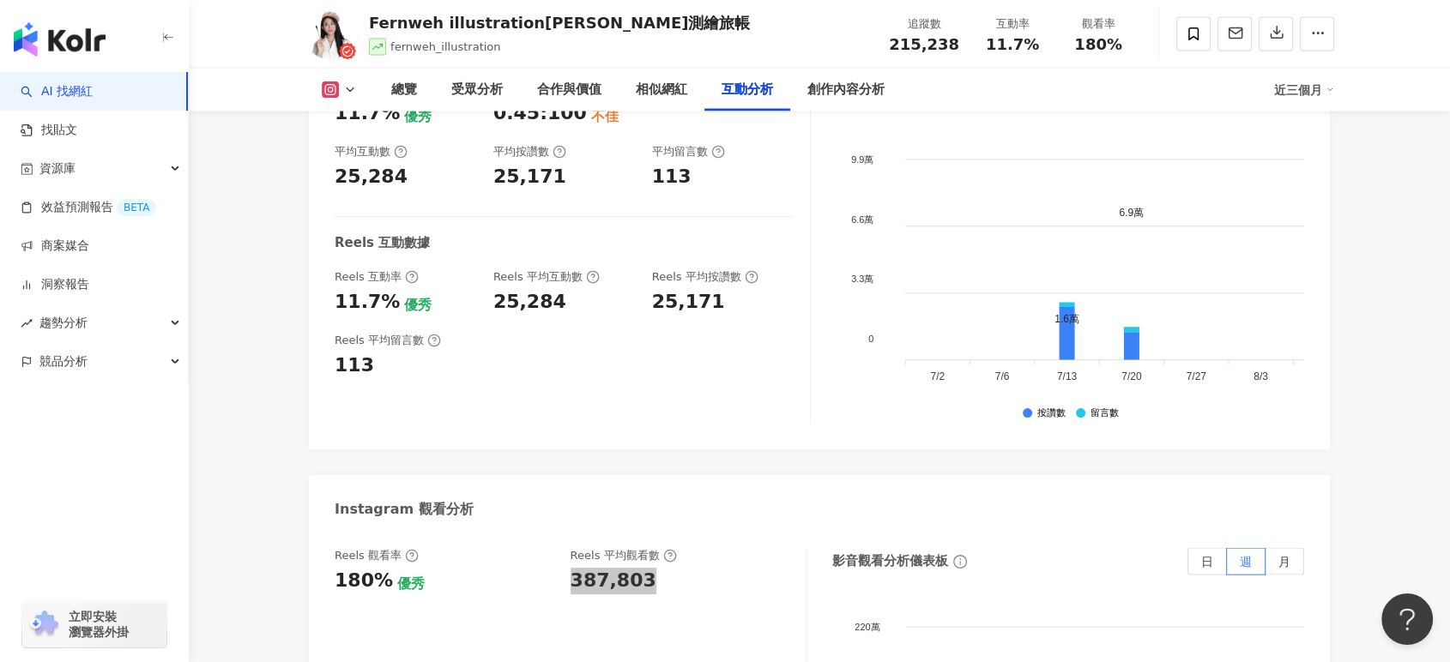
scroll to position [3660, 0]
